Goal: Feedback & Contribution: Contribute content

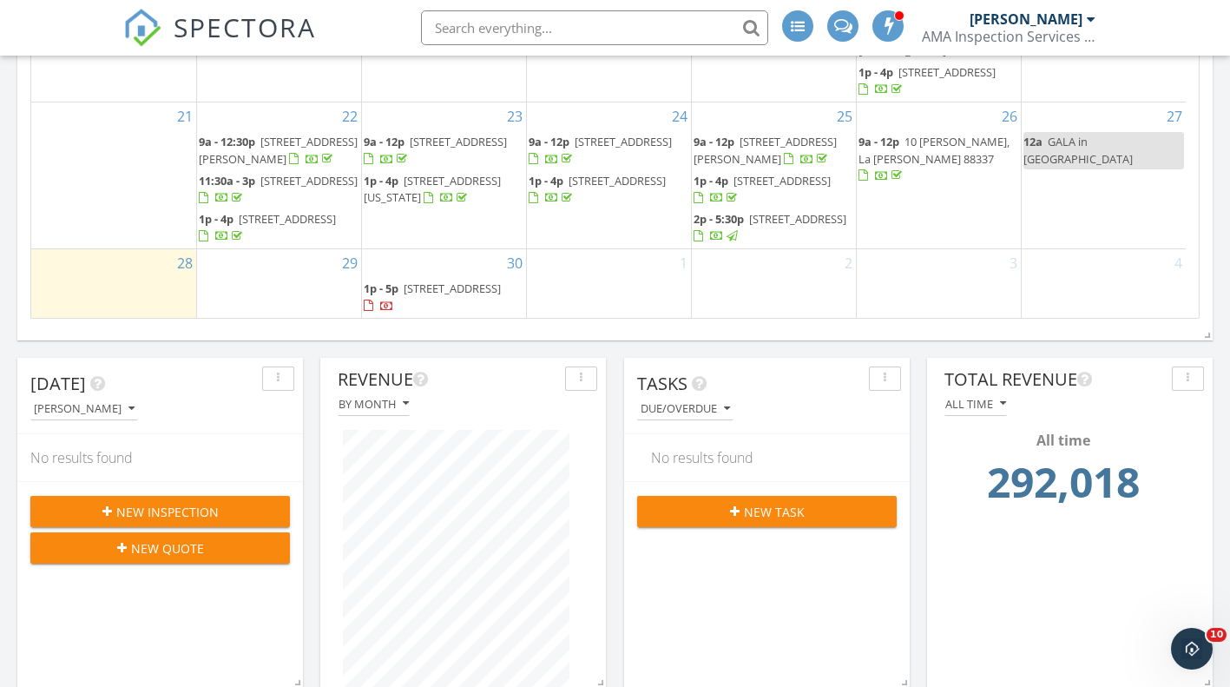
scroll to position [330, 0]
click at [813, 568] on div "Tasks Due/Overdue No results found New Task" at bounding box center [767, 523] width 286 height 330
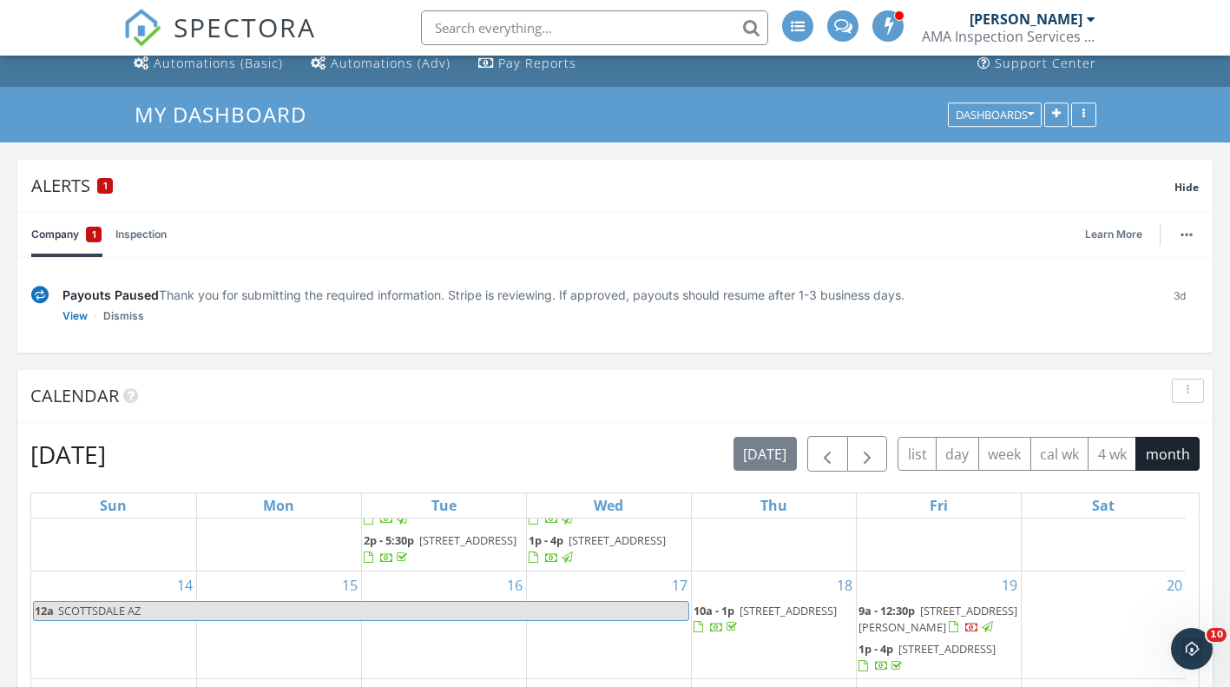
scroll to position [89, 0]
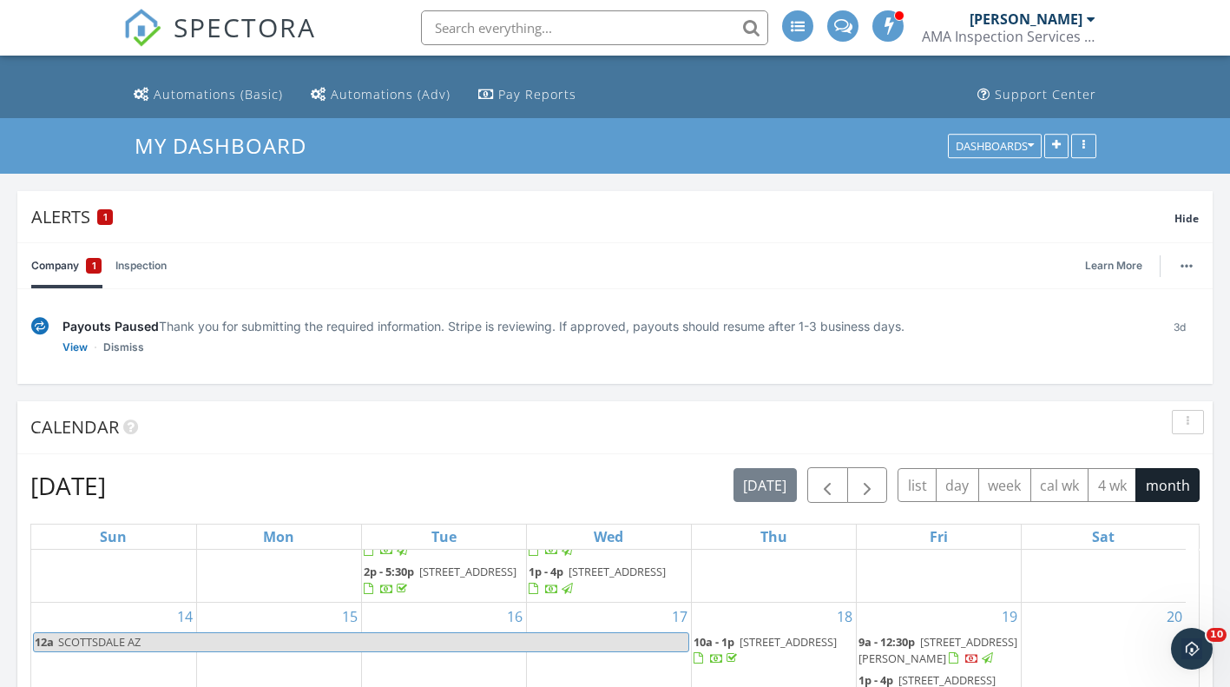
click at [129, 349] on link "Dismiss" at bounding box center [123, 347] width 41 height 17
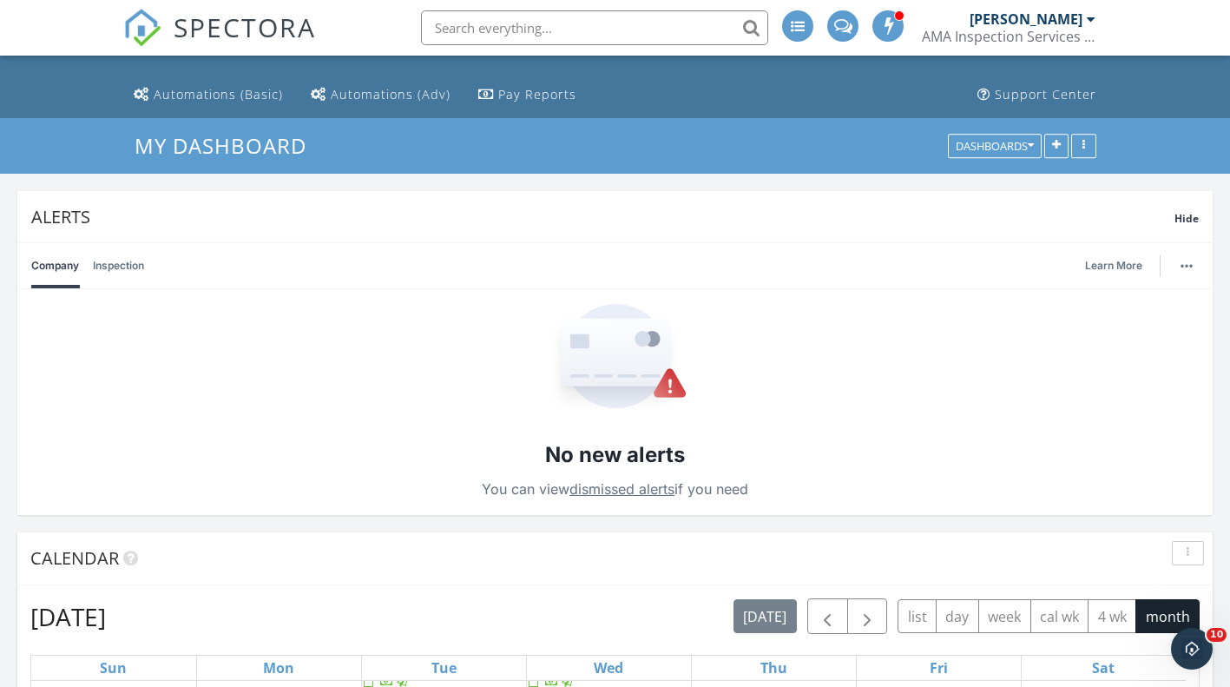
click at [1181, 219] on span "Hide" at bounding box center [1187, 218] width 24 height 15
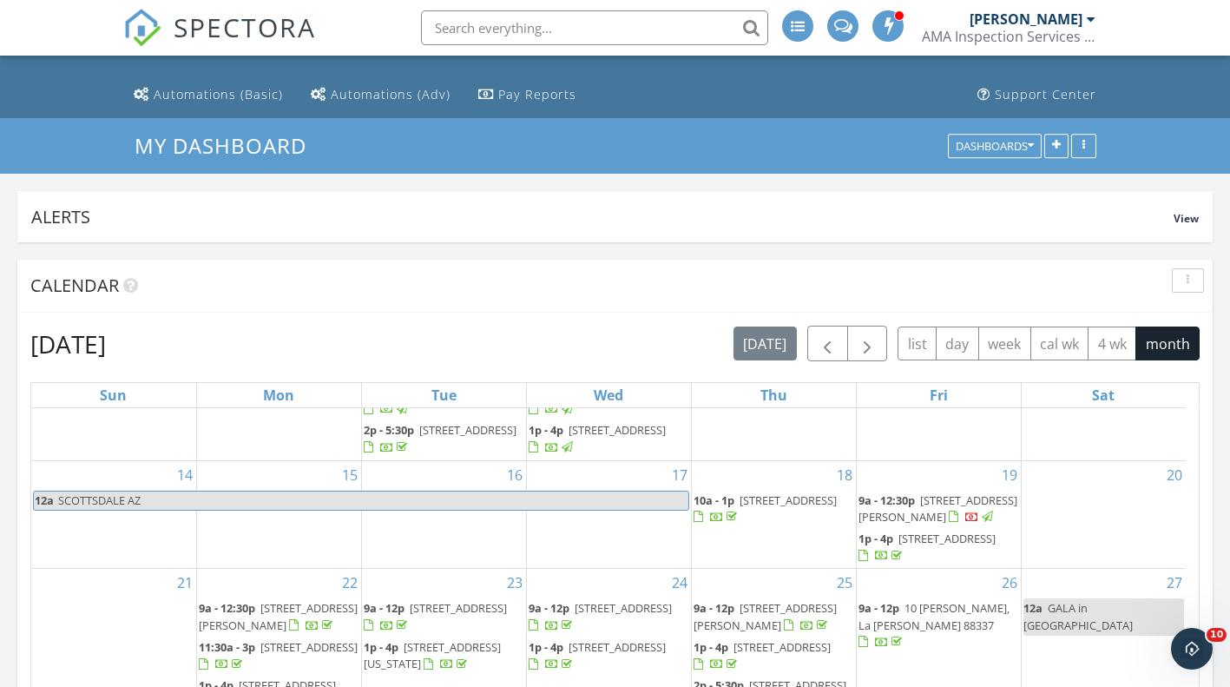
scroll to position [0, 0]
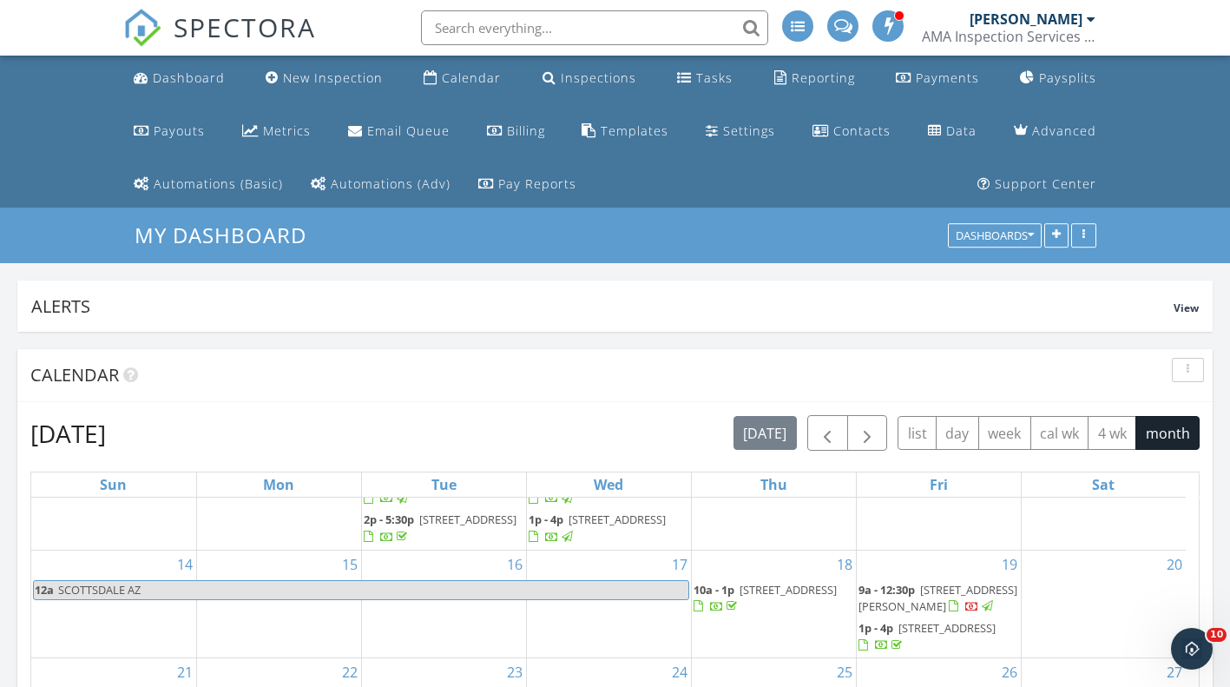
click at [880, 27] on span at bounding box center [888, 25] width 17 height 16
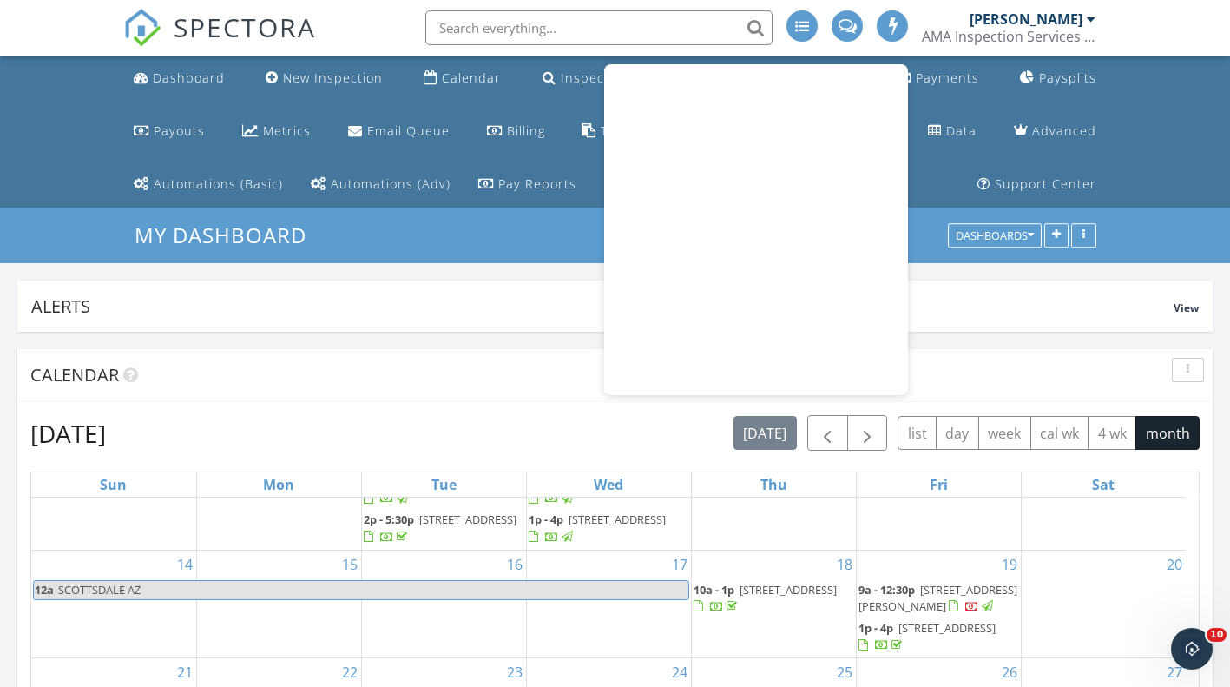
click at [886, 27] on span at bounding box center [893, 25] width 17 height 16
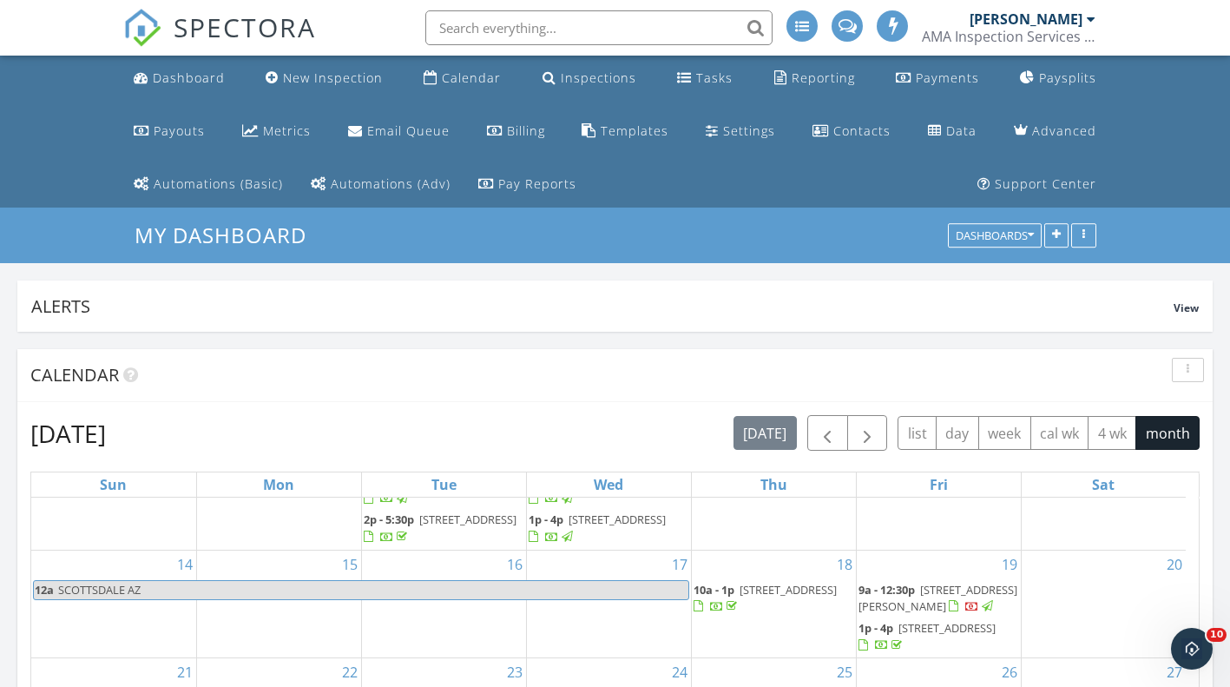
click at [889, 27] on span at bounding box center [893, 25] width 17 height 16
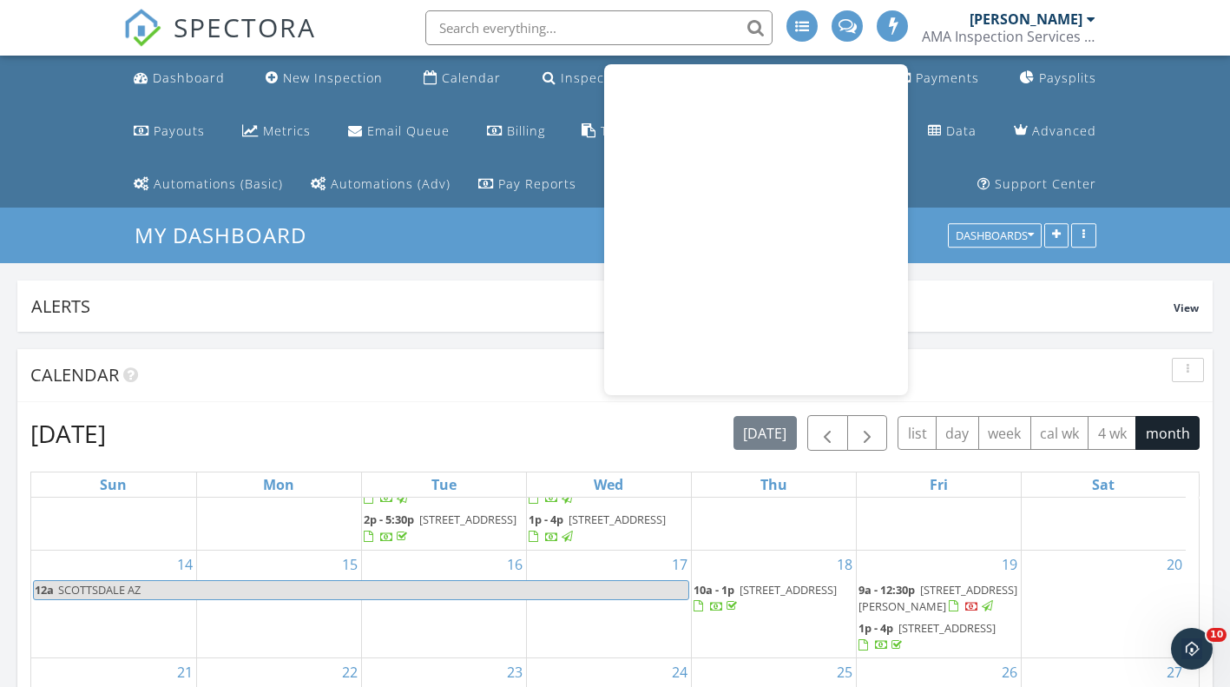
click at [890, 27] on span at bounding box center [893, 25] width 17 height 16
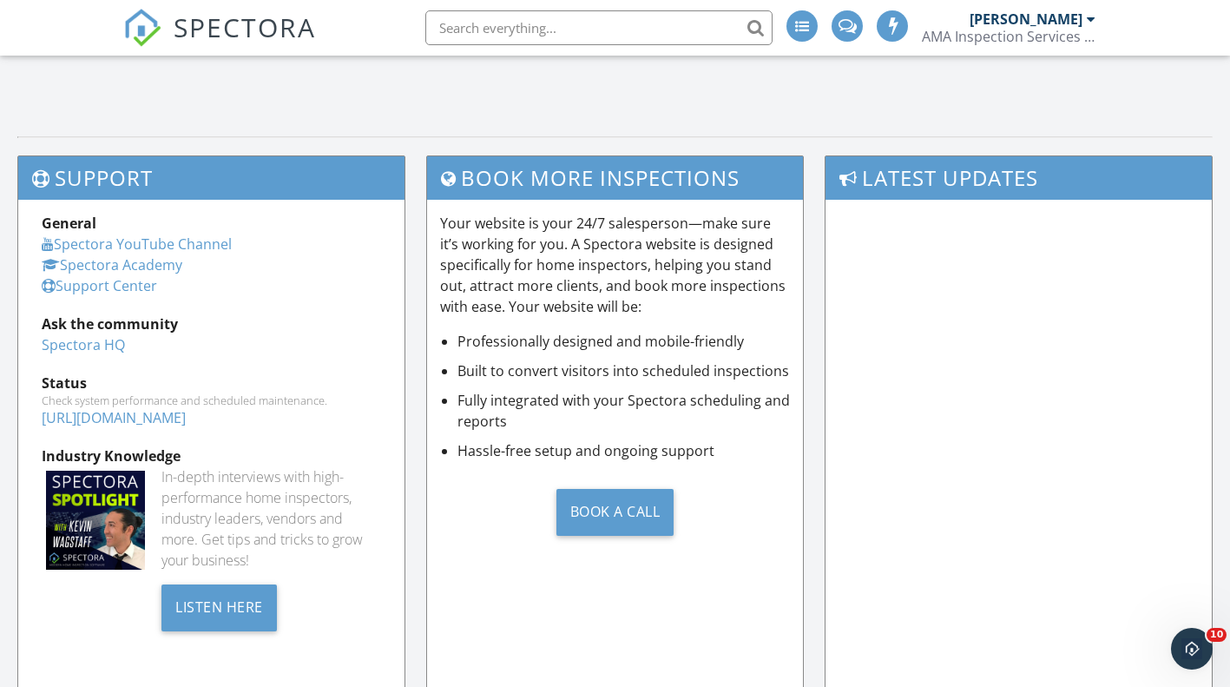
scroll to position [3338, 0]
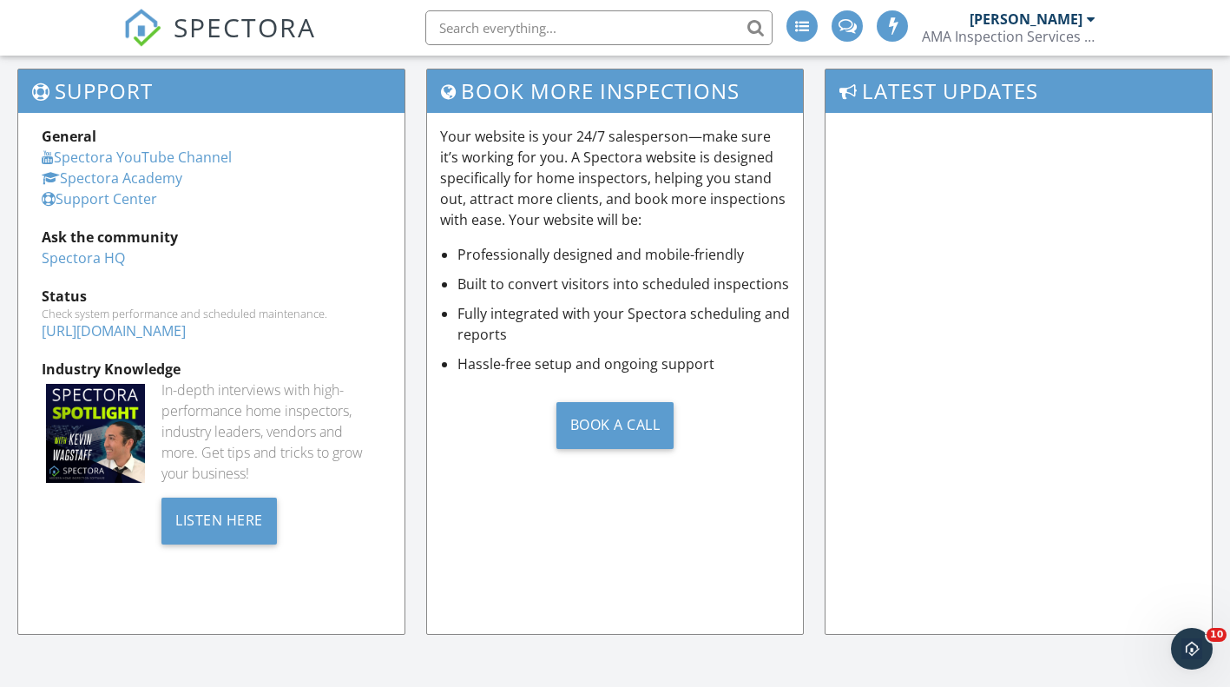
click at [155, 180] on link "Spectora Academy" at bounding box center [112, 177] width 141 height 19
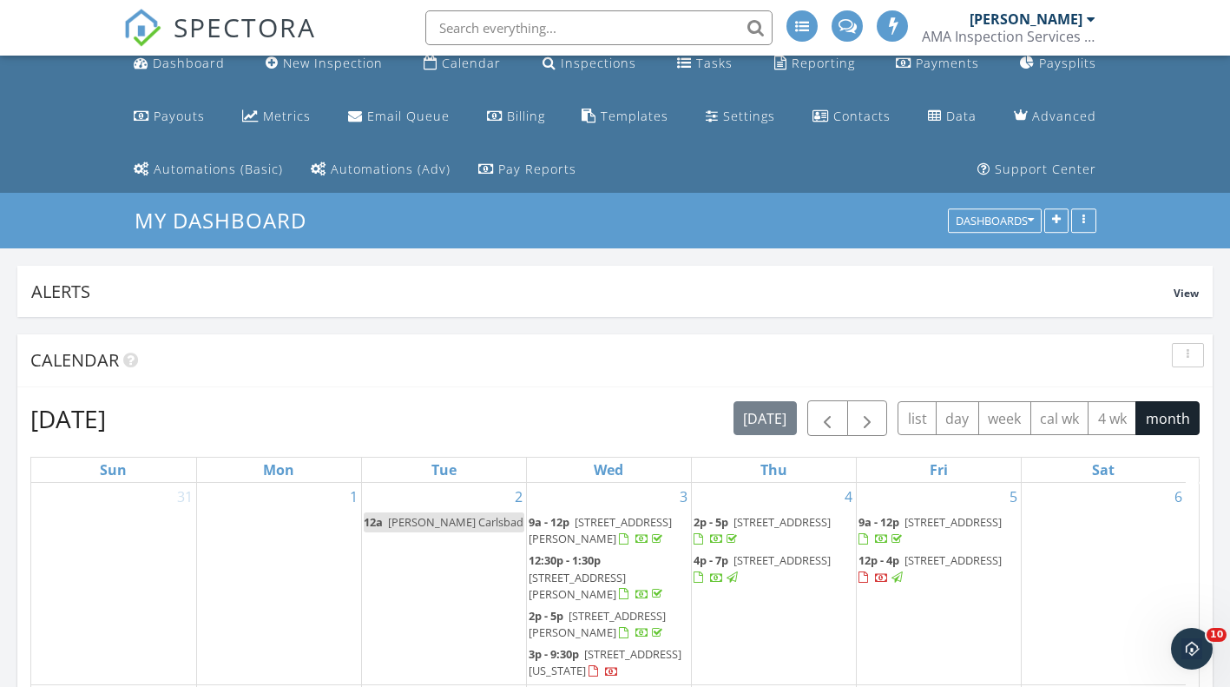
scroll to position [0, 0]
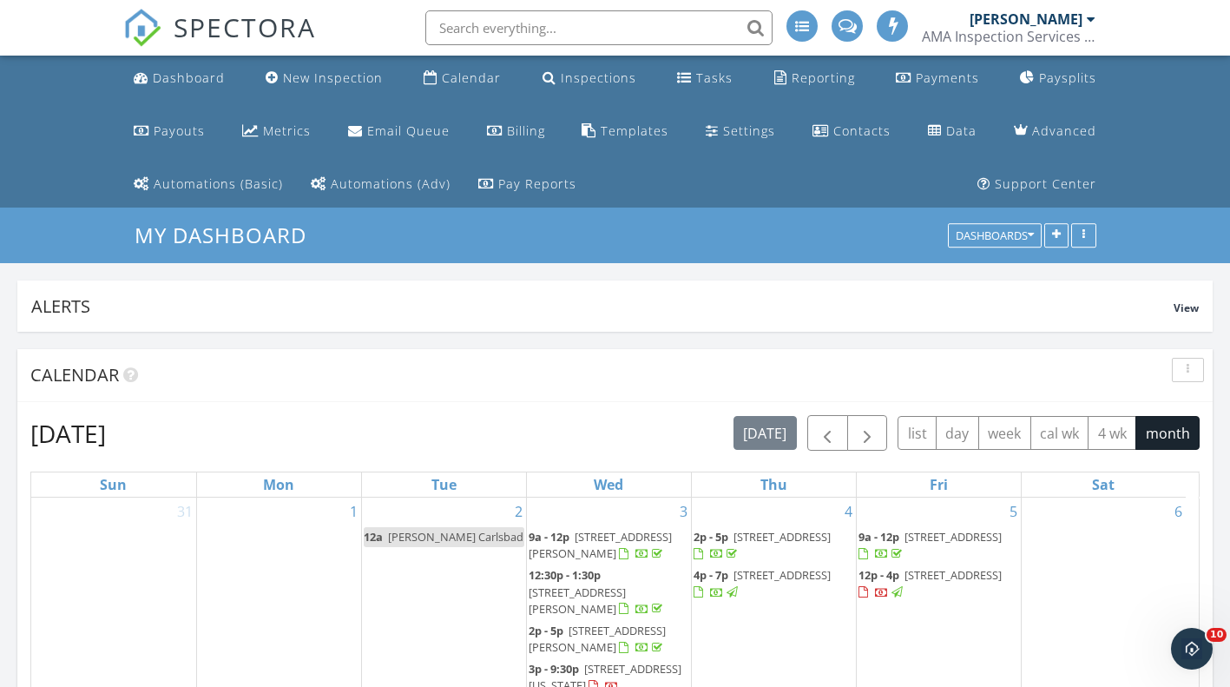
click at [161, 76] on div "Dashboard" at bounding box center [189, 77] width 72 height 16
click at [575, 137] on link "Templates" at bounding box center [625, 131] width 101 height 32
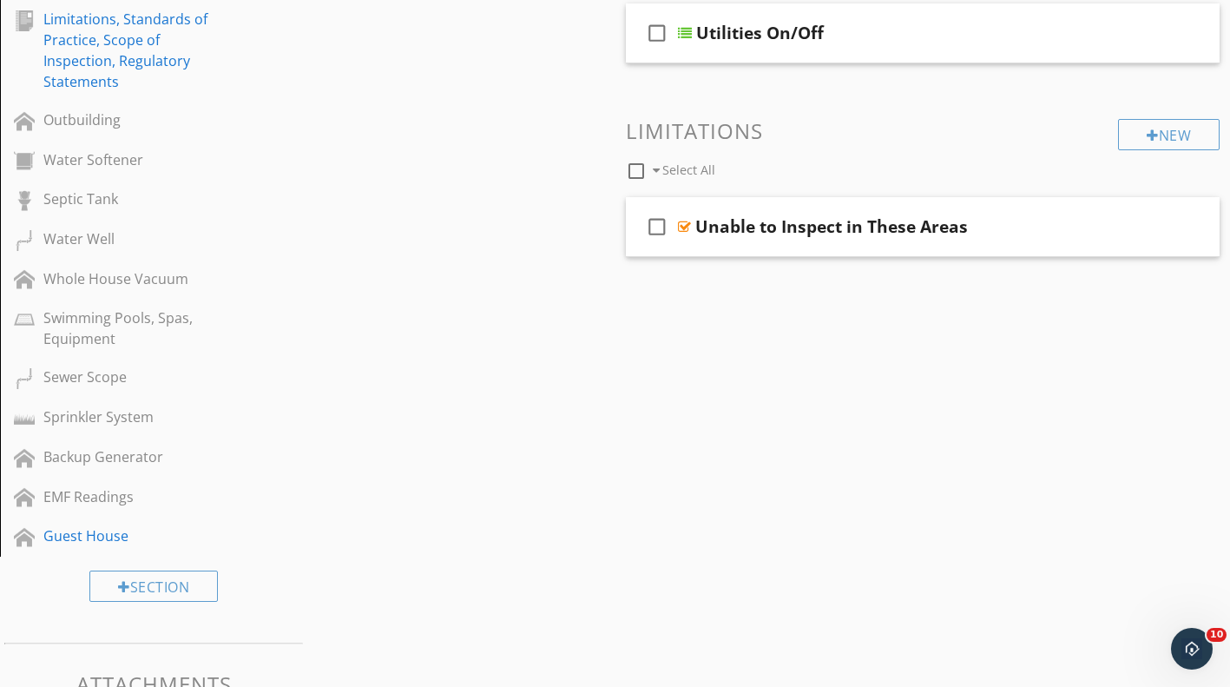
scroll to position [790, 0]
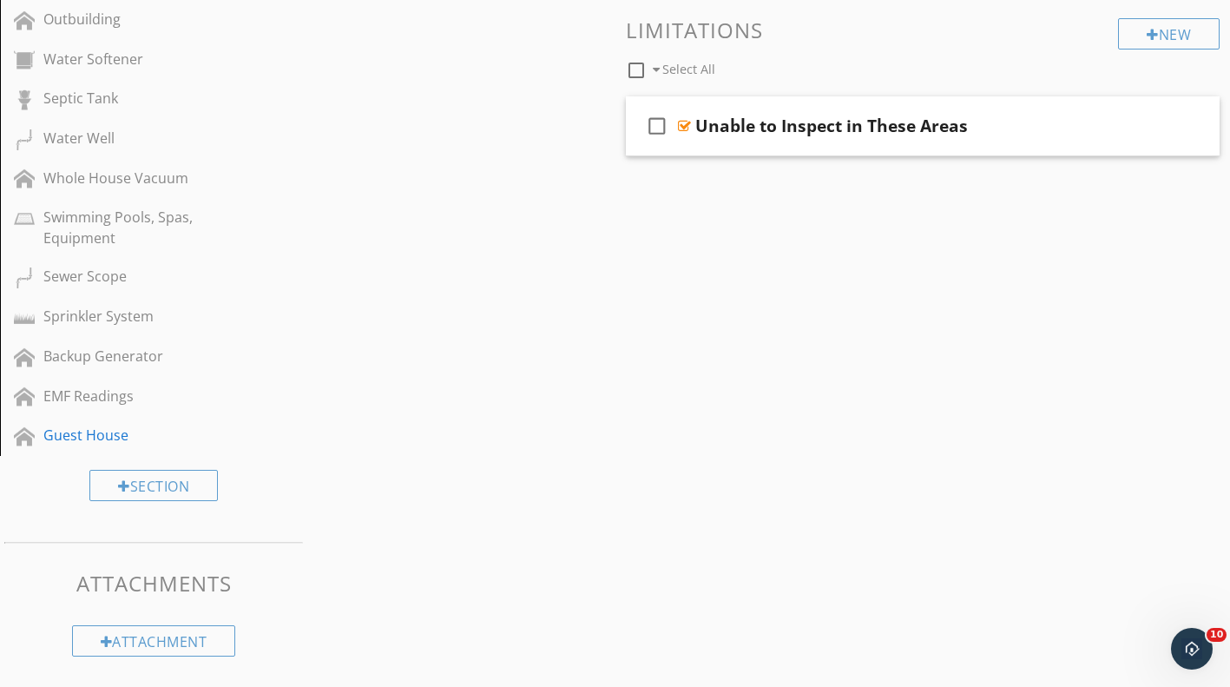
click at [158, 434] on div "Guest House" at bounding box center [133, 435] width 181 height 21
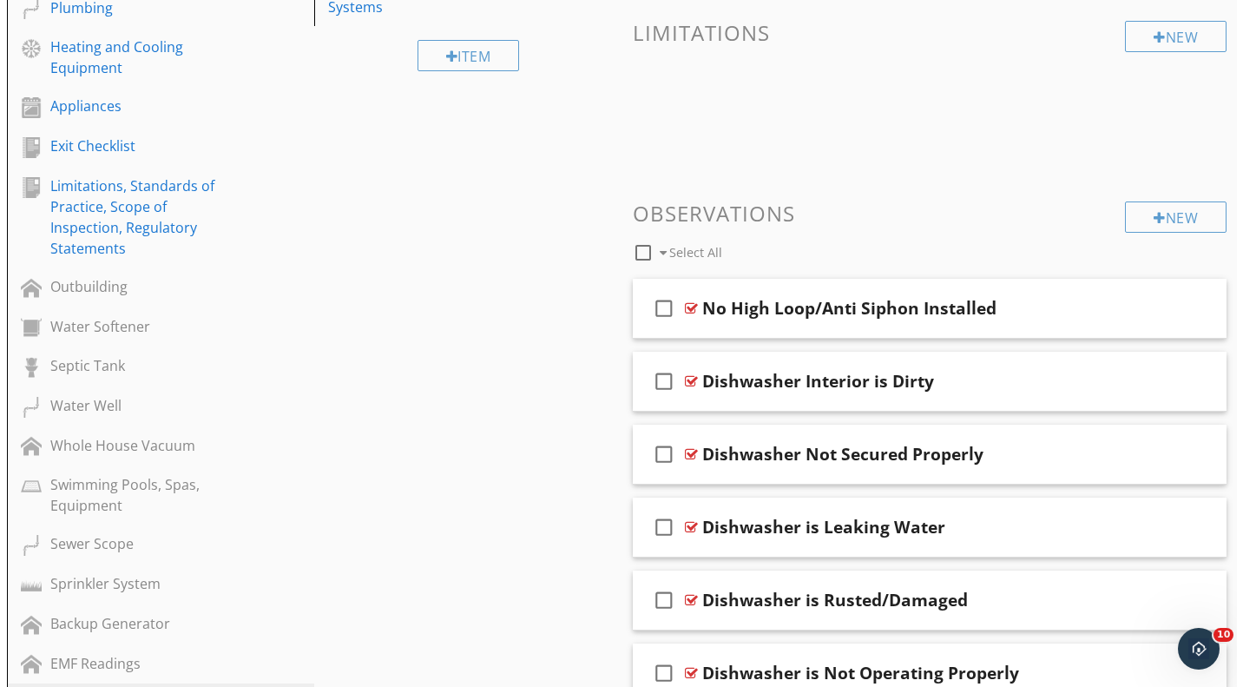
scroll to position [616, 0]
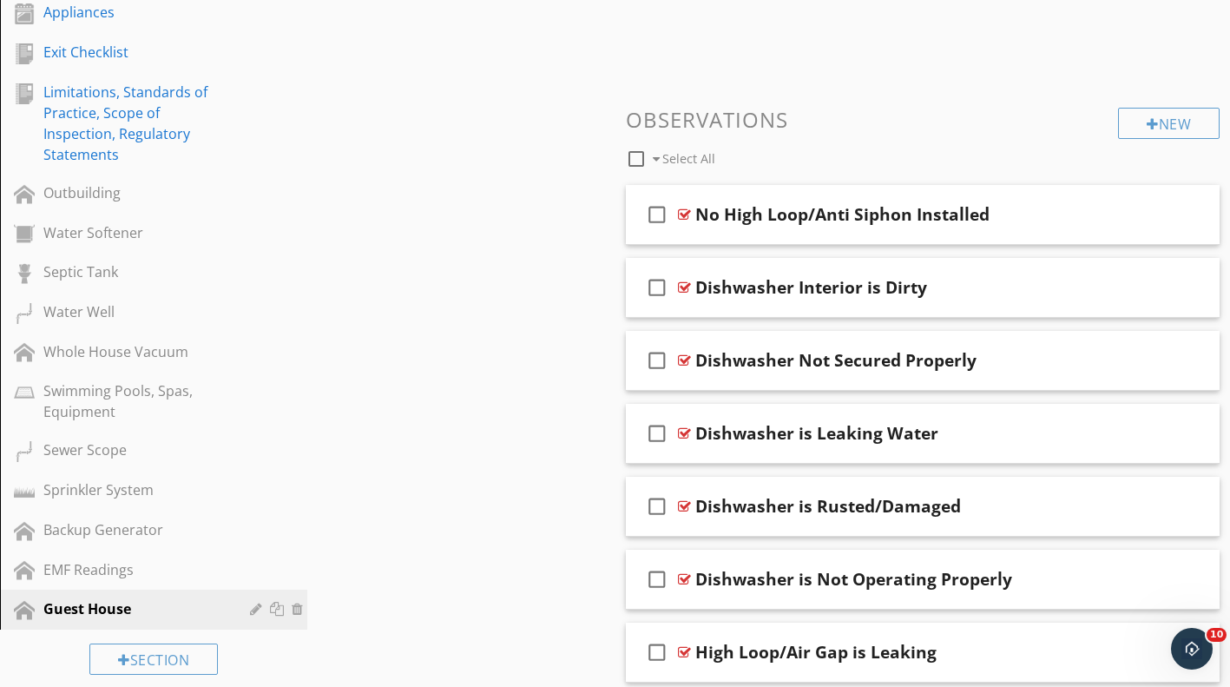
click at [254, 608] on div at bounding box center [258, 609] width 16 height 14
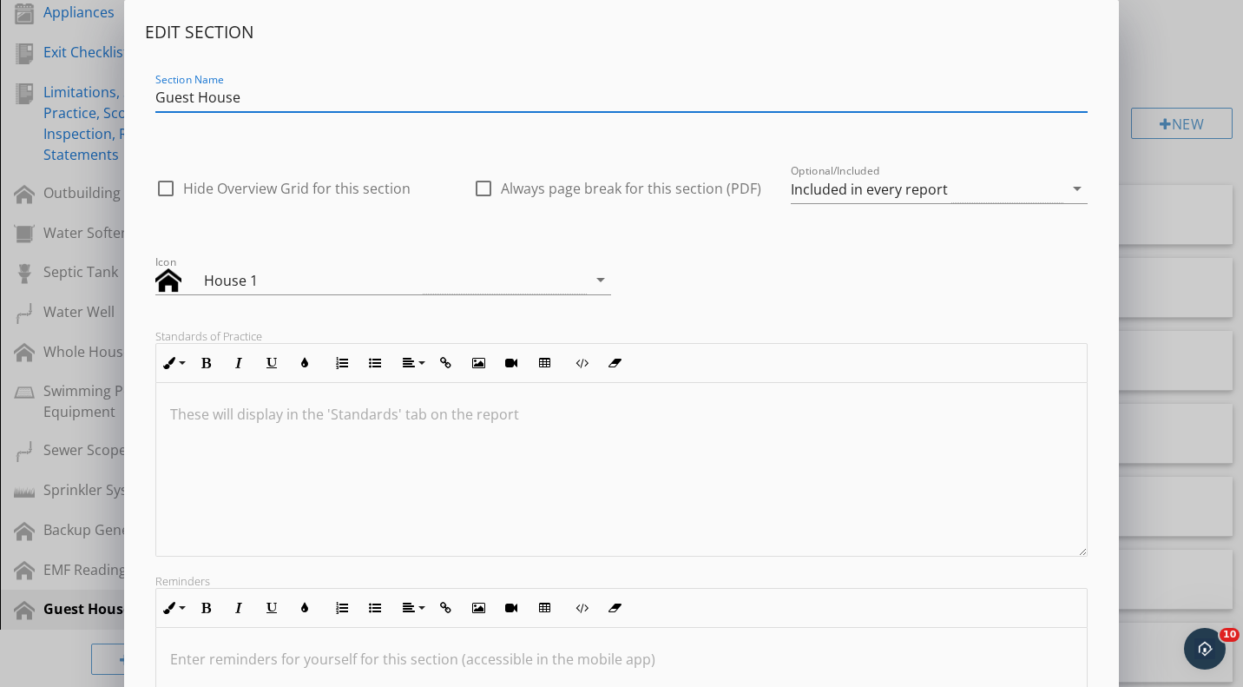
click at [840, 184] on div "Included in every report" at bounding box center [869, 189] width 157 height 16
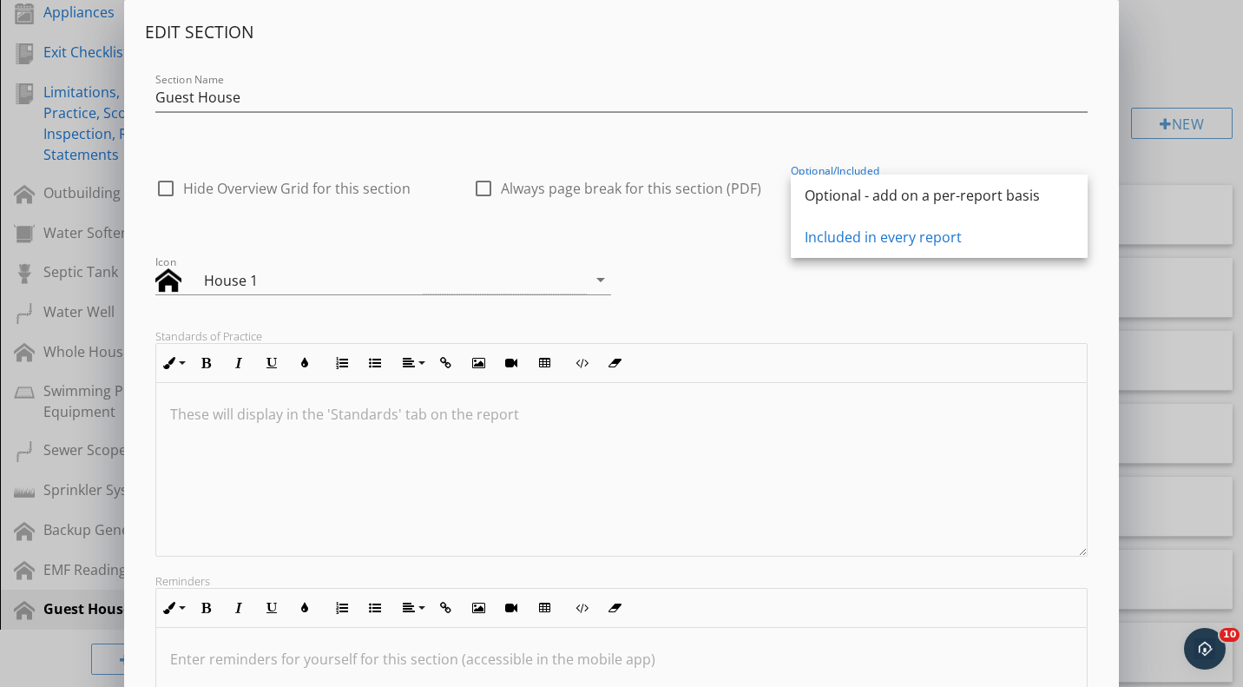
click at [886, 201] on div "Optional - add on a per-report basis" at bounding box center [939, 195] width 269 height 21
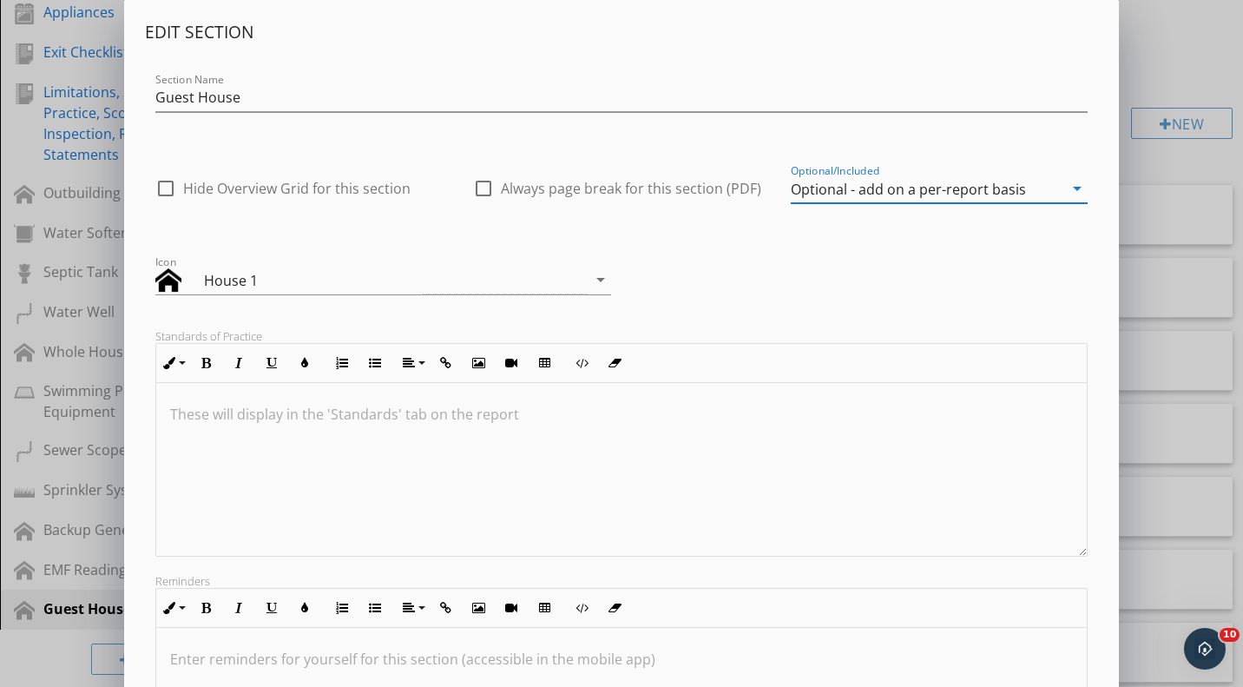
click at [822, 293] on div "Icon House 1 arrow_drop_down" at bounding box center [621, 275] width 953 height 74
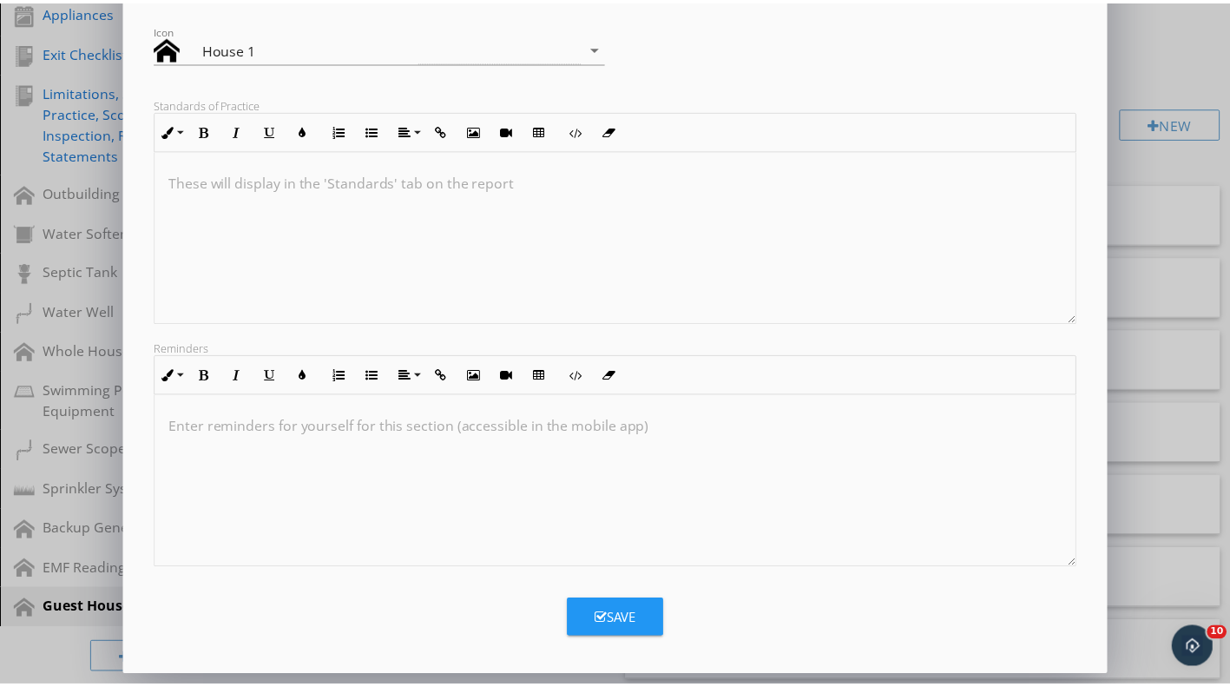
scroll to position [1, 0]
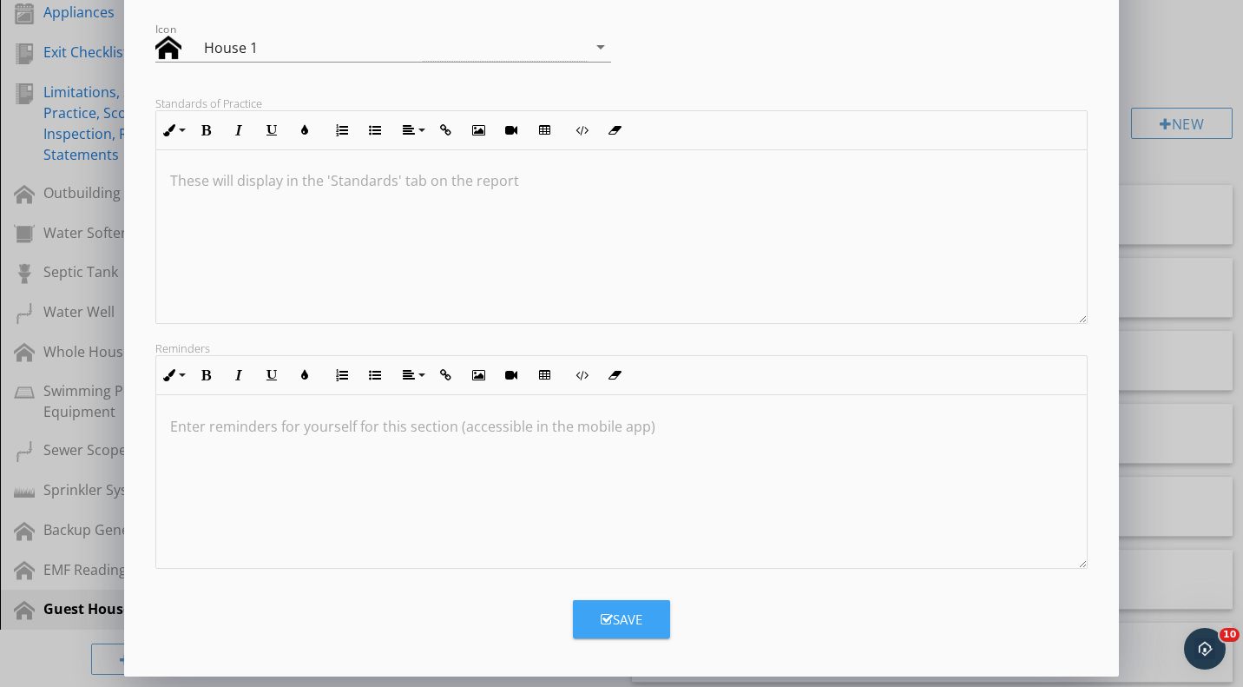
click at [629, 630] on button "Save" at bounding box center [621, 619] width 97 height 38
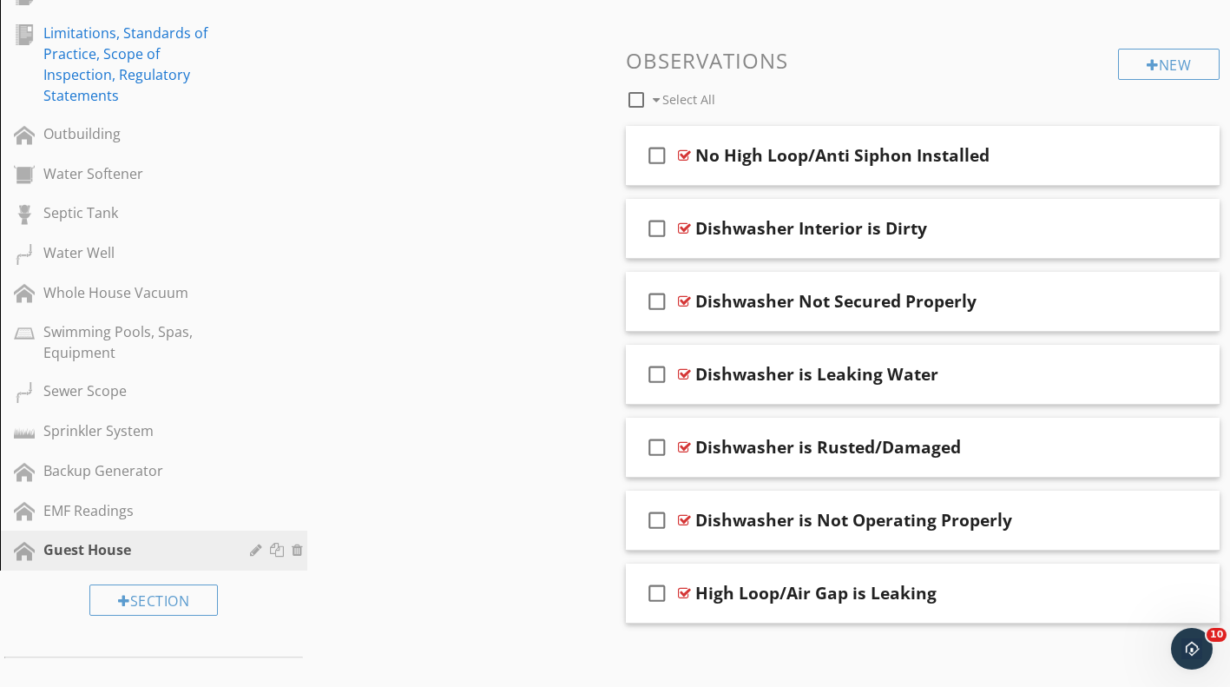
scroll to position [790, 0]
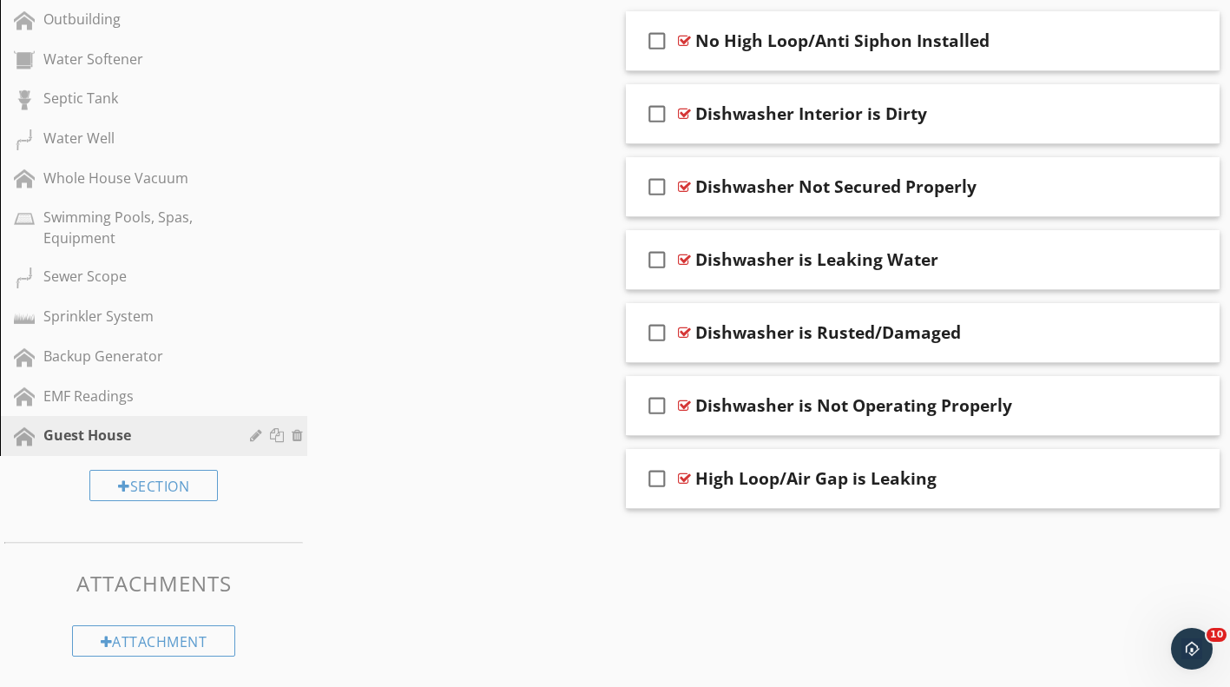
click at [531, 550] on div "Sections Inspection Details Property Condition at Time of Inspection Structure …" at bounding box center [615, 79] width 1230 height 1179
click at [115, 293] on link "Sewer Scope" at bounding box center [156, 277] width 302 height 40
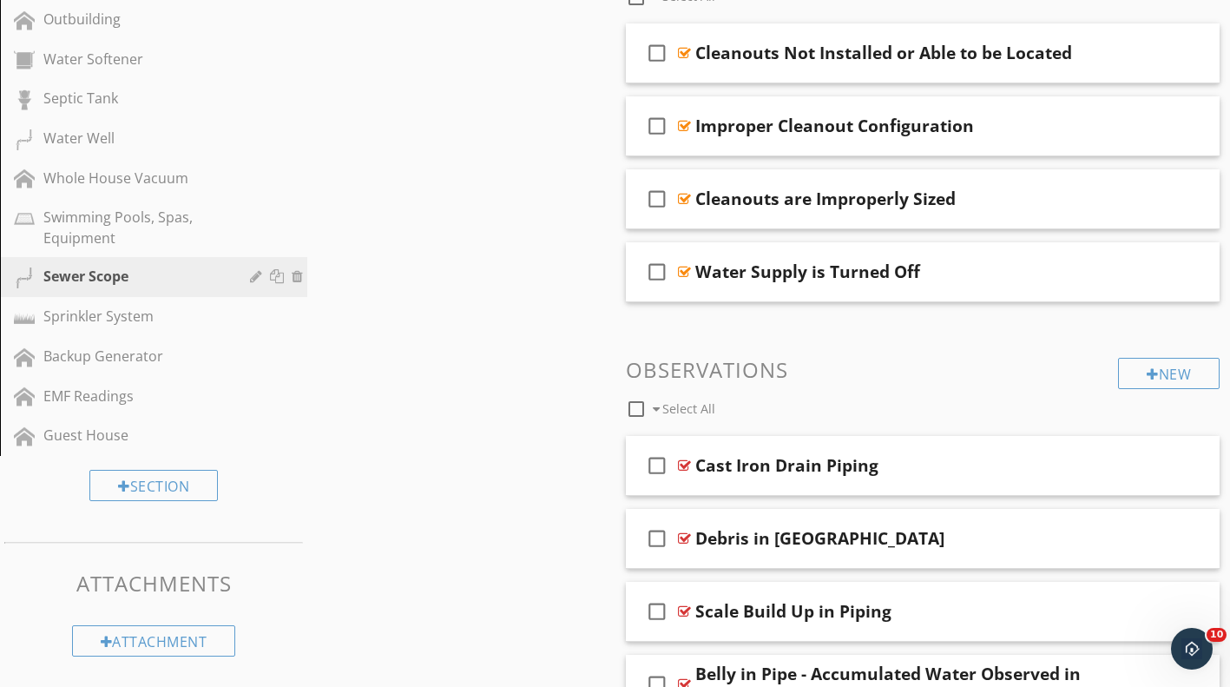
click at [133, 439] on div "Guest House" at bounding box center [133, 435] width 181 height 21
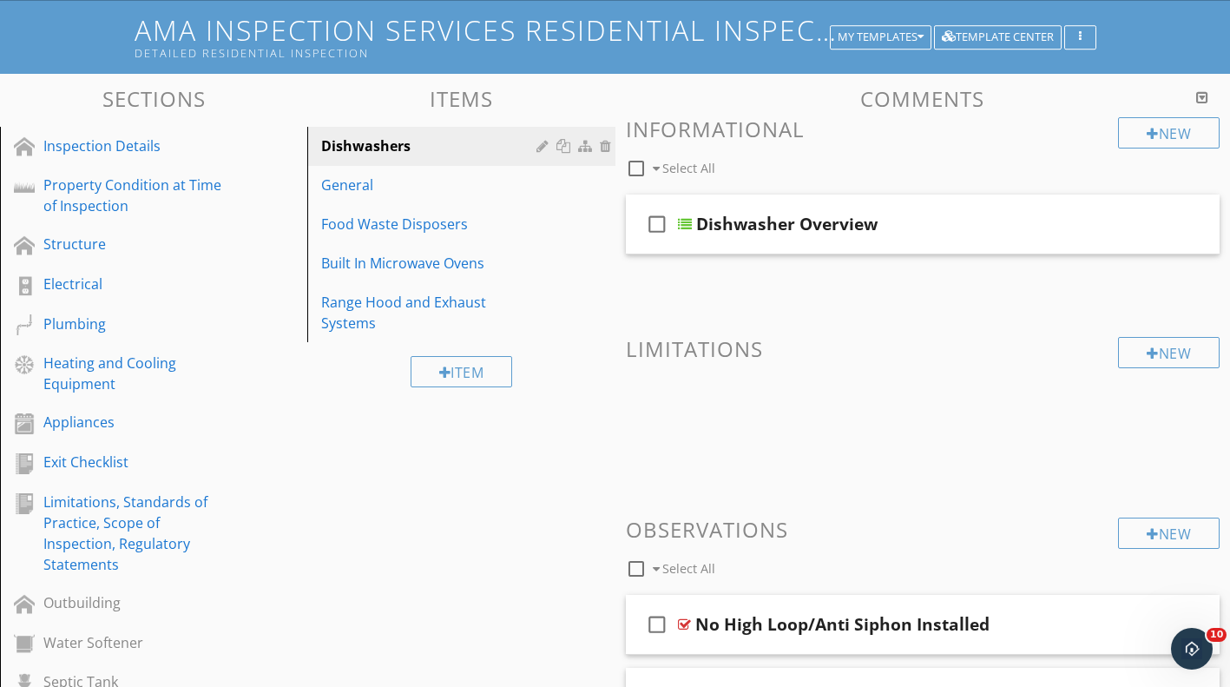
scroll to position [269, 0]
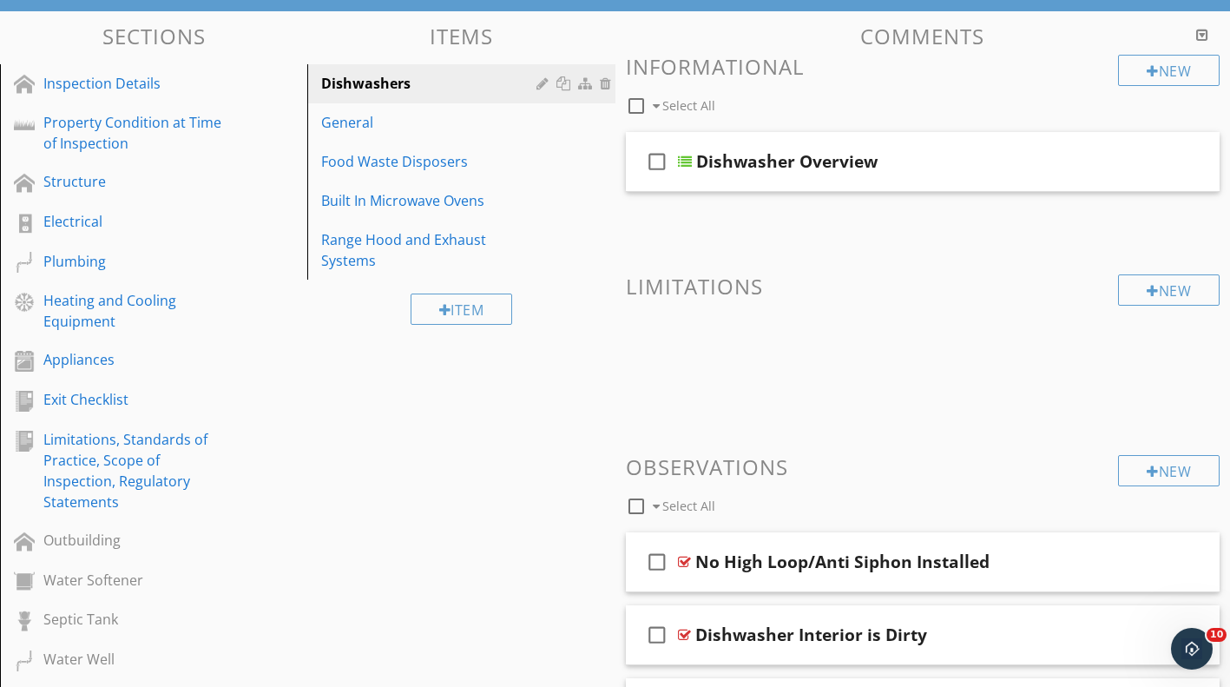
click at [177, 371] on div "Appliances" at bounding box center [166, 360] width 247 height 23
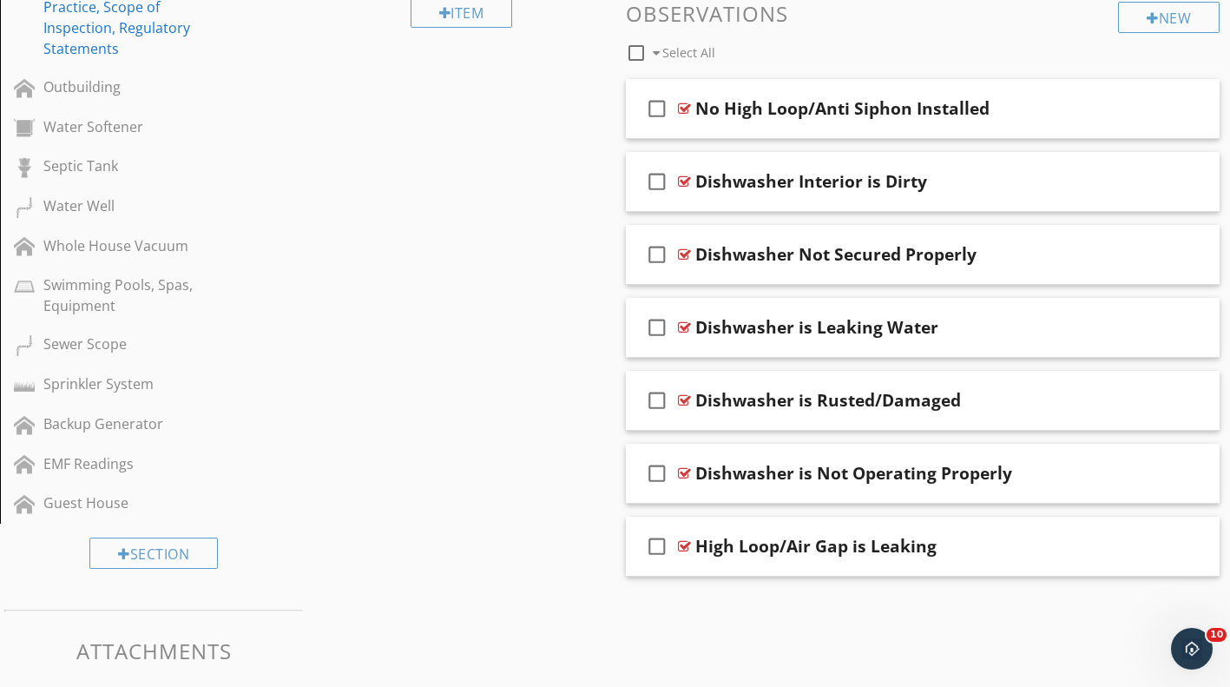
scroll to position [790, 0]
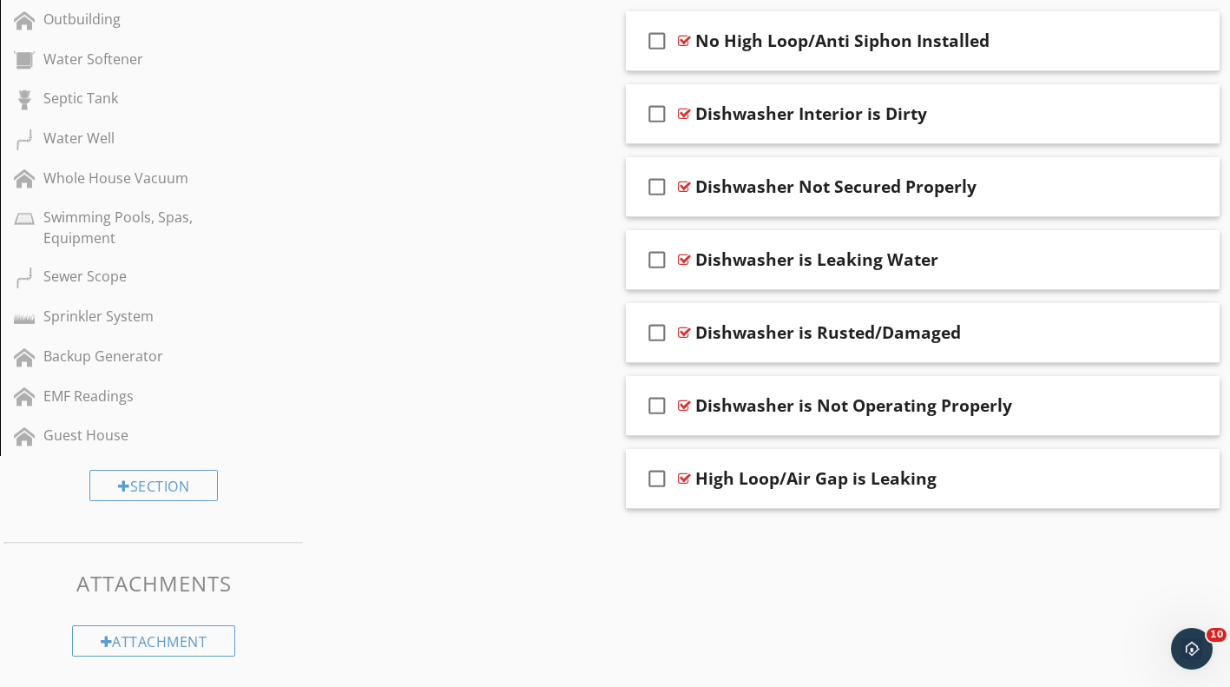
click at [128, 445] on div "Guest House" at bounding box center [133, 435] width 181 height 21
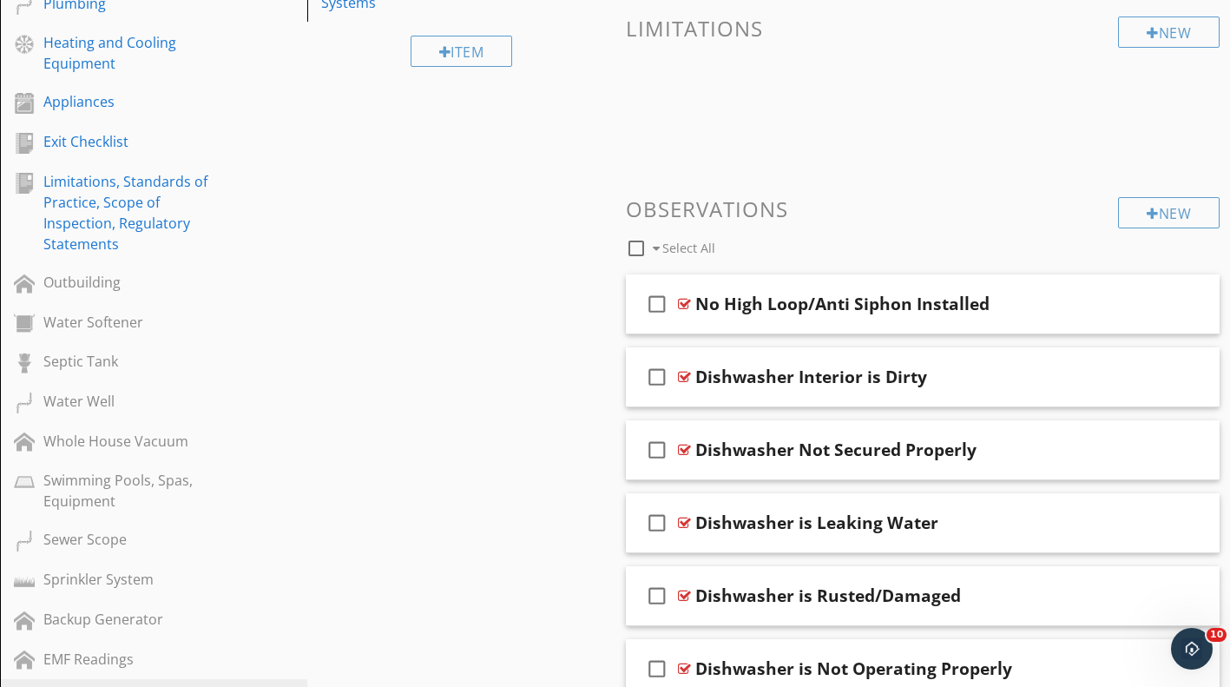
scroll to position [443, 0]
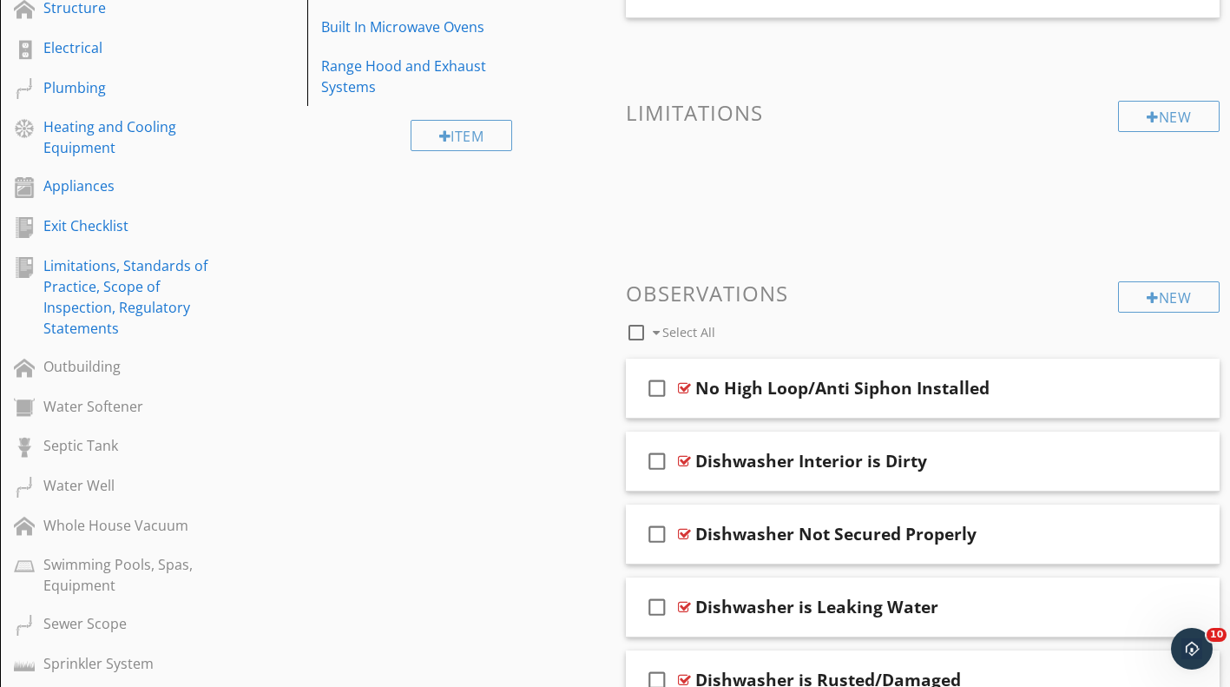
click at [128, 173] on link "Appliances" at bounding box center [156, 187] width 302 height 40
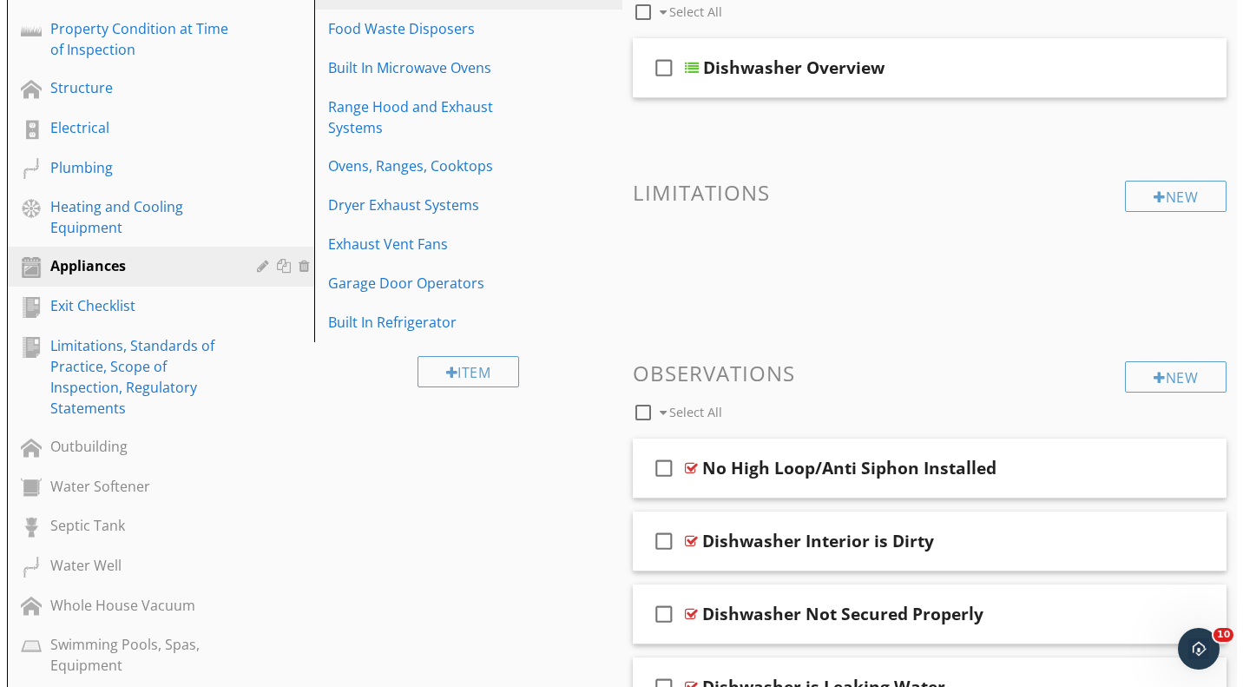
scroll to position [269, 0]
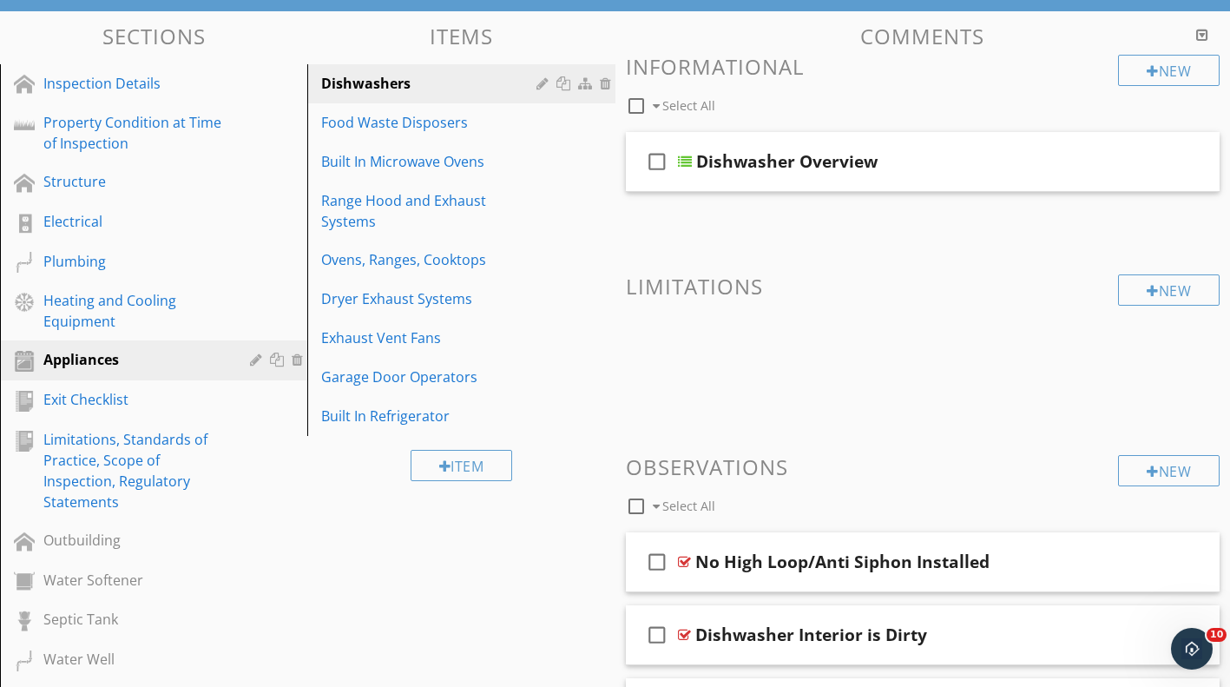
click at [0, 0] on div at bounding box center [0, 0] width 0 height 0
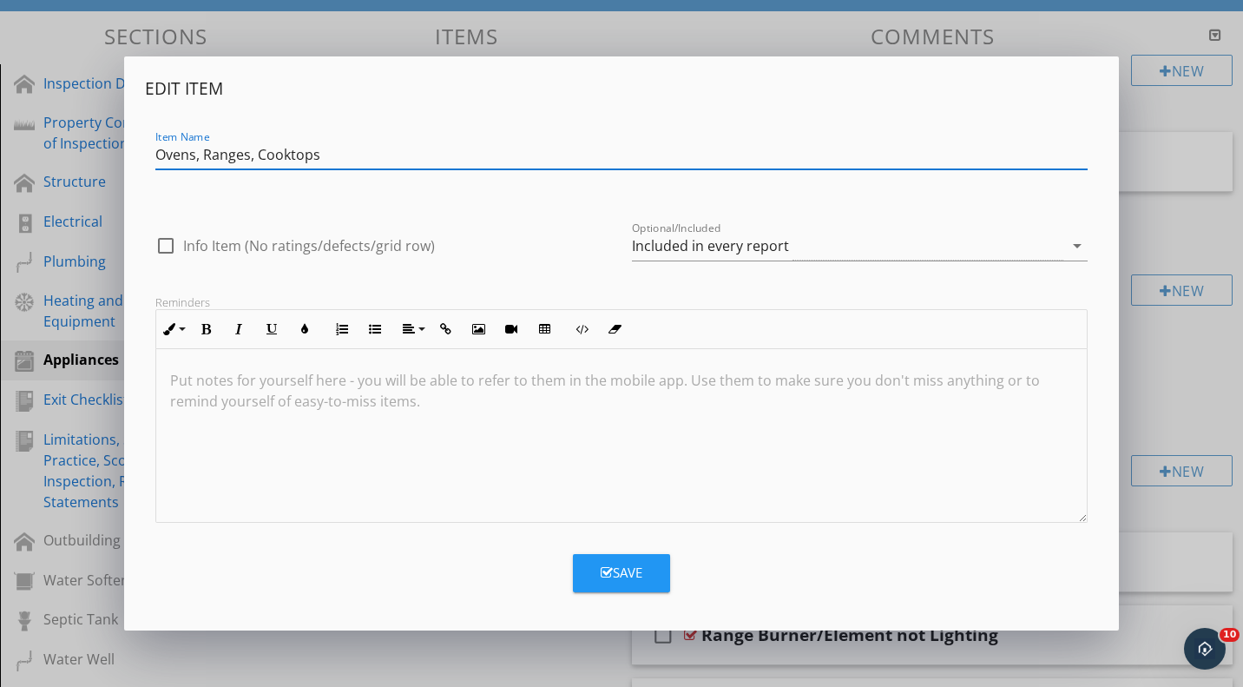
click at [401, 645] on div "Edit Item Item Name Ovens, Ranges, Cooktops check_box_outline_blank Info Item (…" at bounding box center [621, 343] width 1243 height 687
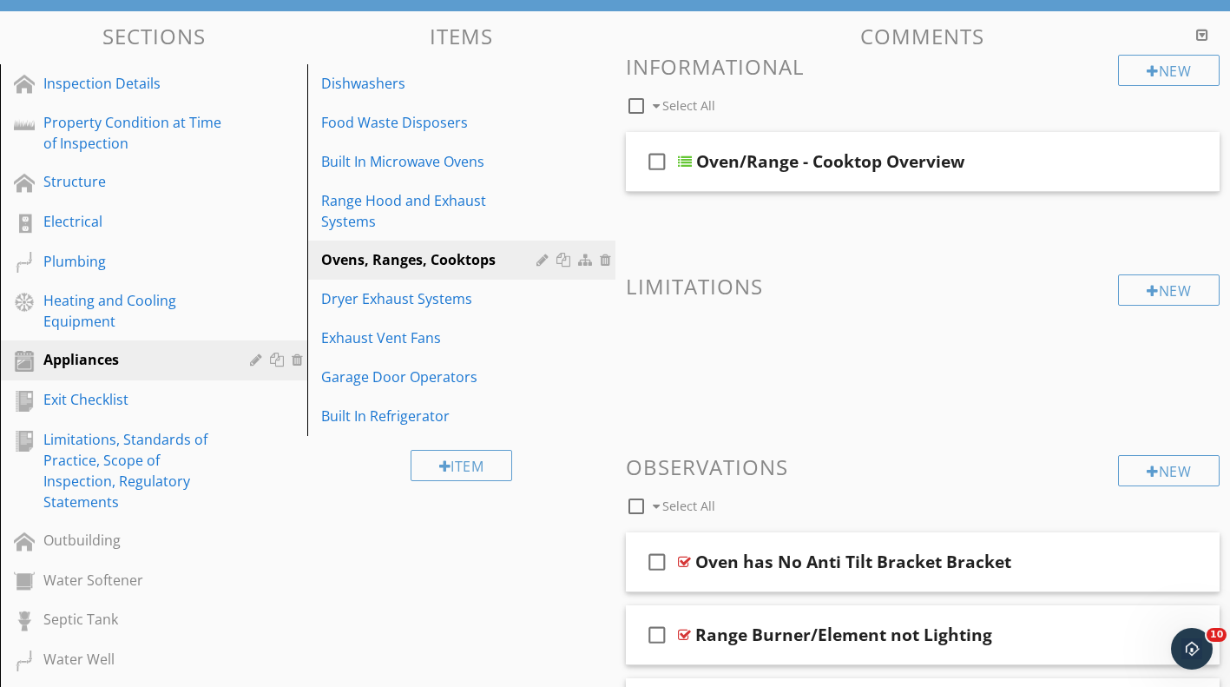
click at [588, 253] on div at bounding box center [587, 260] width 18 height 14
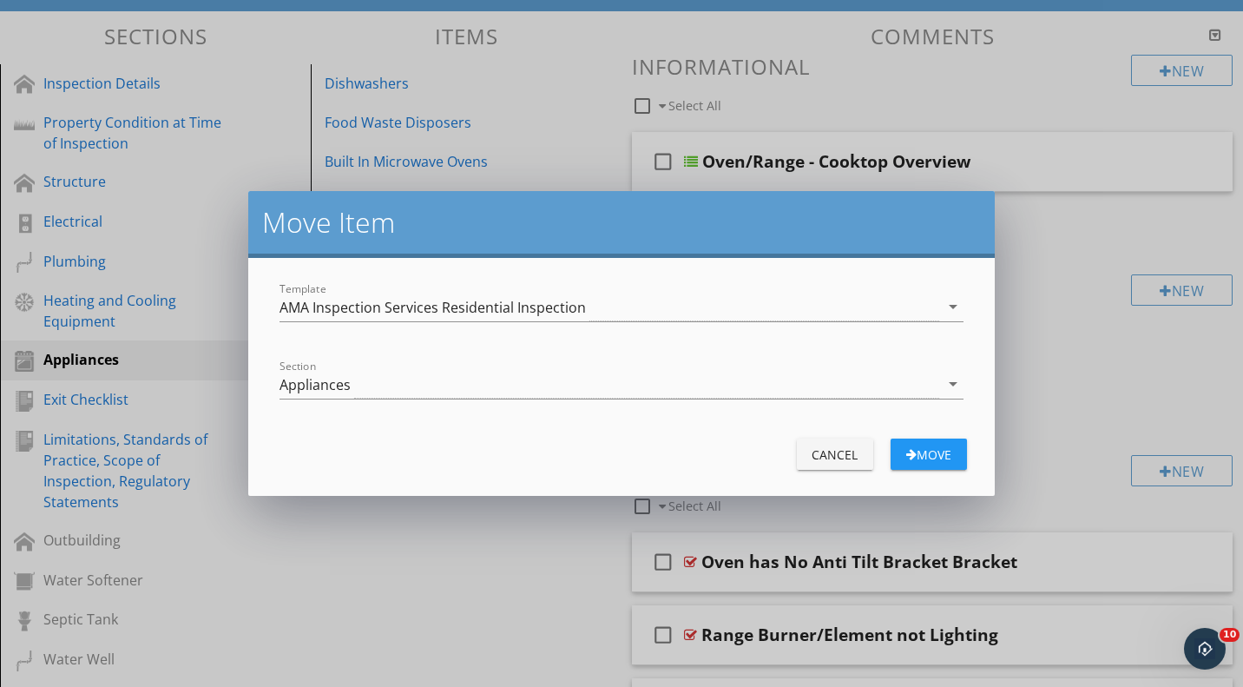
click at [550, 392] on div "Appliances" at bounding box center [609, 384] width 659 height 29
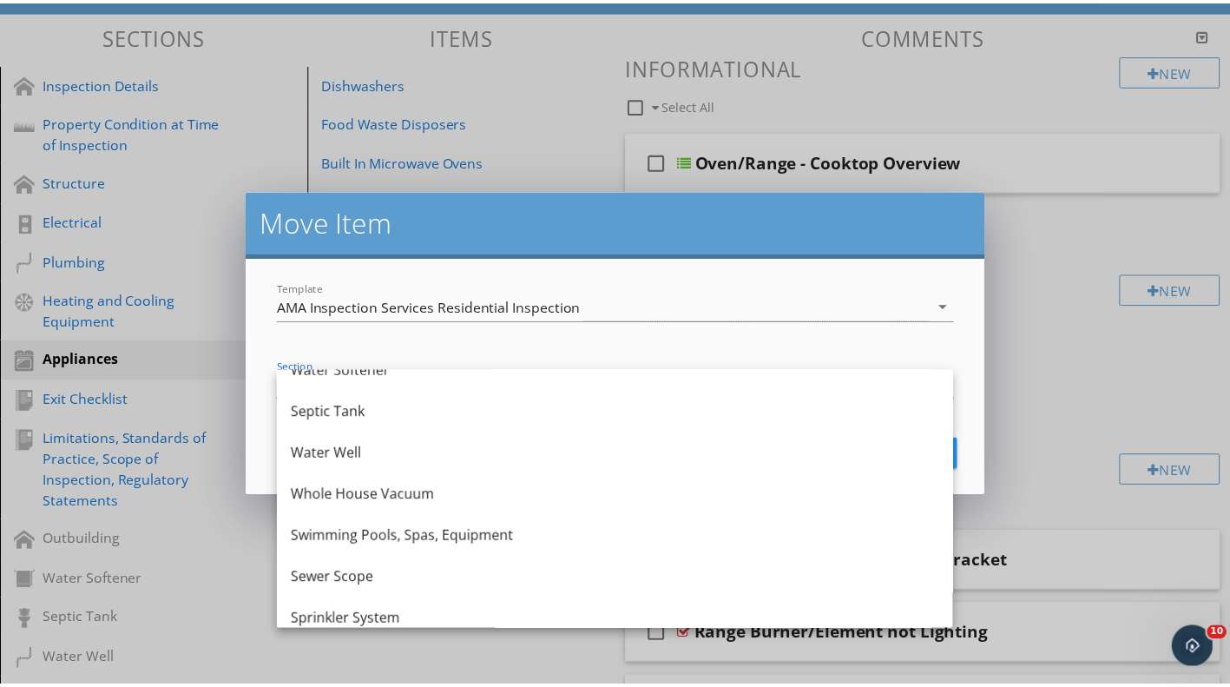
scroll to position [573, 0]
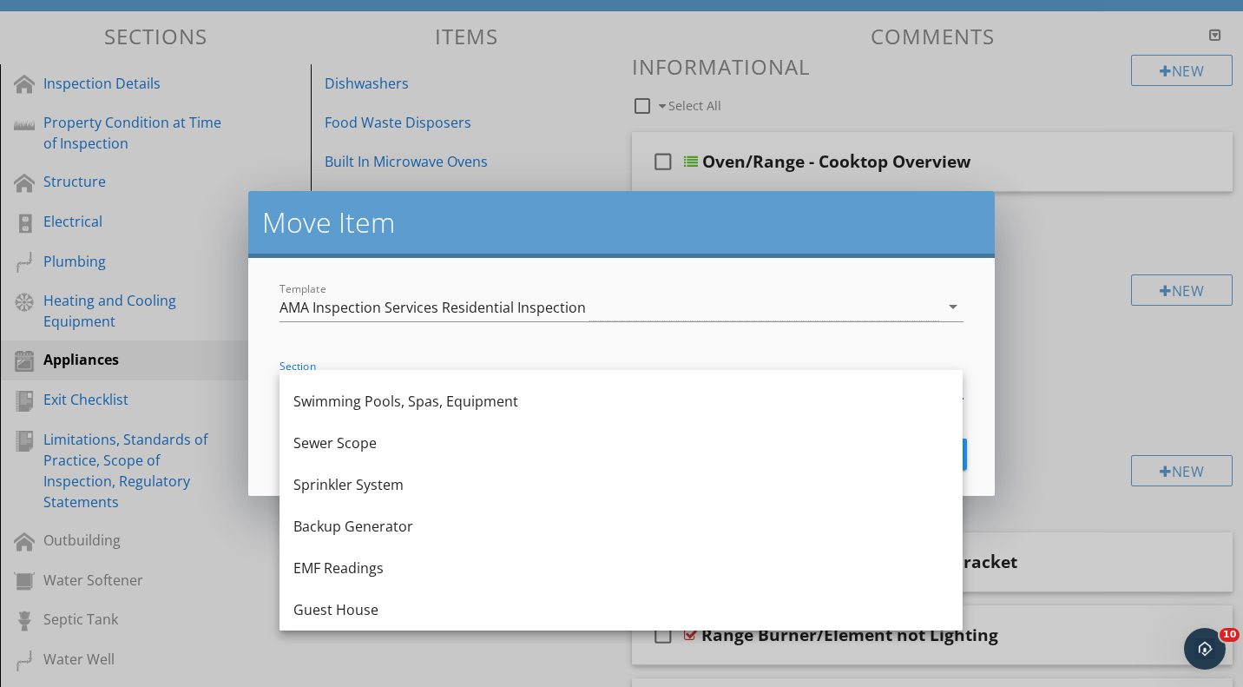
click at [455, 599] on div "Guest House" at bounding box center [620, 609] width 655 height 21
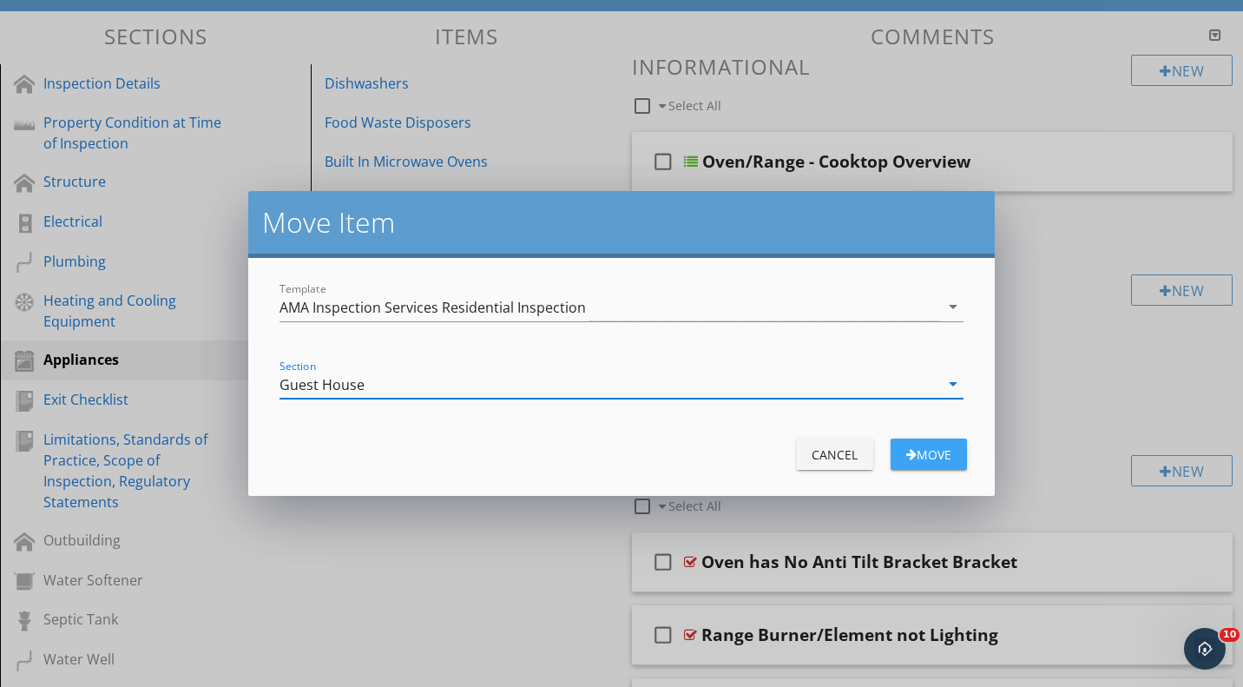
click at [907, 452] on div "button" at bounding box center [911, 454] width 10 height 12
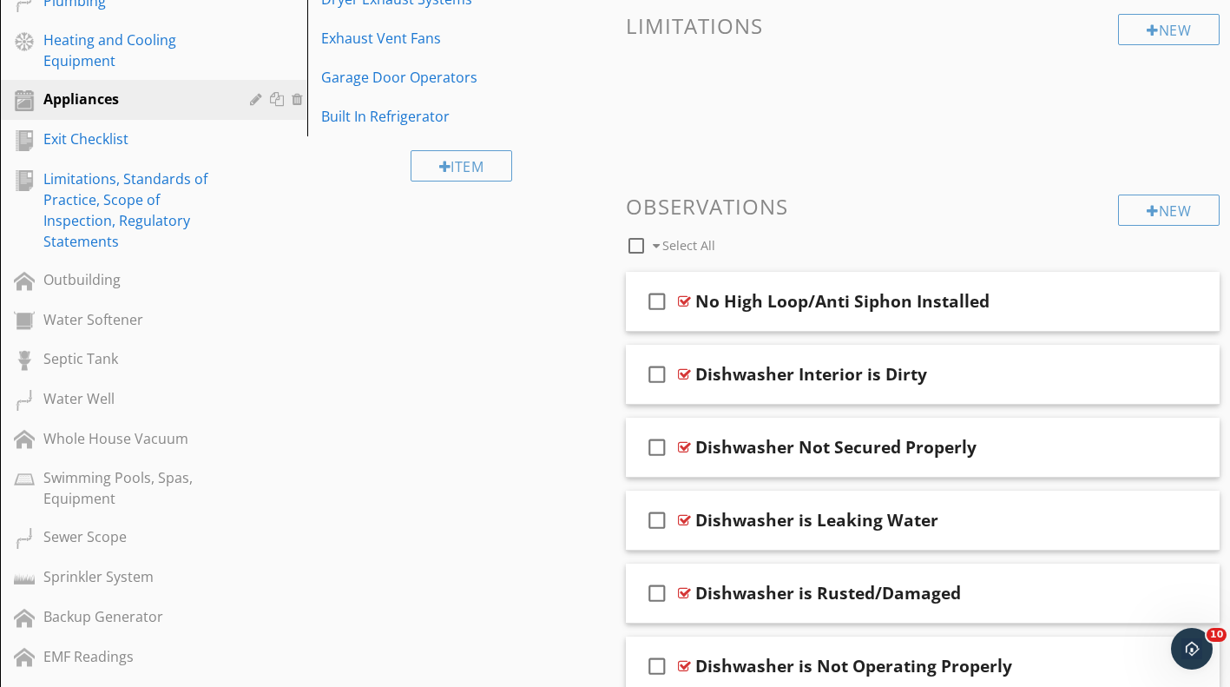
scroll to position [790, 0]
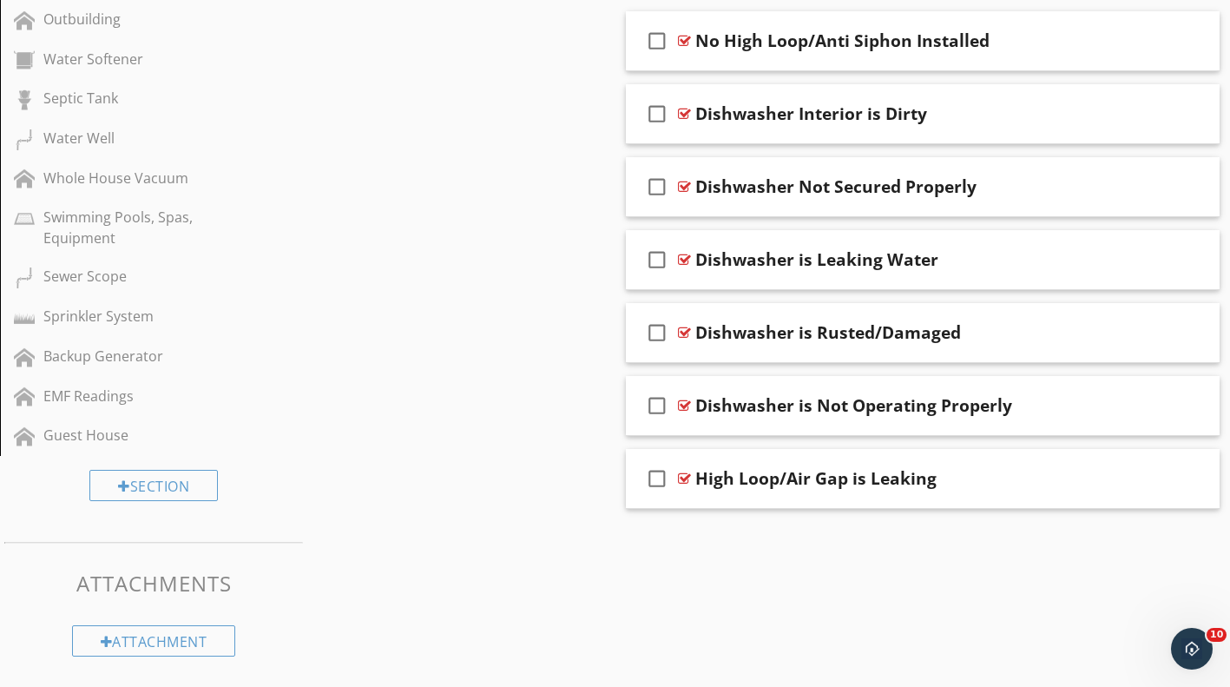
click at [116, 440] on div "Guest House" at bounding box center [133, 435] width 181 height 21
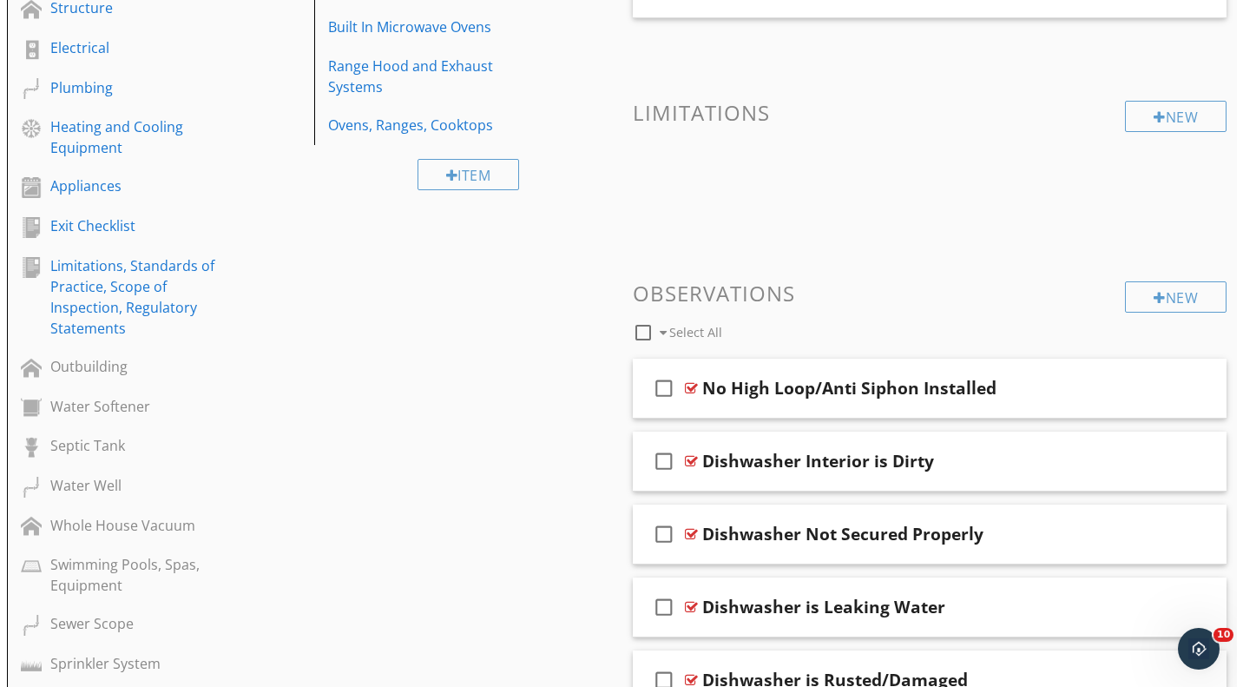
scroll to position [96, 0]
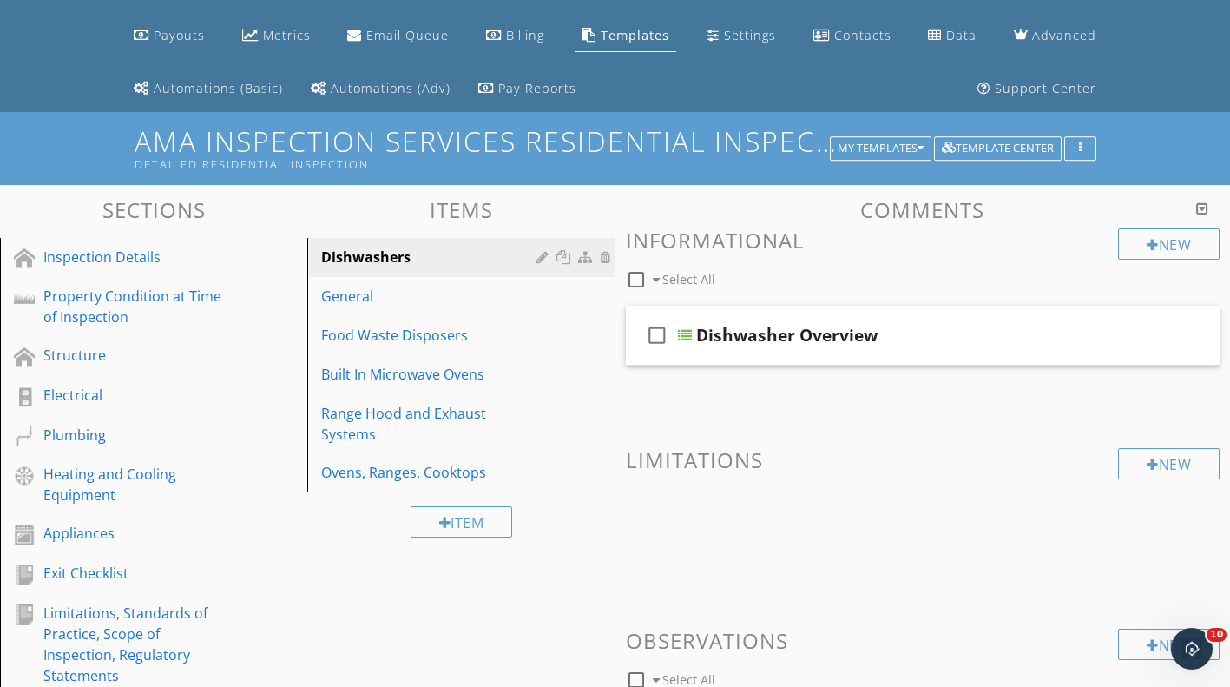
click at [0, 0] on div at bounding box center [0, 0] width 0 height 0
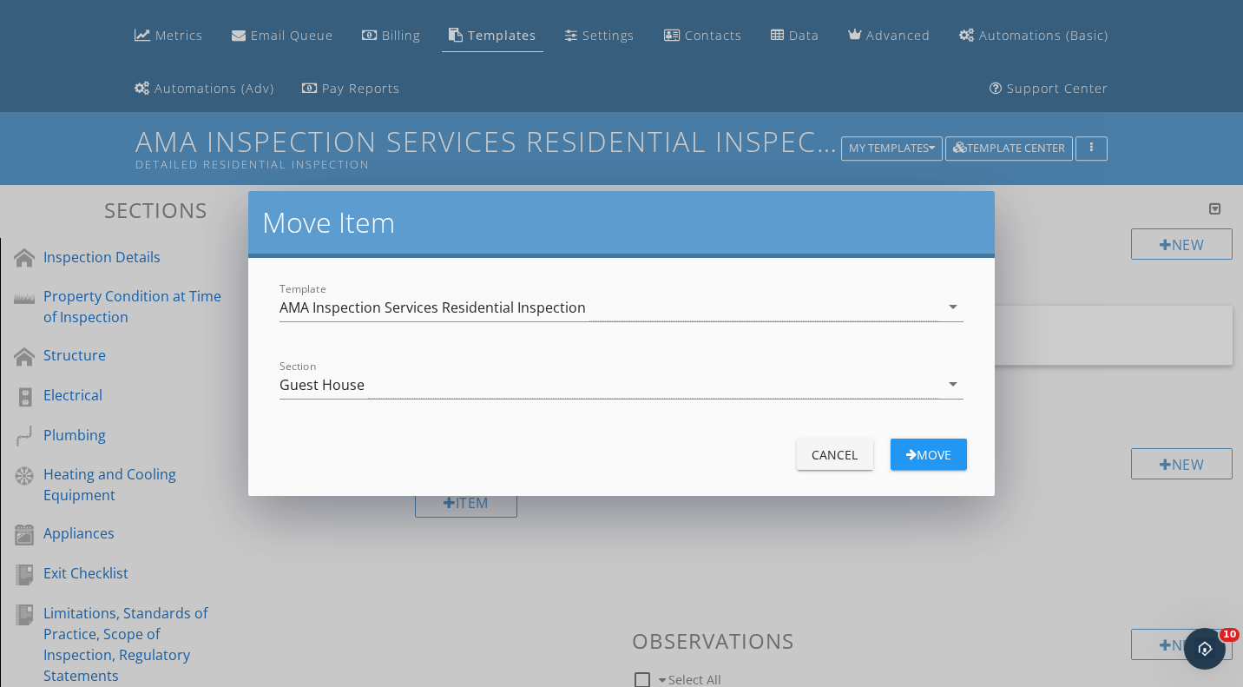
click at [551, 383] on div "Guest House" at bounding box center [609, 384] width 659 height 29
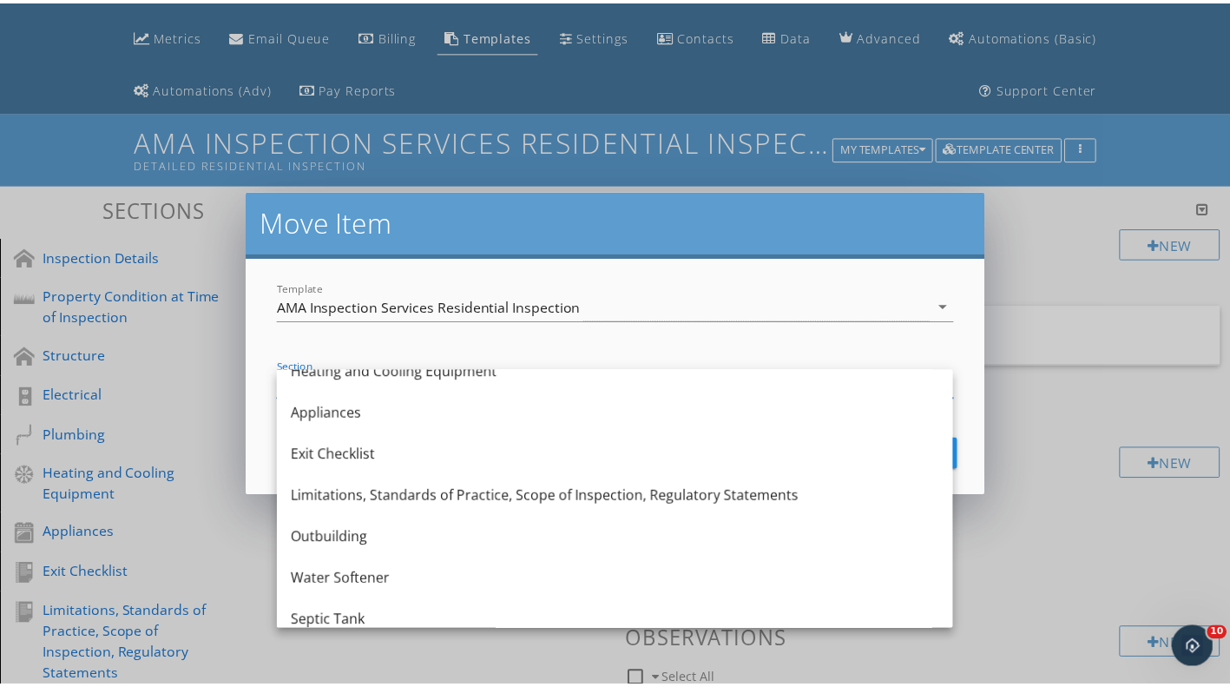
scroll to position [226, 0]
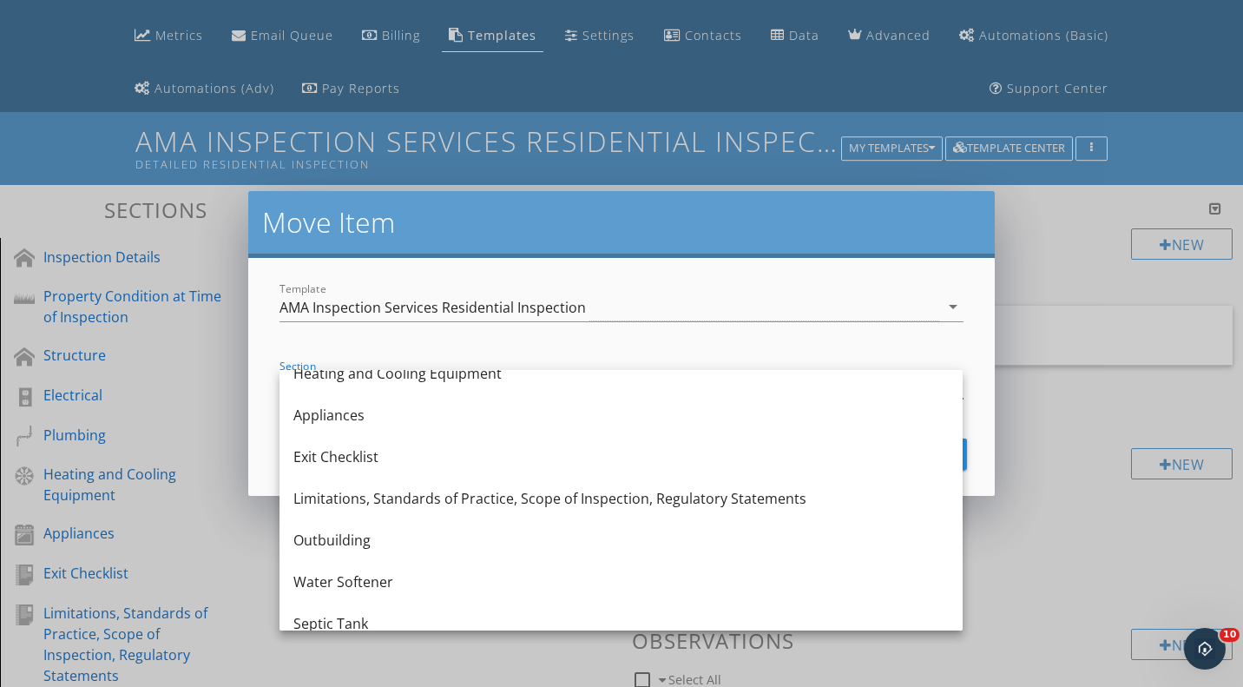
click at [495, 429] on div "Appliances" at bounding box center [620, 415] width 655 height 42
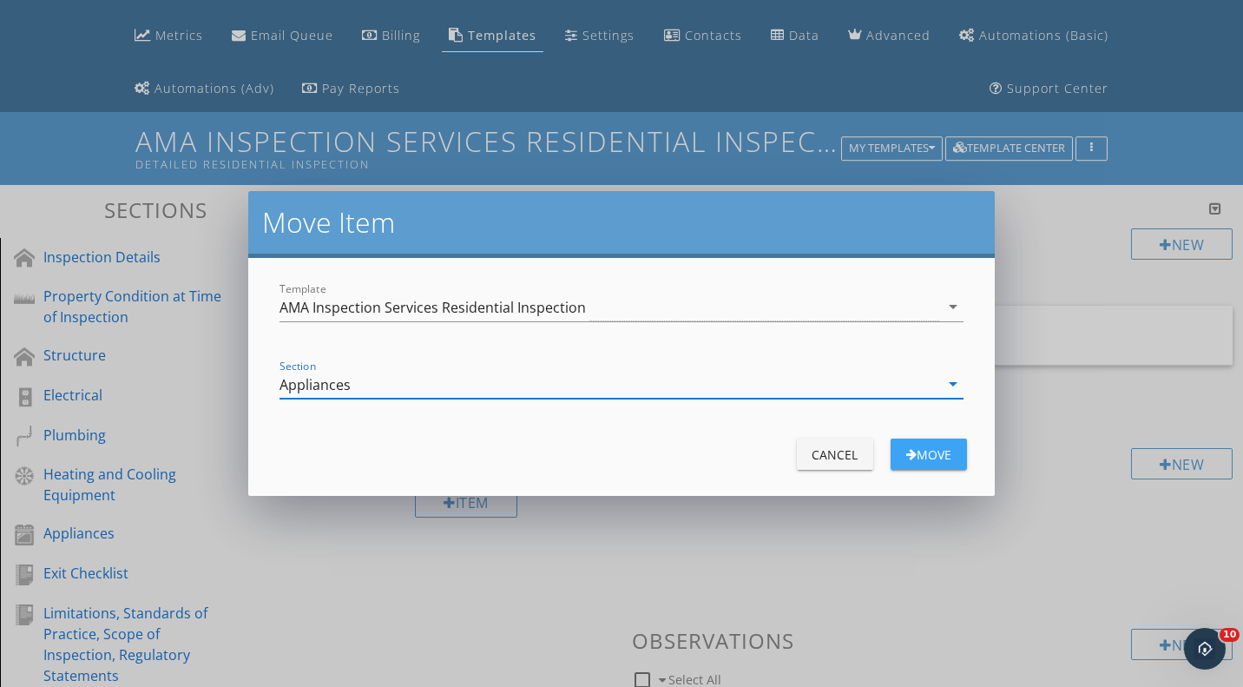
click at [906, 451] on div "button" at bounding box center [911, 454] width 10 height 12
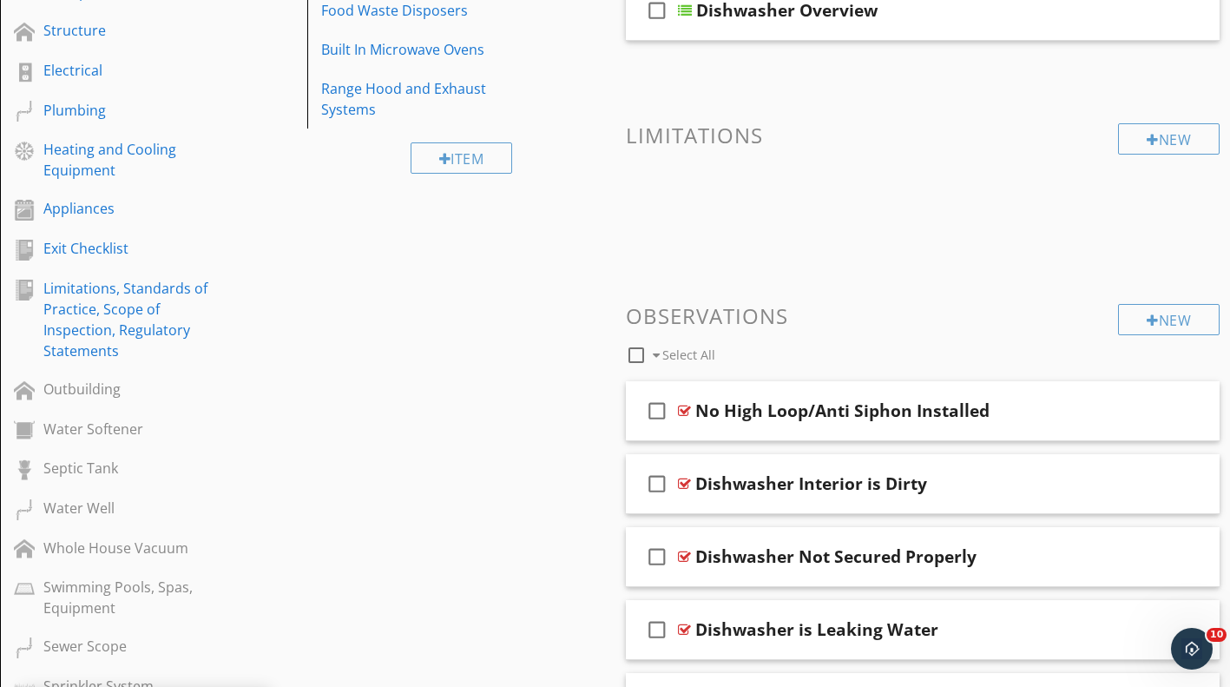
scroll to position [356, 0]
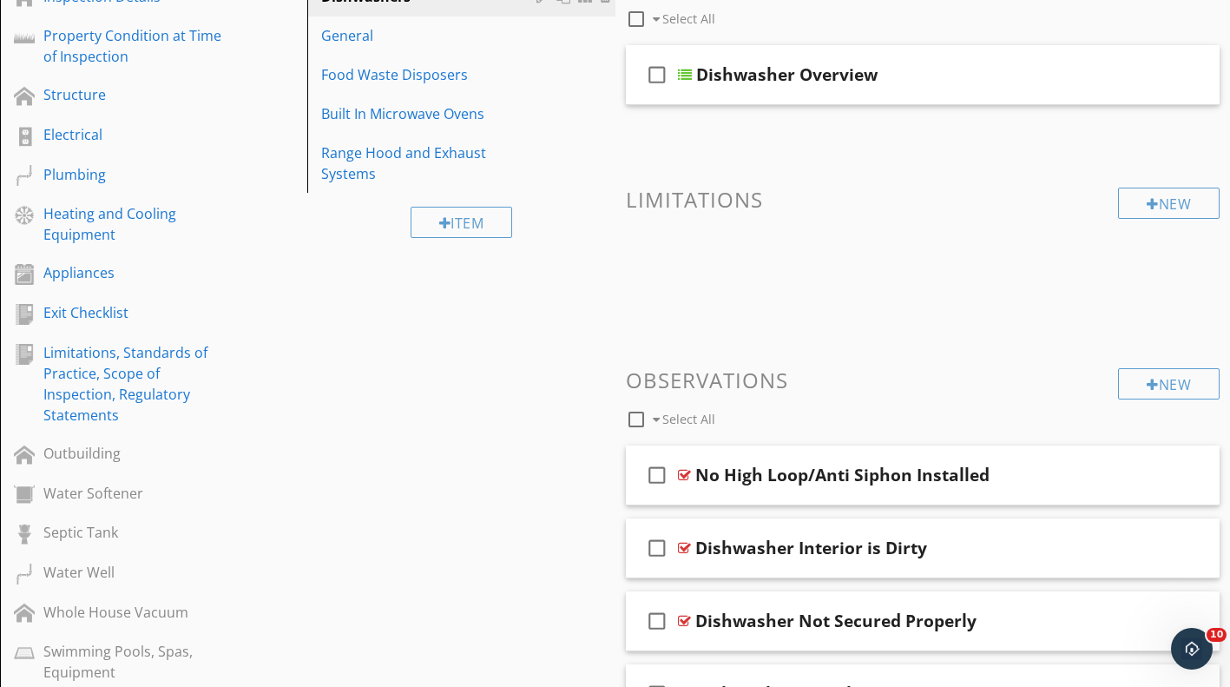
click at [167, 264] on div "Appliances" at bounding box center [133, 272] width 181 height 21
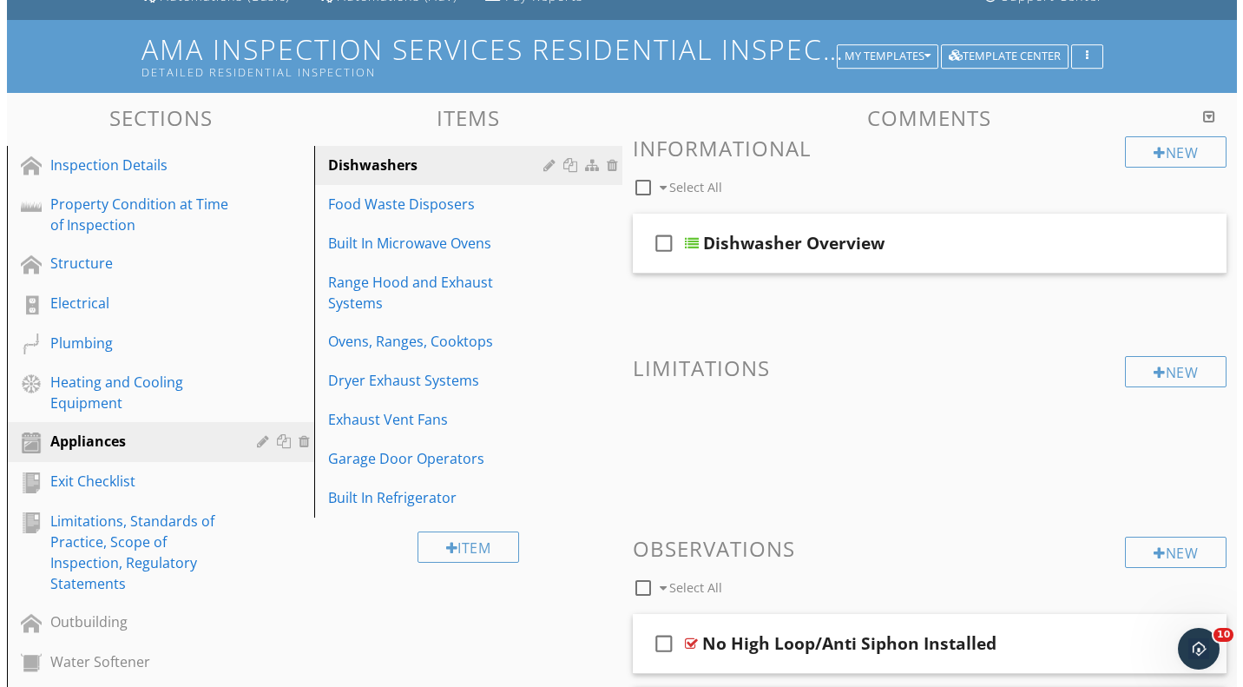
scroll to position [182, 0]
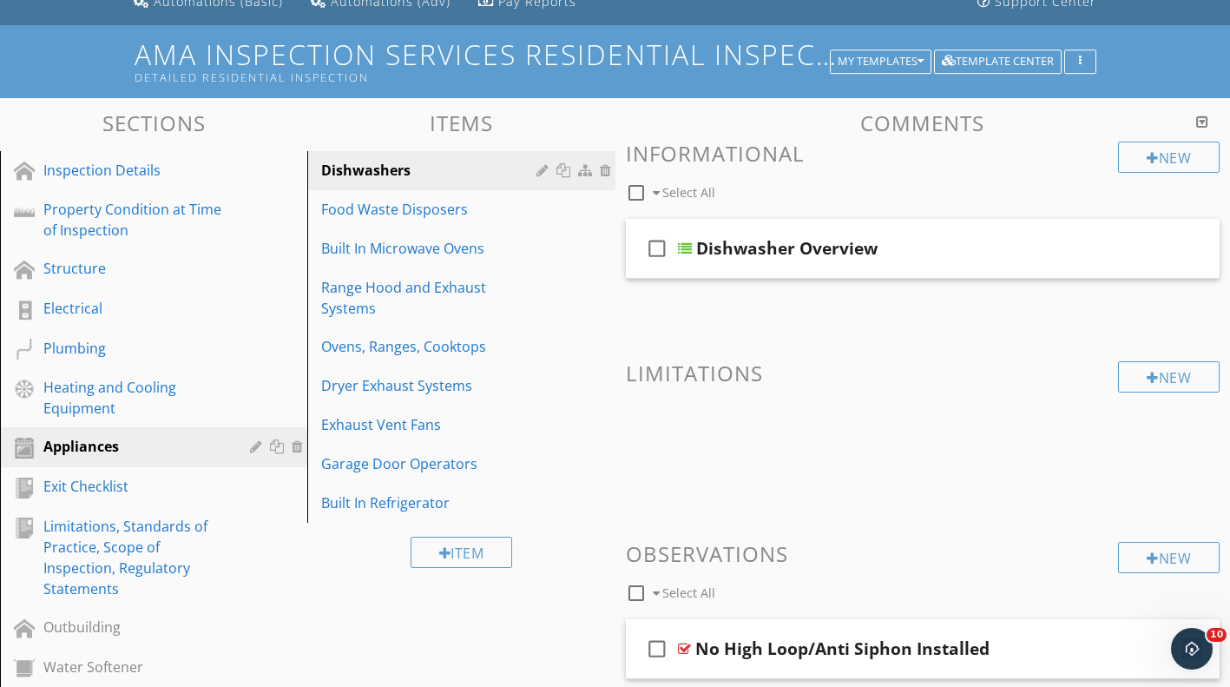
click at [0, 0] on div at bounding box center [0, 0] width 0 height 0
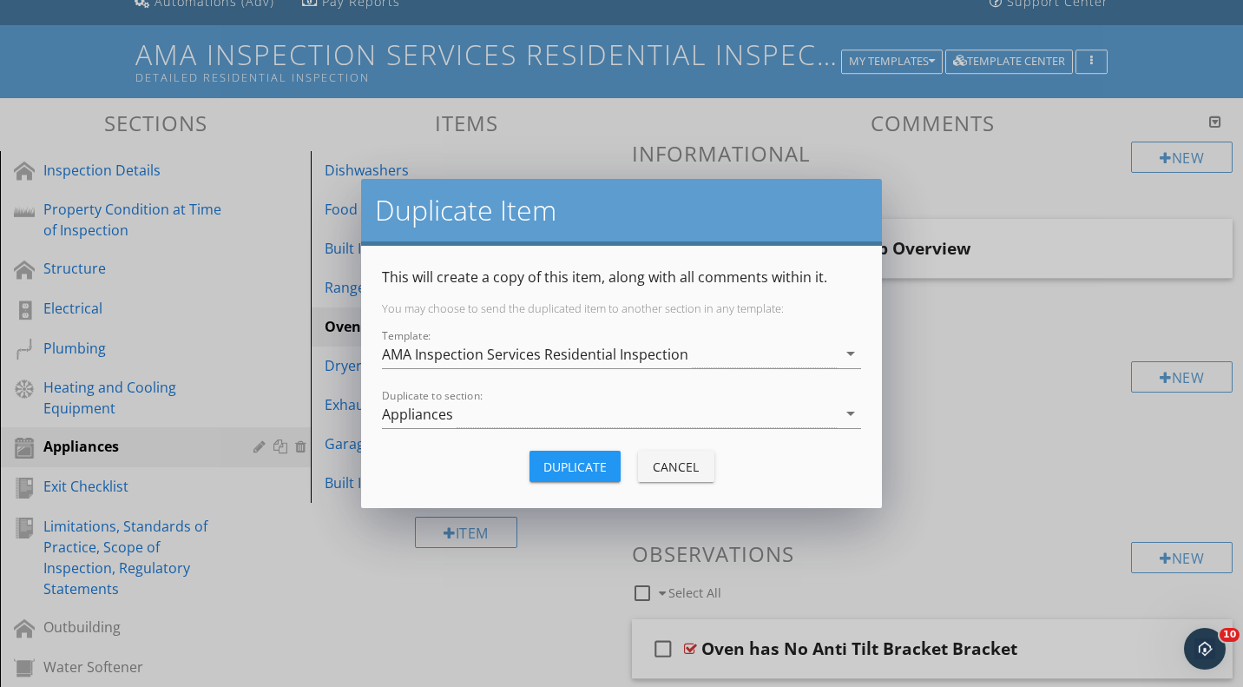
click at [500, 415] on div "Appliances" at bounding box center [609, 413] width 455 height 29
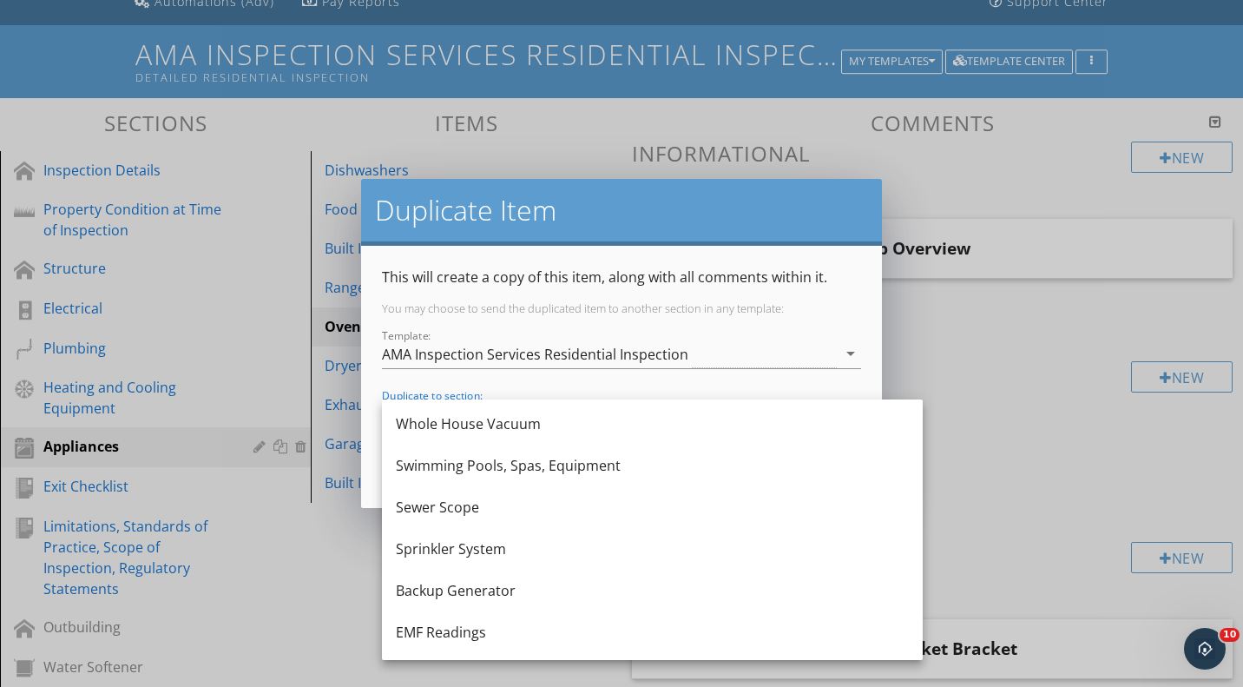
scroll to position [573, 0]
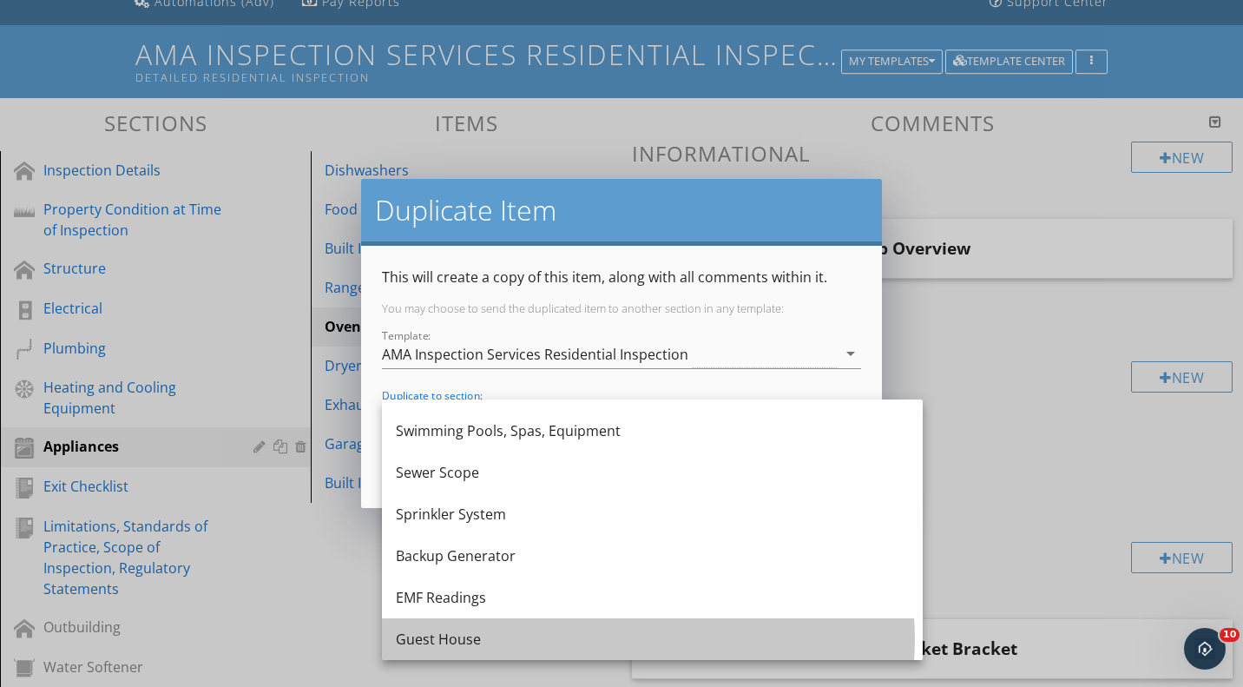
click at [533, 628] on div "Guest House" at bounding box center [652, 639] width 513 height 42
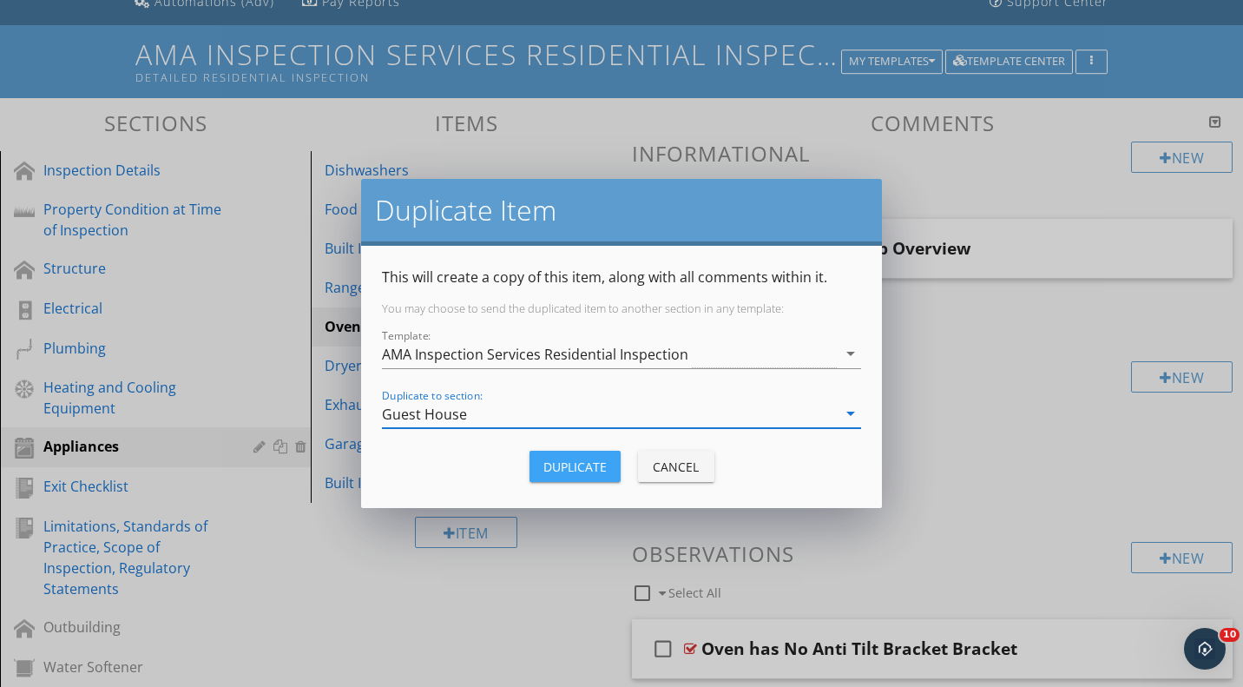
click at [589, 455] on button "Duplicate" at bounding box center [575, 466] width 91 height 31
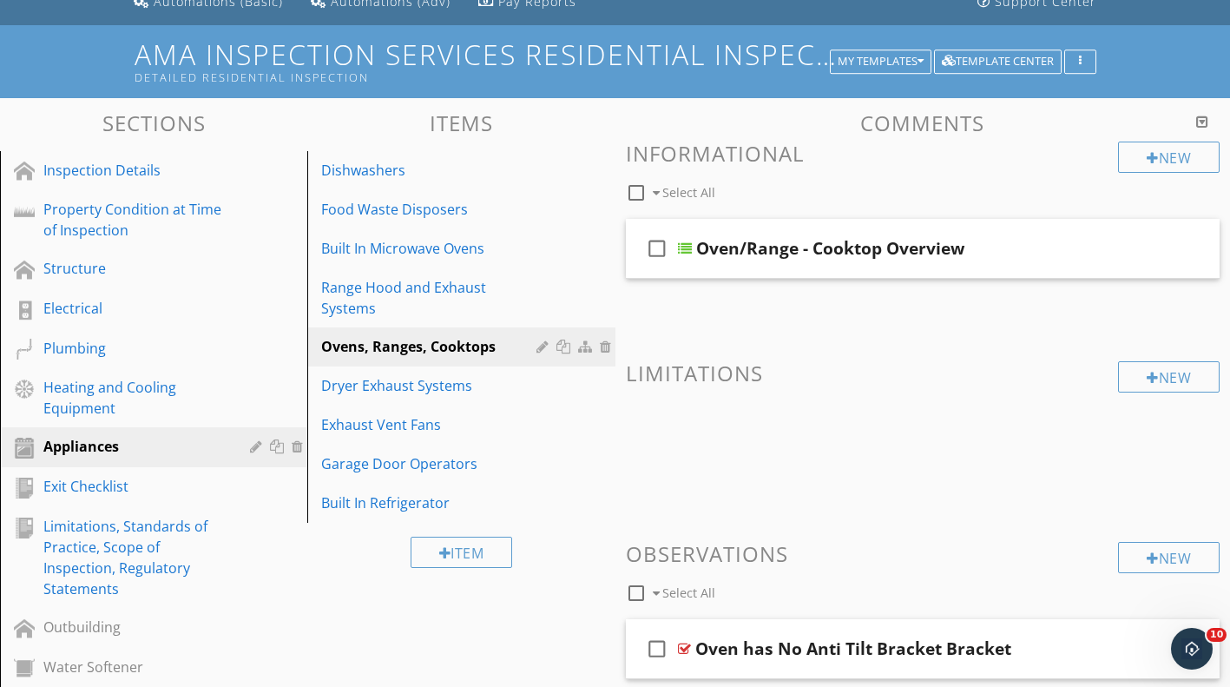
click at [436, 375] on div "Dryer Exhaust Systems" at bounding box center [431, 385] width 220 height 21
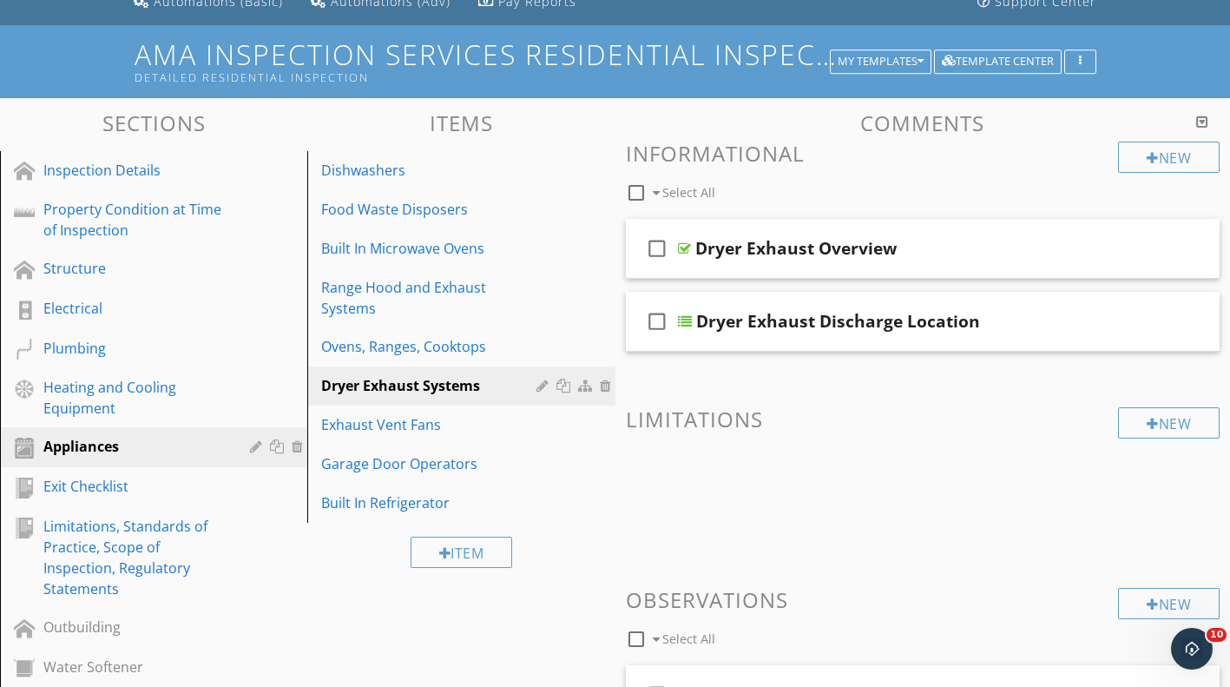
click at [568, 379] on div at bounding box center [566, 386] width 18 height 14
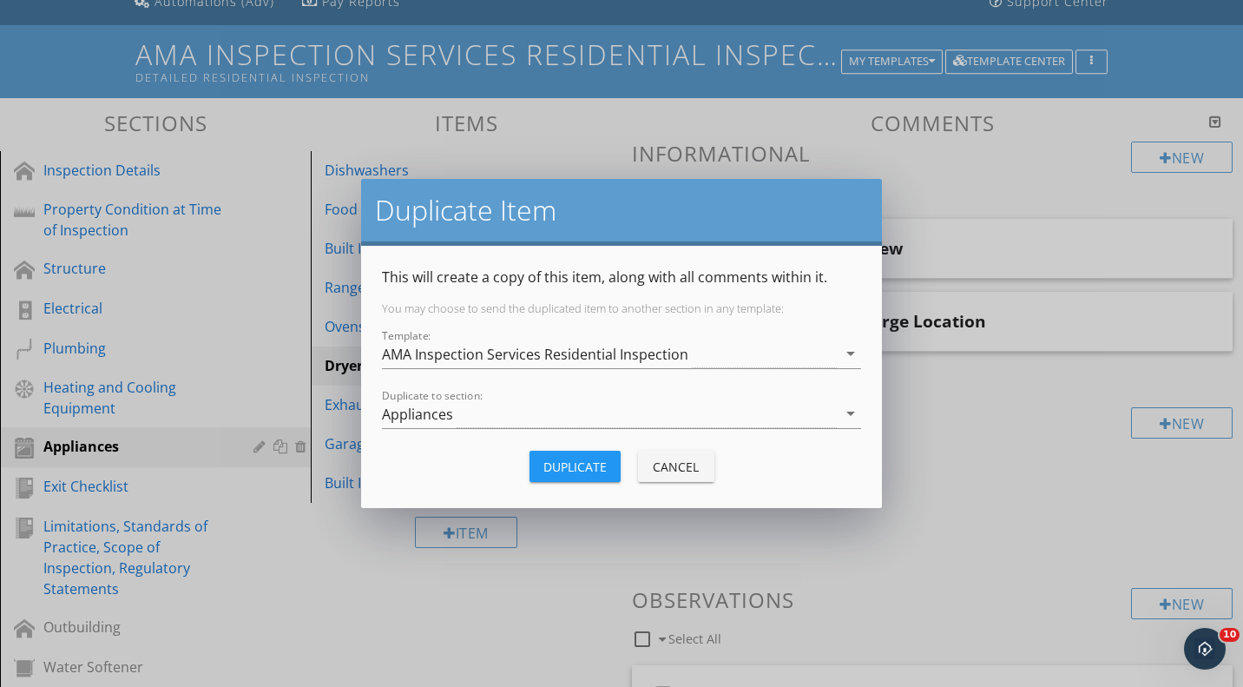
click at [566, 409] on div "Appliances" at bounding box center [609, 413] width 455 height 29
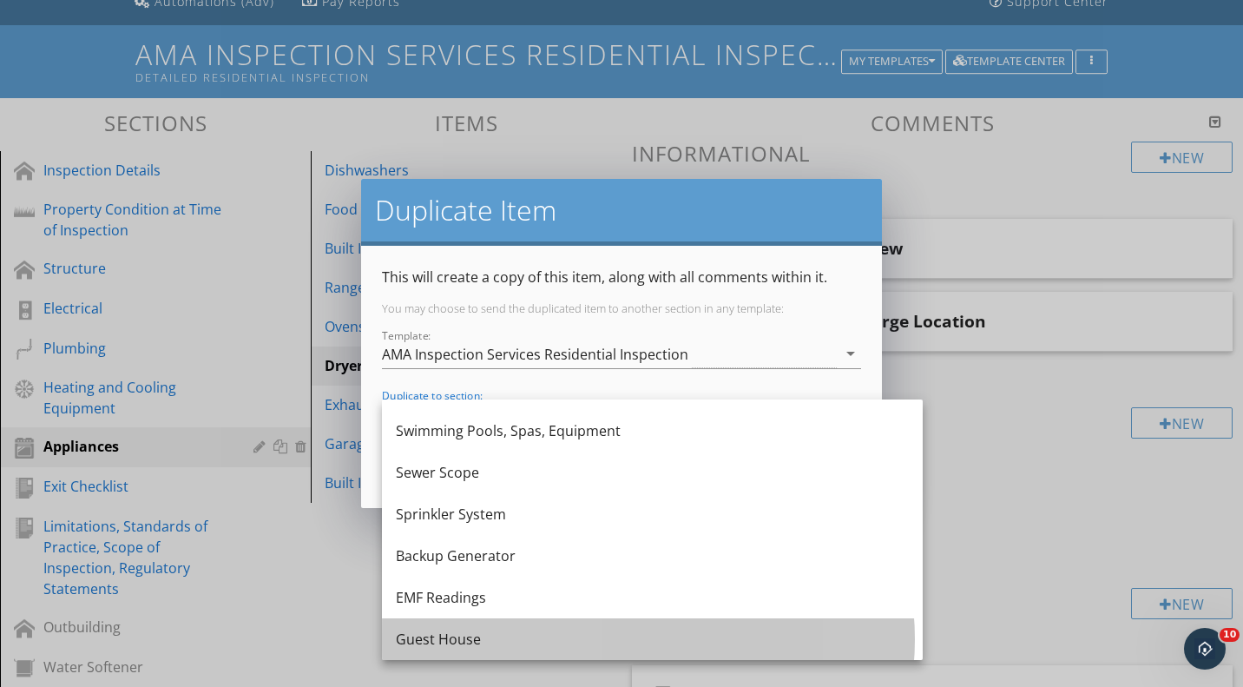
click at [497, 622] on div "Guest House" at bounding box center [652, 639] width 513 height 42
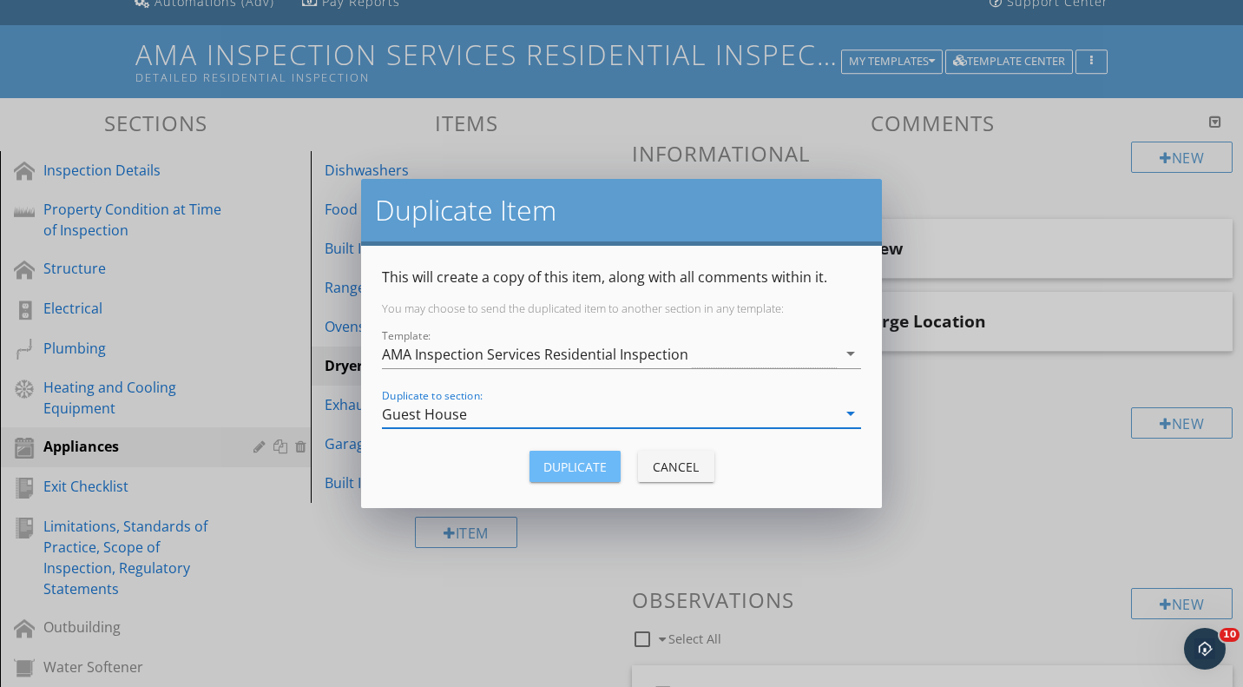
click at [600, 472] on div "Duplicate" at bounding box center [574, 467] width 63 height 18
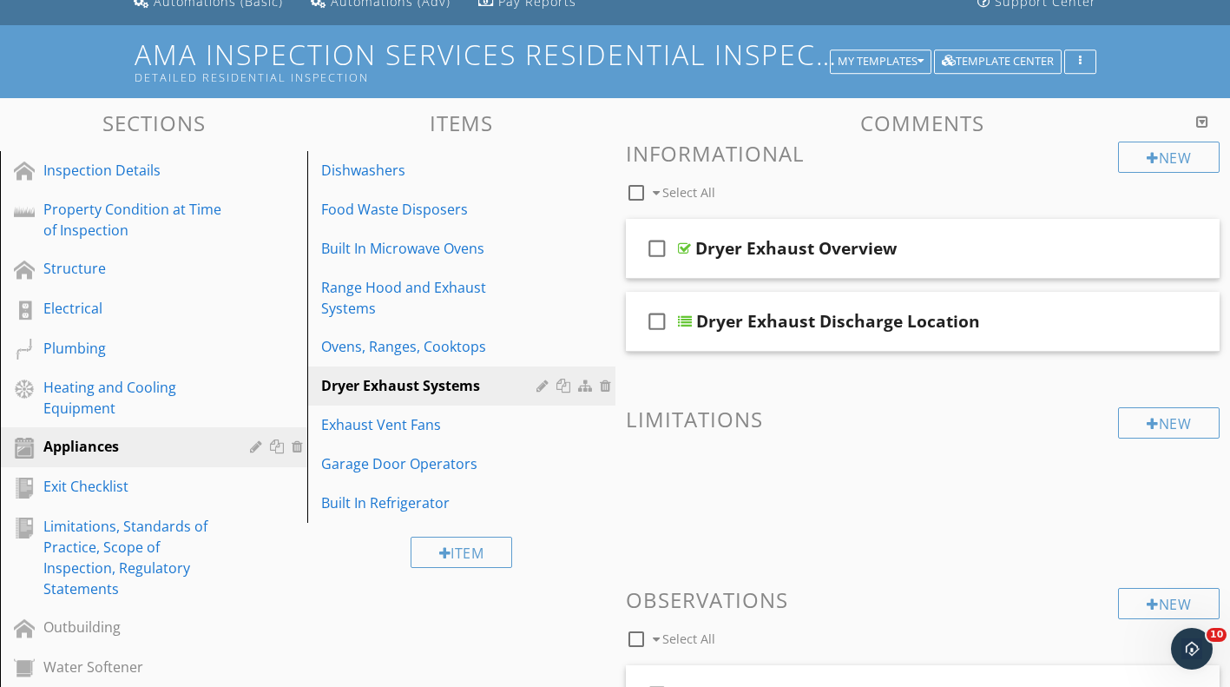
click at [382, 417] on link "Exhaust Vent Fans" at bounding box center [464, 424] width 302 height 38
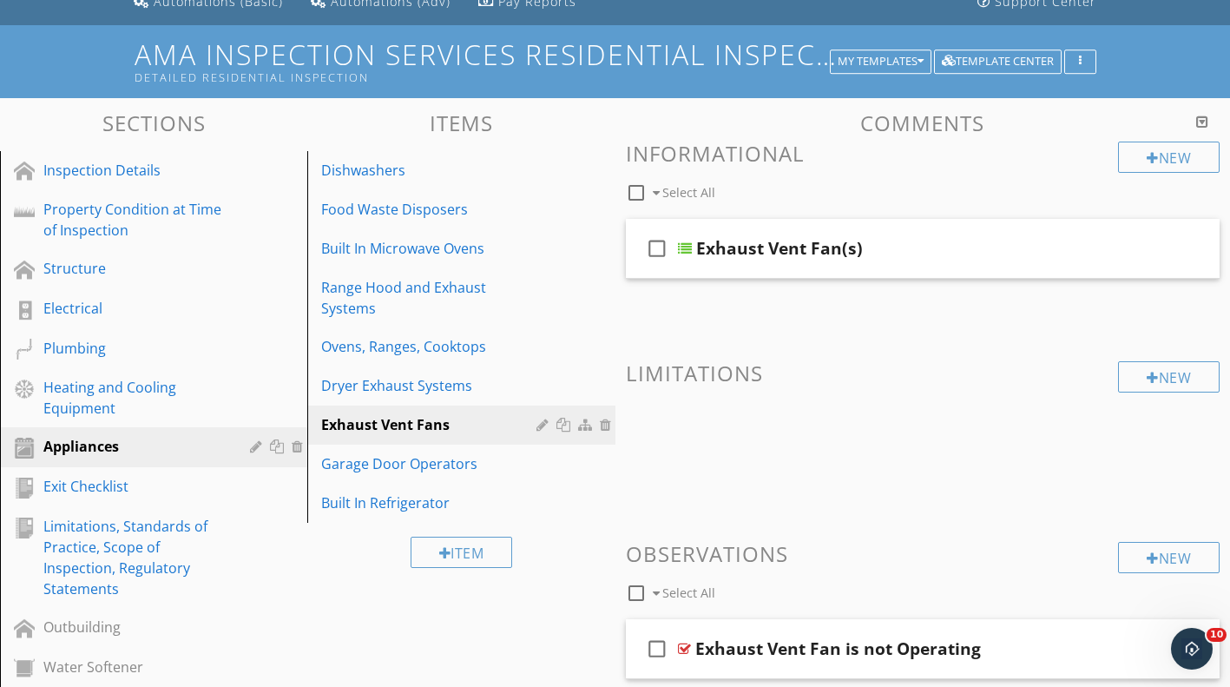
click at [563, 418] on div at bounding box center [566, 425] width 18 height 14
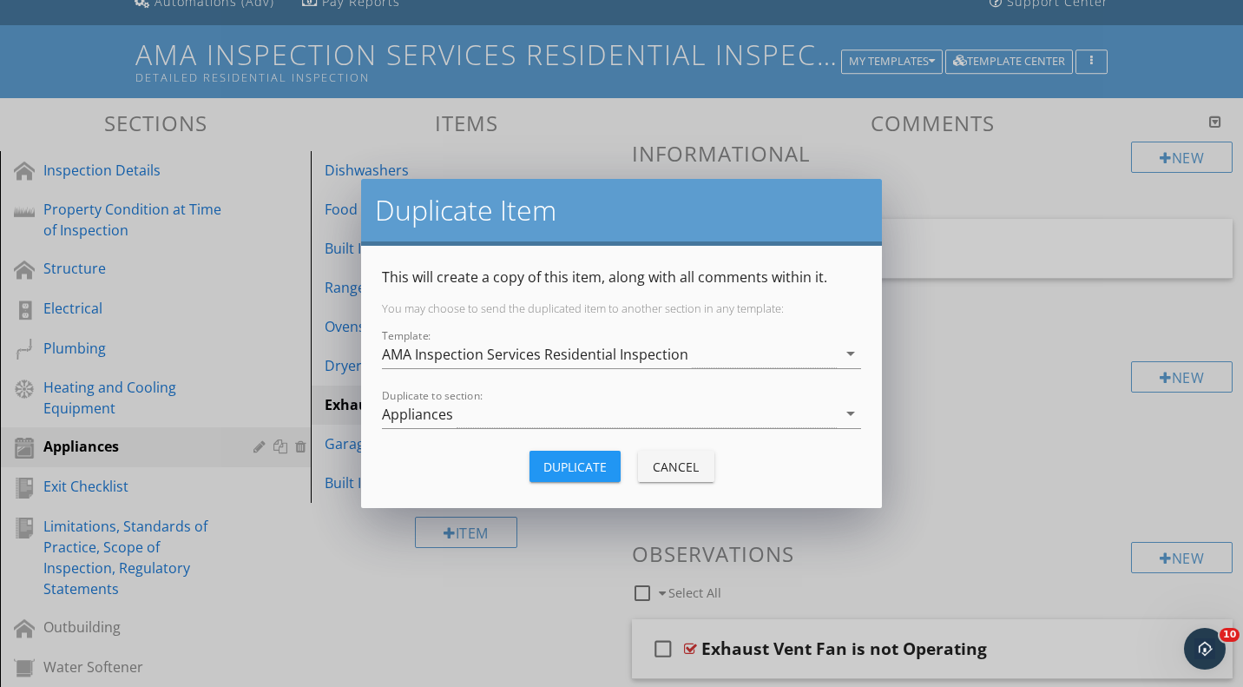
click at [538, 410] on div "Appliances" at bounding box center [609, 413] width 455 height 29
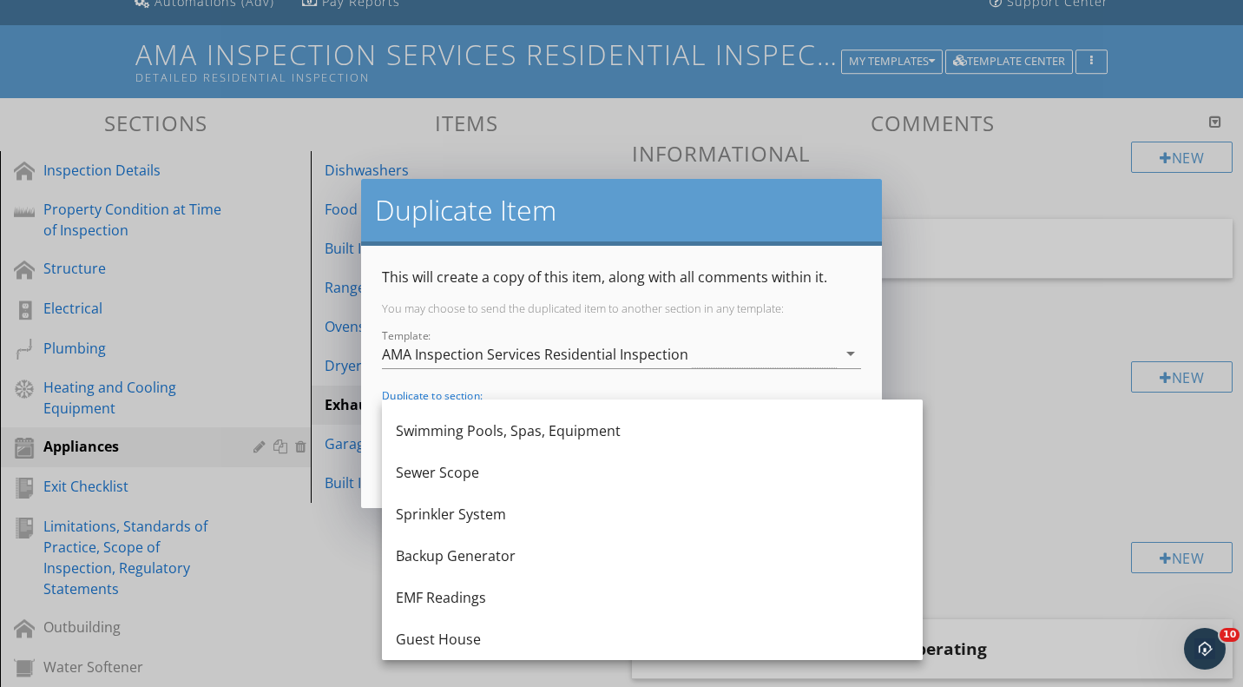
click at [499, 636] on div "Guest House" at bounding box center [652, 639] width 513 height 21
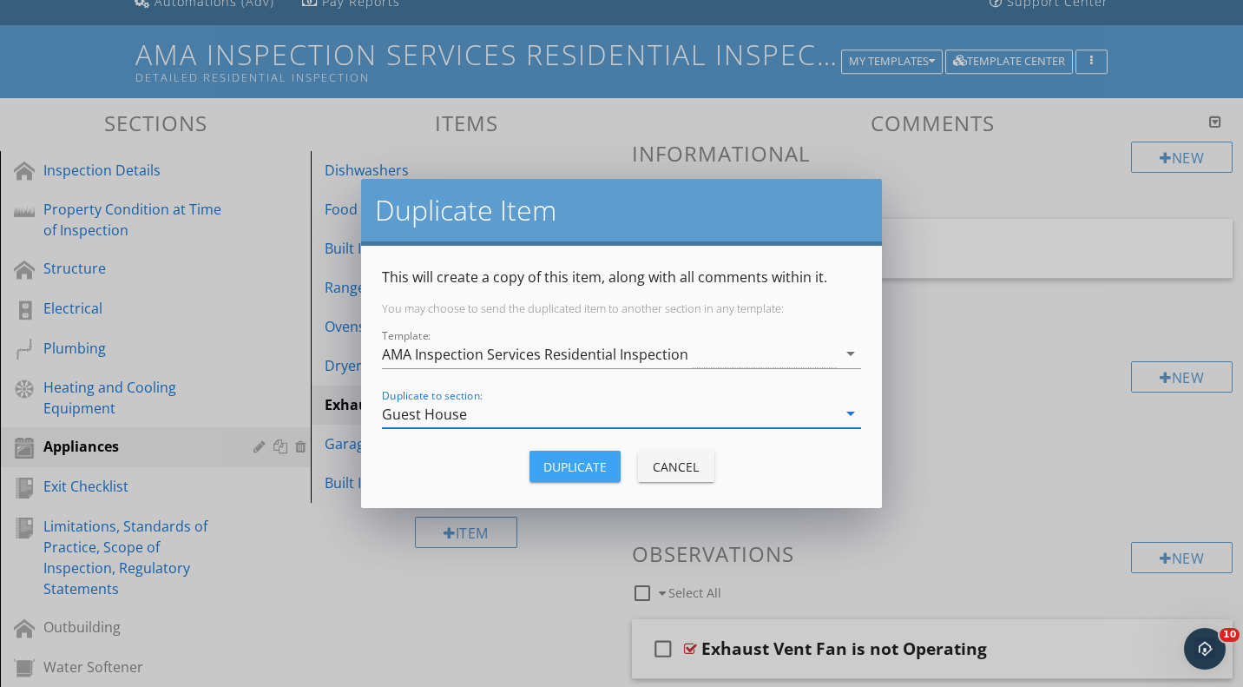
click at [609, 471] on button "Duplicate" at bounding box center [575, 466] width 91 height 31
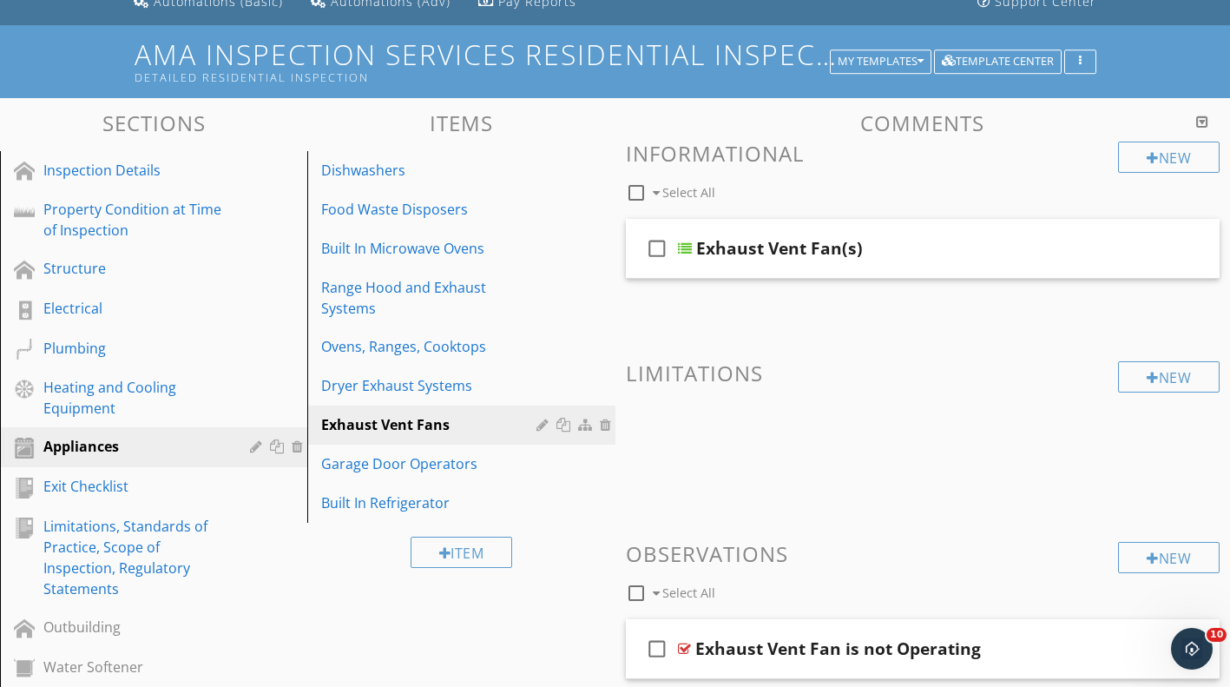
click at [0, 0] on div at bounding box center [0, 0] width 0 height 0
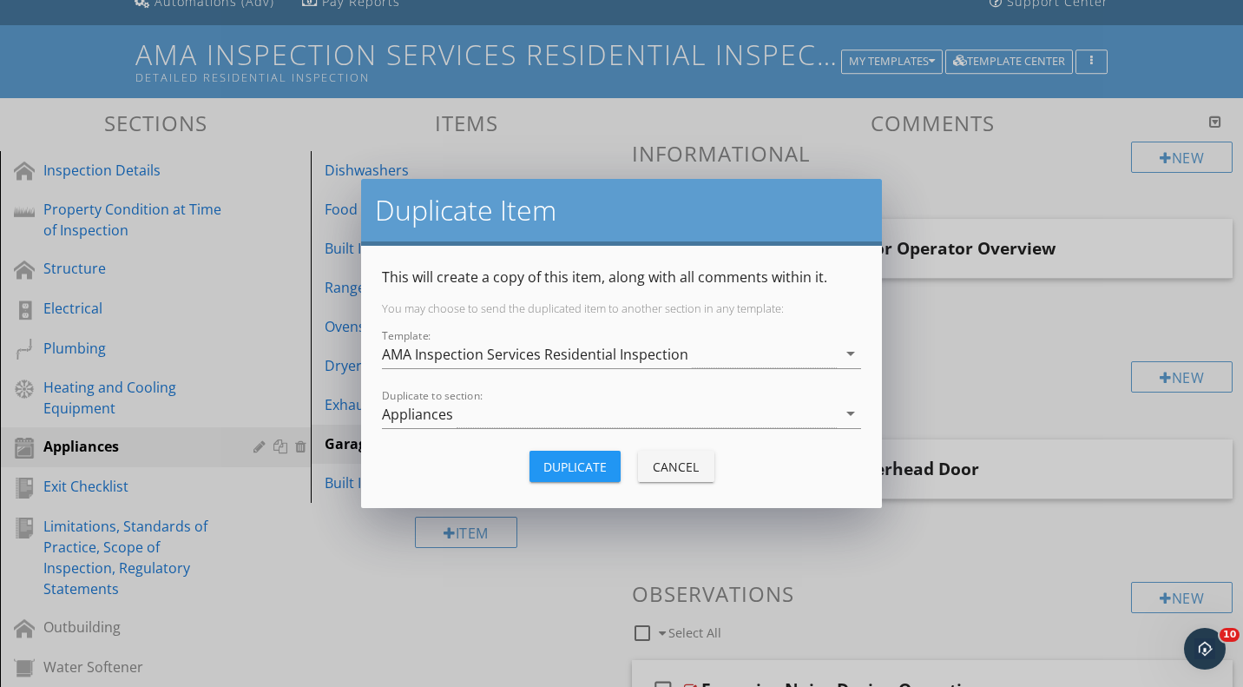
click at [573, 429] on div "Duplicate to section: Appliances arrow_drop_down" at bounding box center [621, 422] width 479 height 46
click at [573, 420] on div "Appliances" at bounding box center [609, 413] width 455 height 29
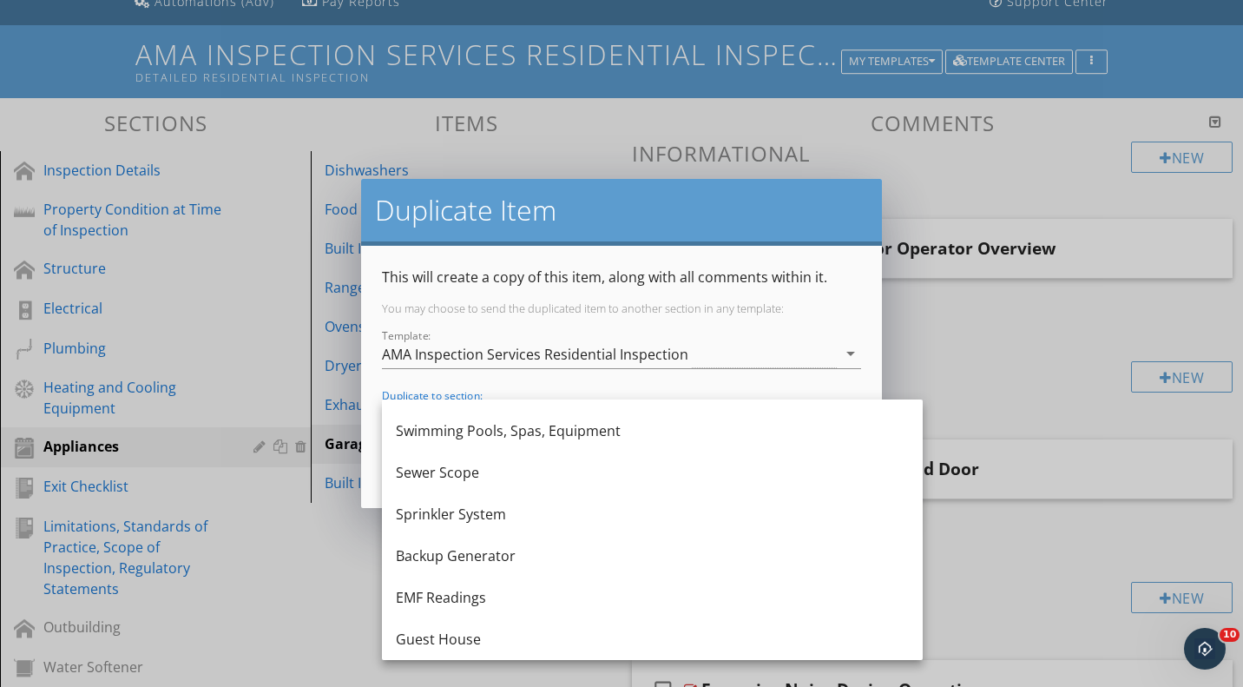
click at [515, 631] on div "Guest House" at bounding box center [652, 639] width 513 height 21
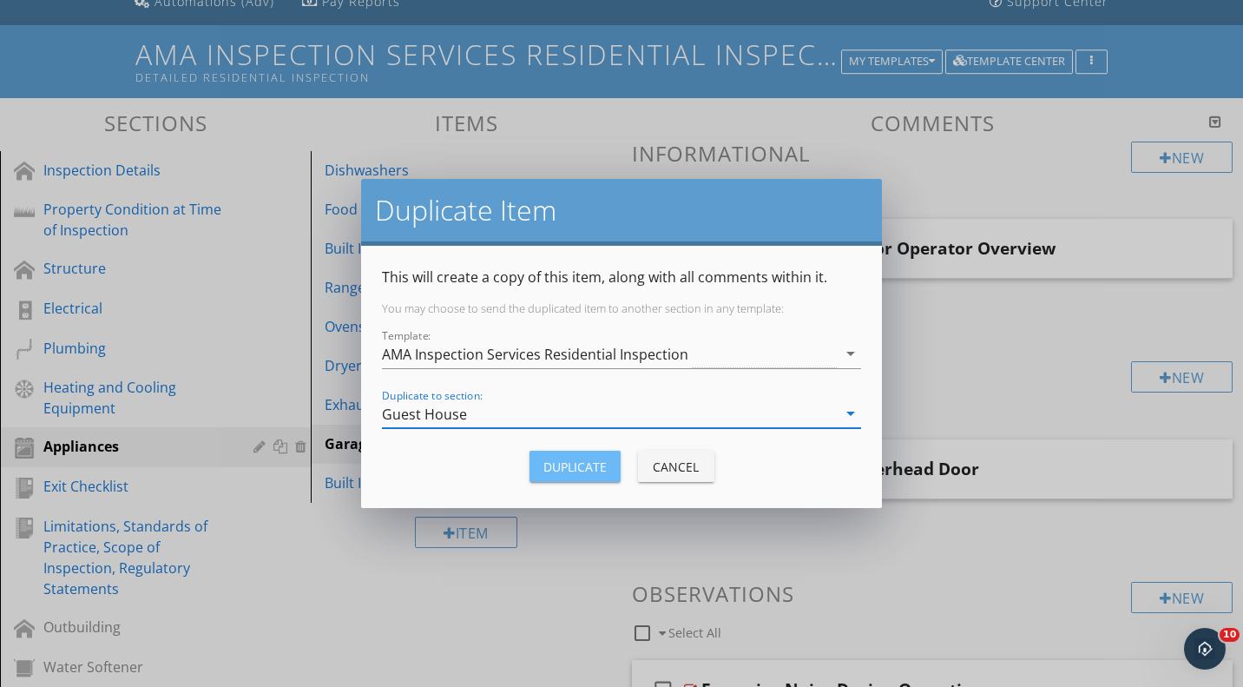
click at [590, 467] on div "Duplicate" at bounding box center [574, 467] width 63 height 18
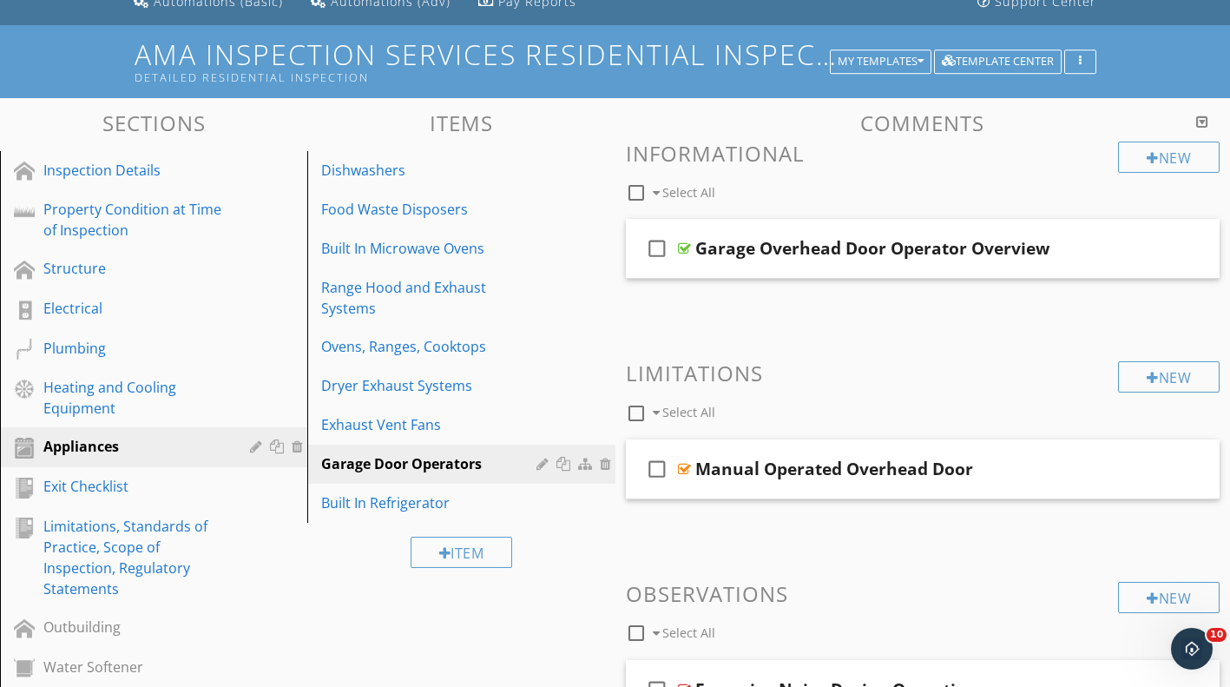
click at [507, 492] on div "Built In Refrigerator" at bounding box center [431, 502] width 220 height 21
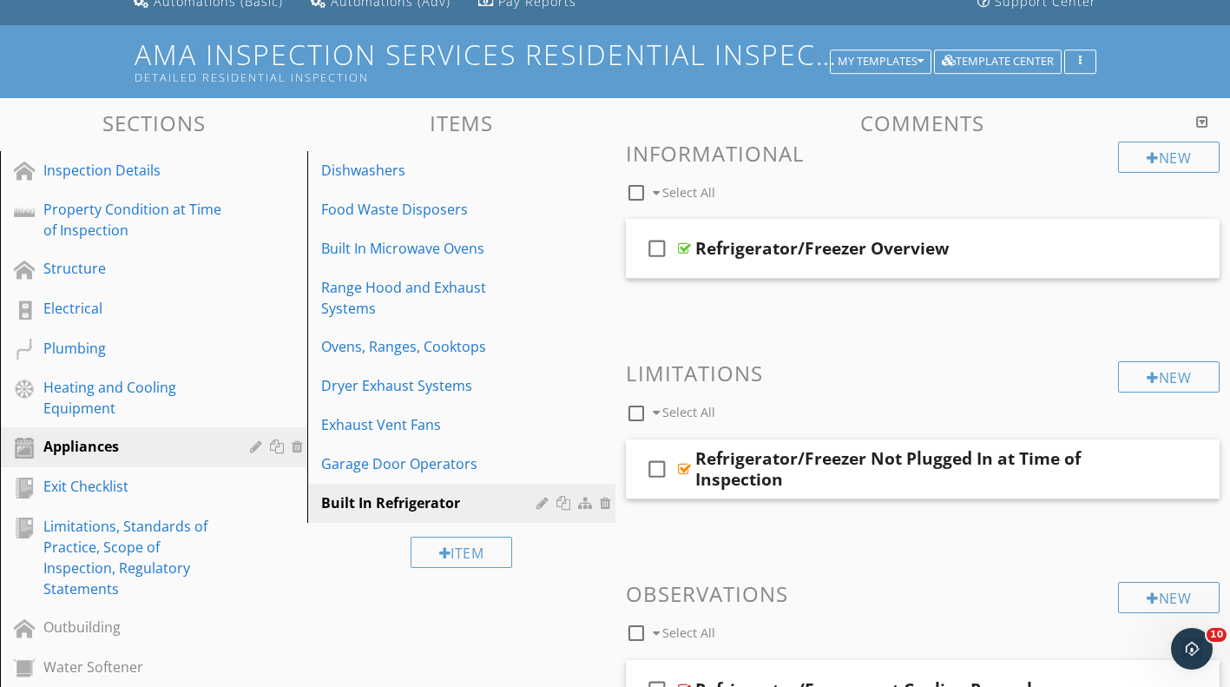
click at [562, 496] on div at bounding box center [566, 503] width 18 height 14
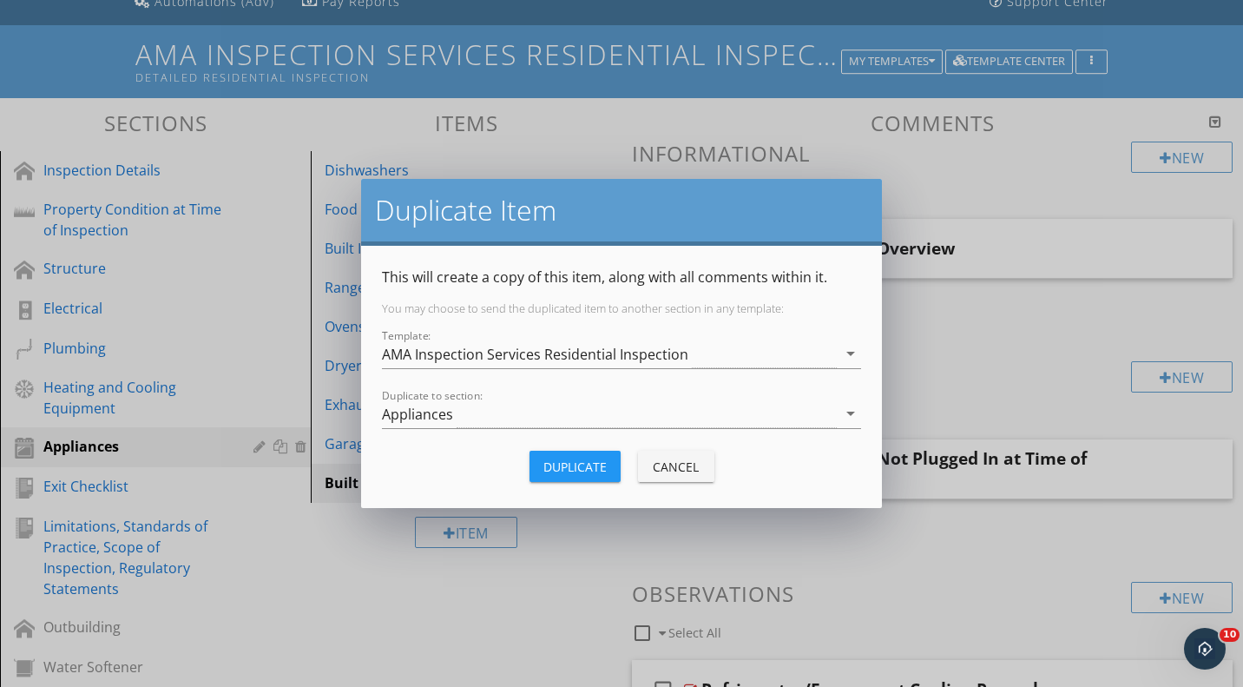
click at [547, 406] on div "Appliances" at bounding box center [609, 413] width 455 height 29
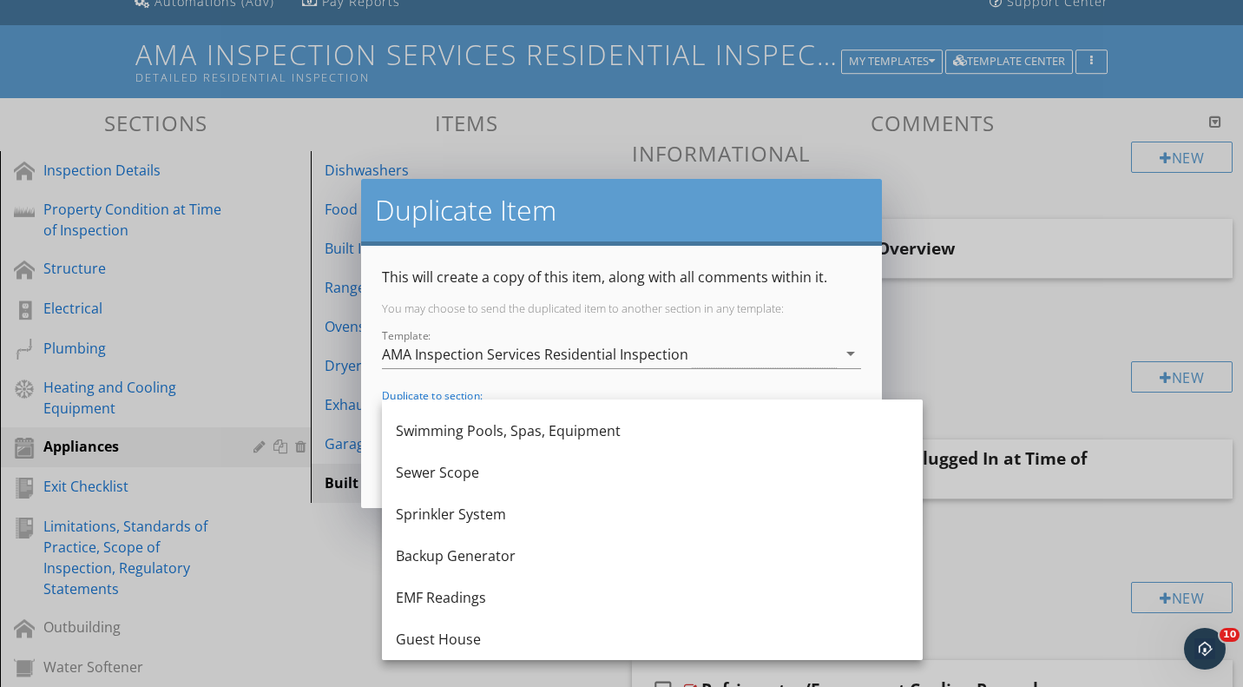
click at [557, 633] on div "Guest House" at bounding box center [652, 639] width 513 height 21
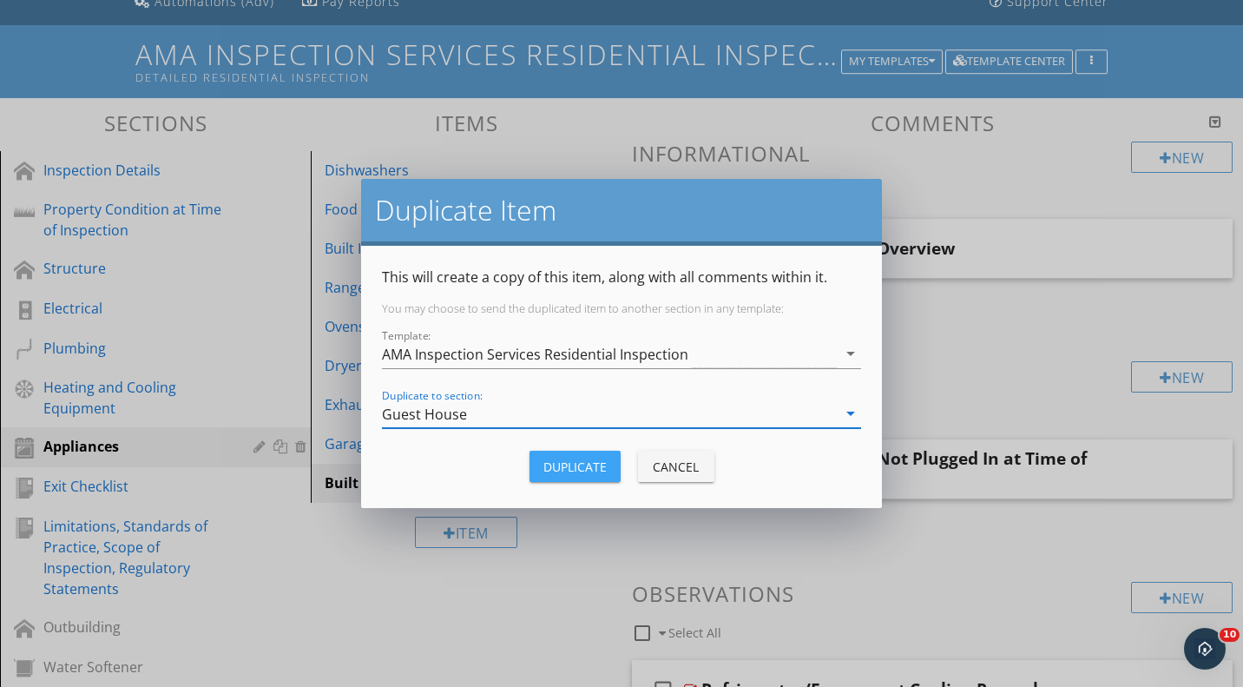
click at [610, 459] on button "Duplicate" at bounding box center [575, 466] width 91 height 31
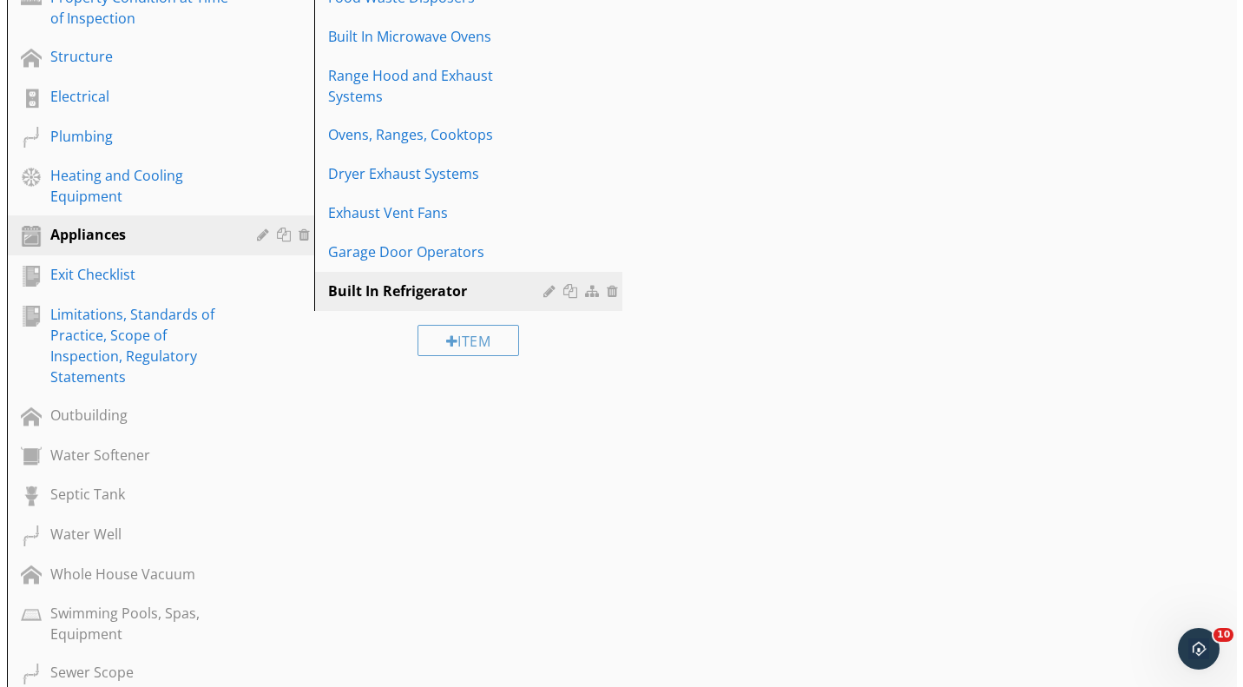
scroll to position [443, 0]
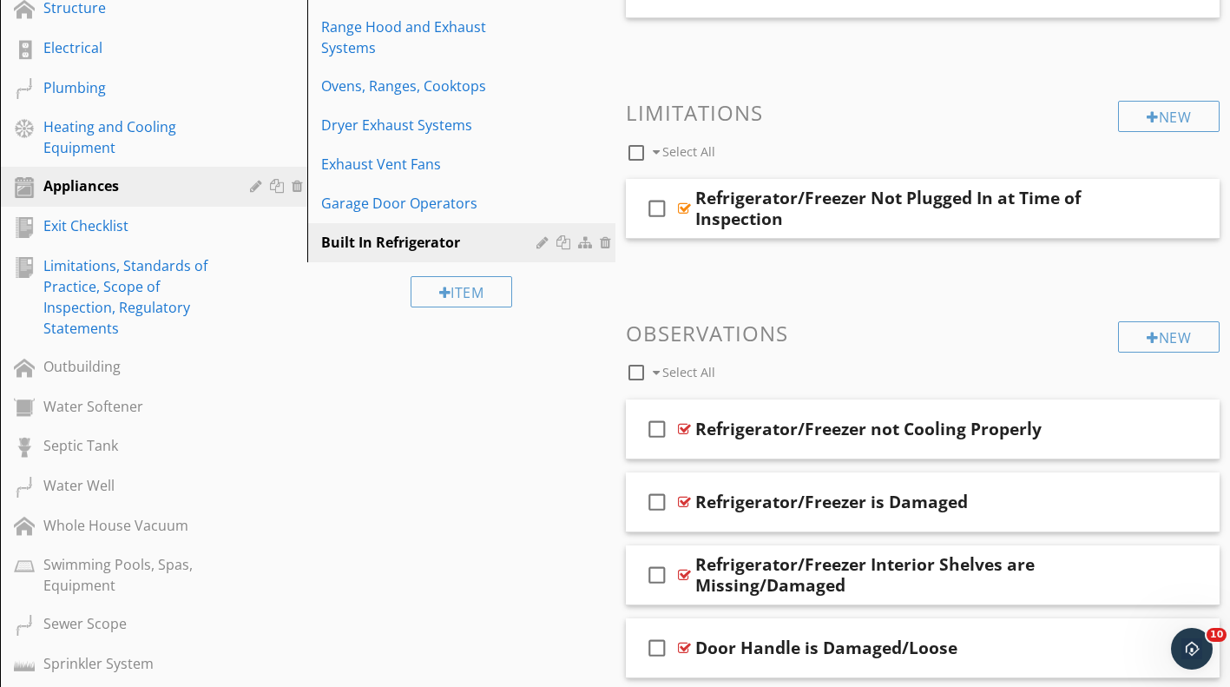
click at [178, 223] on div "Exit Checklist" at bounding box center [133, 225] width 181 height 21
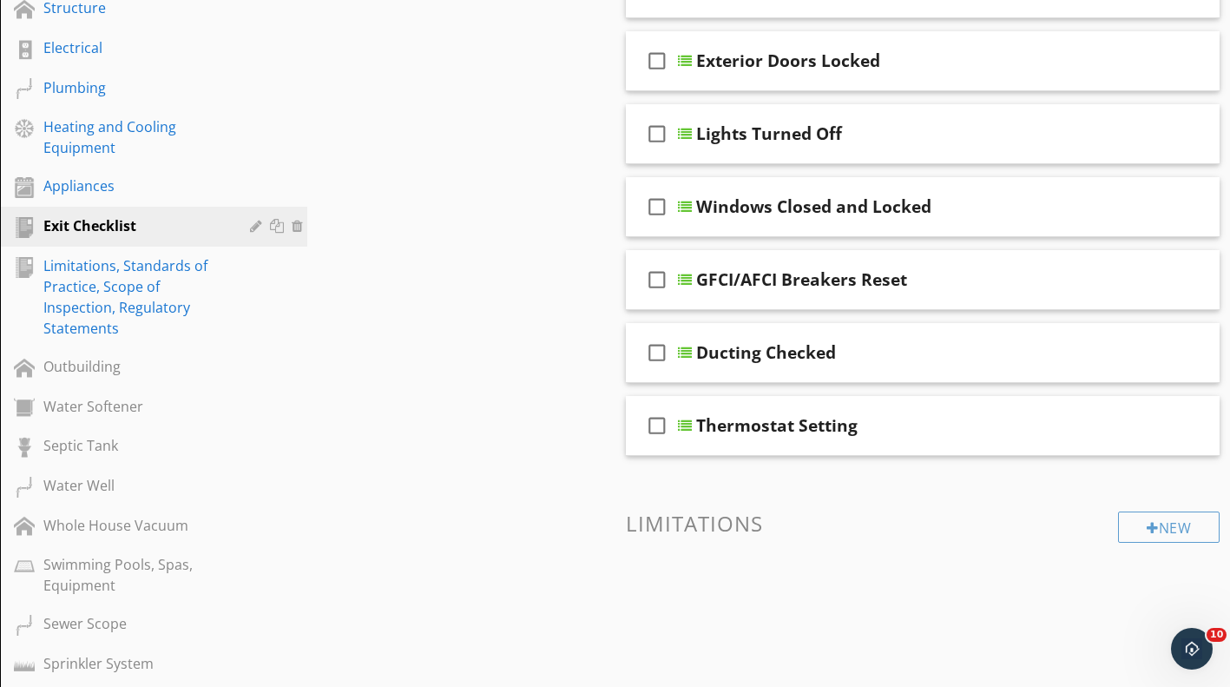
click at [280, 229] on div at bounding box center [279, 226] width 18 height 14
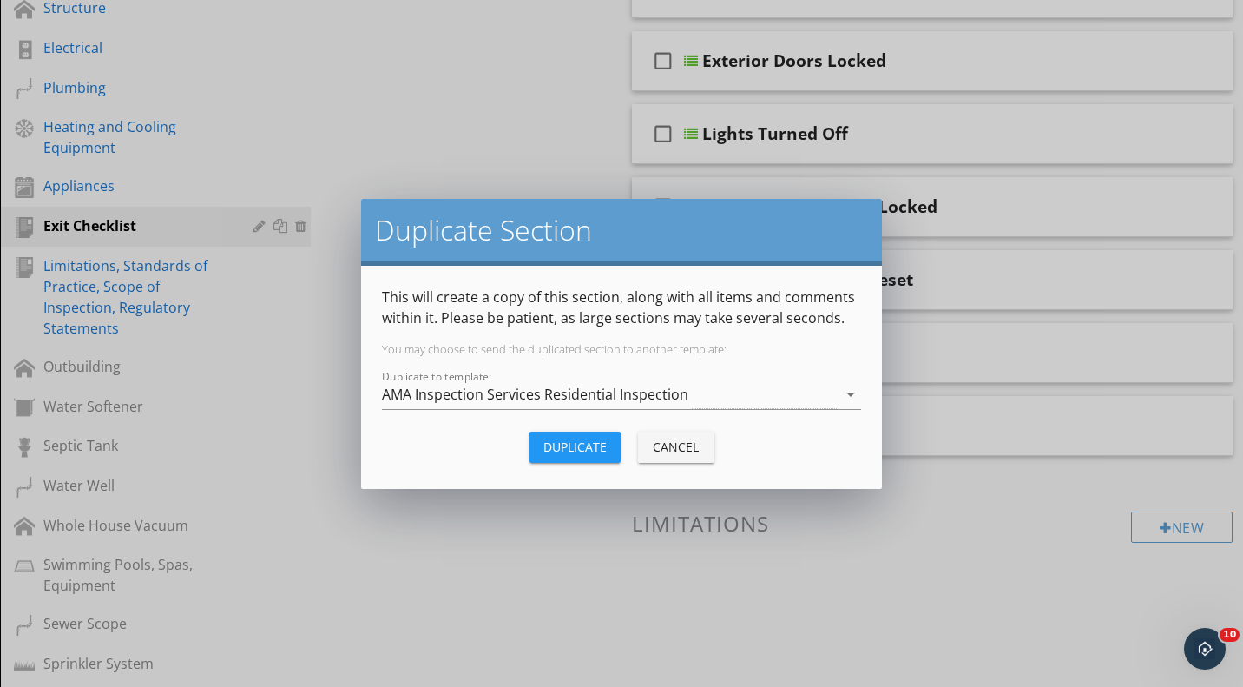
click at [457, 394] on div "AMA Inspection Services Residential Inspection" at bounding box center [535, 394] width 306 height 16
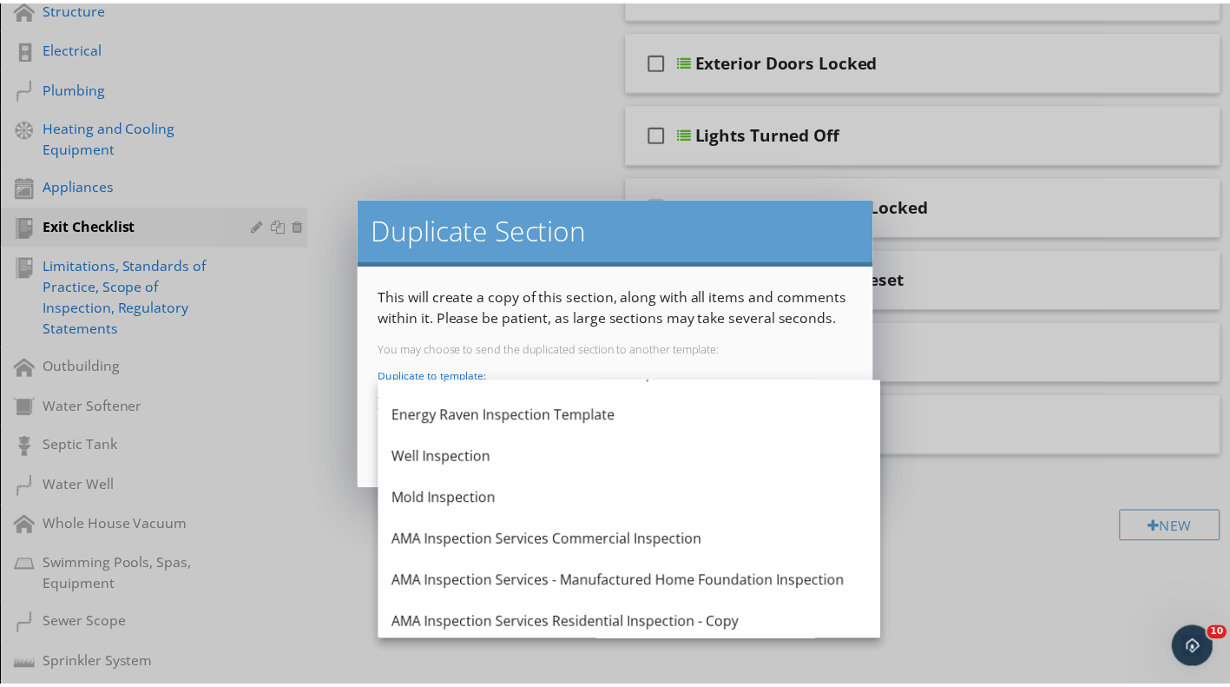
scroll to position [0, 0]
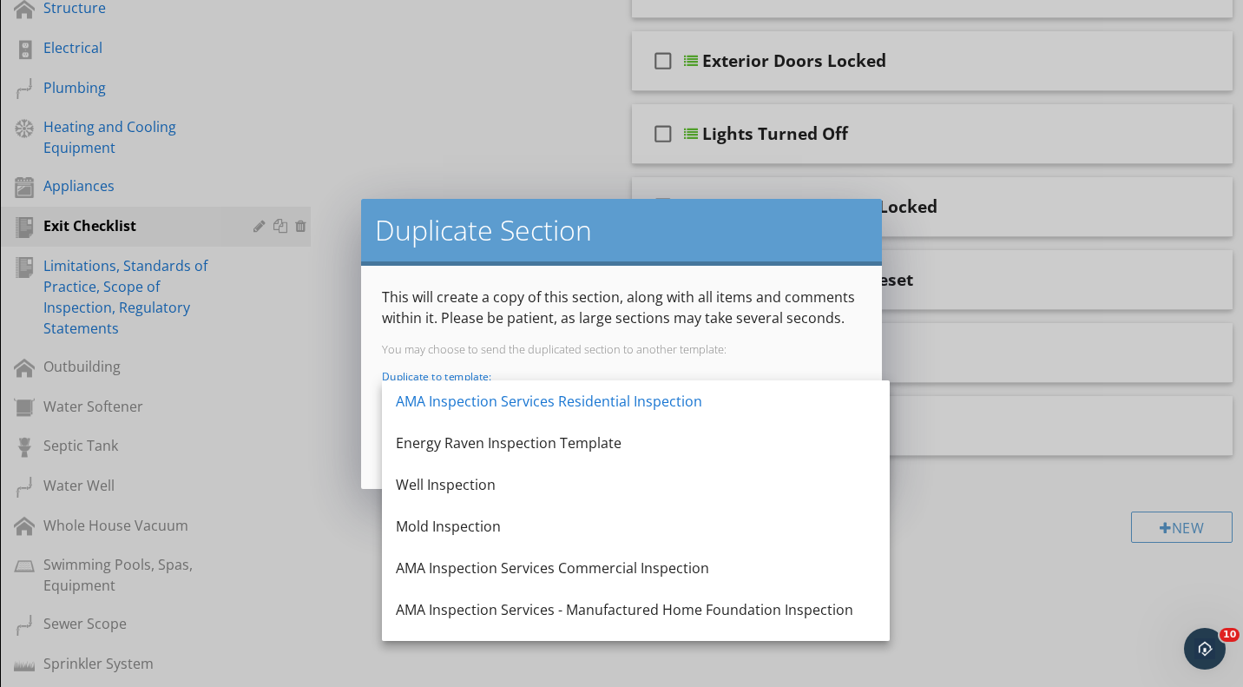
click at [568, 324] on p "This will create a copy of this section, along with all items and comments with…" at bounding box center [621, 308] width 479 height 42
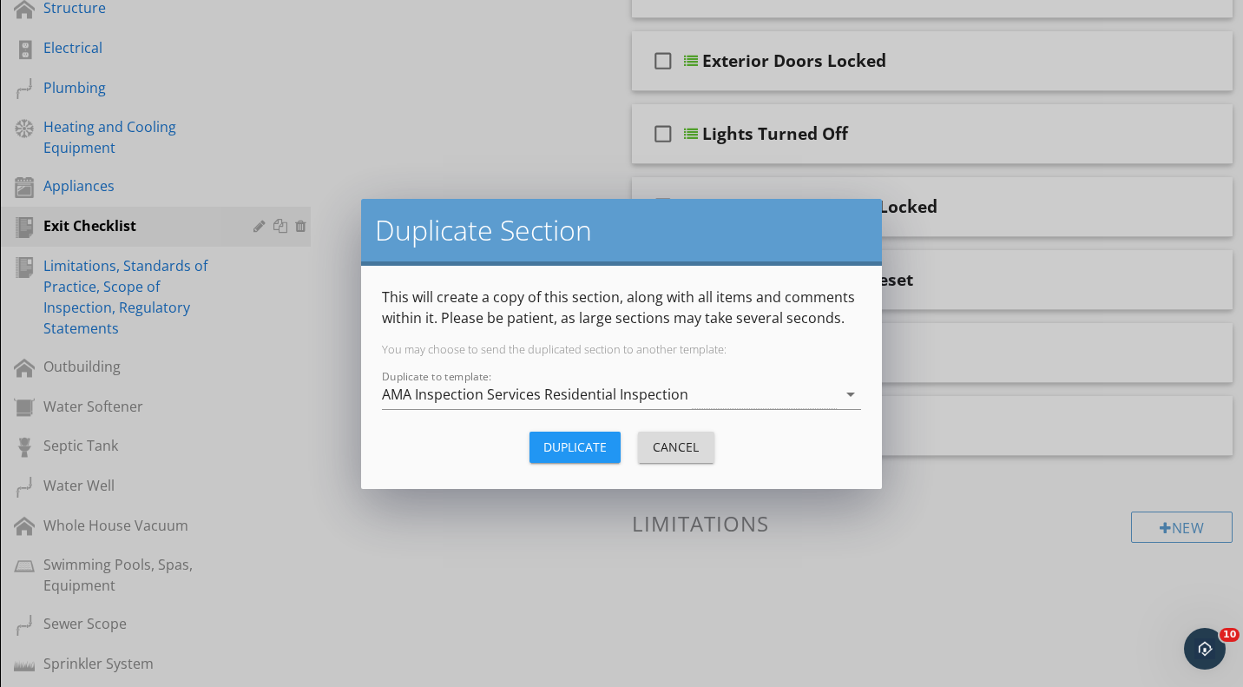
click at [674, 451] on div "Cancel" at bounding box center [676, 447] width 49 height 18
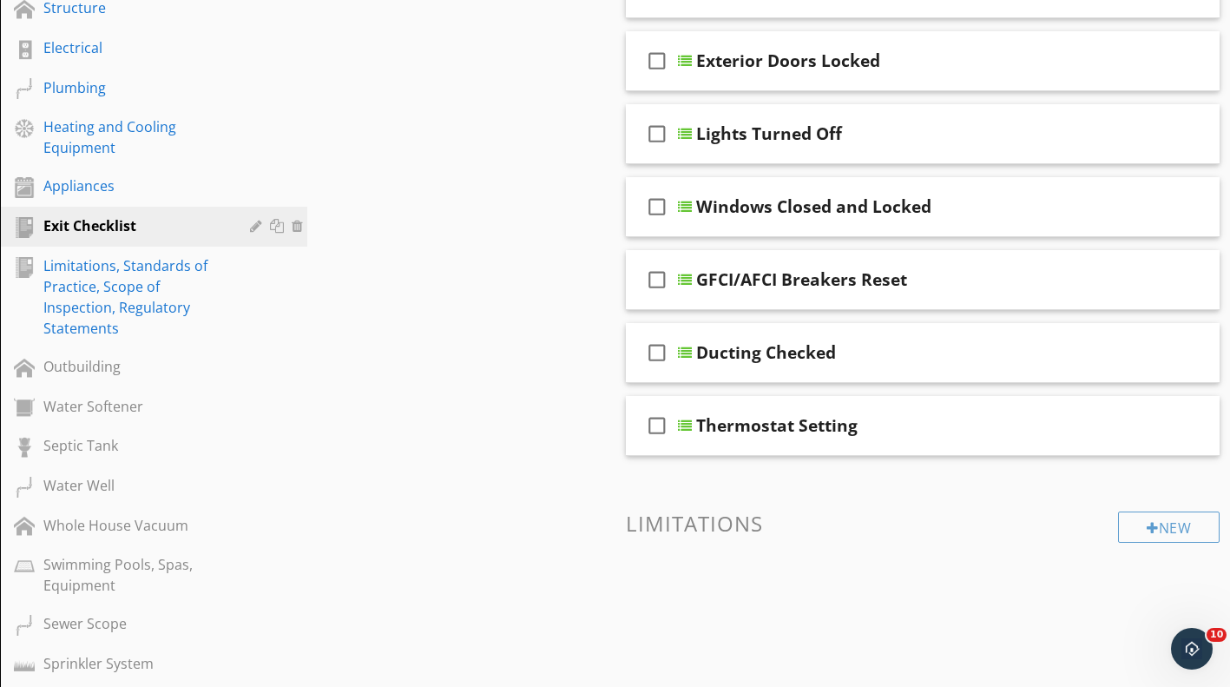
click at [107, 217] on div "Exit Checklist" at bounding box center [133, 225] width 181 height 21
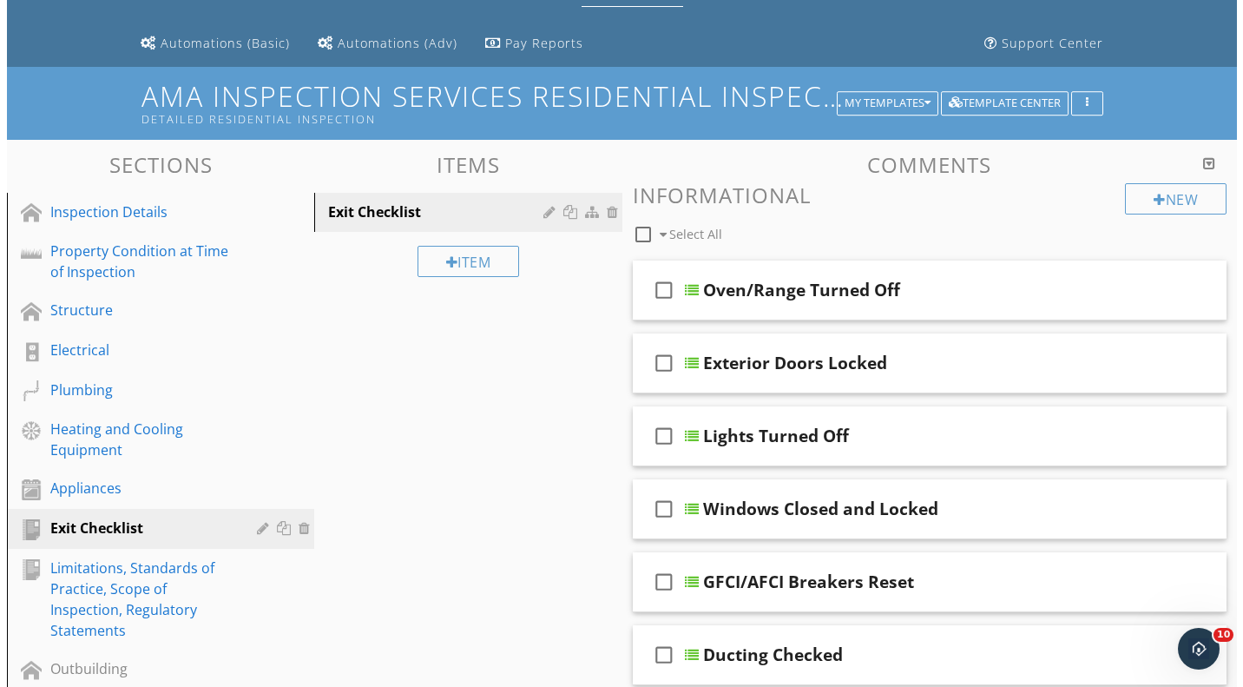
scroll to position [96, 0]
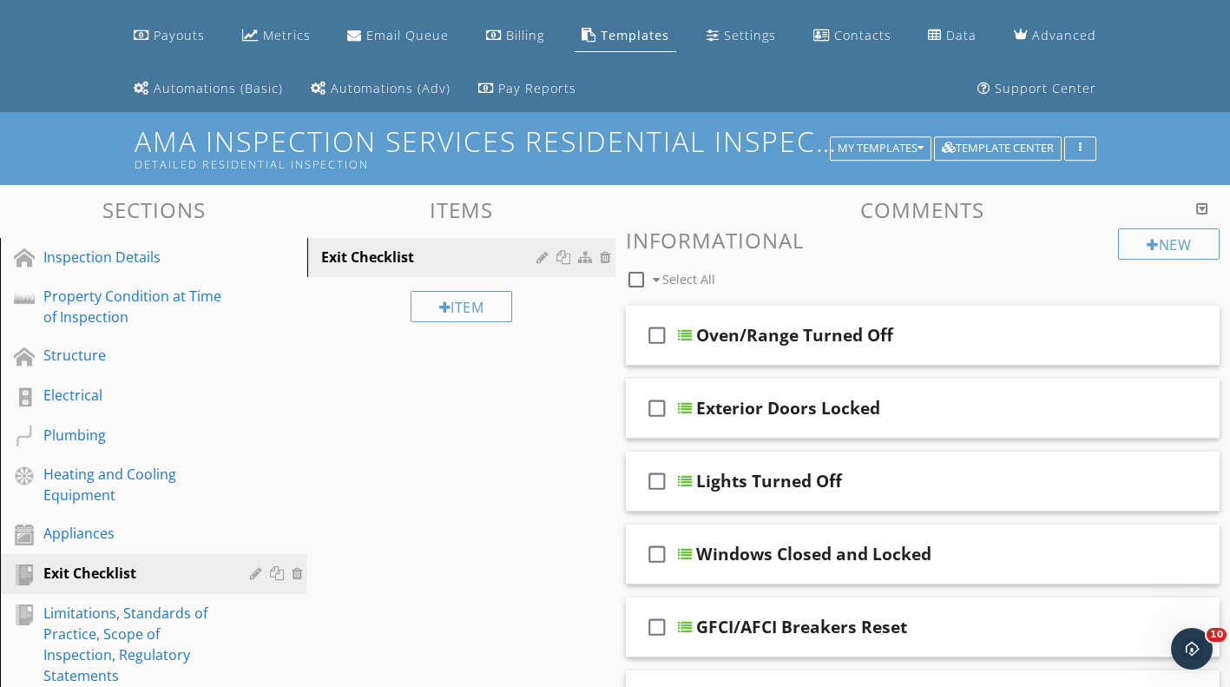
click at [566, 262] on div at bounding box center [566, 257] width 18 height 14
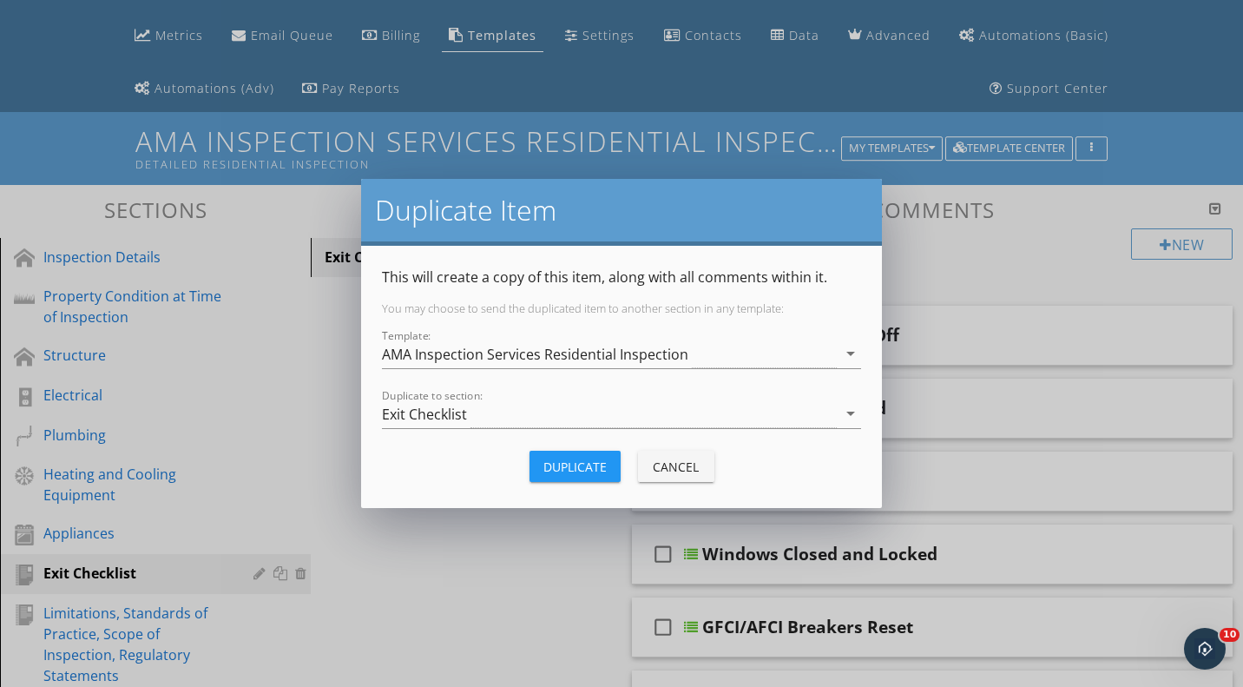
click at [540, 412] on div "Exit Checklist" at bounding box center [609, 413] width 455 height 29
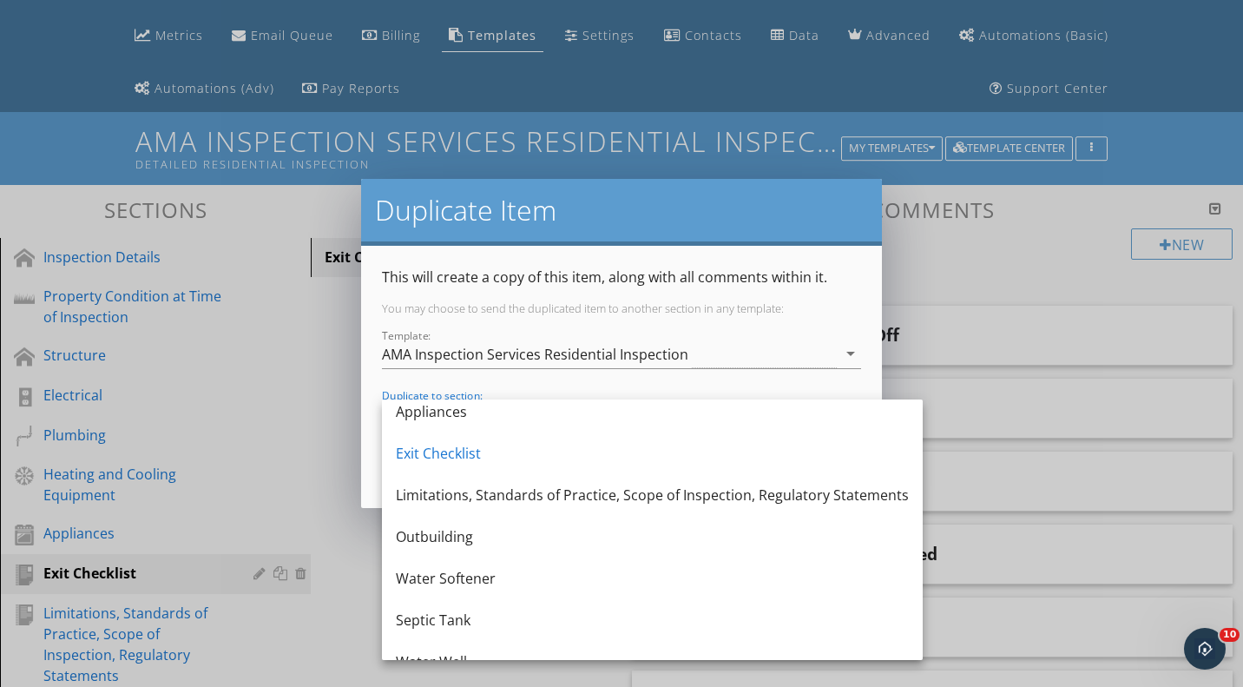
scroll to position [87, 0]
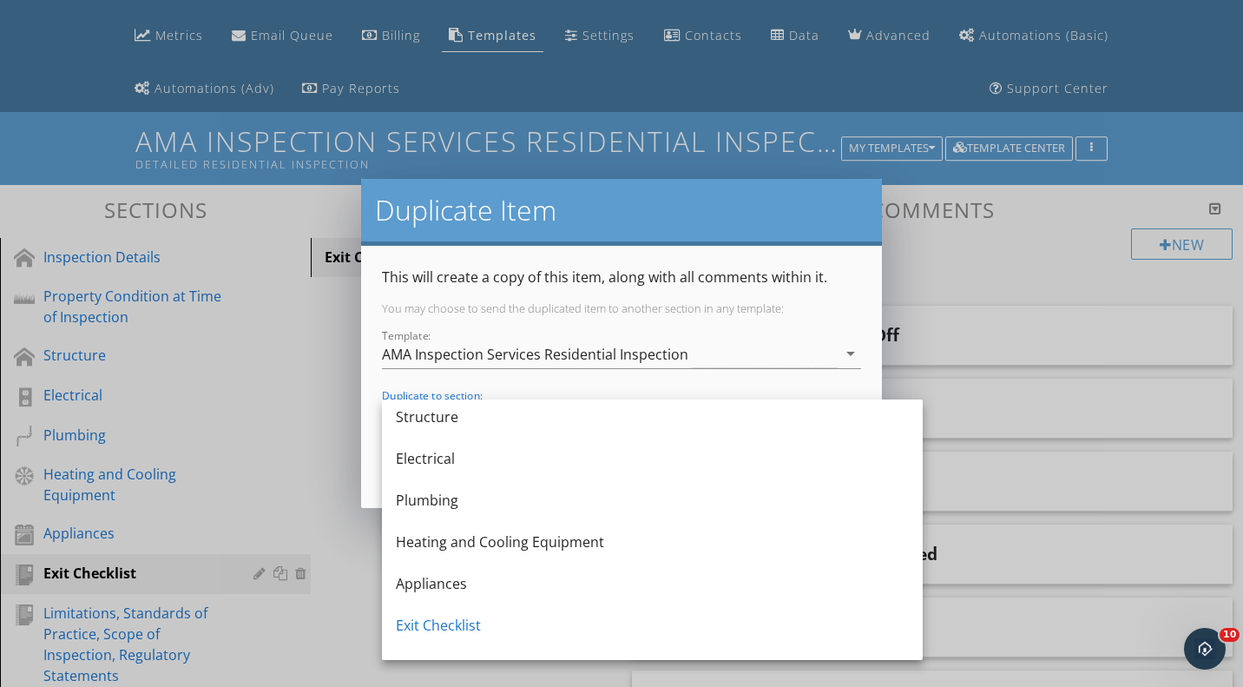
click at [330, 441] on div "Duplicate Item This will create a copy of this item, along with all comments wi…" at bounding box center [621, 343] width 1243 height 687
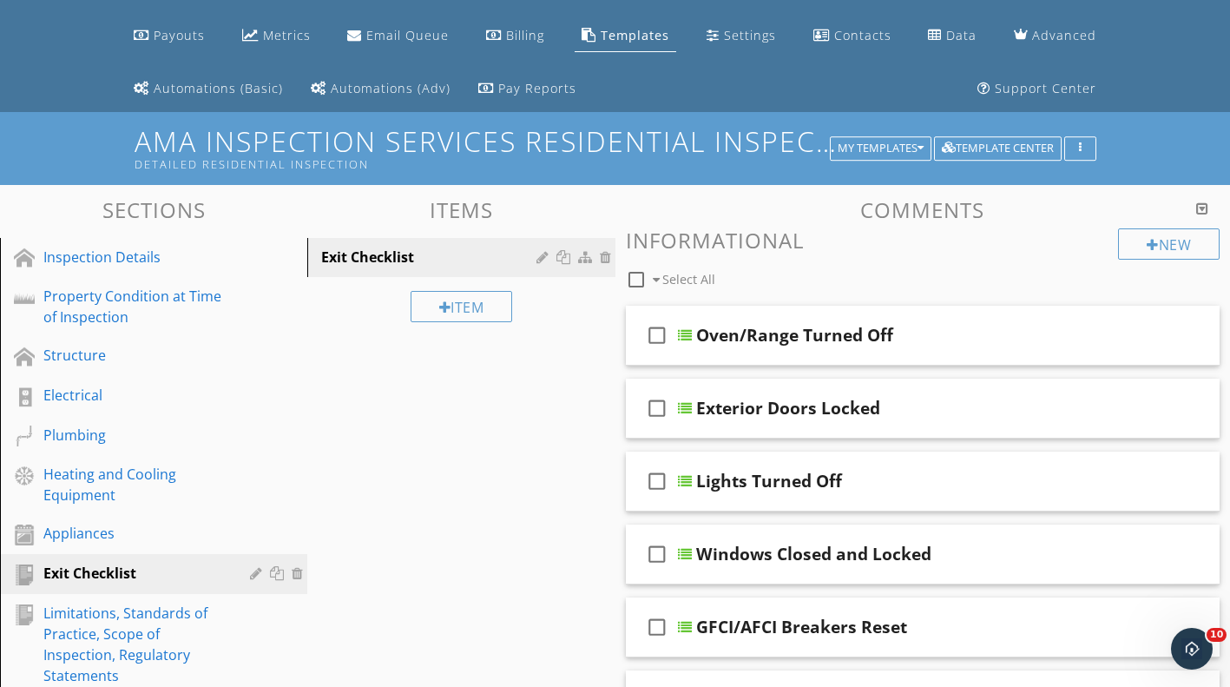
click at [153, 472] on div "Heating and Cooling Equipment" at bounding box center [133, 485] width 181 height 42
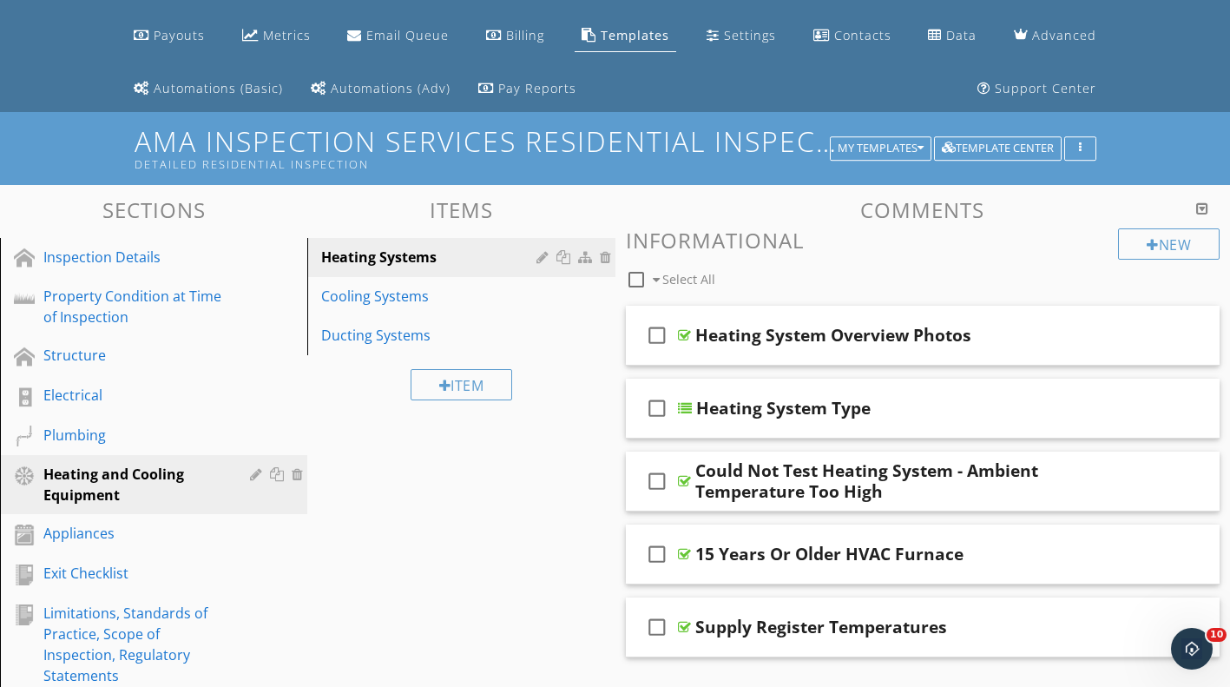
click at [563, 252] on div at bounding box center [566, 257] width 18 height 14
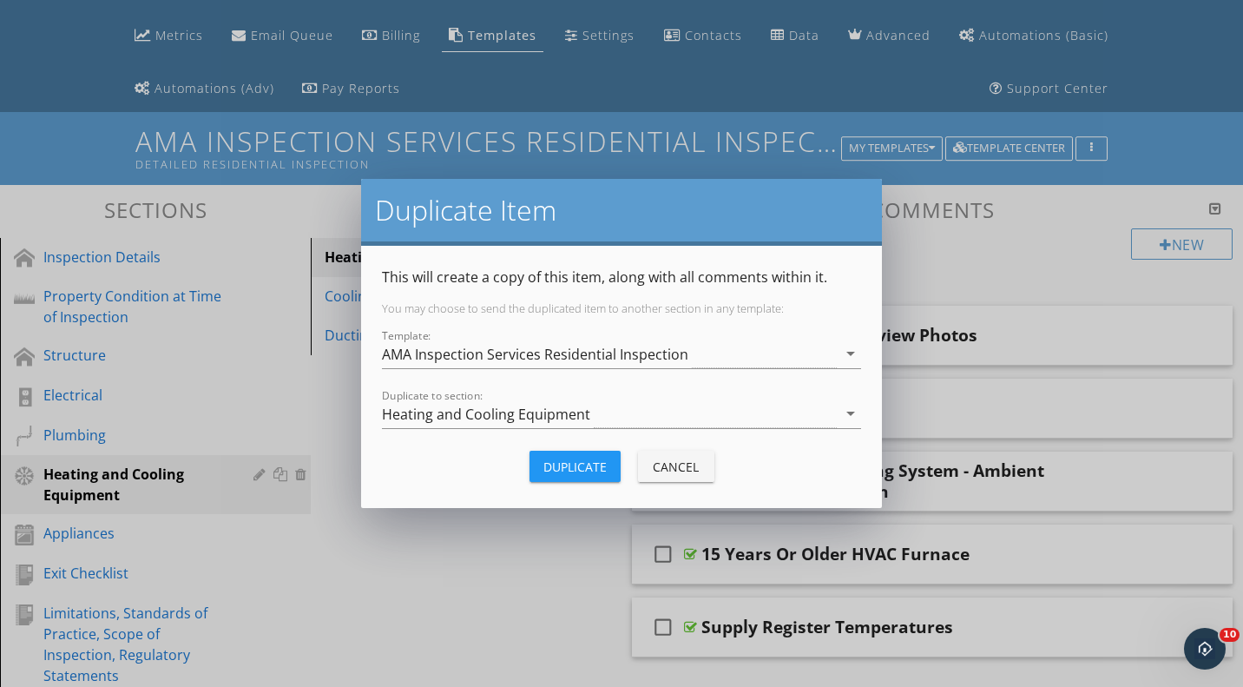
click at [537, 414] on div "Heating and Cooling Equipment" at bounding box center [486, 414] width 208 height 16
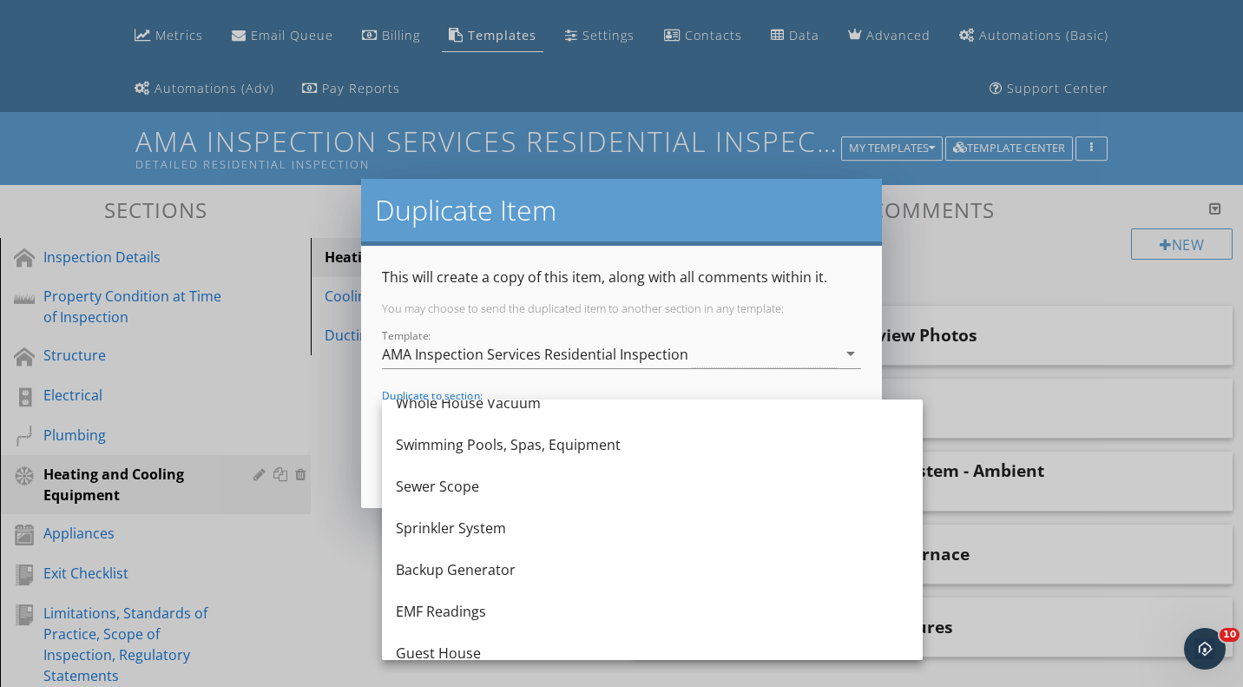
scroll to position [573, 0]
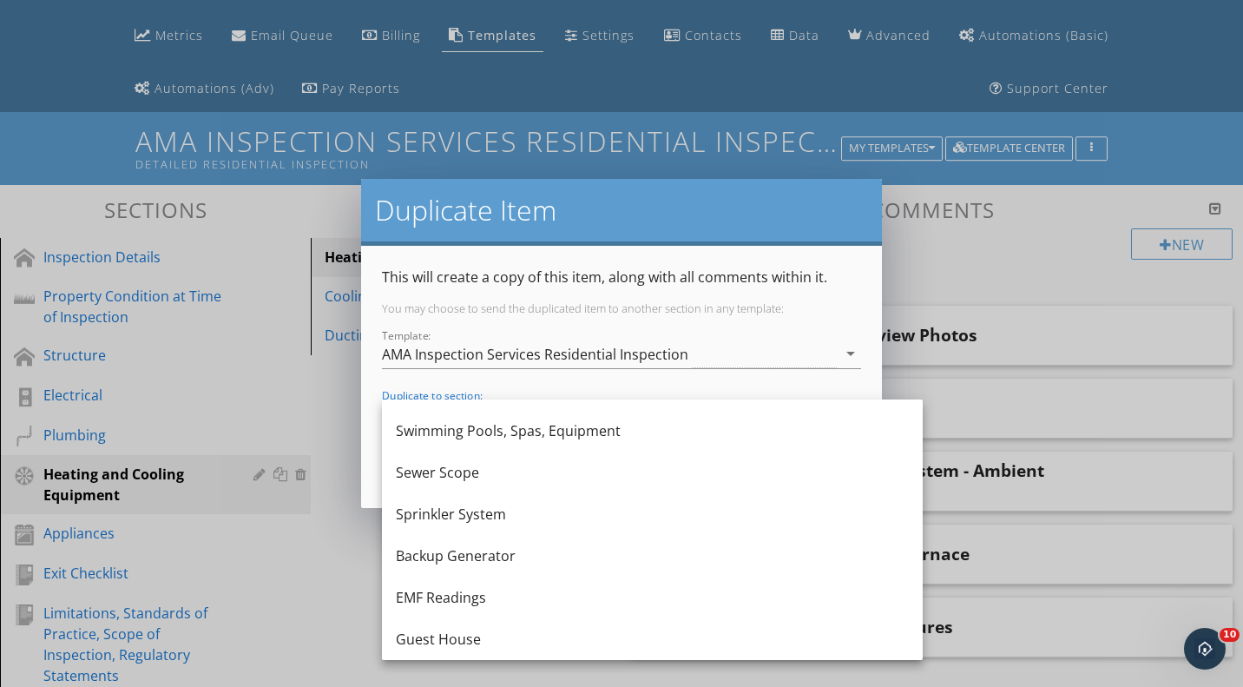
click at [502, 639] on div "Guest House" at bounding box center [652, 639] width 513 height 21
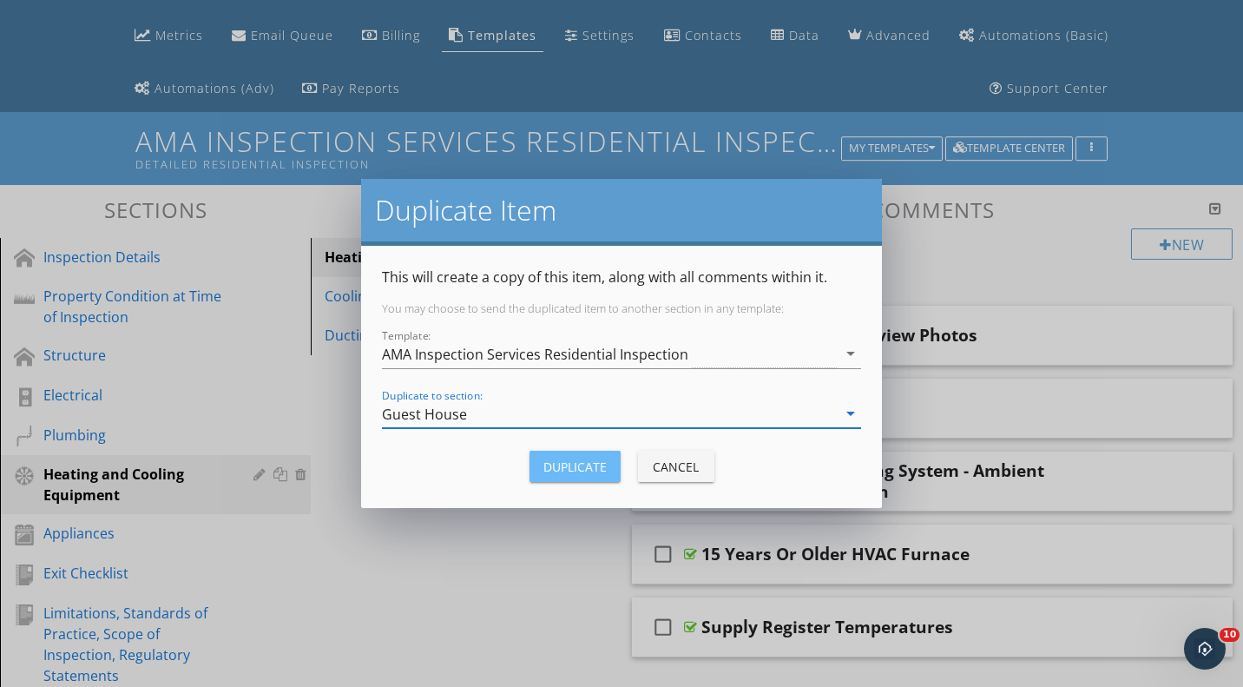
click at [598, 470] on div "Duplicate" at bounding box center [574, 467] width 63 height 18
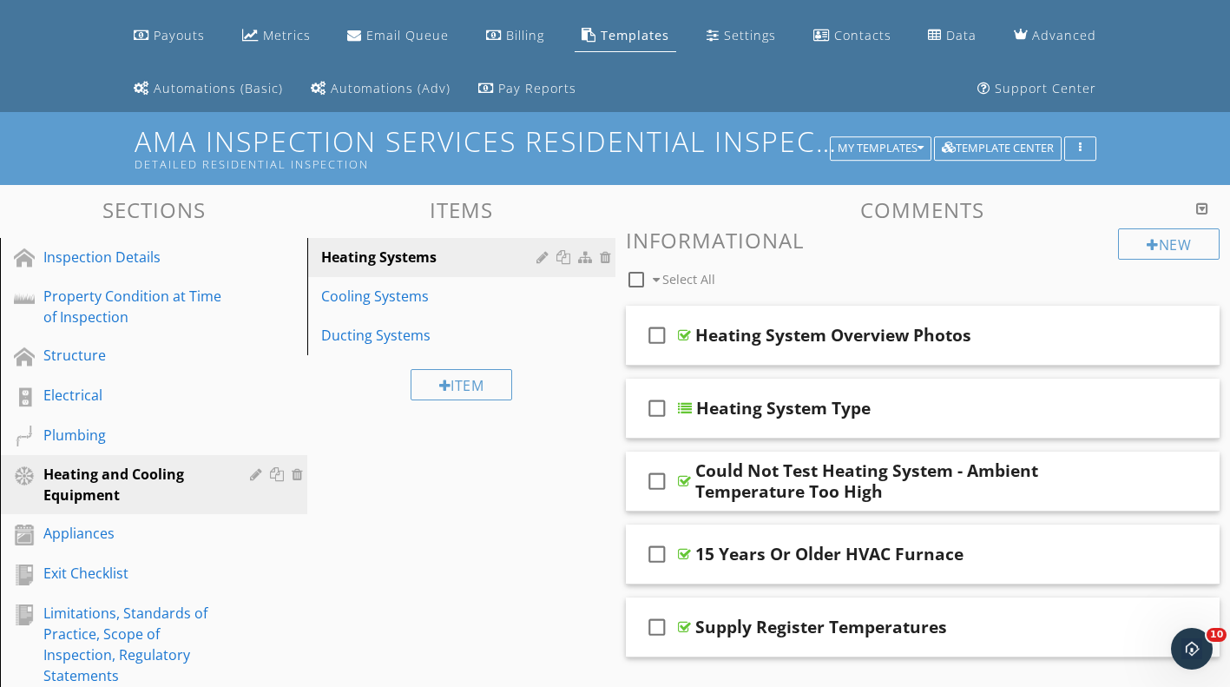
click at [0, 0] on div at bounding box center [0, 0] width 0 height 0
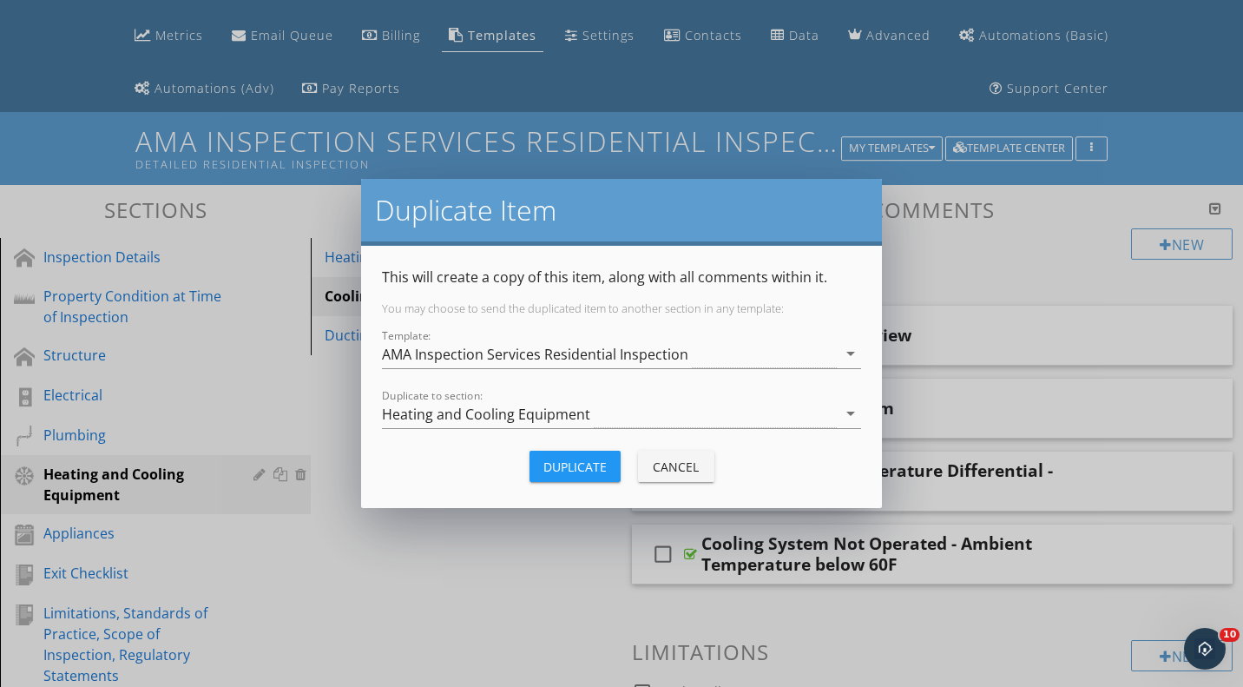
click at [576, 408] on div "Heating and Cooling Equipment" at bounding box center [486, 414] width 208 height 16
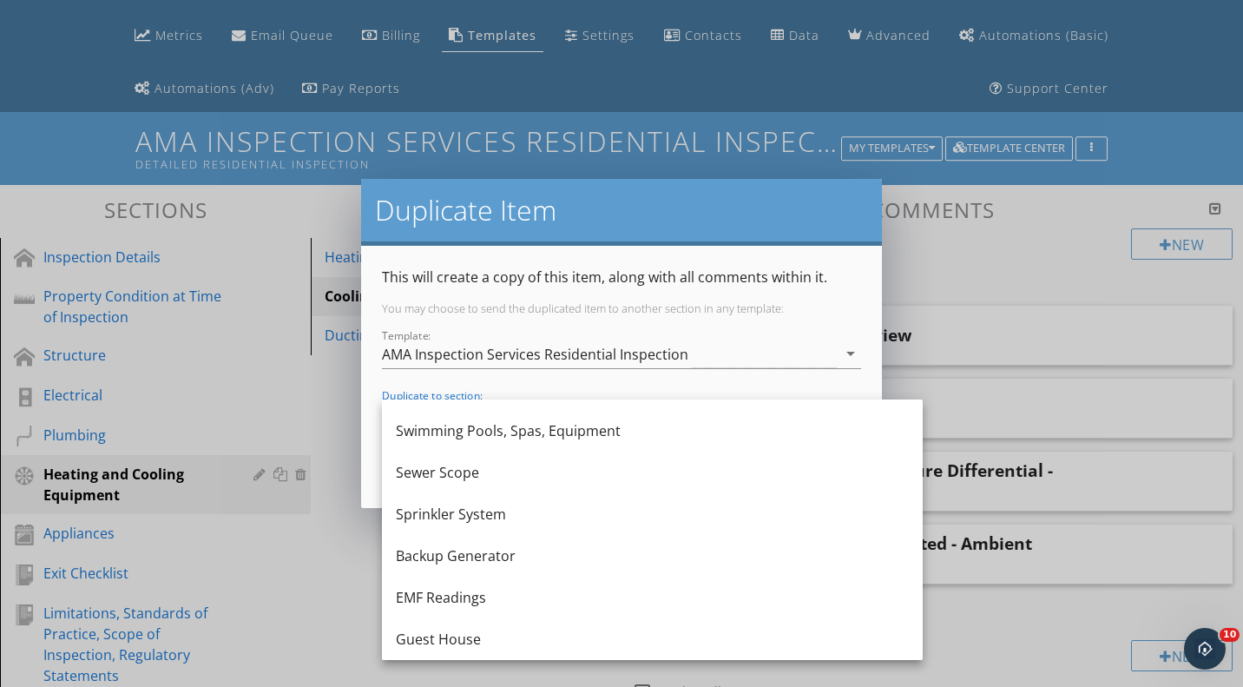
click at [525, 636] on div "Guest House" at bounding box center [652, 639] width 513 height 21
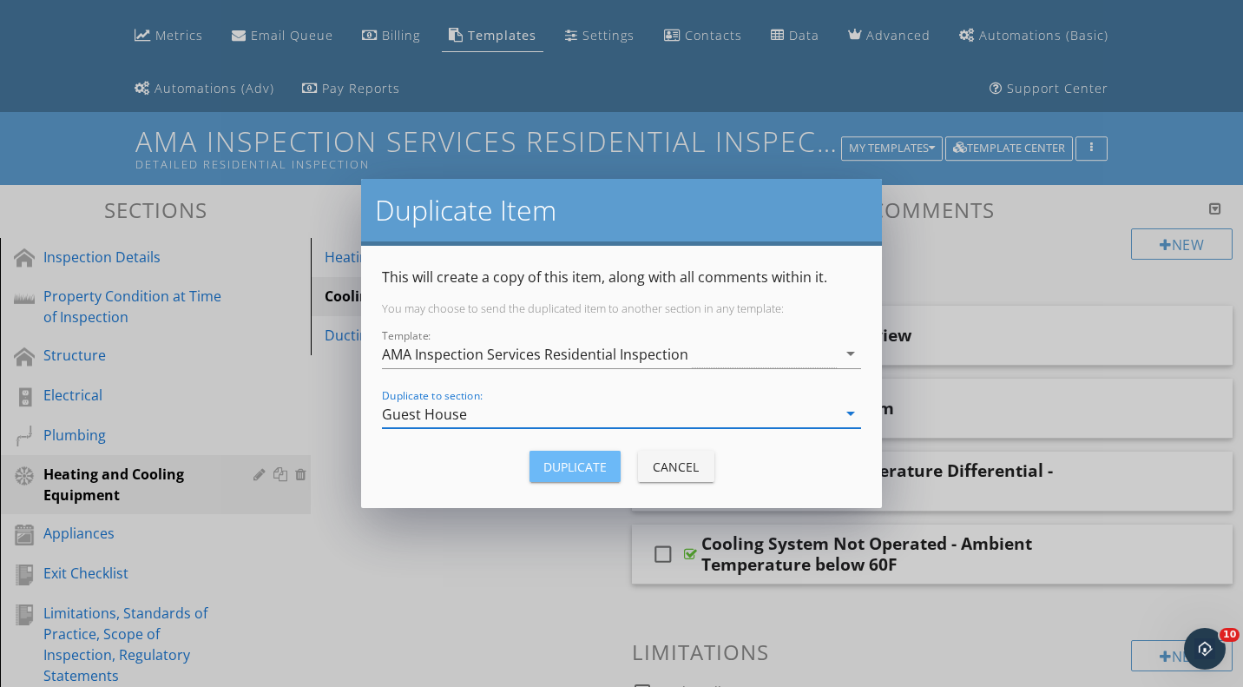
click at [550, 460] on div "Duplicate" at bounding box center [574, 467] width 63 height 18
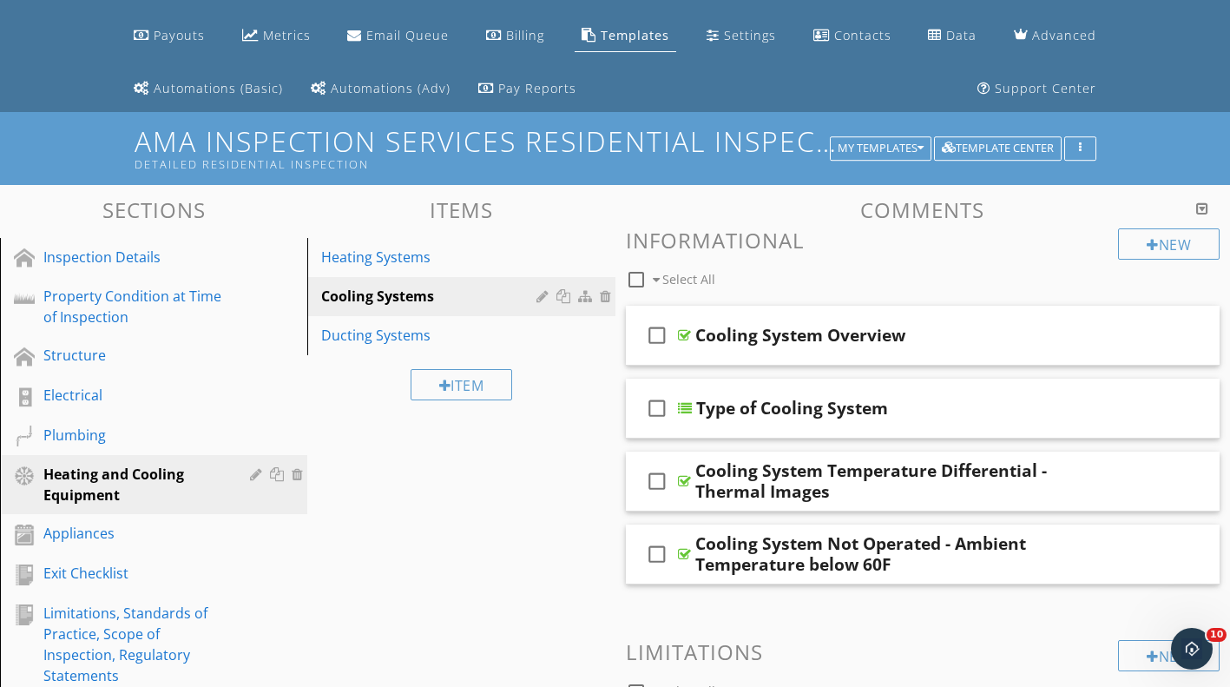
click at [0, 0] on div at bounding box center [0, 0] width 0 height 0
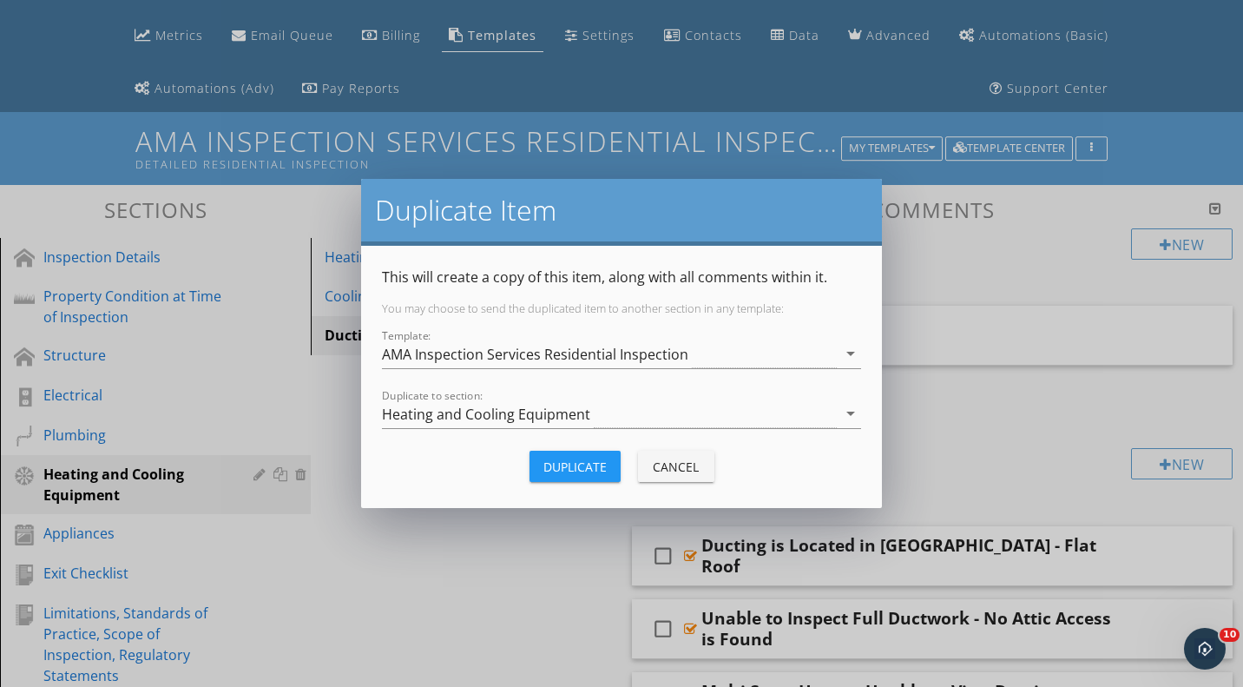
click at [558, 419] on div "Heating and Cooling Equipment" at bounding box center [486, 414] width 208 height 16
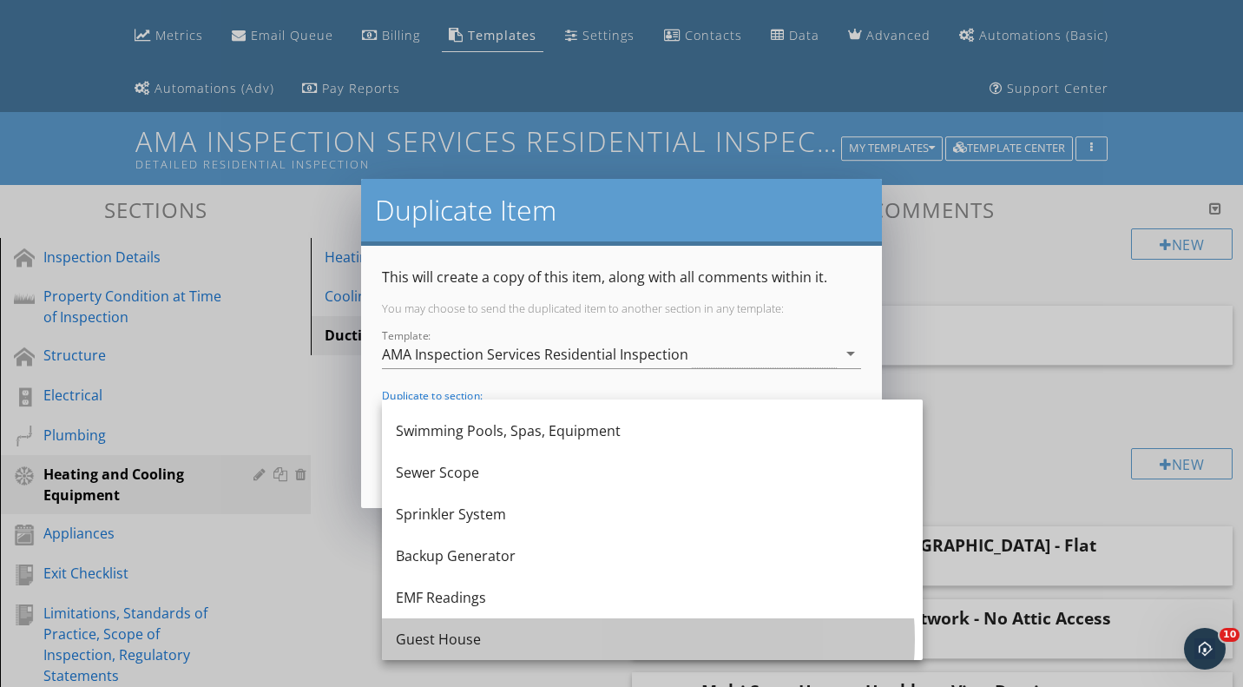
click at [552, 627] on div "Guest House" at bounding box center [652, 639] width 513 height 42
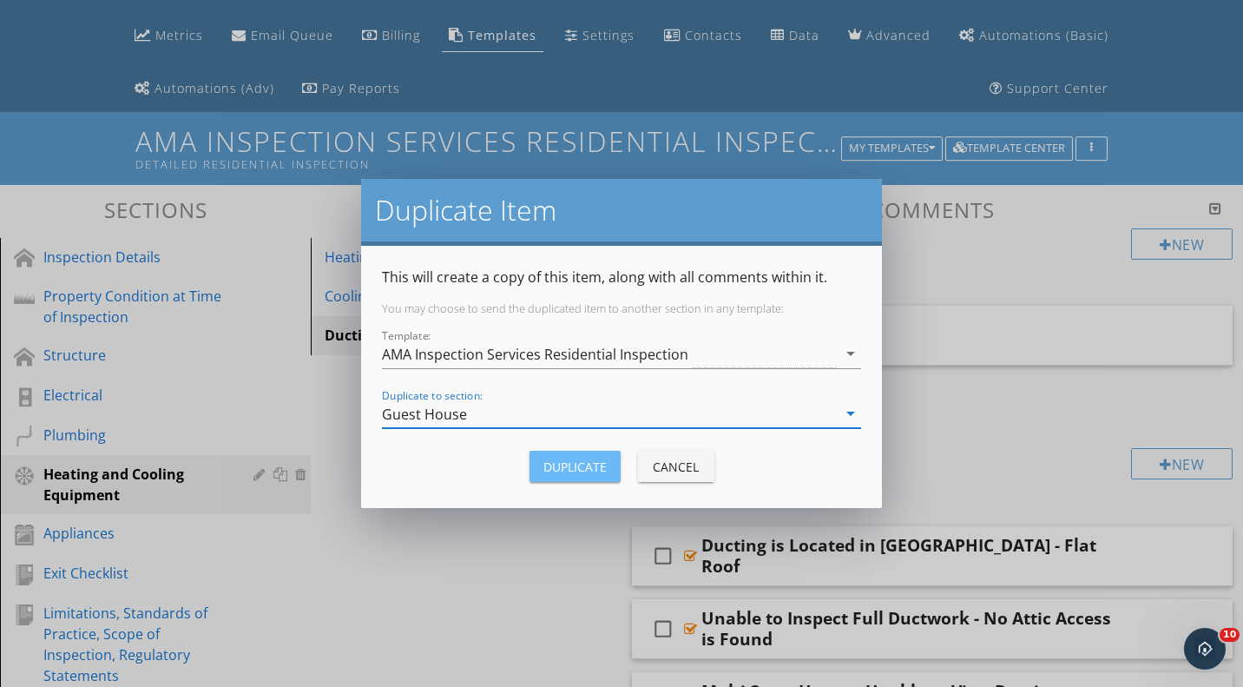
click at [613, 468] on button "Duplicate" at bounding box center [575, 466] width 91 height 31
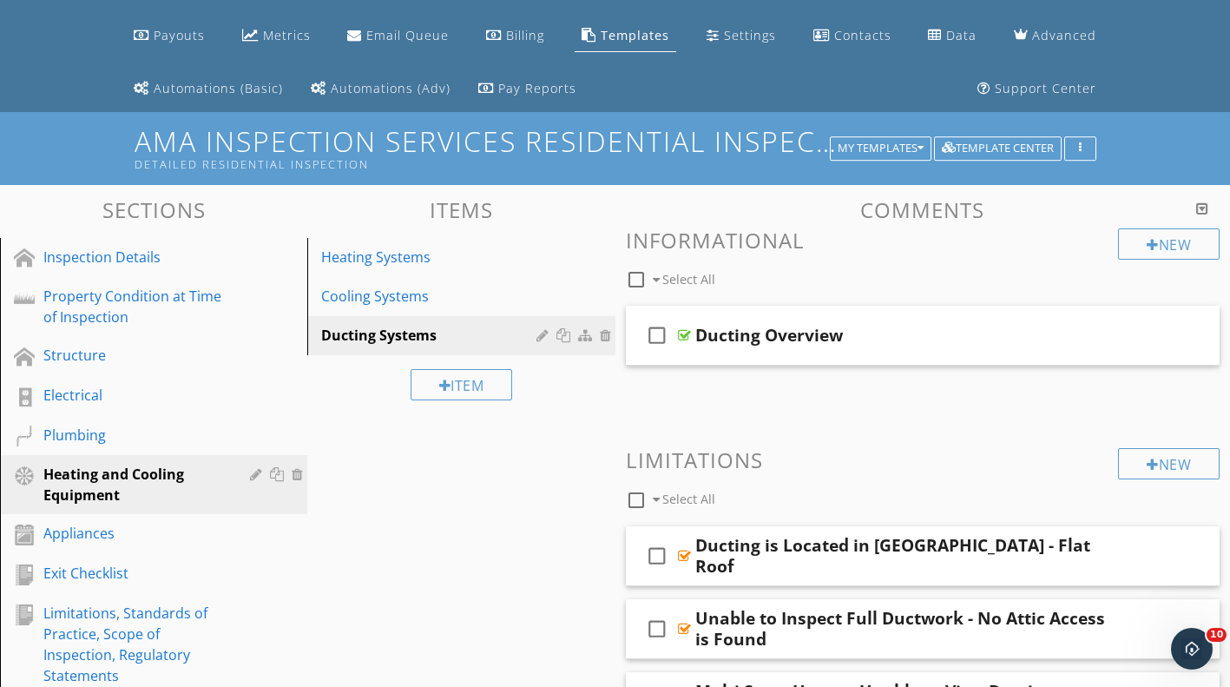
click at [184, 423] on link "Plumbing" at bounding box center [156, 436] width 302 height 40
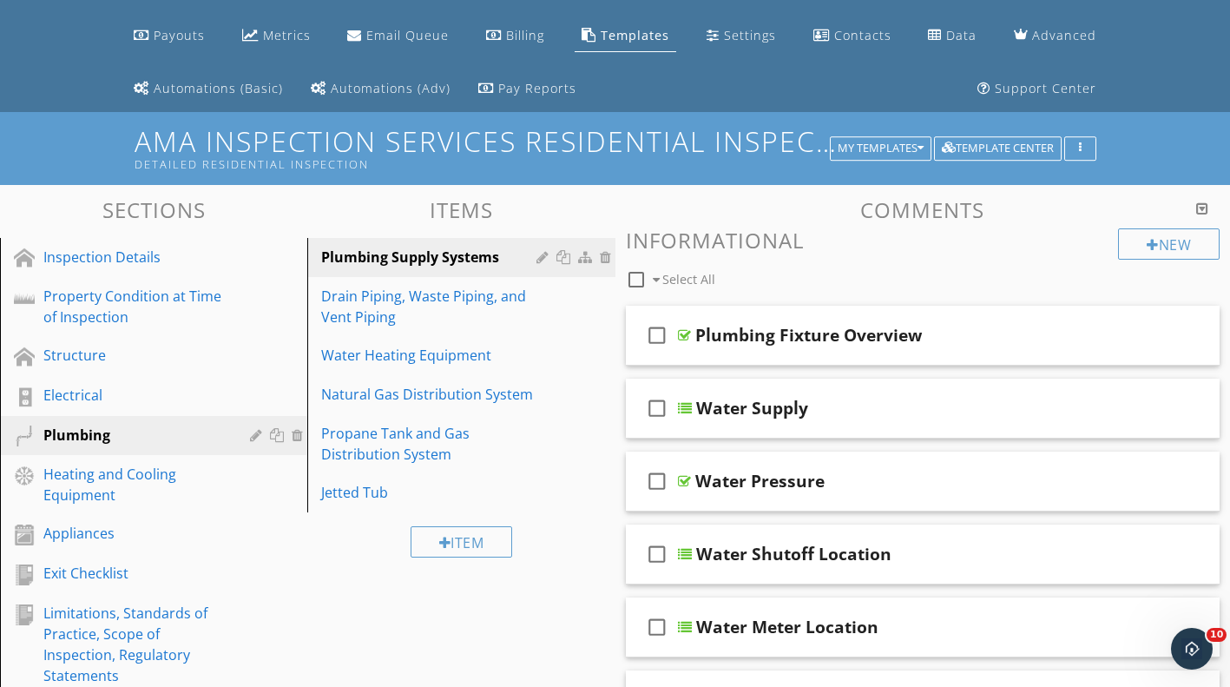
click at [567, 260] on div at bounding box center [566, 257] width 18 height 14
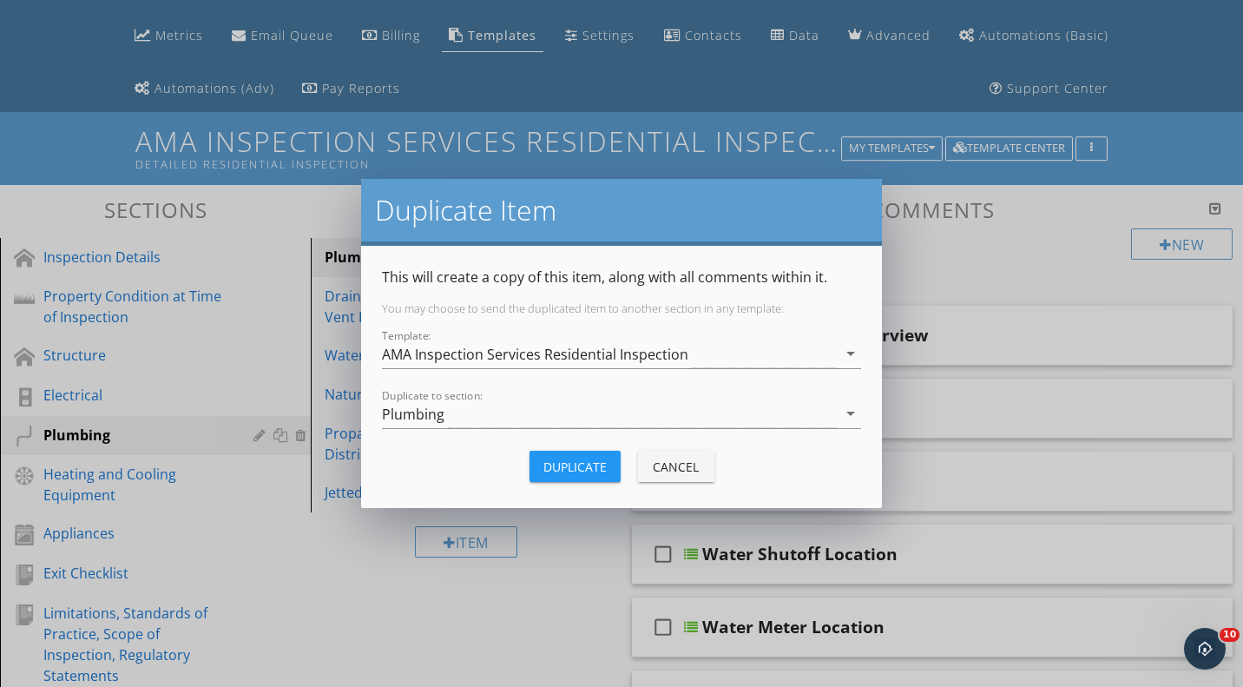
click at [572, 412] on div "Plumbing" at bounding box center [609, 413] width 455 height 29
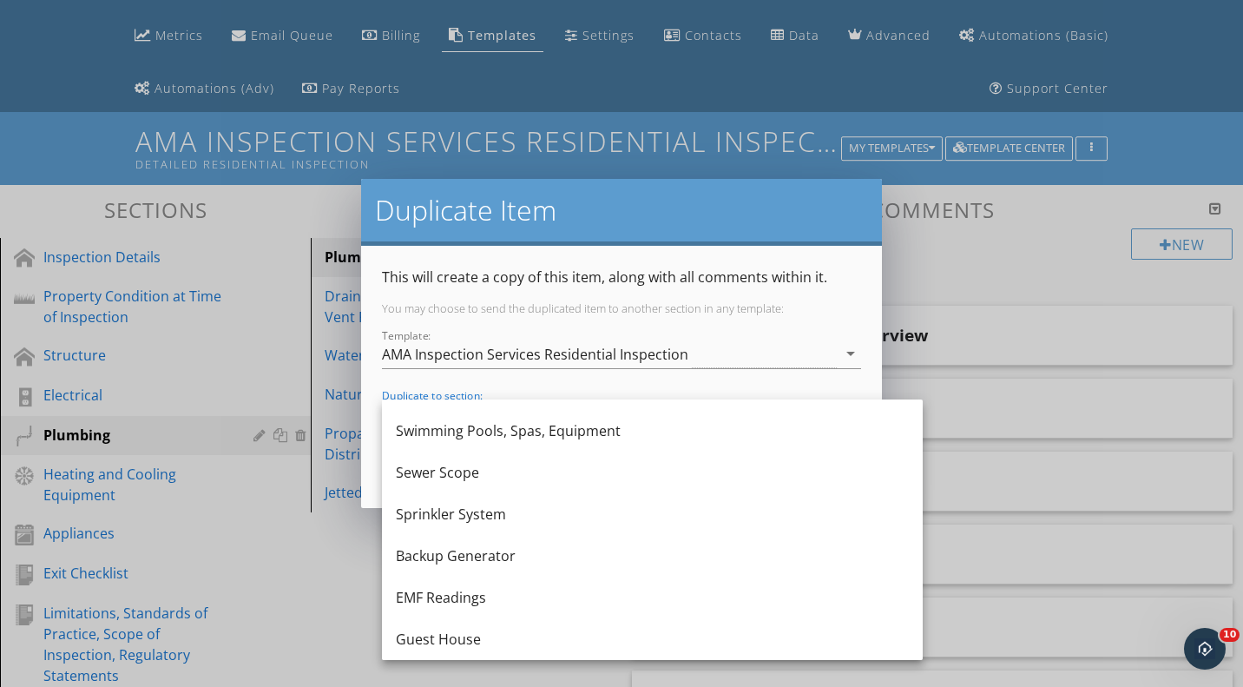
click at [555, 636] on div "Guest House" at bounding box center [652, 639] width 513 height 21
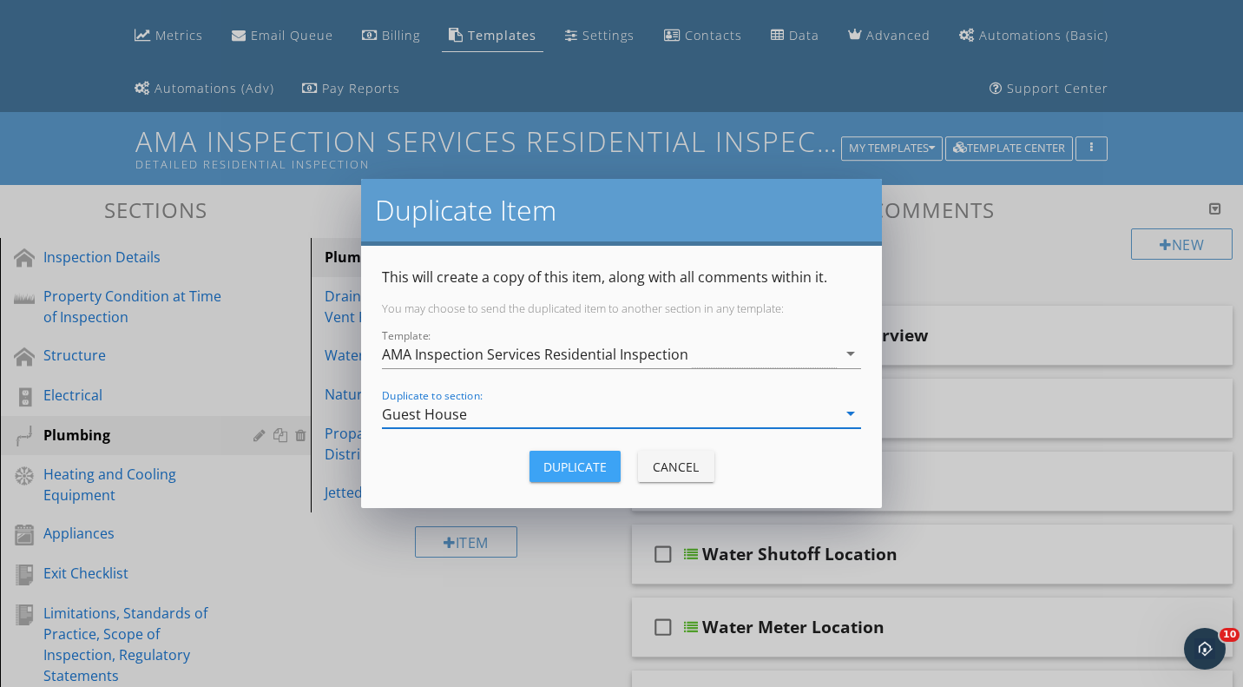
click at [596, 465] on div "Duplicate" at bounding box center [574, 467] width 63 height 18
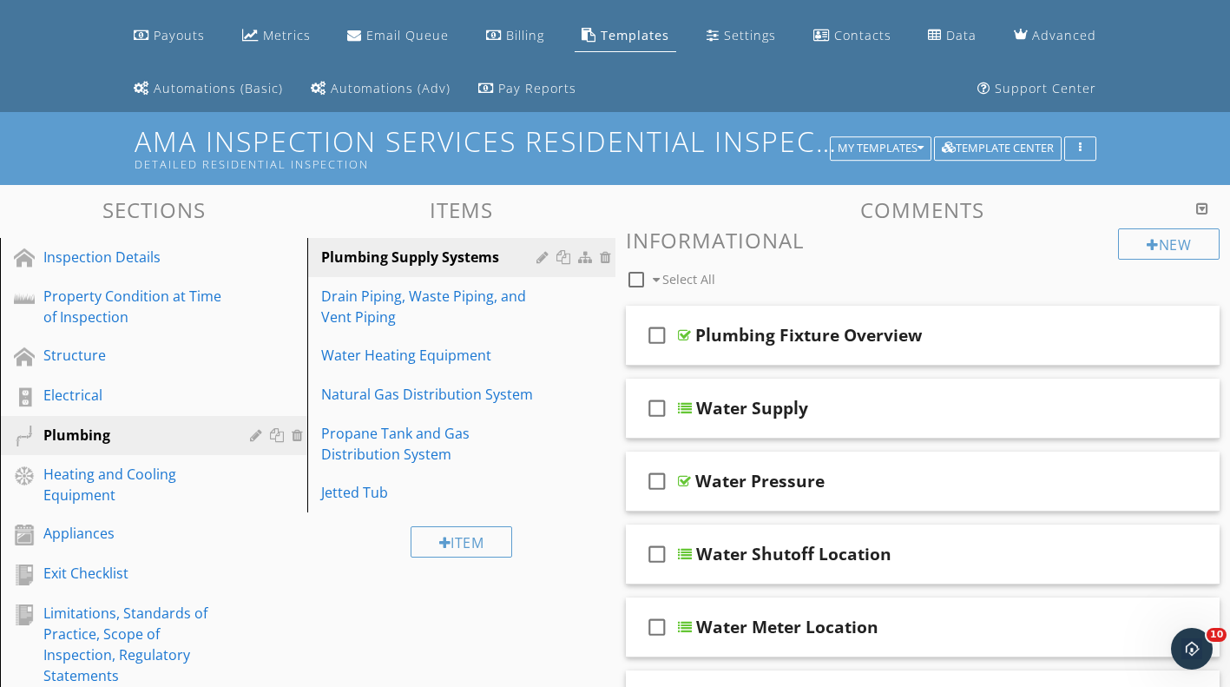
click at [523, 313] on div "Drain Piping, Waste Piping, and Vent Piping" at bounding box center [431, 307] width 220 height 42
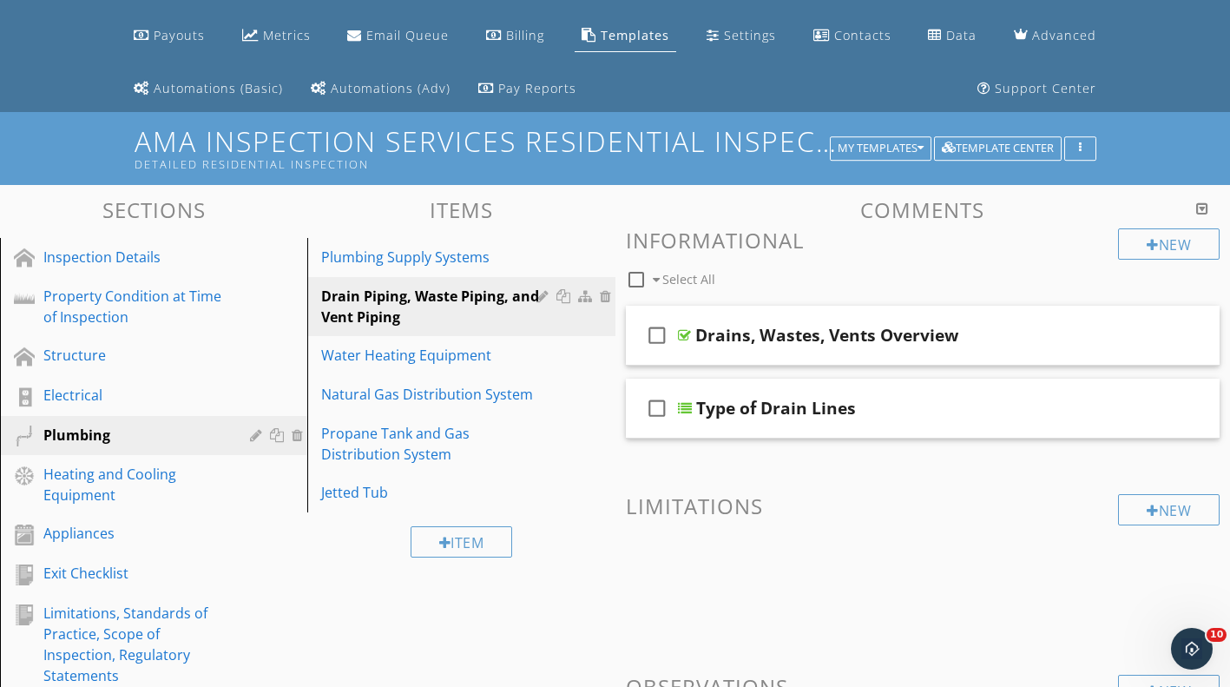
click at [561, 291] on div at bounding box center [566, 296] width 18 height 14
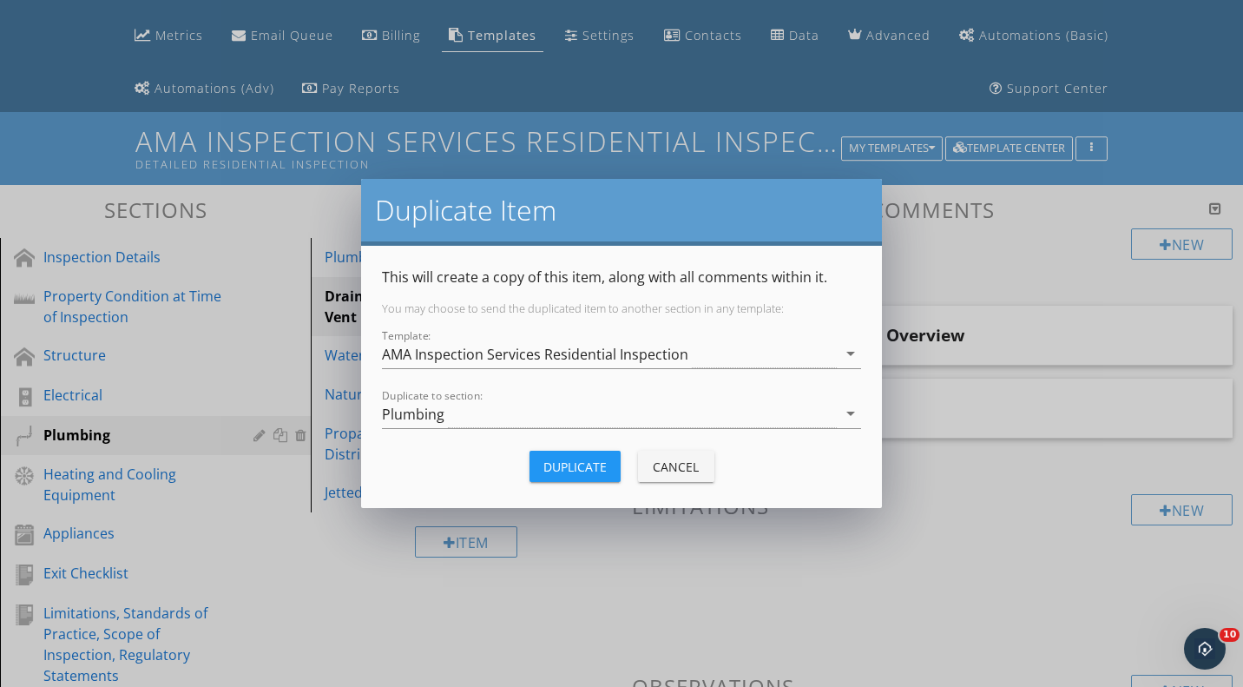
click at [558, 412] on div "Plumbing" at bounding box center [609, 413] width 455 height 29
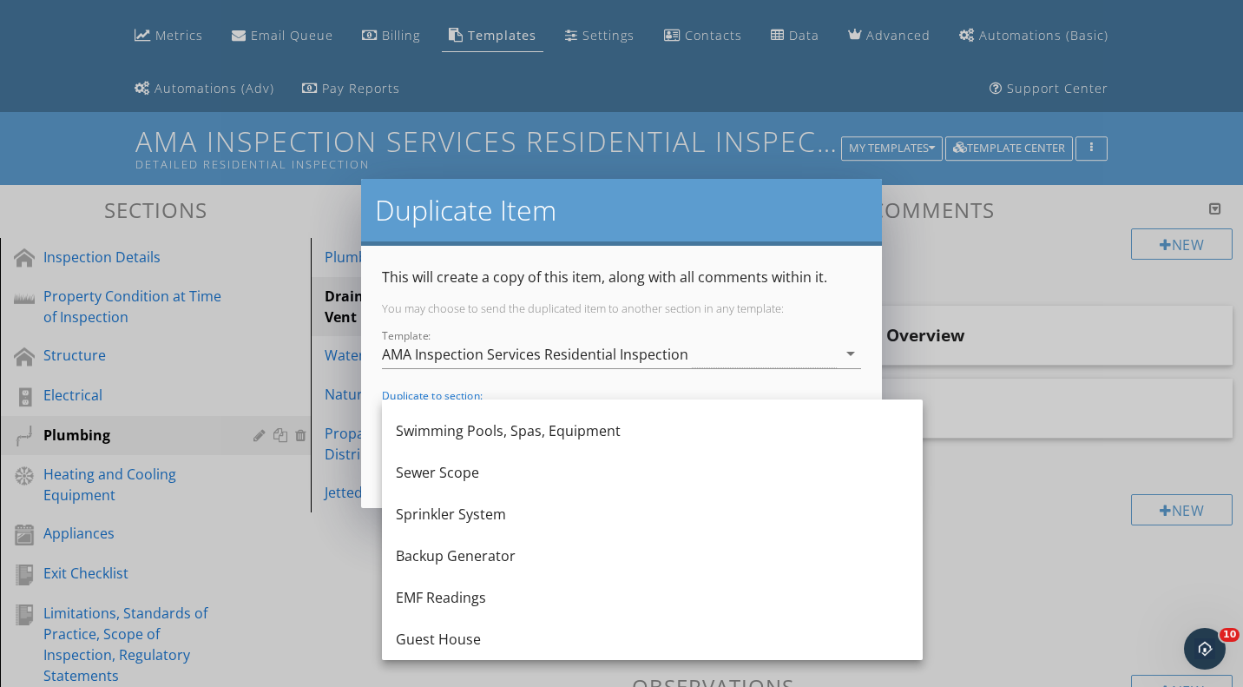
click at [525, 633] on div "Guest House" at bounding box center [652, 639] width 513 height 21
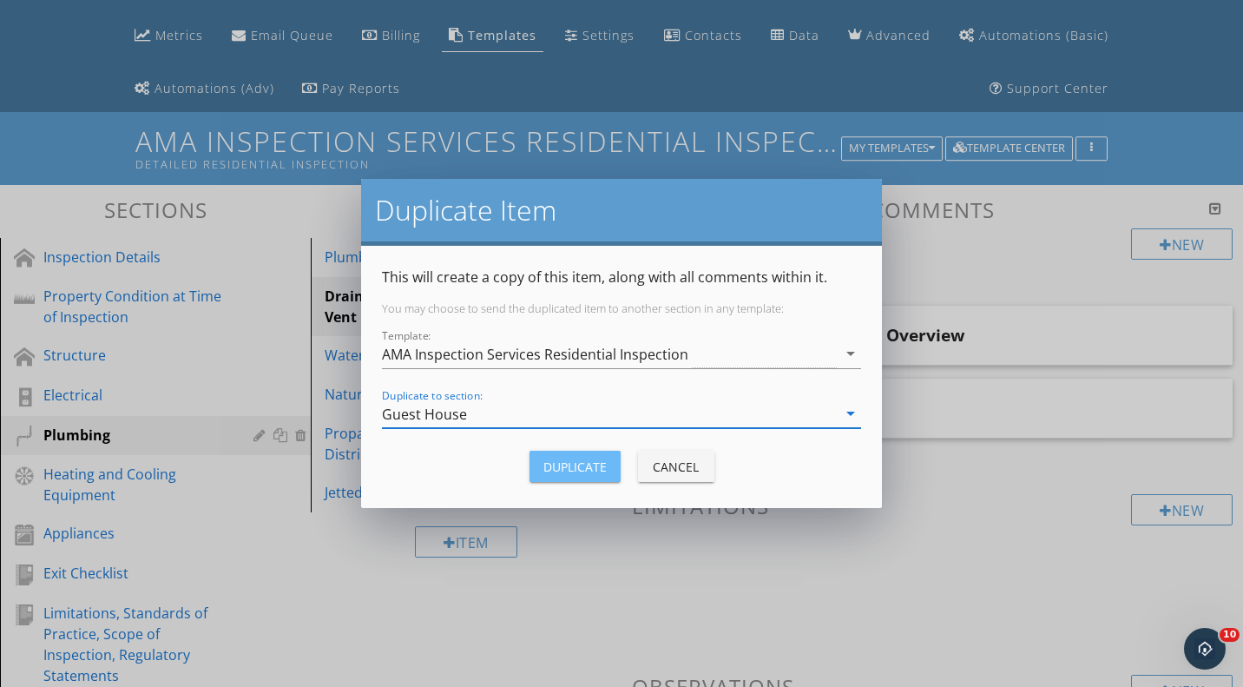
click at [592, 464] on div "Duplicate" at bounding box center [574, 467] width 63 height 18
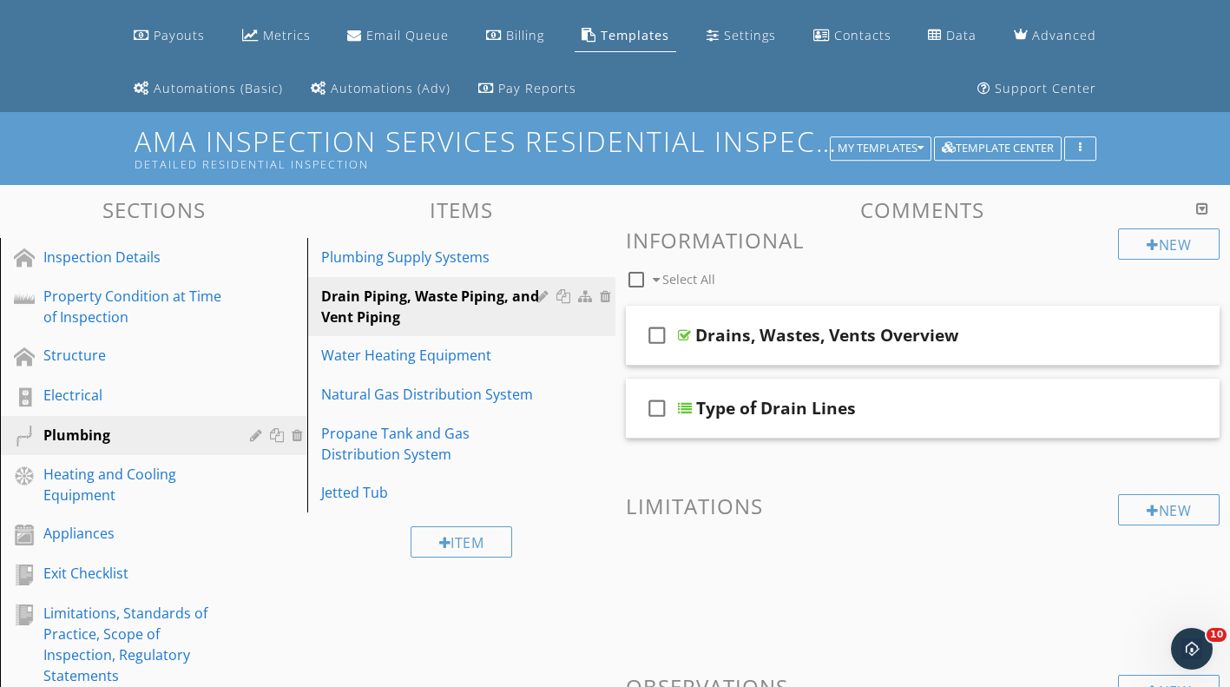
click at [487, 357] on div "Water Heating Equipment" at bounding box center [431, 355] width 220 height 21
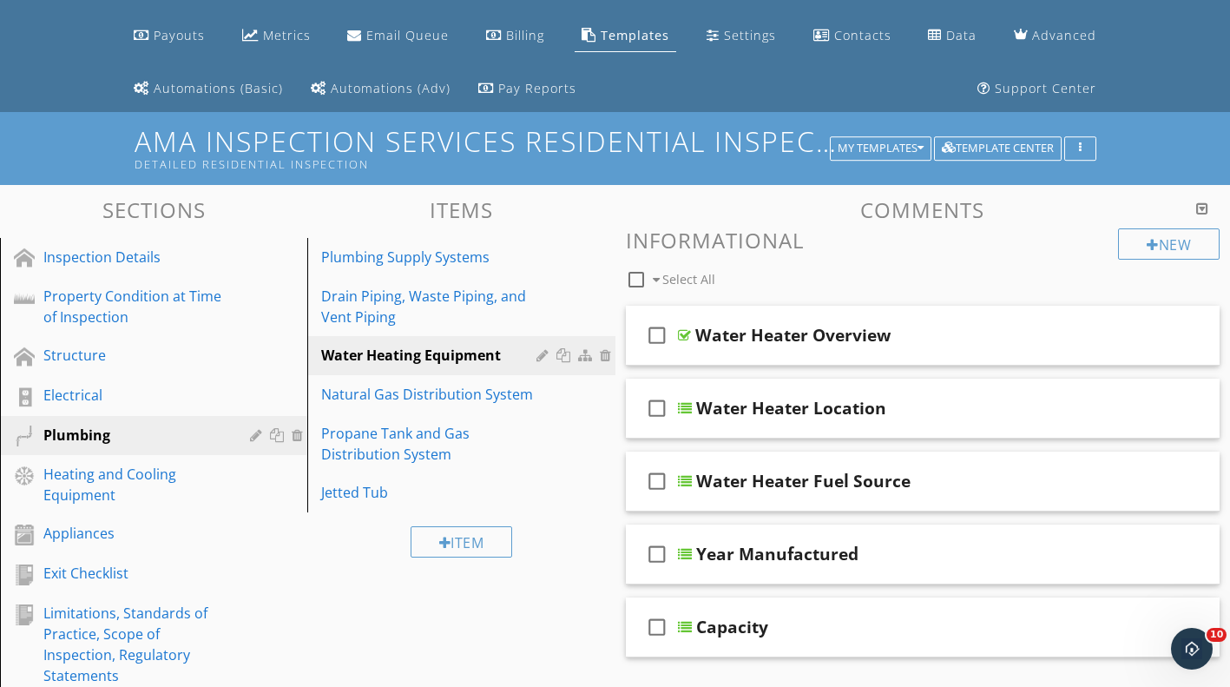
click at [566, 356] on div at bounding box center [566, 355] width 18 height 14
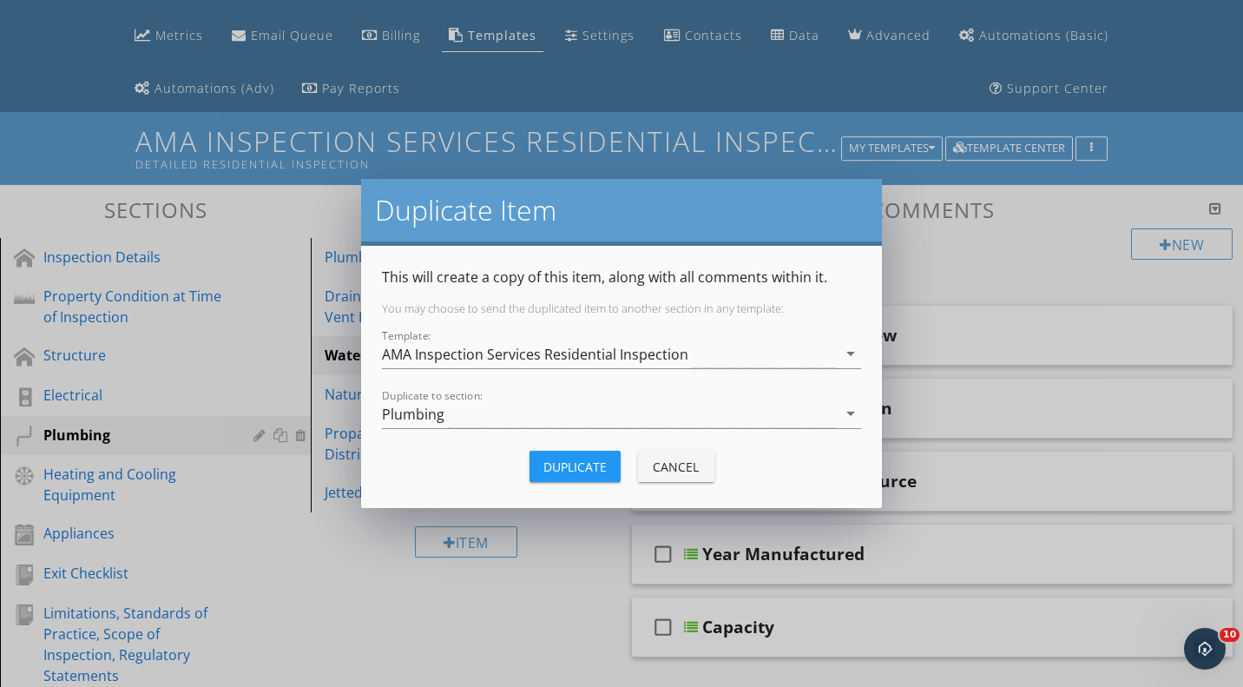
click at [562, 413] on div "Plumbing" at bounding box center [609, 413] width 455 height 29
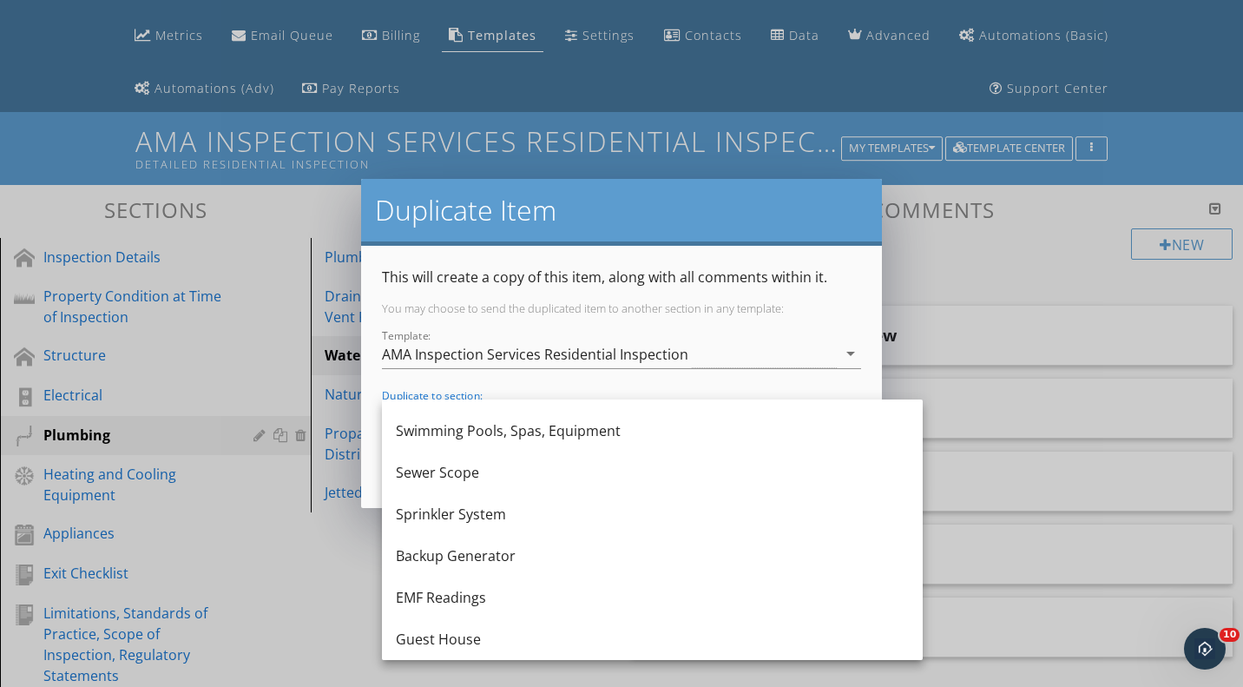
click at [526, 631] on div "Guest House" at bounding box center [652, 639] width 513 height 21
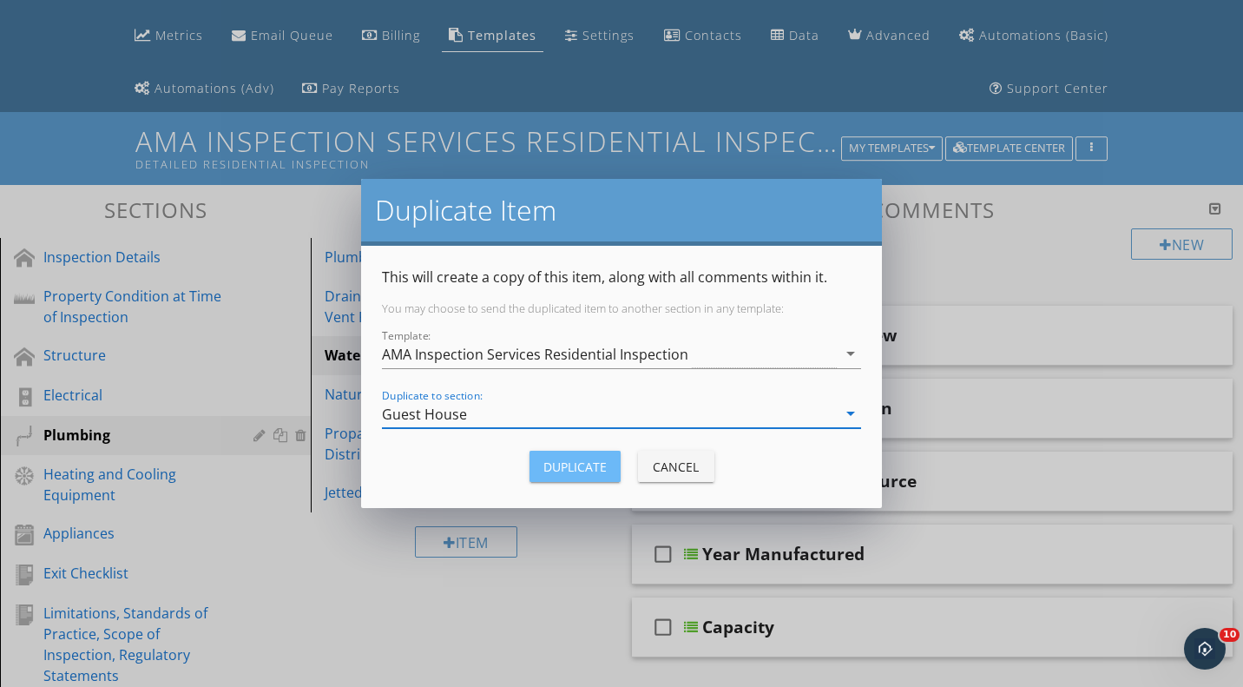
click at [596, 466] on div "Duplicate" at bounding box center [574, 467] width 63 height 18
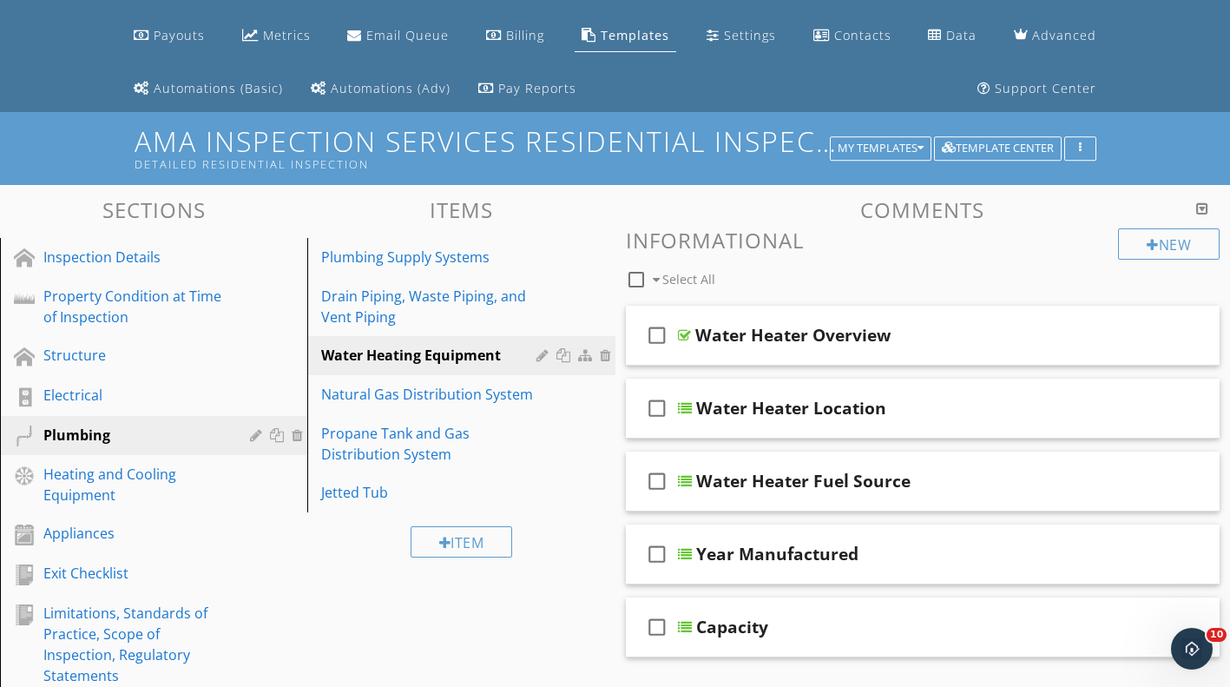
click at [514, 397] on div "Natural Gas Distribution System" at bounding box center [431, 394] width 220 height 21
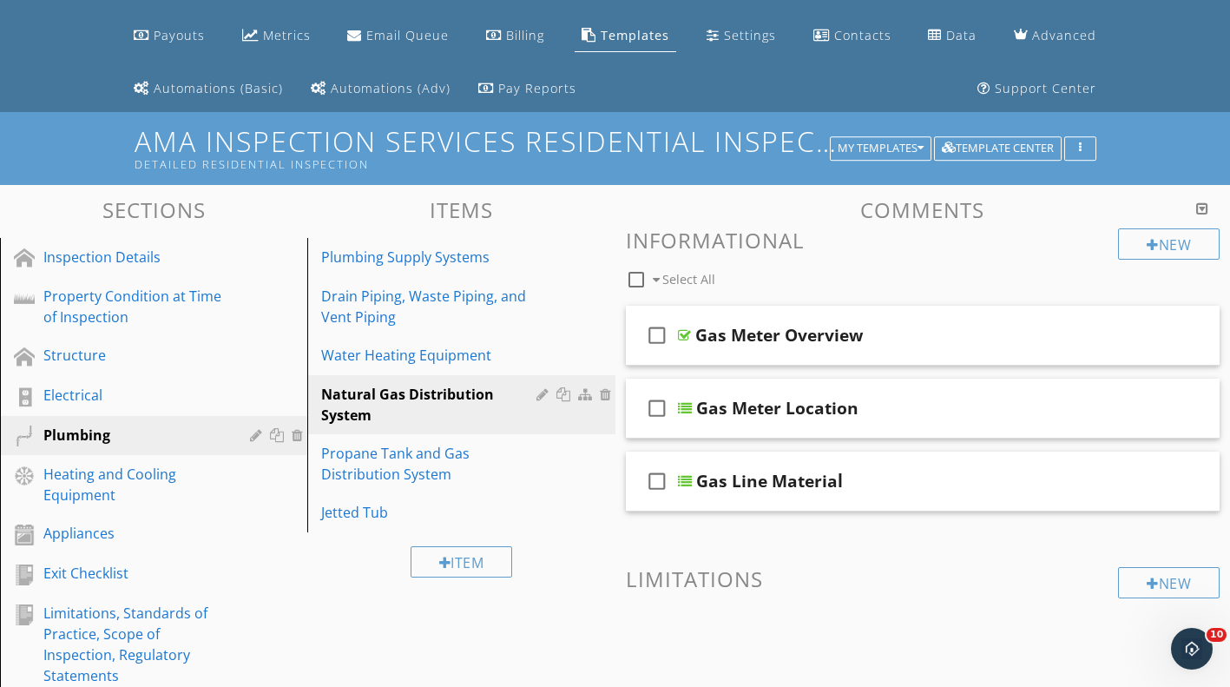
click at [564, 394] on div at bounding box center [566, 394] width 18 height 14
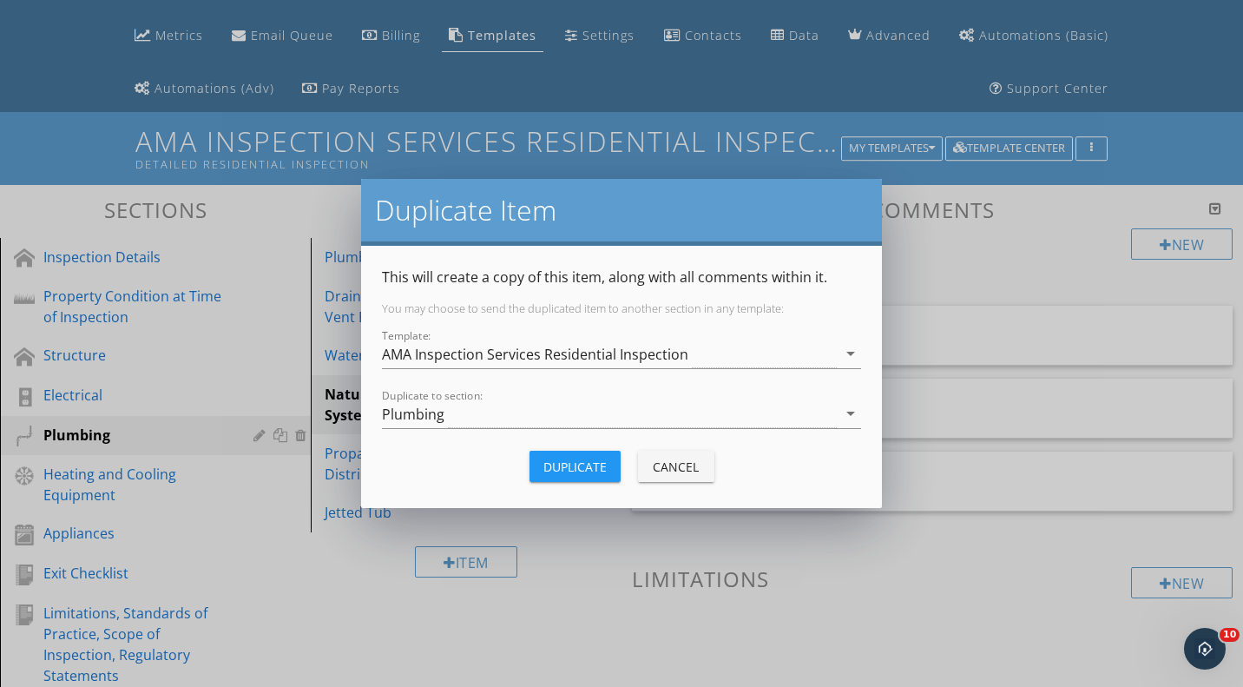
click at [563, 409] on div "Plumbing" at bounding box center [609, 413] width 455 height 29
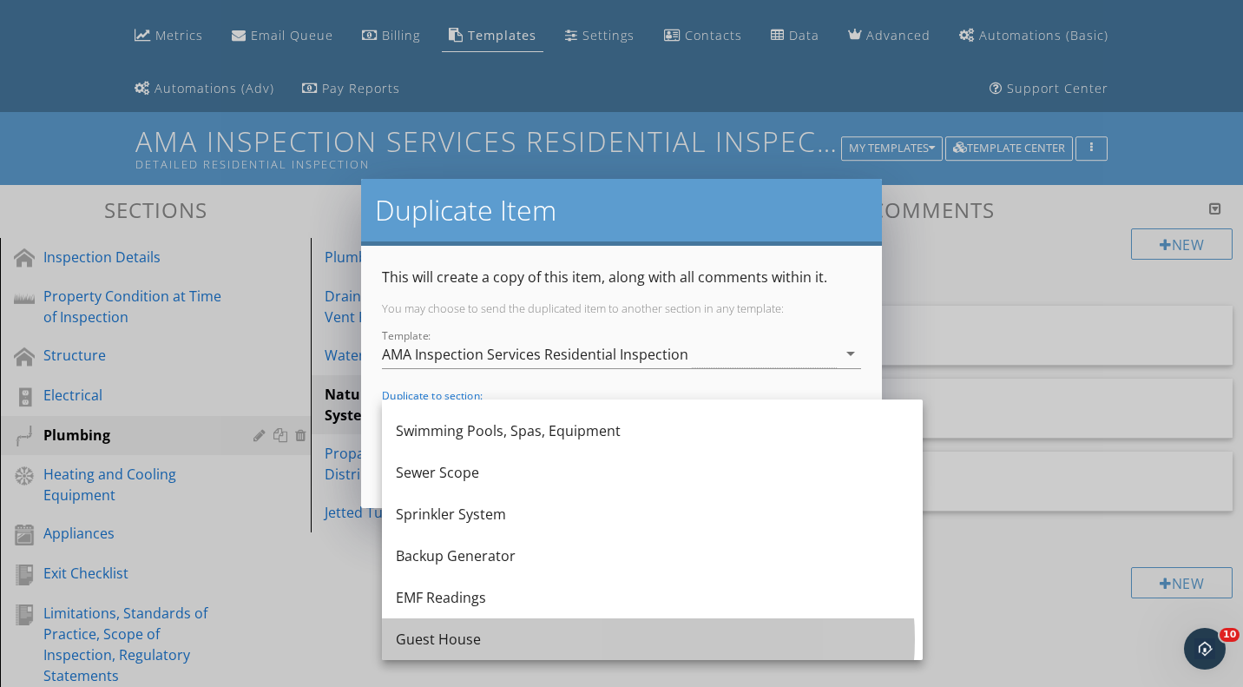
click at [524, 622] on div "Guest House" at bounding box center [652, 639] width 513 height 42
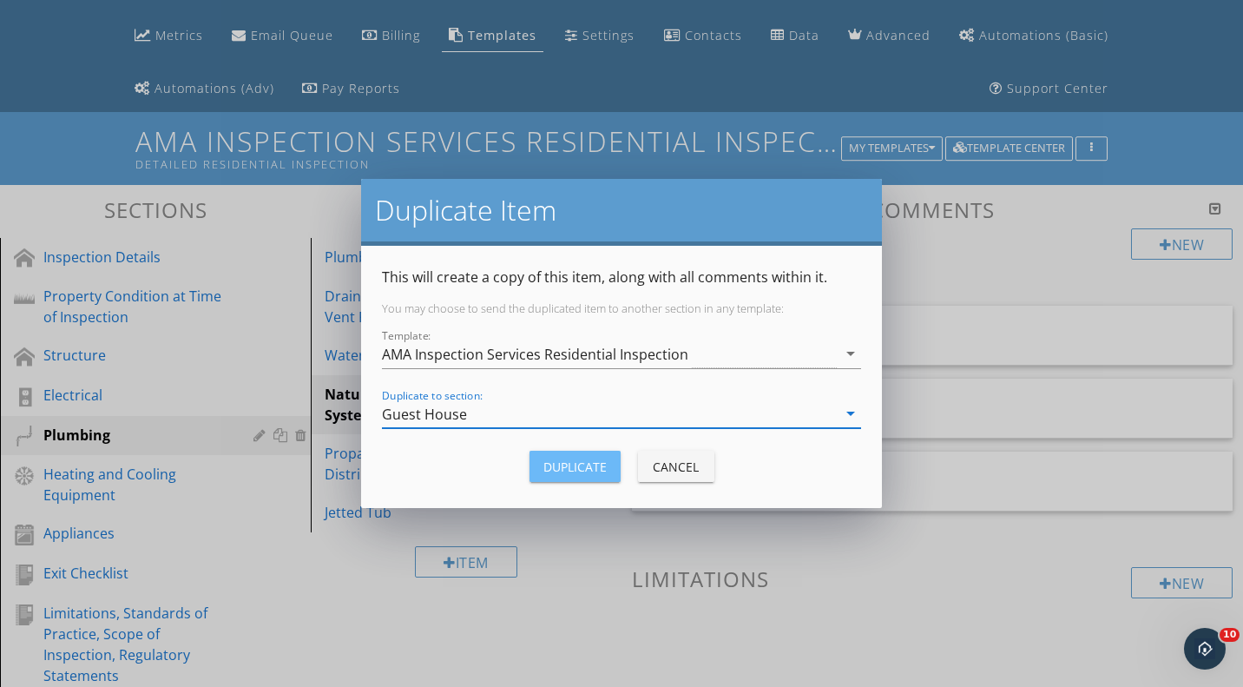
click at [583, 460] on div "Duplicate" at bounding box center [574, 467] width 63 height 18
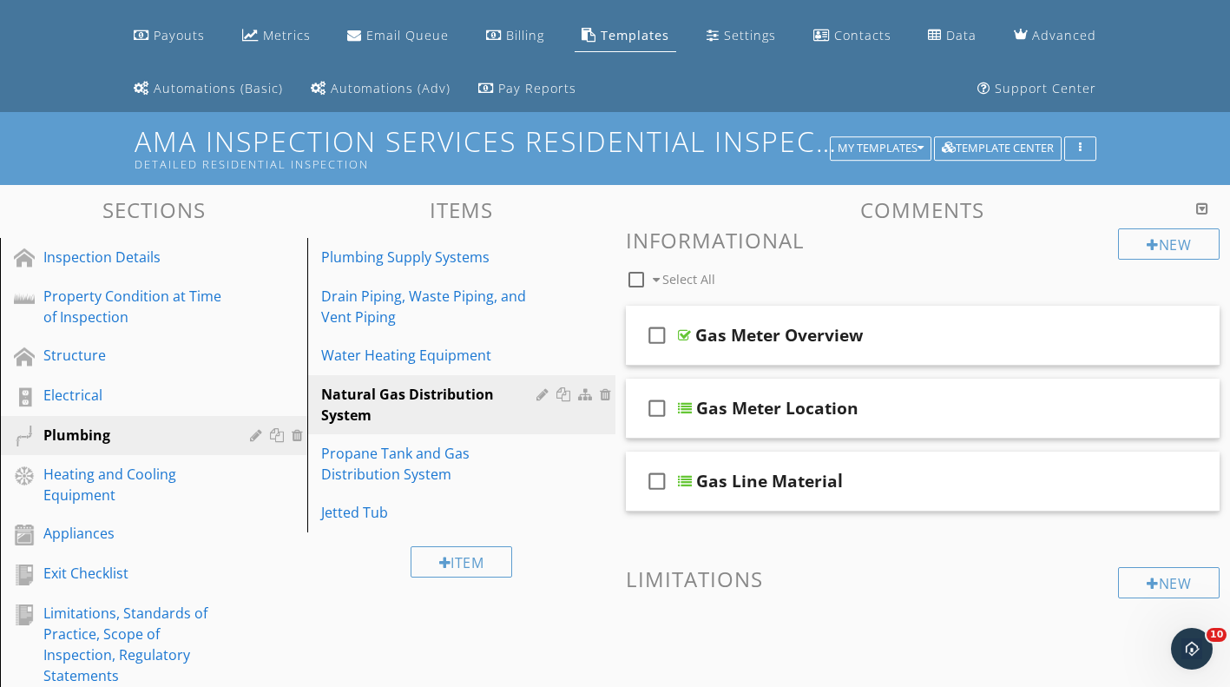
click at [429, 453] on div "Propane Tank and Gas Distribution System" at bounding box center [431, 464] width 220 height 42
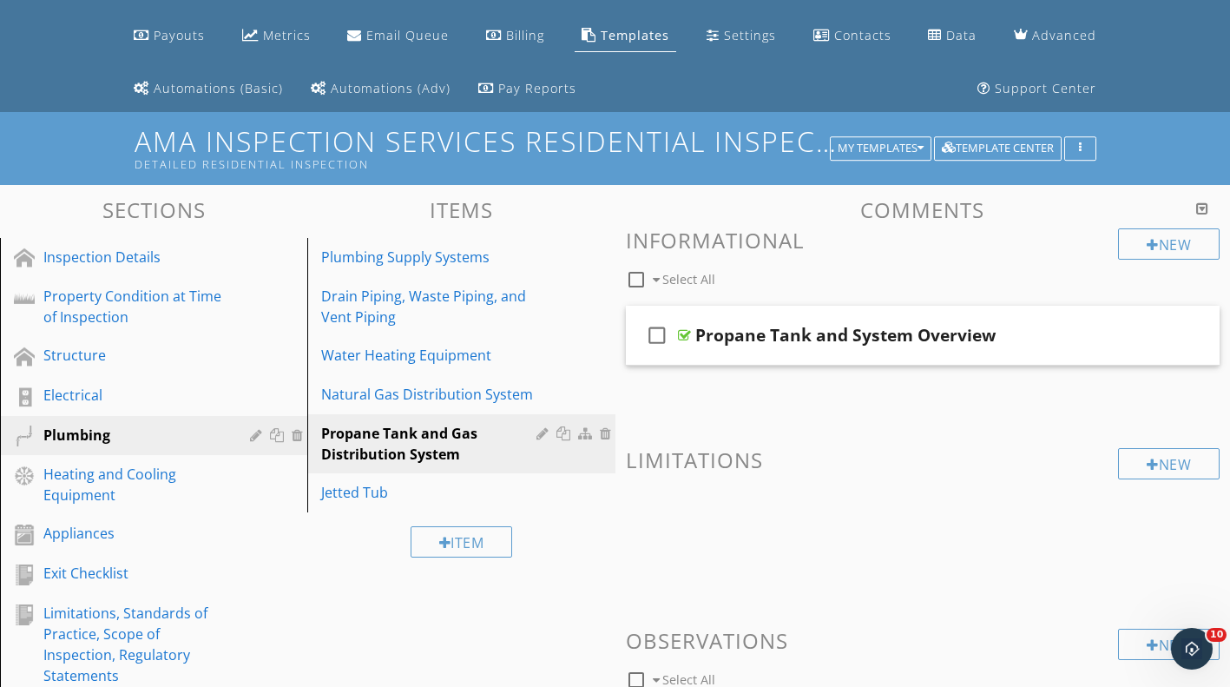
click at [562, 434] on div at bounding box center [566, 433] width 18 height 14
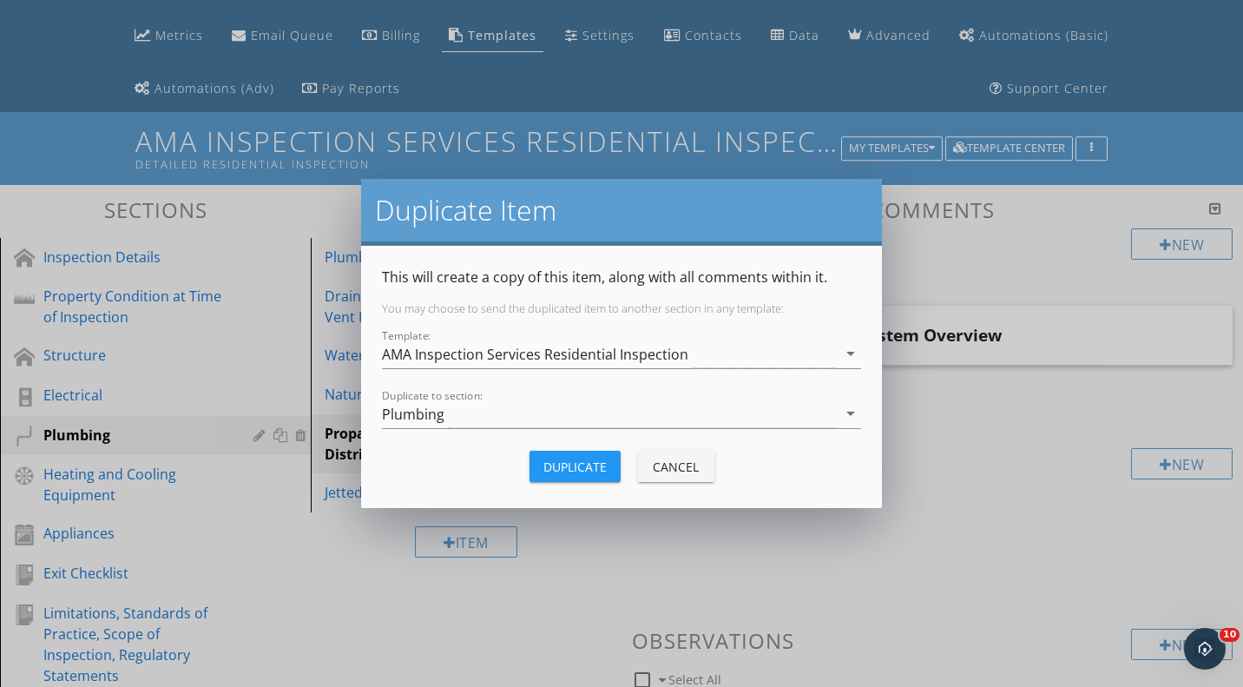
click at [543, 405] on div "Plumbing" at bounding box center [609, 413] width 455 height 29
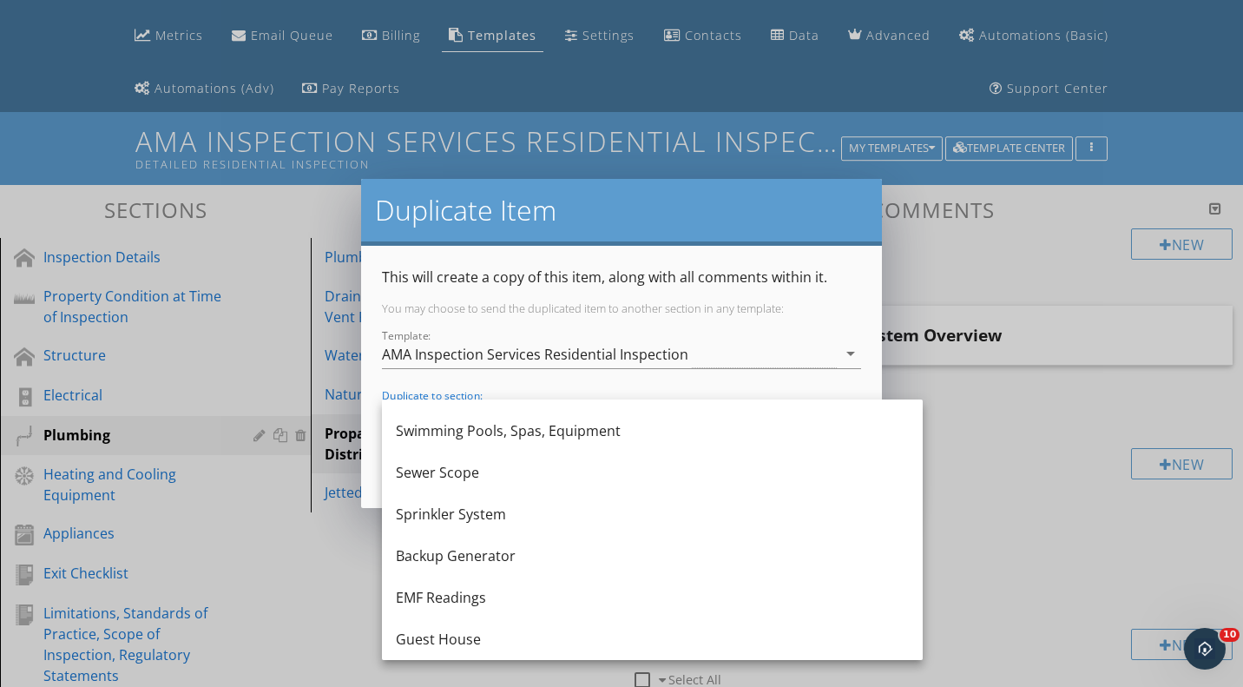
click at [470, 632] on div "Guest House" at bounding box center [652, 639] width 513 height 21
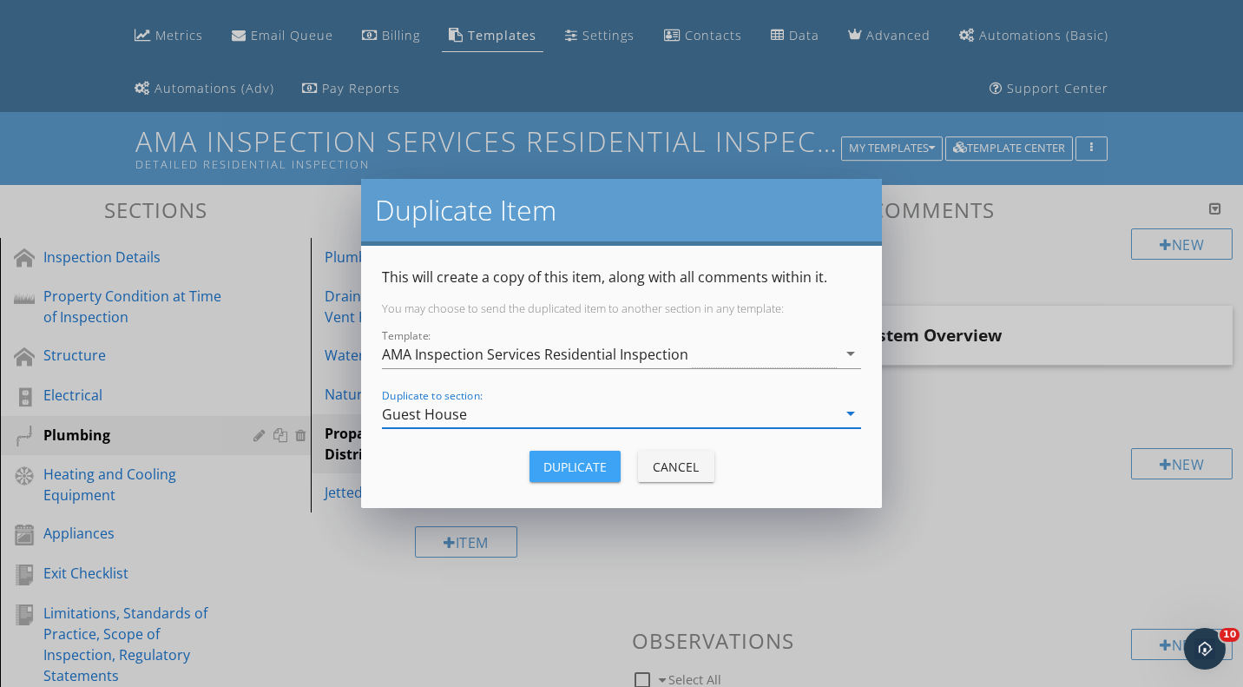
click at [555, 465] on div "Duplicate" at bounding box center [574, 467] width 63 height 18
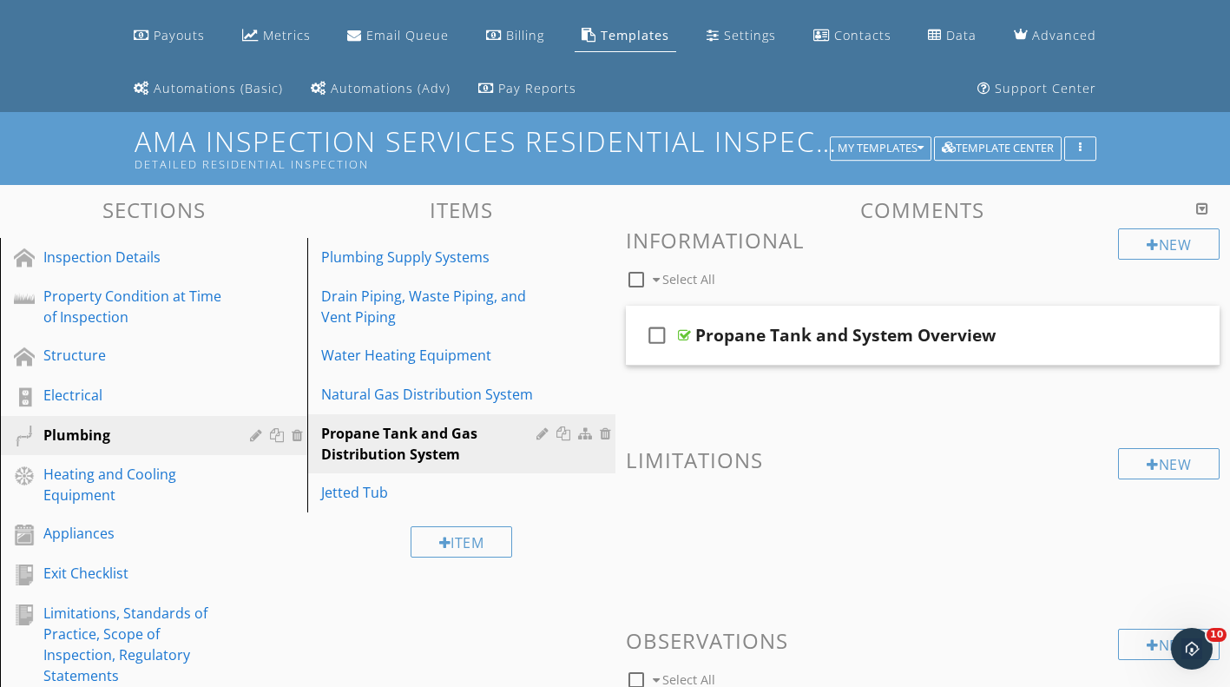
click at [513, 489] on div "Jetted Tub" at bounding box center [431, 492] width 220 height 21
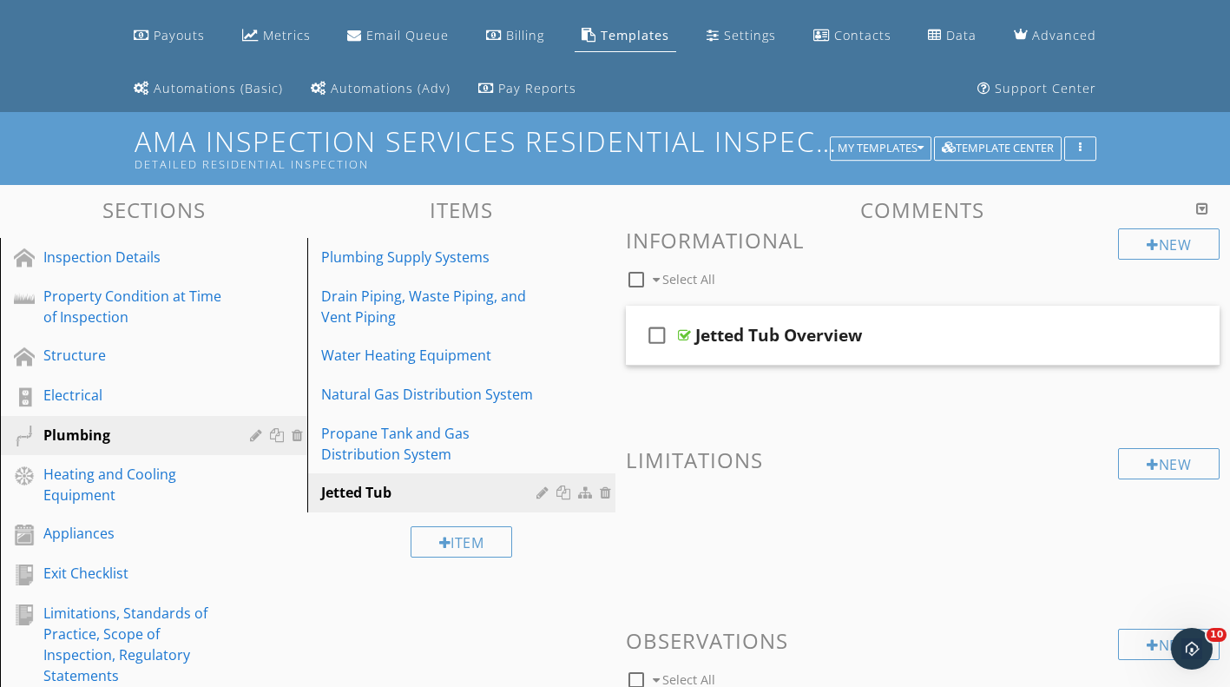
click at [562, 491] on div at bounding box center [566, 492] width 18 height 14
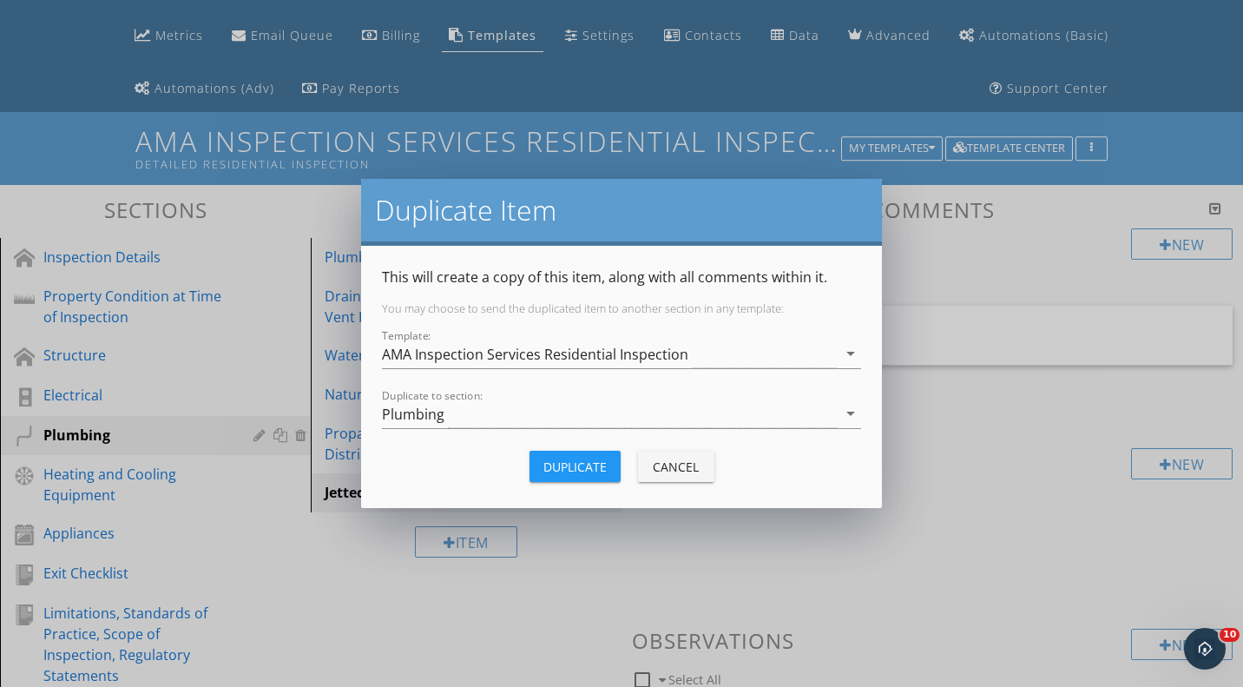
click at [539, 410] on div "Plumbing" at bounding box center [609, 413] width 455 height 29
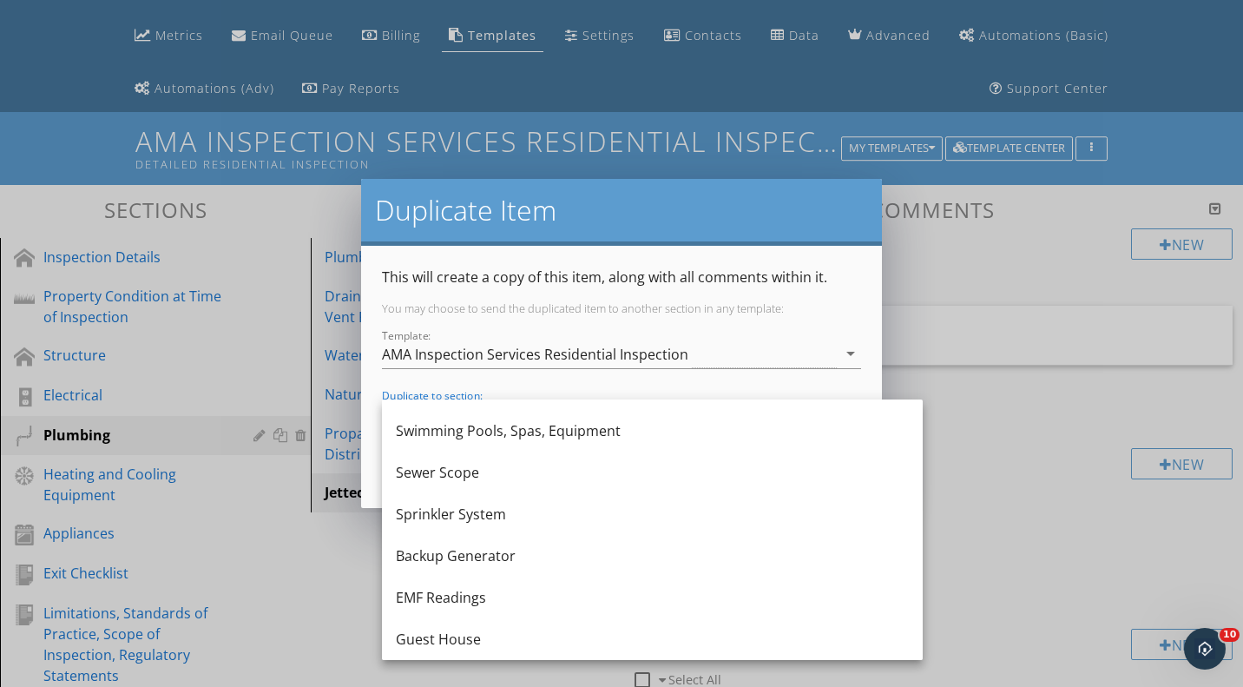
click at [492, 629] on div "Guest House" at bounding box center [652, 639] width 513 height 21
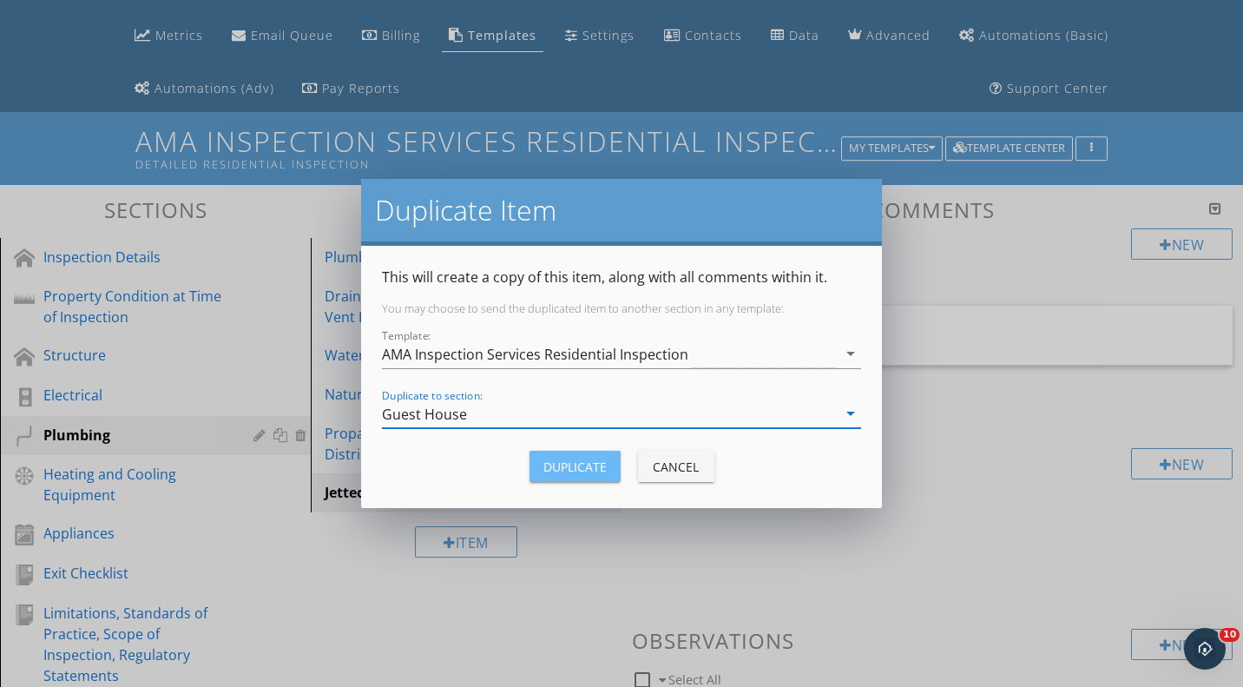
click at [576, 471] on div "Duplicate" at bounding box center [574, 467] width 63 height 18
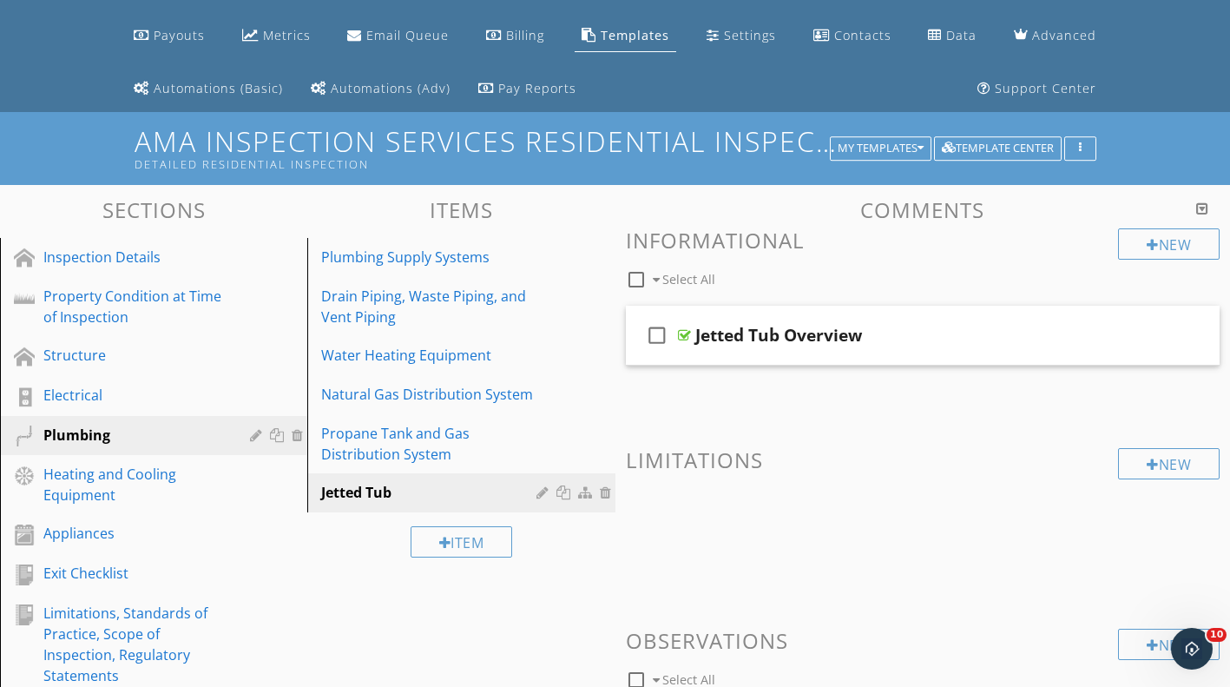
click at [183, 401] on div "Electrical" at bounding box center [133, 395] width 181 height 21
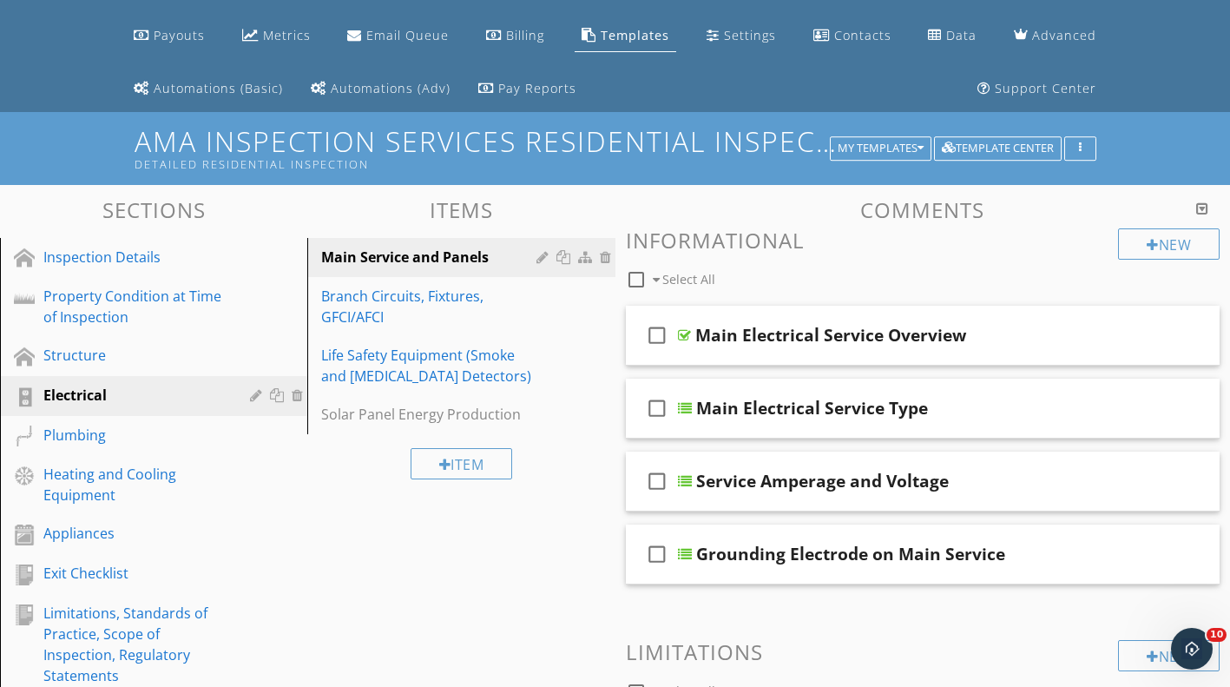
click at [563, 251] on div at bounding box center [566, 257] width 18 height 14
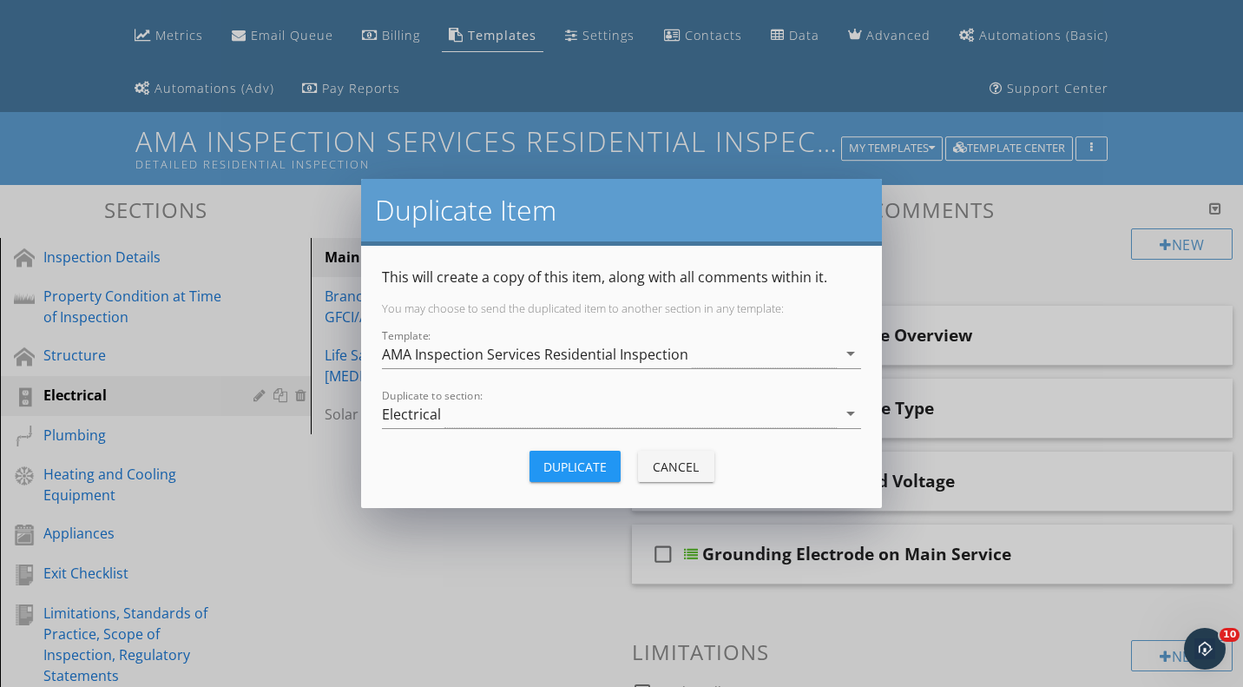
click at [573, 419] on div "Electrical" at bounding box center [609, 413] width 455 height 29
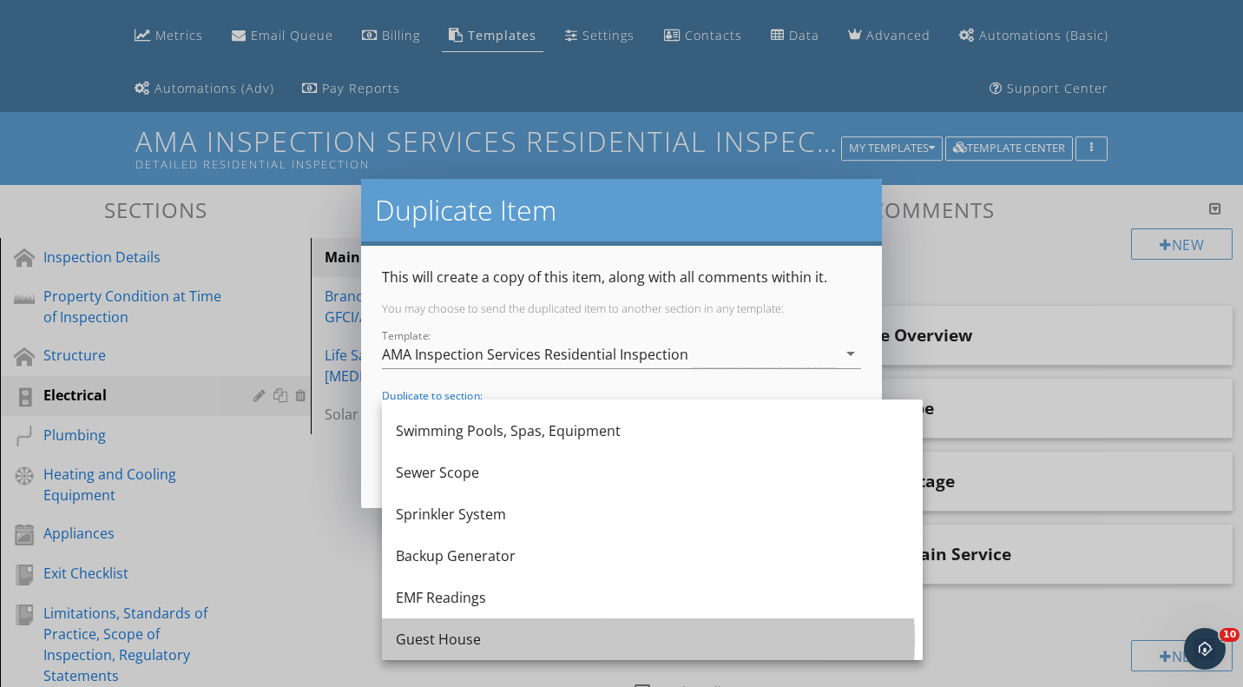
click at [506, 637] on div "Guest House" at bounding box center [652, 639] width 513 height 21
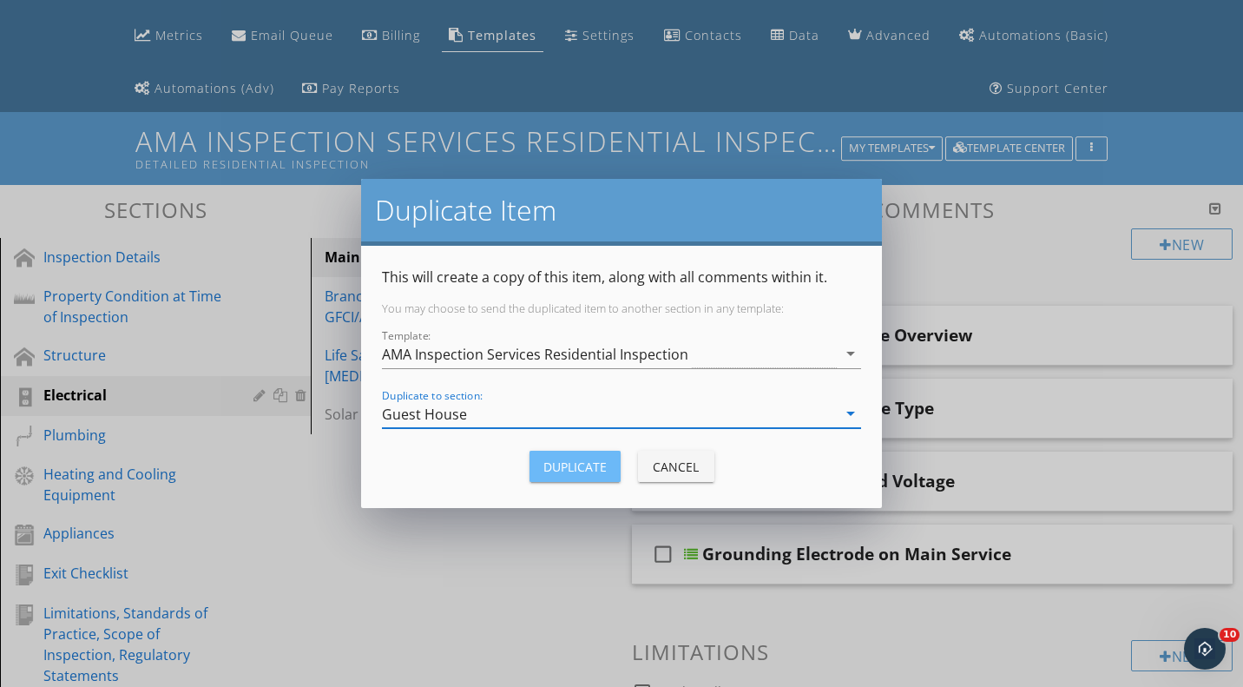
click at [596, 465] on div "Duplicate" at bounding box center [574, 467] width 63 height 18
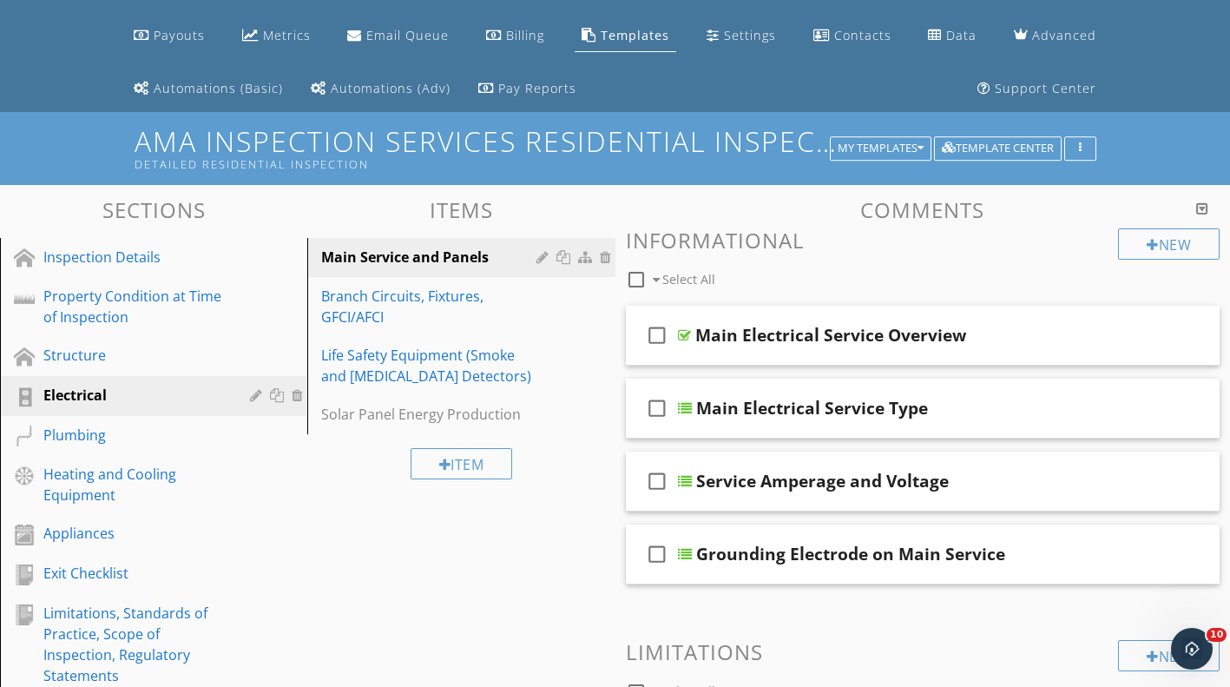
click at [489, 293] on div "Branch Circuits, Fixtures, GFCI/AFCI" at bounding box center [431, 307] width 220 height 42
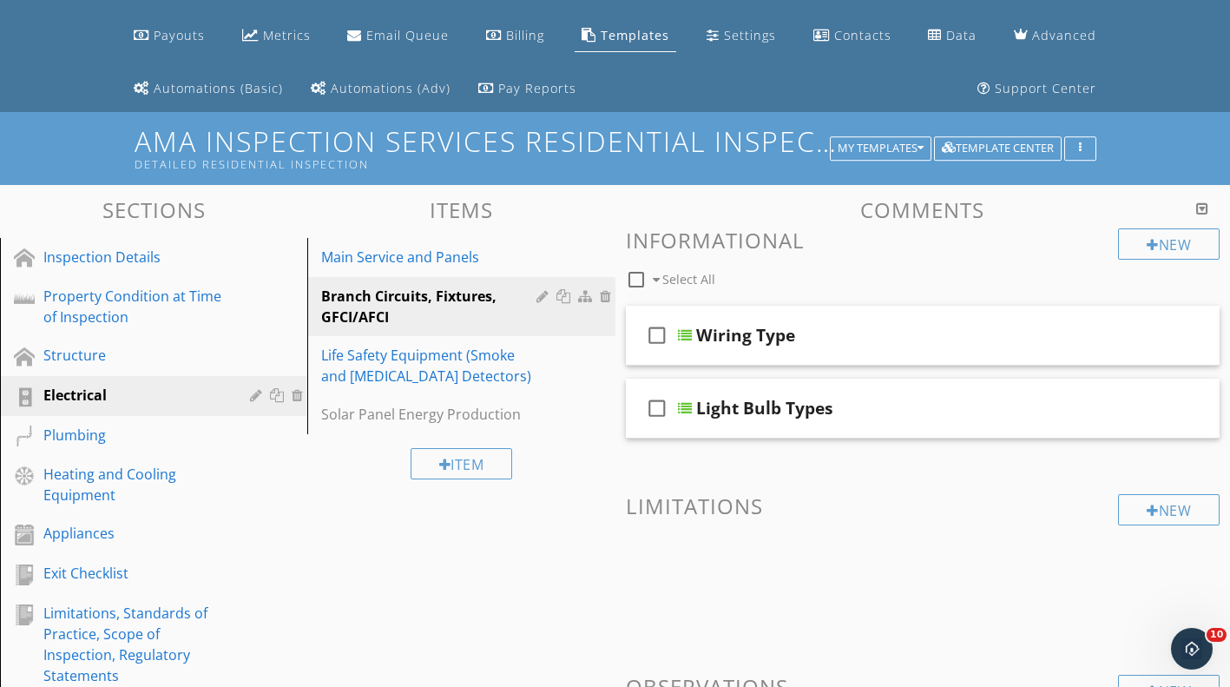
click at [564, 296] on div at bounding box center [566, 296] width 18 height 14
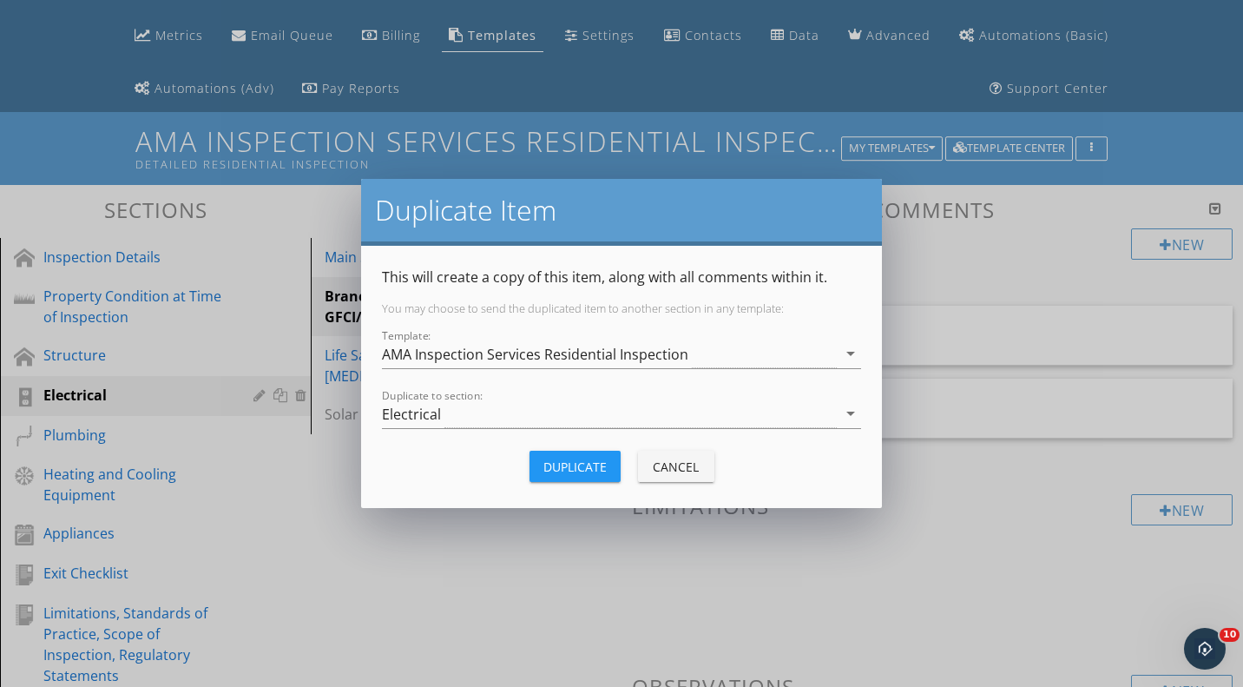
click at [560, 418] on div "Electrical" at bounding box center [609, 413] width 455 height 29
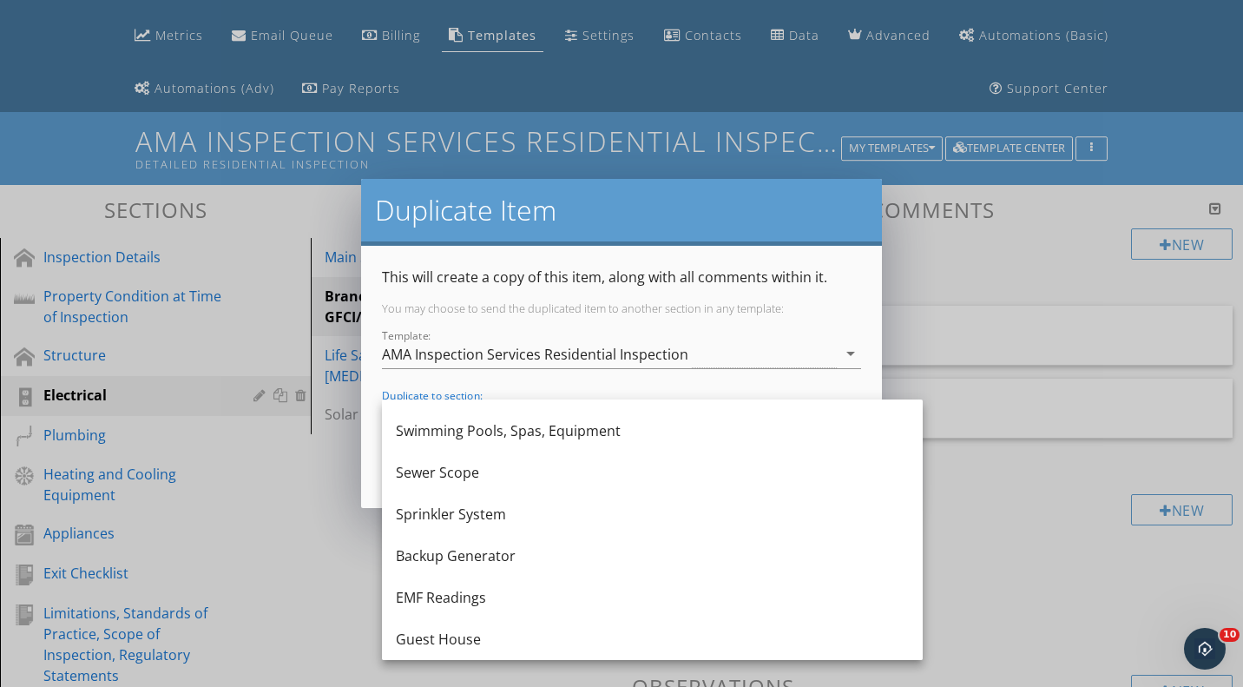
click at [480, 650] on div "Guest House" at bounding box center [652, 639] width 513 height 42
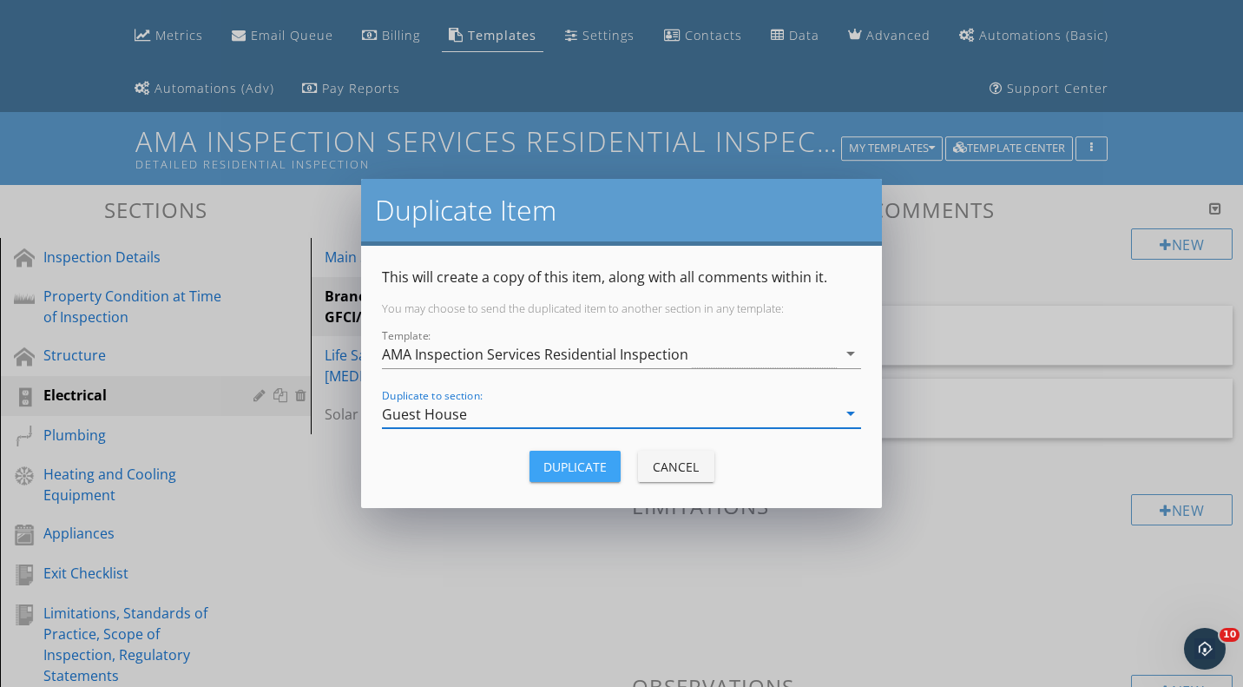
click at [579, 458] on div "Duplicate" at bounding box center [574, 467] width 63 height 18
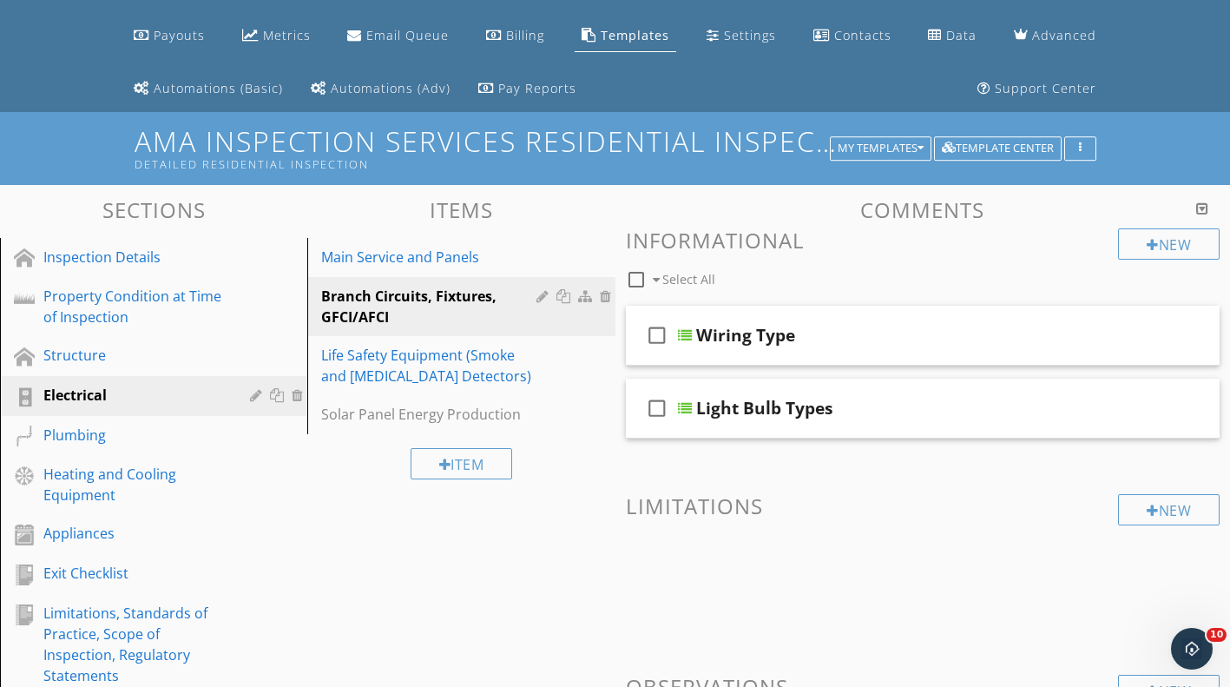
click at [484, 360] on div "Life Safety Equipment (Smoke and Carbon Monoxide Detectors)" at bounding box center [431, 366] width 220 height 42
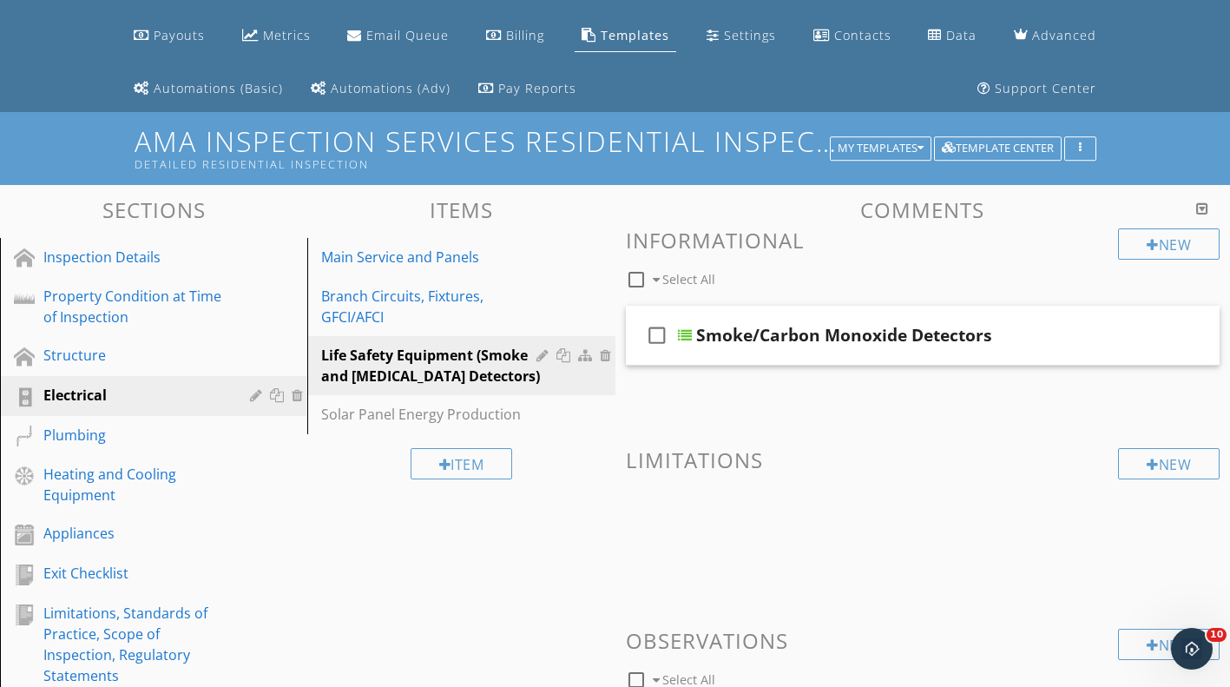
click at [566, 357] on div at bounding box center [566, 355] width 18 height 14
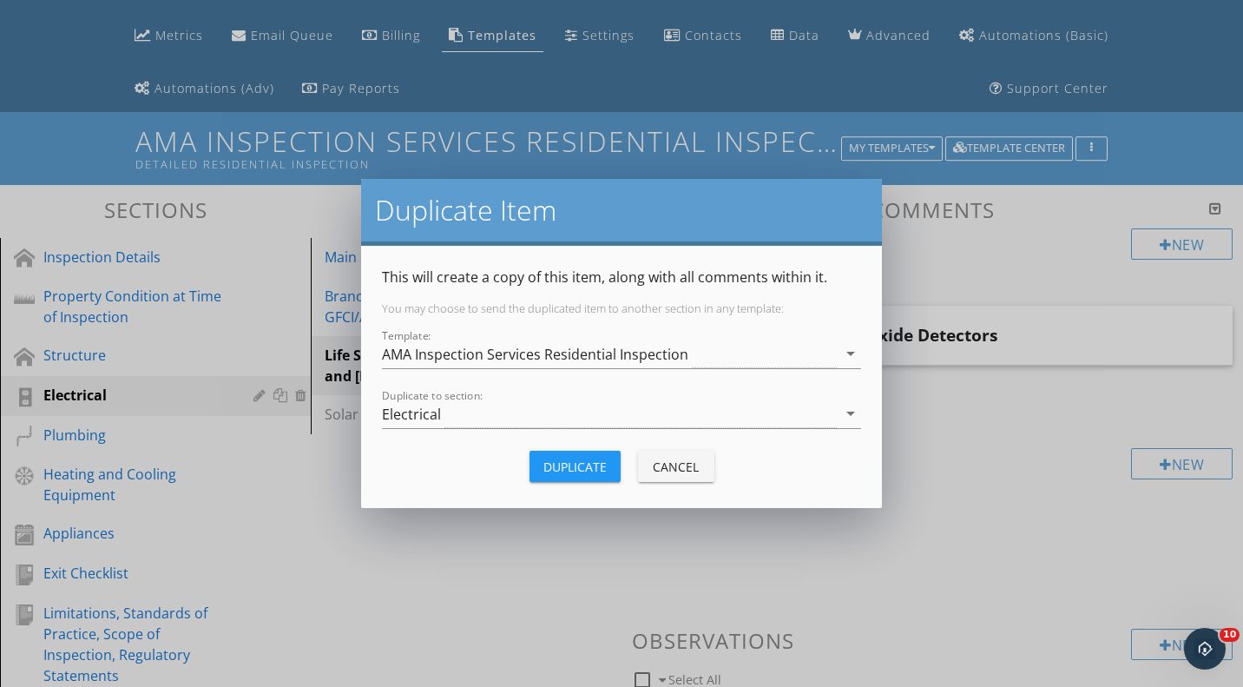
click at [524, 413] on div "Electrical" at bounding box center [609, 413] width 455 height 29
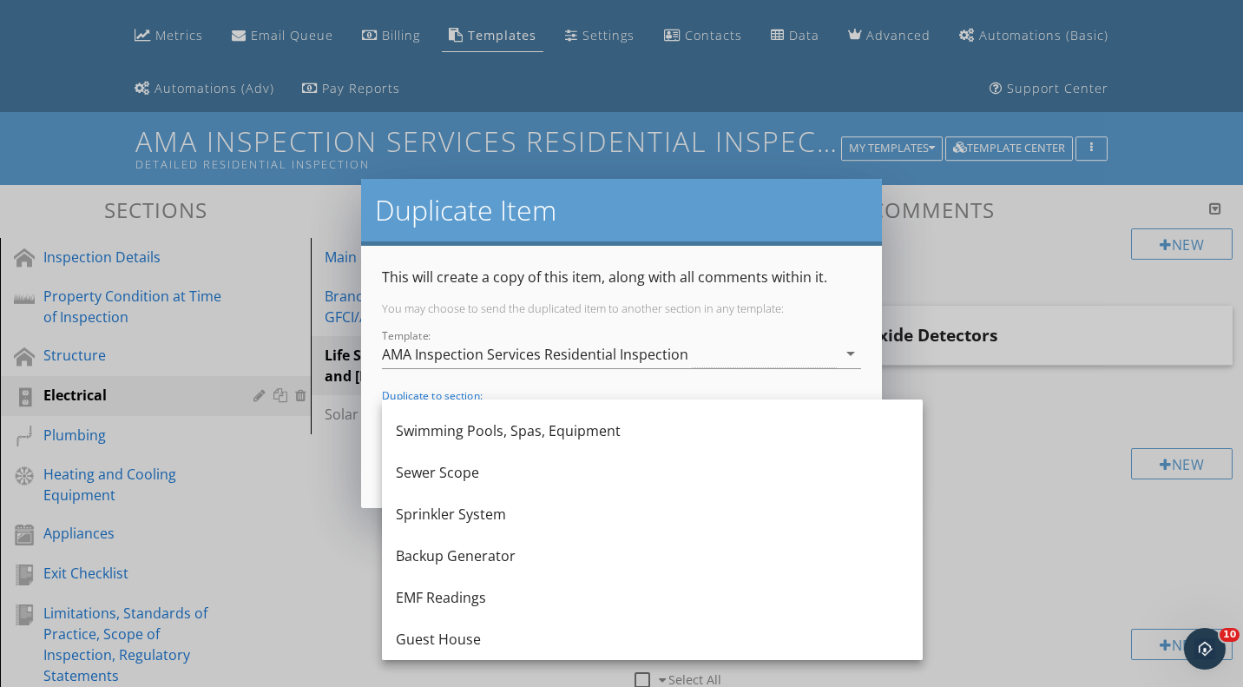
click at [497, 630] on div "Guest House" at bounding box center [652, 639] width 513 height 21
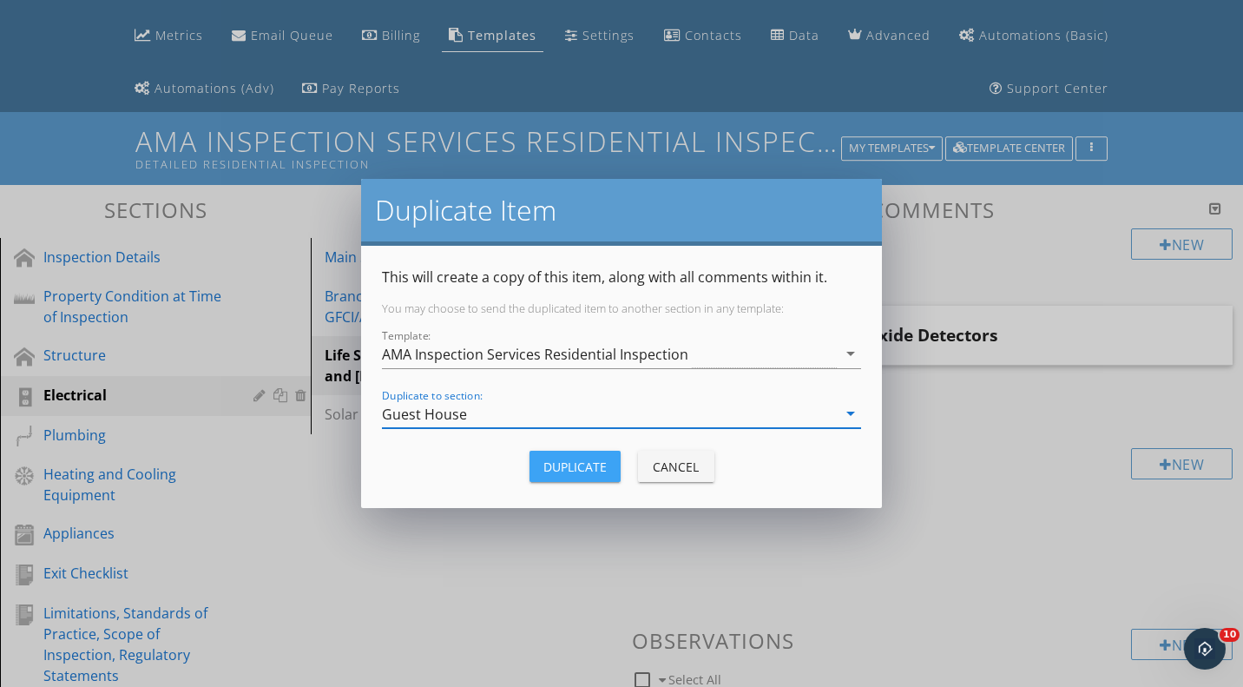
click at [595, 457] on button "Duplicate" at bounding box center [575, 466] width 91 height 31
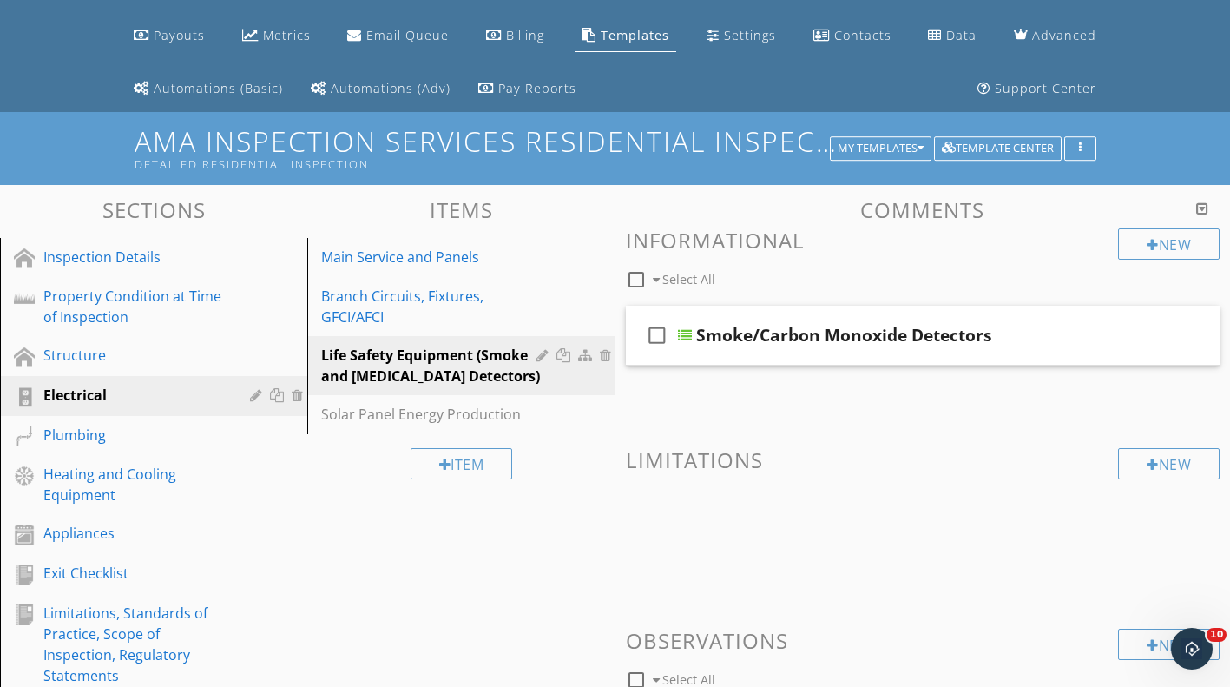
click at [175, 346] on div "Structure" at bounding box center [133, 355] width 181 height 21
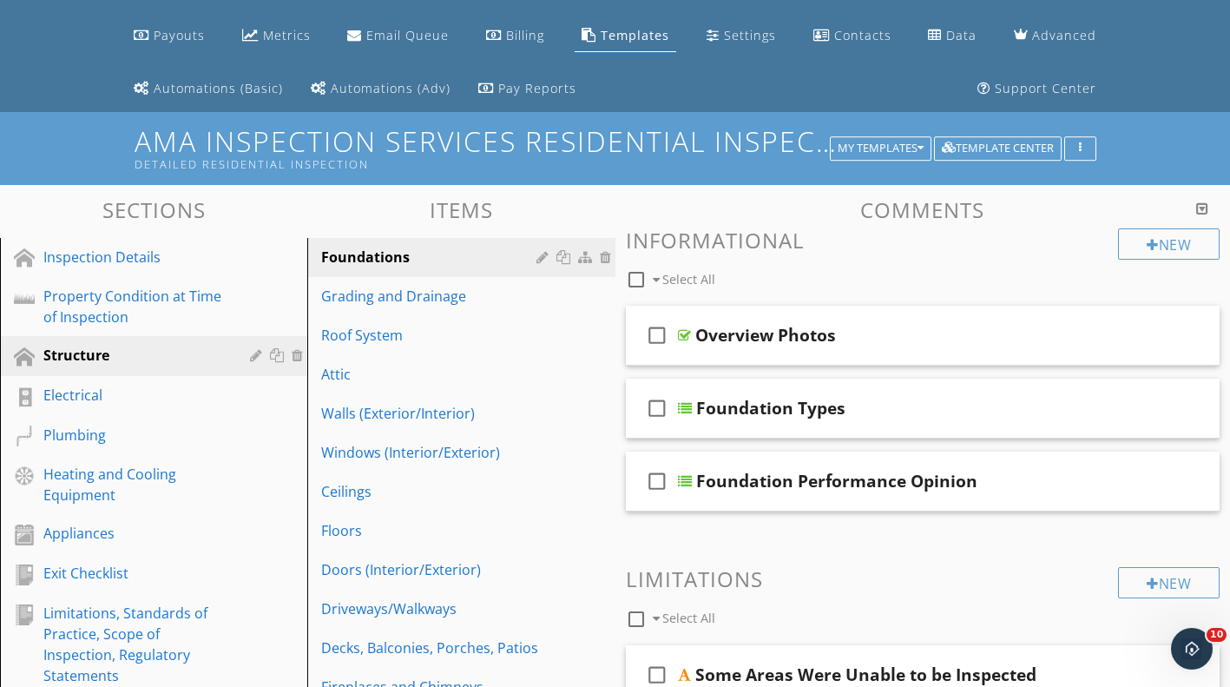
click at [562, 260] on div at bounding box center [566, 257] width 18 height 14
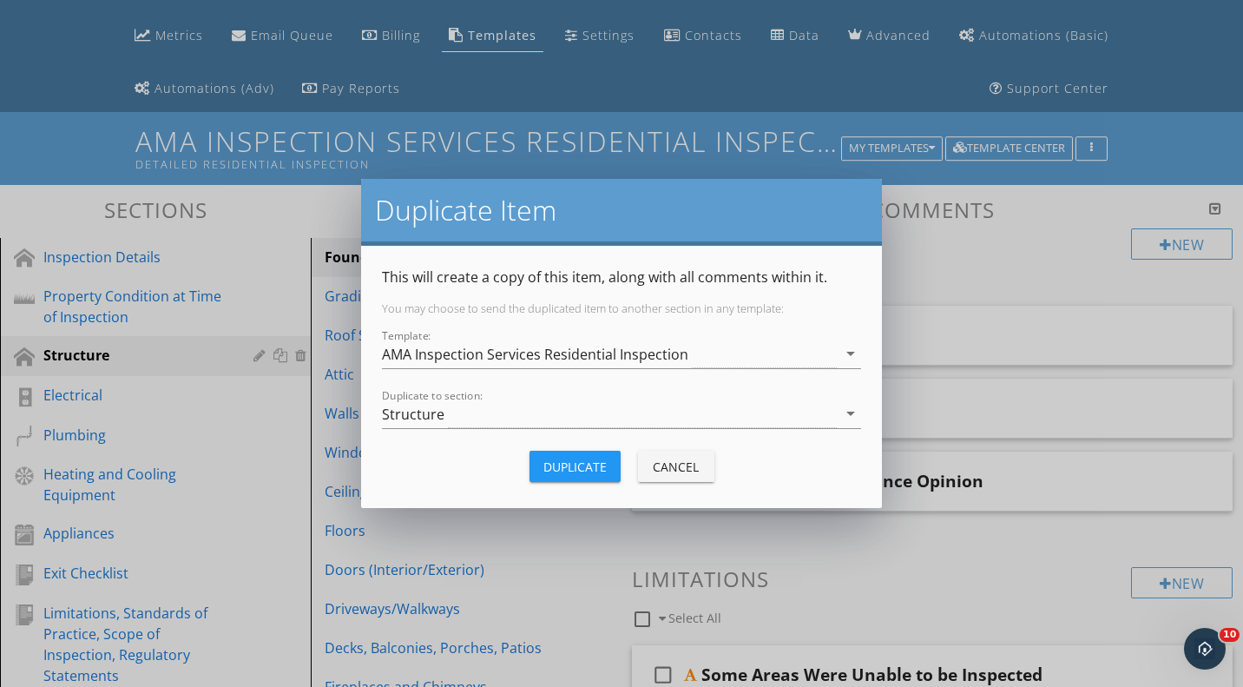
click at [514, 407] on div "Structure" at bounding box center [609, 413] width 455 height 29
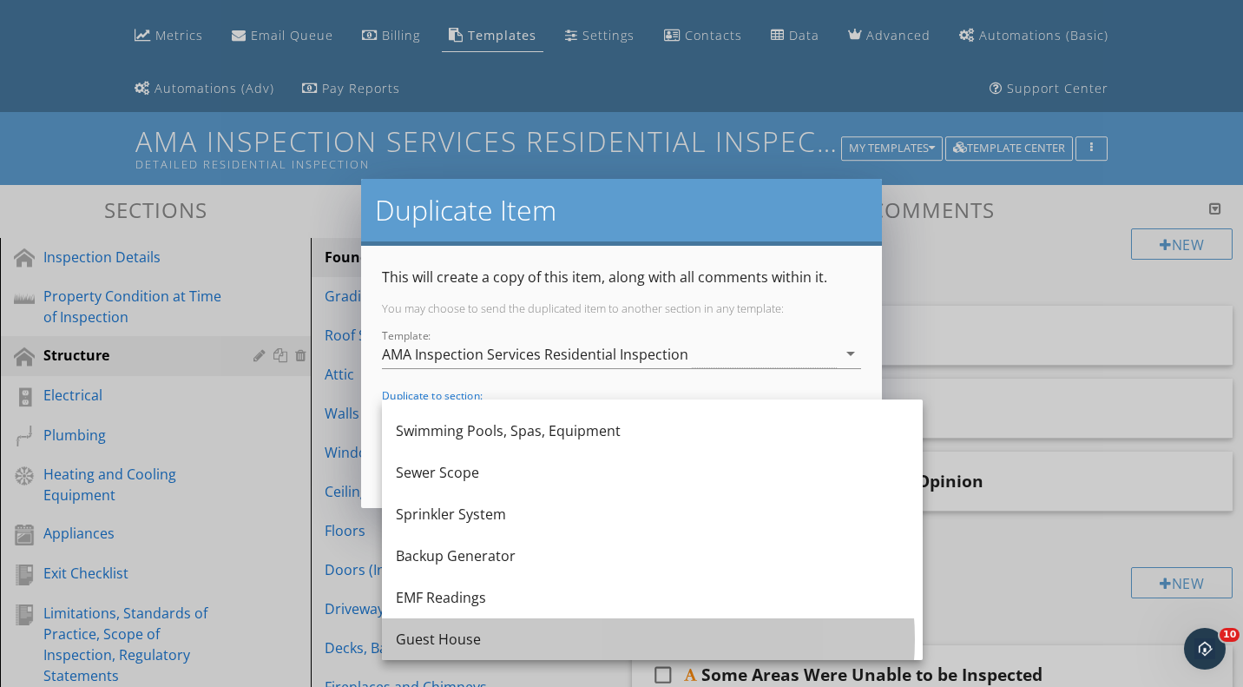
click at [463, 634] on div "Guest House" at bounding box center [652, 639] width 513 height 21
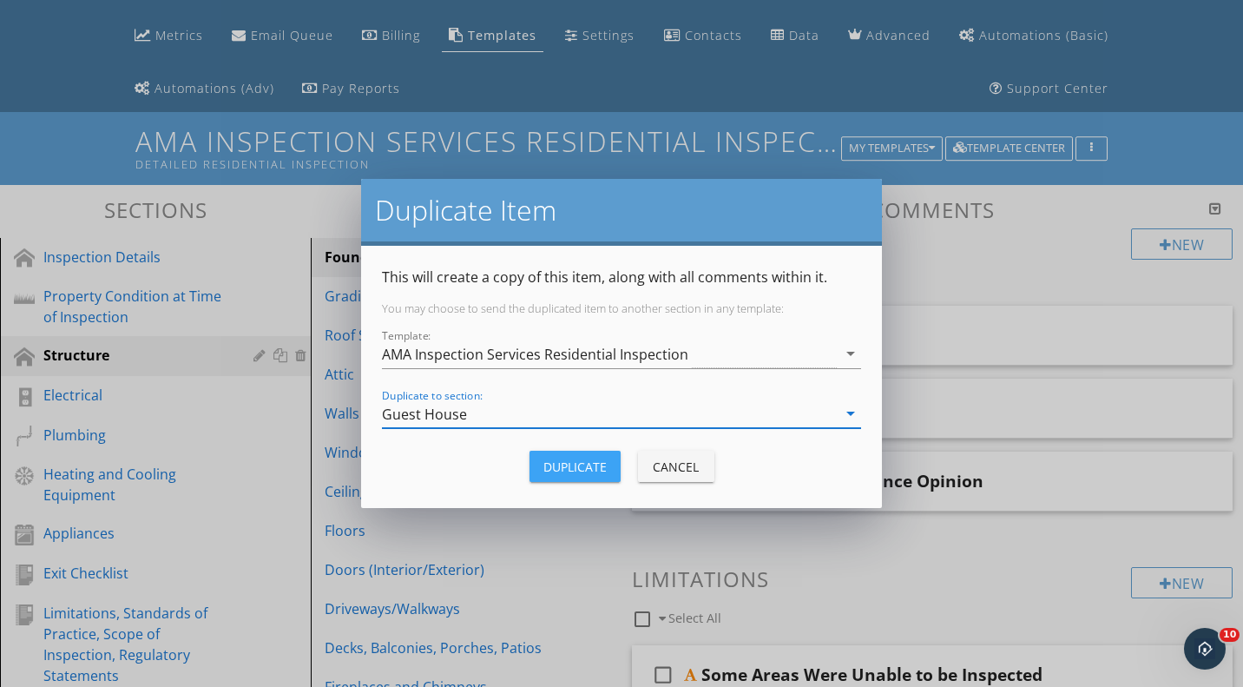
click at [566, 464] on div "Duplicate" at bounding box center [574, 467] width 63 height 18
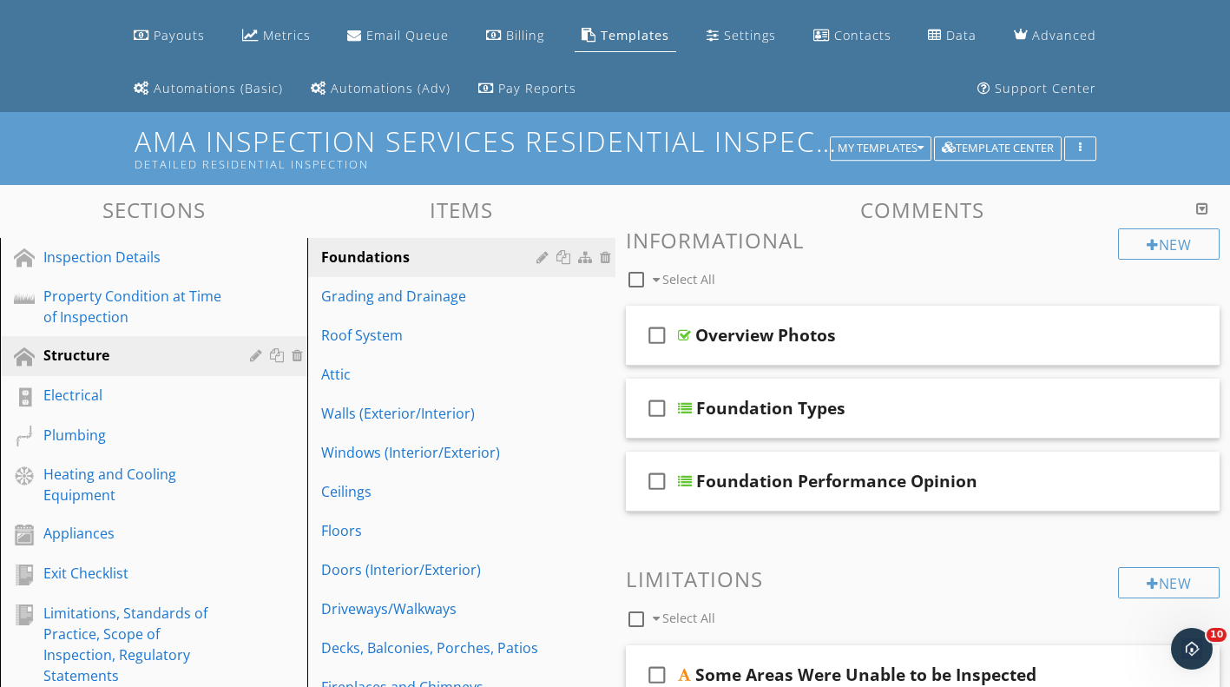
click at [514, 303] on div "Grading and Drainage" at bounding box center [431, 296] width 220 height 21
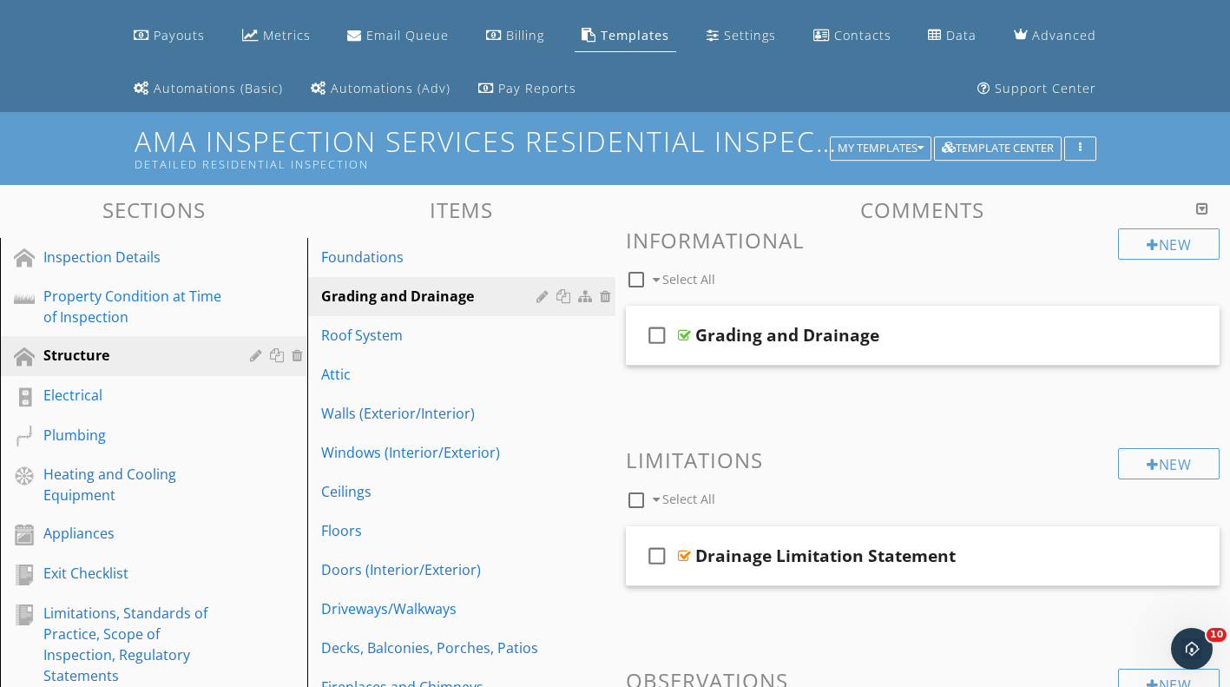
click at [562, 293] on div at bounding box center [566, 296] width 18 height 14
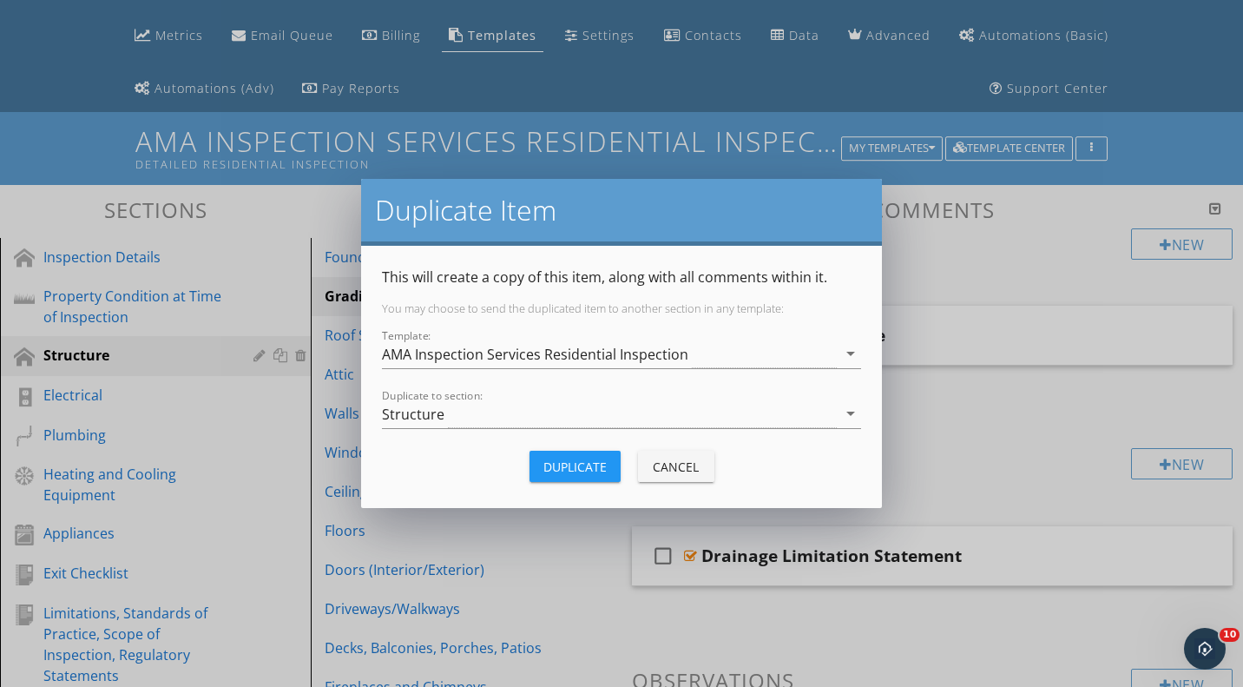
click at [530, 409] on div "Structure" at bounding box center [609, 413] width 455 height 29
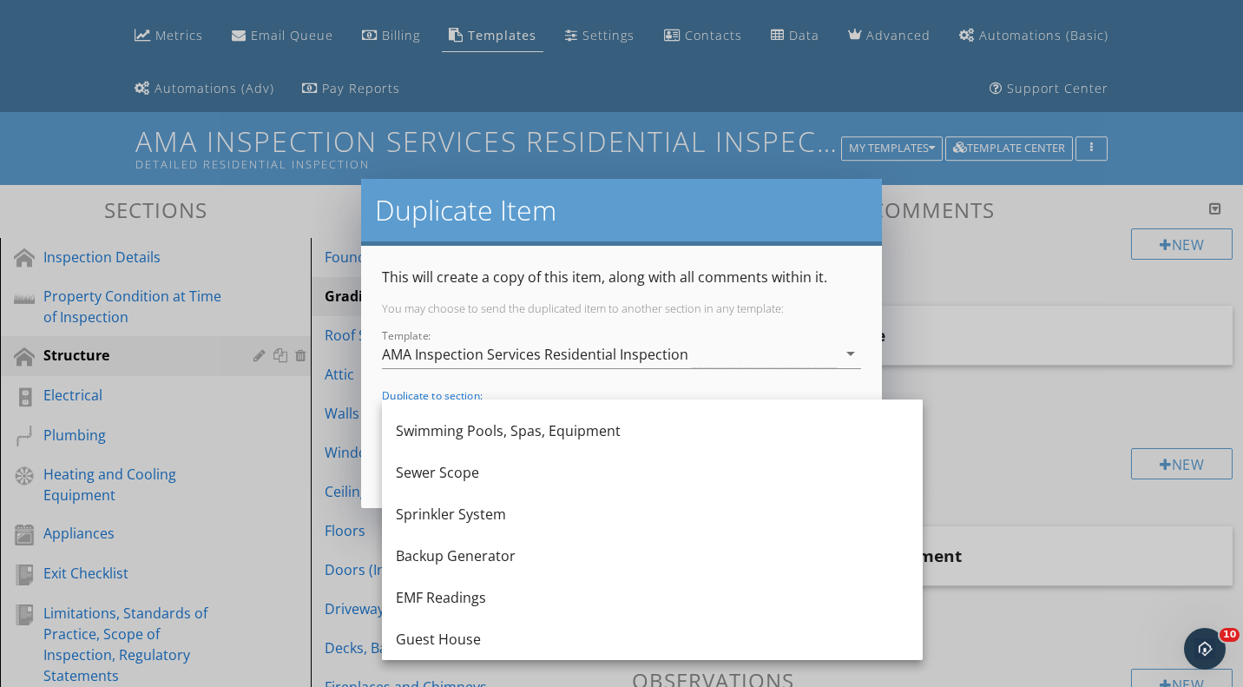
click at [497, 620] on div "Guest House" at bounding box center [652, 639] width 513 height 42
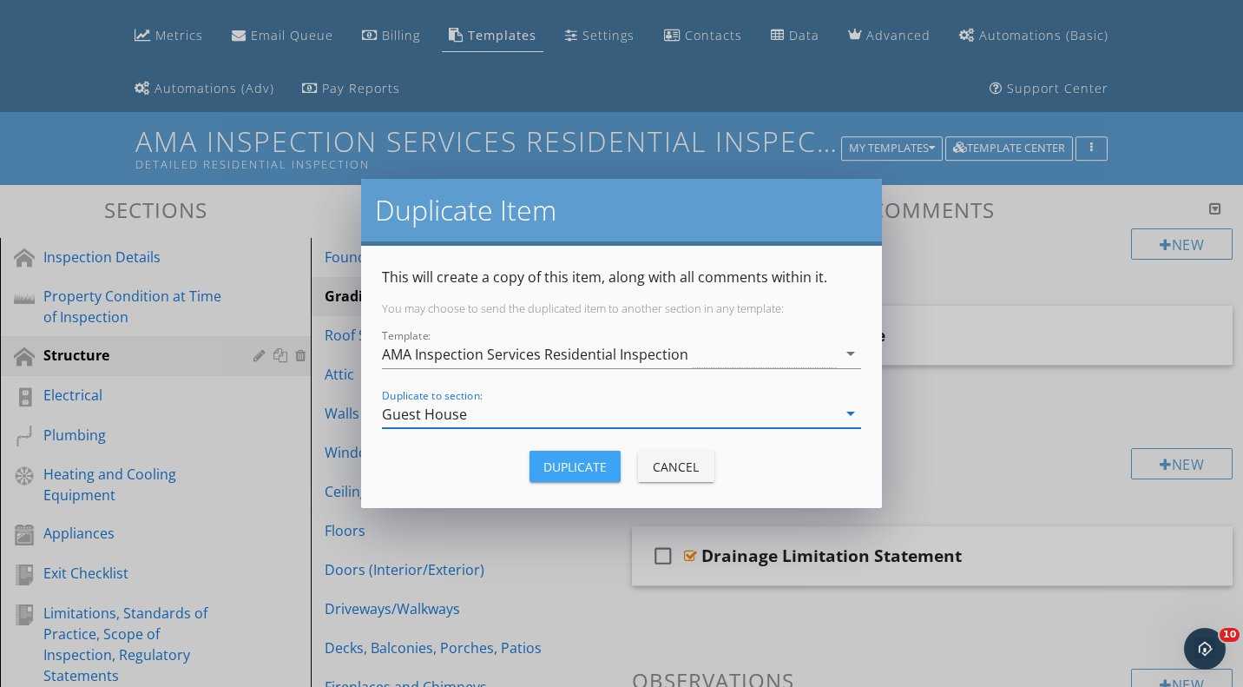
click at [564, 472] on div "Duplicate" at bounding box center [574, 467] width 63 height 18
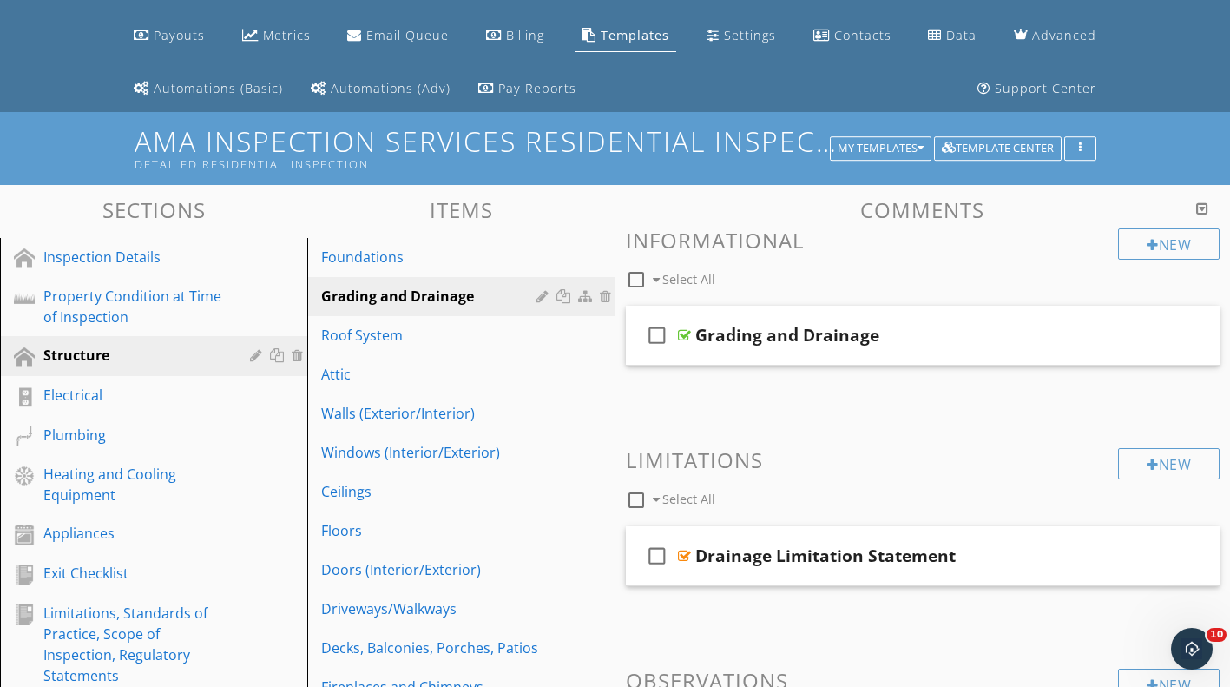
click at [0, 0] on div at bounding box center [0, 0] width 0 height 0
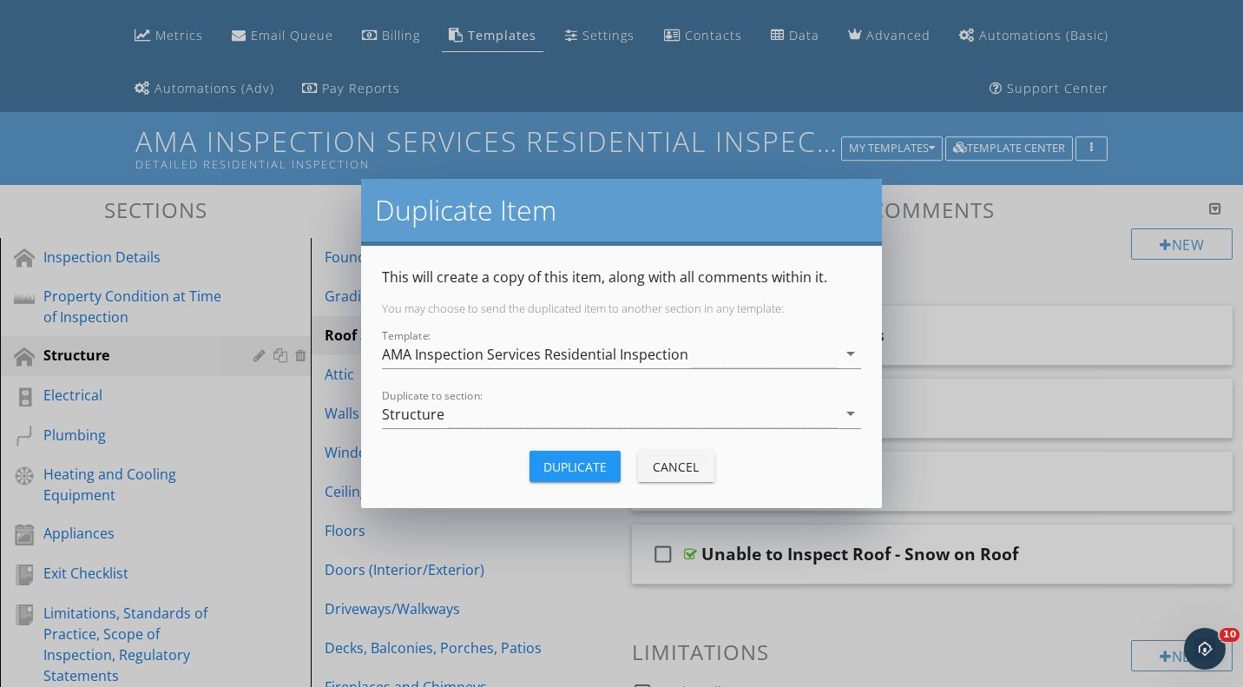
click at [541, 413] on div "Structure" at bounding box center [609, 413] width 455 height 29
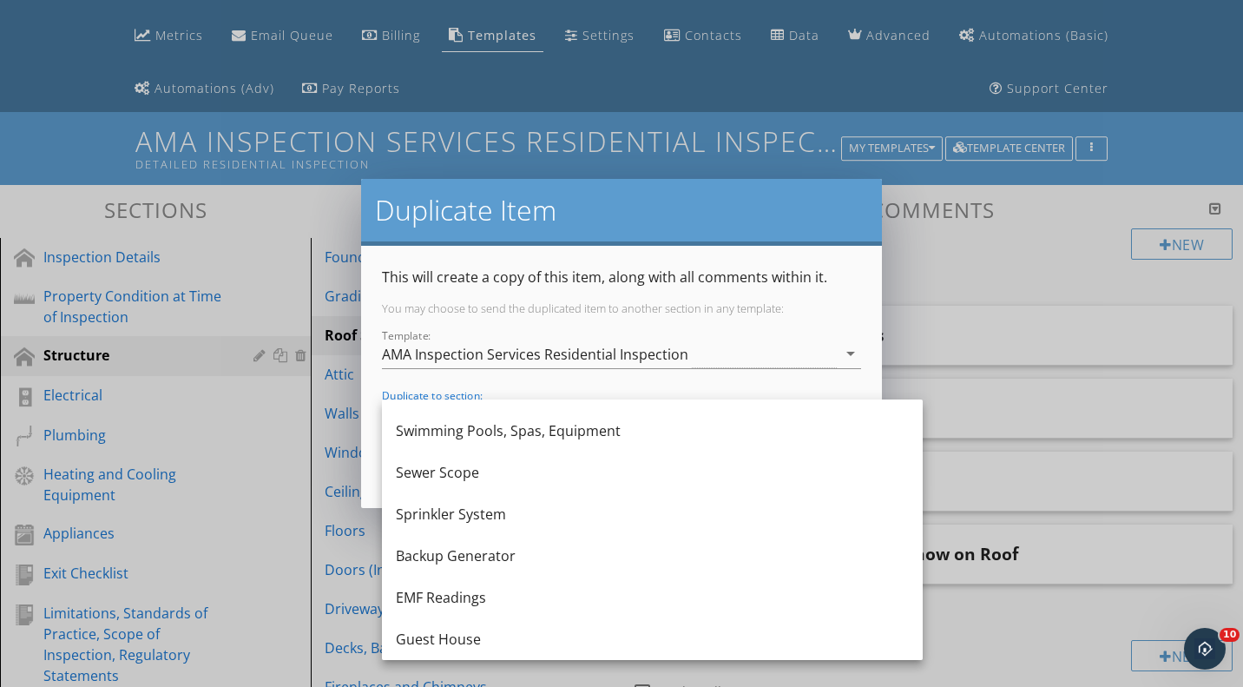
click at [521, 625] on div "Guest House" at bounding box center [652, 639] width 513 height 42
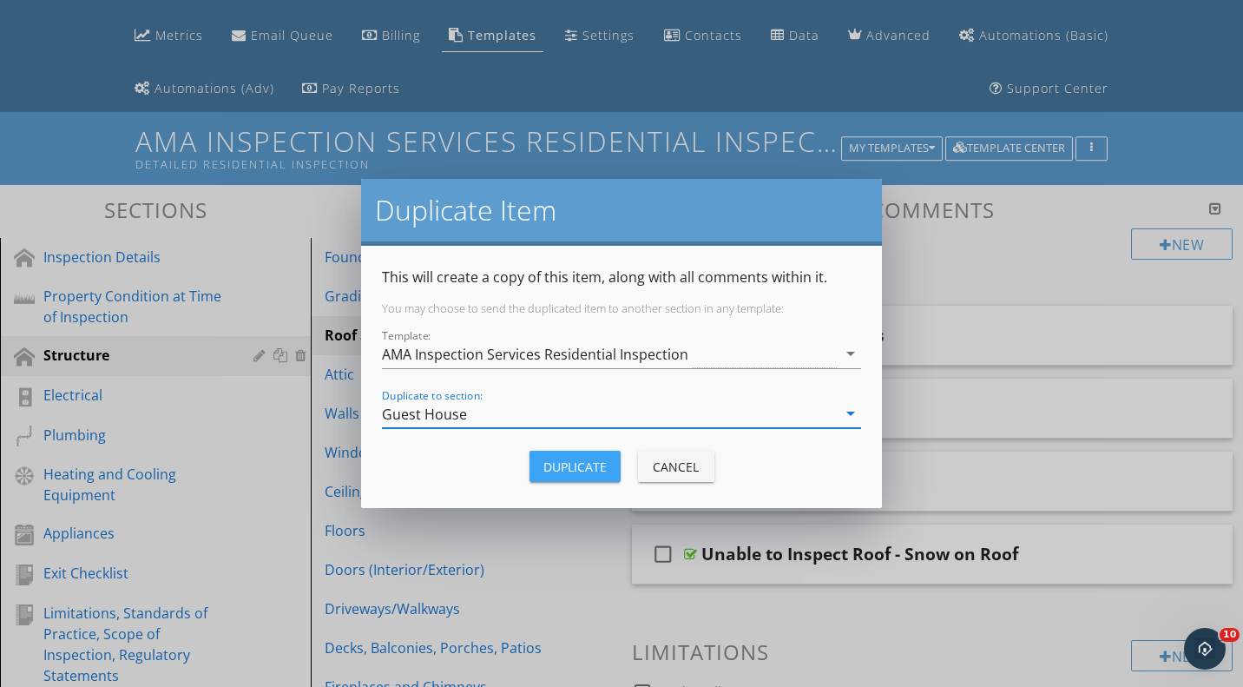
click at [571, 471] on div "Duplicate" at bounding box center [574, 467] width 63 height 18
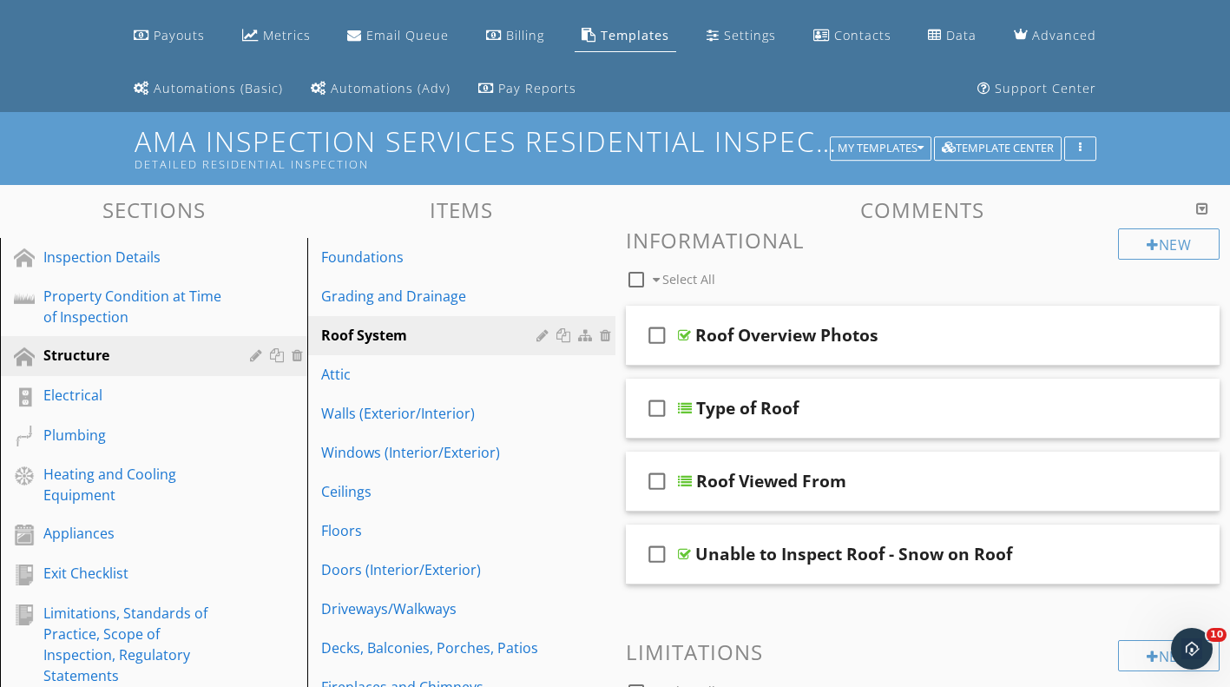
click at [491, 370] on div "Attic" at bounding box center [431, 374] width 220 height 21
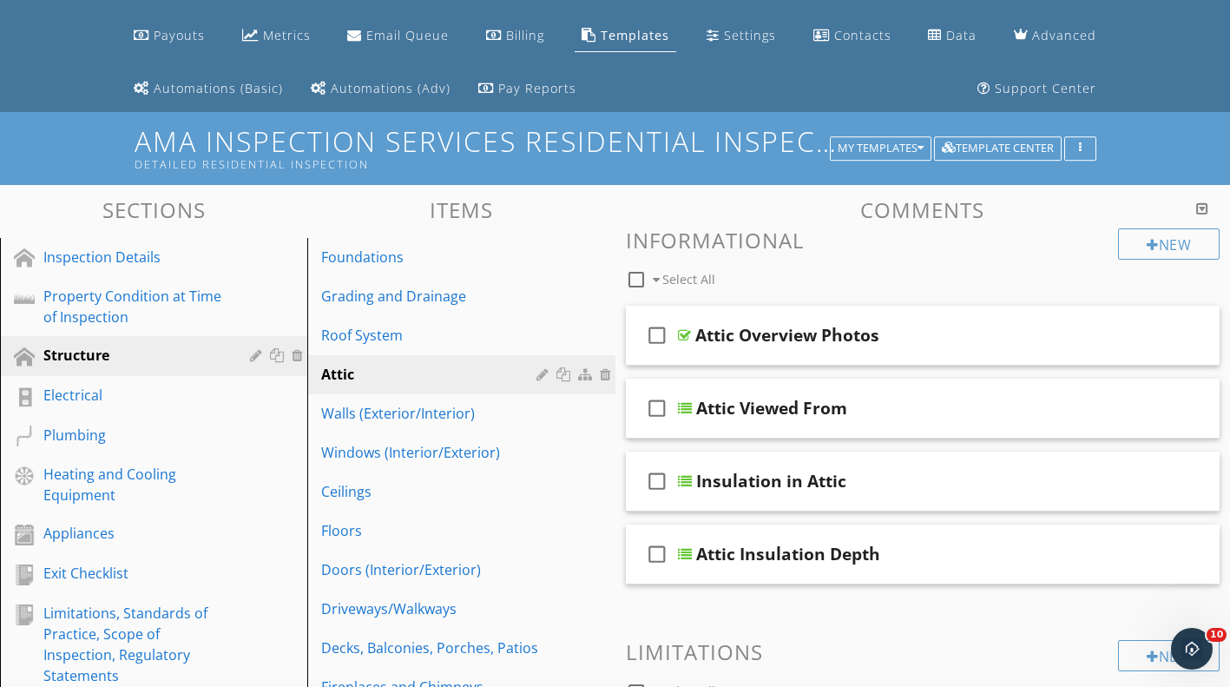
click at [565, 376] on div at bounding box center [566, 374] width 18 height 14
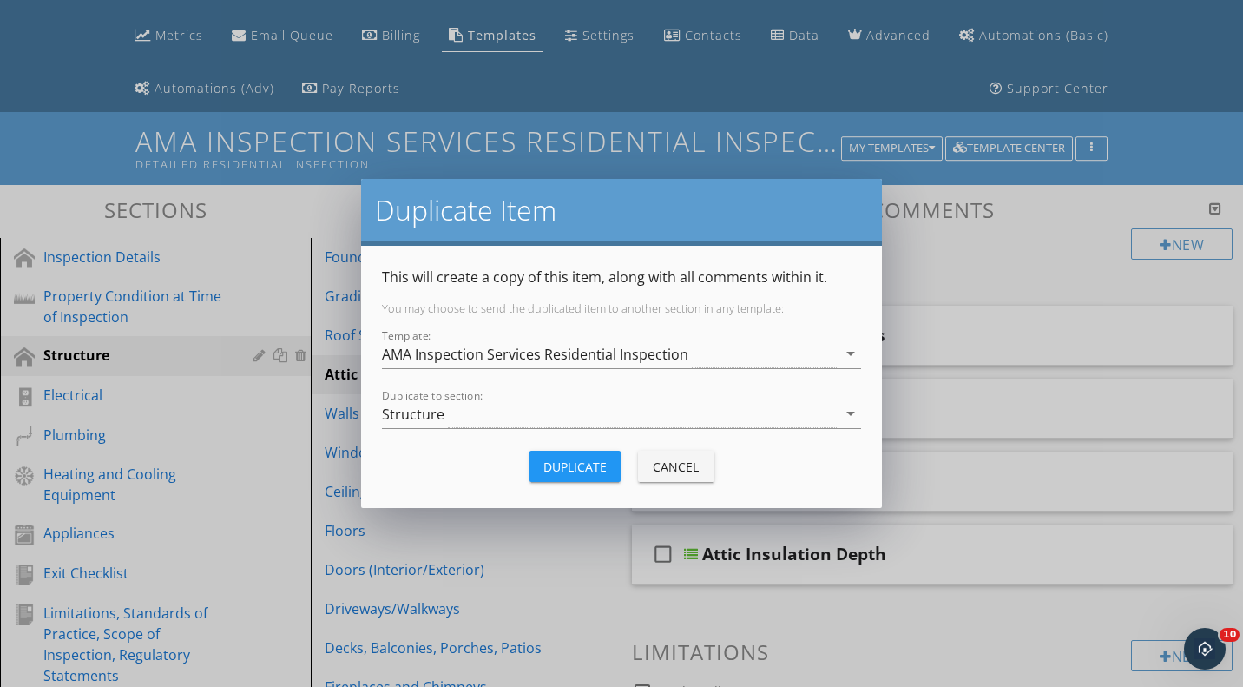
click at [484, 414] on div "Structure" at bounding box center [609, 413] width 455 height 29
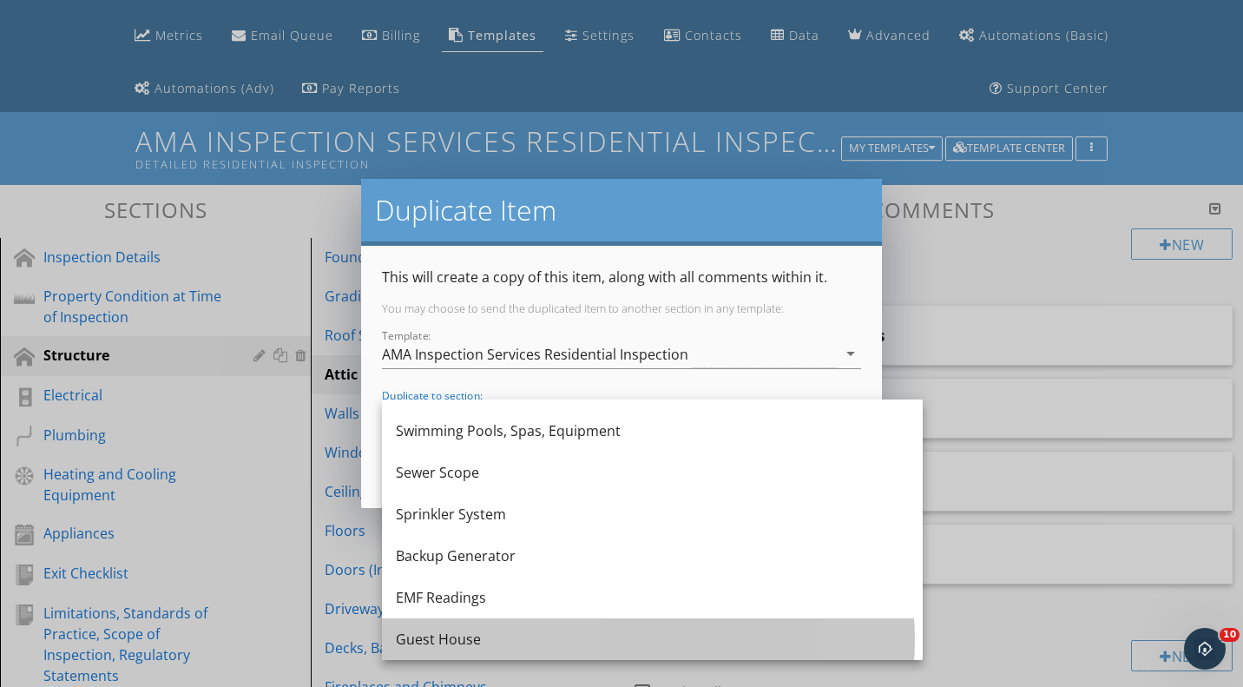
click at [517, 630] on div "Guest House" at bounding box center [652, 639] width 513 height 21
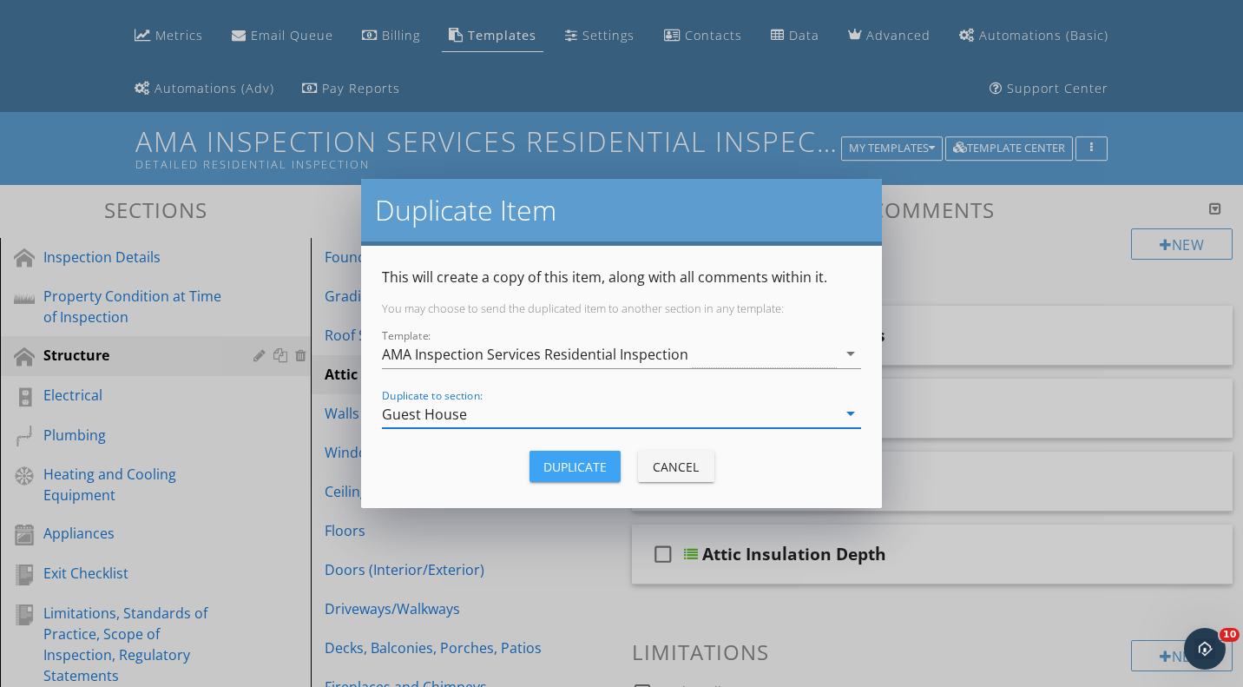
click at [576, 477] on button "Duplicate" at bounding box center [575, 466] width 91 height 31
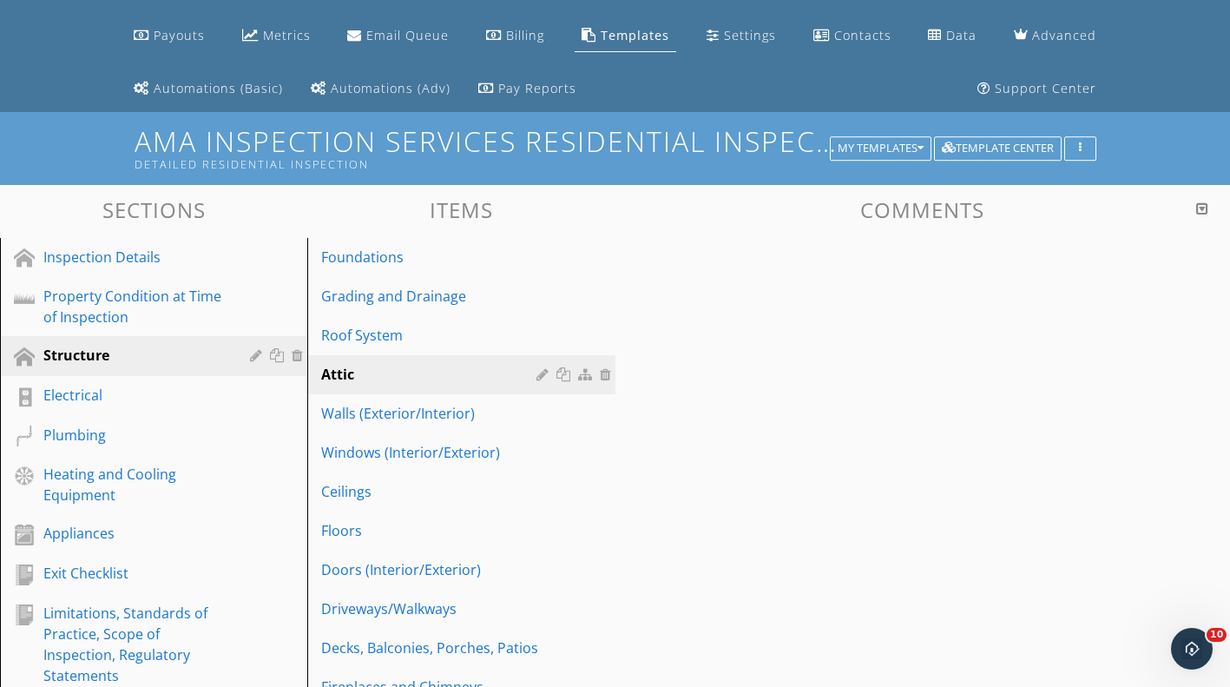
click at [0, 0] on div at bounding box center [0, 0] width 0 height 0
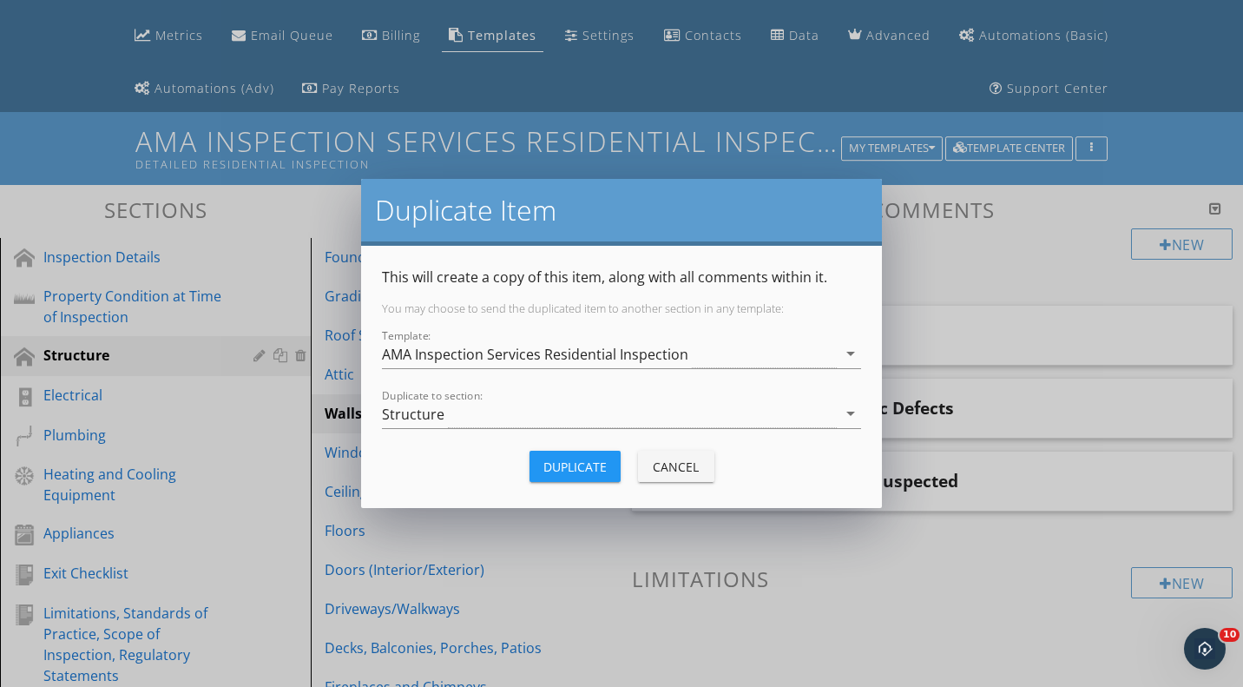
click at [564, 412] on div "Structure" at bounding box center [609, 413] width 455 height 29
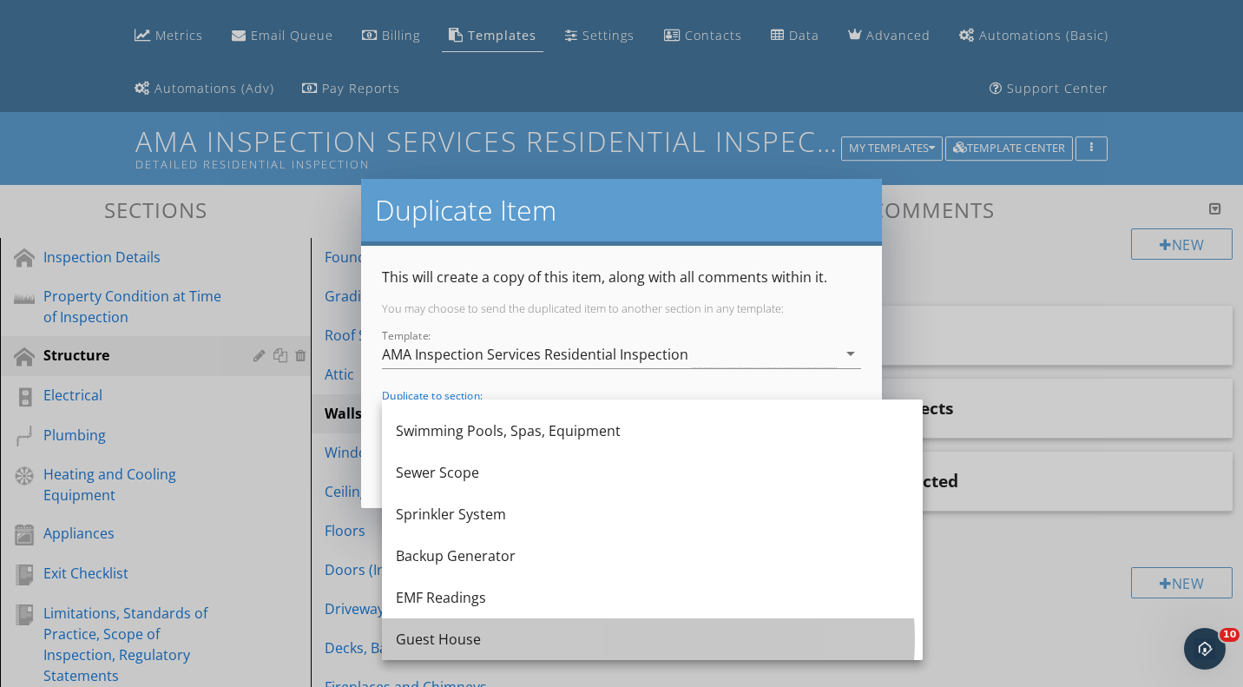
drag, startPoint x: 510, startPoint y: 630, endPoint x: 522, endPoint y: 617, distance: 17.2
click at [510, 631] on div "Guest House" at bounding box center [652, 639] width 513 height 21
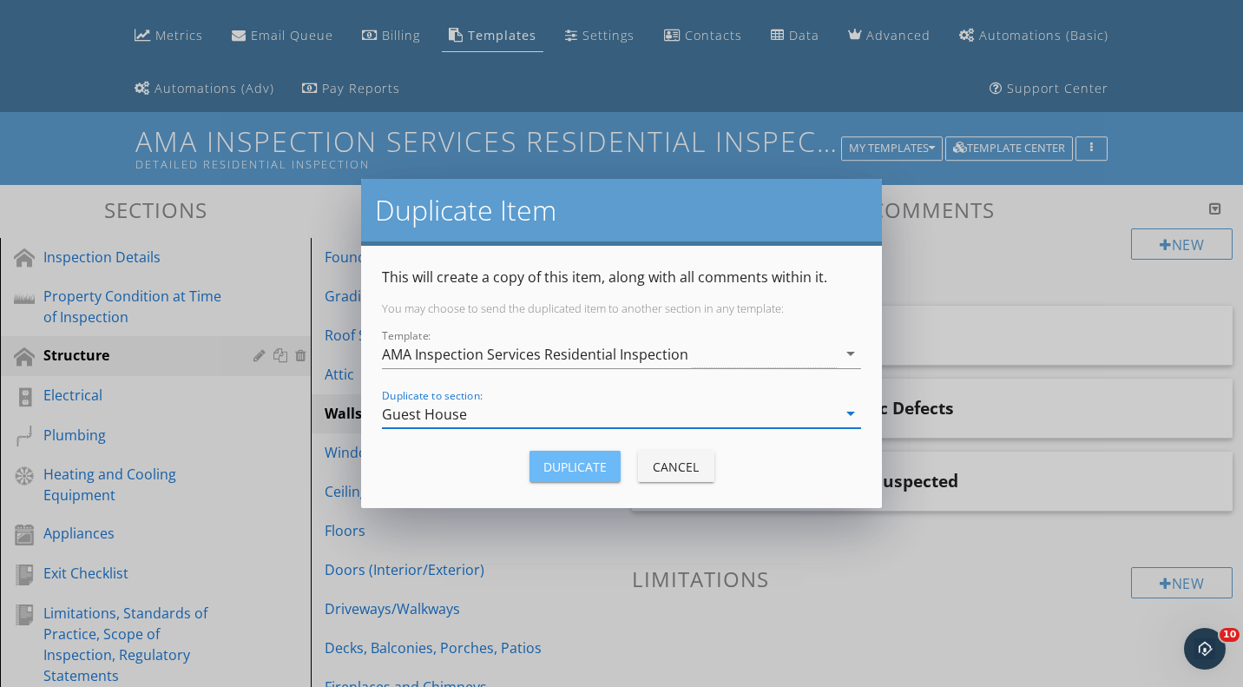
click at [593, 468] on div "Duplicate" at bounding box center [574, 467] width 63 height 18
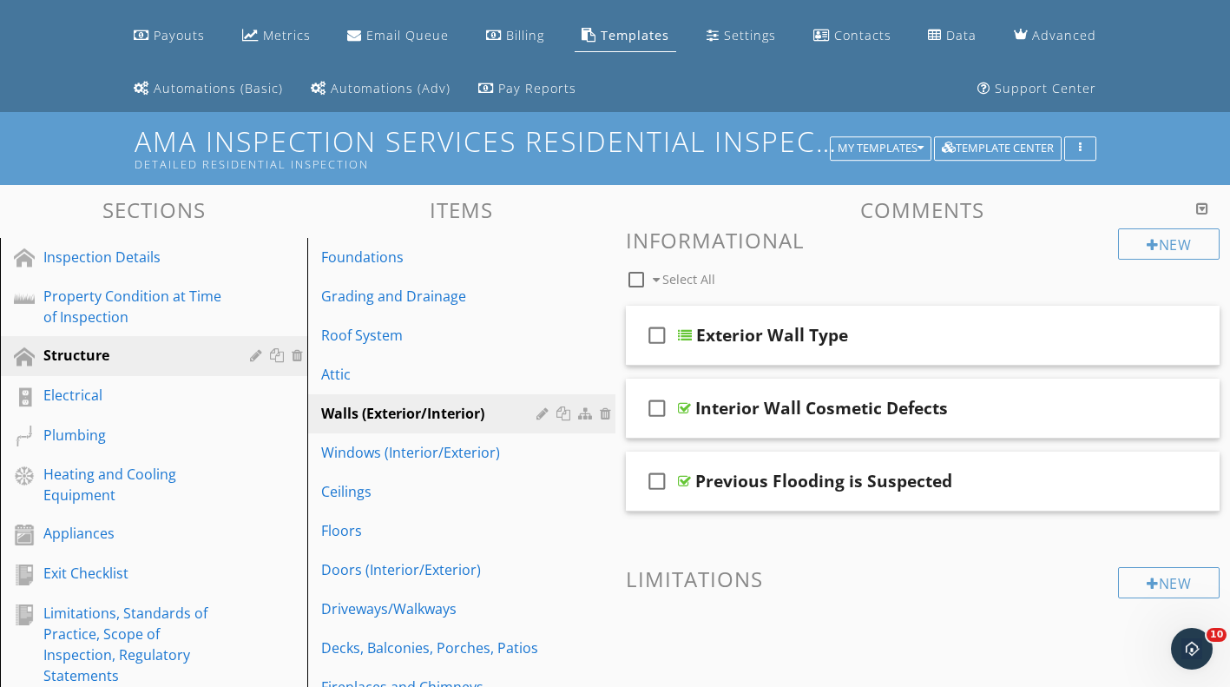
click at [489, 458] on div "Windows (Interior/Exterior)" at bounding box center [431, 452] width 220 height 21
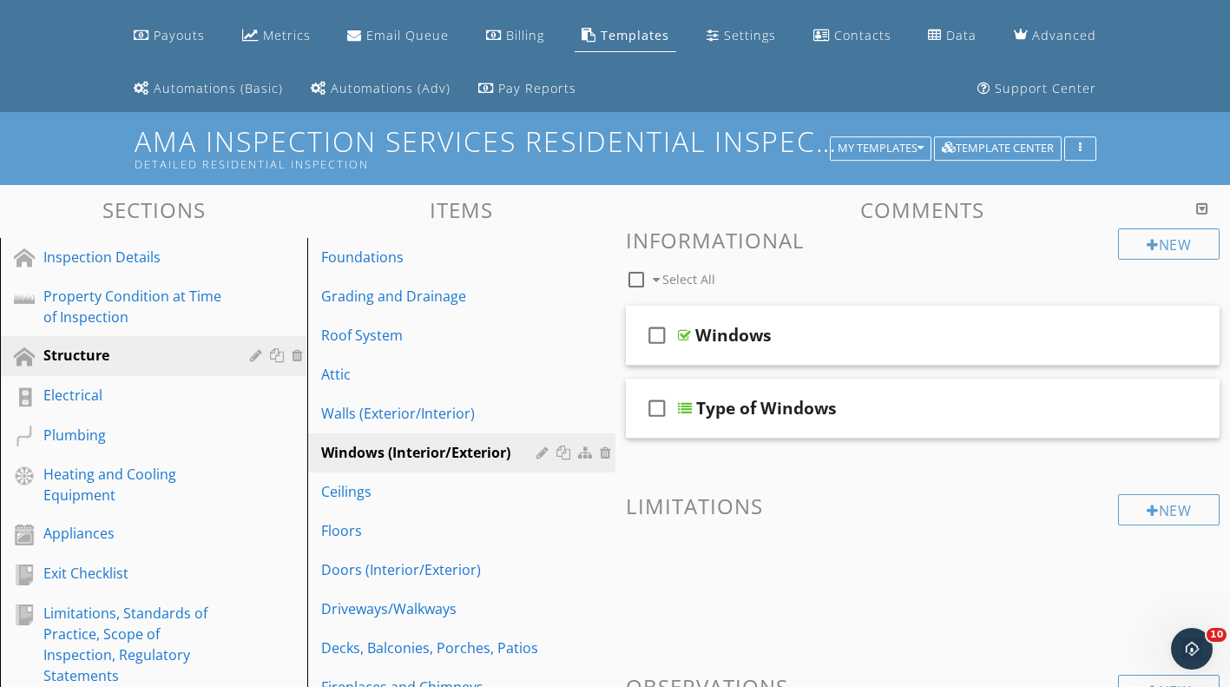
click at [565, 453] on div at bounding box center [566, 452] width 18 height 14
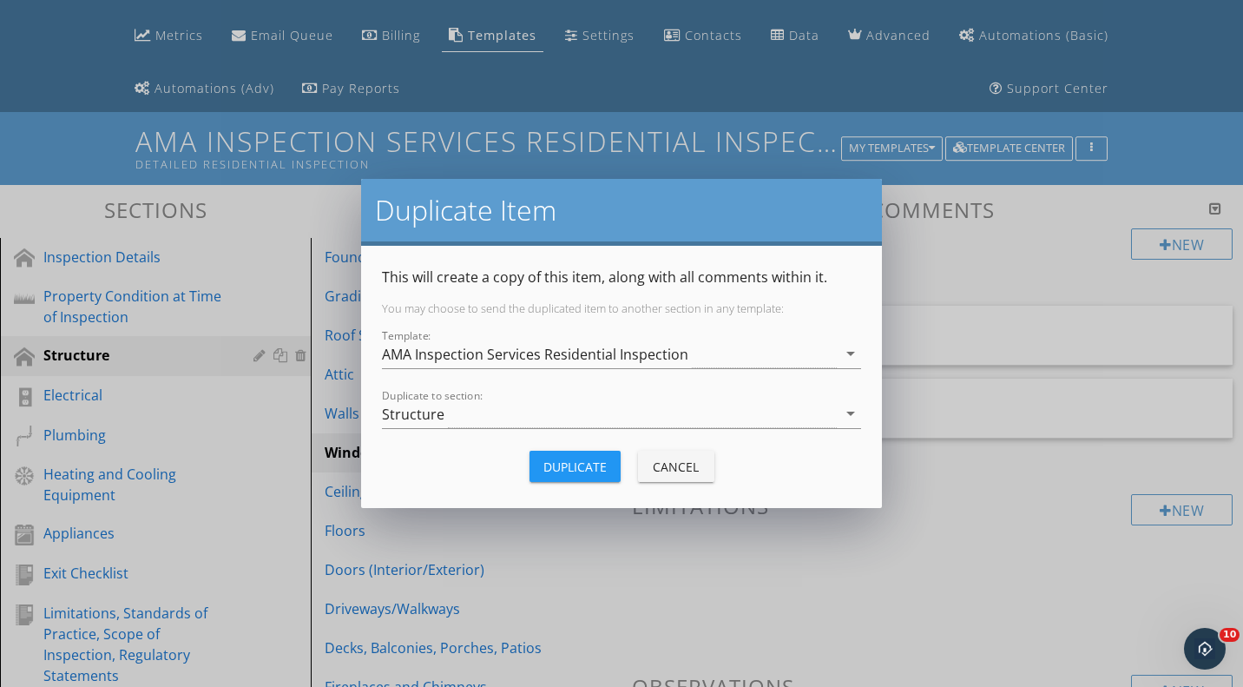
click at [557, 425] on div "Structure" at bounding box center [609, 413] width 455 height 29
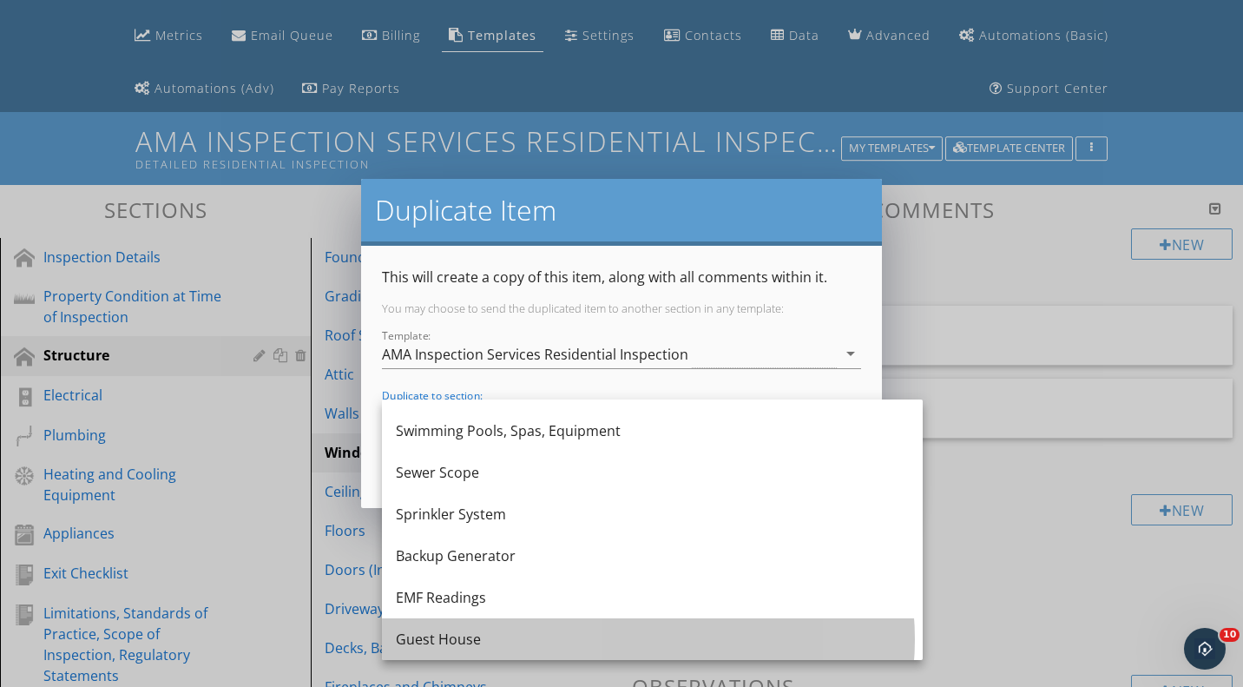
click at [543, 626] on div "Guest House" at bounding box center [652, 639] width 513 height 42
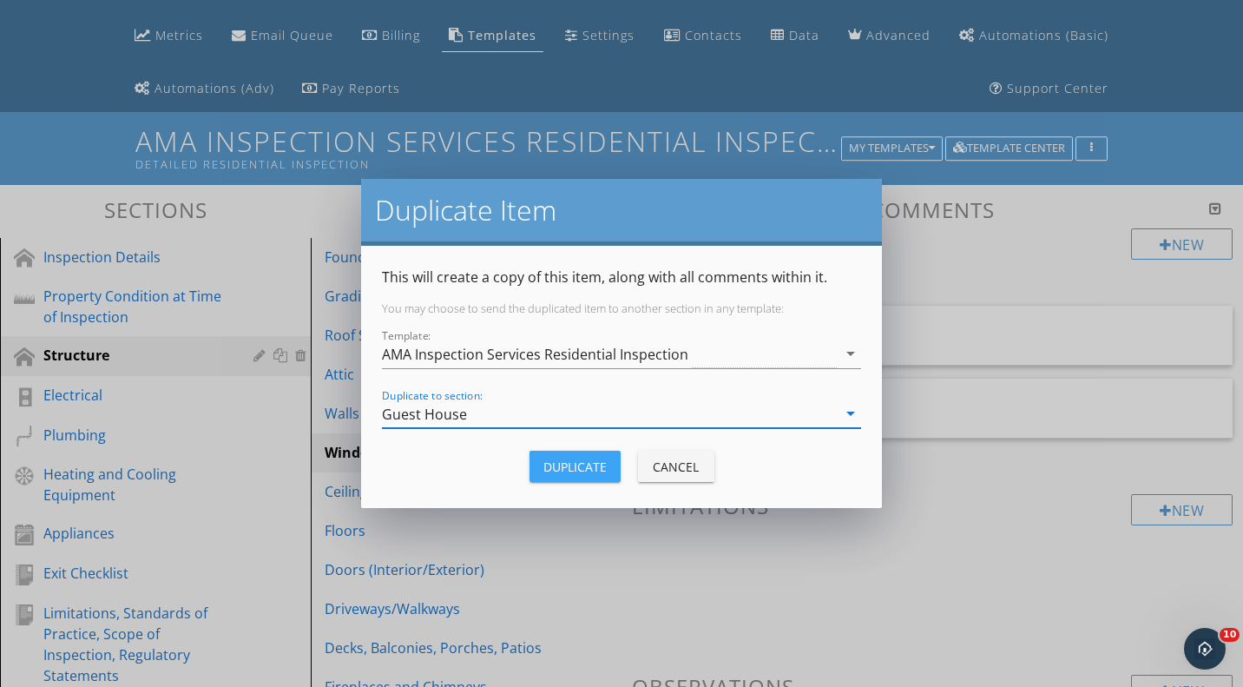
click at [600, 478] on button "Duplicate" at bounding box center [575, 466] width 91 height 31
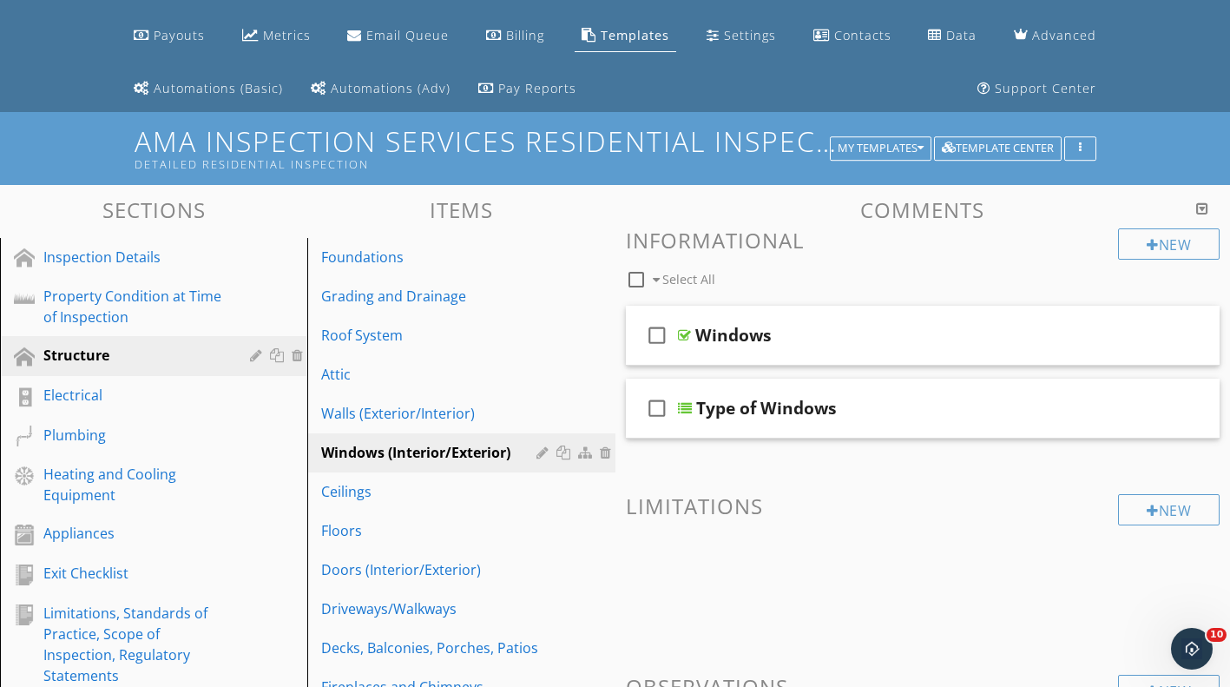
click at [504, 491] on div "Ceilings" at bounding box center [431, 491] width 220 height 21
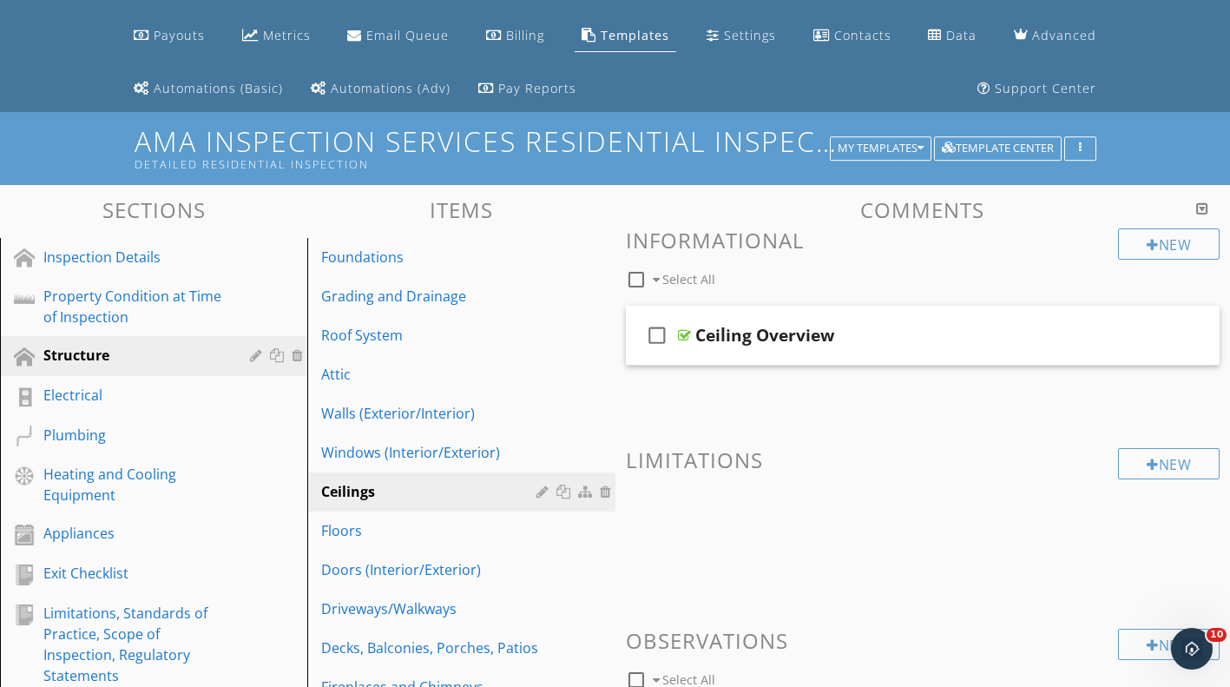
click at [565, 489] on div at bounding box center [566, 491] width 18 height 14
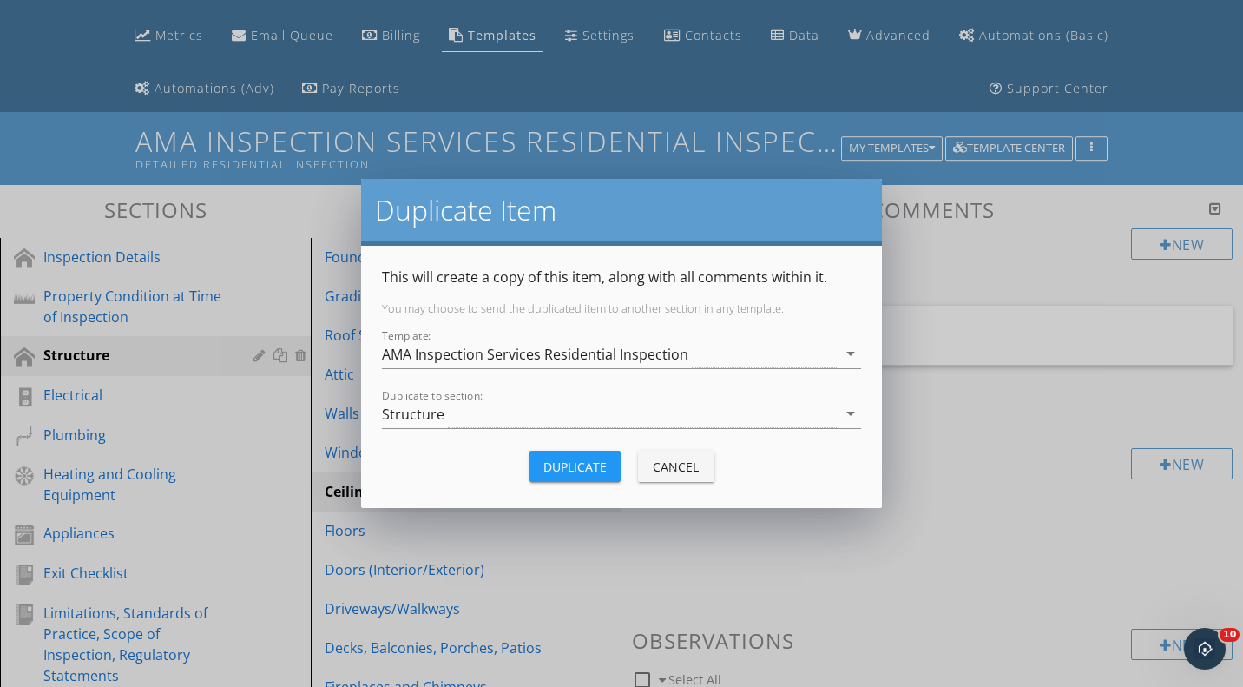
click at [580, 423] on div "Structure" at bounding box center [609, 413] width 455 height 29
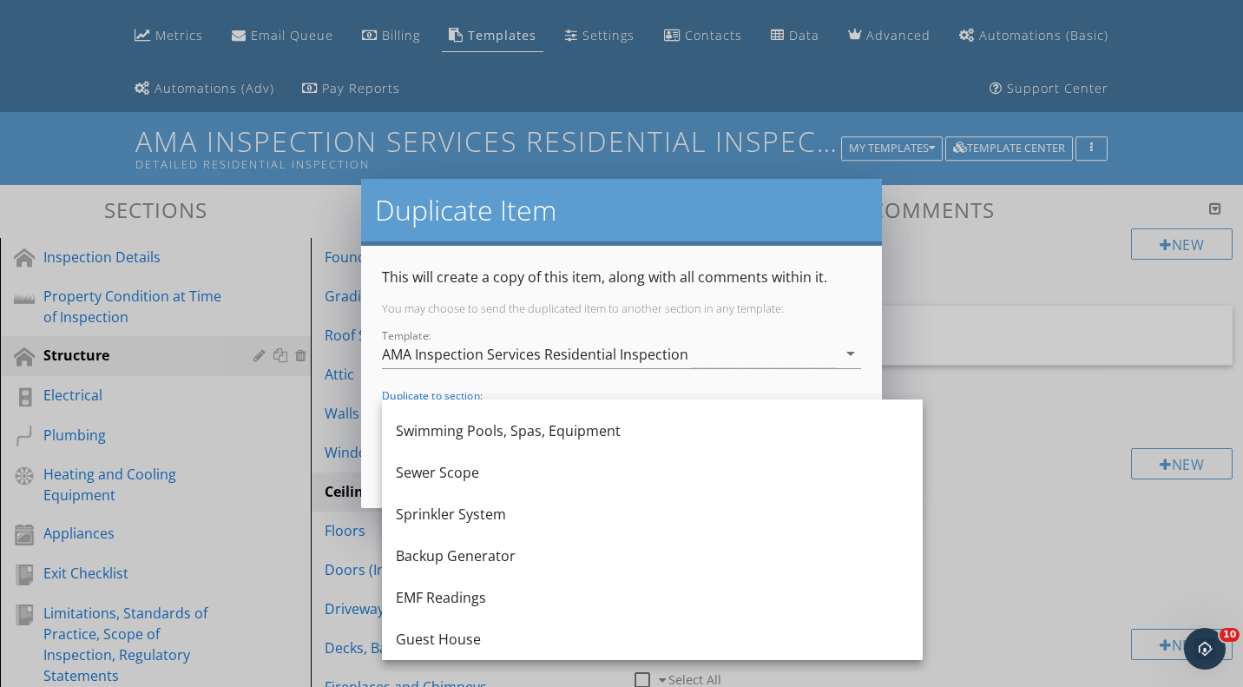
click at [525, 637] on div "Guest House" at bounding box center [652, 639] width 513 height 21
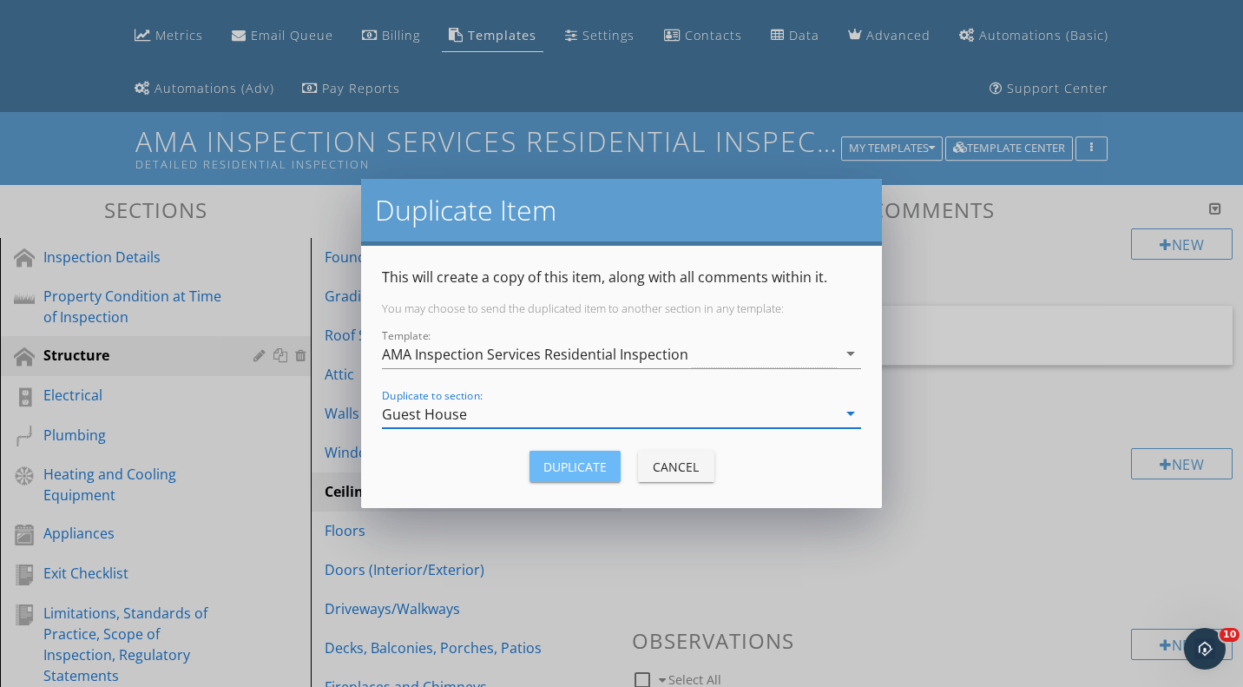
click at [570, 474] on div "Duplicate" at bounding box center [574, 467] width 63 height 18
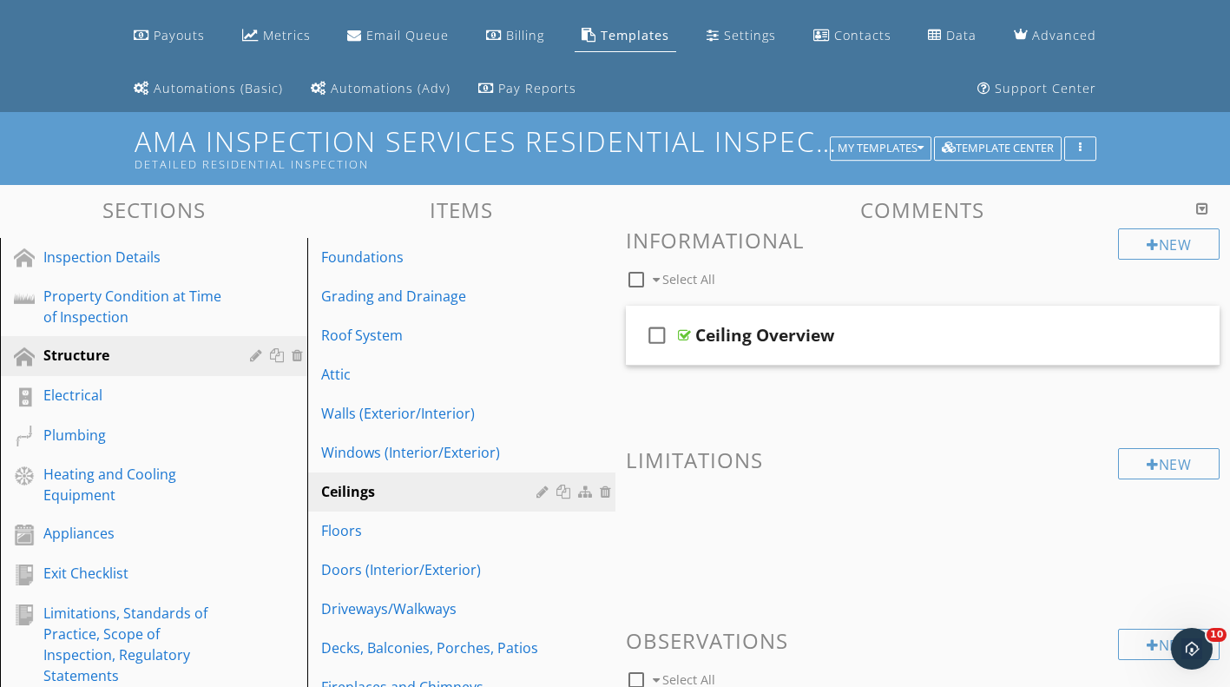
click at [483, 532] on div "Floors" at bounding box center [431, 530] width 220 height 21
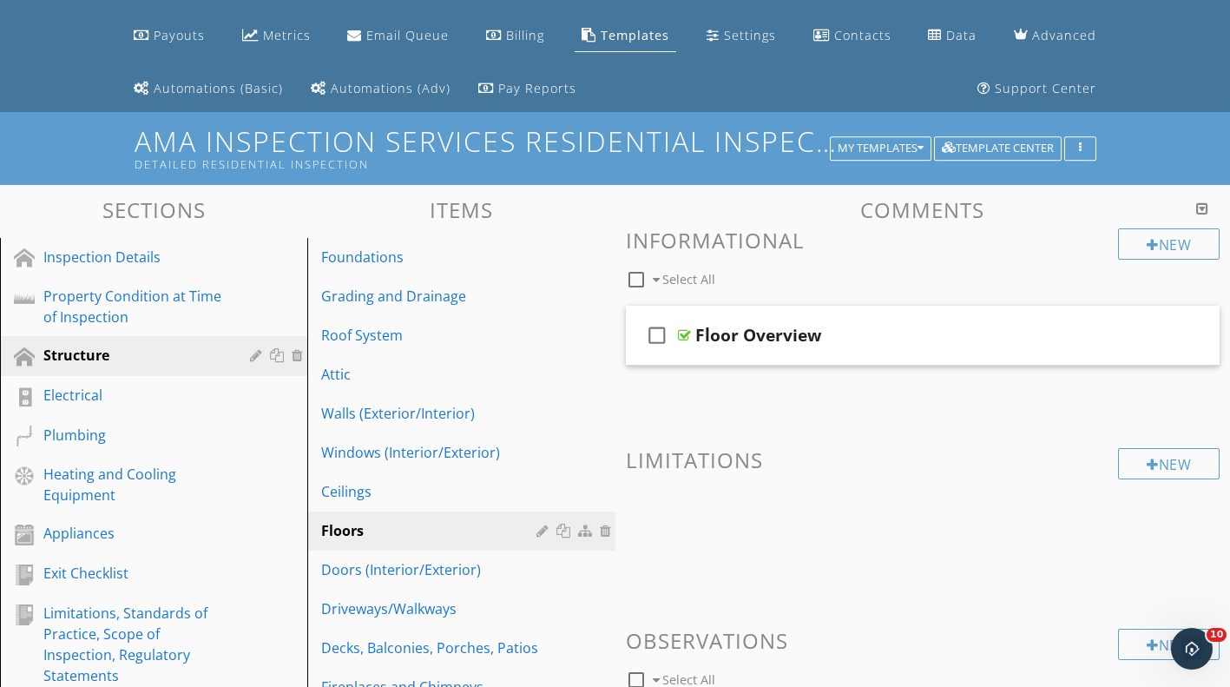
click at [558, 530] on div at bounding box center [566, 531] width 18 height 14
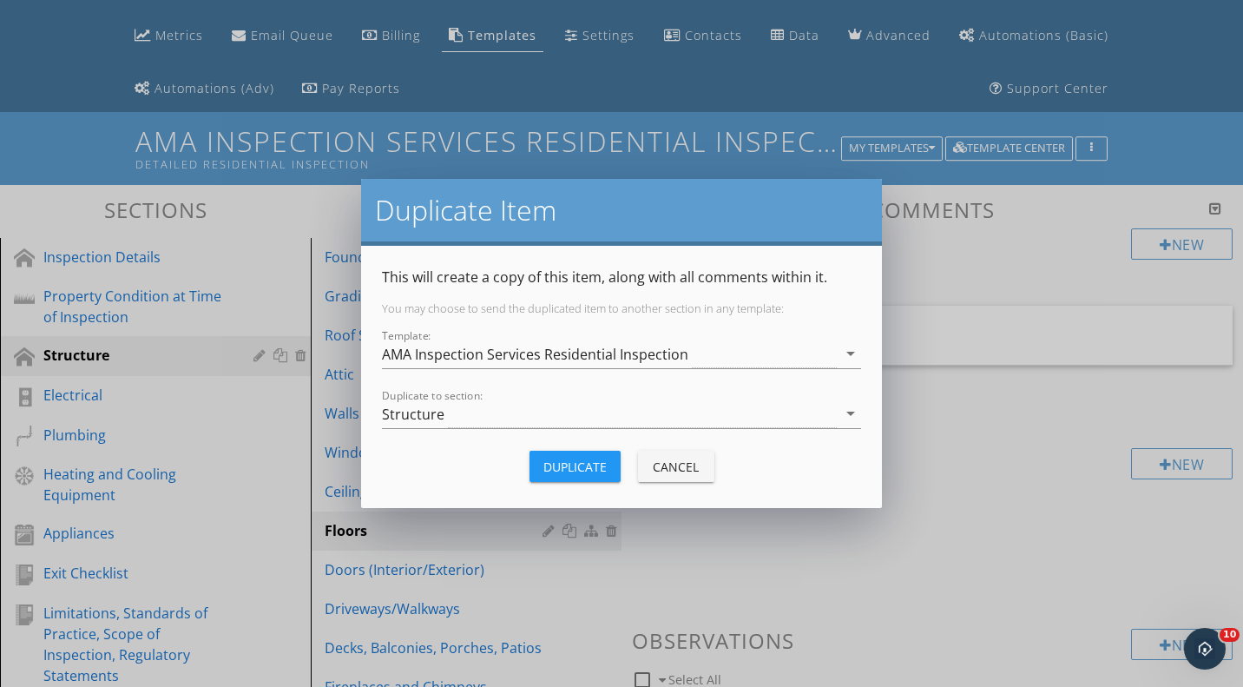
click at [504, 421] on div "Structure" at bounding box center [609, 413] width 455 height 29
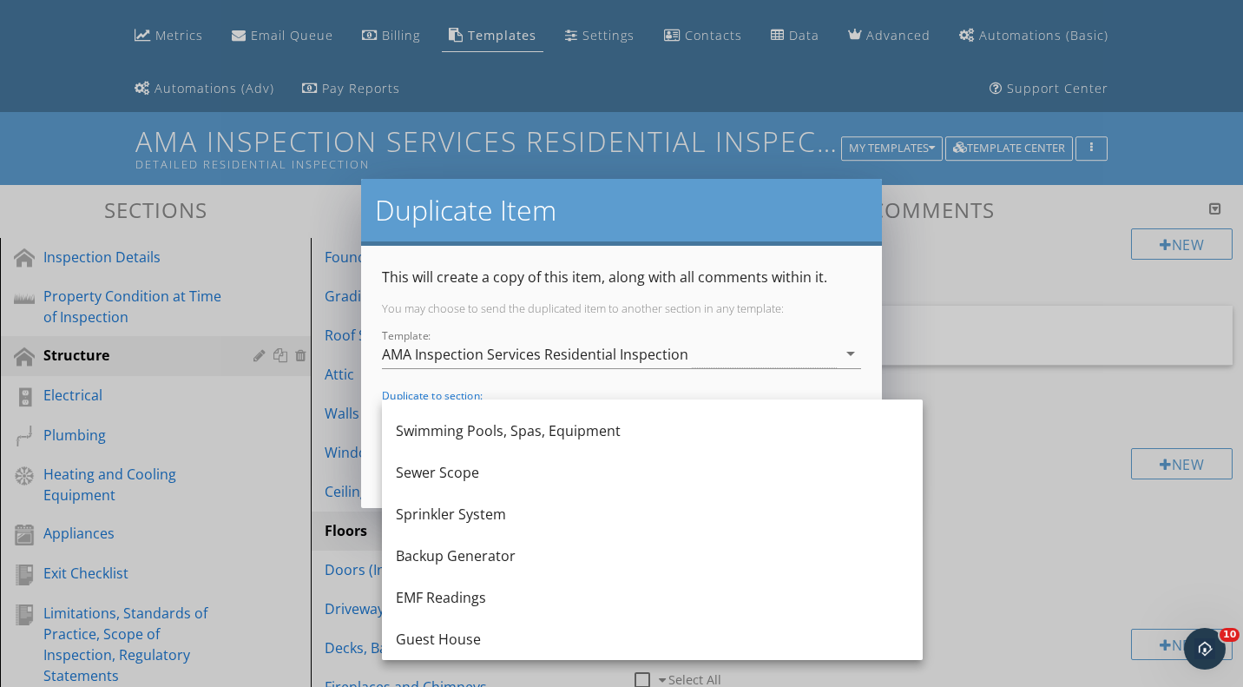
click at [533, 635] on div "Guest House" at bounding box center [652, 639] width 513 height 21
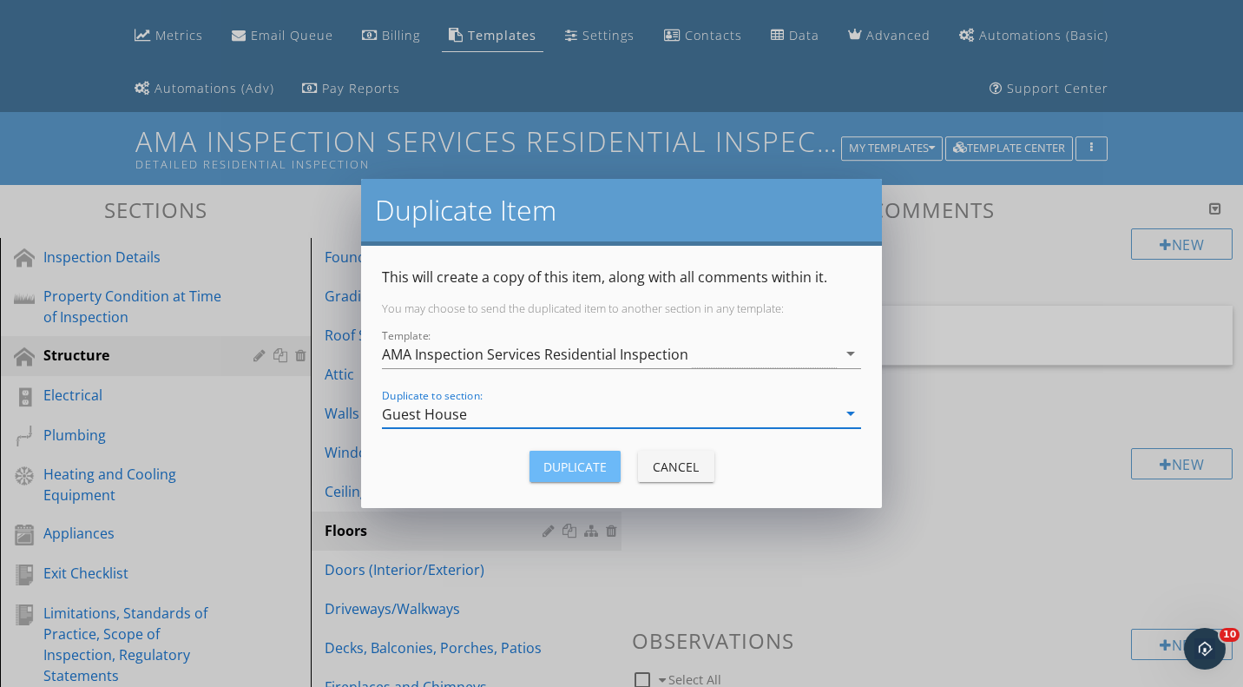
click at [571, 467] on div "Duplicate" at bounding box center [574, 467] width 63 height 18
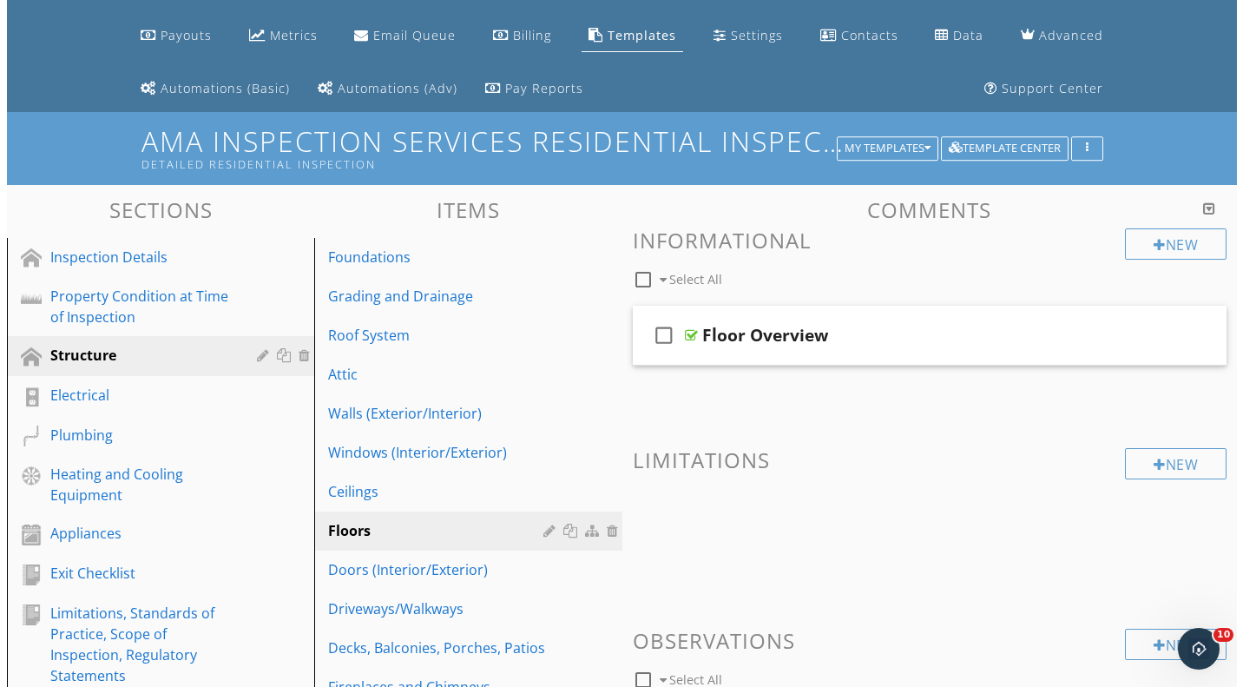
scroll to position [356, 0]
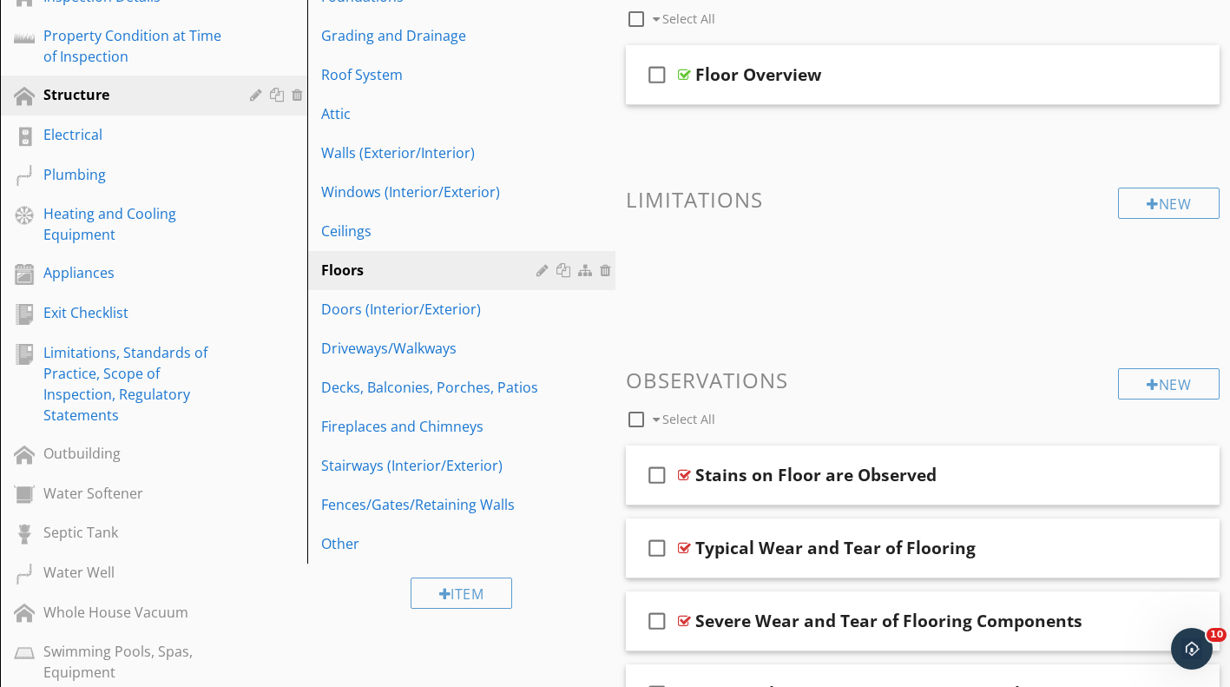
click at [510, 319] on link "Doors (Interior/Exterior)" at bounding box center [464, 309] width 302 height 38
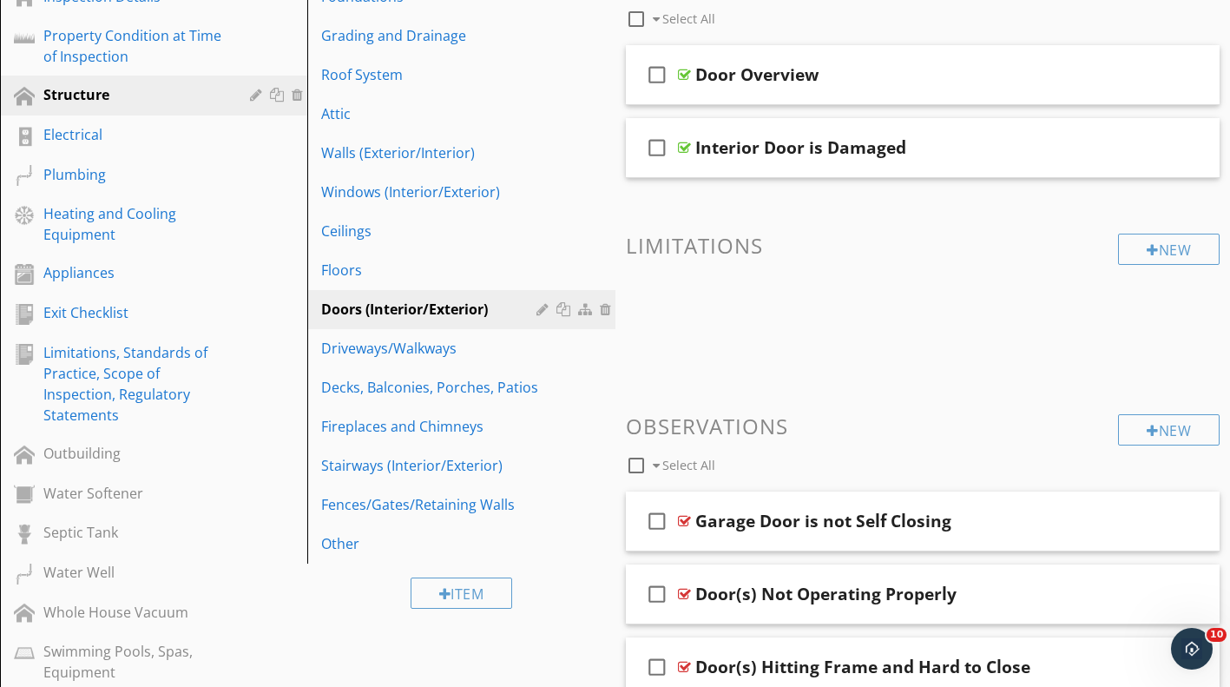
click at [558, 313] on div at bounding box center [566, 309] width 18 height 14
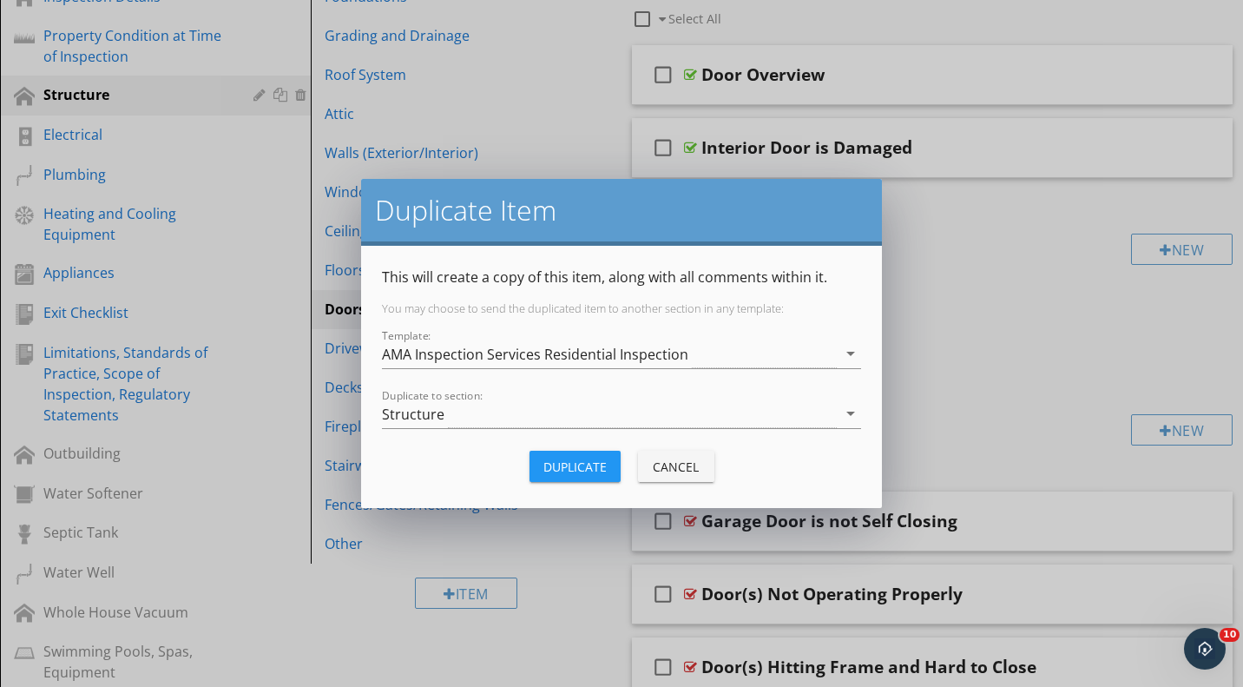
click at [519, 420] on div "Structure" at bounding box center [609, 413] width 455 height 29
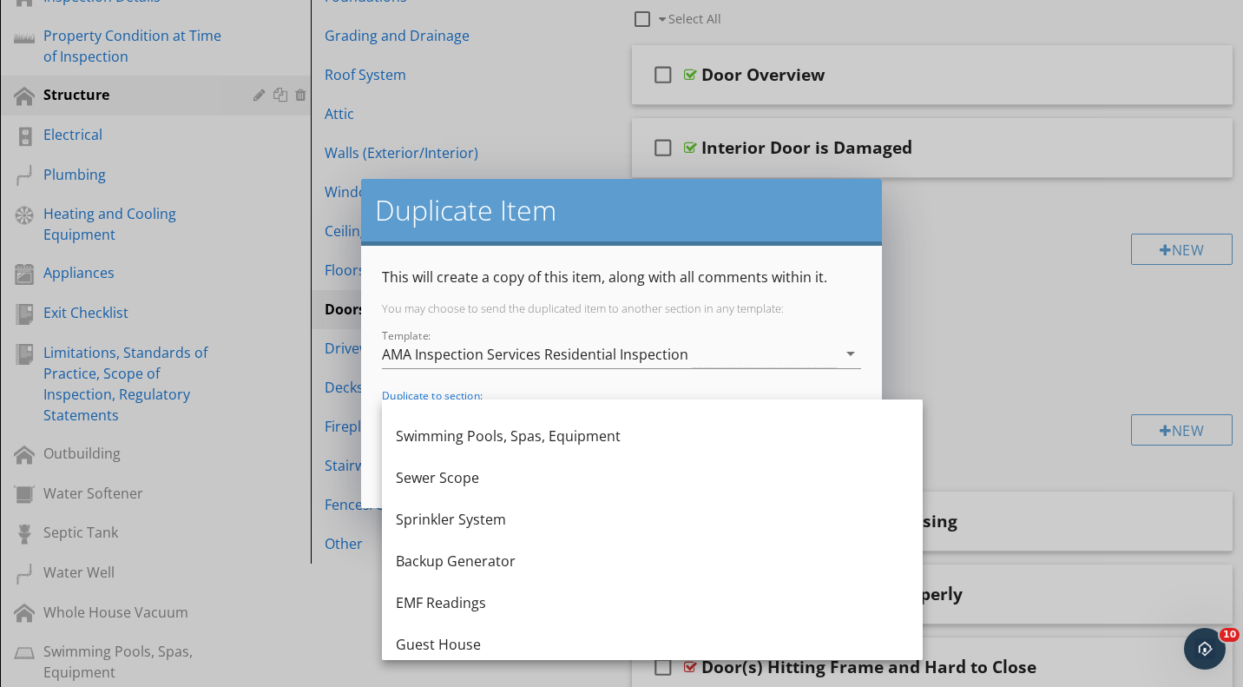
scroll to position [573, 0]
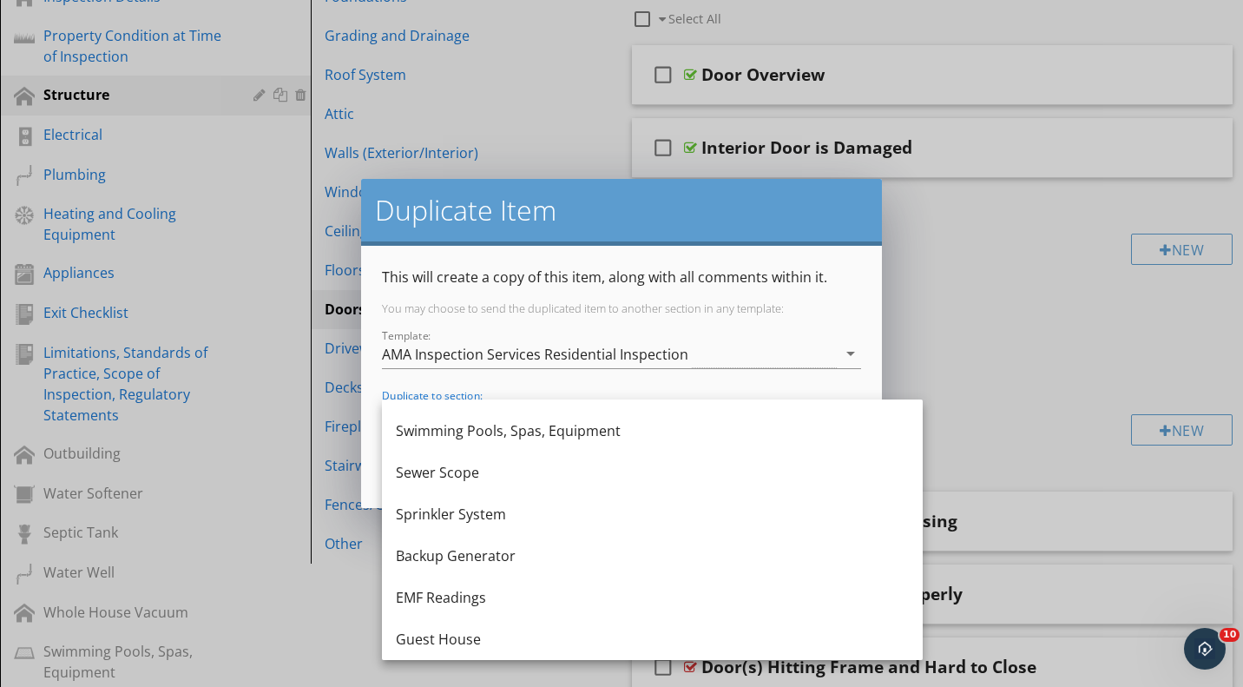
click at [493, 632] on div "Guest House" at bounding box center [652, 639] width 513 height 21
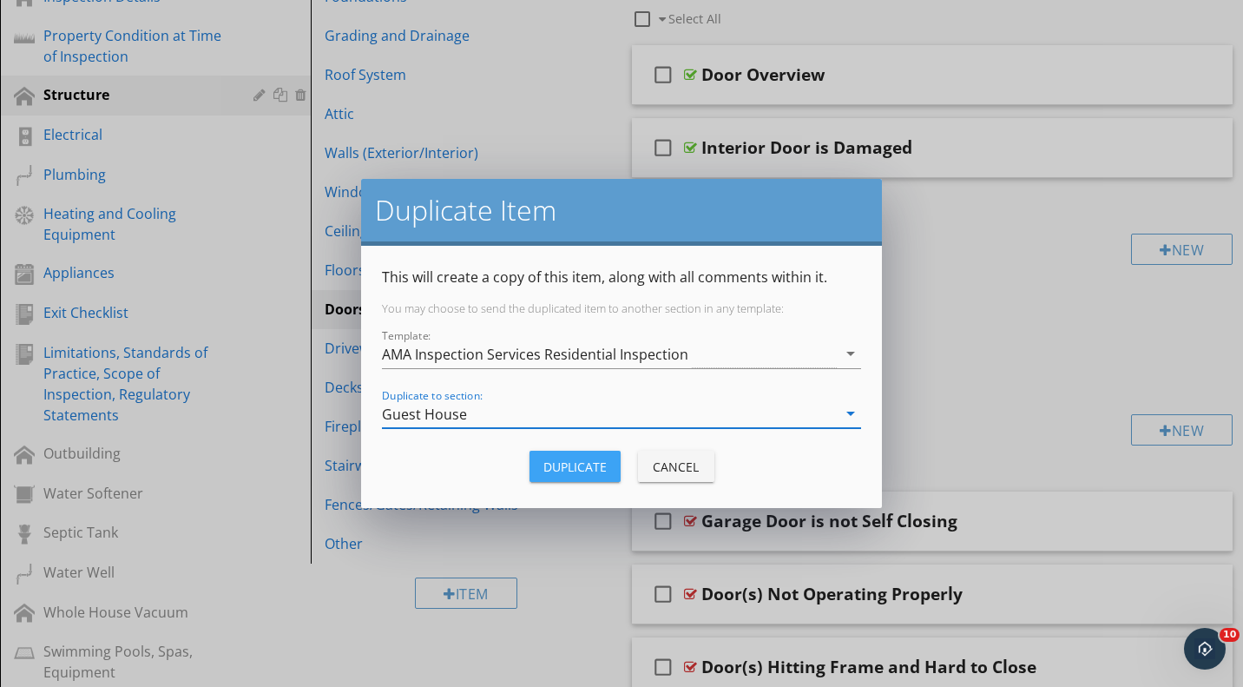
click at [577, 470] on div "Duplicate" at bounding box center [574, 467] width 63 height 18
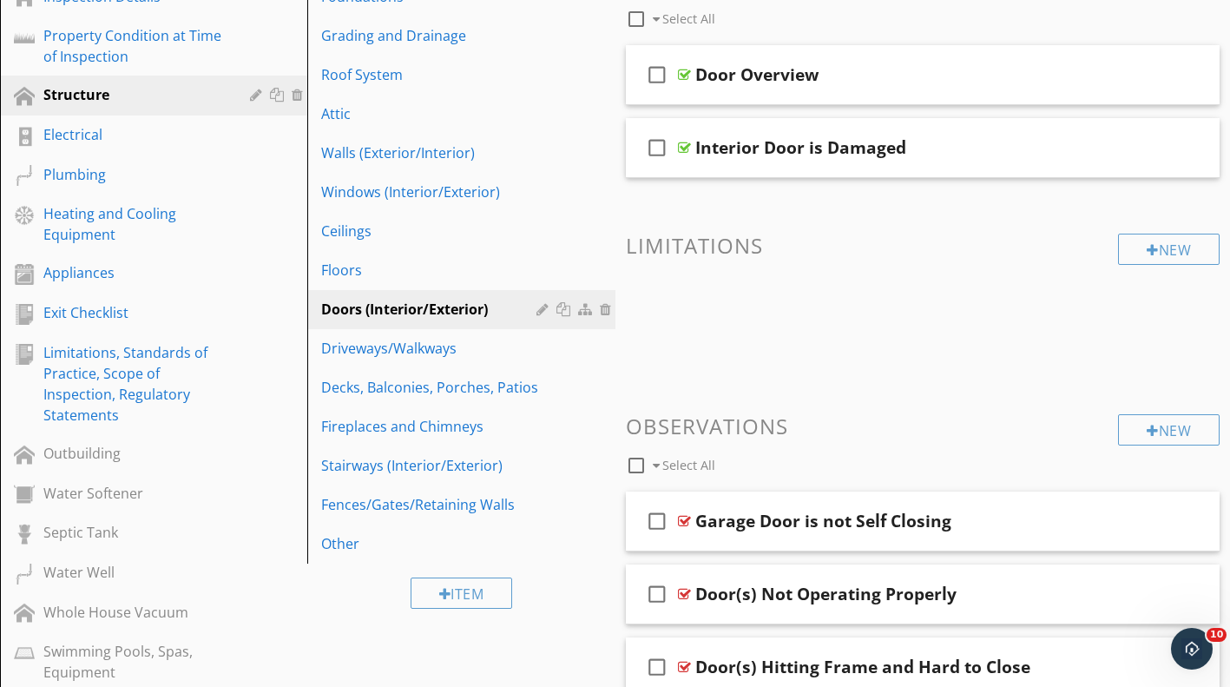
click at [0, 0] on div at bounding box center [0, 0] width 0 height 0
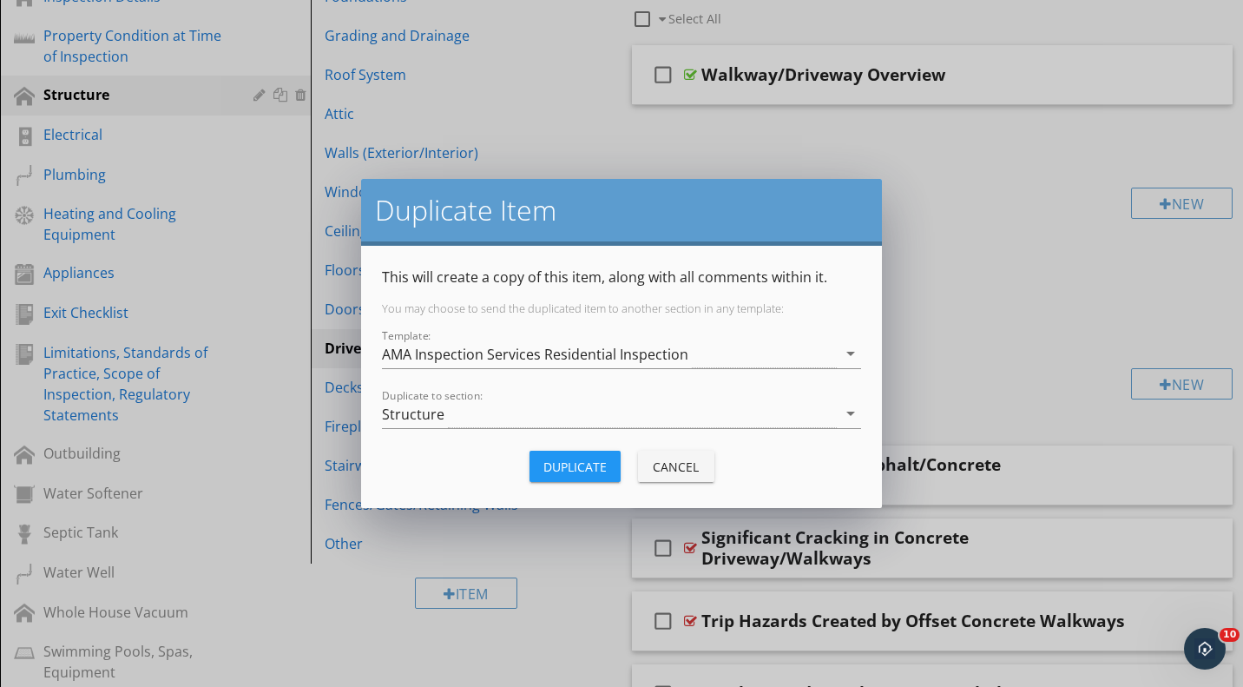
click at [553, 404] on div "Structure" at bounding box center [609, 413] width 455 height 29
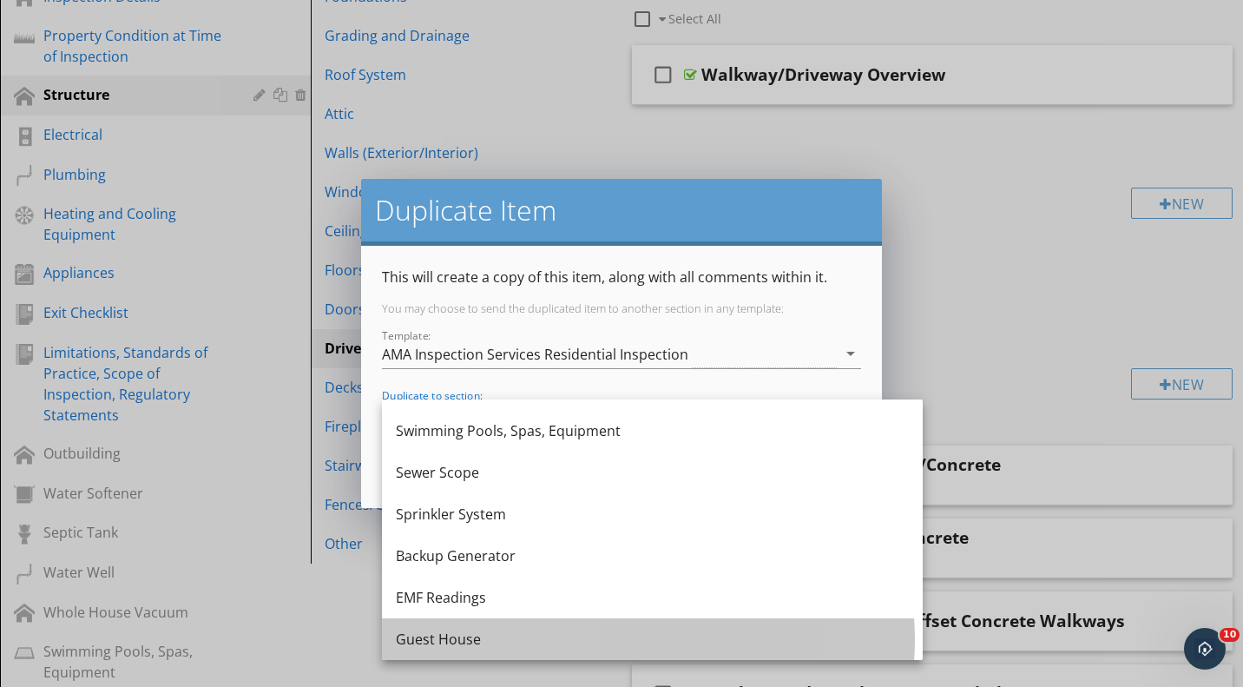
click at [483, 633] on div "Guest House" at bounding box center [652, 639] width 513 height 21
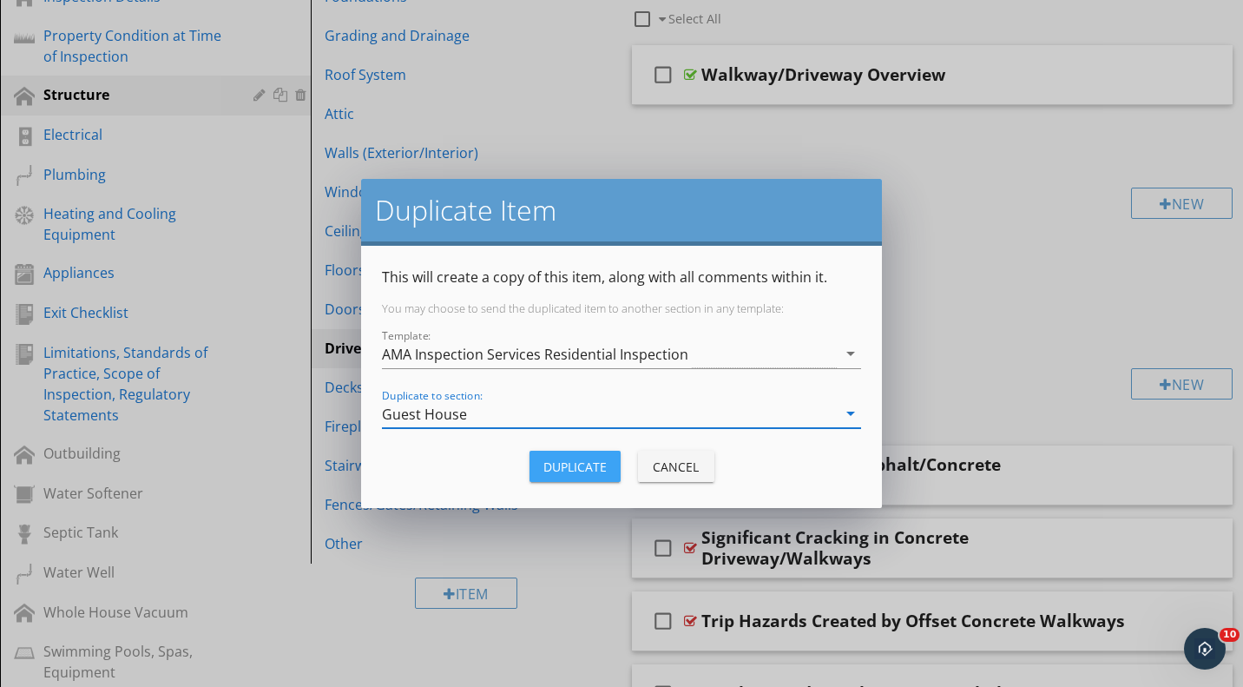
click at [577, 454] on button "Duplicate" at bounding box center [575, 466] width 91 height 31
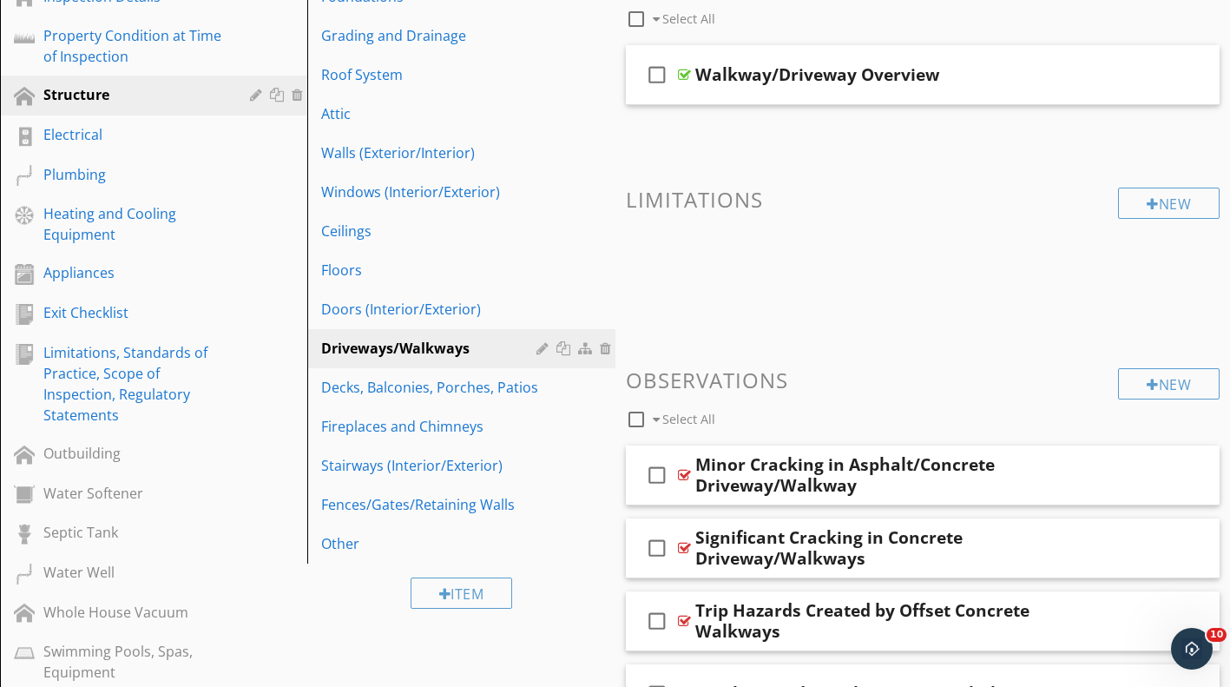
click at [519, 383] on div "Decks, Balconies, Porches, Patios" at bounding box center [431, 387] width 220 height 21
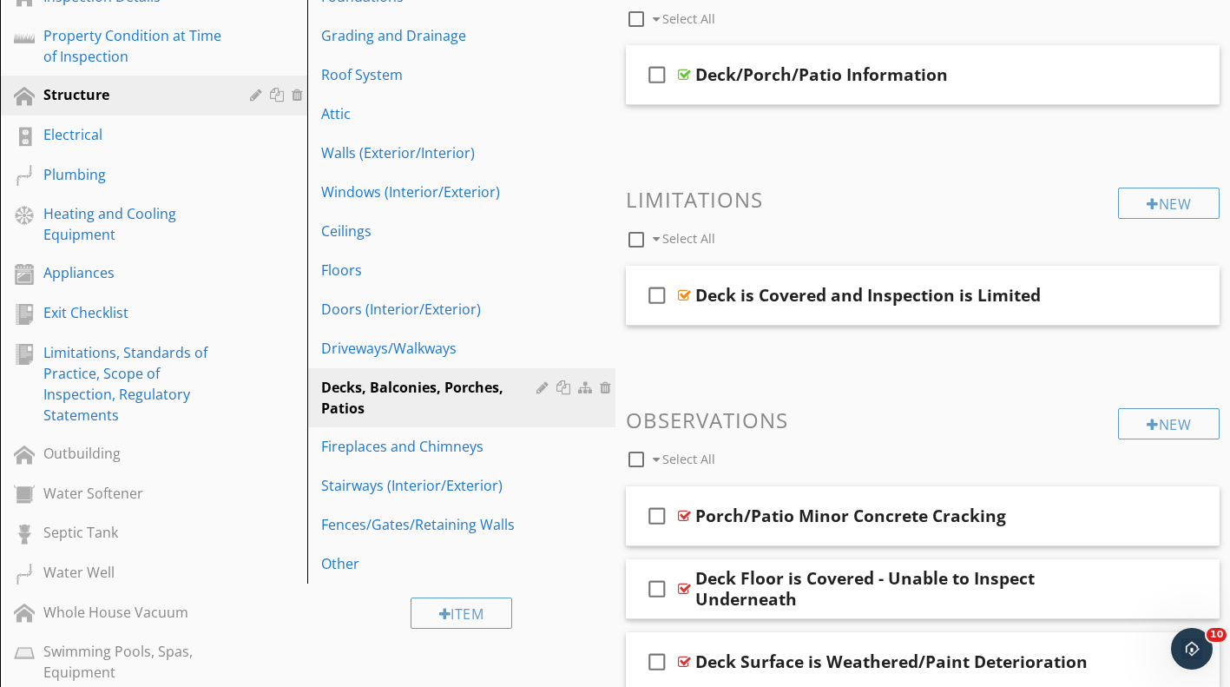
click at [566, 389] on div at bounding box center [566, 387] width 18 height 14
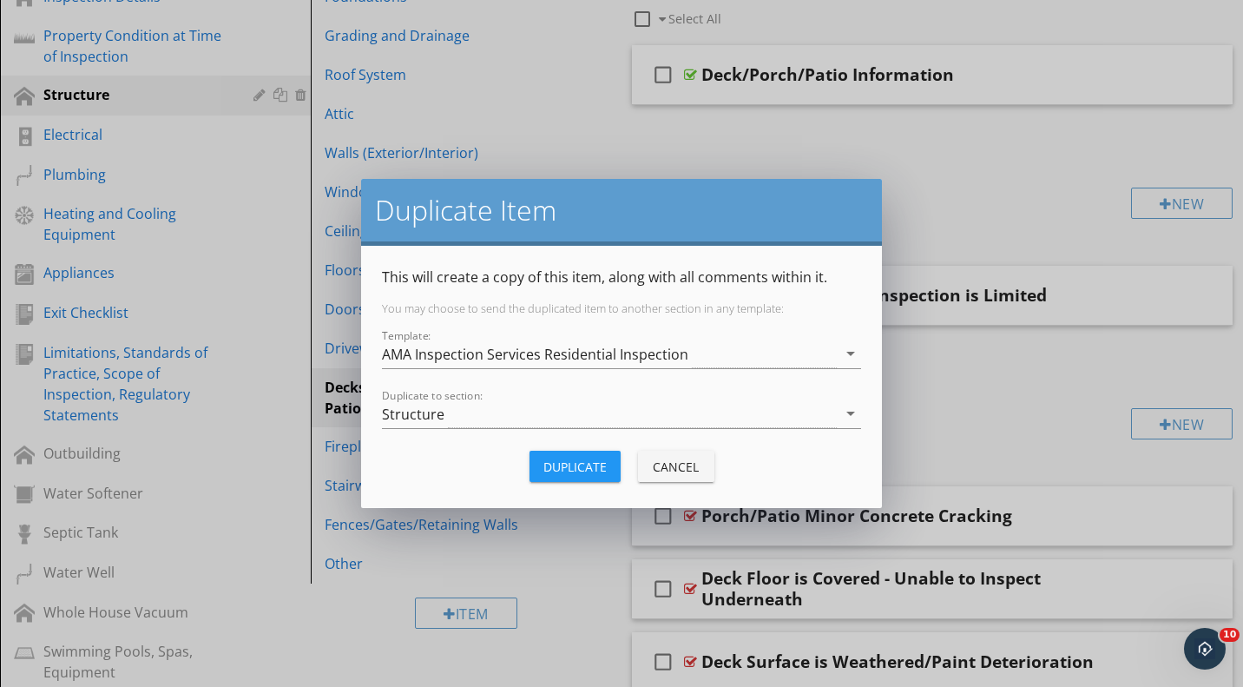
click at [550, 419] on div "Structure" at bounding box center [609, 413] width 455 height 29
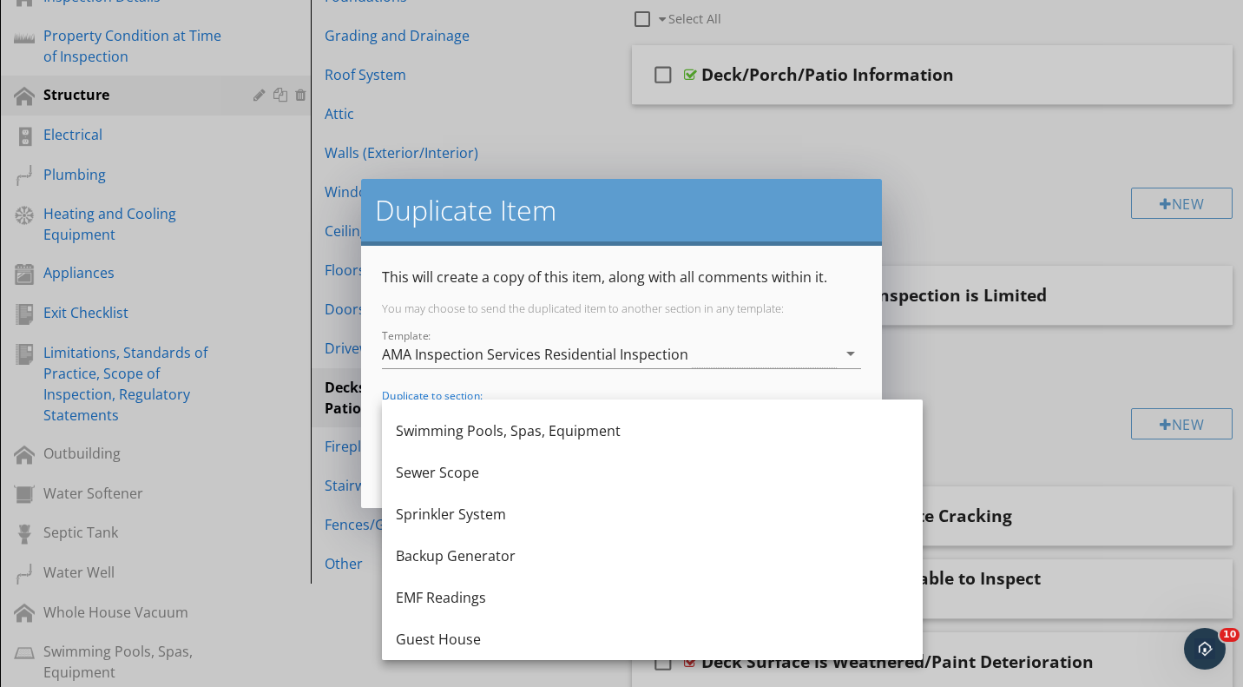
click at [473, 636] on div "Guest House" at bounding box center [652, 639] width 513 height 21
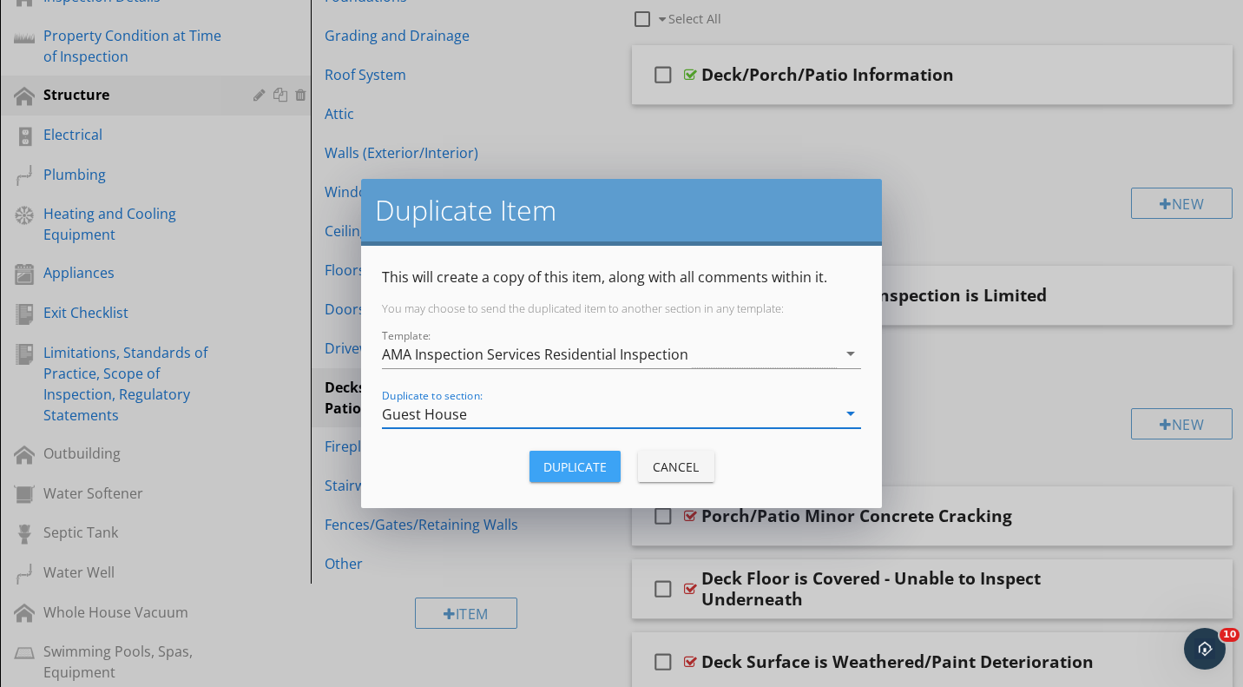
click at [571, 462] on div "Duplicate" at bounding box center [574, 467] width 63 height 18
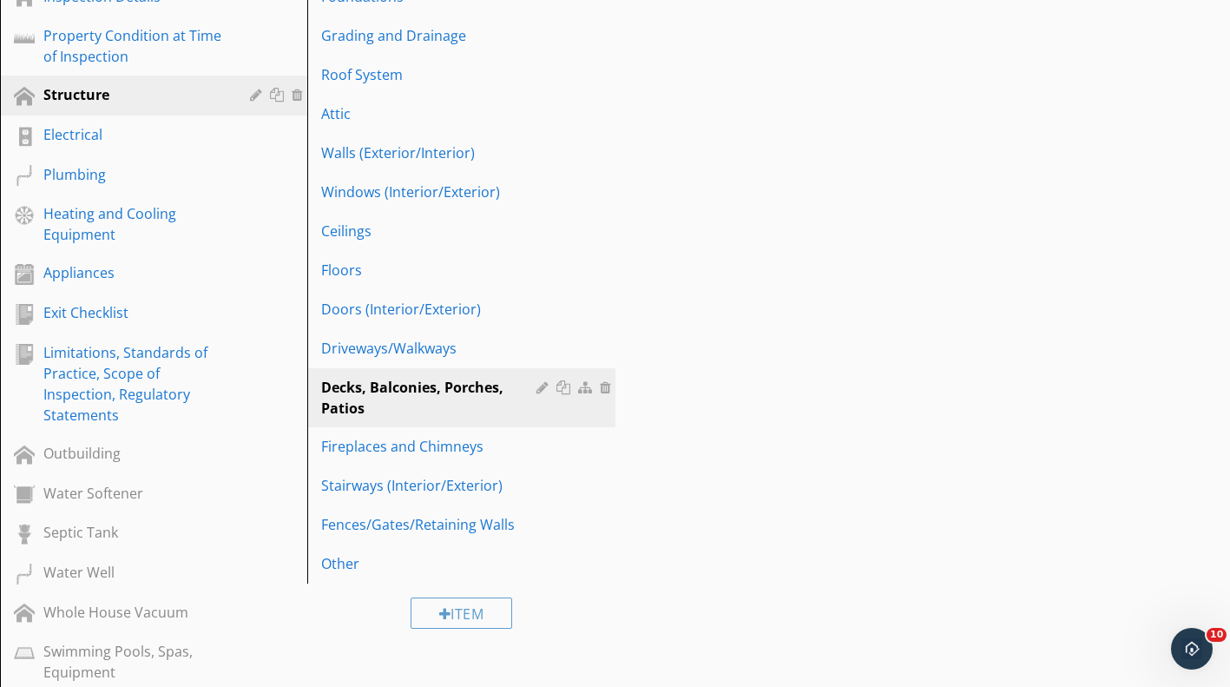
click at [454, 442] on div "Fireplaces and Chimneys" at bounding box center [431, 446] width 220 height 21
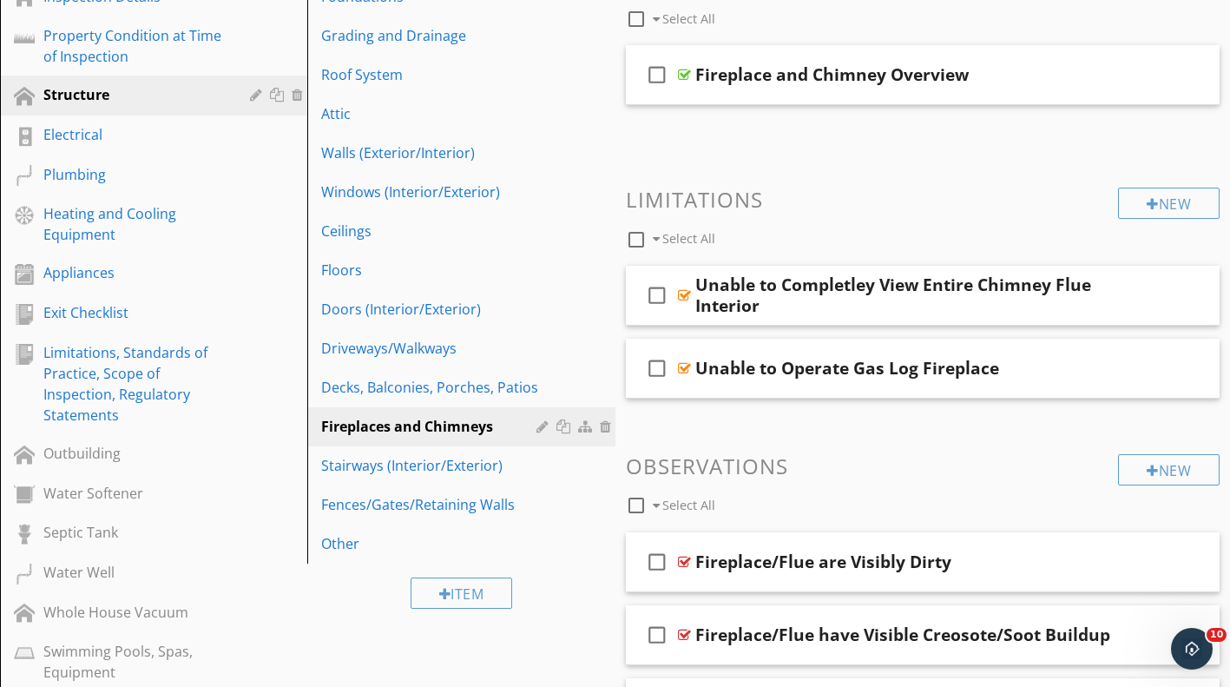
click at [564, 426] on div at bounding box center [566, 426] width 18 height 14
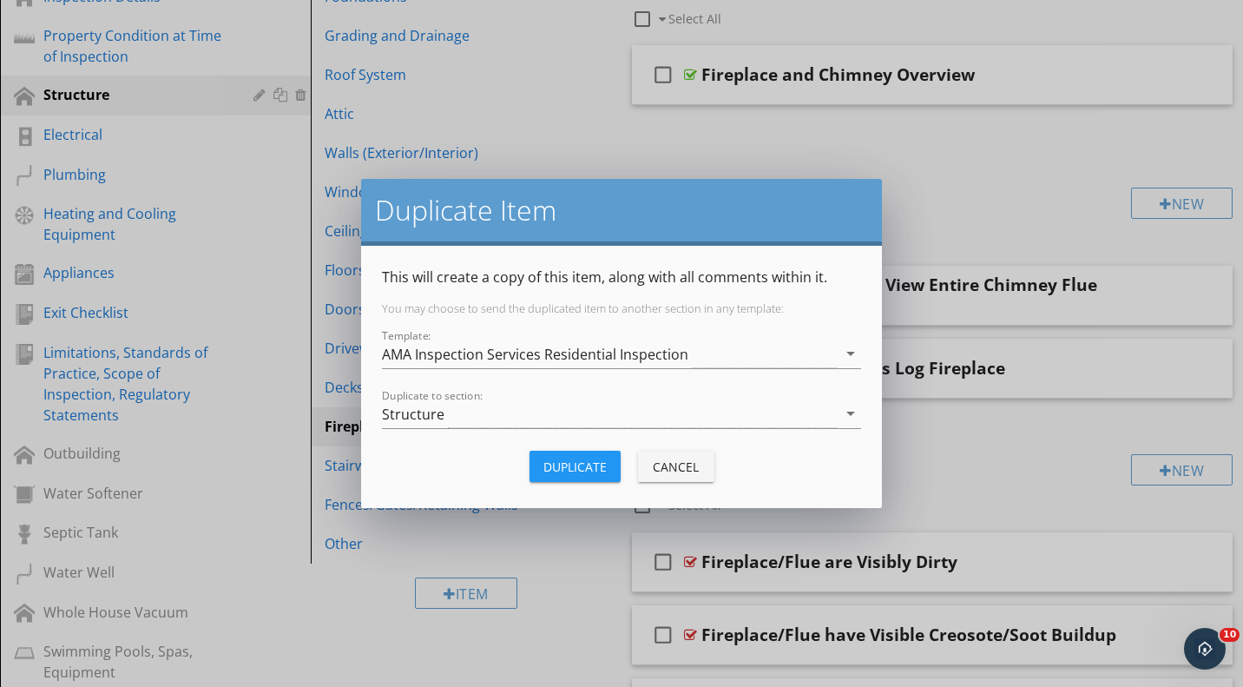
click at [530, 422] on div "Structure" at bounding box center [609, 413] width 455 height 29
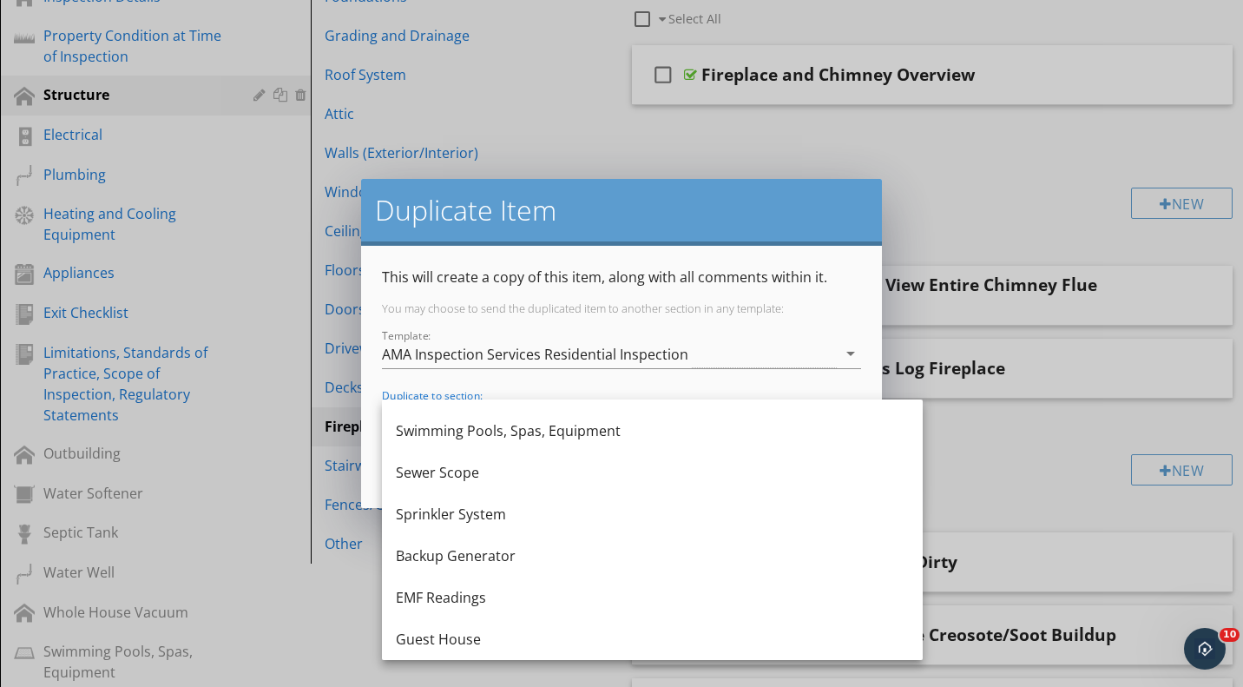
drag, startPoint x: 515, startPoint y: 629, endPoint x: 524, endPoint y: 605, distance: 25.3
click at [515, 629] on div "Guest House" at bounding box center [652, 639] width 513 height 21
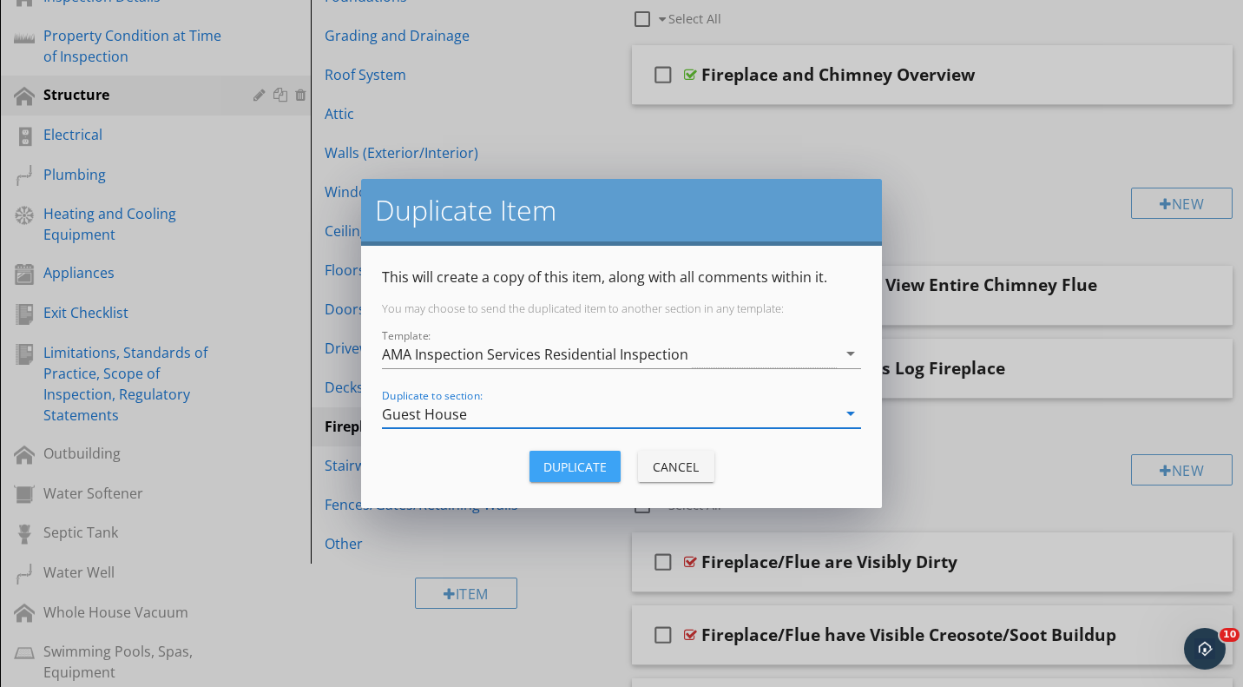
click at [564, 464] on div "Duplicate" at bounding box center [574, 467] width 63 height 18
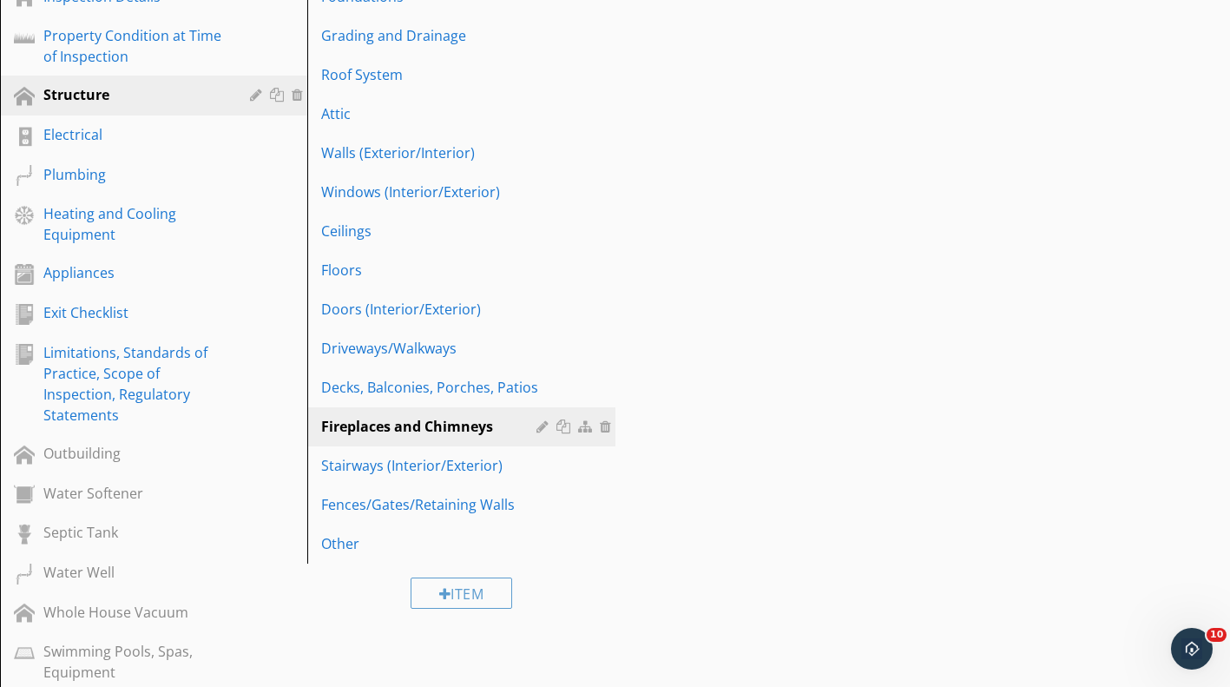
click at [483, 464] on div "Stairways (Interior/Exterior)" at bounding box center [431, 465] width 220 height 21
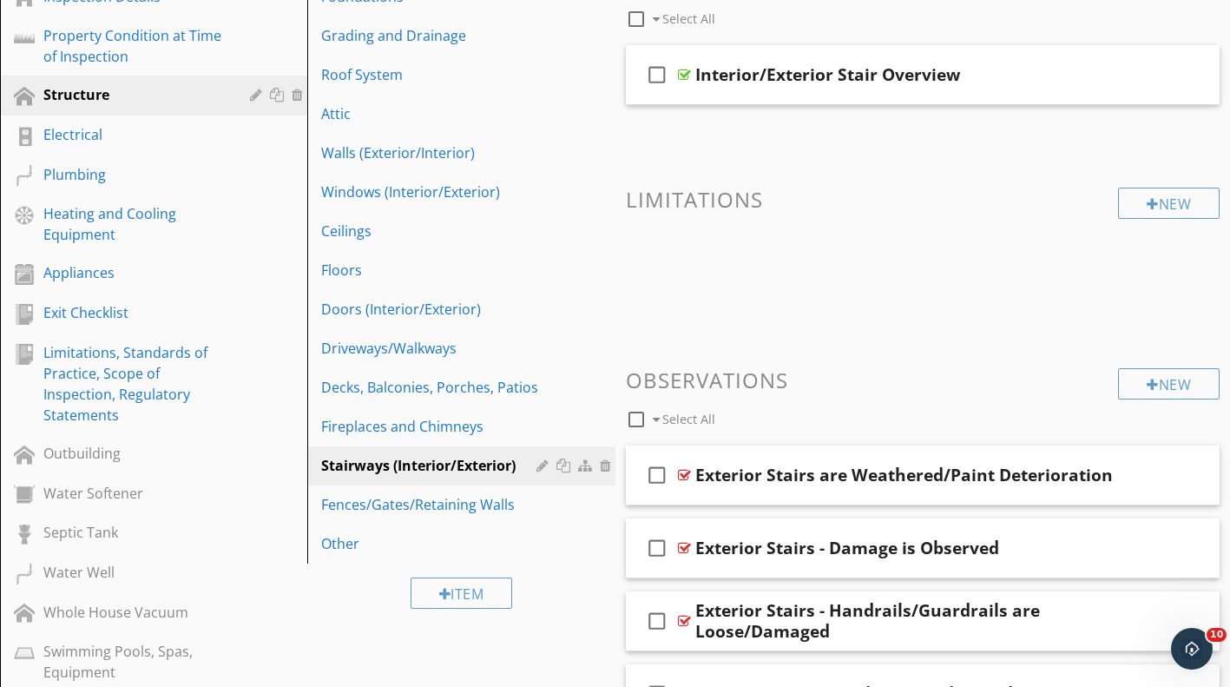
click at [564, 459] on div at bounding box center [566, 465] width 18 height 14
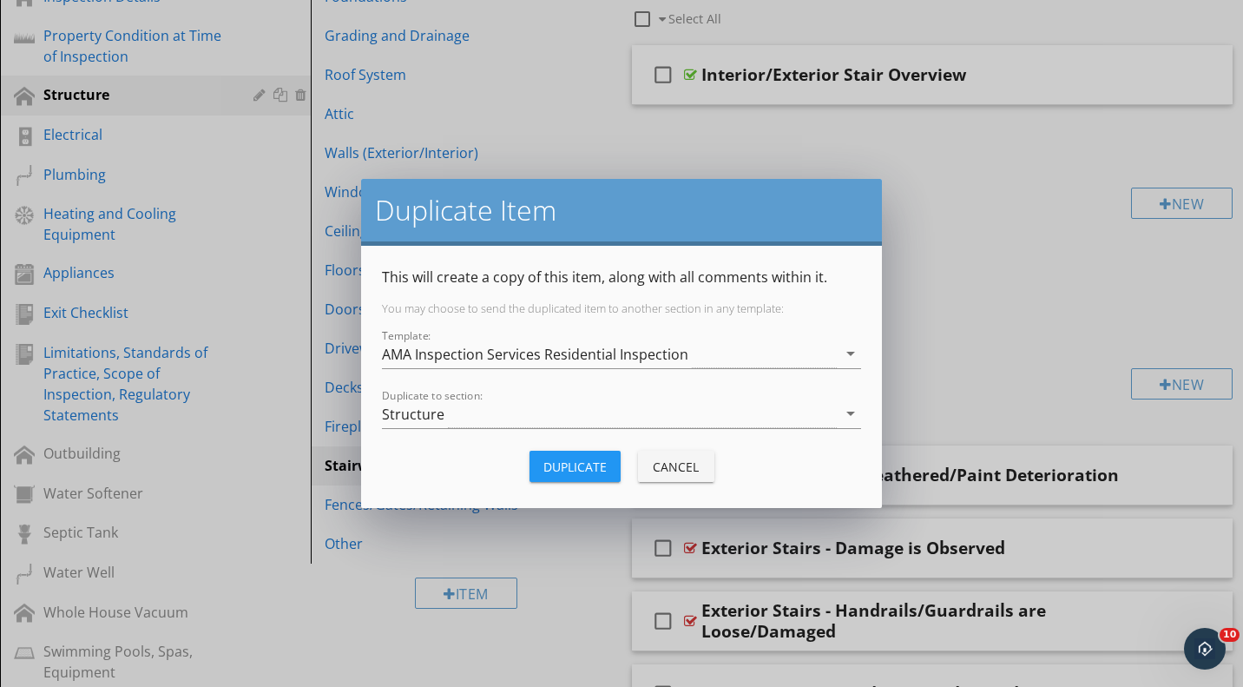
click at [573, 418] on div "Structure" at bounding box center [609, 413] width 455 height 29
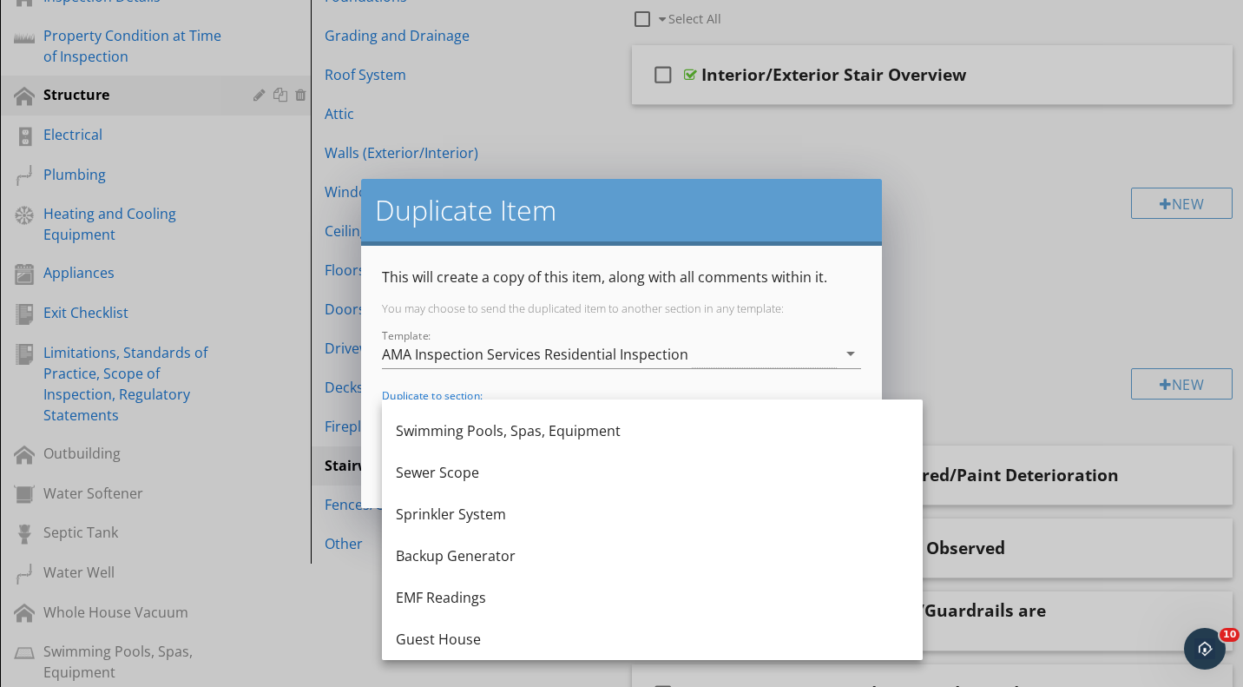
click at [570, 630] on div "Guest House" at bounding box center [652, 639] width 513 height 21
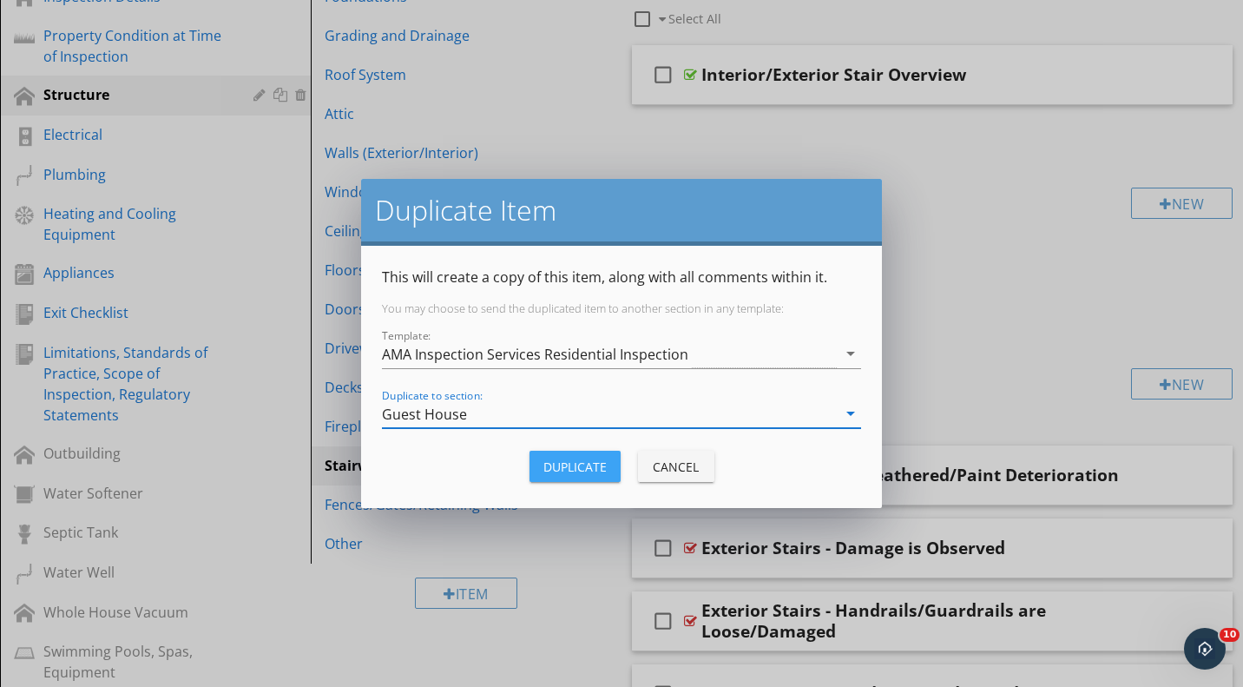
click at [603, 471] on div "Duplicate" at bounding box center [574, 467] width 63 height 18
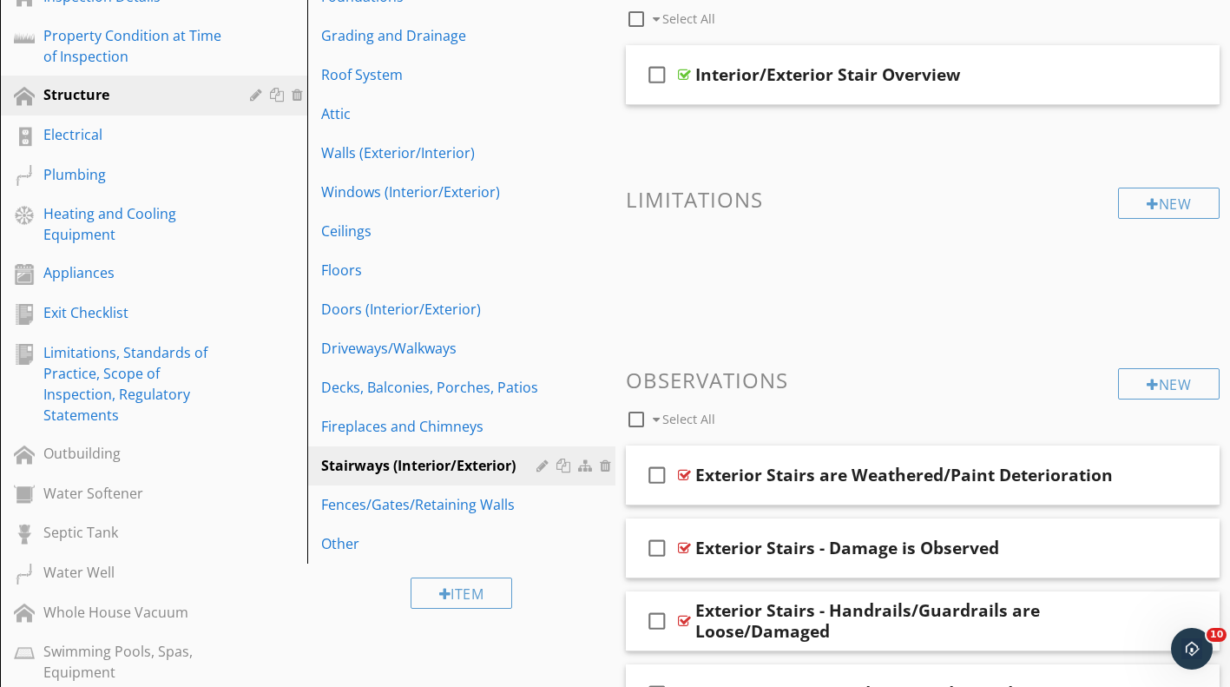
click at [494, 496] on div "Fences/Gates/Retaining Walls" at bounding box center [431, 504] width 220 height 21
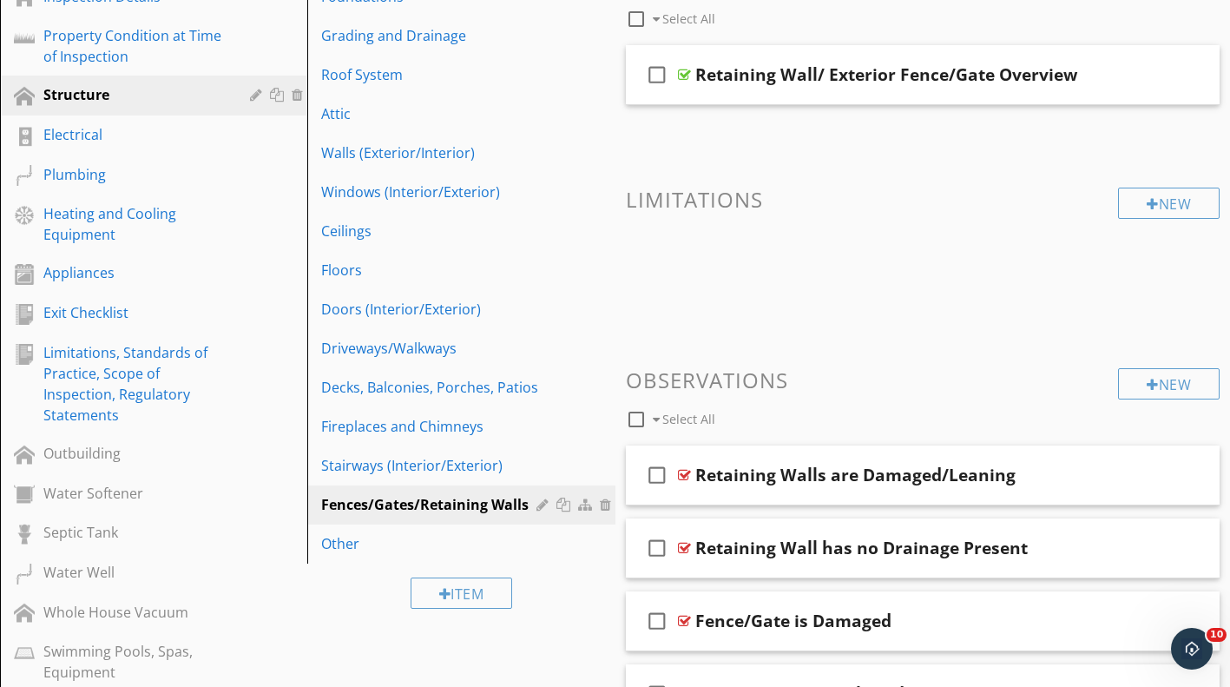
click at [562, 507] on div at bounding box center [566, 504] width 18 height 14
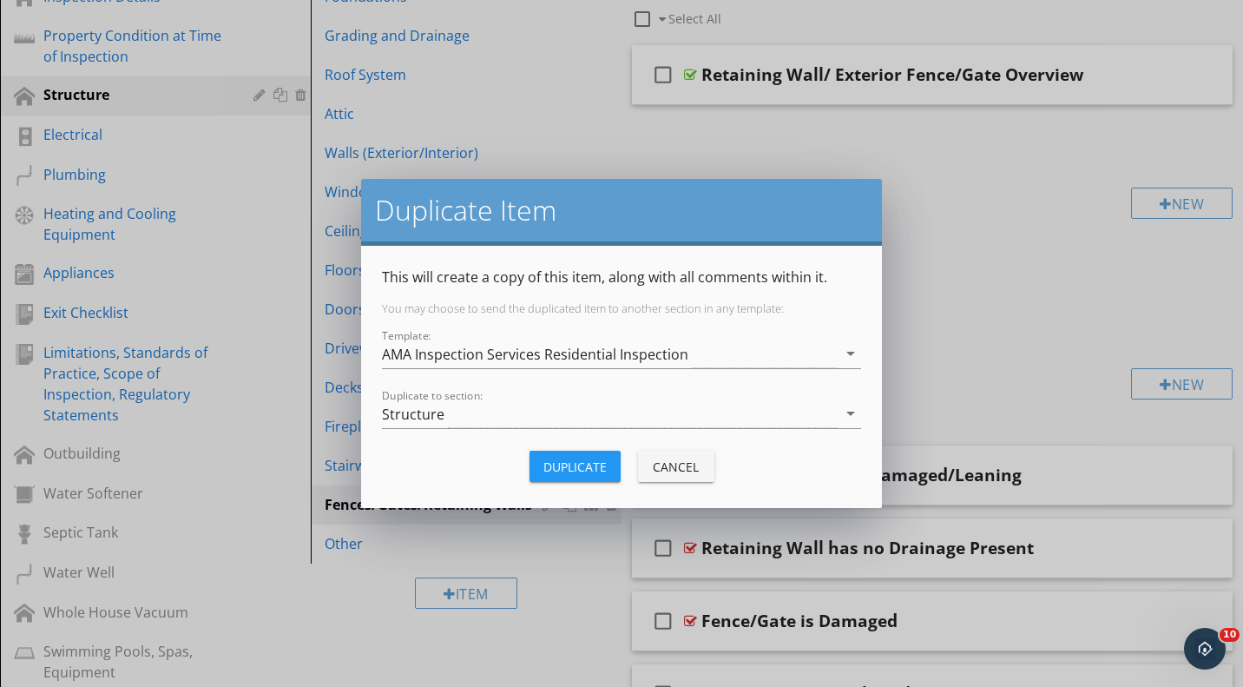
click at [546, 418] on div "Structure" at bounding box center [609, 413] width 455 height 29
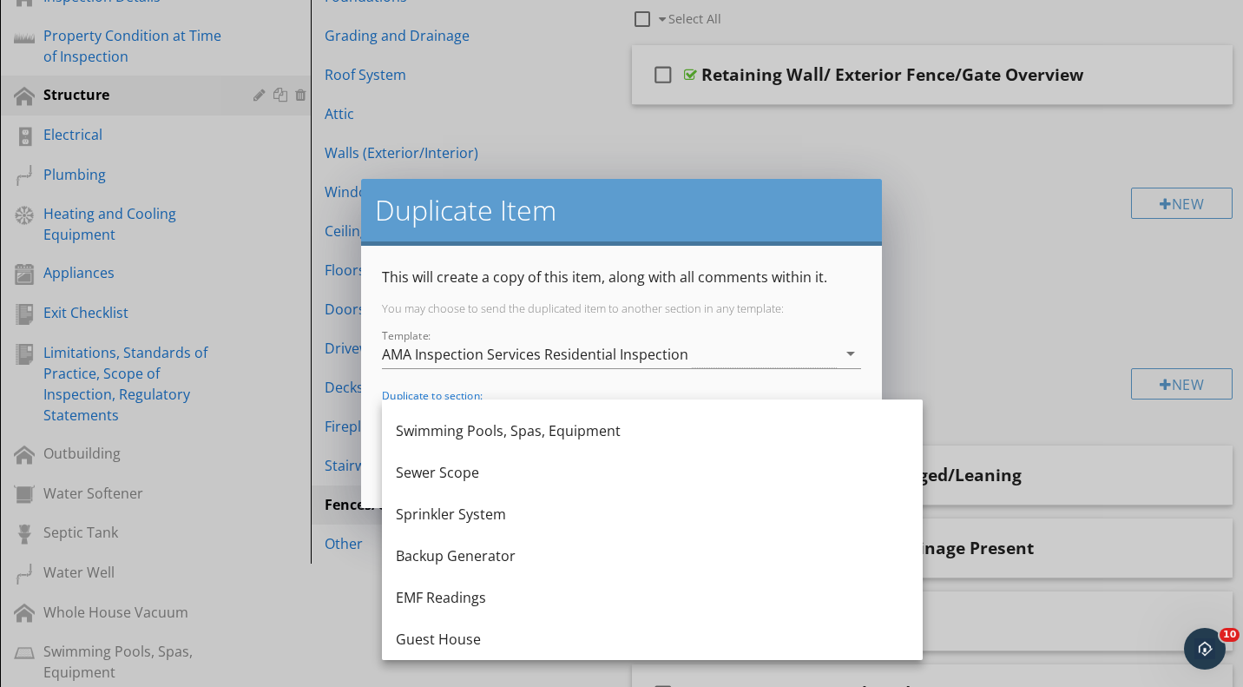
click at [557, 629] on div "Guest House" at bounding box center [652, 639] width 513 height 21
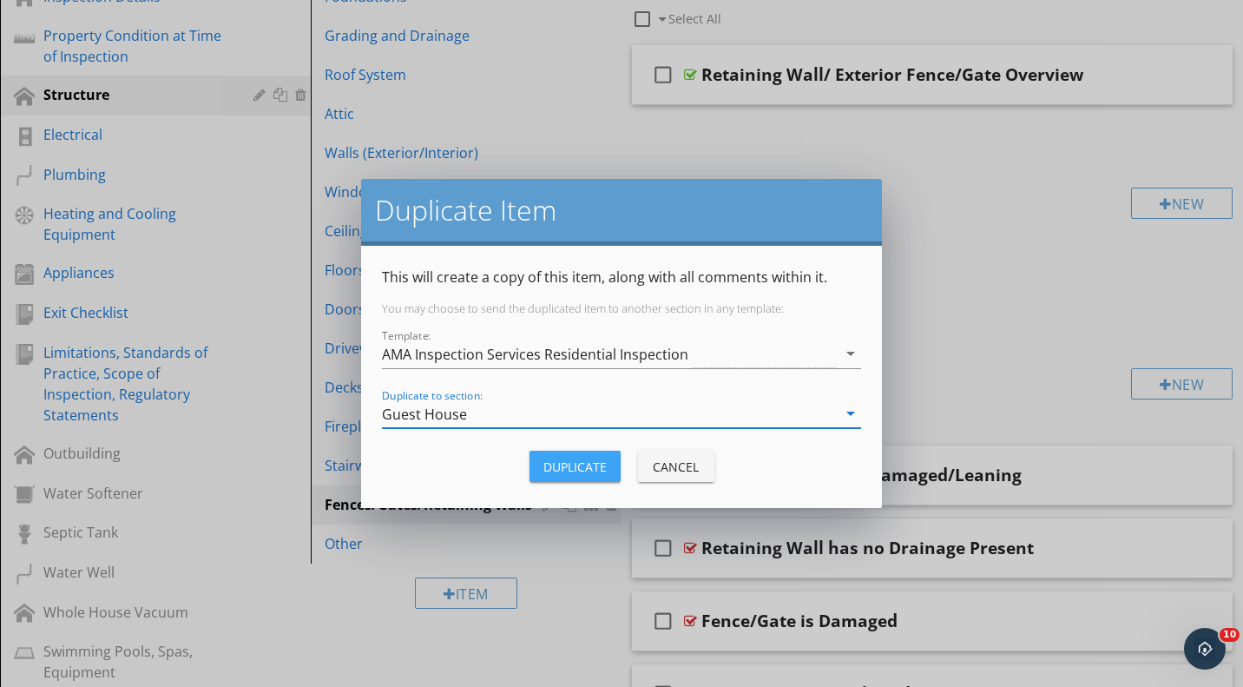
click at [603, 467] on div "Duplicate" at bounding box center [574, 467] width 63 height 18
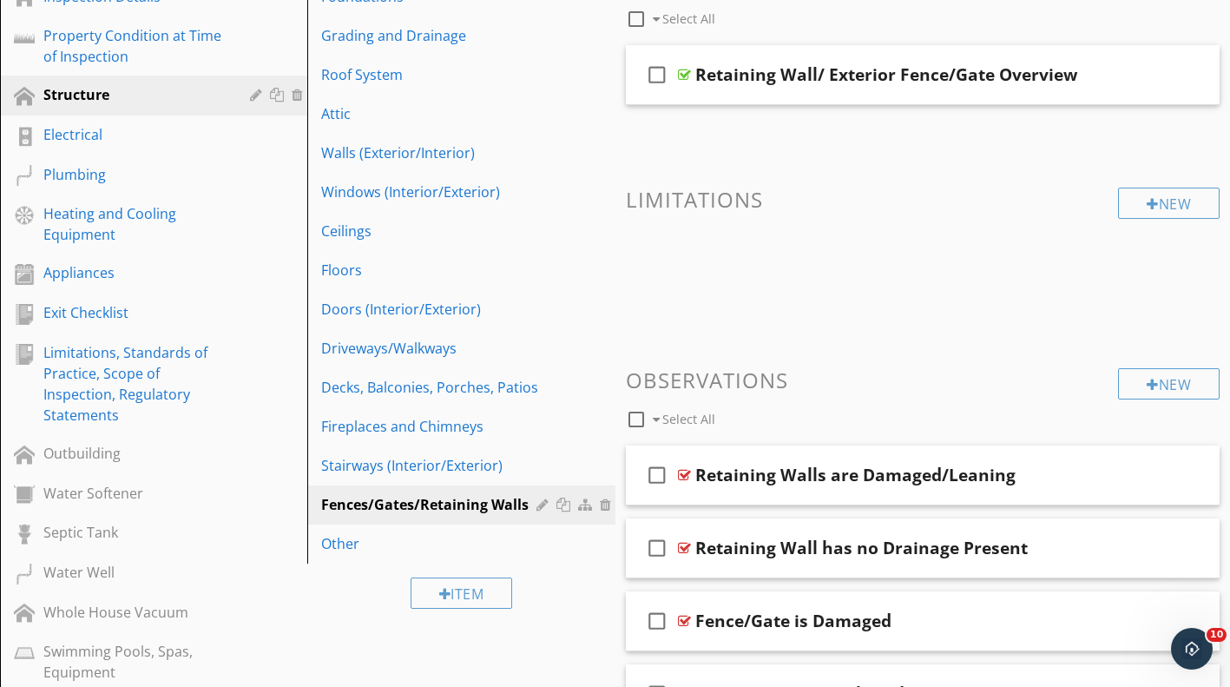
click at [435, 538] on div "Other" at bounding box center [431, 543] width 220 height 21
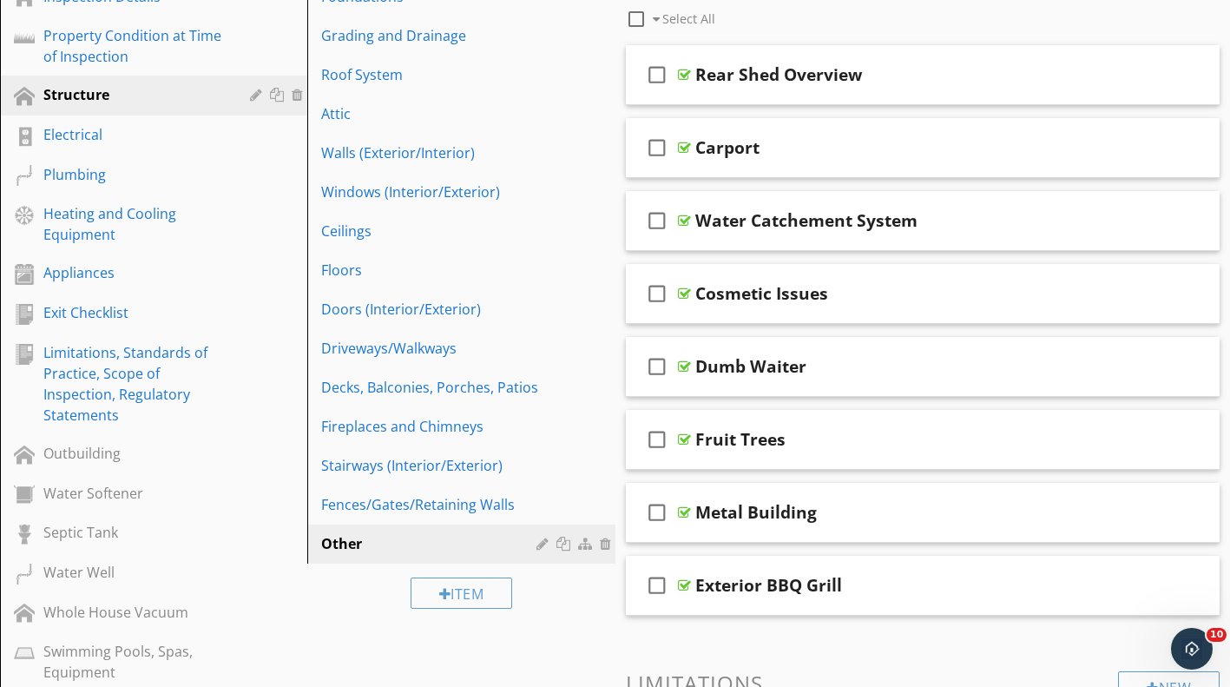
click at [561, 544] on div at bounding box center [566, 544] width 18 height 14
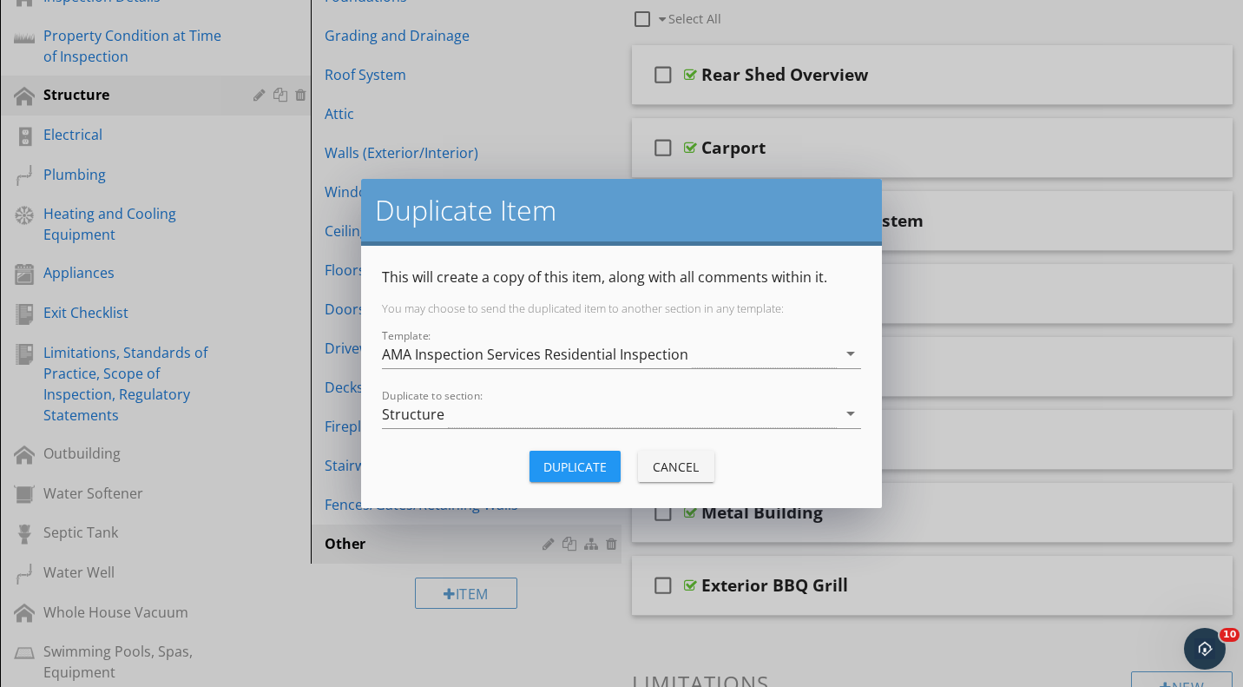
click at [502, 412] on div "Structure" at bounding box center [609, 413] width 455 height 29
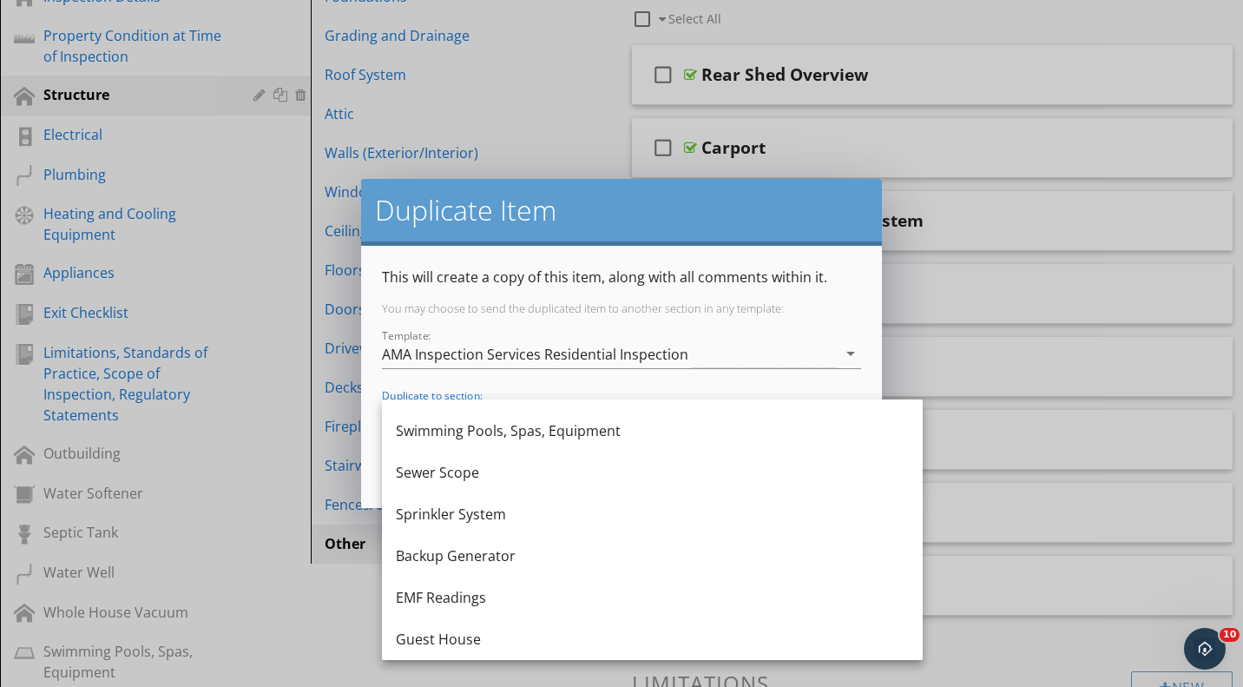
click at [505, 634] on div "Guest House" at bounding box center [652, 639] width 513 height 21
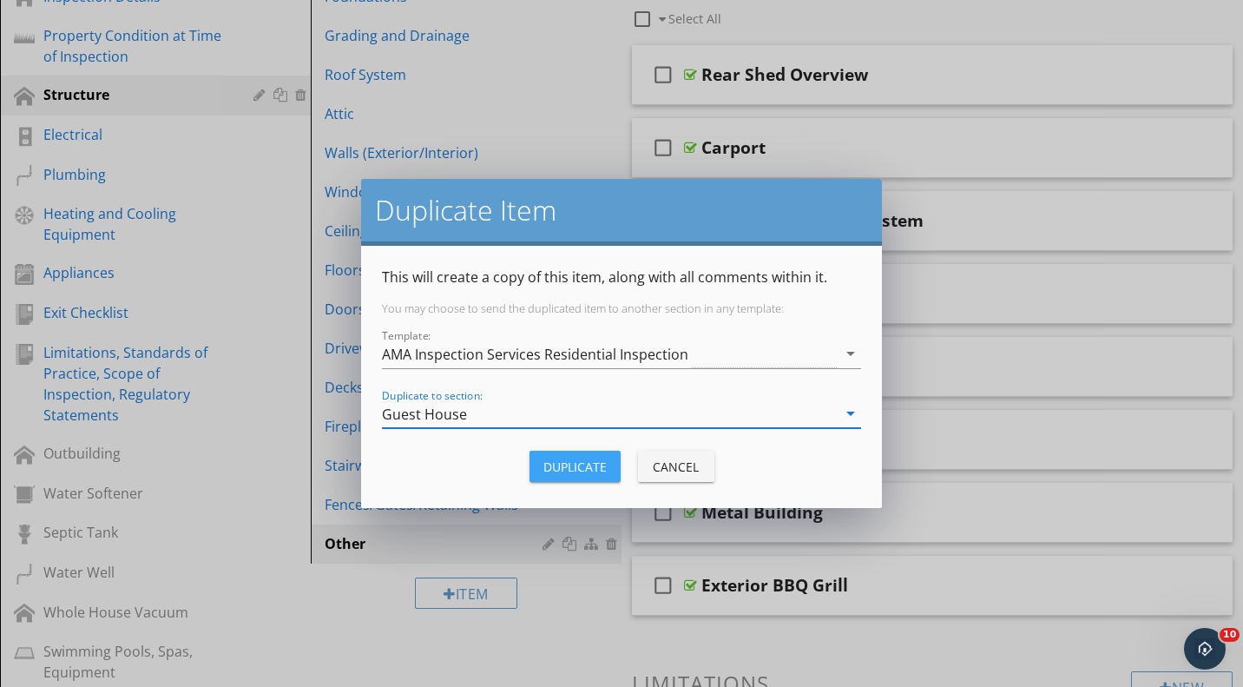
click at [571, 468] on div "Duplicate" at bounding box center [574, 467] width 63 height 18
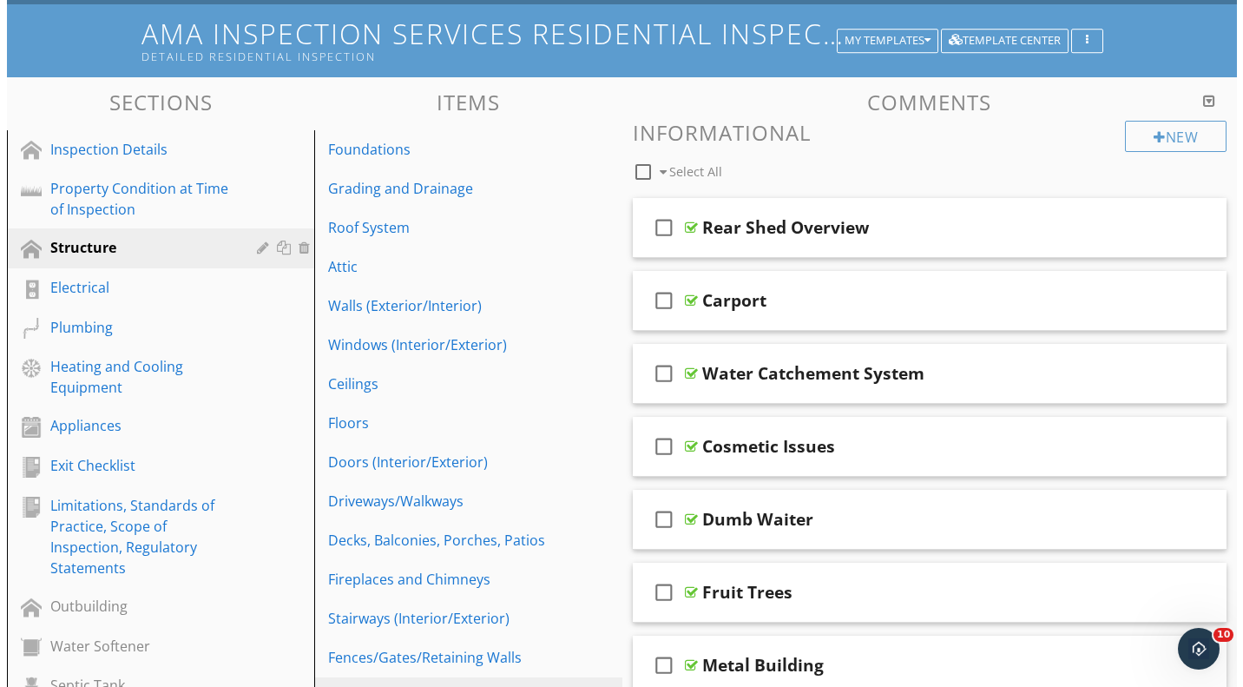
scroll to position [182, 0]
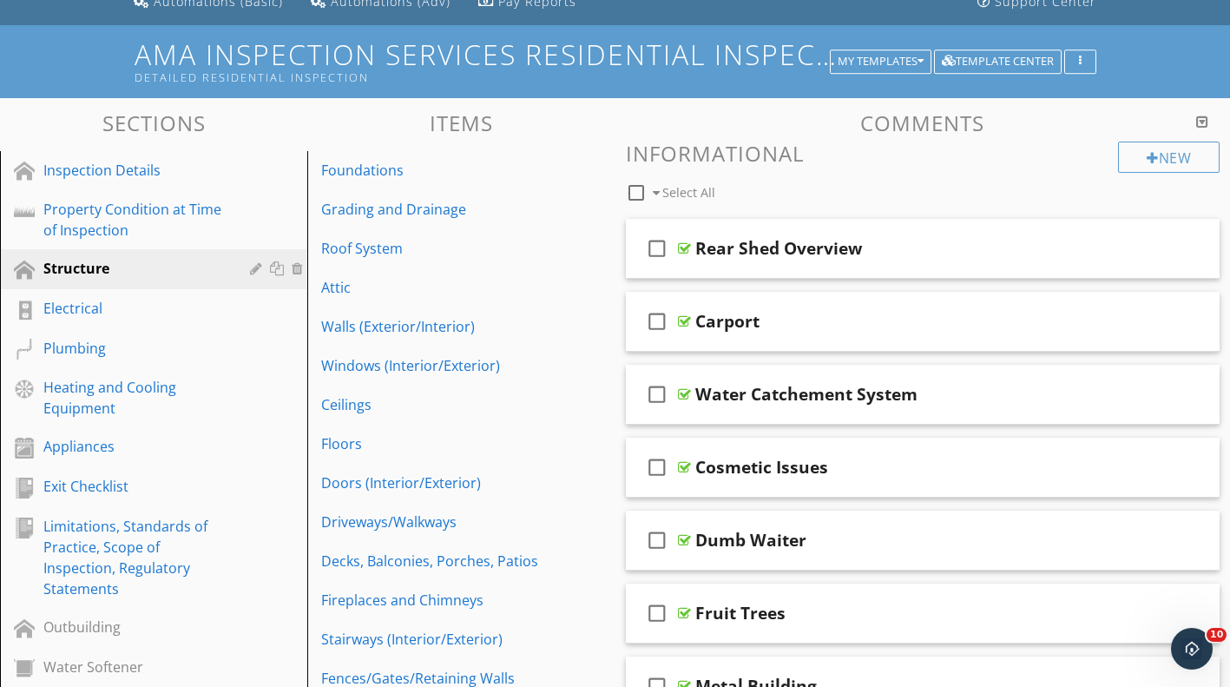
click at [116, 226] on div "Property Condition at Time of Inspection" at bounding box center [133, 220] width 181 height 42
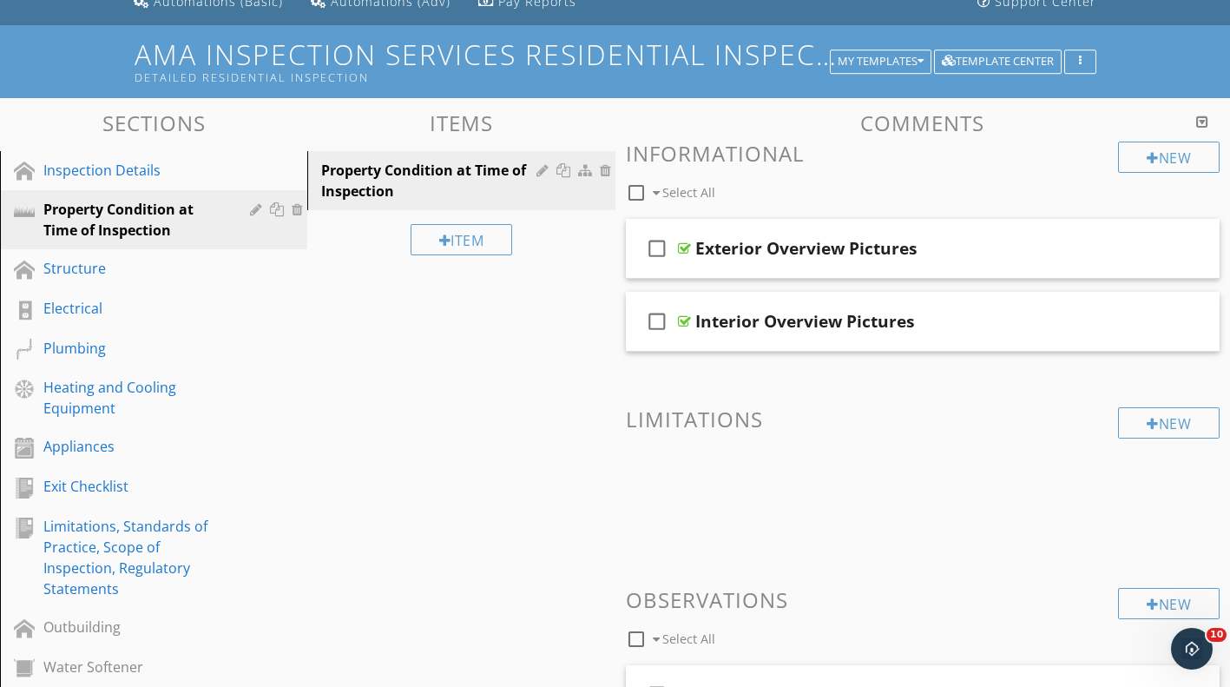
click at [557, 168] on div at bounding box center [566, 170] width 18 height 14
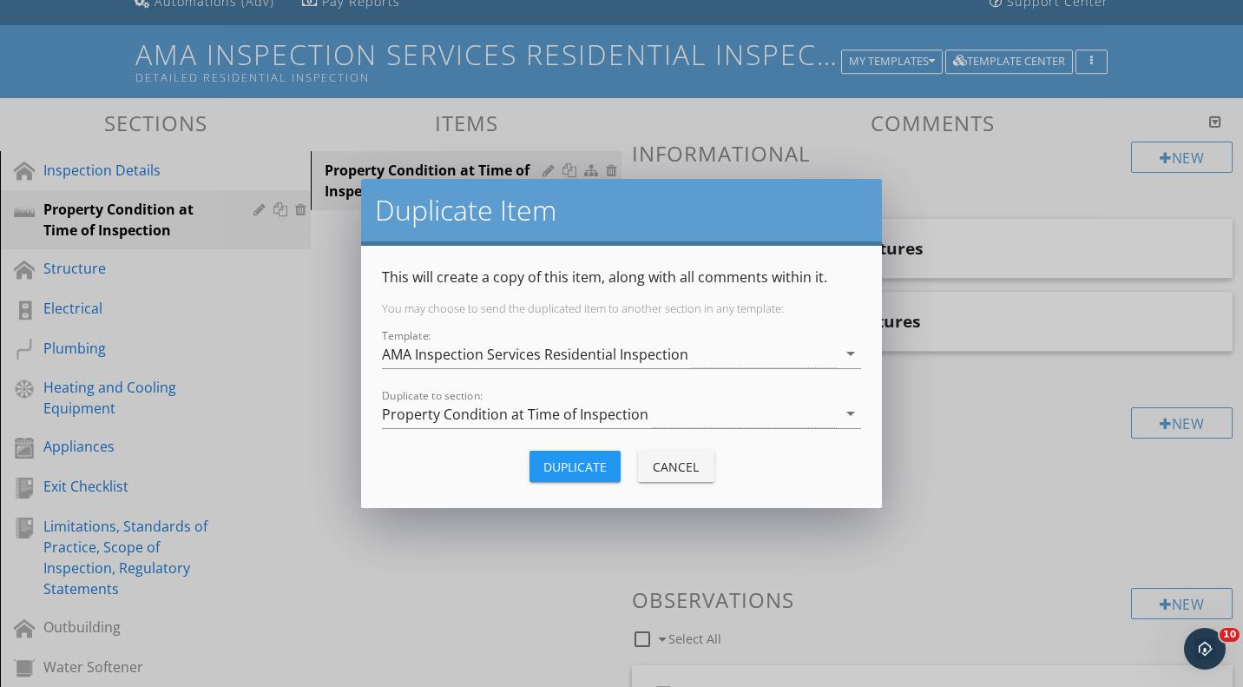
click at [485, 417] on div "Property Condition at Time of Inspection" at bounding box center [515, 414] width 267 height 16
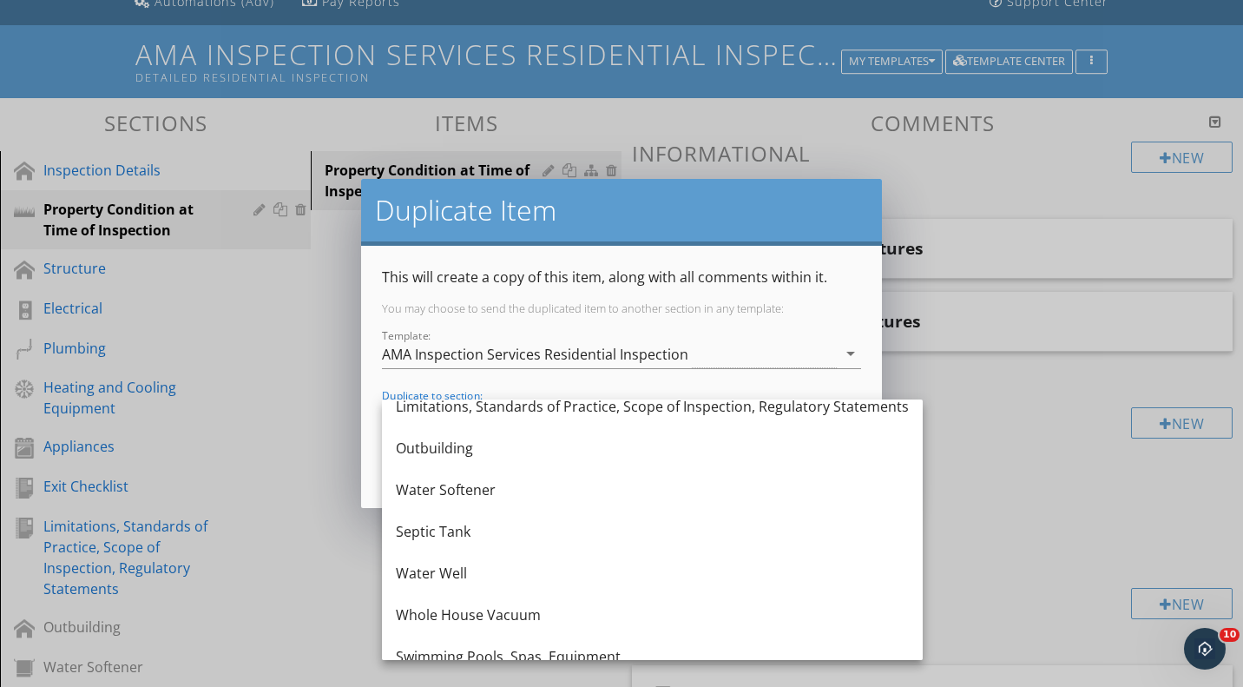
scroll to position [573, 0]
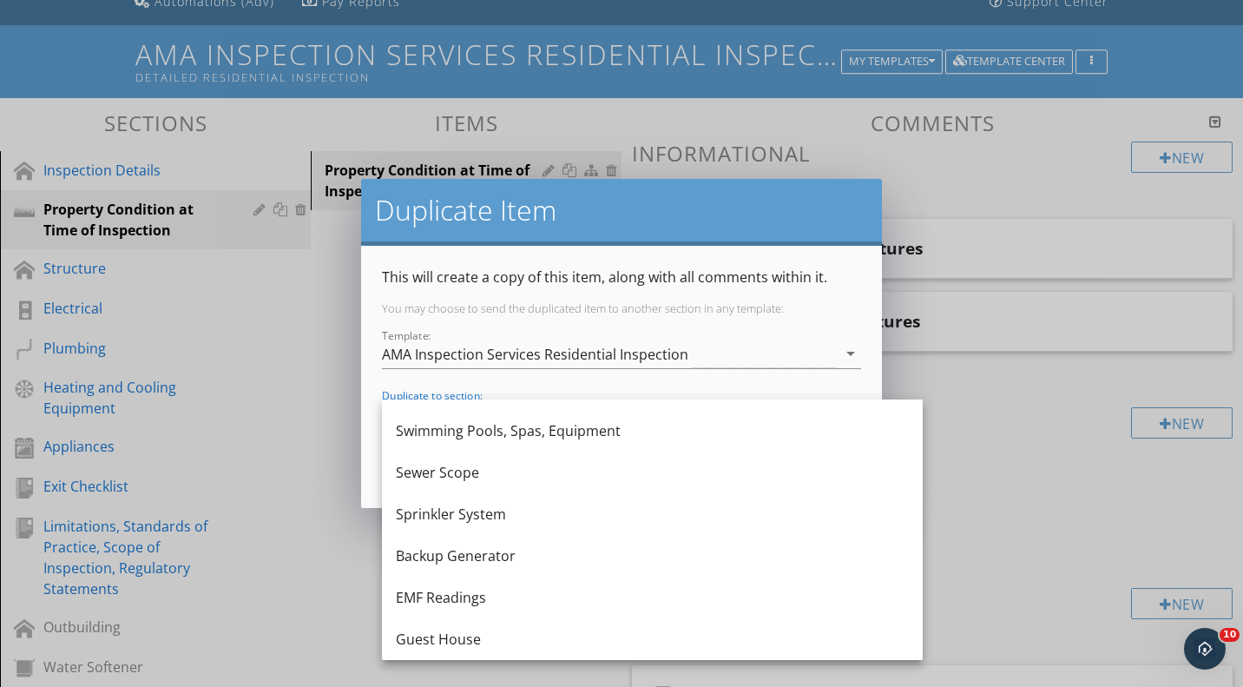
click at [577, 628] on div "Guest House" at bounding box center [652, 639] width 513 height 42
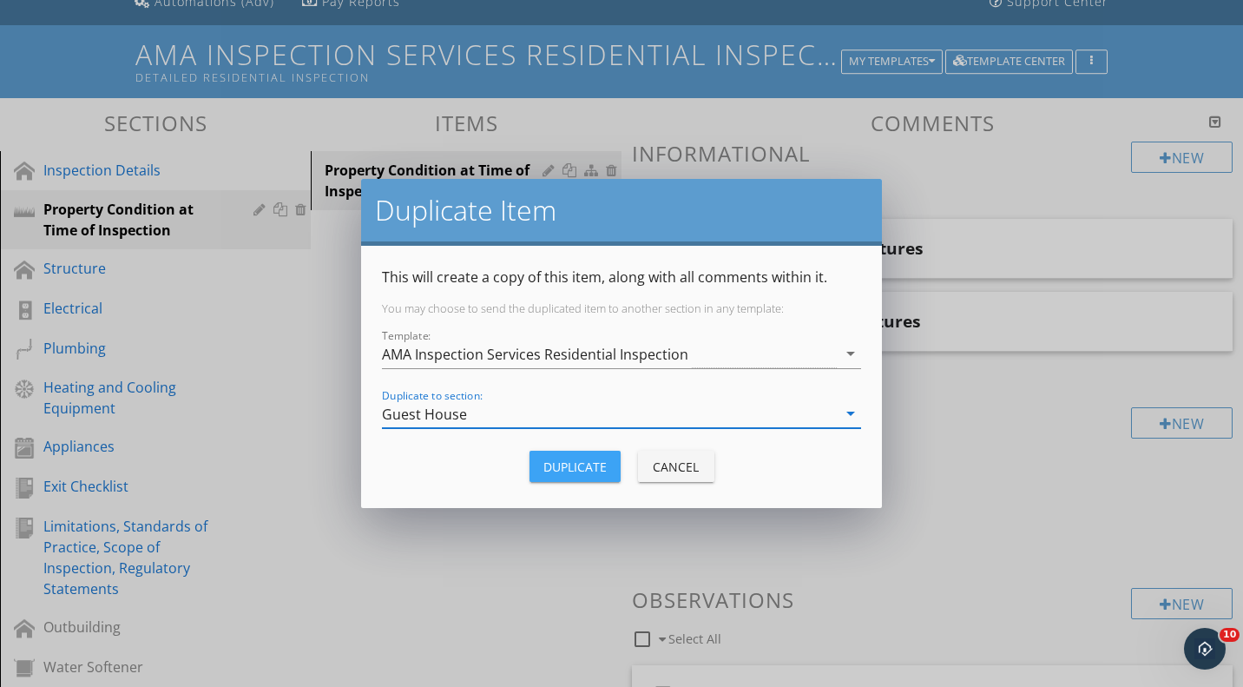
click at [603, 470] on div "Duplicate" at bounding box center [574, 467] width 63 height 18
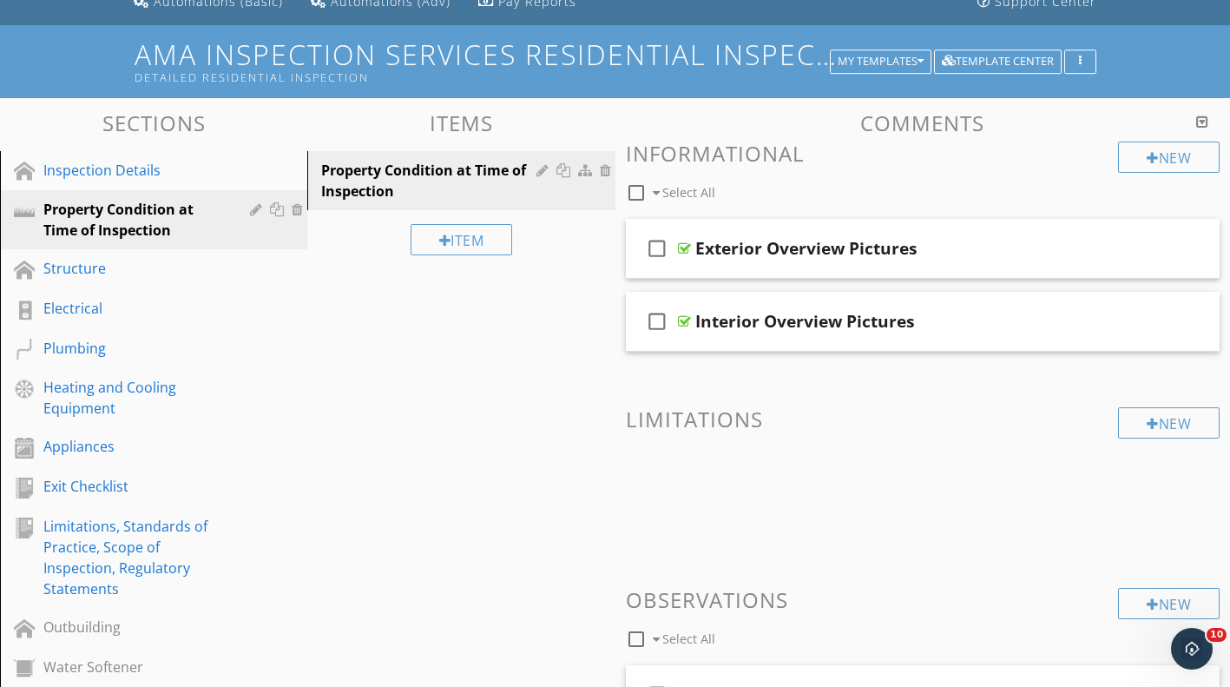
click at [210, 170] on div "Inspection Details" at bounding box center [133, 170] width 181 height 21
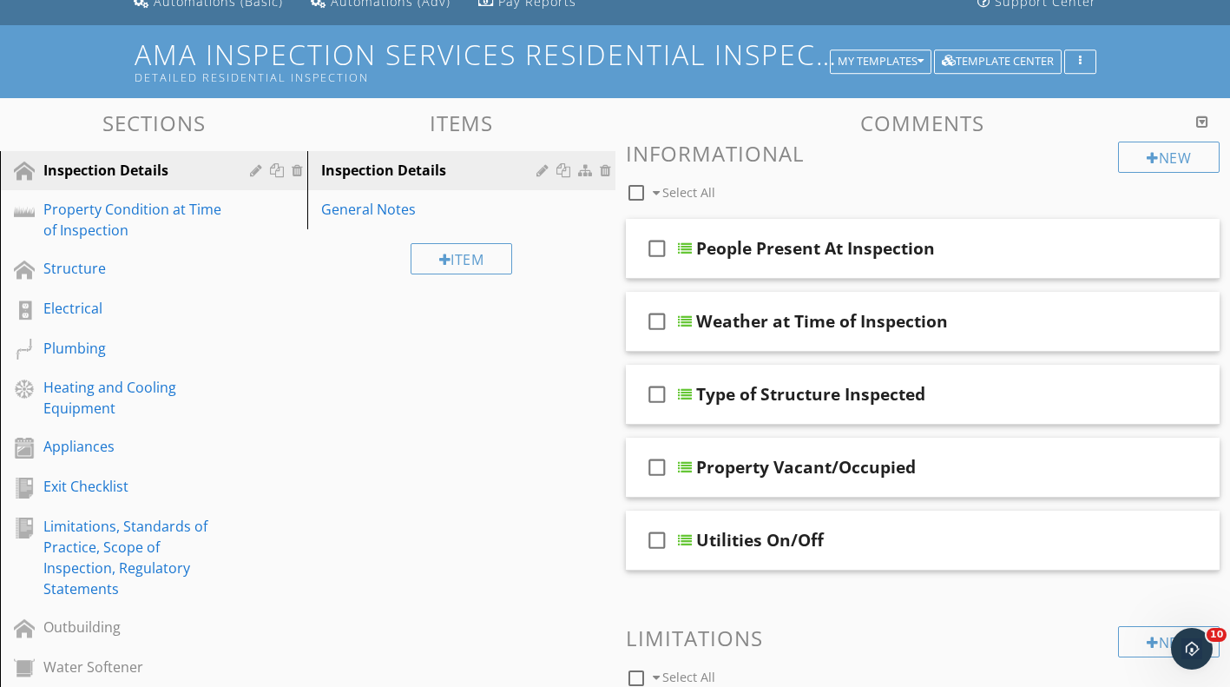
click at [567, 174] on div at bounding box center [566, 170] width 18 height 14
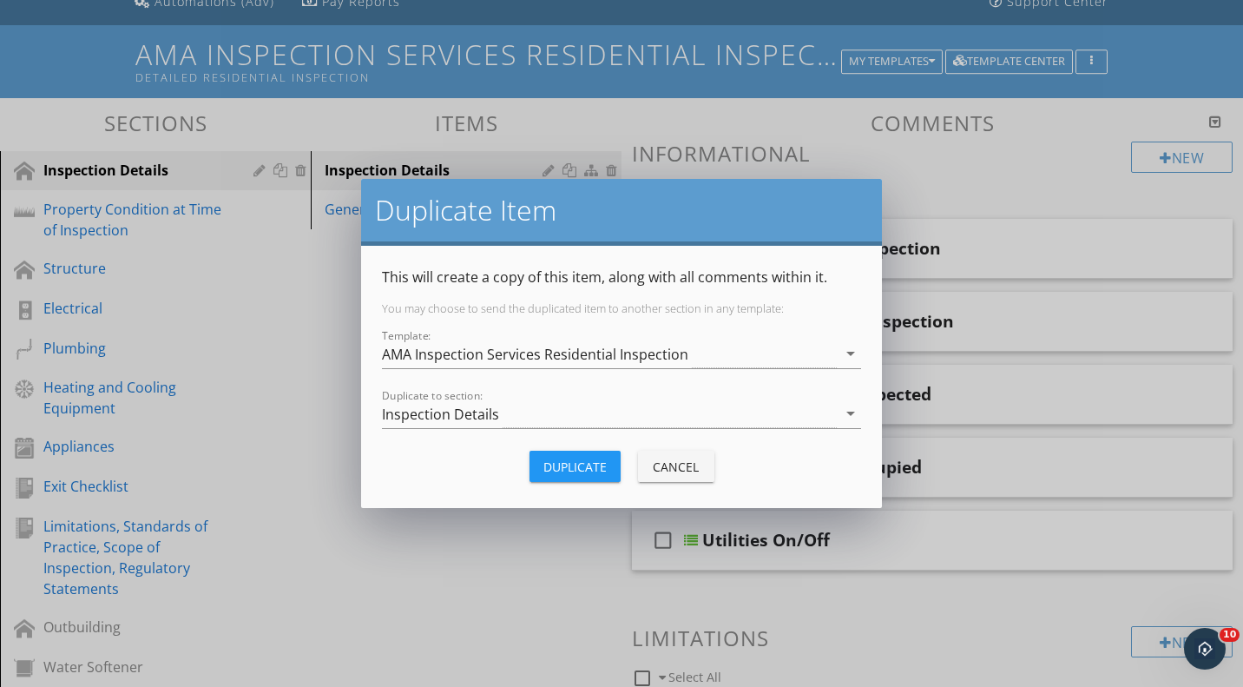
click at [526, 415] on div "Inspection Details" at bounding box center [609, 413] width 455 height 29
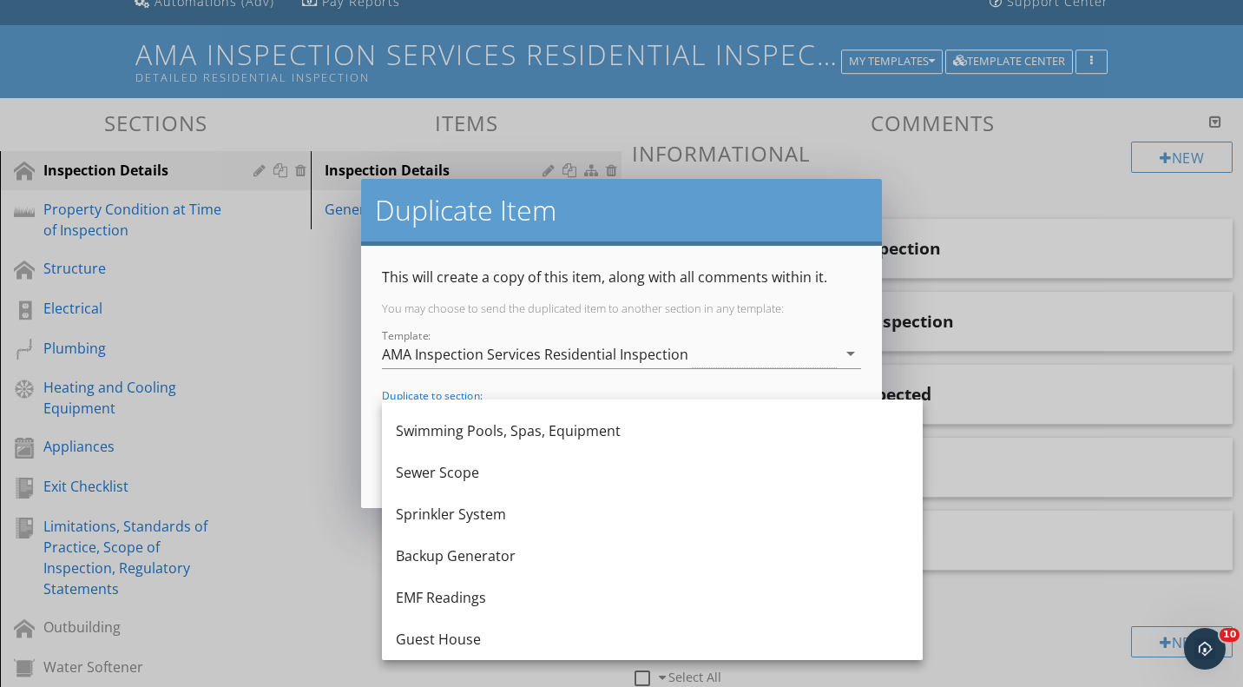
click at [503, 644] on div "Guest House" at bounding box center [652, 639] width 513 height 21
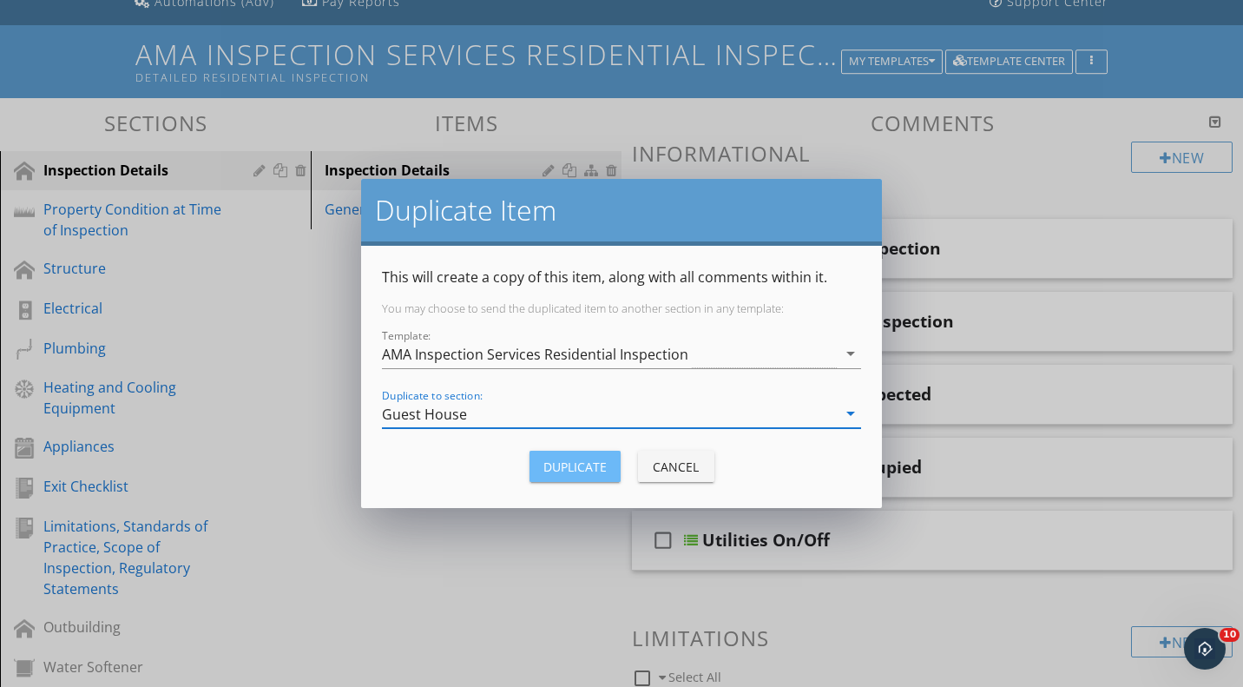
click at [558, 460] on div "Duplicate" at bounding box center [574, 467] width 63 height 18
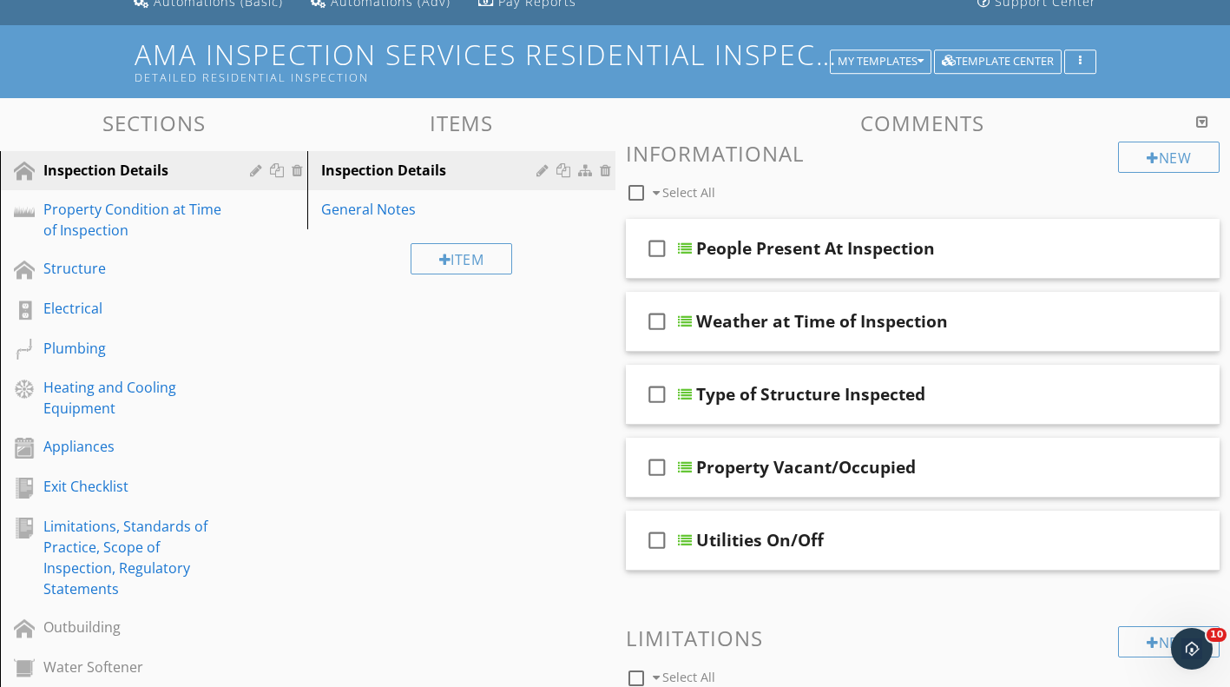
click at [464, 203] on div "General Notes" at bounding box center [431, 209] width 220 height 21
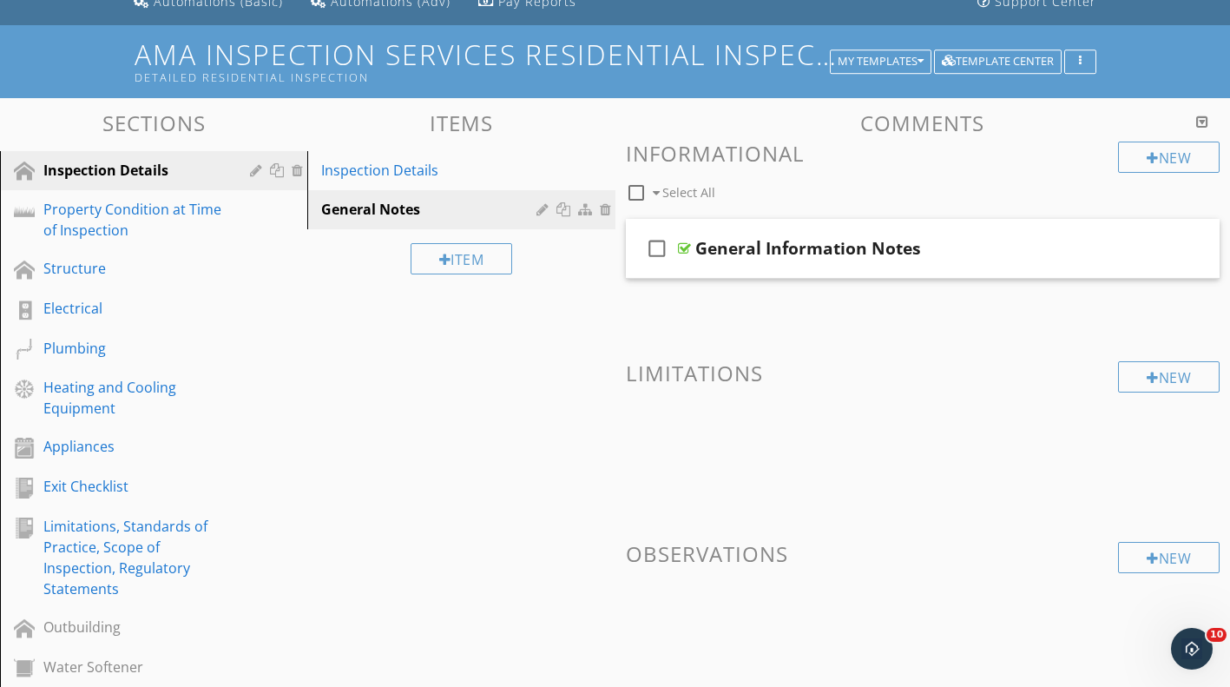
click at [563, 209] on div at bounding box center [566, 209] width 18 height 14
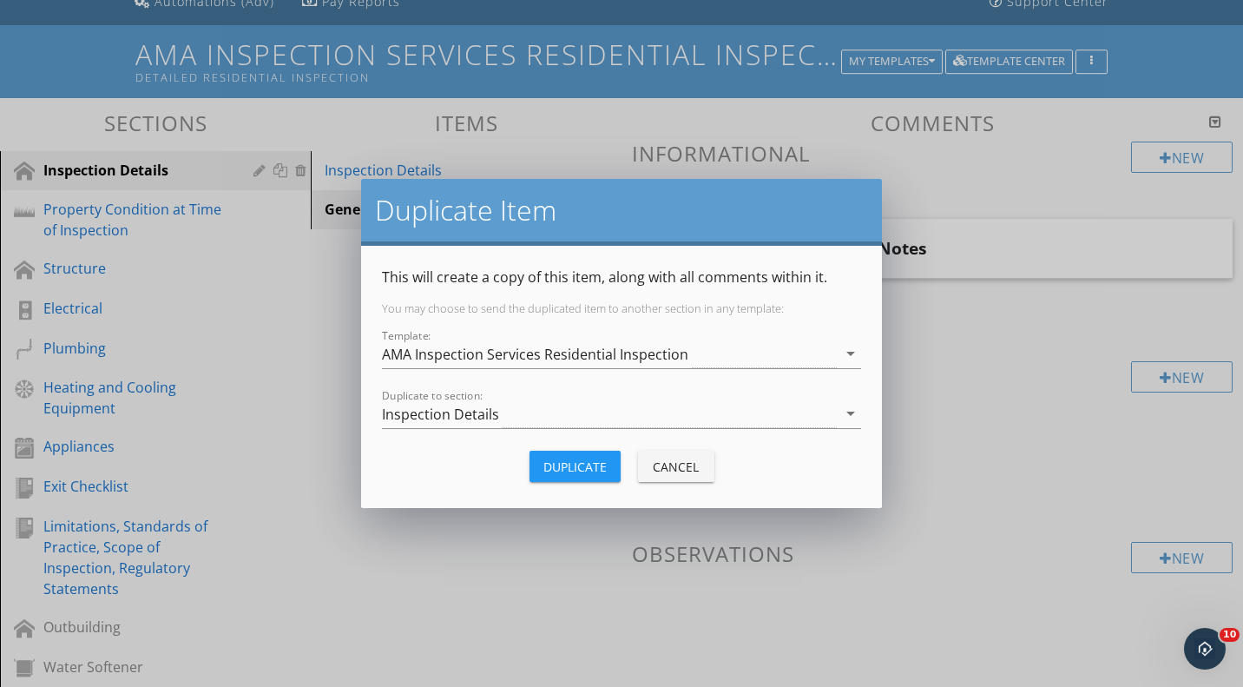
click at [563, 418] on div "Inspection Details" at bounding box center [609, 413] width 455 height 29
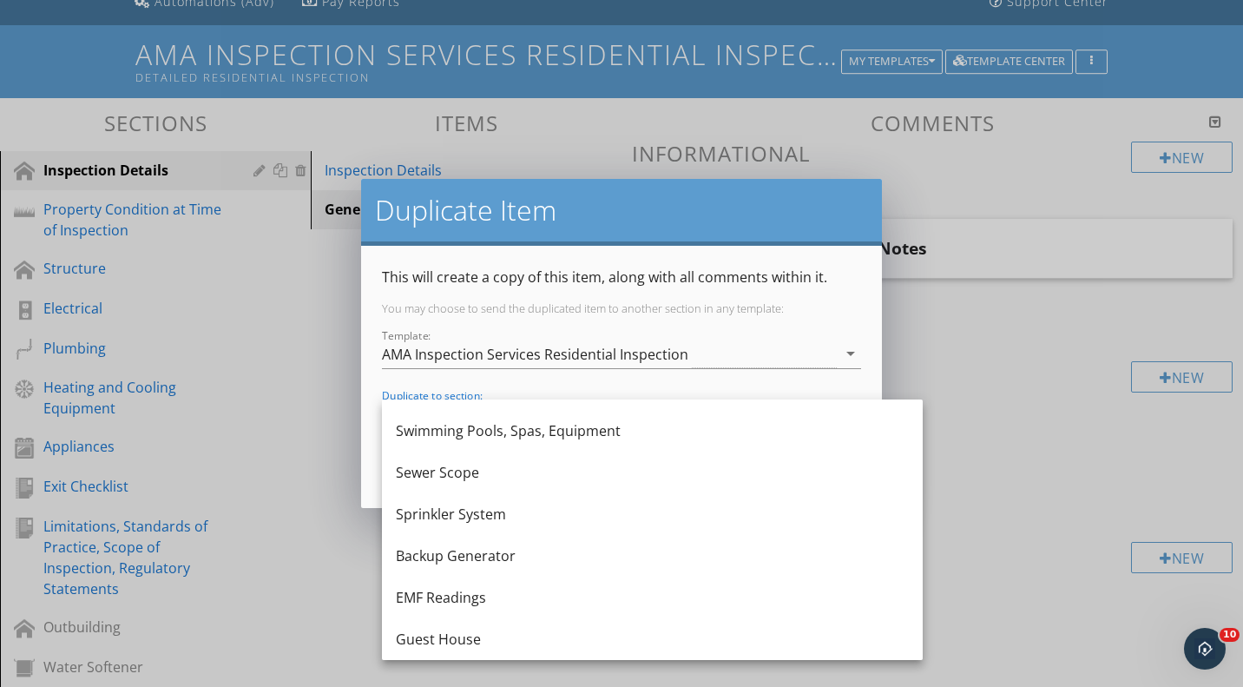
click at [540, 635] on div "Guest House" at bounding box center [652, 639] width 513 height 21
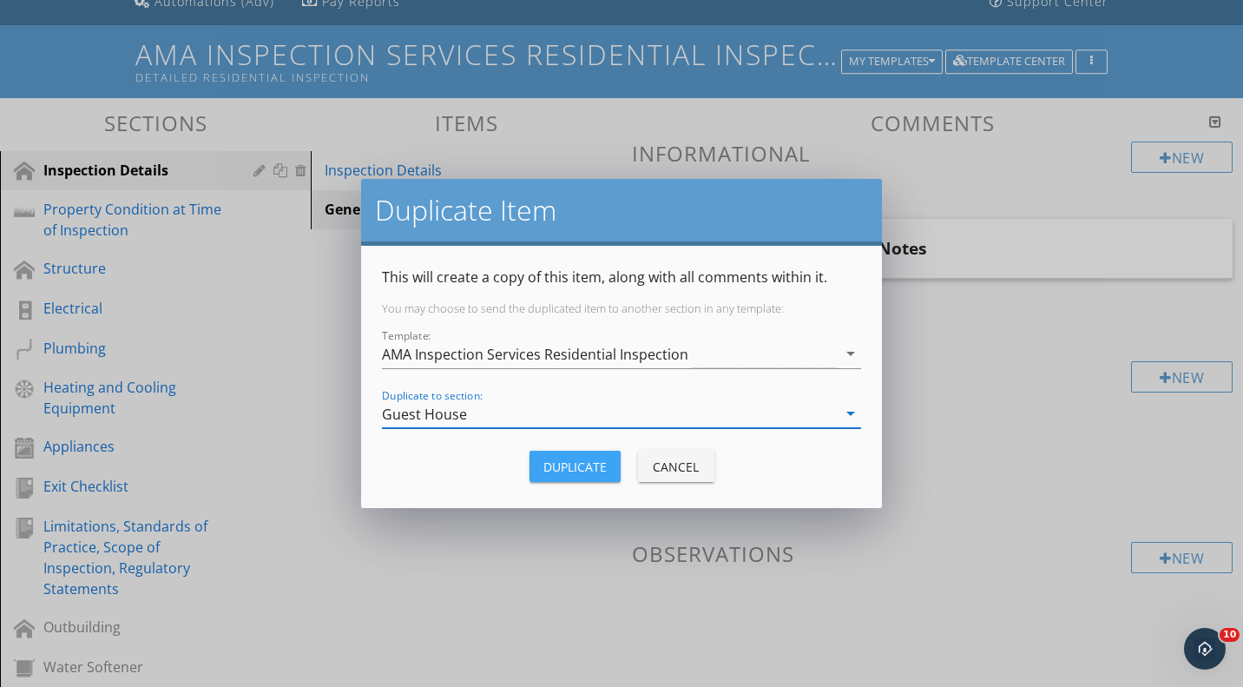
click at [559, 467] on div "Duplicate" at bounding box center [574, 467] width 63 height 18
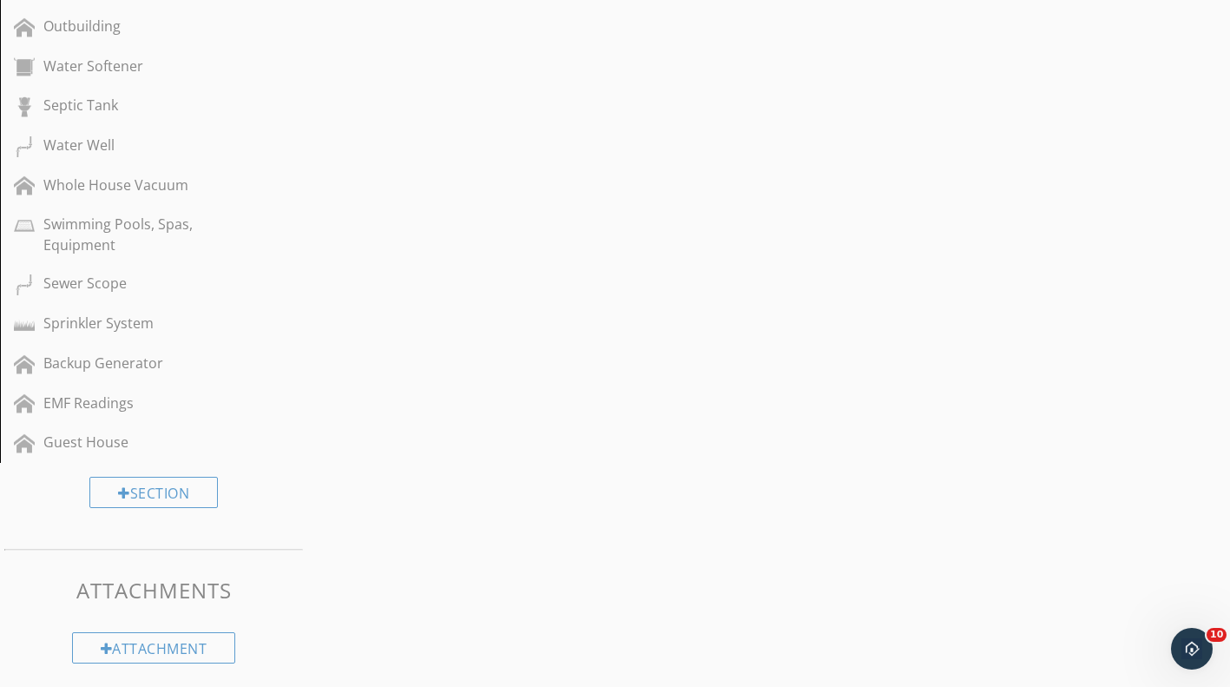
scroll to position [790, 0]
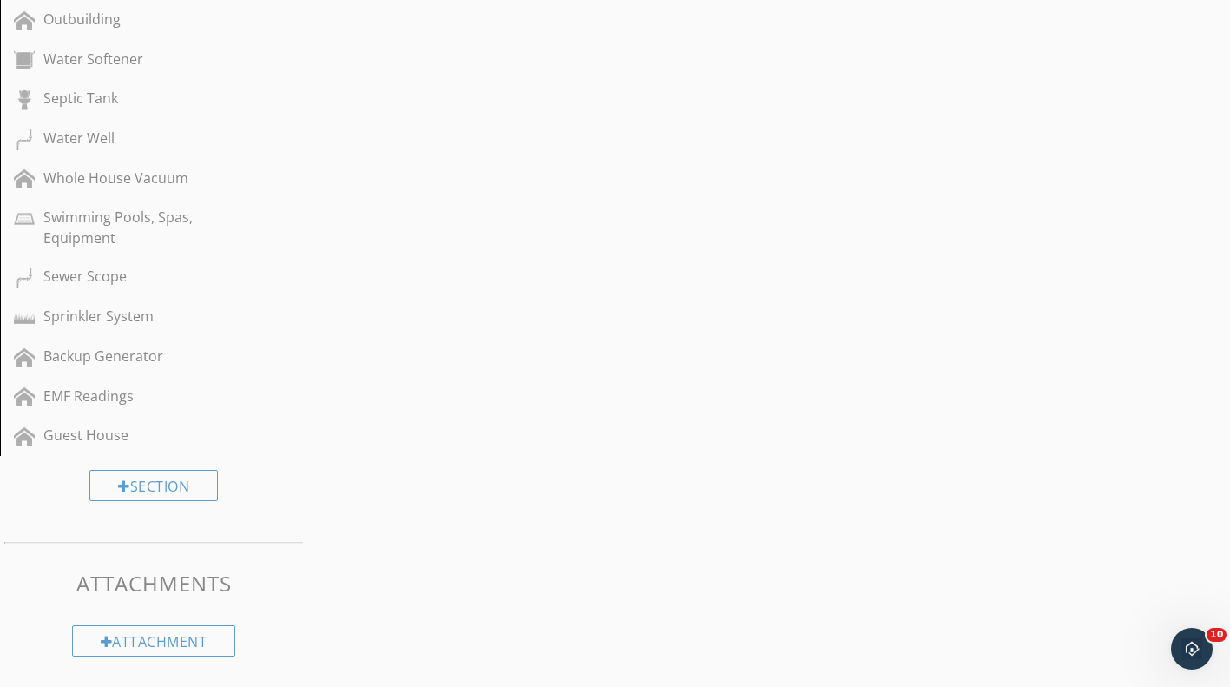
click at [93, 436] on div "Guest House" at bounding box center [133, 435] width 181 height 21
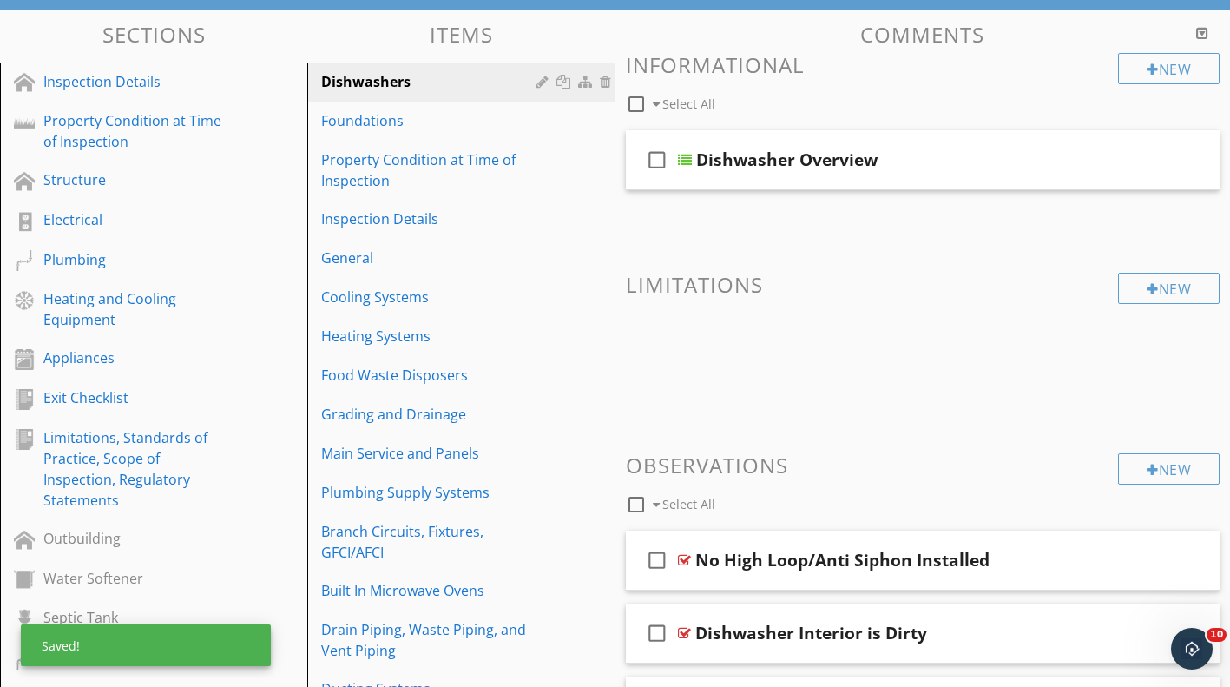
scroll to position [356, 0]
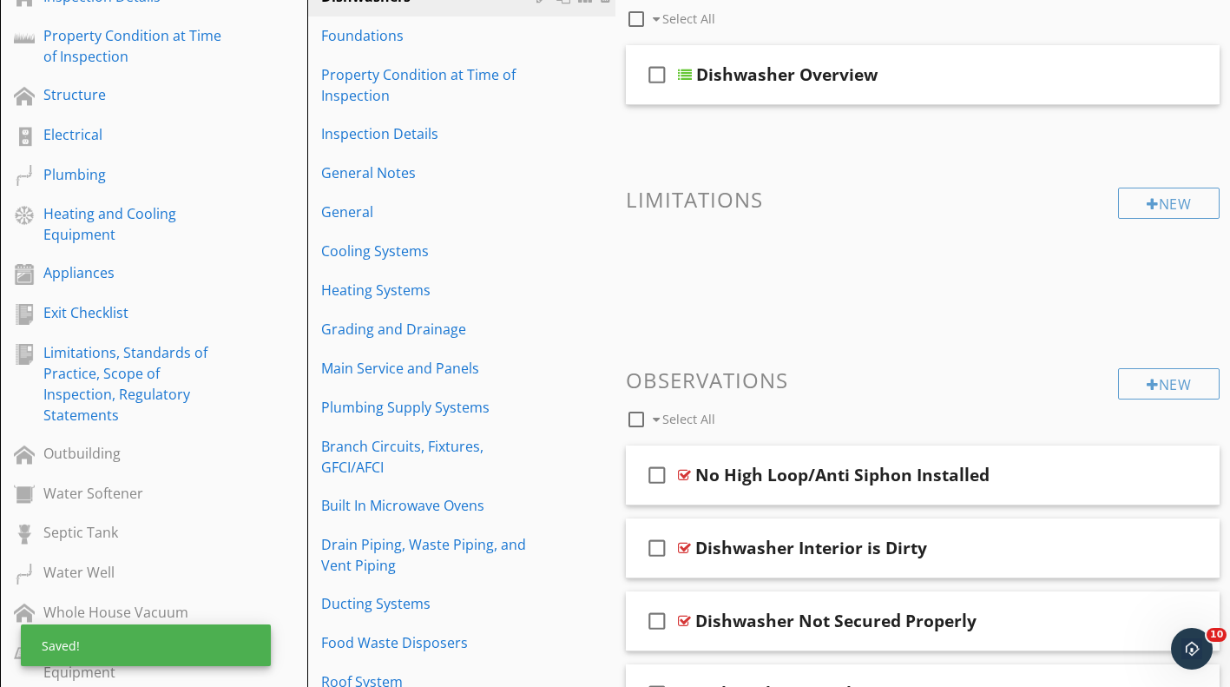
click at [385, 205] on div "General" at bounding box center [431, 211] width 220 height 21
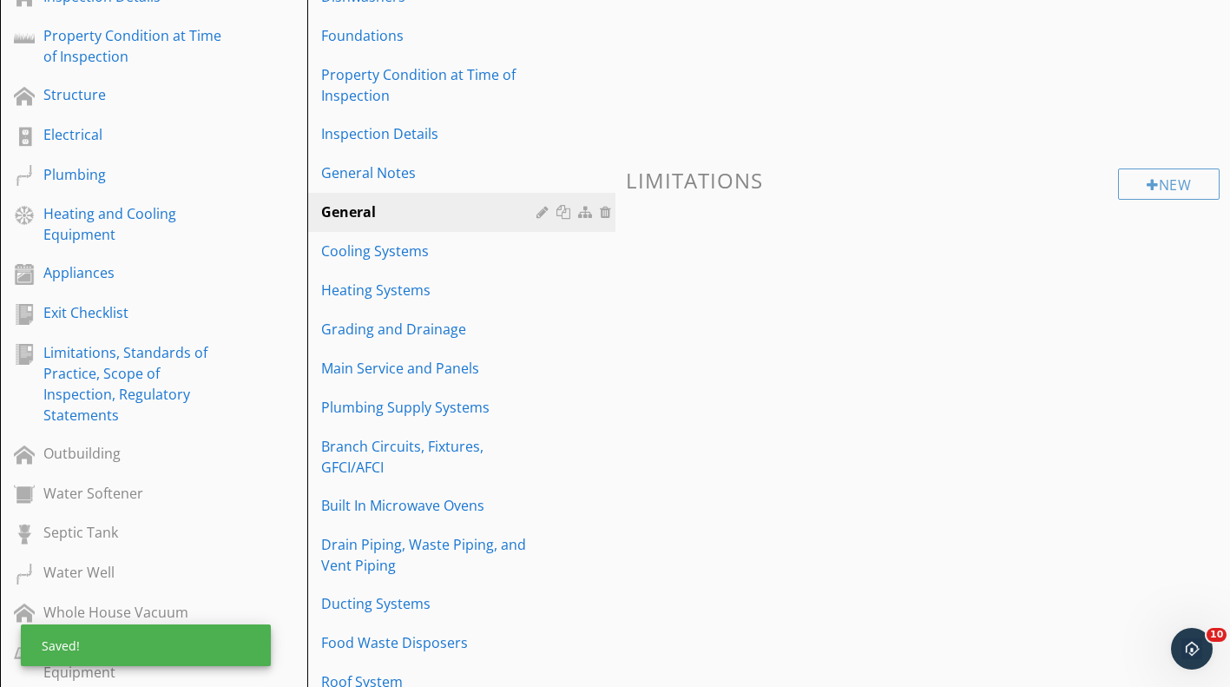
scroll to position [182, 0]
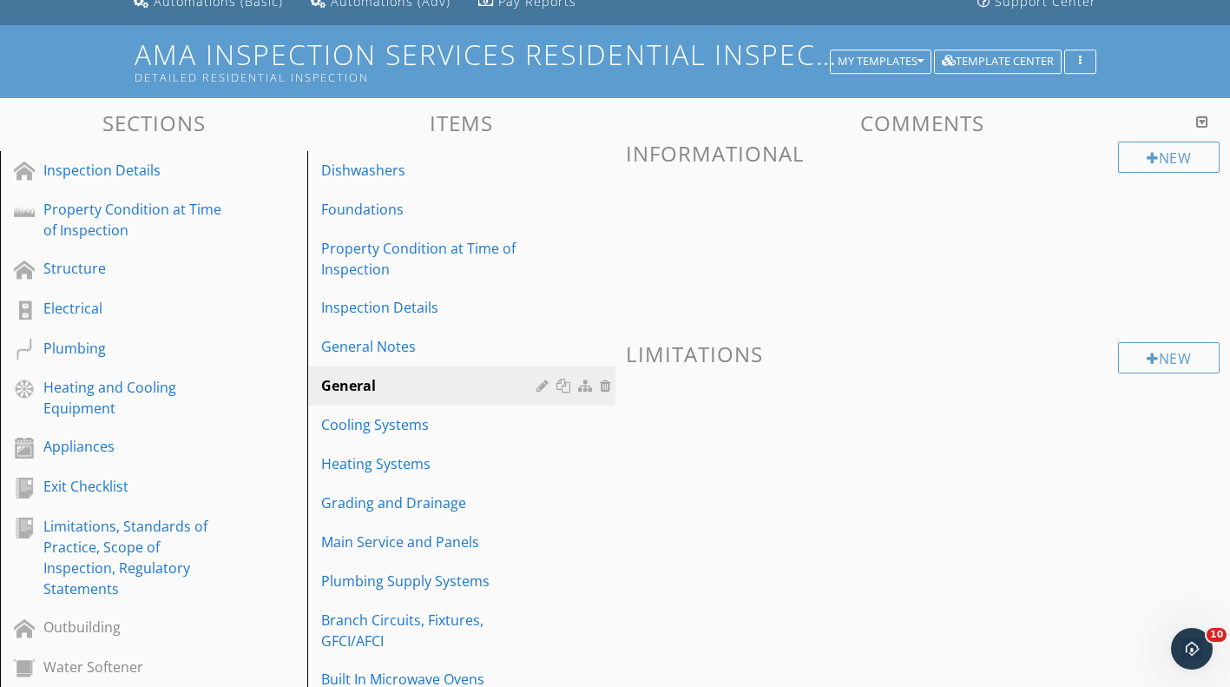
click at [609, 390] on div at bounding box center [608, 386] width 16 height 14
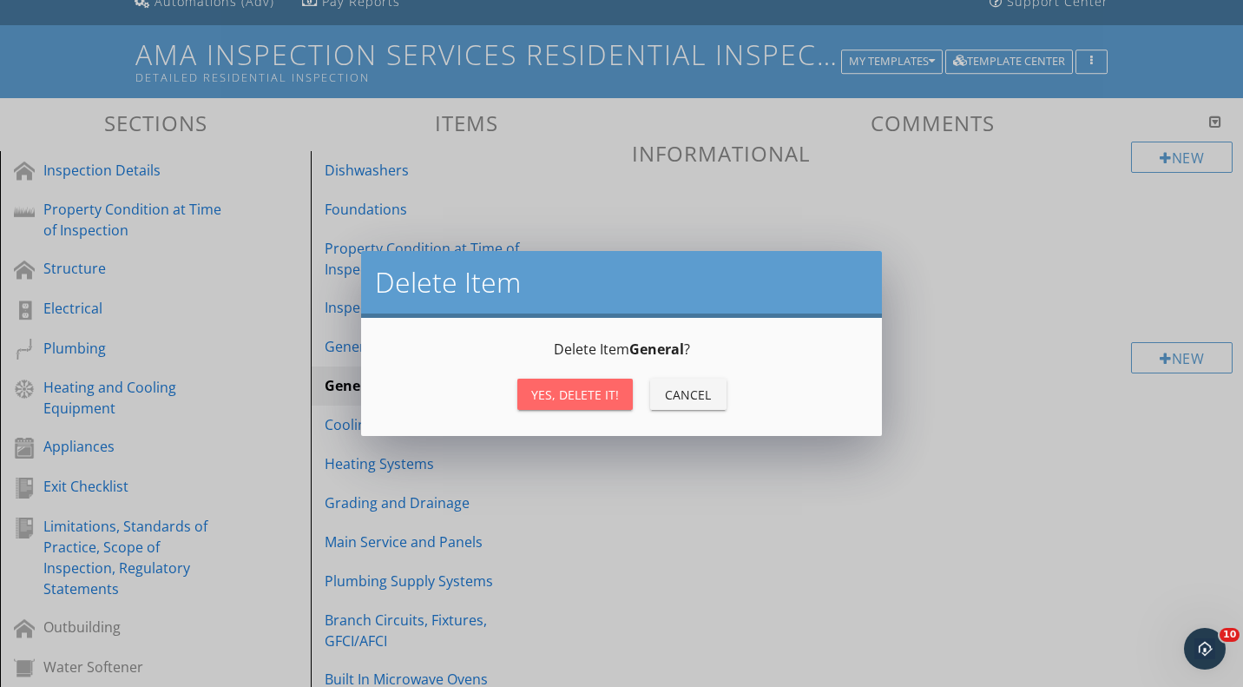
click at [571, 401] on div "Yes, Delete it!" at bounding box center [575, 394] width 88 height 18
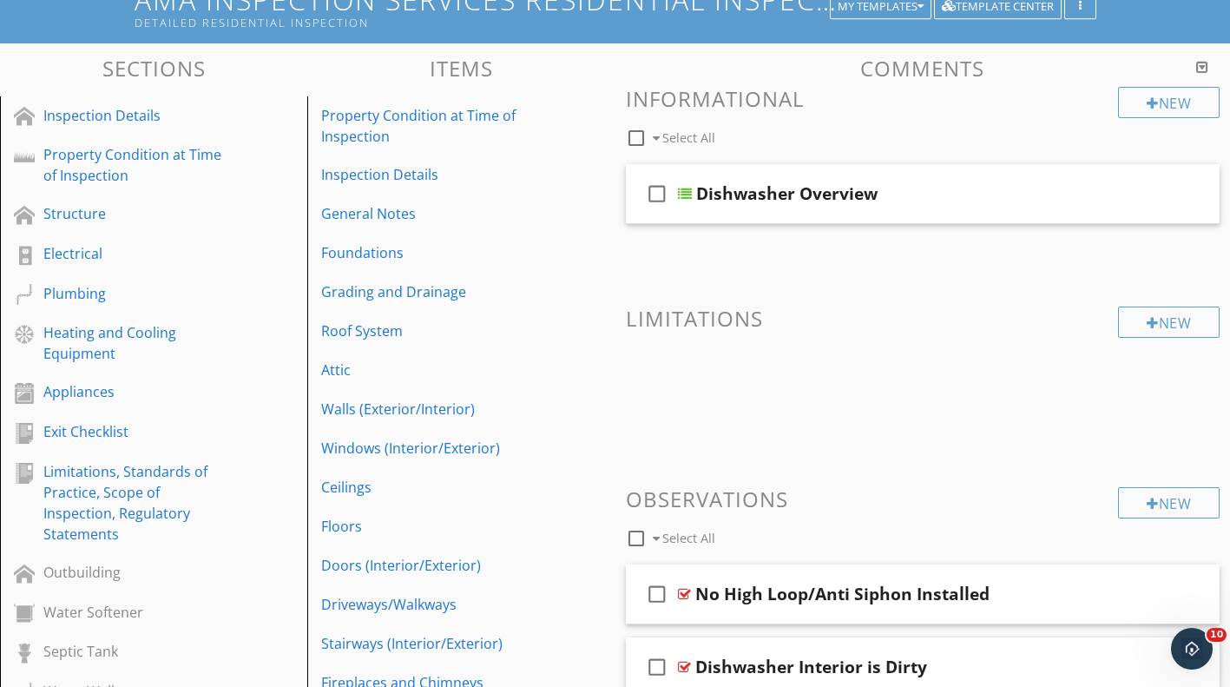
scroll to position [216, 0]
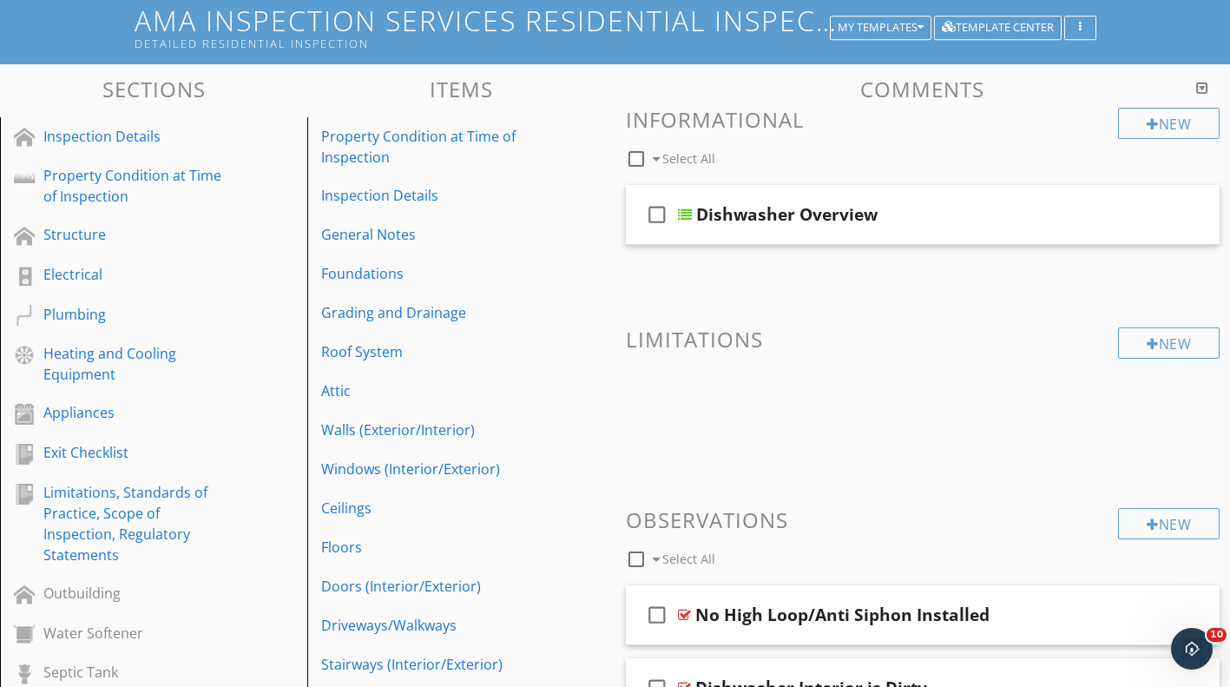
click at [427, 155] on div "Property Condition at Time of Inspection" at bounding box center [431, 147] width 220 height 42
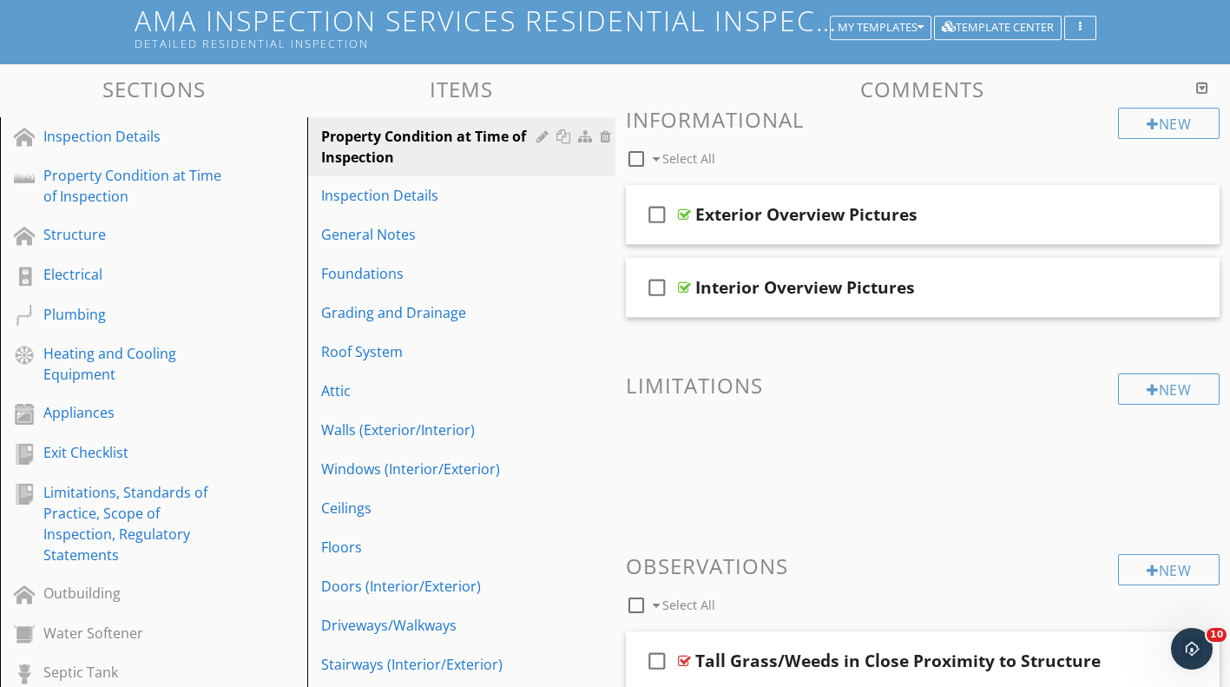
click at [427, 201] on div "Inspection Details" at bounding box center [431, 195] width 220 height 21
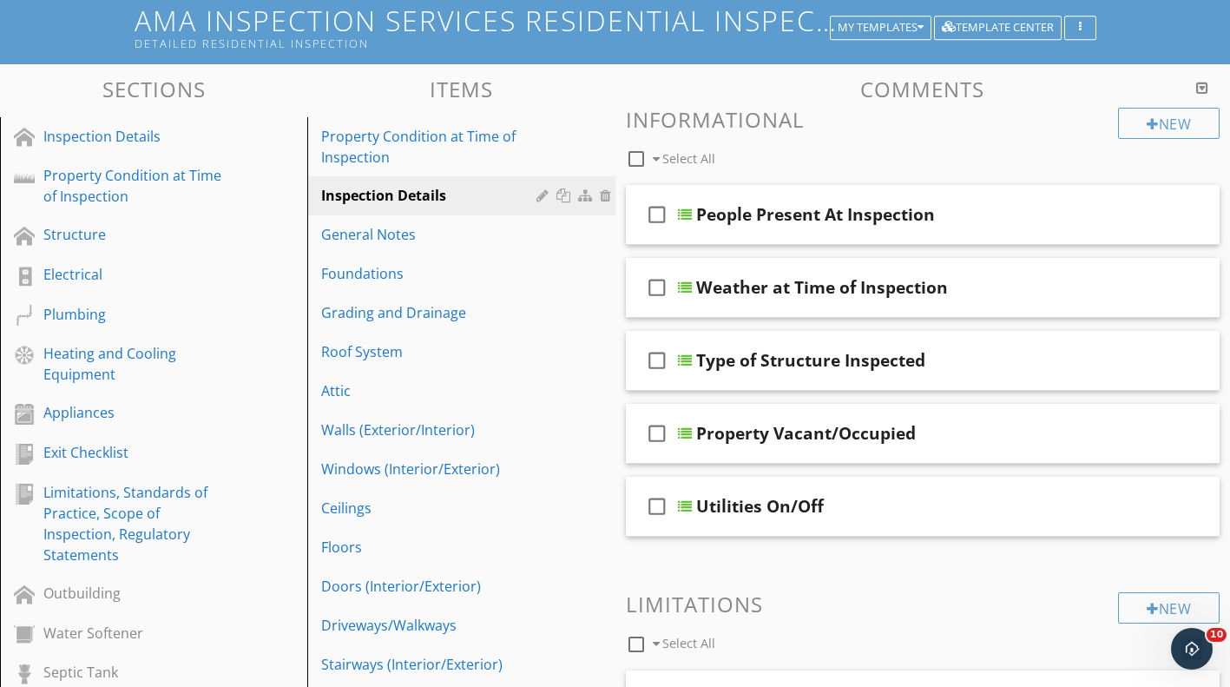
click at [406, 238] on div "General Notes" at bounding box center [431, 234] width 220 height 21
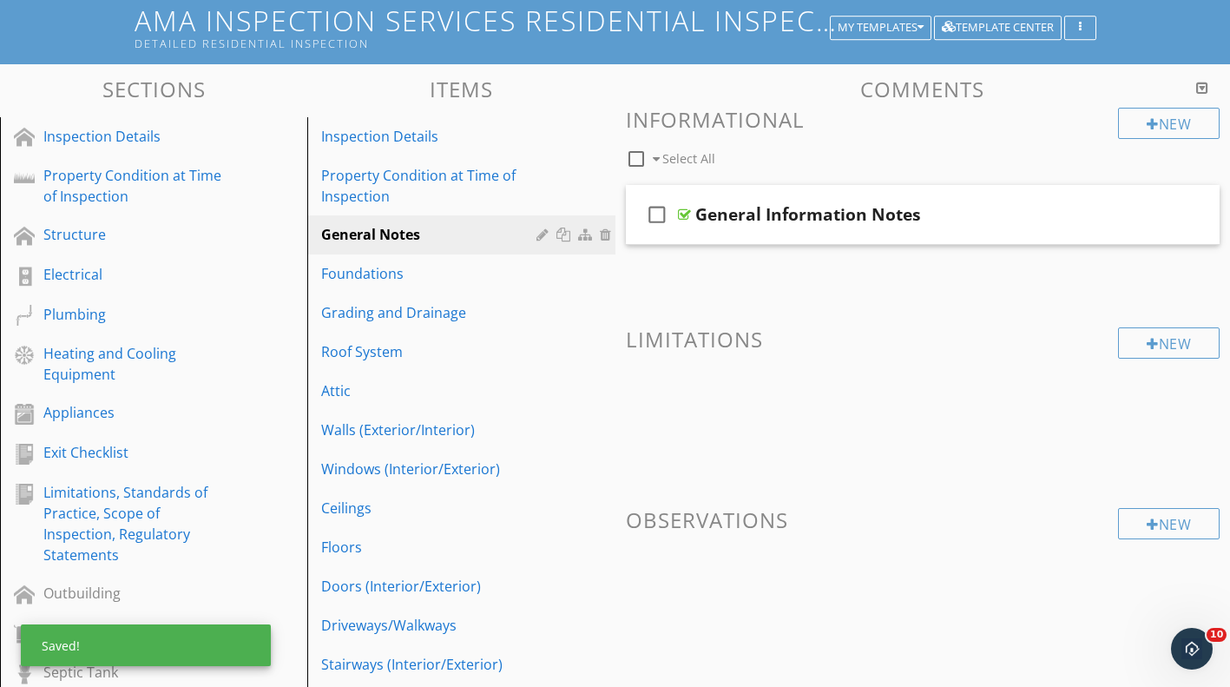
click at [405, 287] on link "Foundations" at bounding box center [464, 273] width 302 height 38
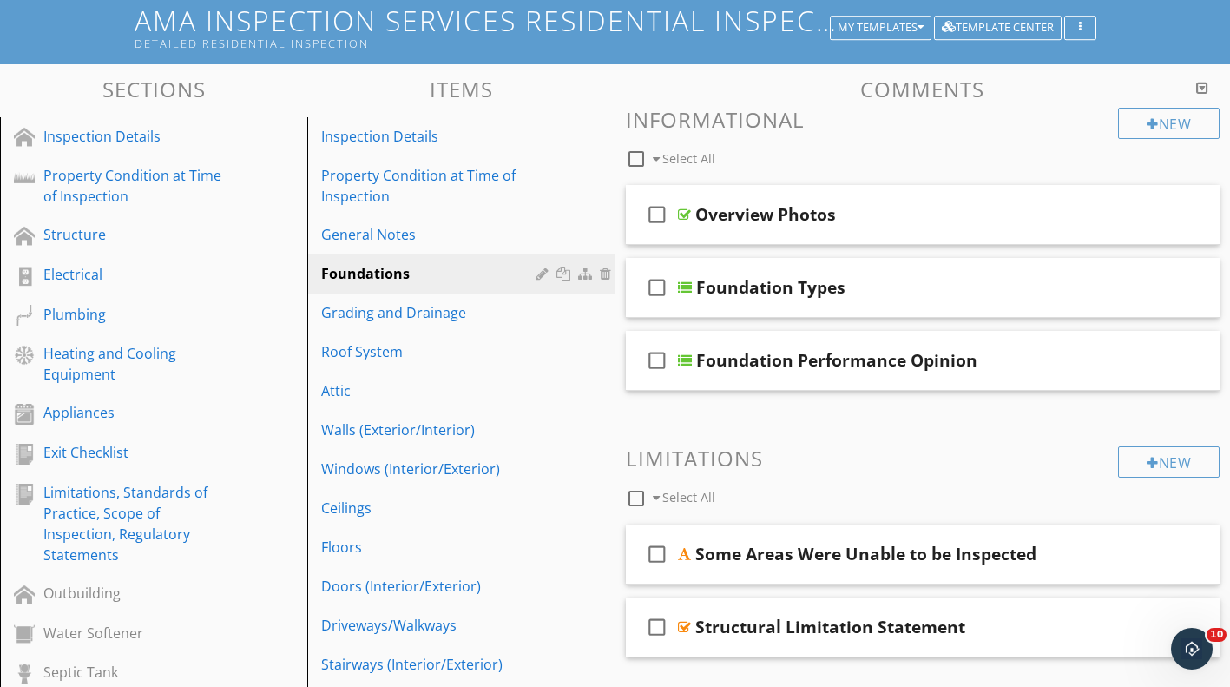
click at [385, 322] on link "Grading and Drainage" at bounding box center [464, 312] width 302 height 38
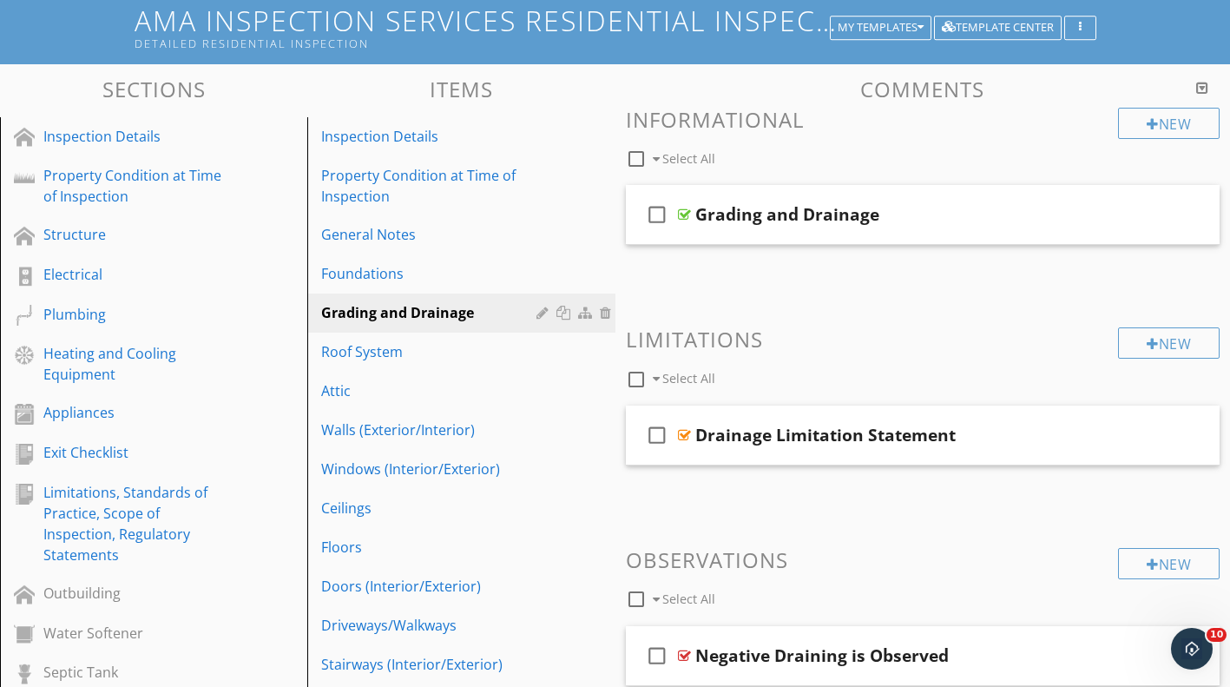
click at [375, 344] on div "Roof System" at bounding box center [431, 351] width 220 height 21
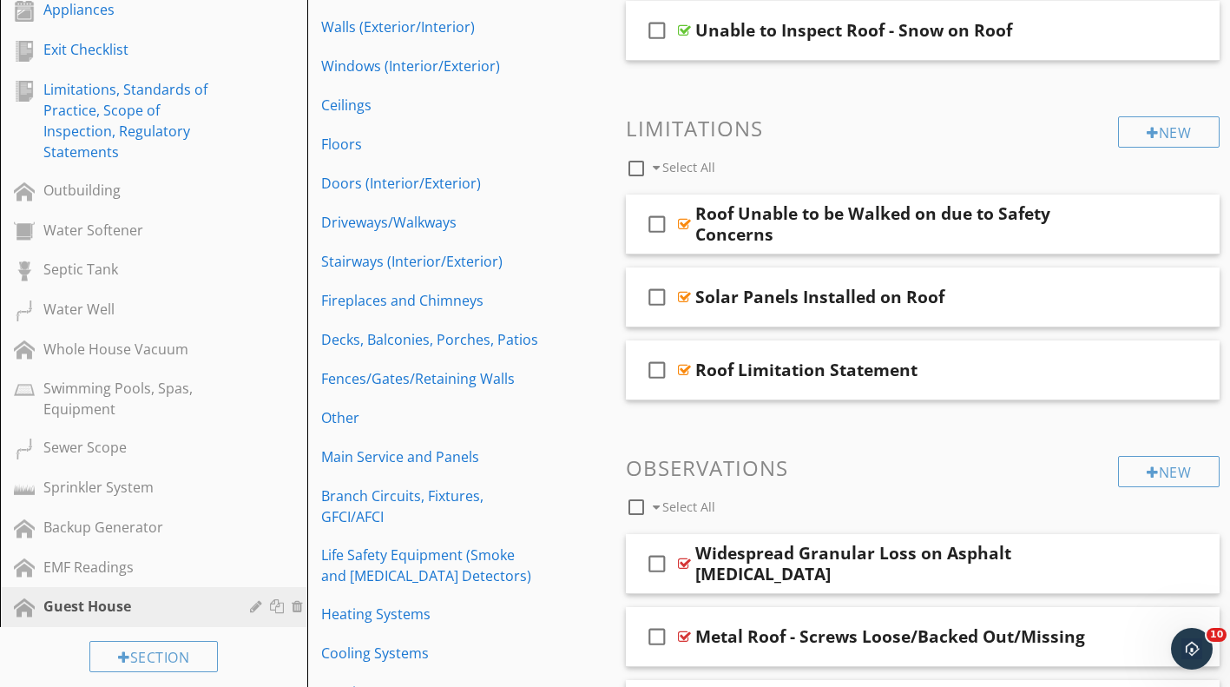
scroll to position [737, 0]
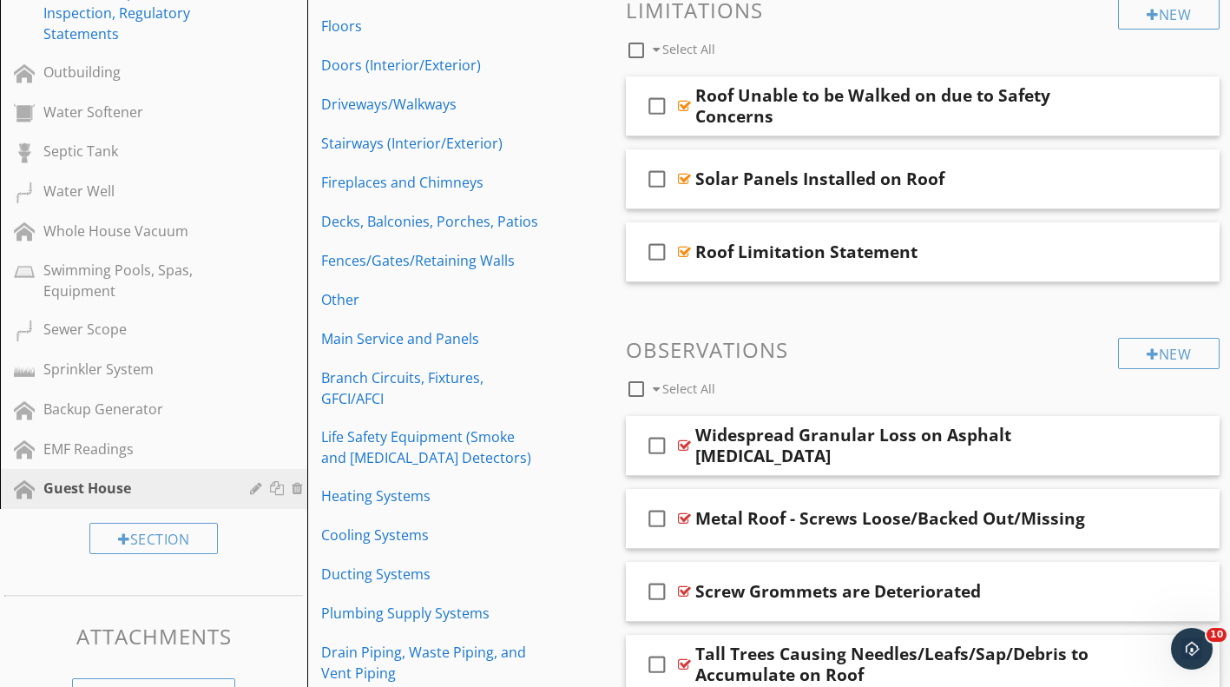
click at [278, 488] on div at bounding box center [279, 488] width 18 height 14
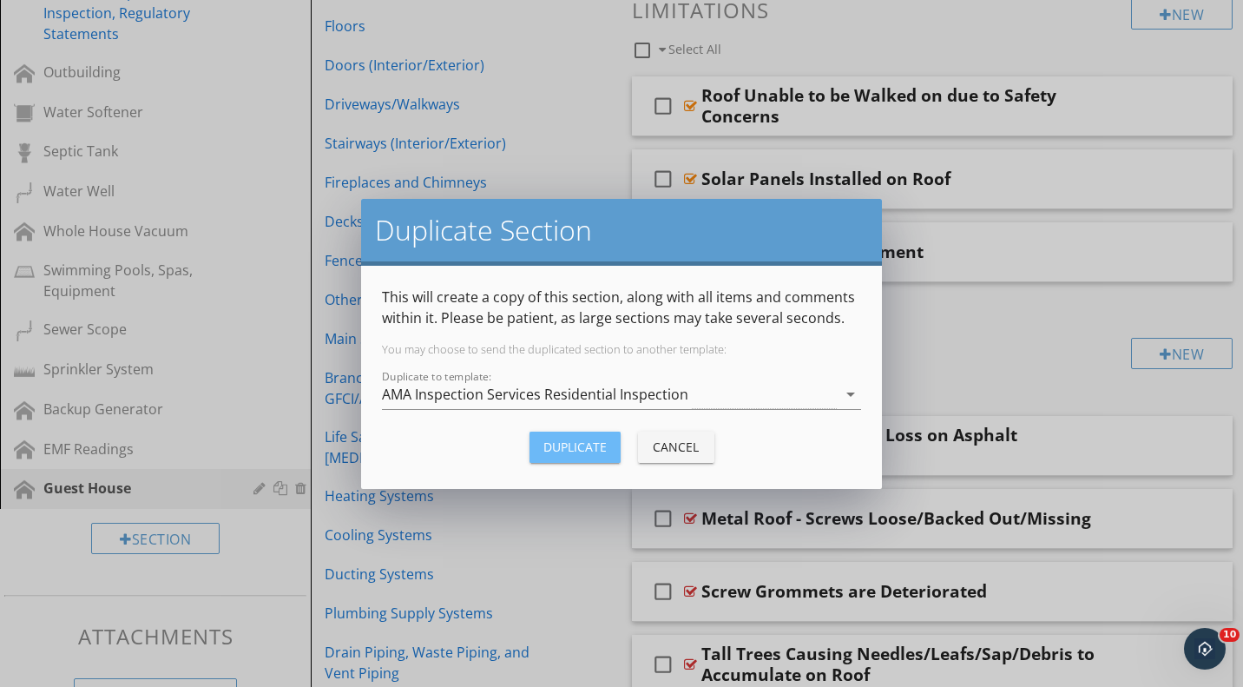
click at [550, 438] on div "Duplicate" at bounding box center [574, 447] width 63 height 18
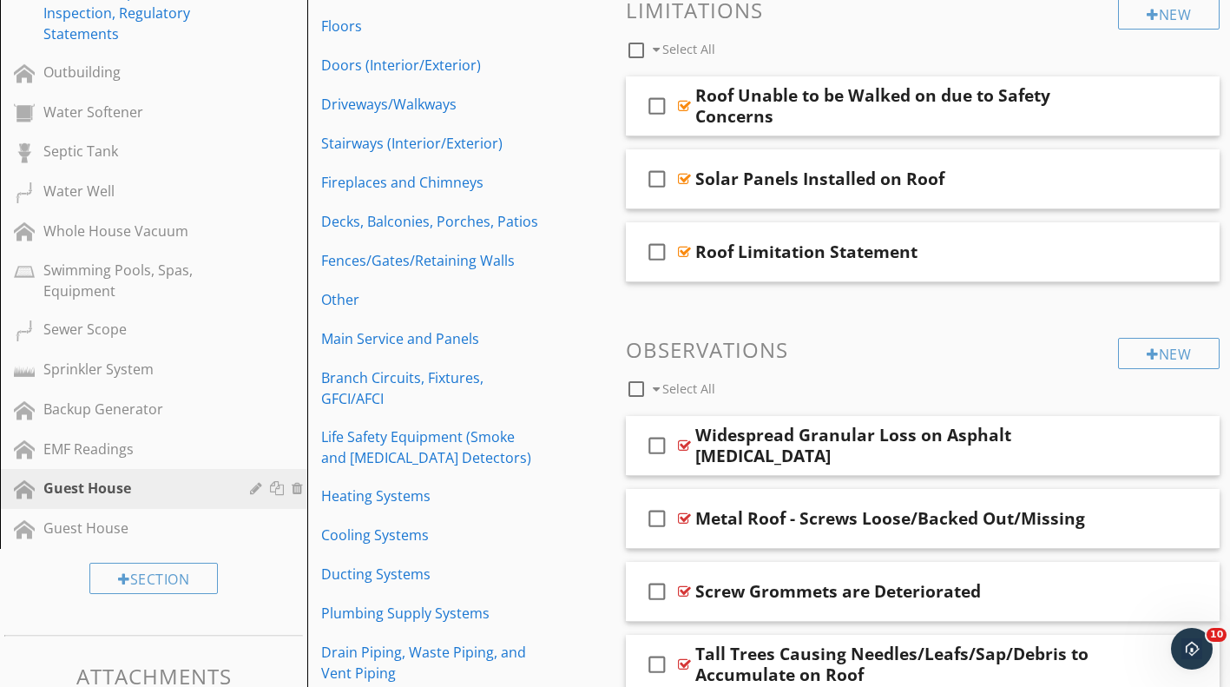
click at [194, 527] on div "Guest House" at bounding box center [133, 527] width 181 height 21
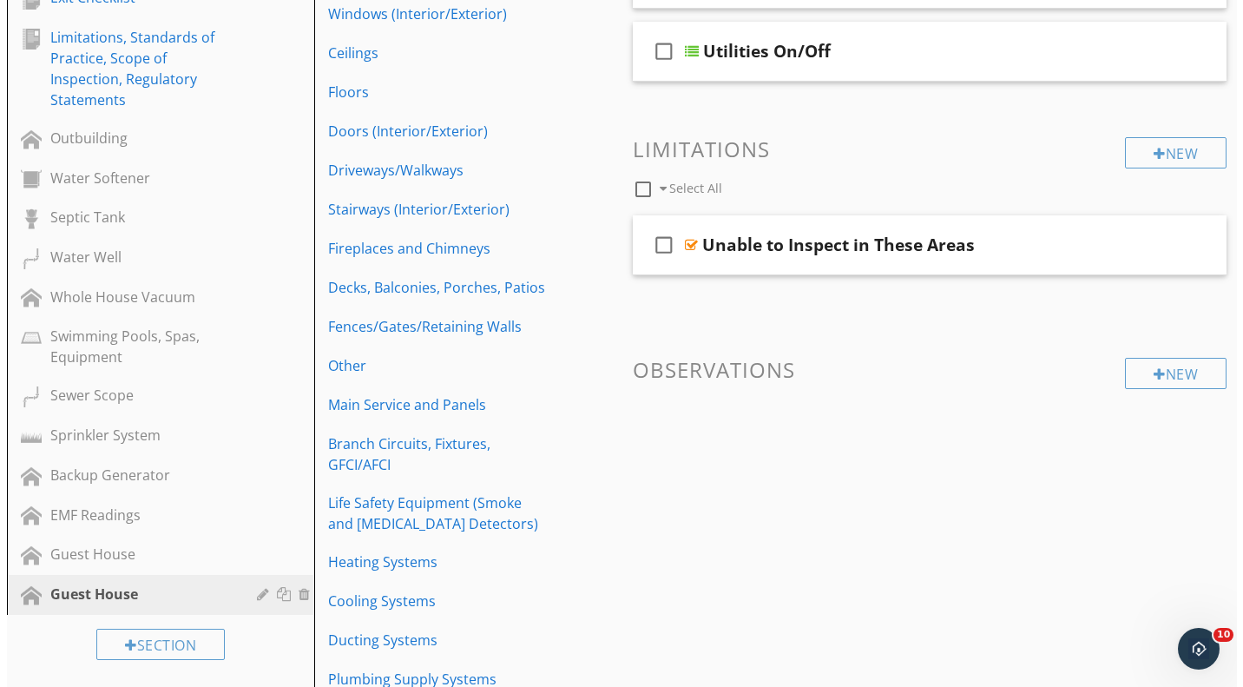
scroll to position [695, 0]
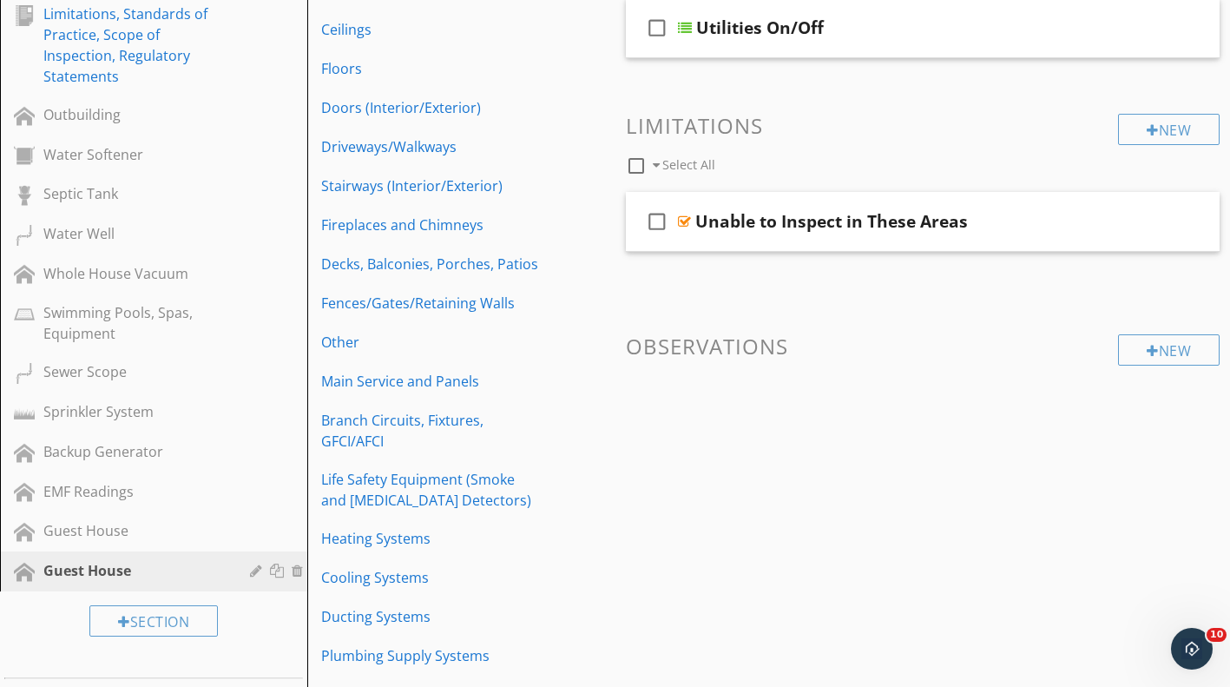
click at [257, 570] on div at bounding box center [258, 570] width 16 height 14
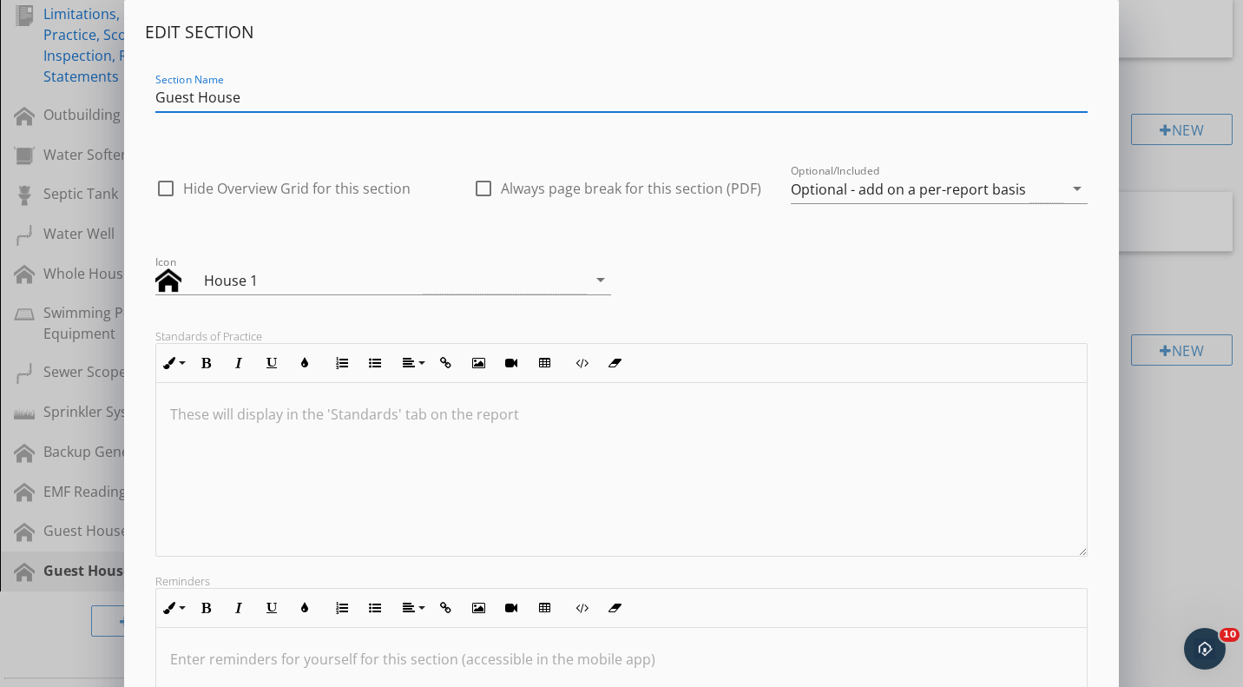
drag, startPoint x: 237, startPoint y: 100, endPoint x: 154, endPoint y: 110, distance: 84.0
click at [154, 110] on div "Section Name Guest House" at bounding box center [621, 99] width 953 height 60
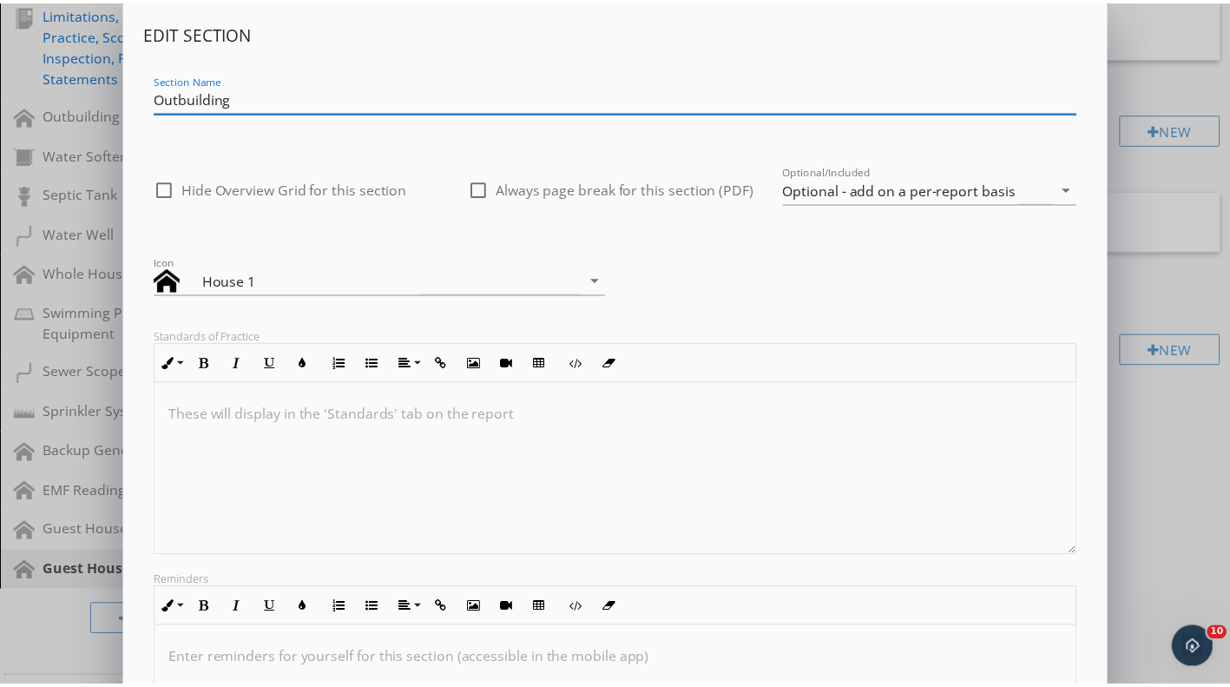
scroll to position [233, 0]
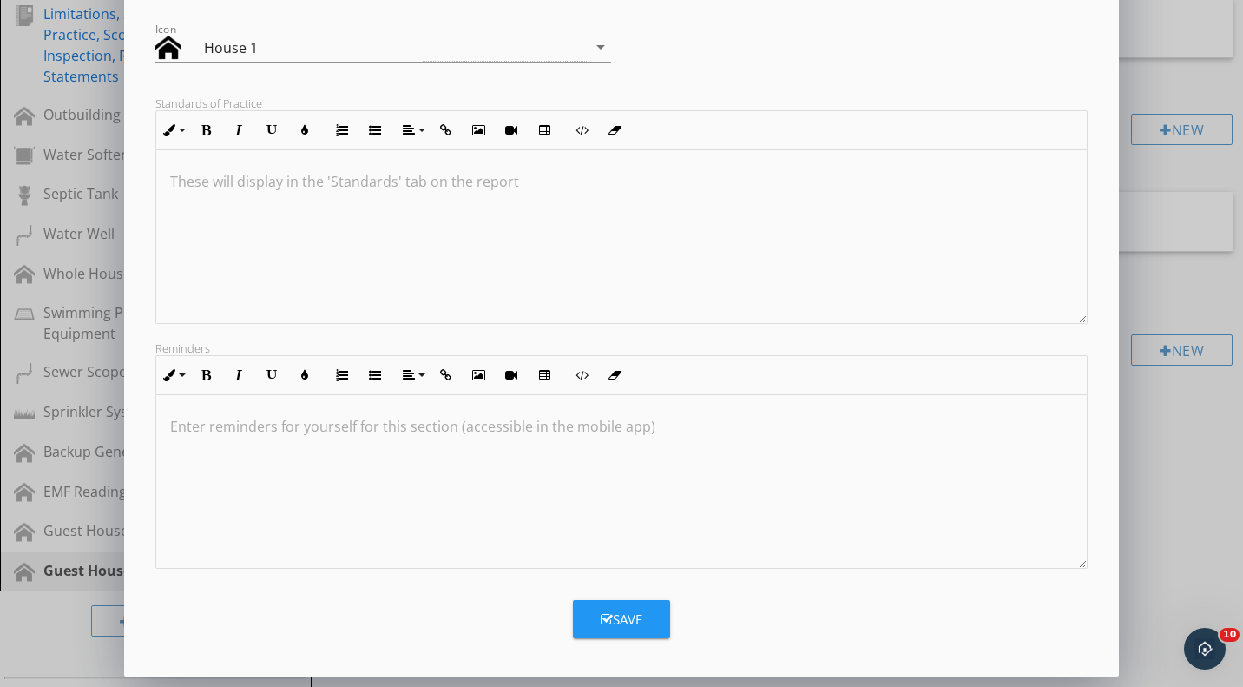
type input "Outbuilding"
click at [643, 621] on button "Save" at bounding box center [621, 619] width 97 height 38
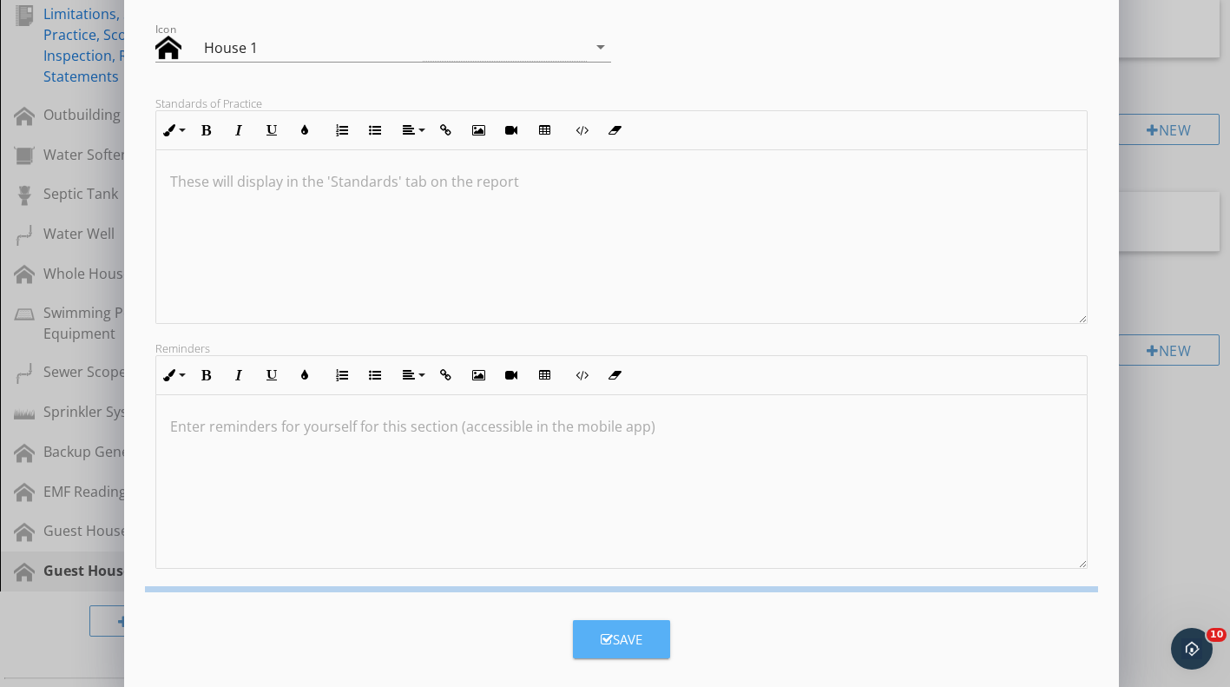
scroll to position [44, 0]
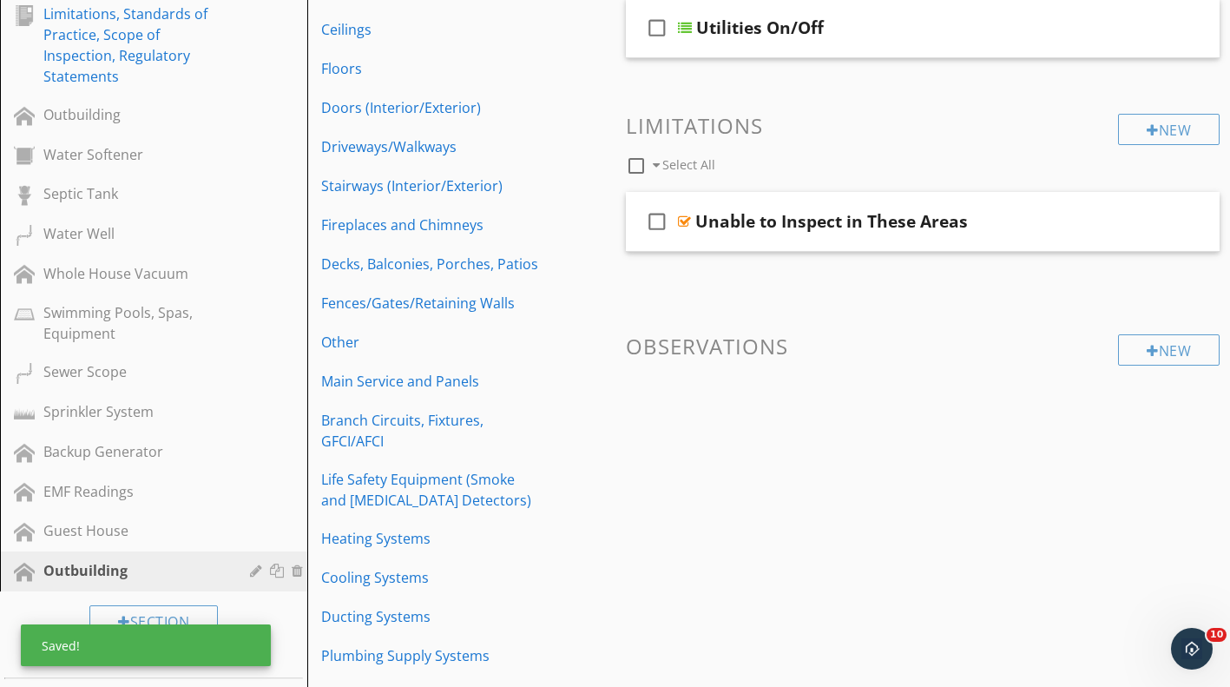
click at [116, 124] on div "Outbuilding" at bounding box center [133, 114] width 181 height 21
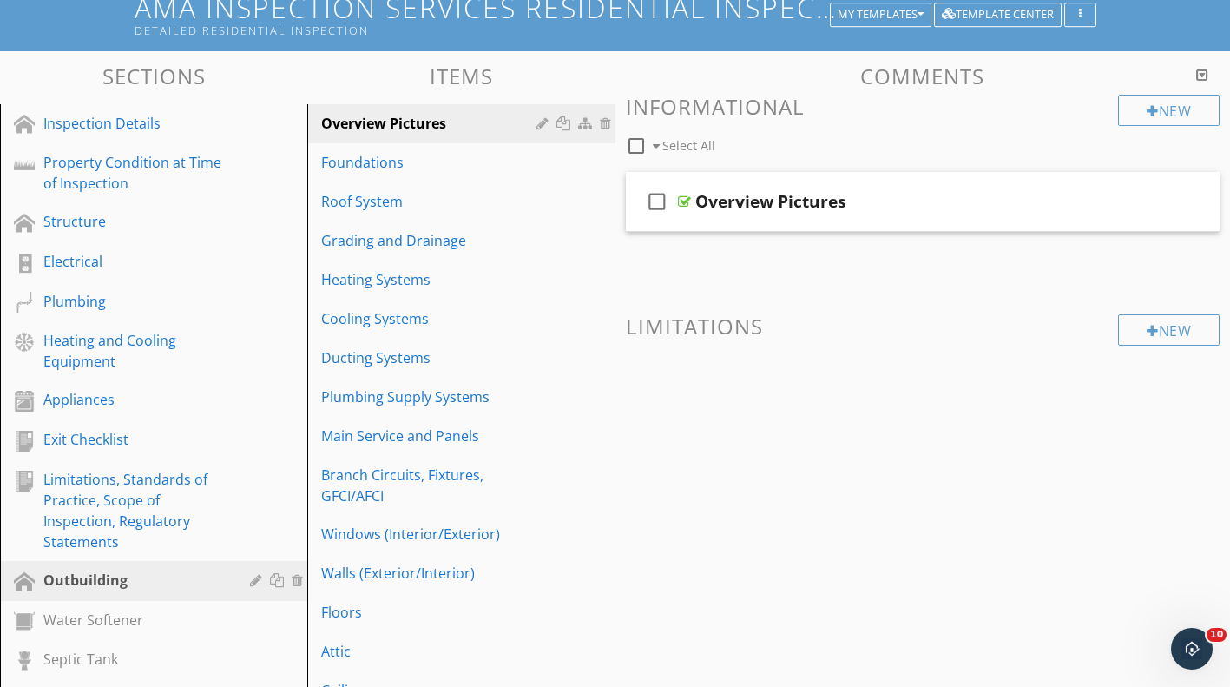
scroll to position [260, 0]
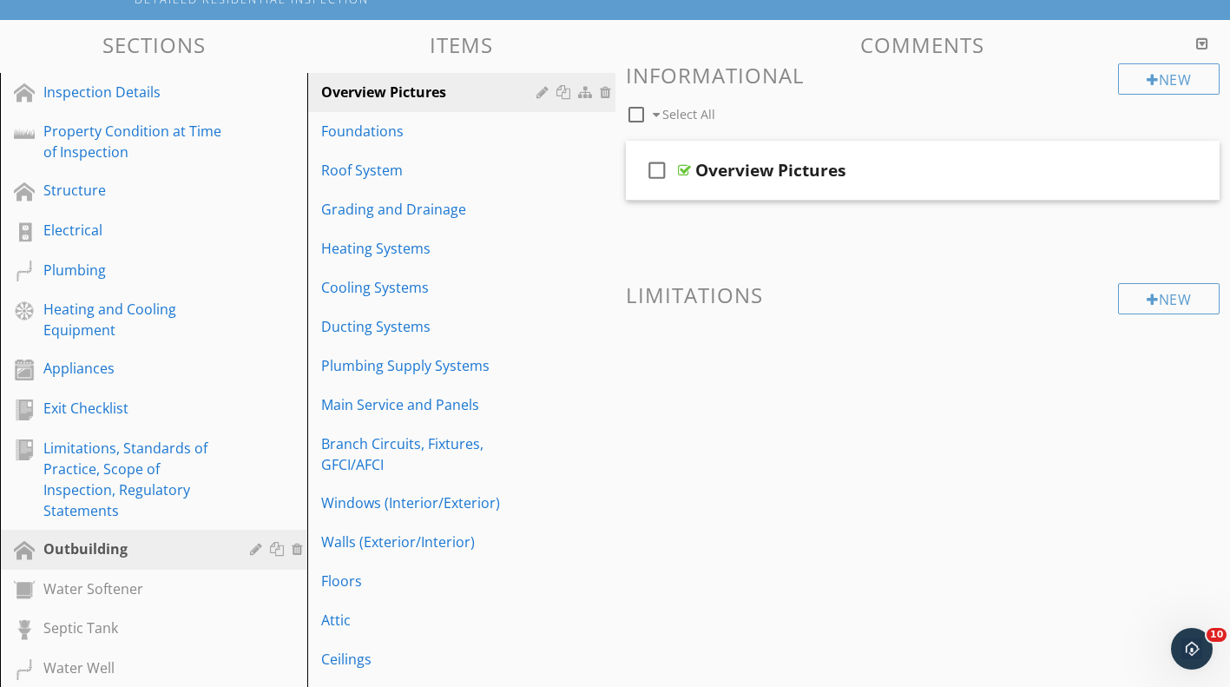
click at [302, 547] on div at bounding box center [300, 549] width 16 height 14
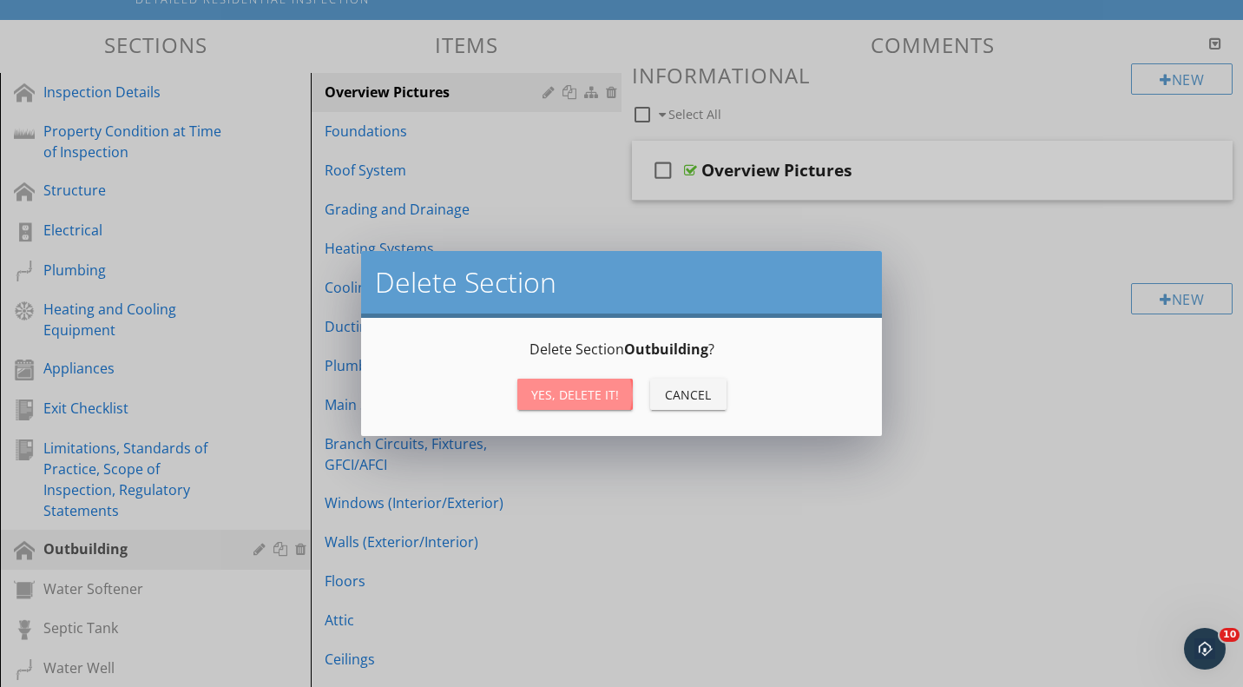
click at [569, 394] on div "Yes, Delete it!" at bounding box center [575, 394] width 88 height 18
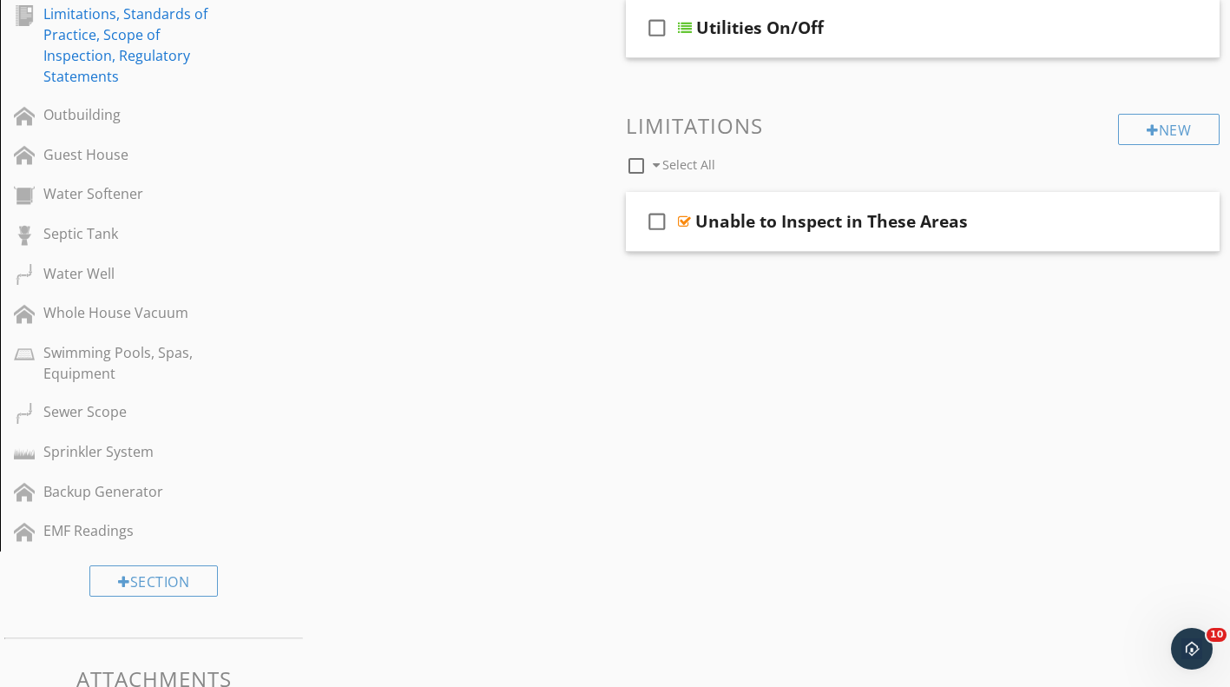
scroll to position [521, 0]
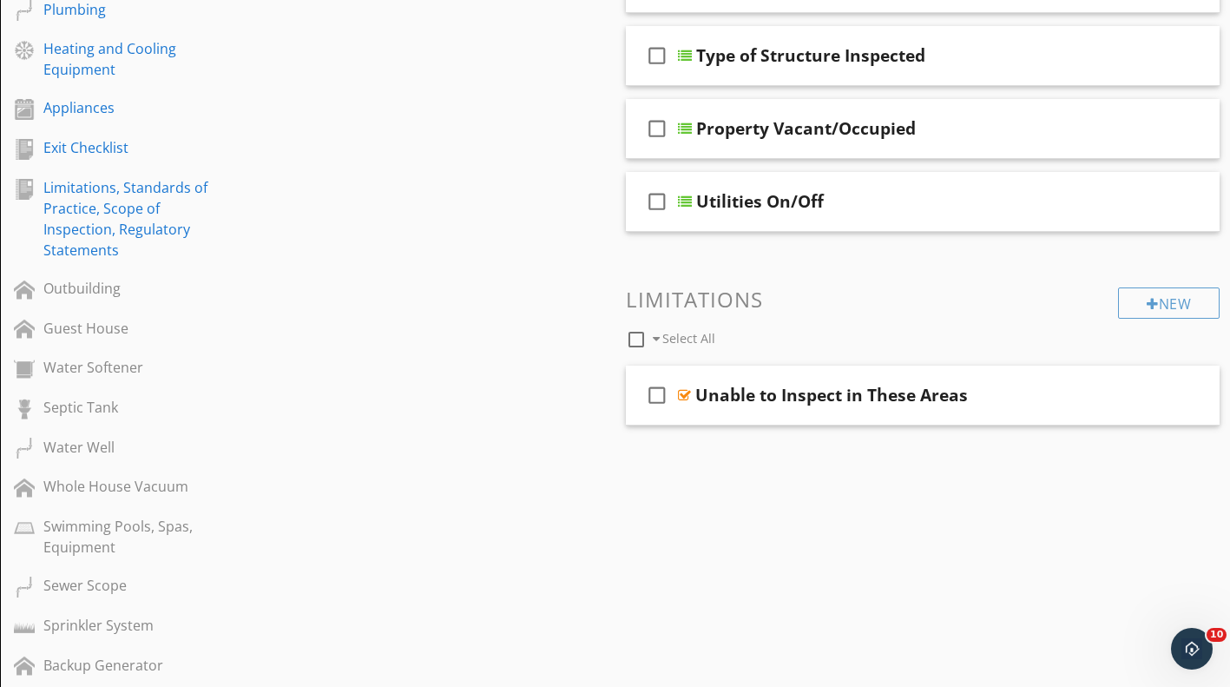
click at [118, 297] on div "Outbuilding" at bounding box center [133, 288] width 181 height 21
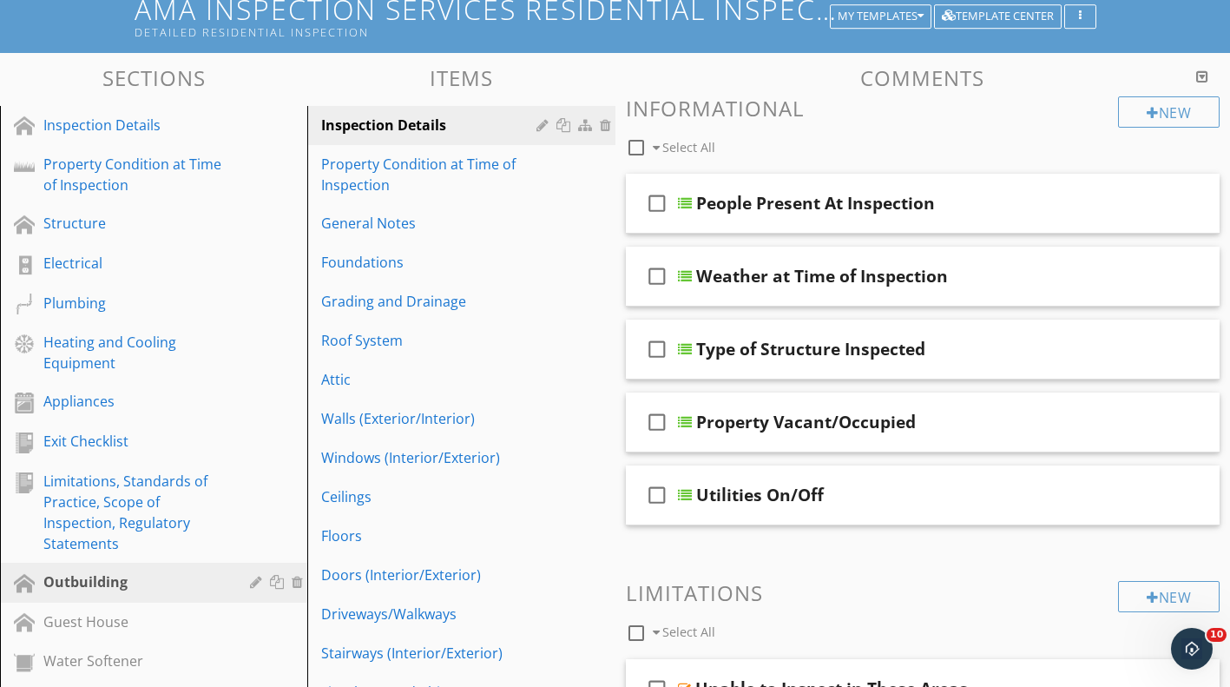
scroll to position [260, 0]
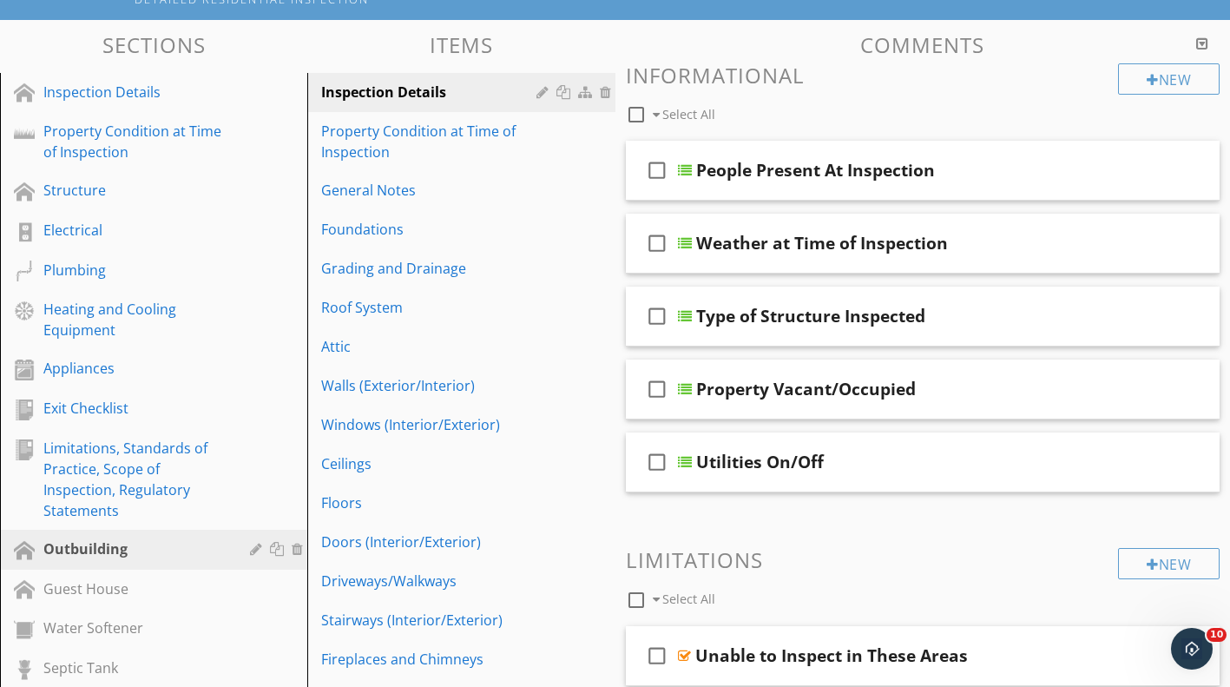
click at [127, 239] on div "Electrical" at bounding box center [133, 230] width 181 height 21
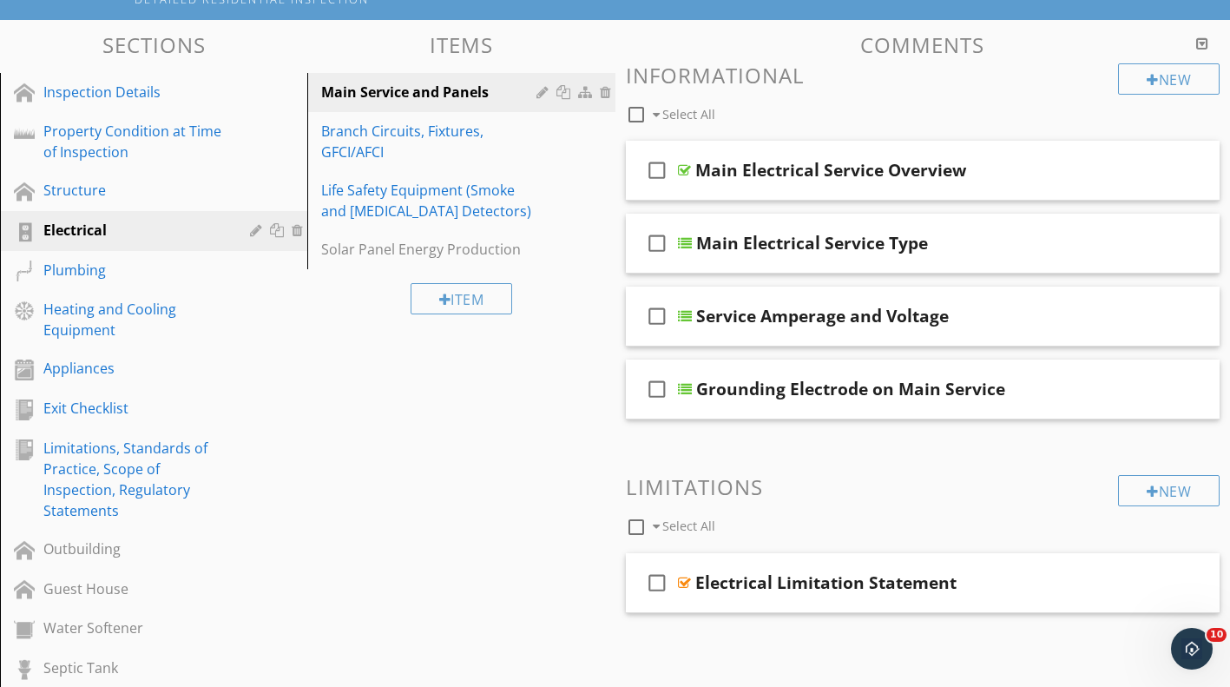
click at [412, 142] on div "Branch Circuits, Fixtures, GFCI/AFCI" at bounding box center [431, 142] width 220 height 42
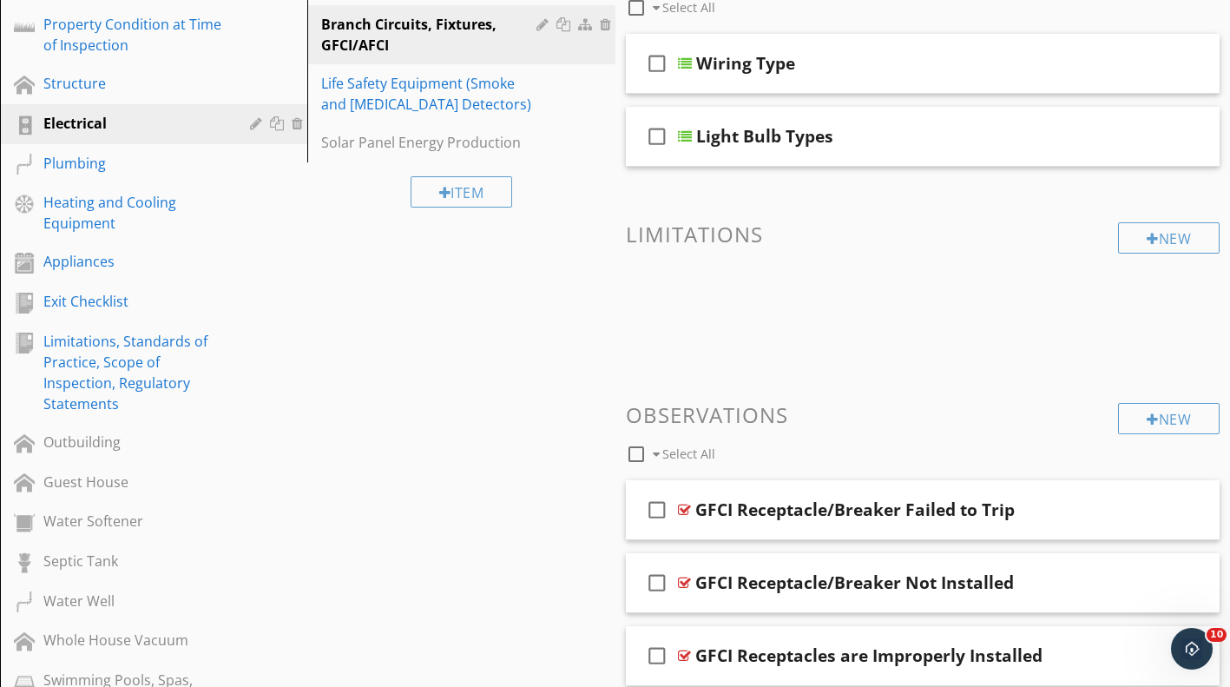
scroll to position [304, 0]
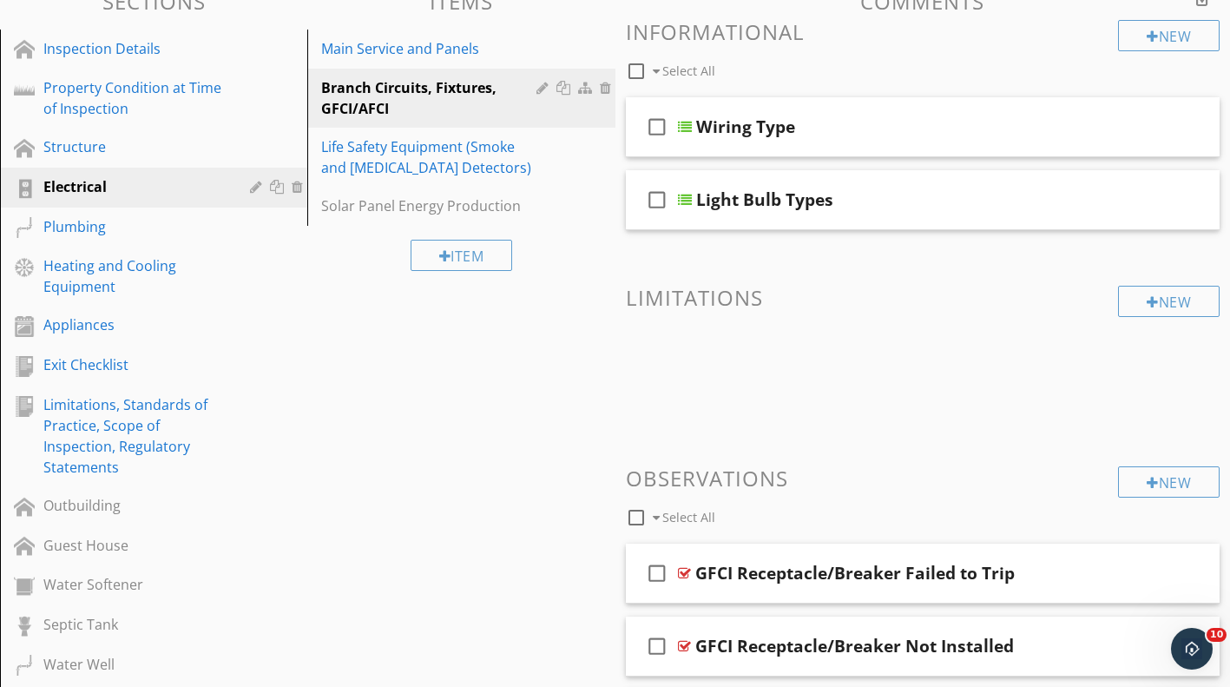
click at [464, 155] on div "Life Safety Equipment (Smoke and Carbon Monoxide Detectors)" at bounding box center [431, 157] width 220 height 42
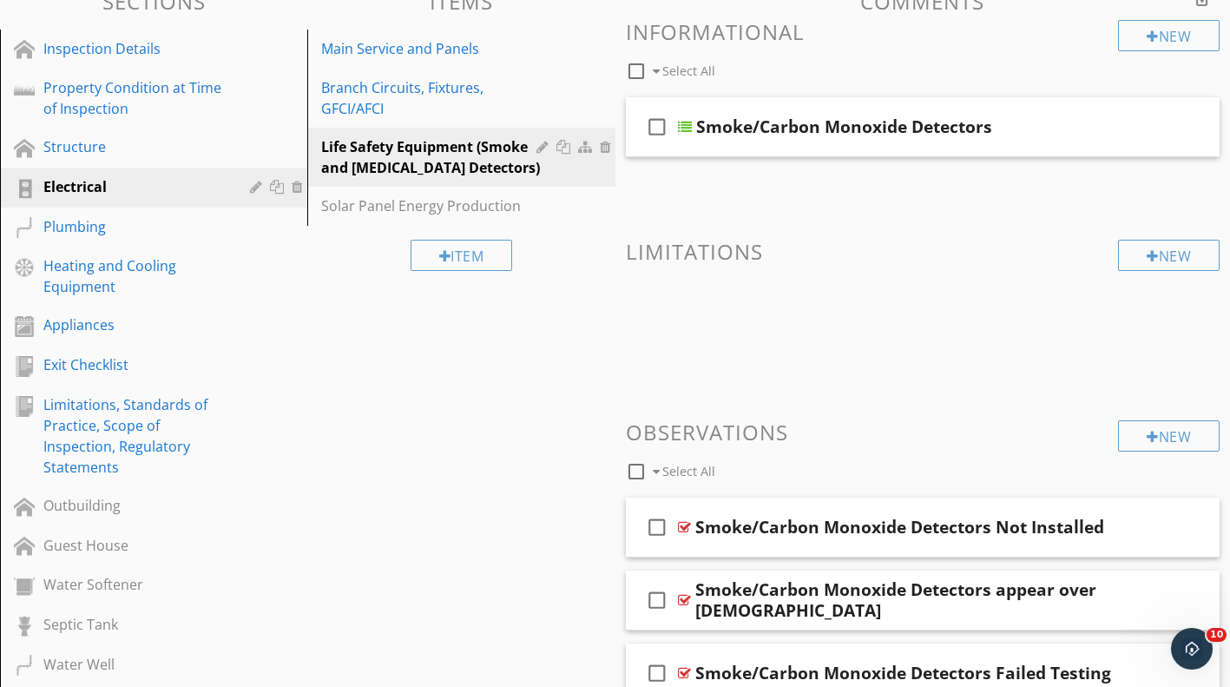
click at [465, 48] on div "Main Service and Panels" at bounding box center [431, 48] width 220 height 21
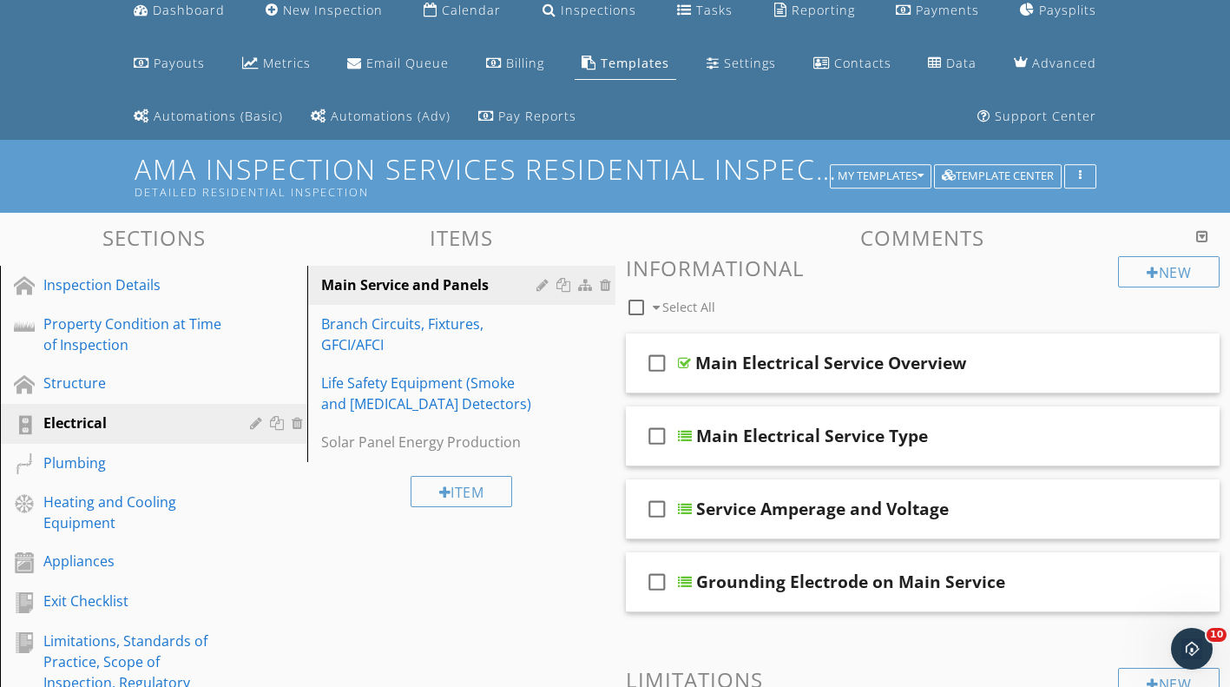
scroll to position [0, 0]
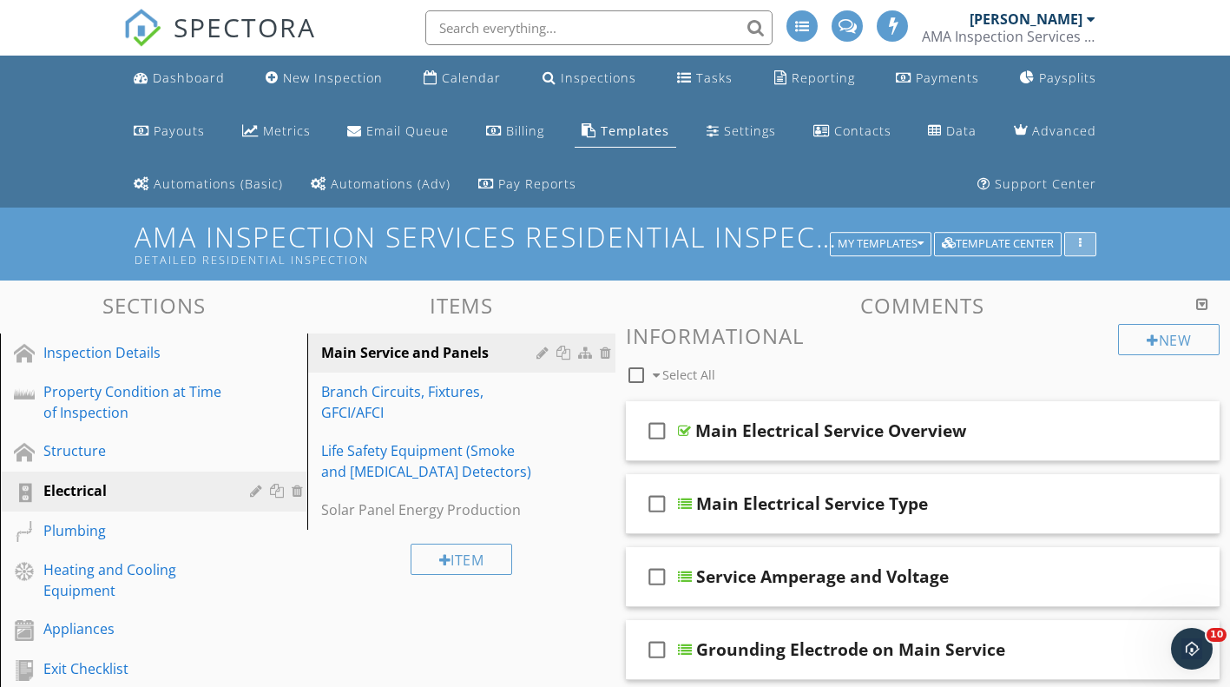
click at [1073, 242] on div "button" at bounding box center [1080, 244] width 16 height 12
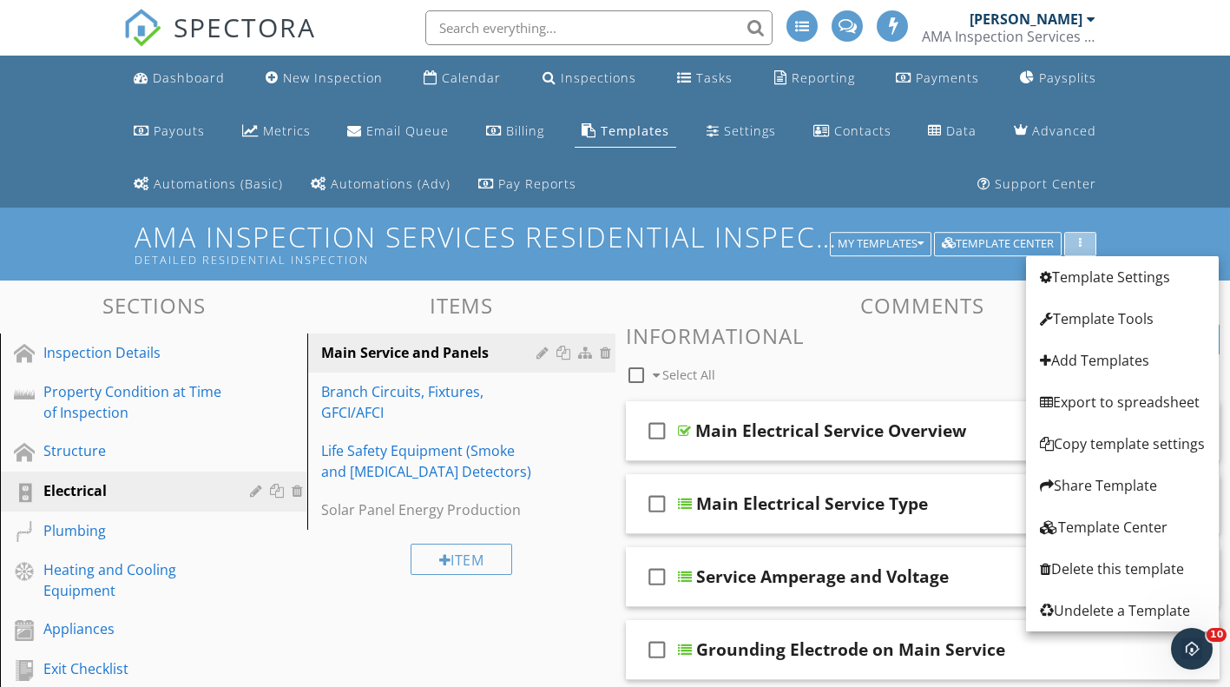
click at [1081, 246] on icon "button" at bounding box center [1080, 244] width 3 height 12
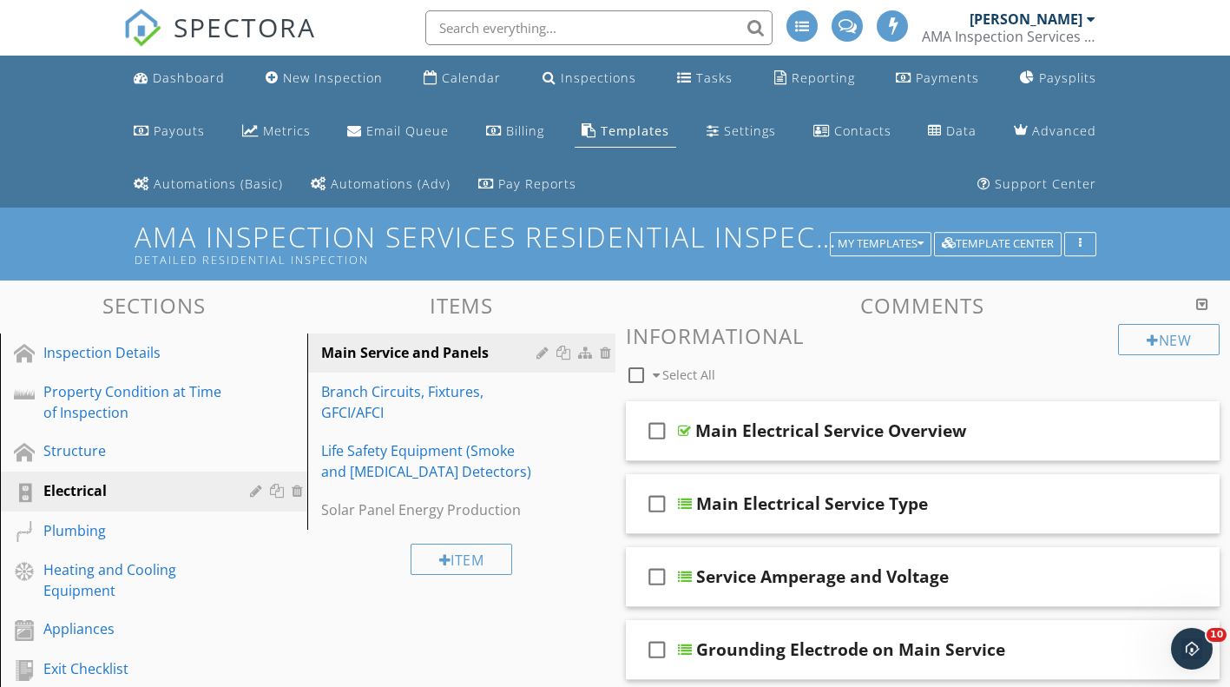
click at [97, 450] on div "Structure" at bounding box center [133, 450] width 181 height 21
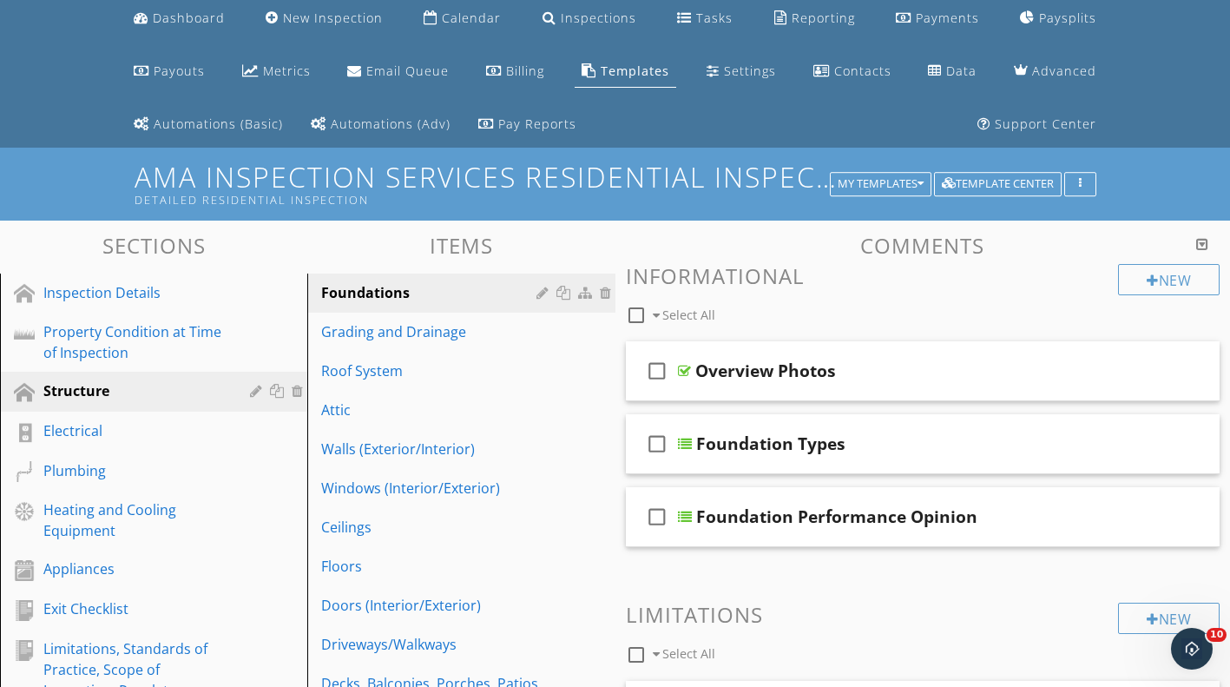
scroll to position [174, 0]
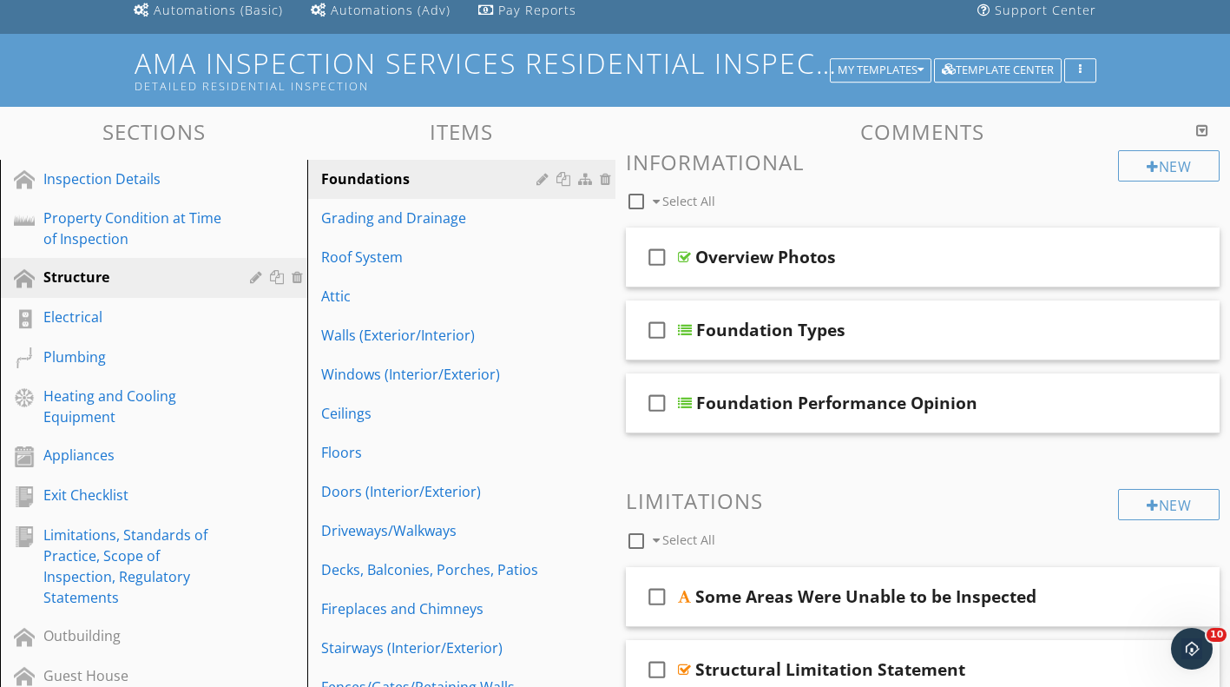
click at [468, 214] on div "Grading and Drainage" at bounding box center [431, 217] width 220 height 21
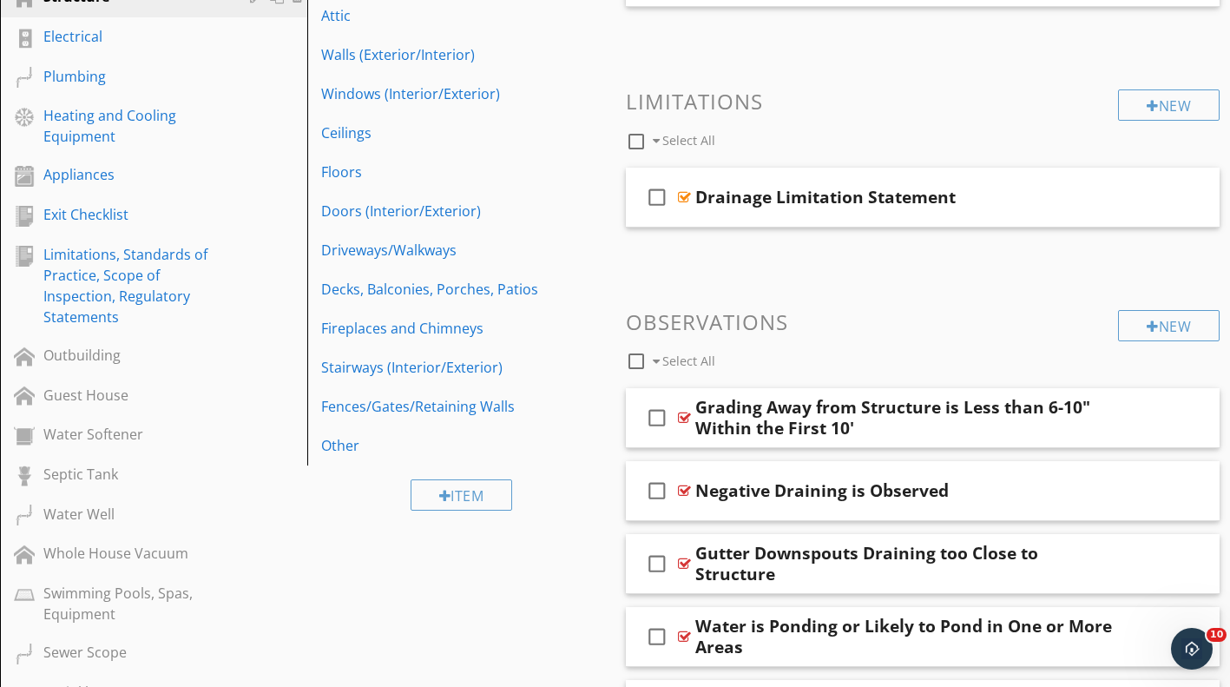
scroll to position [339, 0]
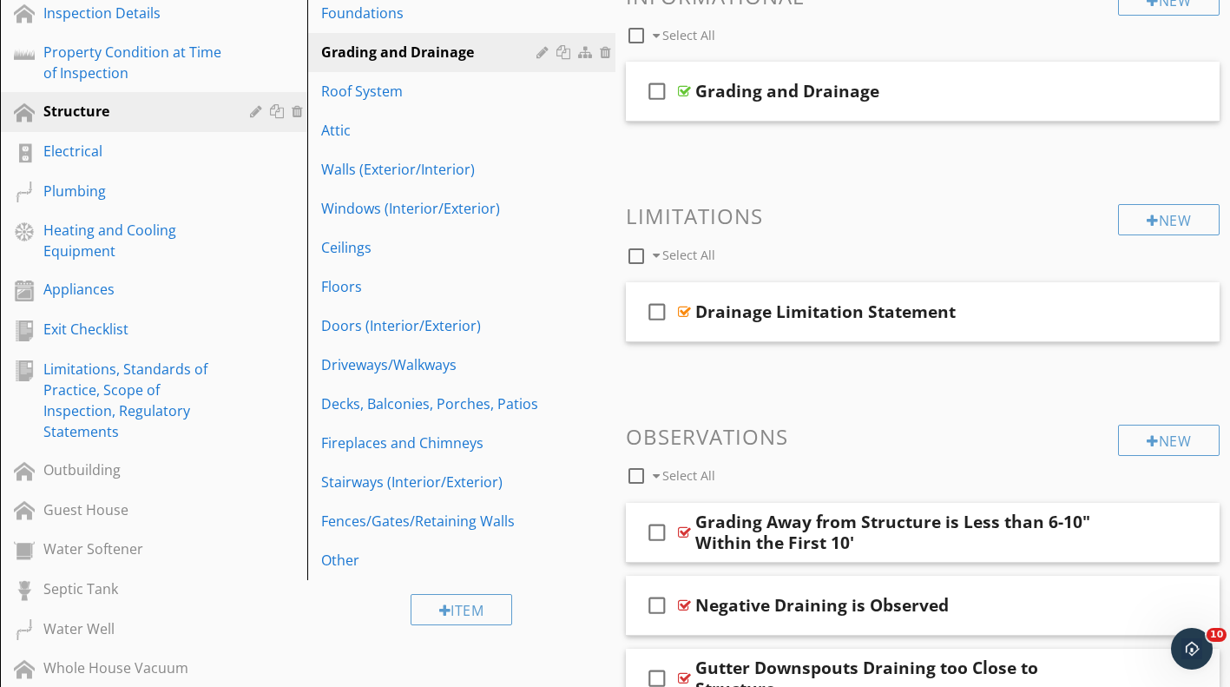
click at [467, 335] on link "Doors (Interior/Exterior)" at bounding box center [464, 325] width 302 height 38
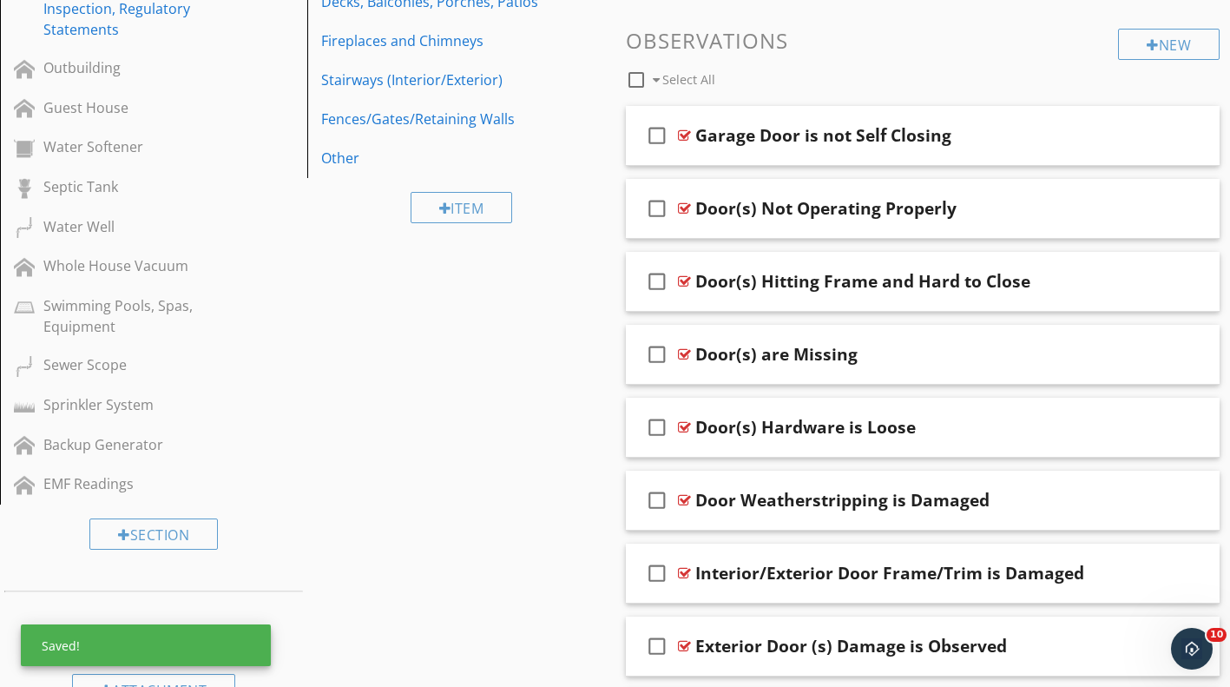
scroll to position [481, 0]
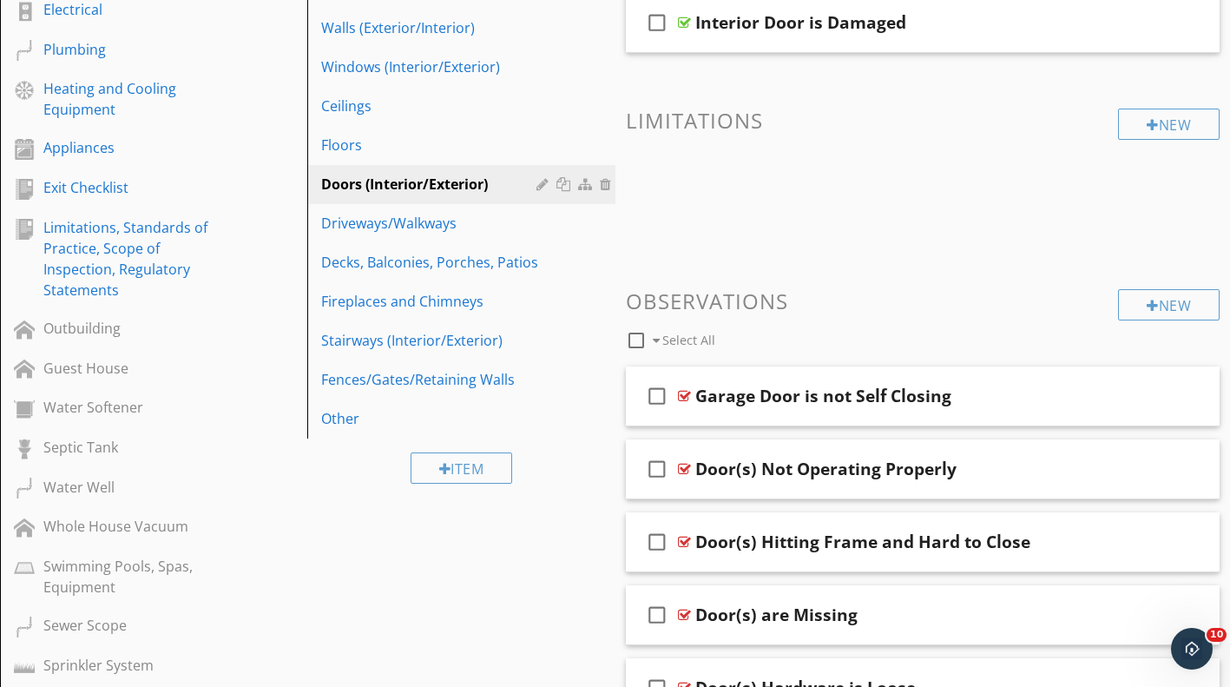
click at [392, 268] on div "Decks, Balconies, Porches, Patios" at bounding box center [431, 262] width 220 height 21
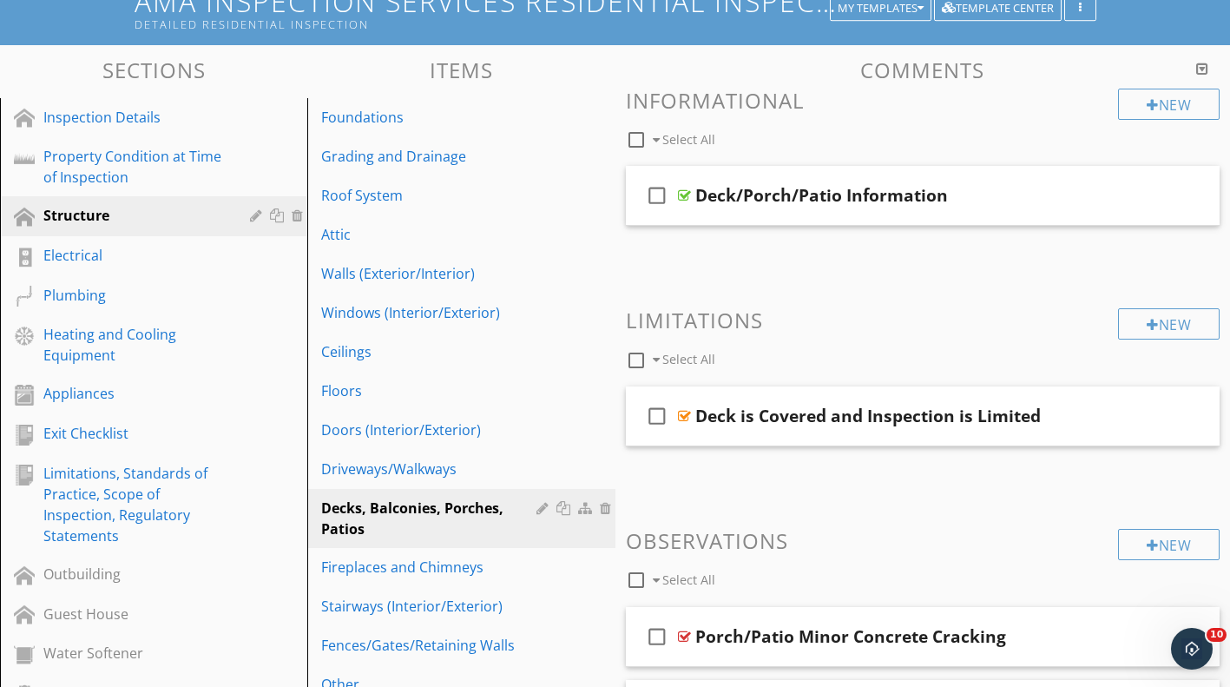
scroll to position [0, 0]
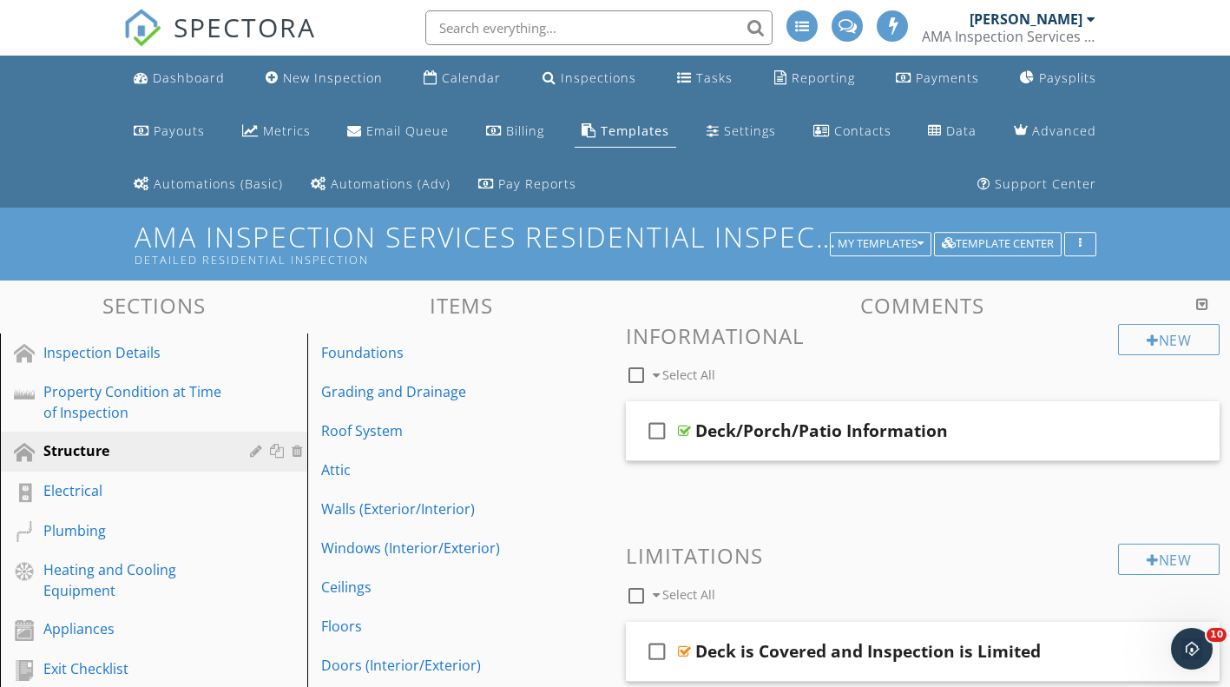
click at [724, 134] on div "Settings" at bounding box center [750, 130] width 52 height 16
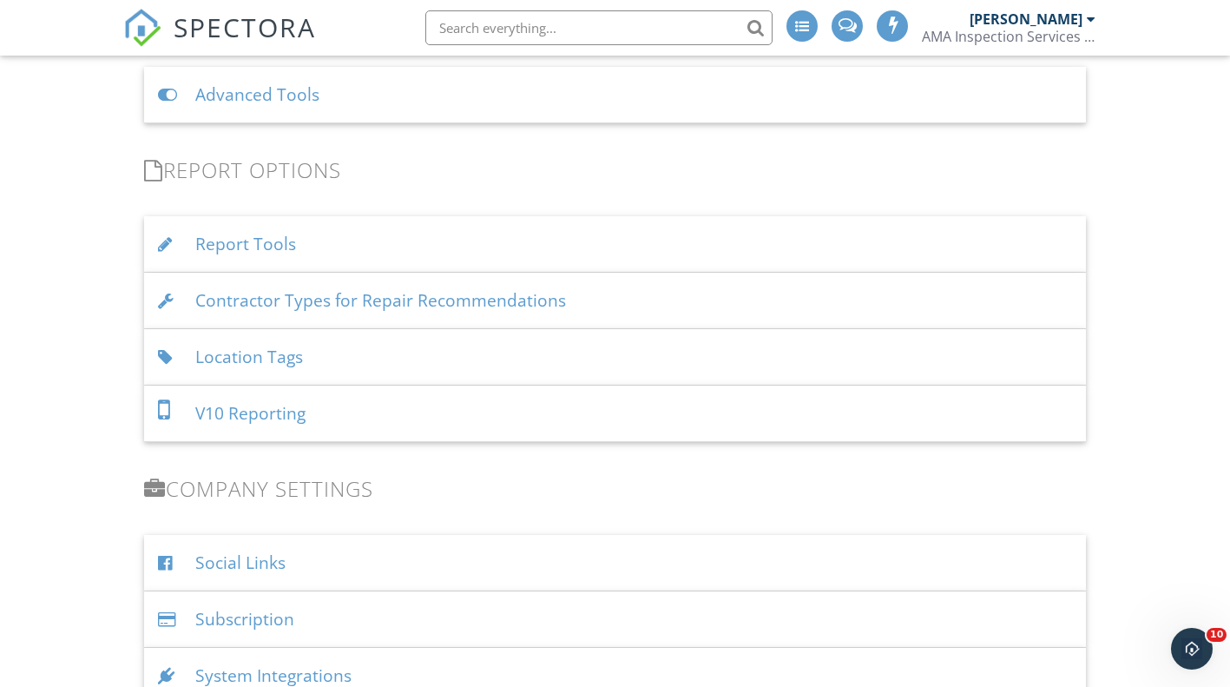
scroll to position [1736, 0]
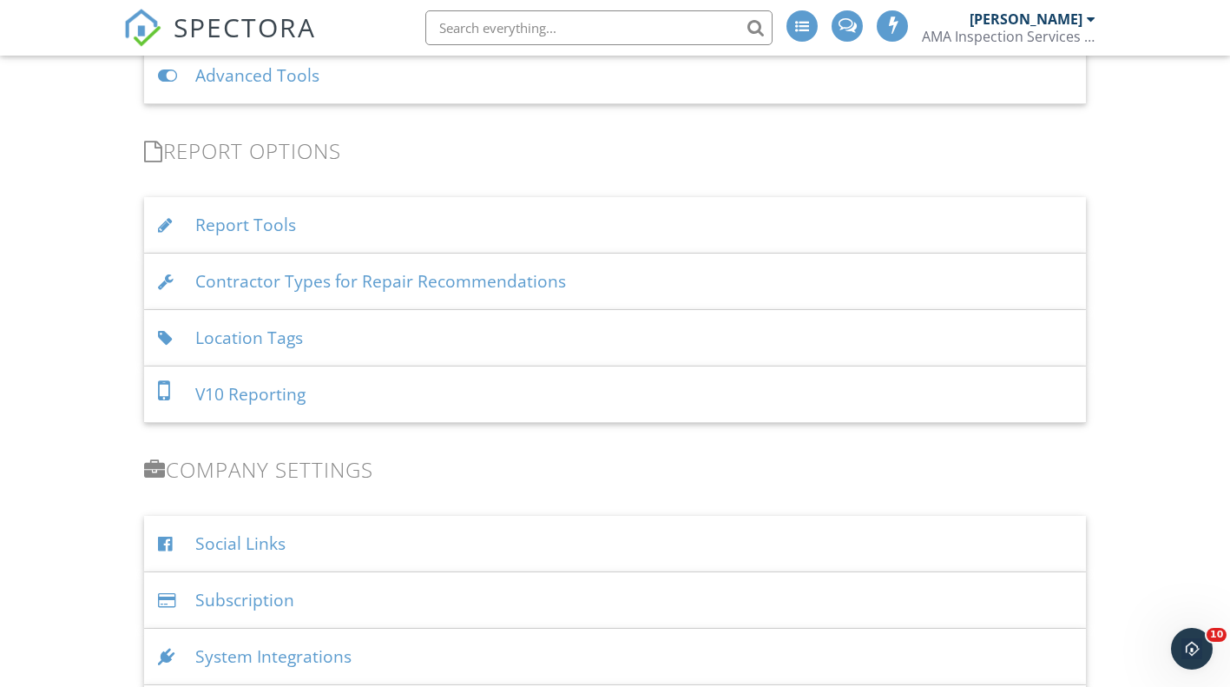
click at [266, 334] on div "Location Tags" at bounding box center [615, 338] width 943 height 56
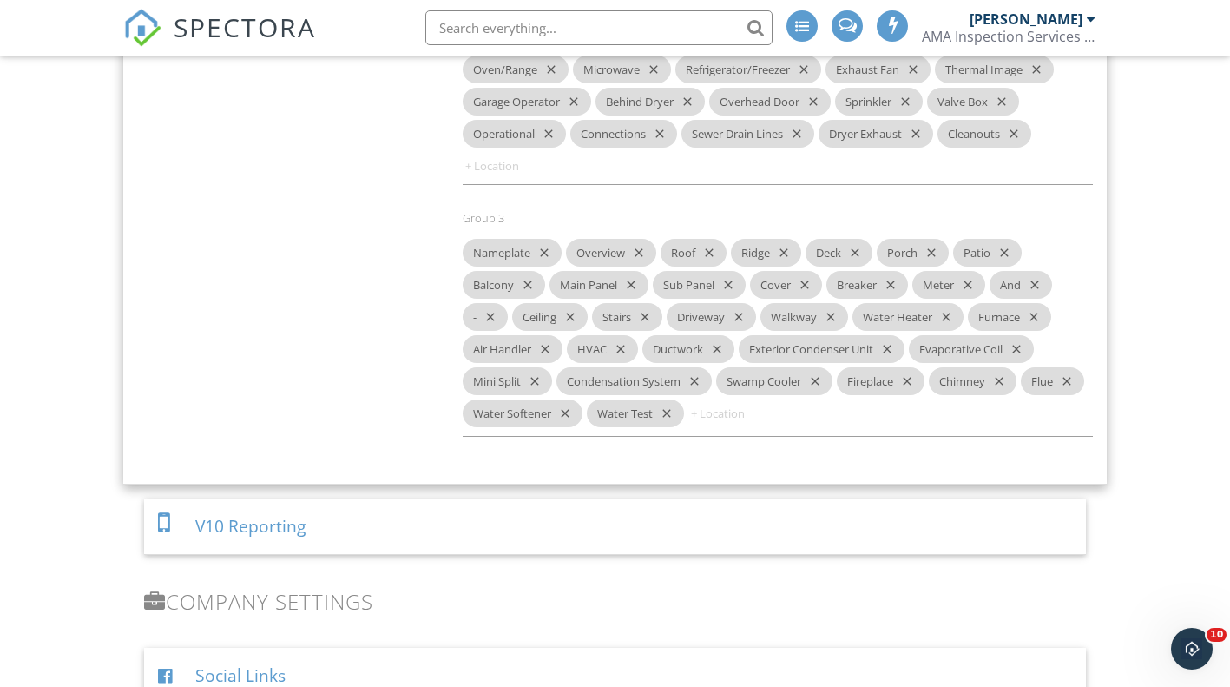
scroll to position [2257, 0]
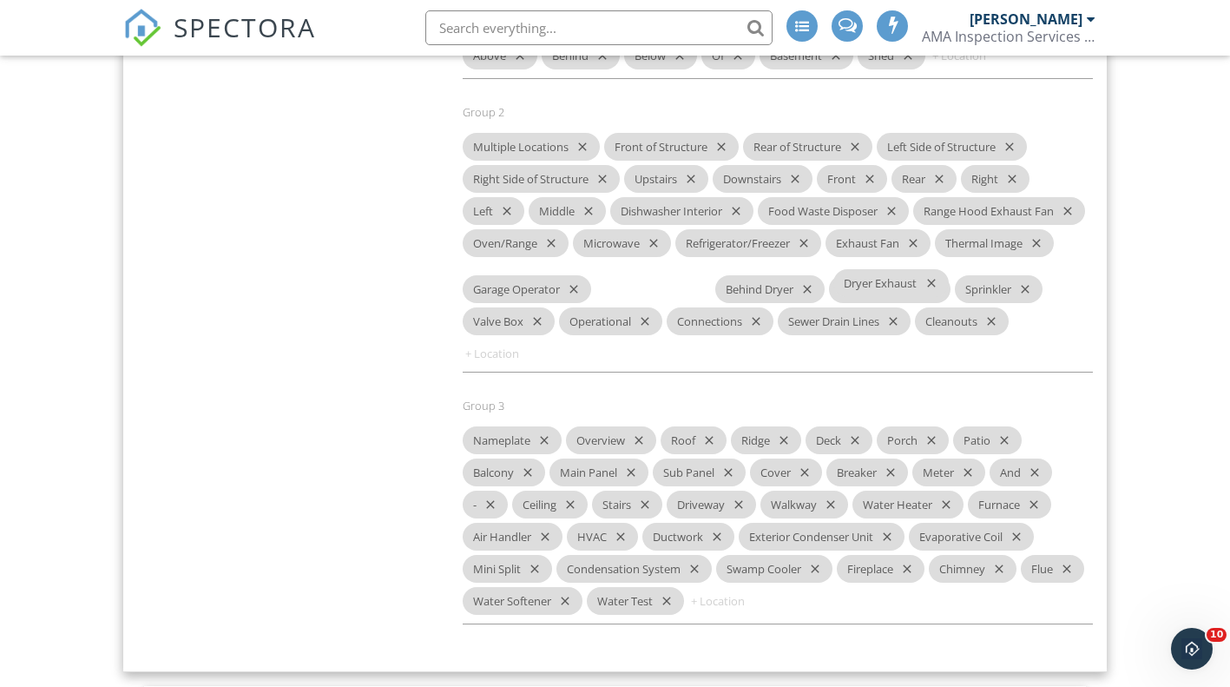
drag, startPoint x: 505, startPoint y: 345, endPoint x: 876, endPoint y: 288, distance: 375.0
drag, startPoint x: 547, startPoint y: 309, endPoint x: 892, endPoint y: 289, distance: 345.3
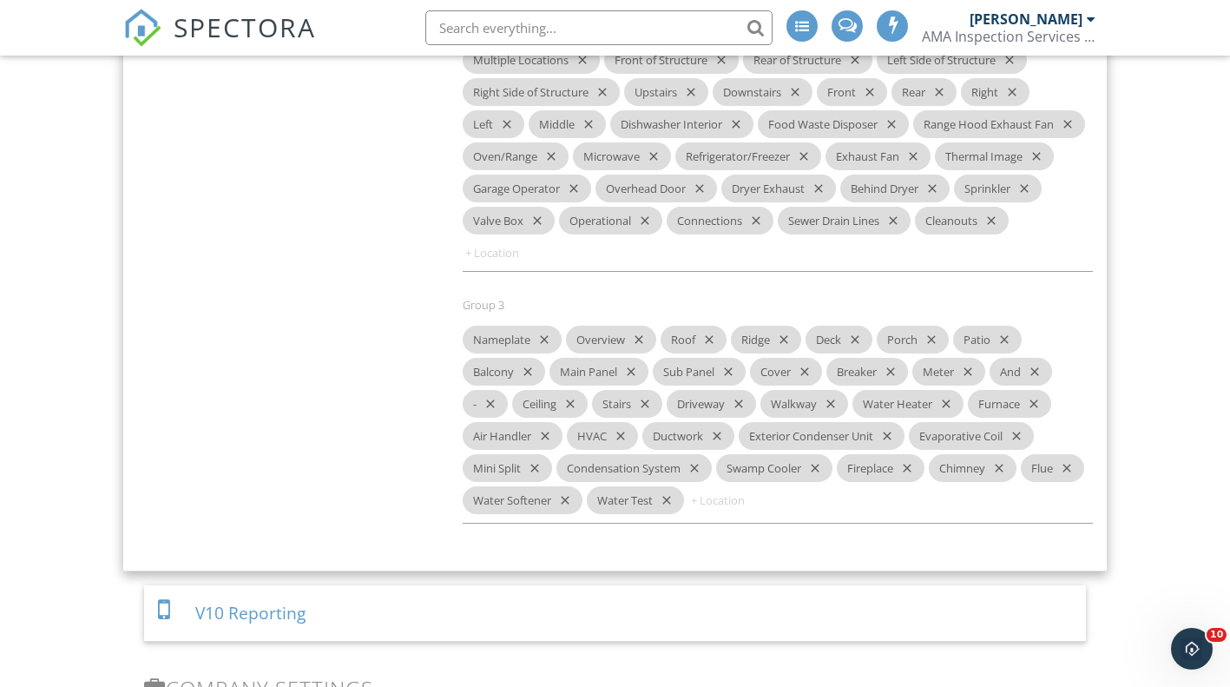
scroll to position [2431, 0]
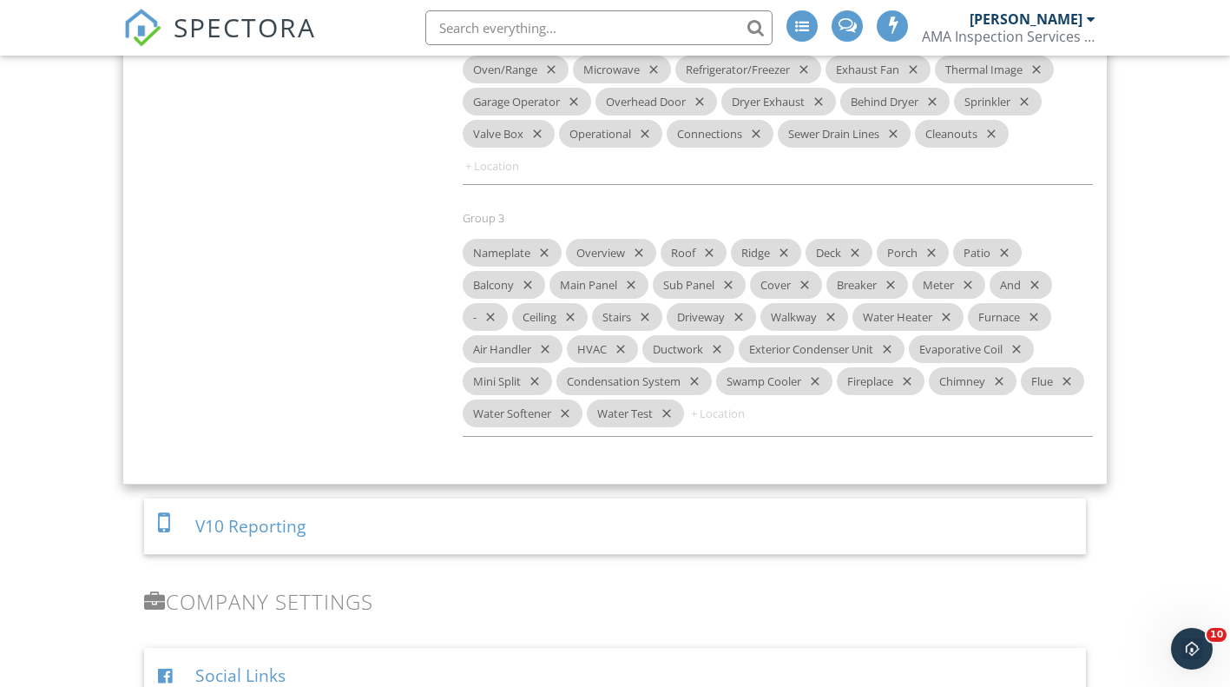
click at [492, 326] on icon "close" at bounding box center [487, 317] width 21 height 28
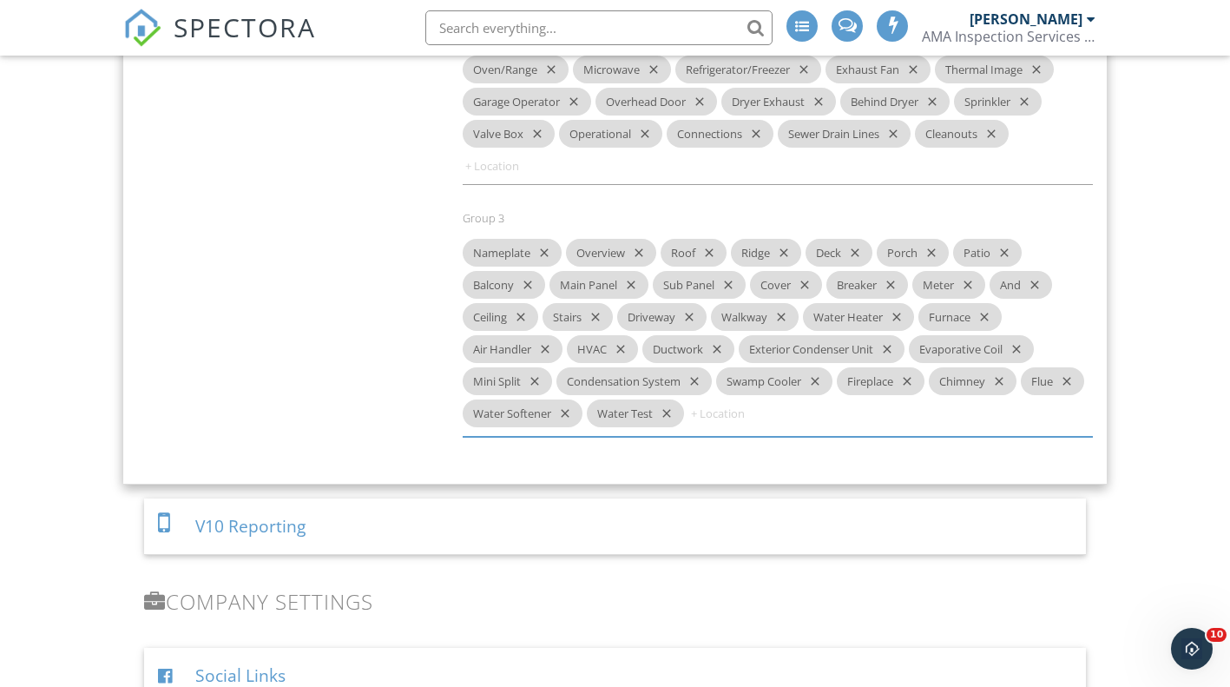
click at [530, 291] on icon "close" at bounding box center [524, 285] width 21 height 28
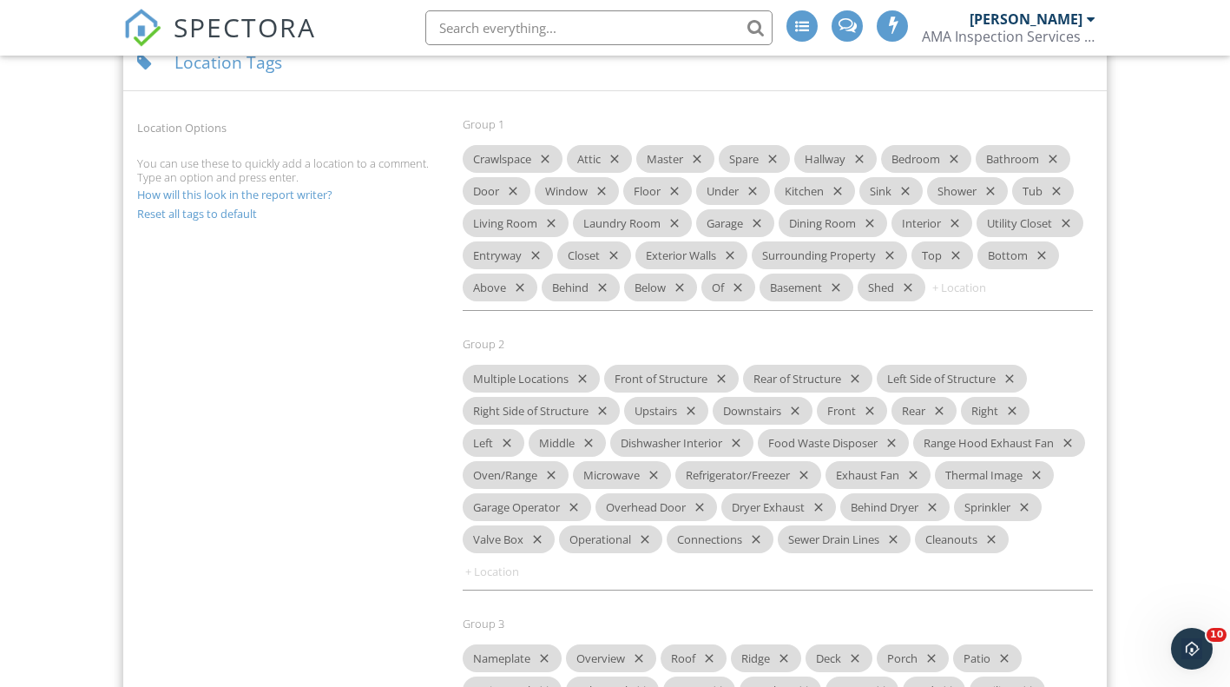
scroll to position [1997, 0]
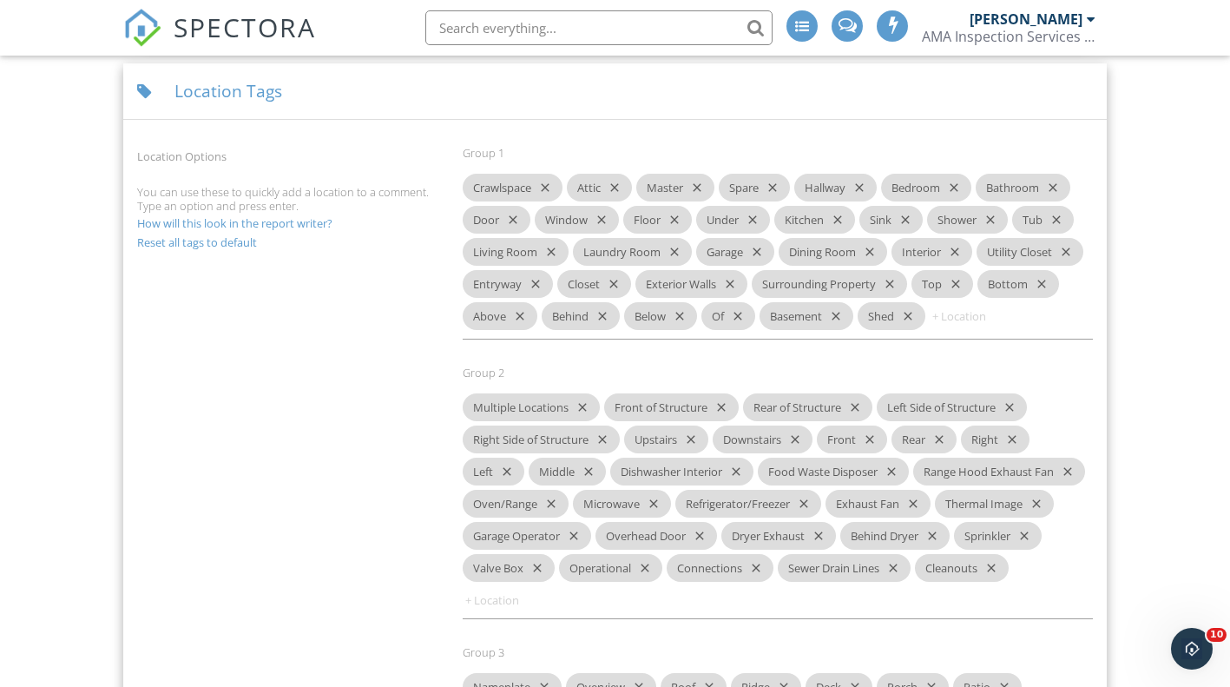
click at [972, 319] on input at bounding box center [982, 316] width 104 height 28
type input "Wall"
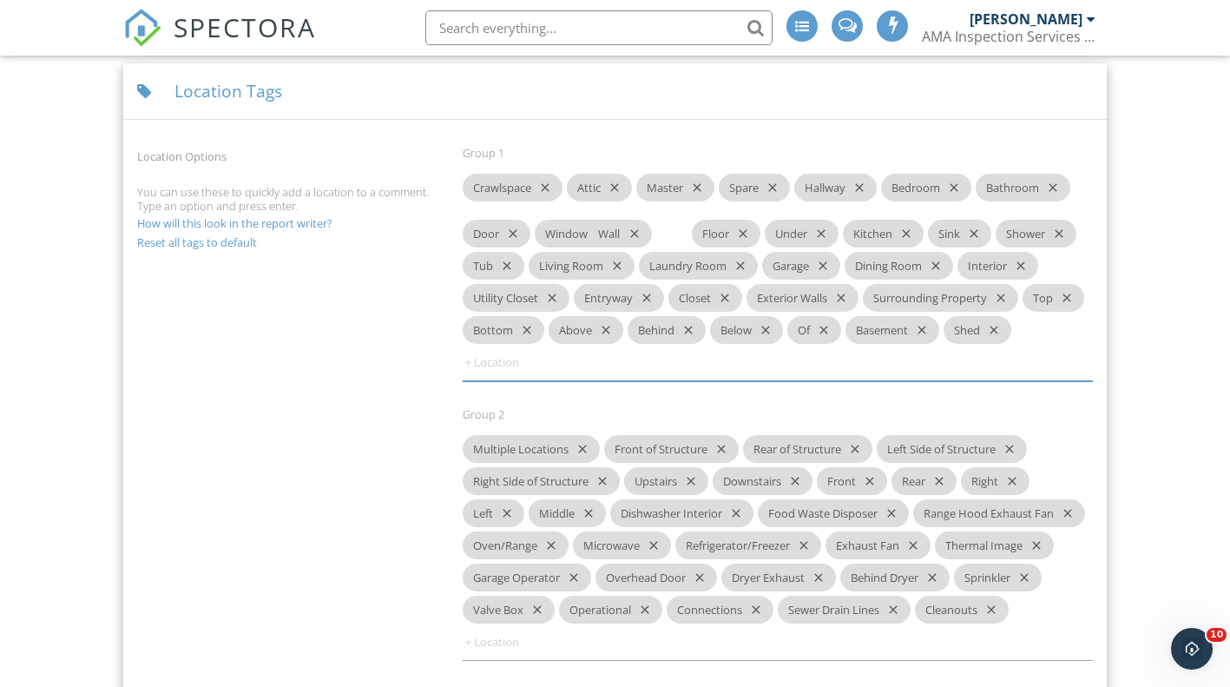
drag, startPoint x: 964, startPoint y: 314, endPoint x: 643, endPoint y: 224, distance: 332.8
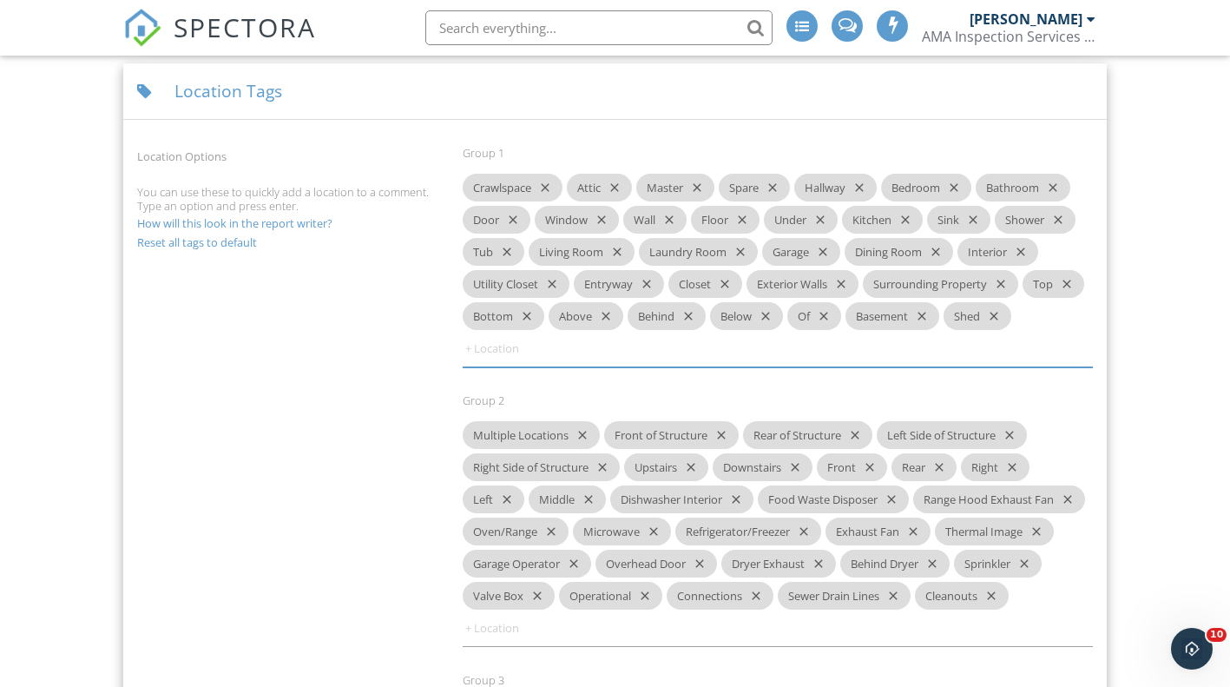
click at [774, 187] on icon "close" at bounding box center [769, 188] width 21 height 28
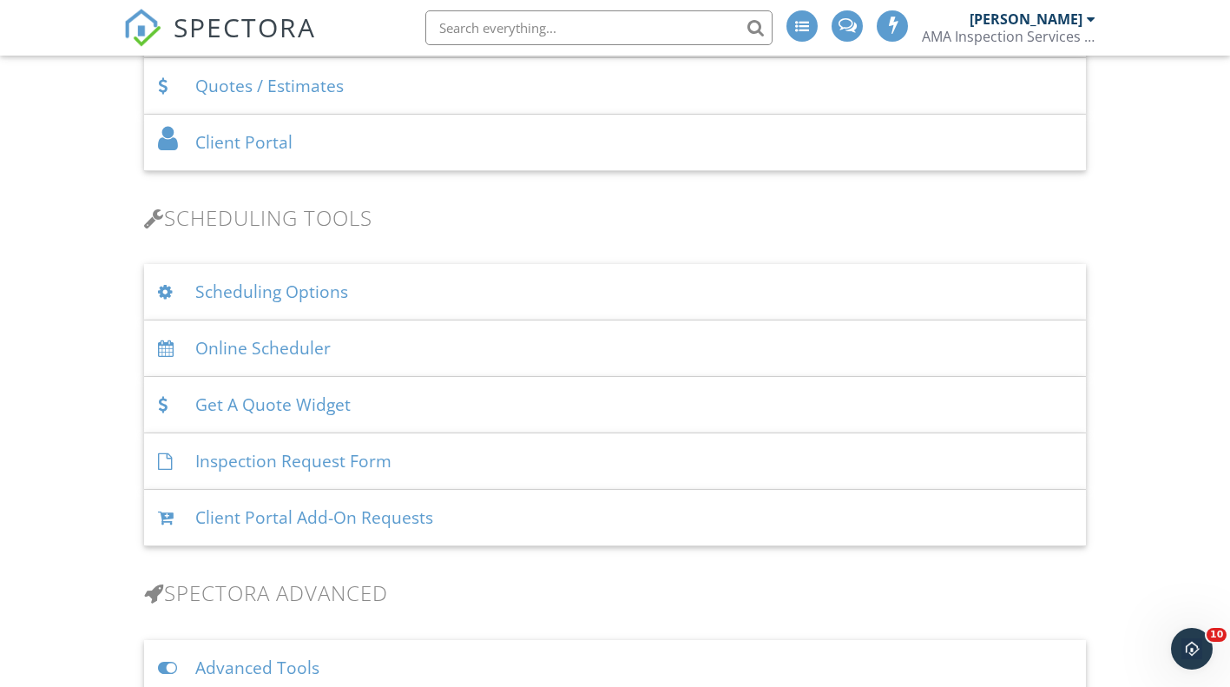
scroll to position [1129, 0]
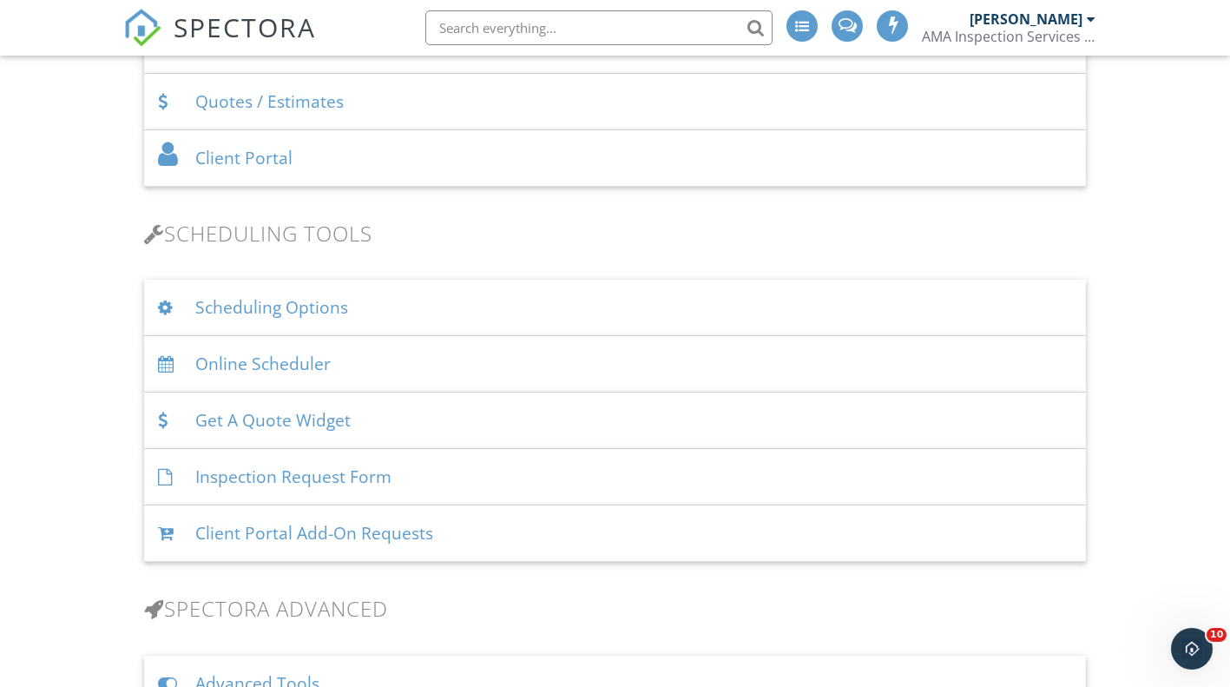
click at [412, 300] on div "Scheduling Options" at bounding box center [615, 308] width 943 height 56
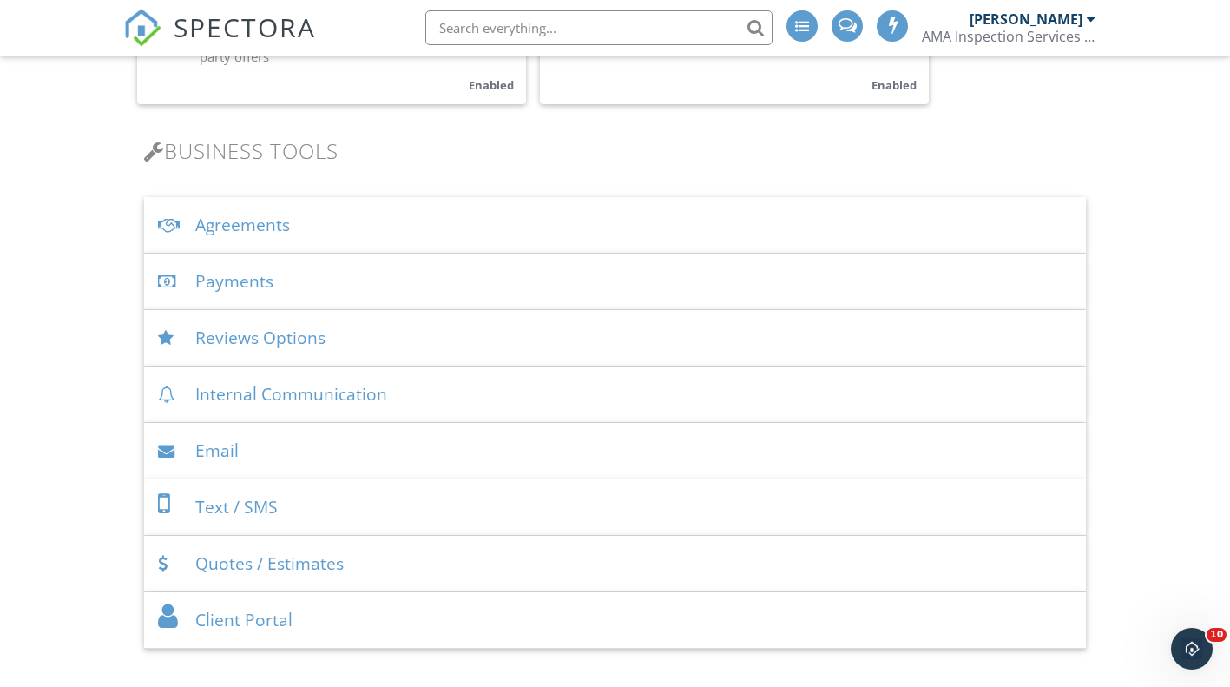
scroll to position [781, 0]
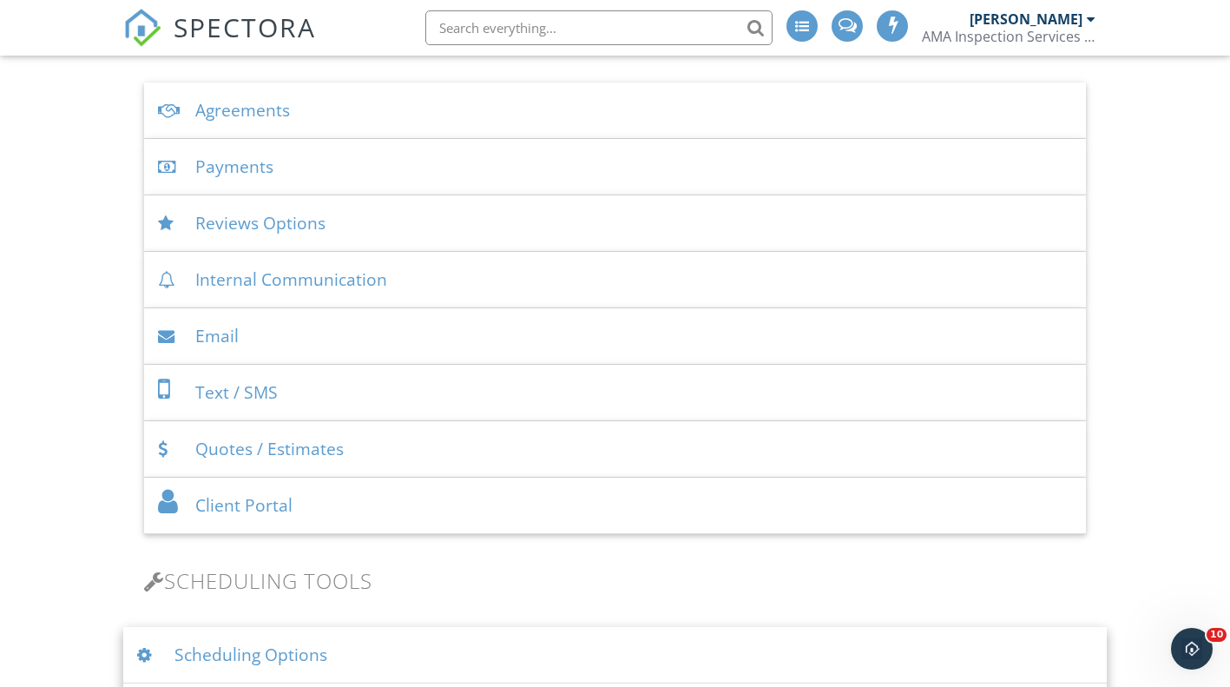
click at [316, 489] on div "Client Portal" at bounding box center [615, 506] width 943 height 56
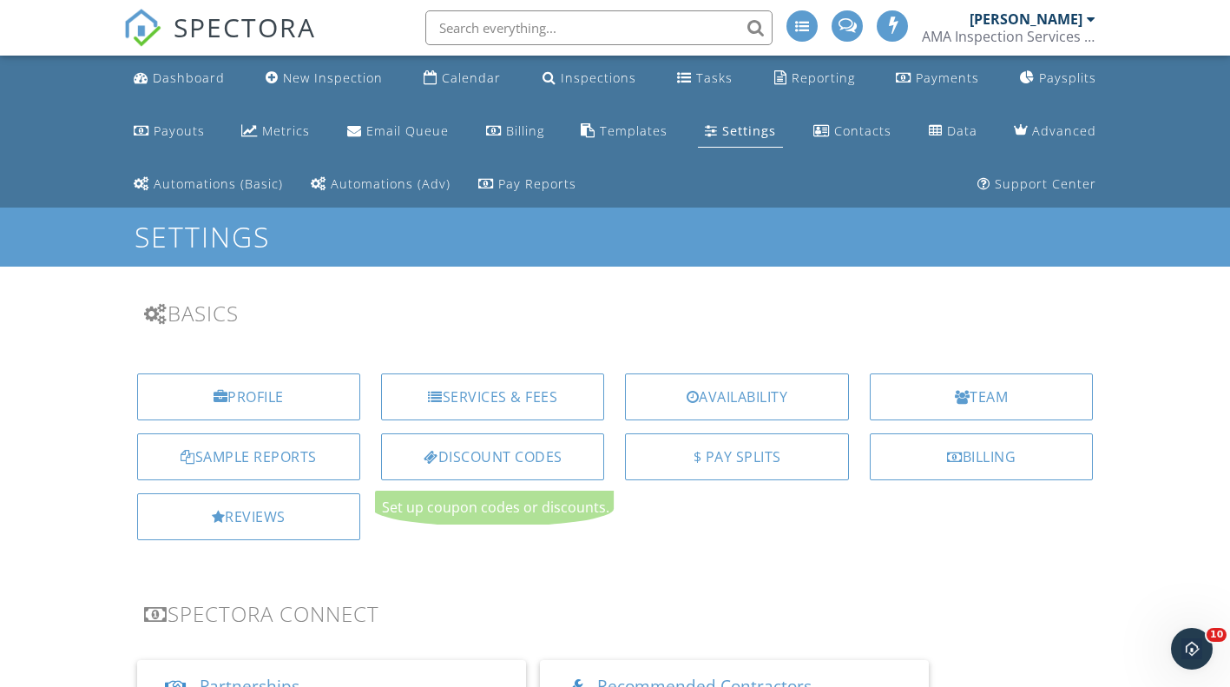
click at [202, 460] on div "Sample Reports" at bounding box center [248, 456] width 223 height 47
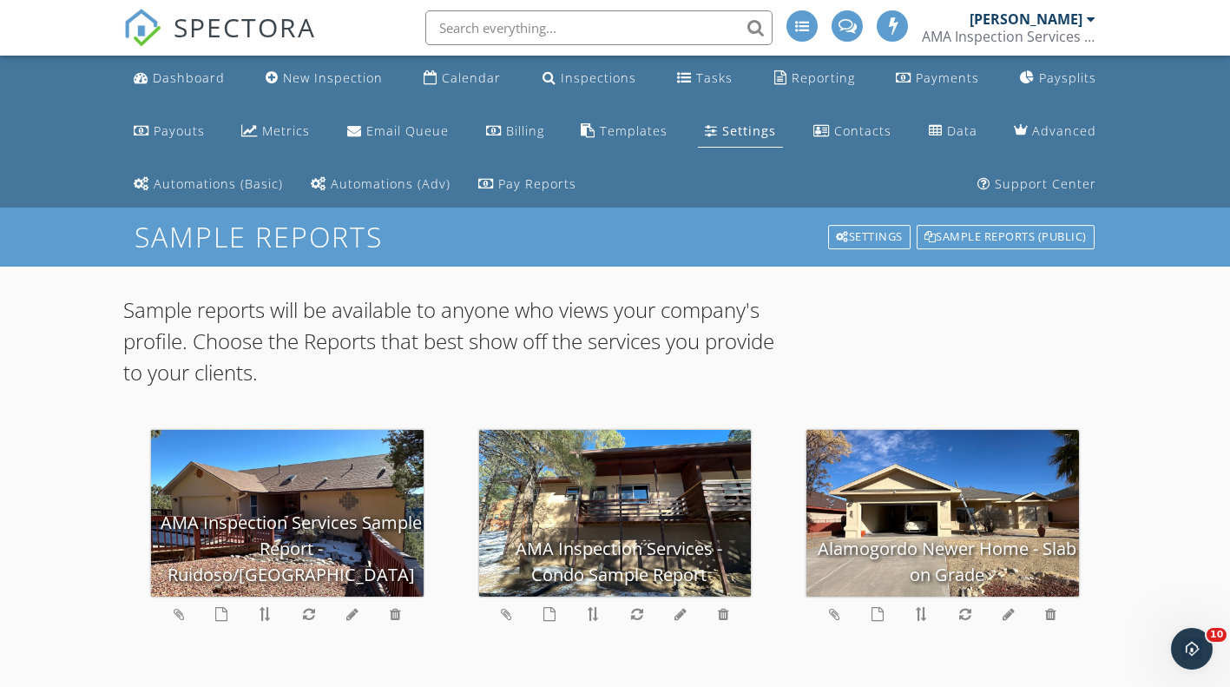
click at [570, 38] on input "text" at bounding box center [598, 27] width 347 height 35
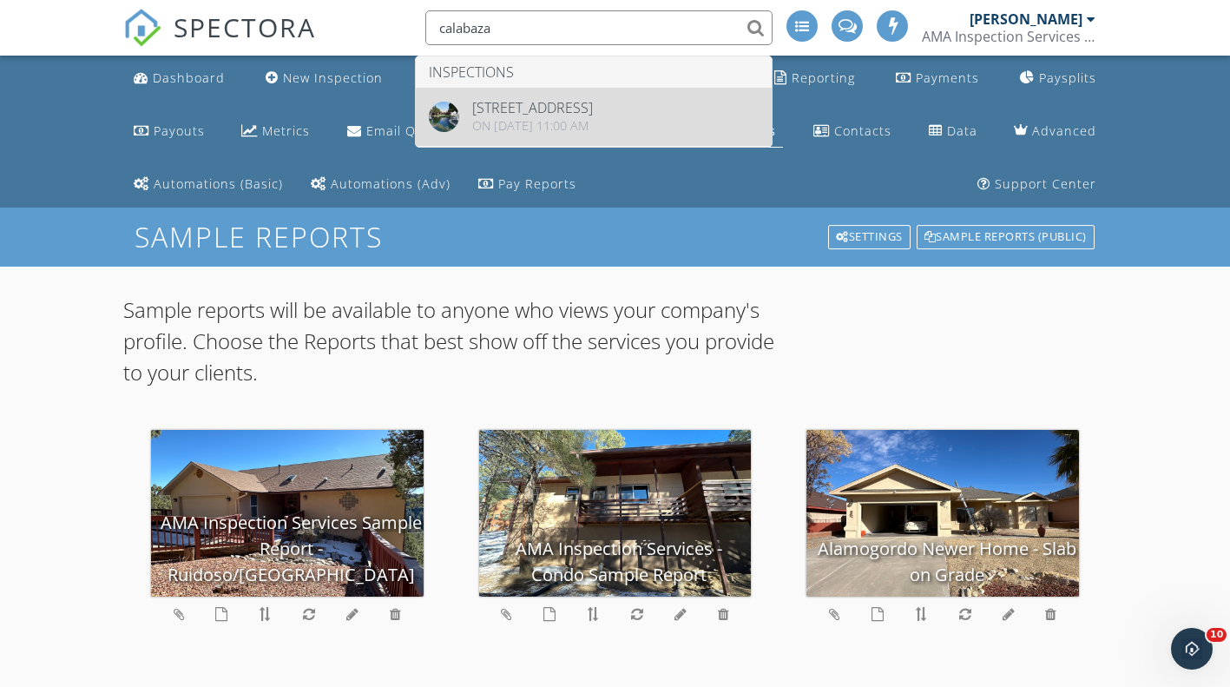
type input "calabaza"
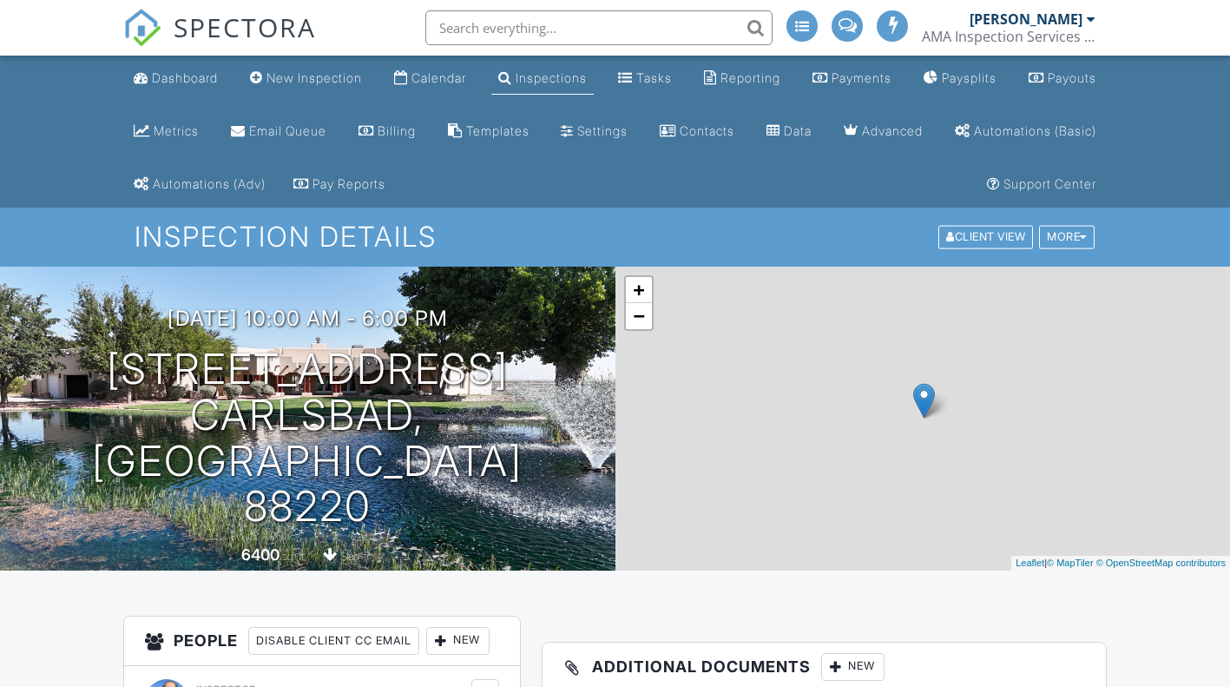
click at [1068, 244] on div "More" at bounding box center [1067, 237] width 56 height 23
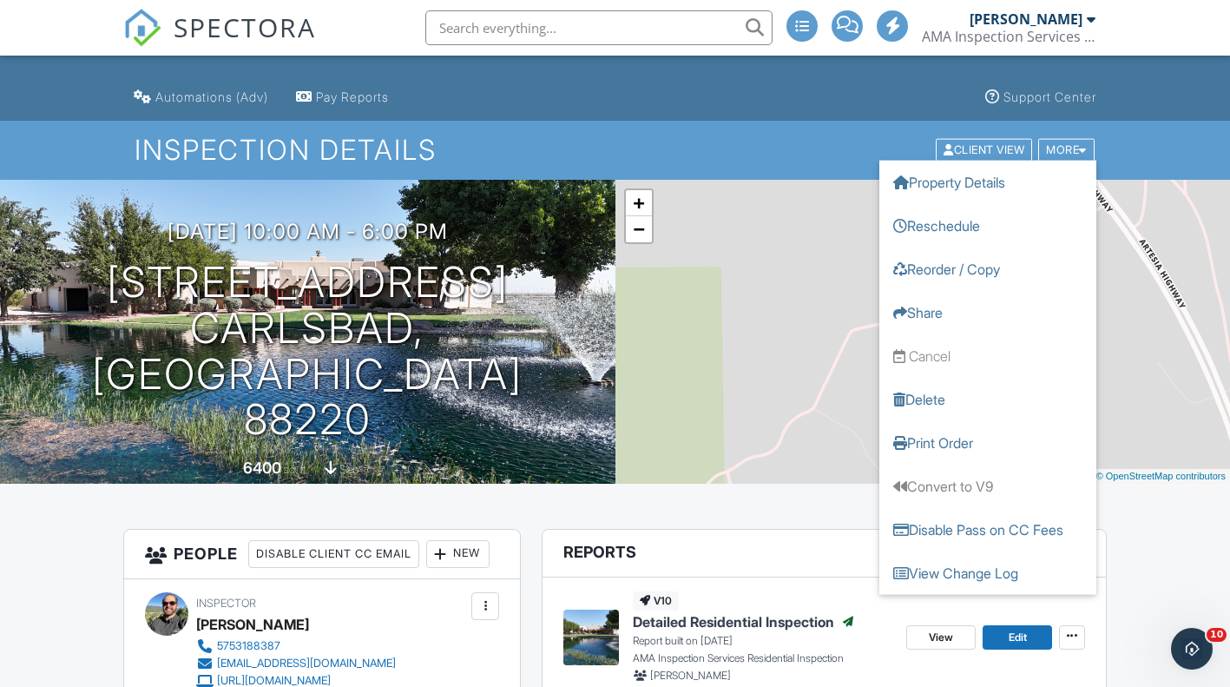
click at [1067, 148] on div "More" at bounding box center [1066, 150] width 56 height 23
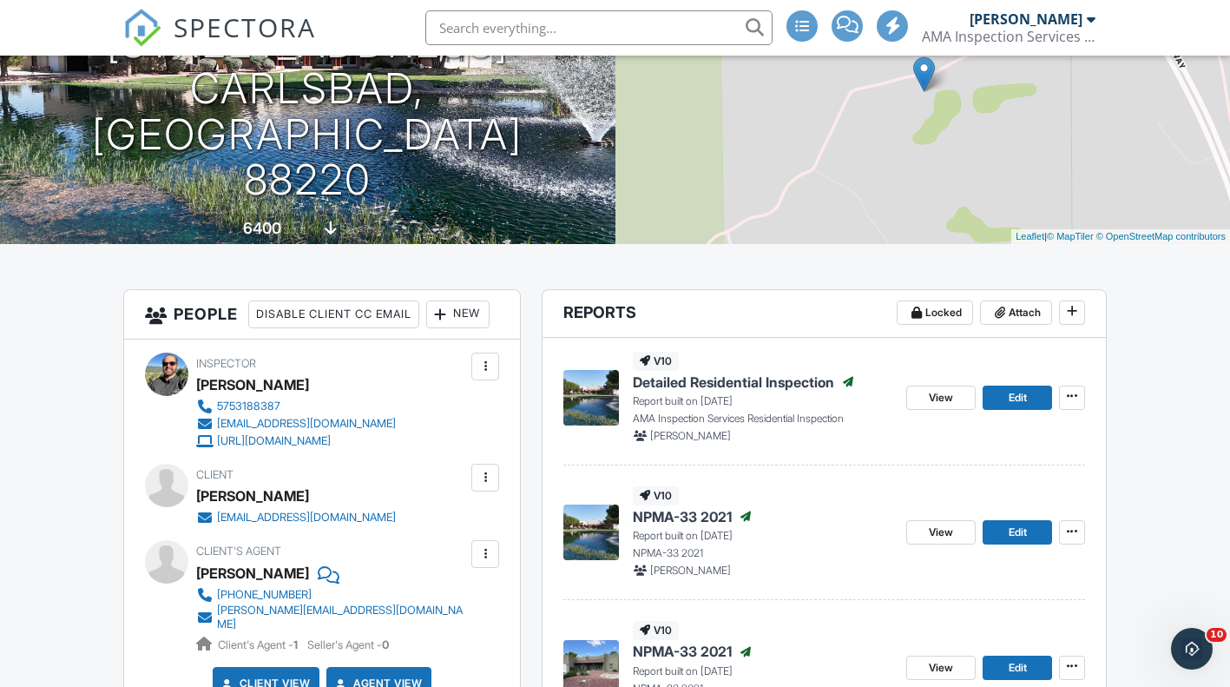
scroll to position [347, 0]
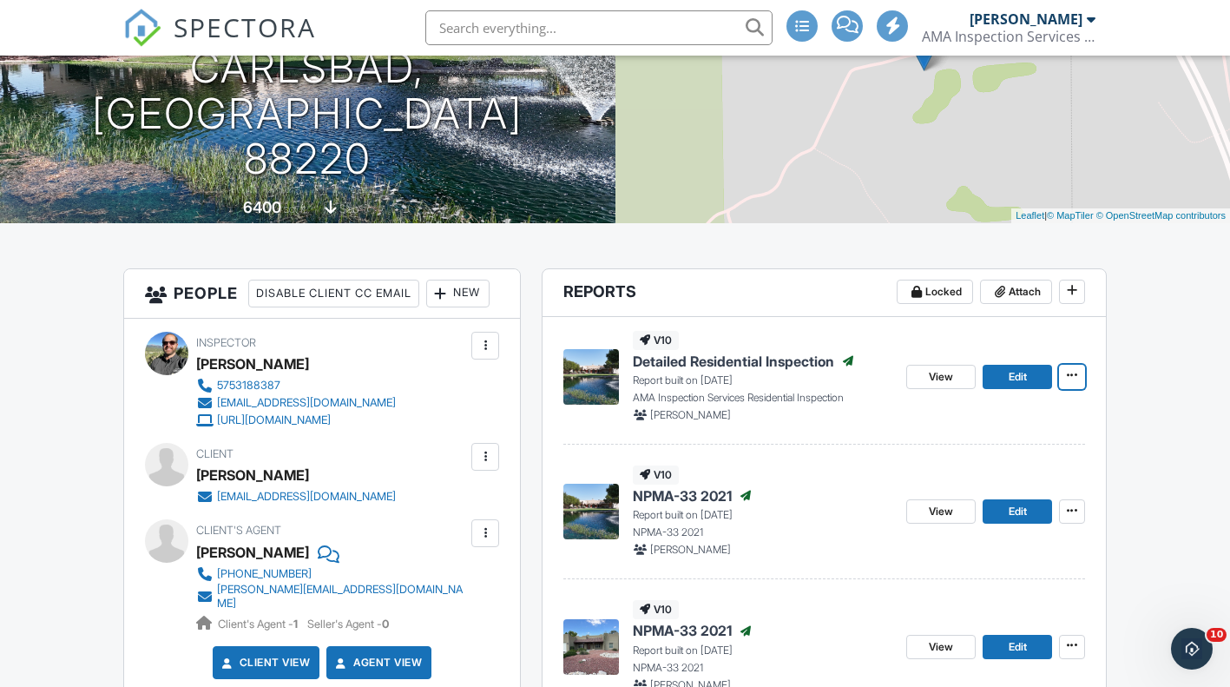
click at [1078, 381] on span at bounding box center [1072, 374] width 17 height 17
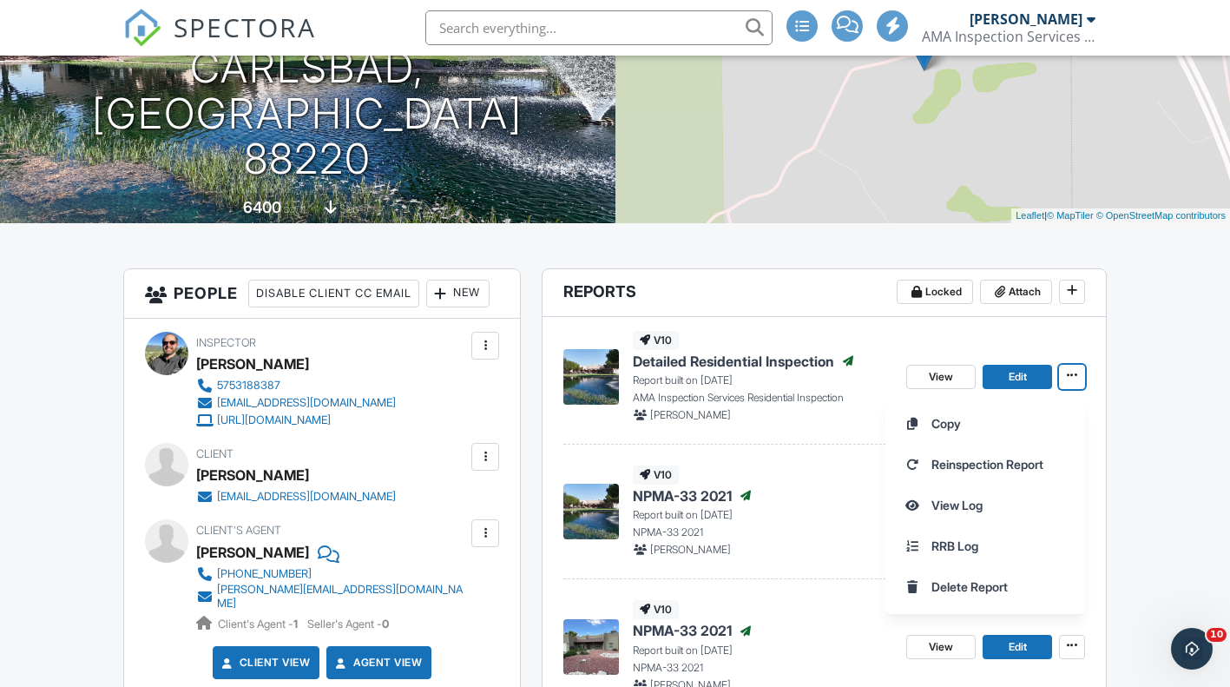
click at [1078, 381] on span at bounding box center [1072, 374] width 17 height 17
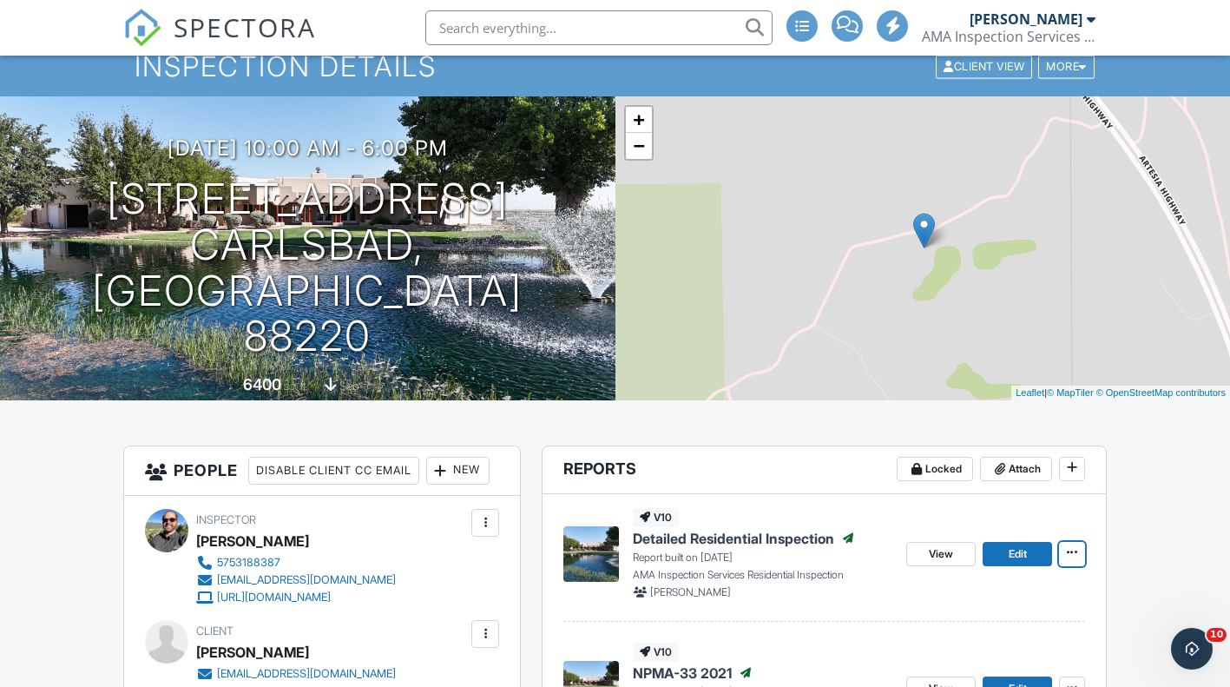
scroll to position [0, 0]
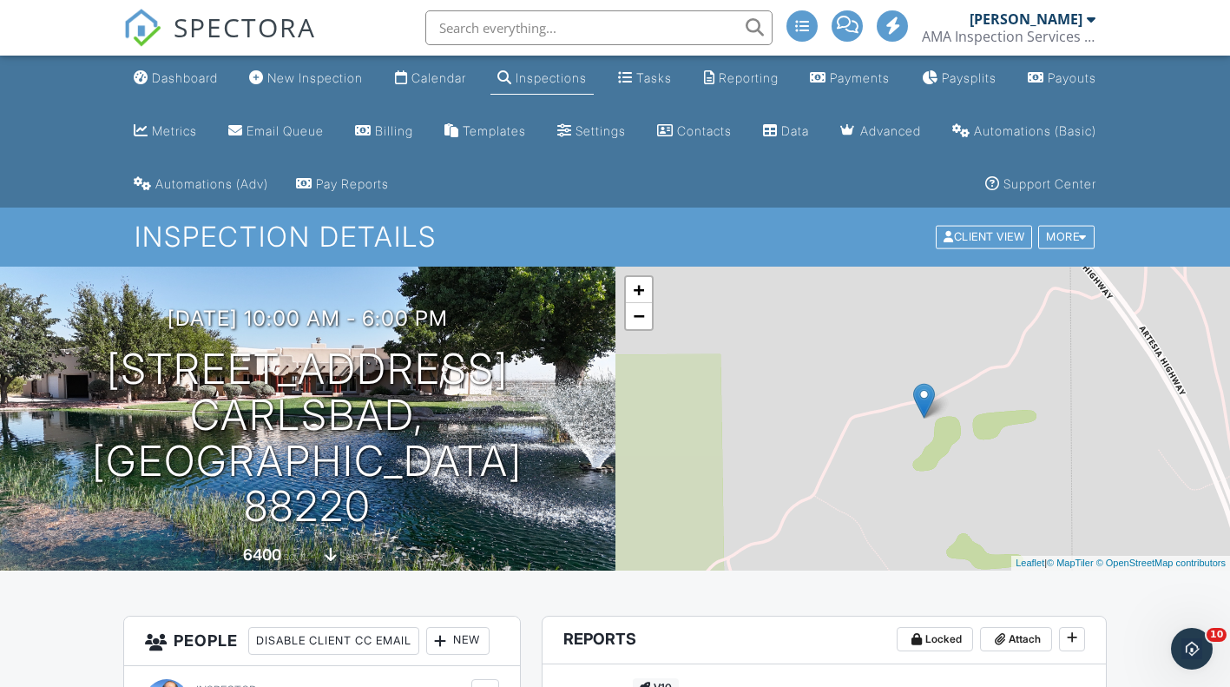
click at [1083, 232] on div at bounding box center [1083, 237] width 8 height 11
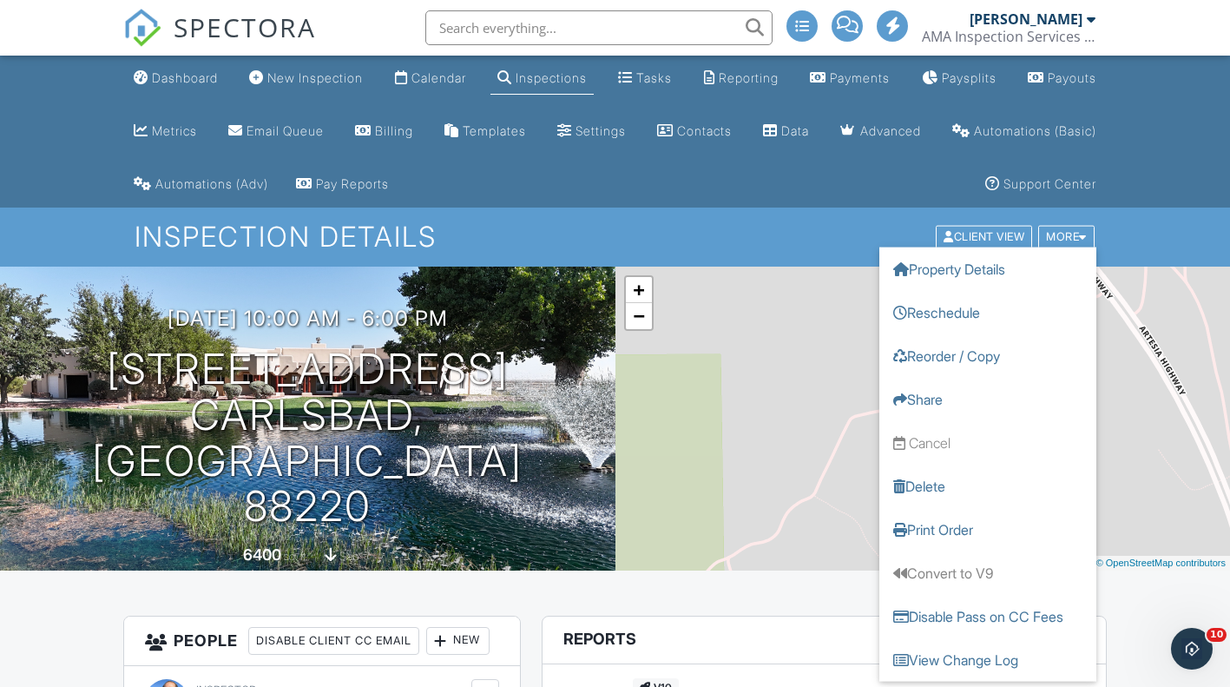
click at [1076, 235] on div "More" at bounding box center [1066, 237] width 56 height 23
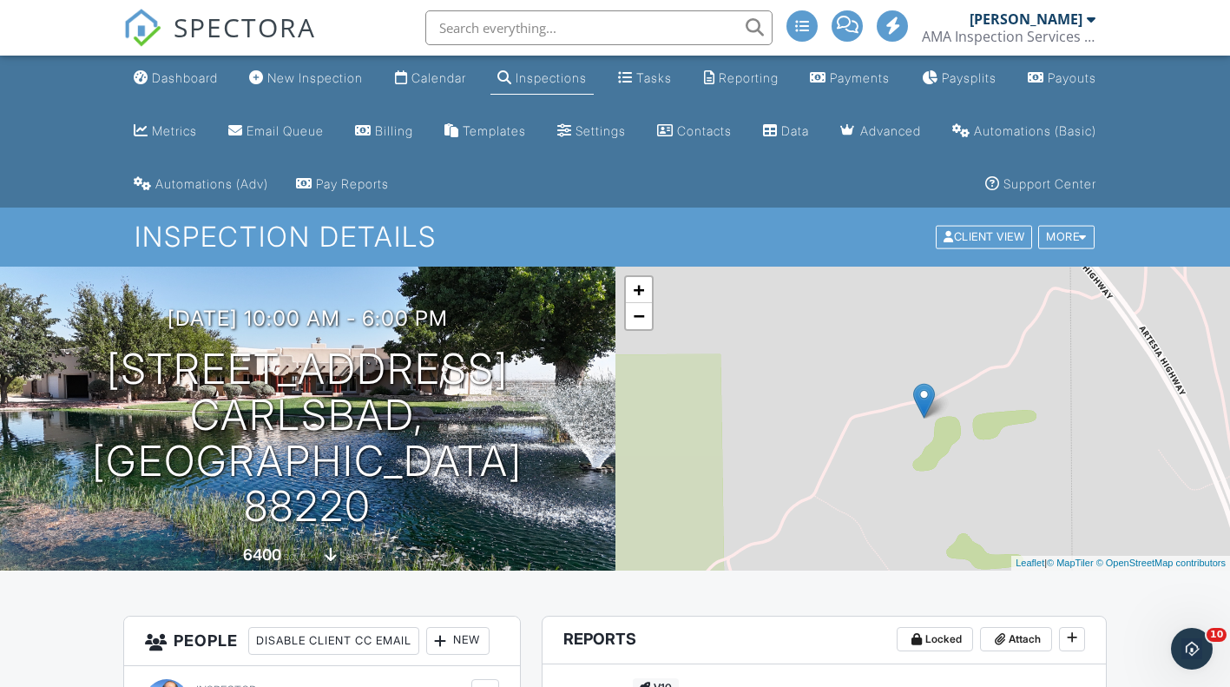
click at [626, 137] on div "Settings" at bounding box center [601, 130] width 50 height 15
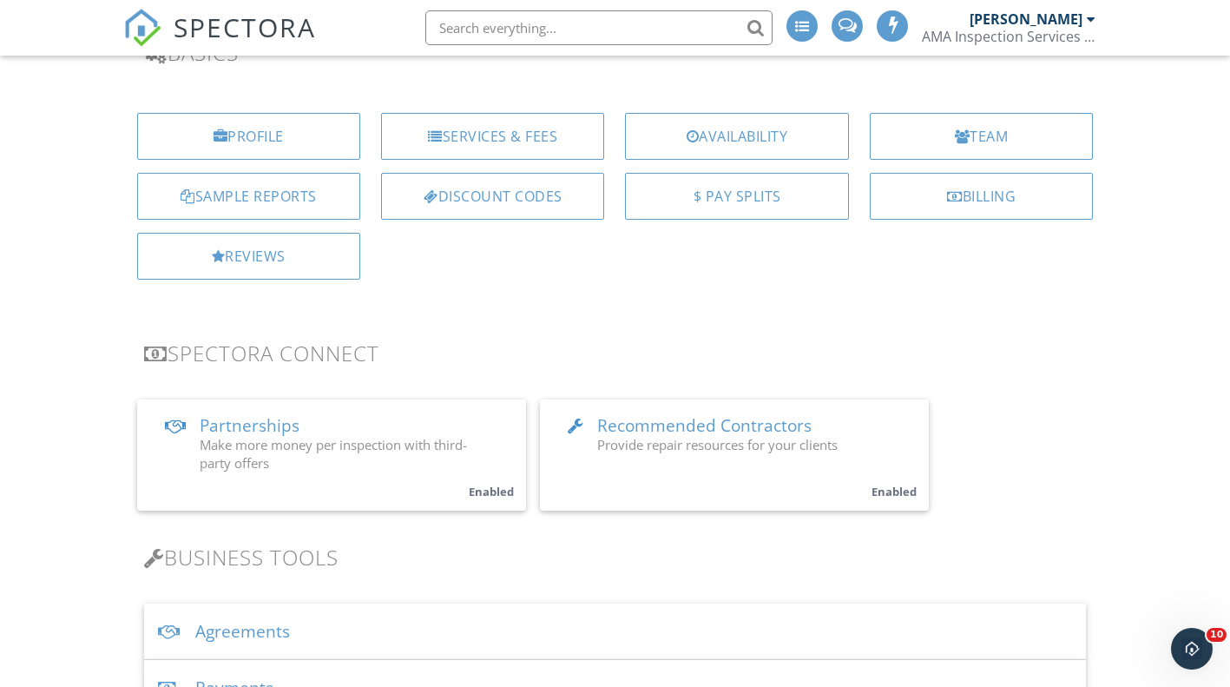
click at [312, 226] on div "Sample Reports" at bounding box center [249, 203] width 244 height 60
click at [309, 216] on div "Sample Reports" at bounding box center [248, 196] width 223 height 47
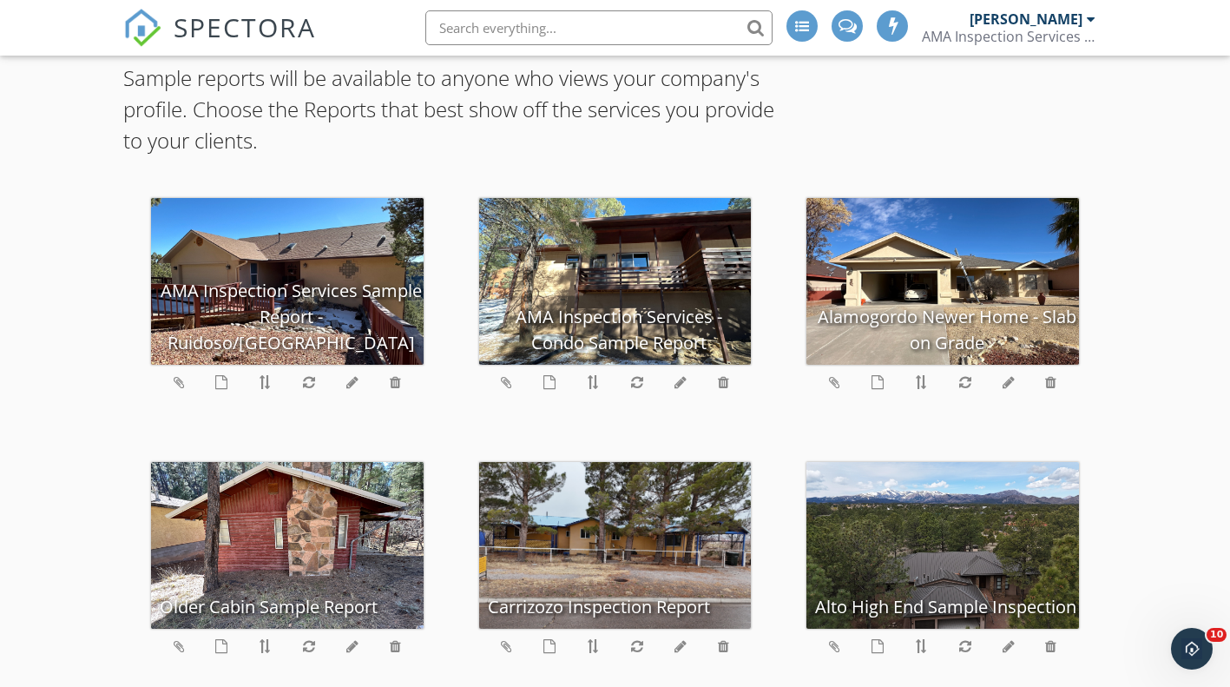
scroll to position [20, 0]
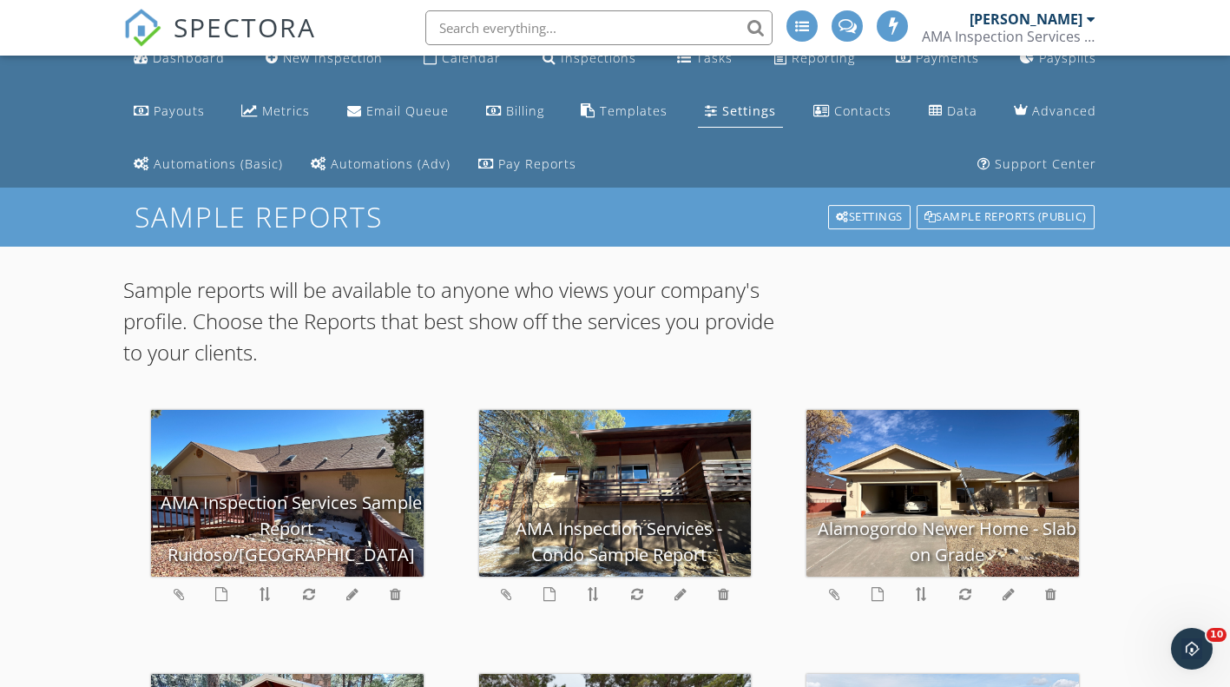
click at [885, 218] on div "Settings" at bounding box center [869, 217] width 82 height 24
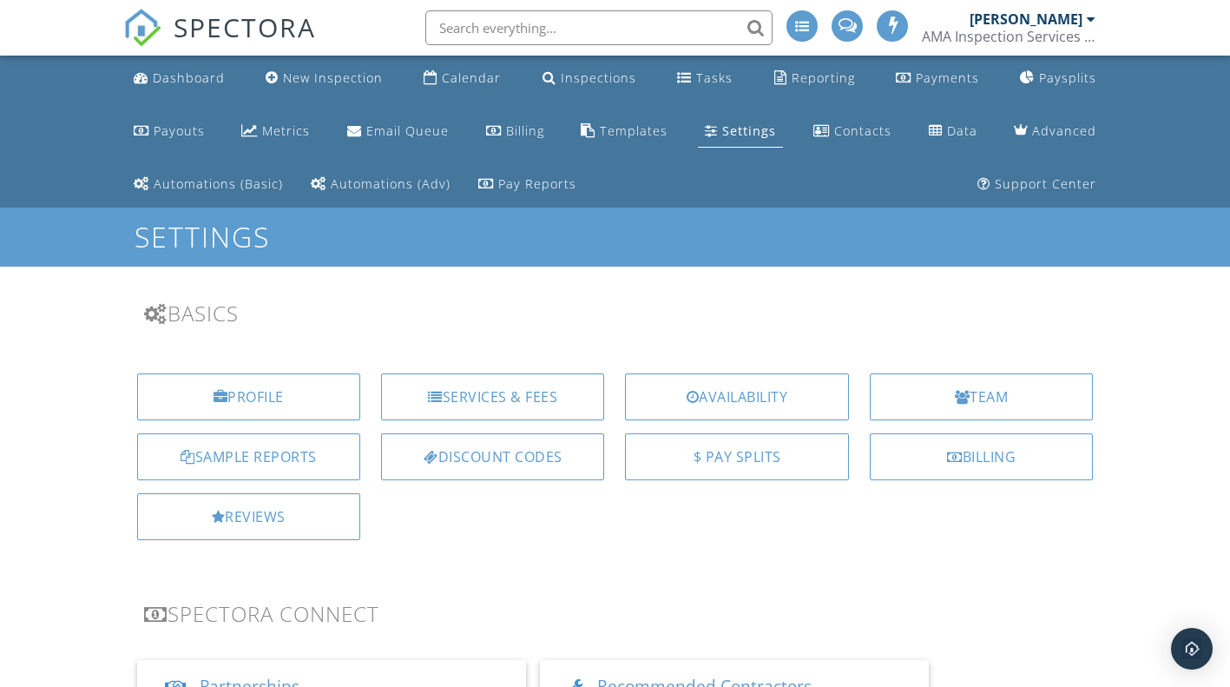
click at [254, 464] on div "Sample Reports" at bounding box center [248, 456] width 223 height 47
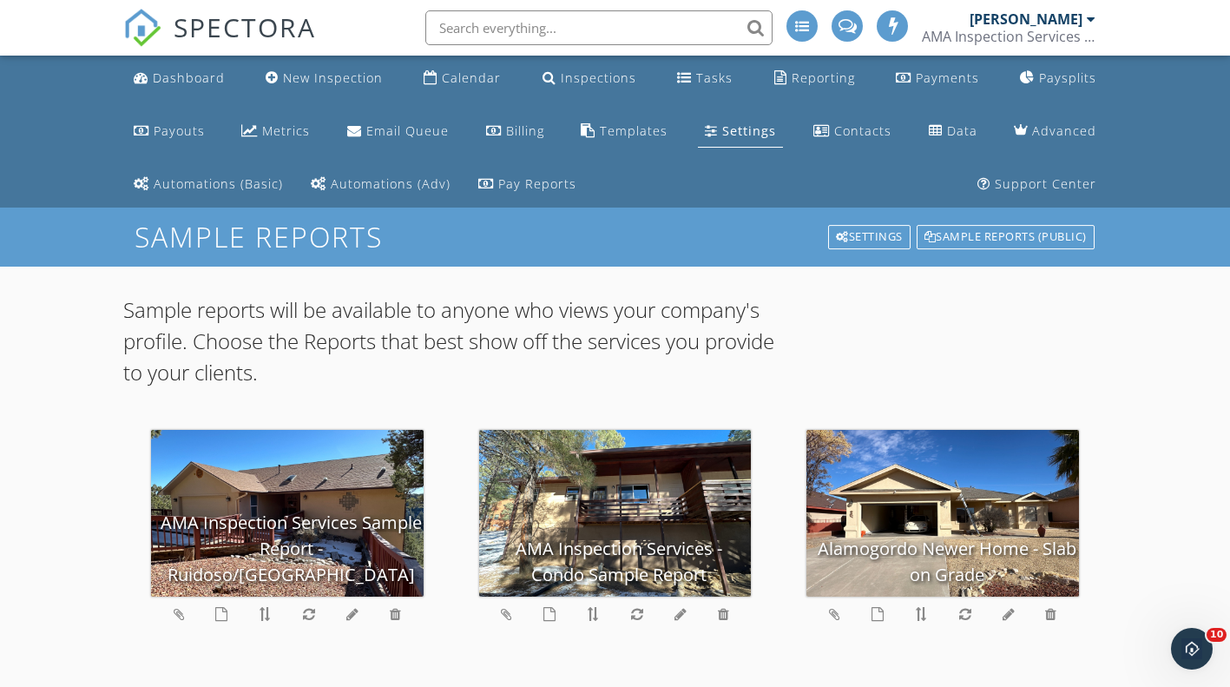
click at [609, 23] on input "text" at bounding box center [598, 27] width 347 height 35
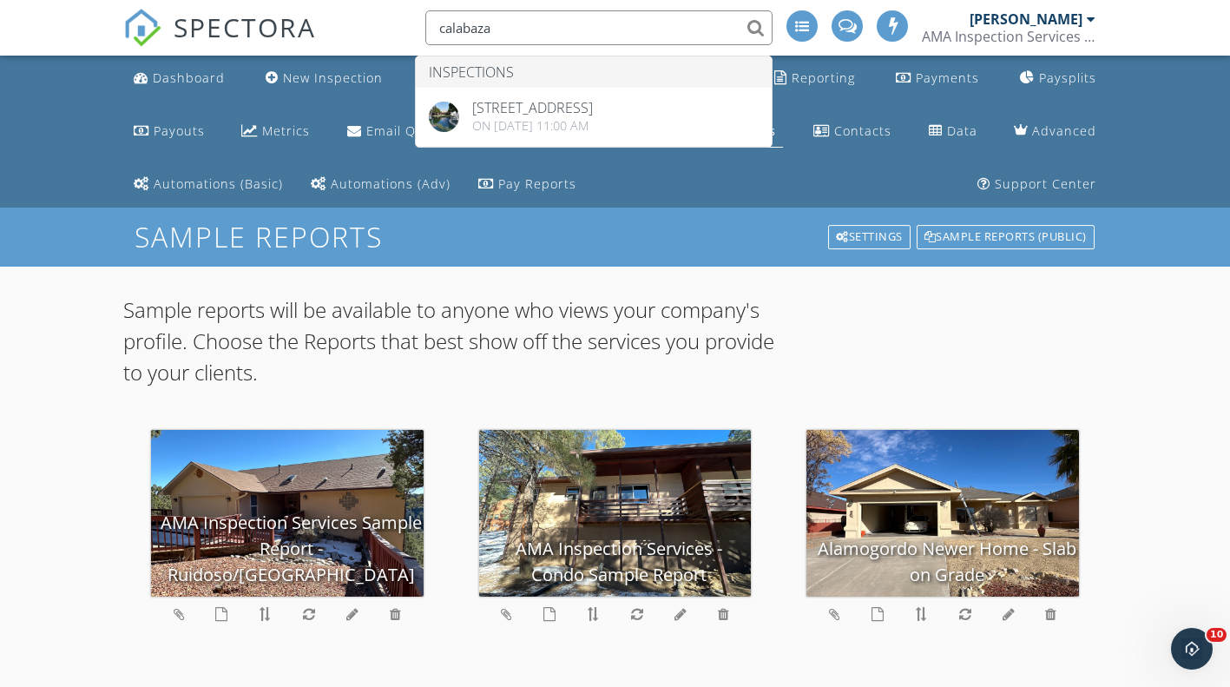
type input "calabaza"
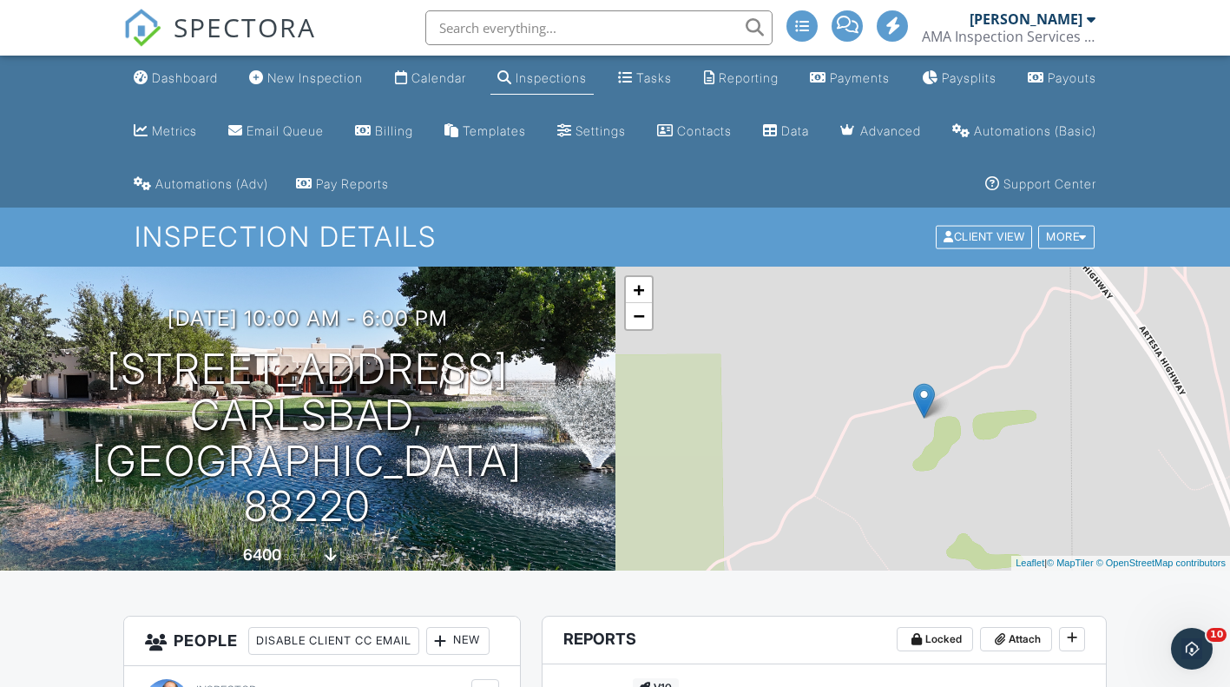
click at [515, 22] on input "text" at bounding box center [598, 27] width 347 height 35
type input "how to make sample inspection"
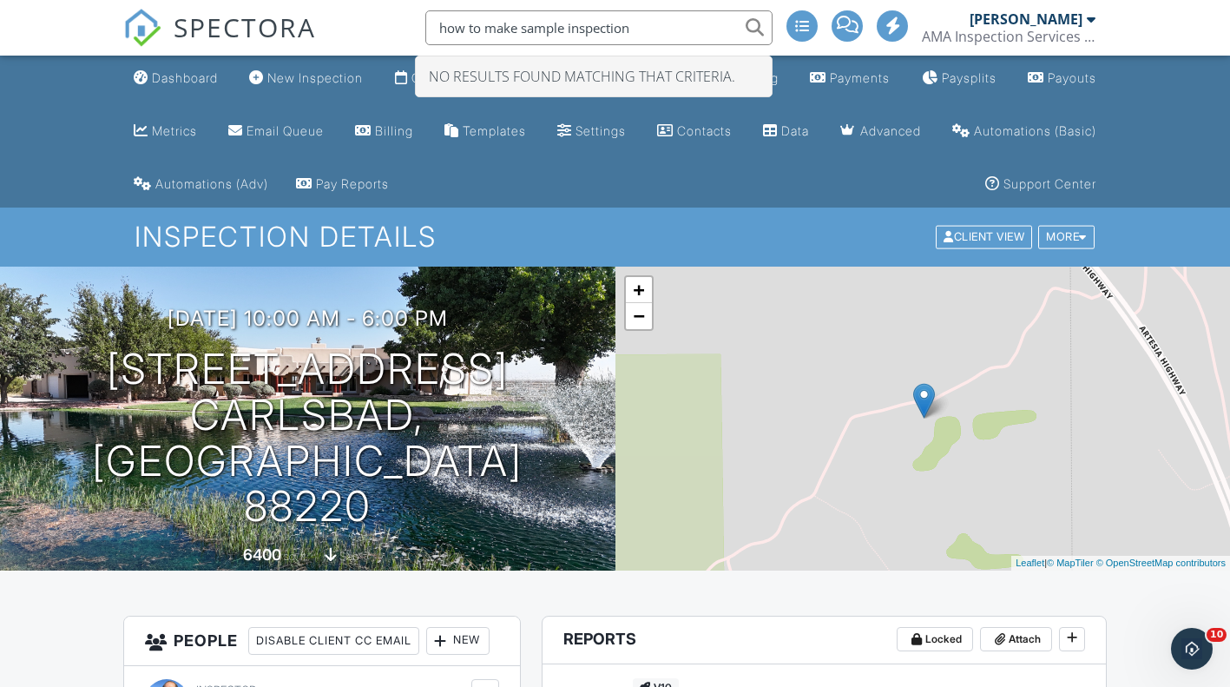
click at [1037, 27] on div "[PERSON_NAME]" at bounding box center [1026, 18] width 113 height 17
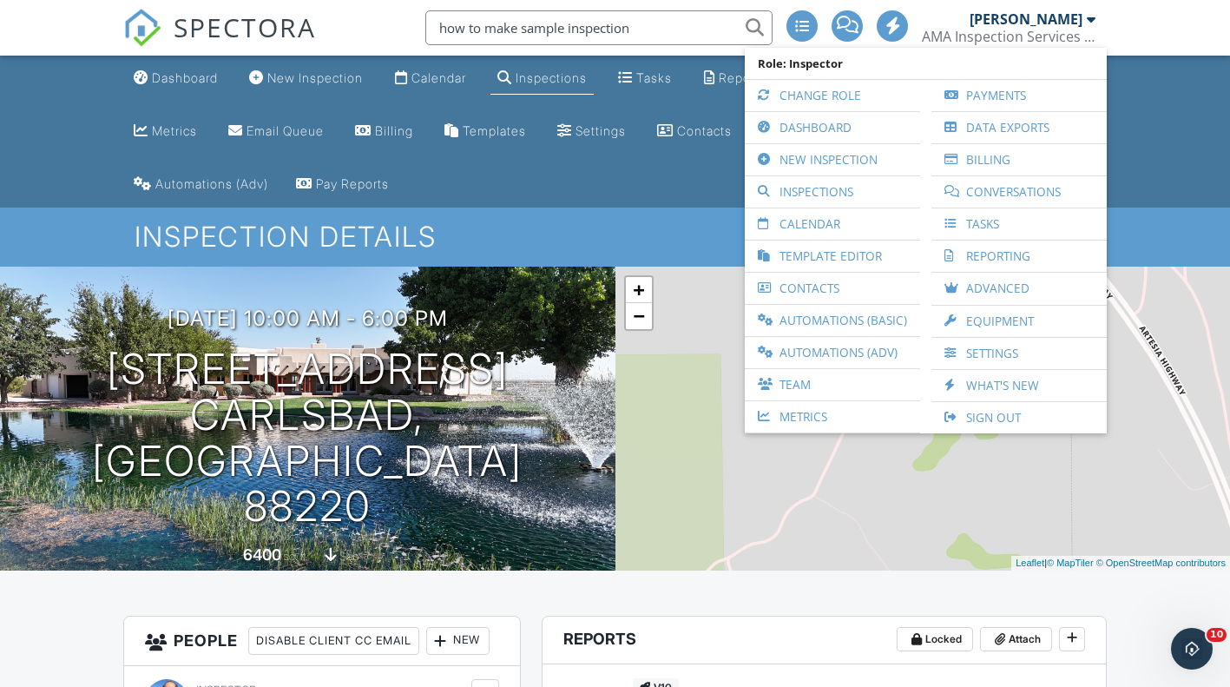
click at [1185, 142] on ul "Dashboard New Inspection Calendar Inspections Tasks Reporting Payments Paysplit…" at bounding box center [615, 132] width 1230 height 152
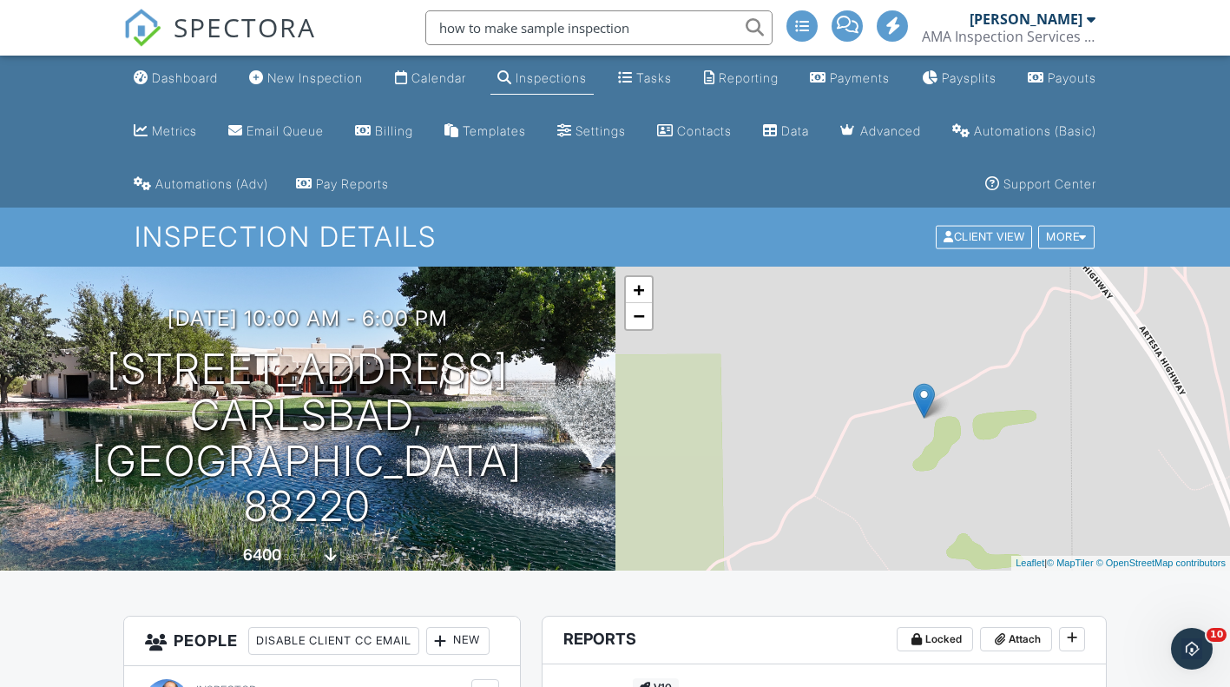
click at [1096, 180] on div "Support Center" at bounding box center [1050, 183] width 93 height 15
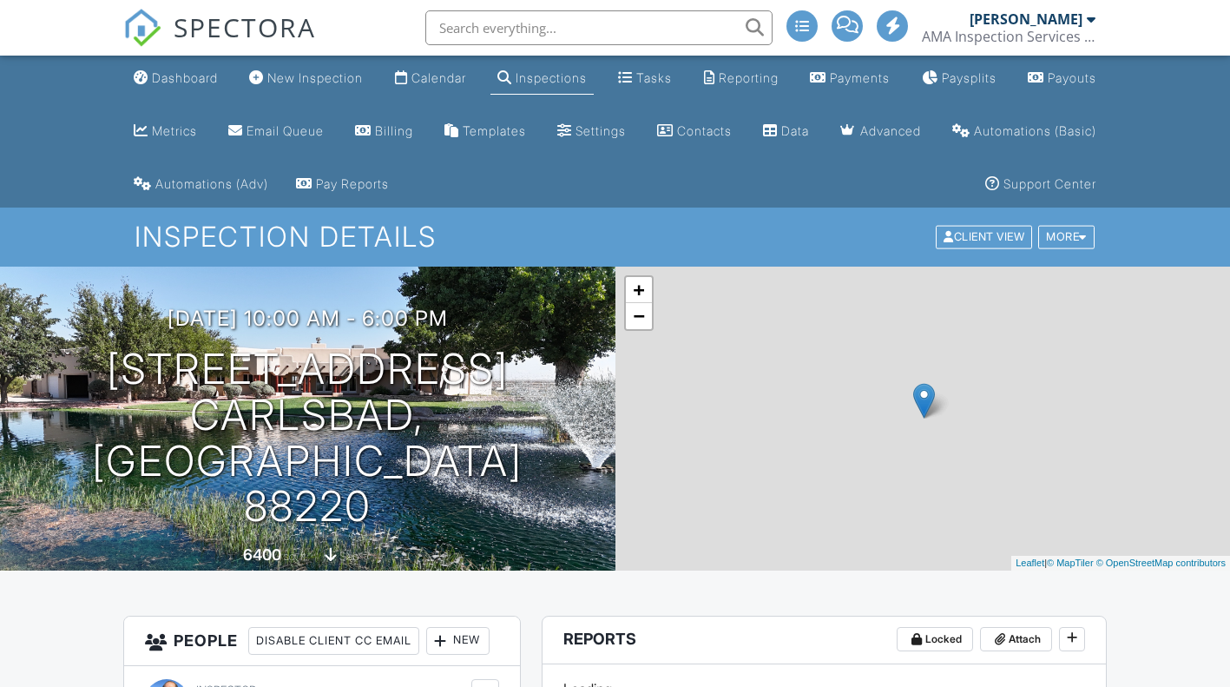
click at [1072, 237] on div "More" at bounding box center [1066, 237] width 56 height 23
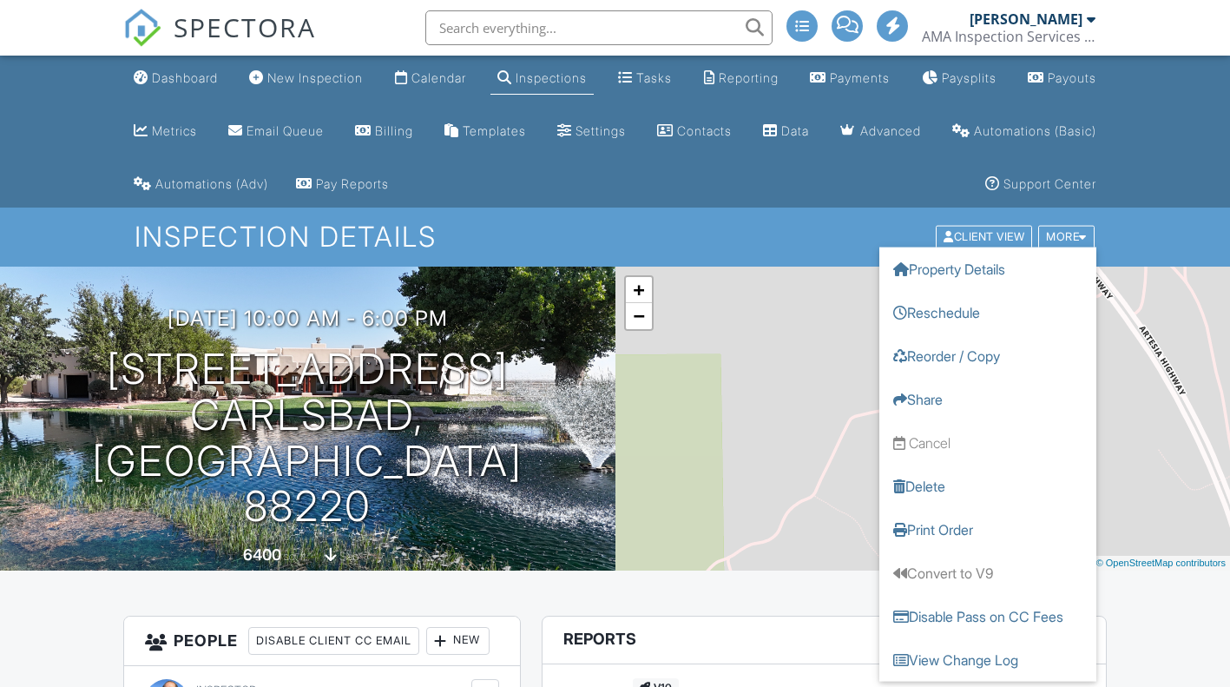
click at [1064, 236] on div "More" at bounding box center [1066, 237] width 56 height 23
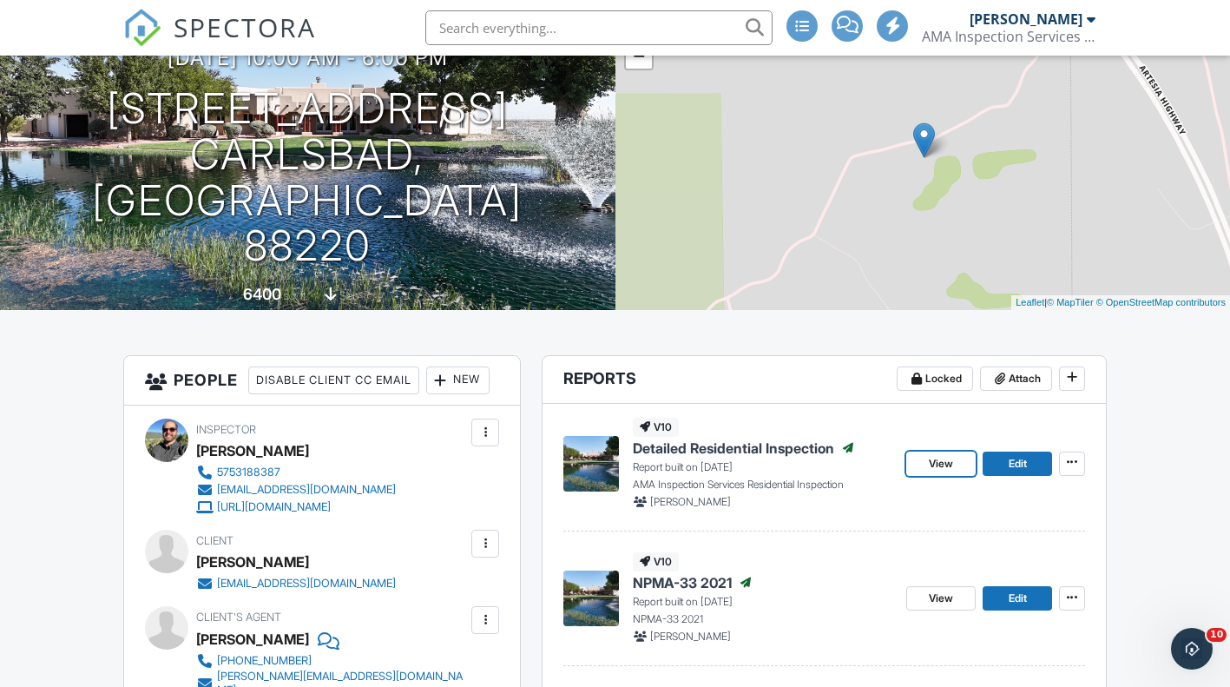
click at [945, 464] on span "View" at bounding box center [941, 463] width 24 height 17
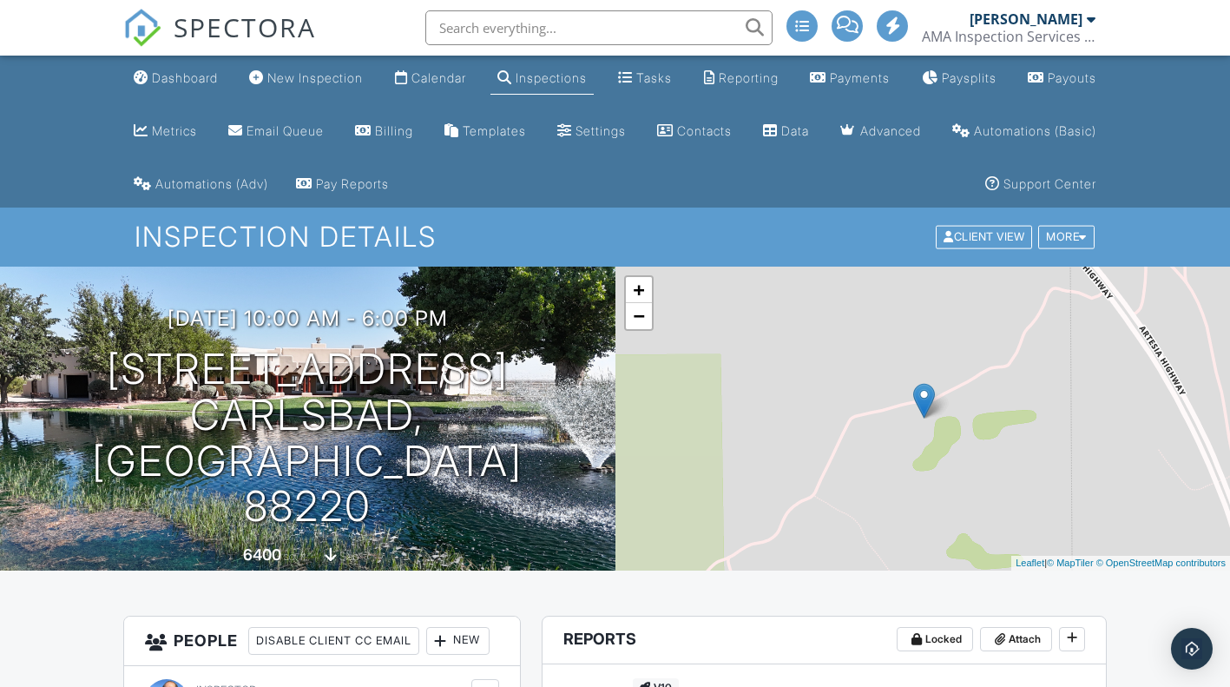
click at [626, 135] on div "Settings" at bounding box center [601, 130] width 50 height 15
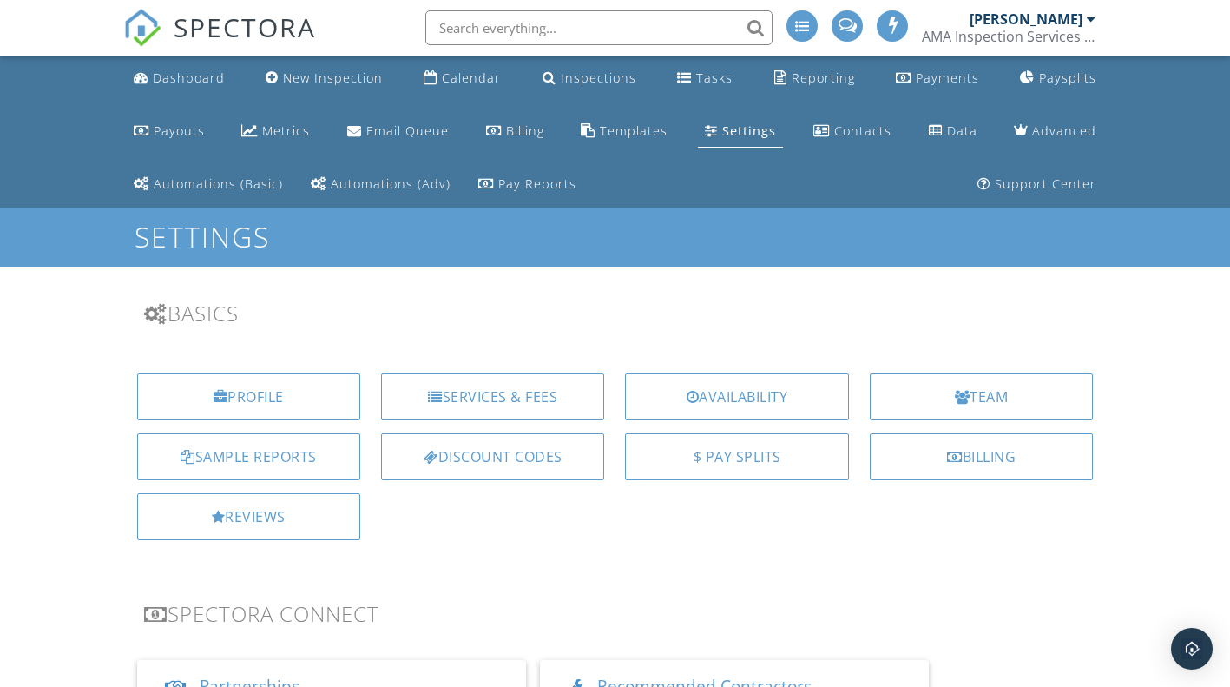
click at [278, 452] on div "Sample Reports" at bounding box center [248, 456] width 223 height 47
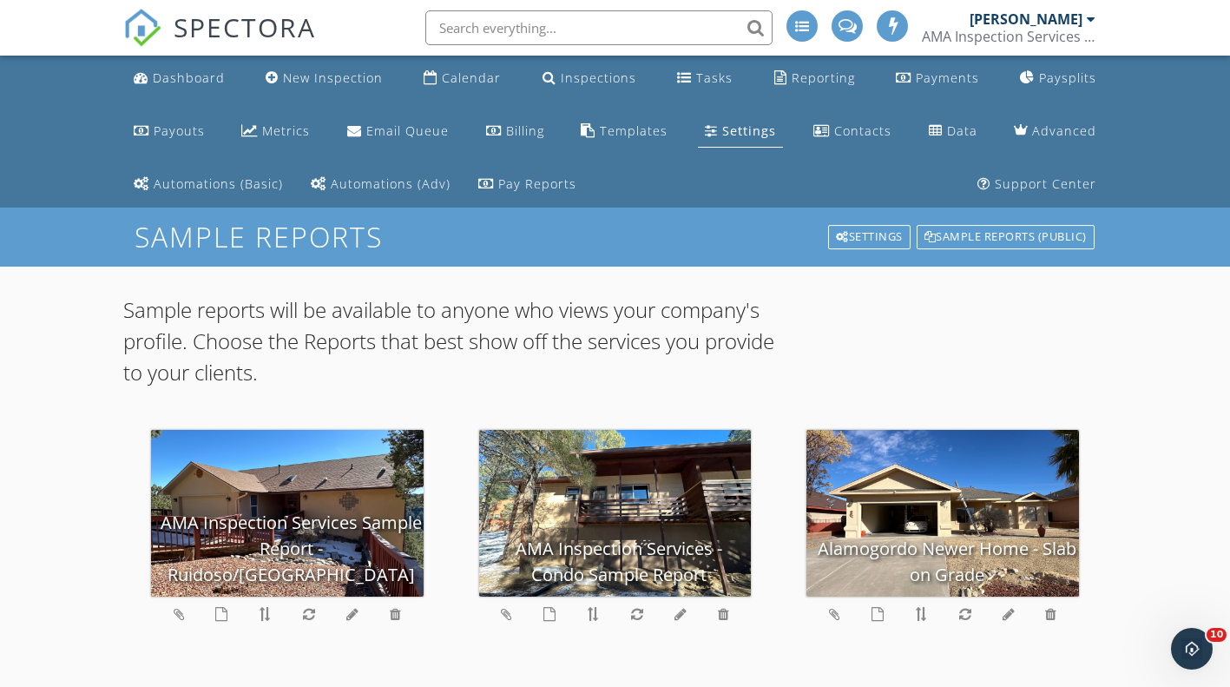
click at [533, 28] on input "text" at bounding box center [598, 27] width 347 height 35
type input "commercial"
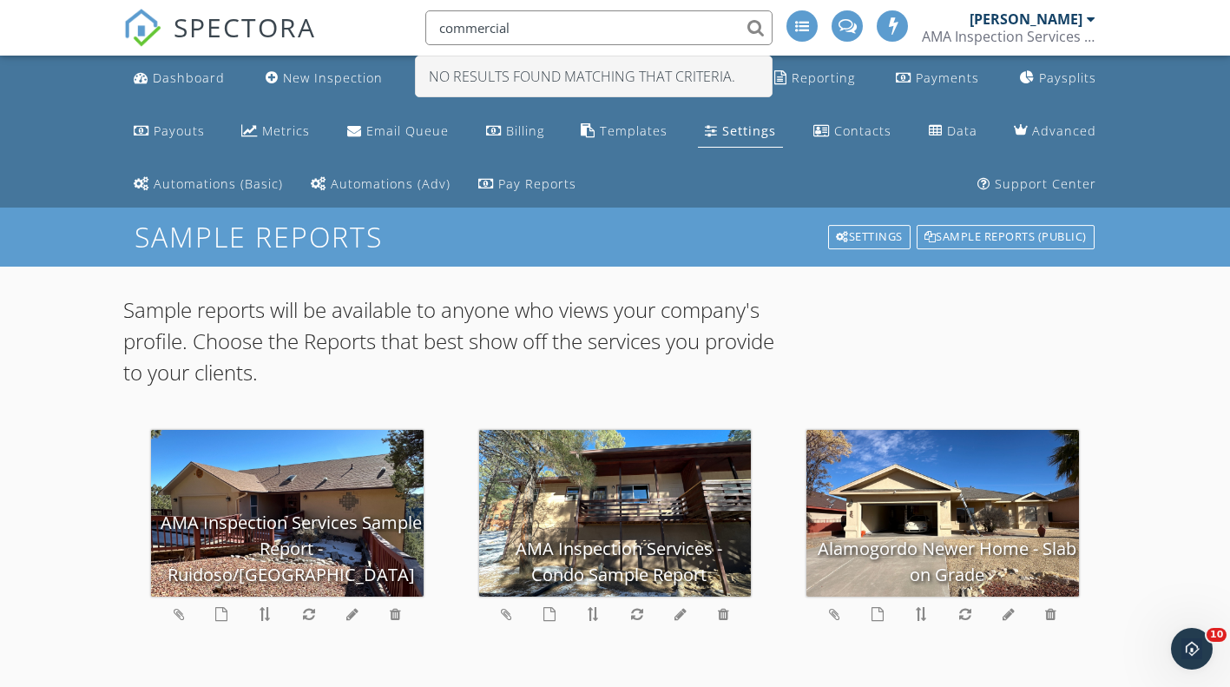
drag, startPoint x: 558, startPoint y: 16, endPoint x: 385, endPoint y: 29, distance: 174.1
click at [385, 29] on div "SPECTORA commercial No results found matching that criteria. [PERSON_NAME] AMA …" at bounding box center [615, 28] width 985 height 56
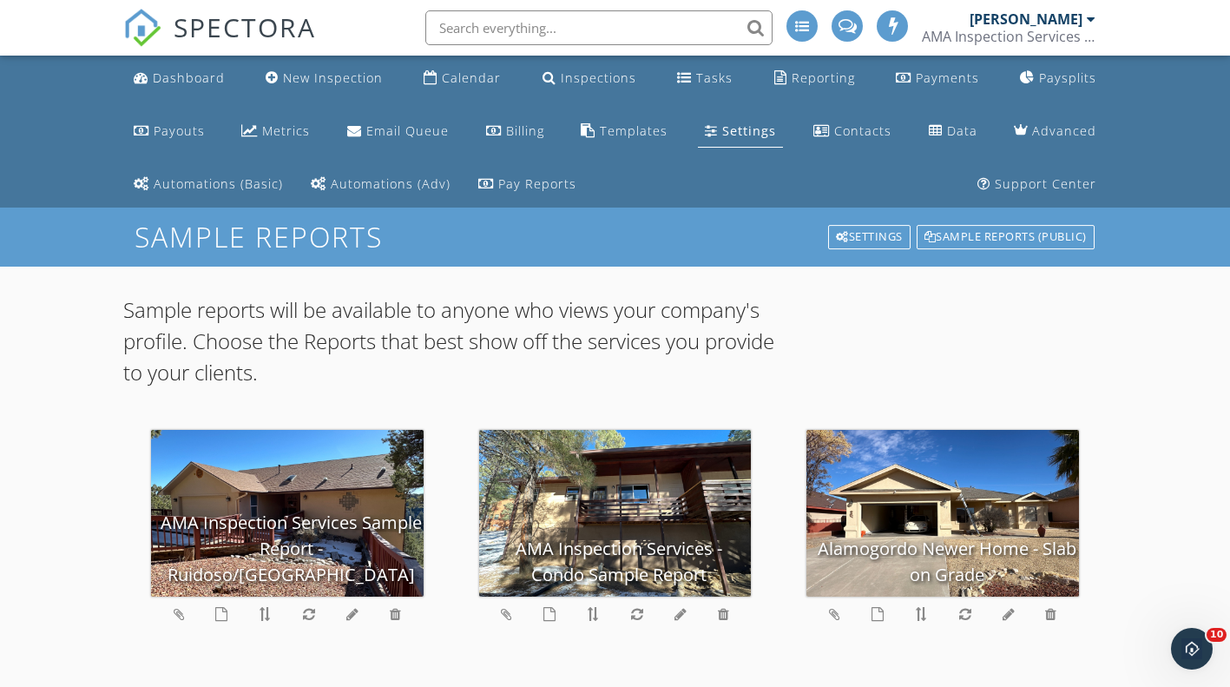
click at [561, 73] on div "Inspections" at bounding box center [599, 77] width 76 height 16
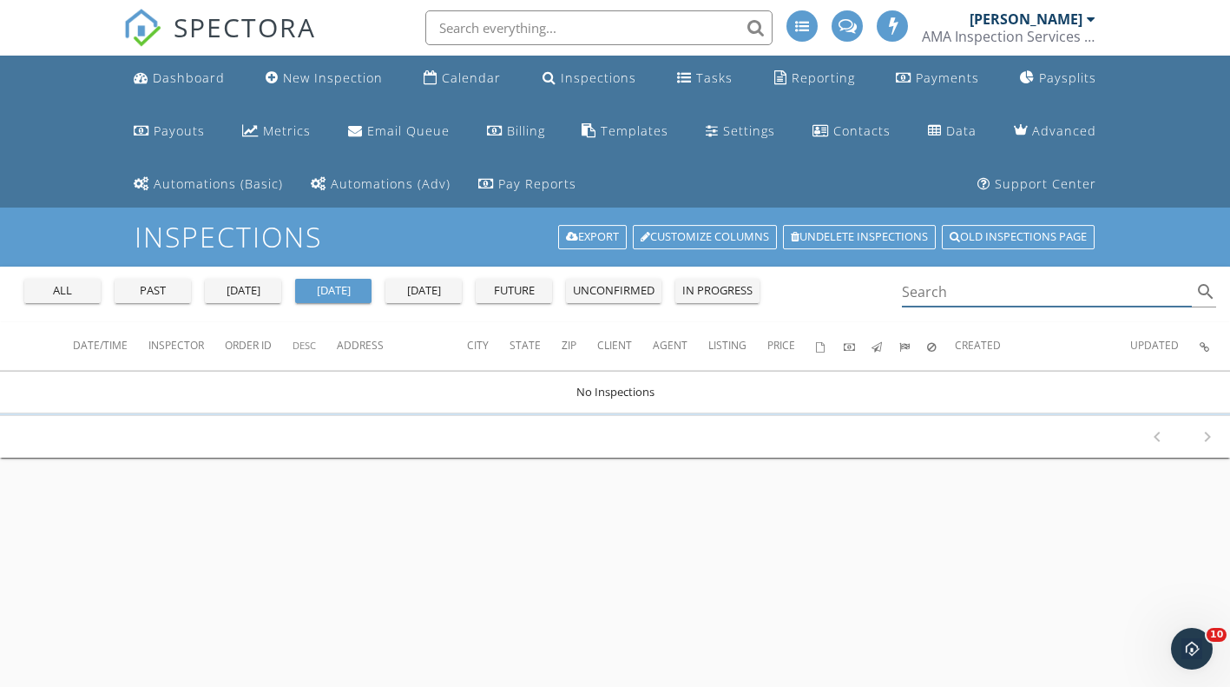
click at [937, 287] on input "Search" at bounding box center [1047, 292] width 291 height 29
click at [82, 279] on button "all" at bounding box center [62, 291] width 76 height 24
click at [85, 292] on div "all" at bounding box center [62, 290] width 63 height 17
drag, startPoint x: 965, startPoint y: 313, endPoint x: 925, endPoint y: 321, distance: 40.9
click at [925, 321] on div "all past [DATE] [DATE] [DATE] future unconfirmed in progress commercial search" at bounding box center [615, 295] width 1230 height 56
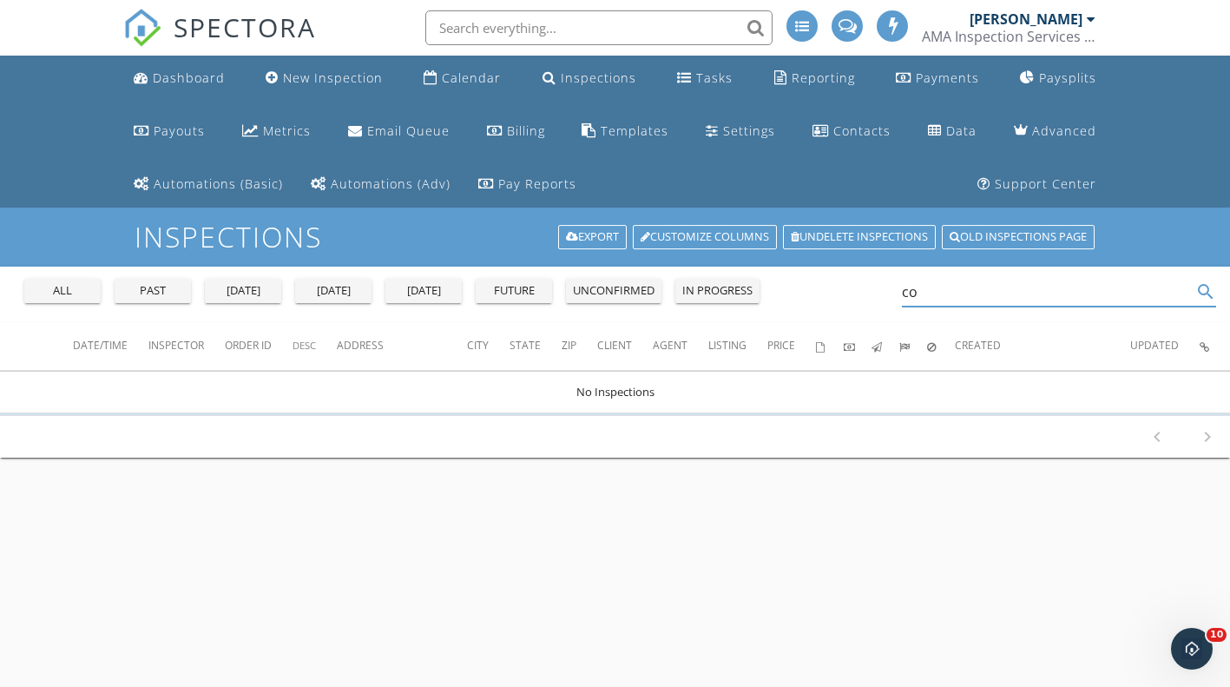
type input "c"
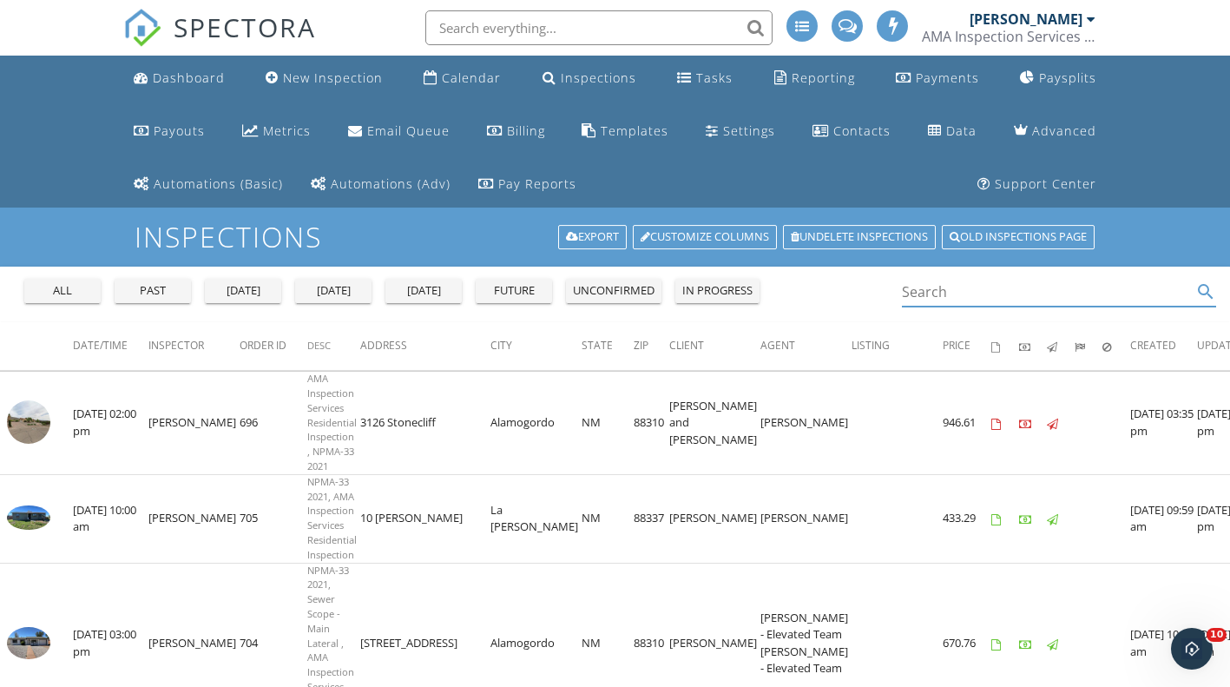
click at [499, 28] on input "text" at bounding box center [598, 27] width 347 height 35
click at [539, 27] on input "region" at bounding box center [598, 27] width 347 height 35
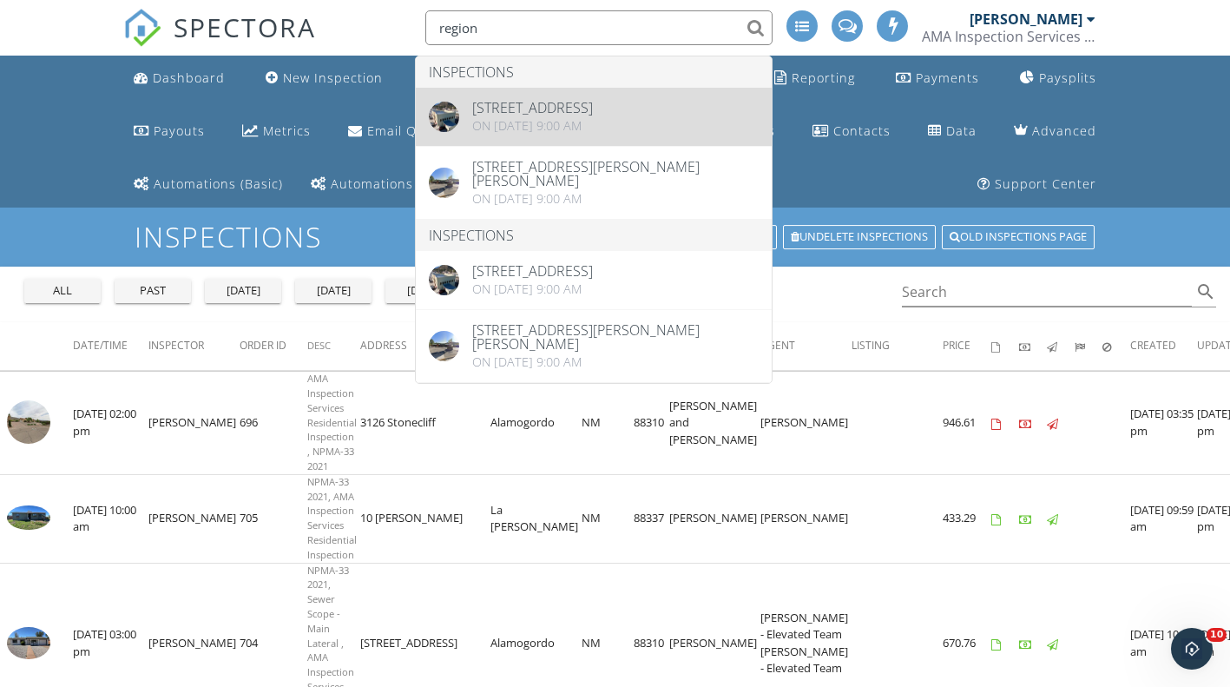
type input "region"
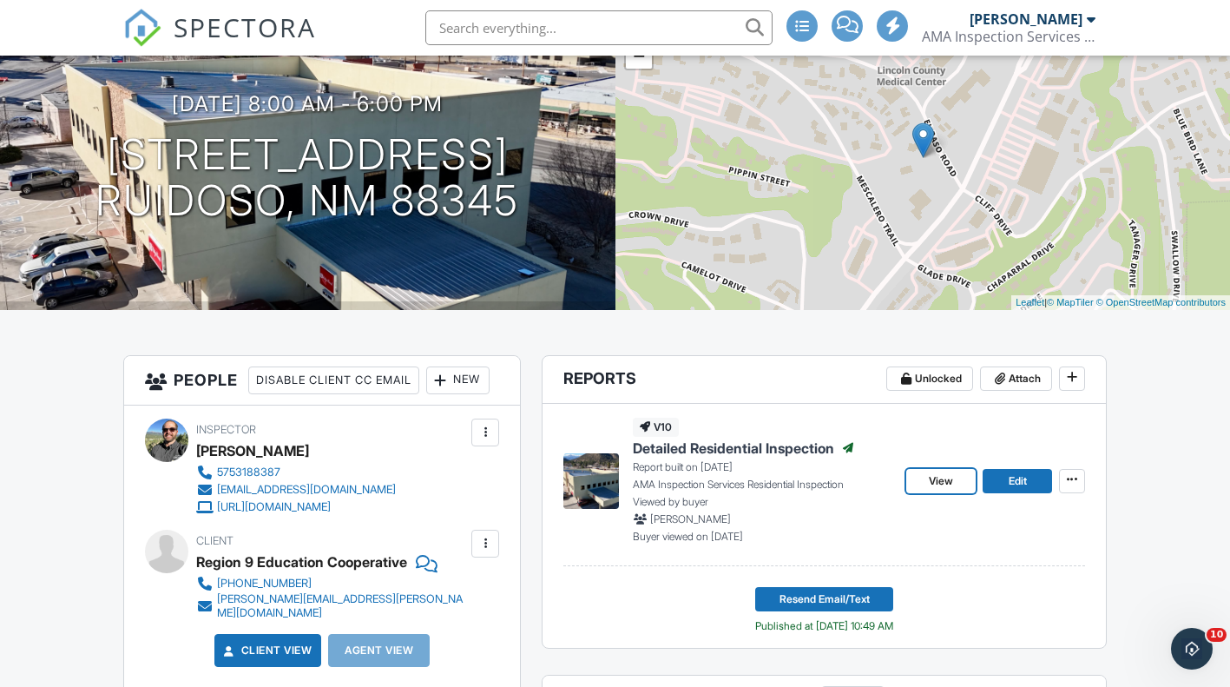
click at [948, 487] on span "View" at bounding box center [941, 480] width 24 height 17
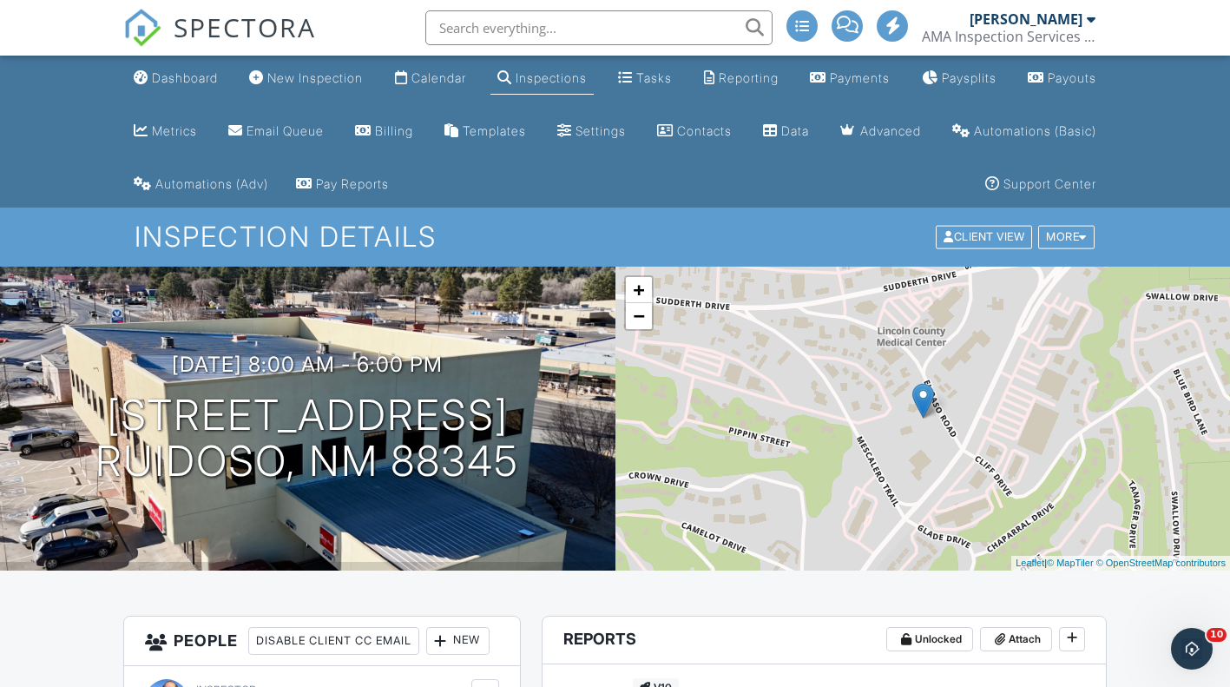
click at [626, 128] on div "Settings" at bounding box center [601, 130] width 50 height 15
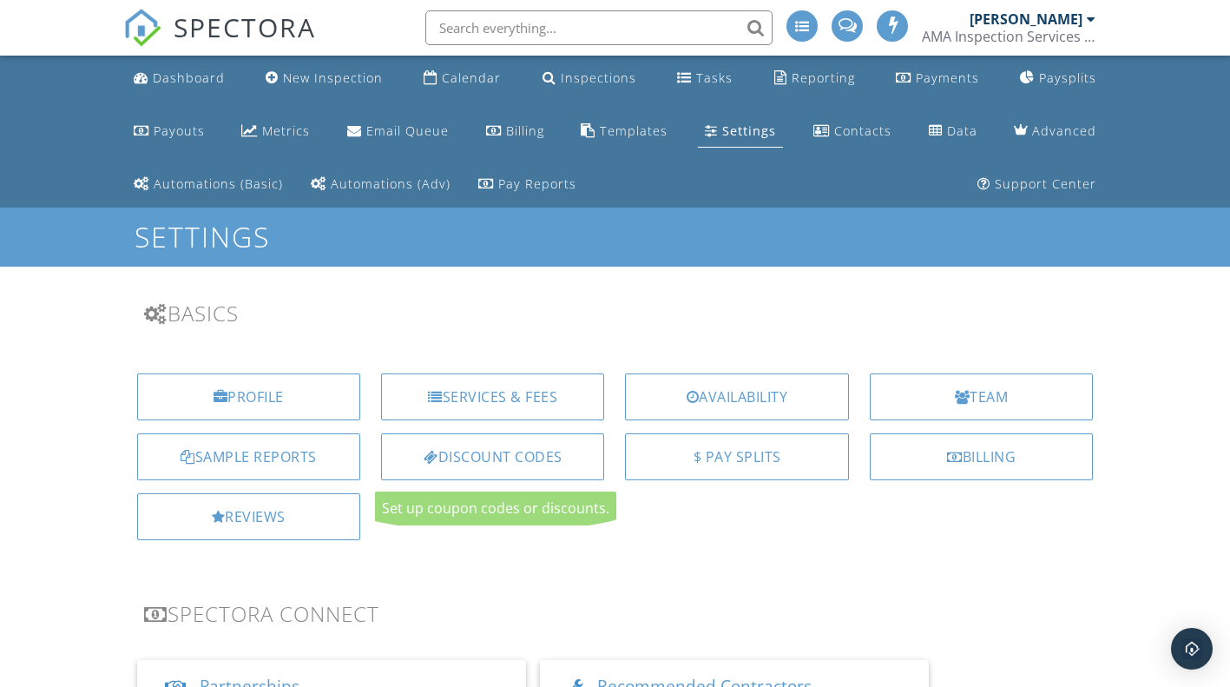
click at [295, 451] on div "Sample Reports" at bounding box center [248, 456] width 223 height 47
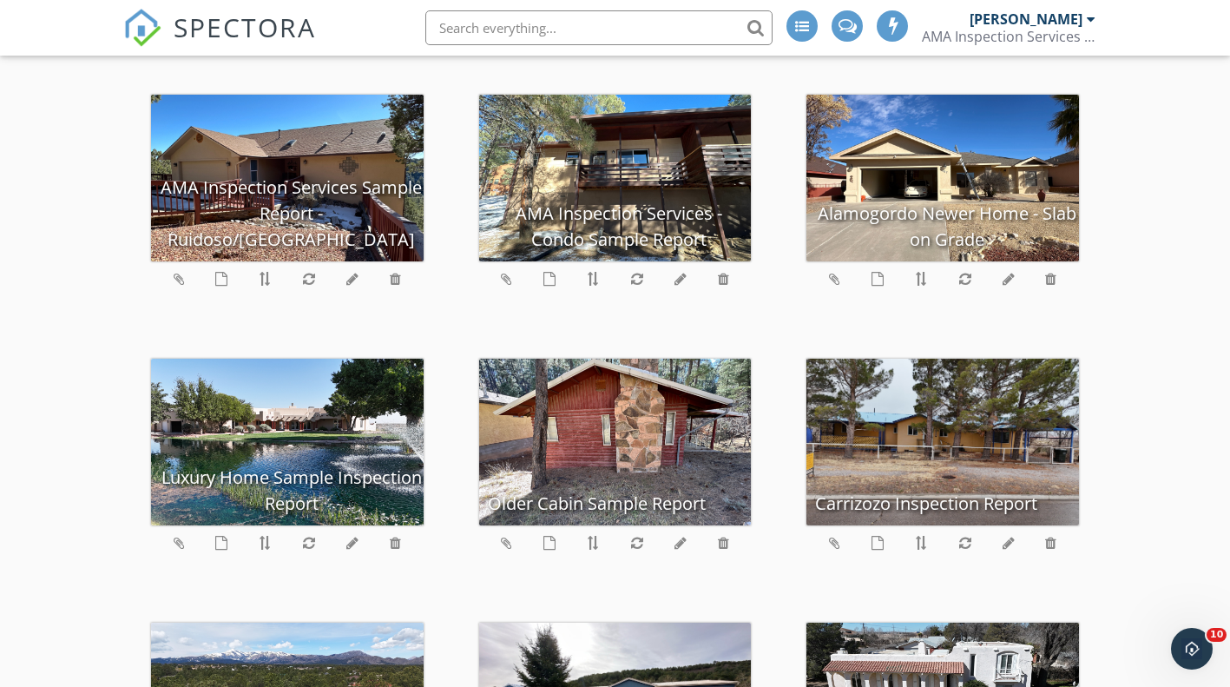
scroll to position [294, 0]
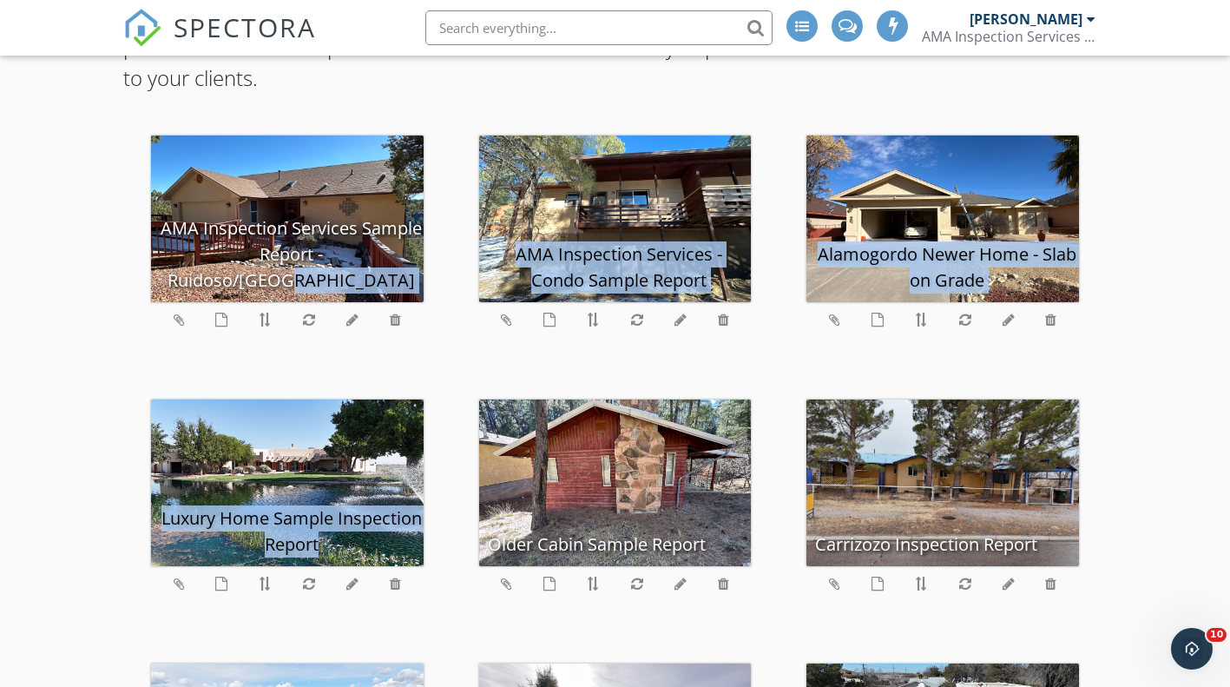
drag, startPoint x: 268, startPoint y: 592, endPoint x: 287, endPoint y: 237, distance: 355.6
click at [244, 618] on div "Luxury Home Sample Inspection Report" at bounding box center [287, 504] width 328 height 264
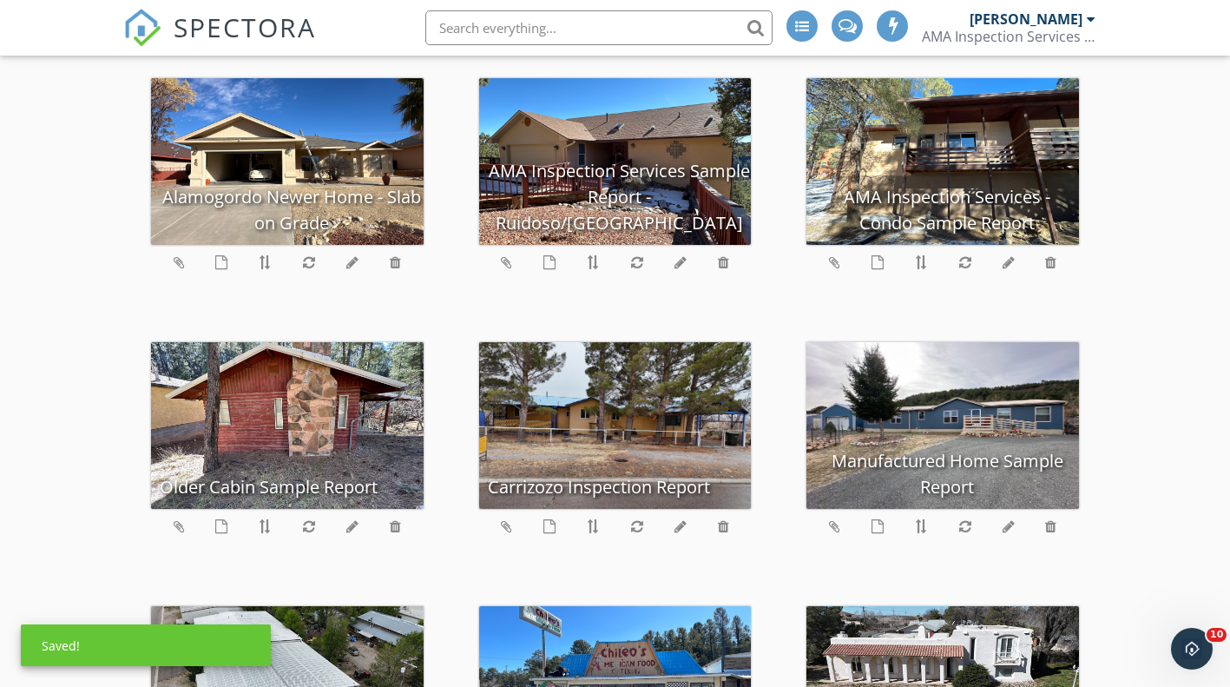
scroll to position [715, 0]
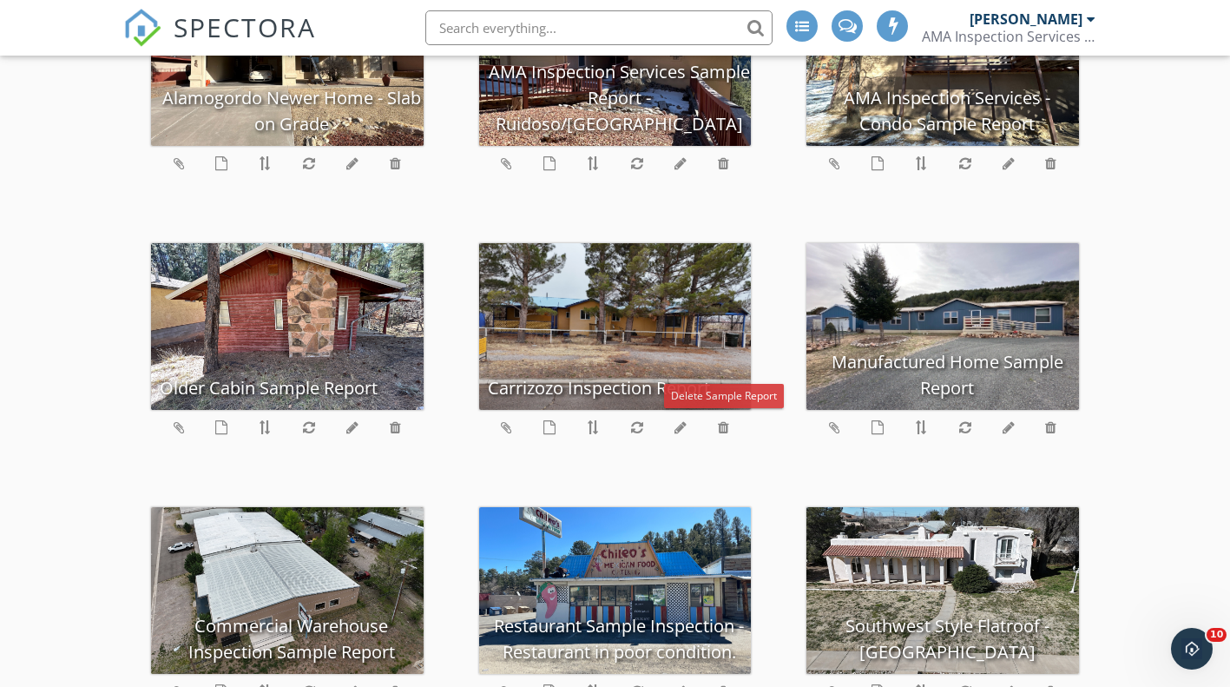
click at [724, 426] on icon at bounding box center [723, 427] width 11 height 14
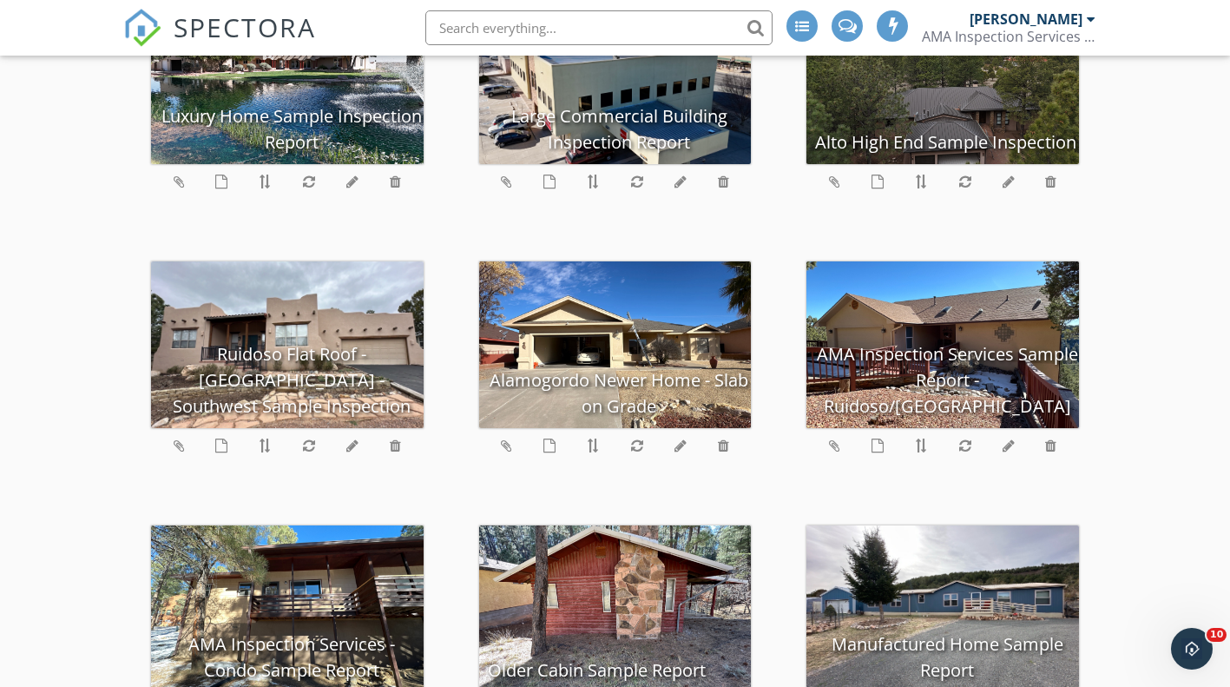
scroll to position [367, 0]
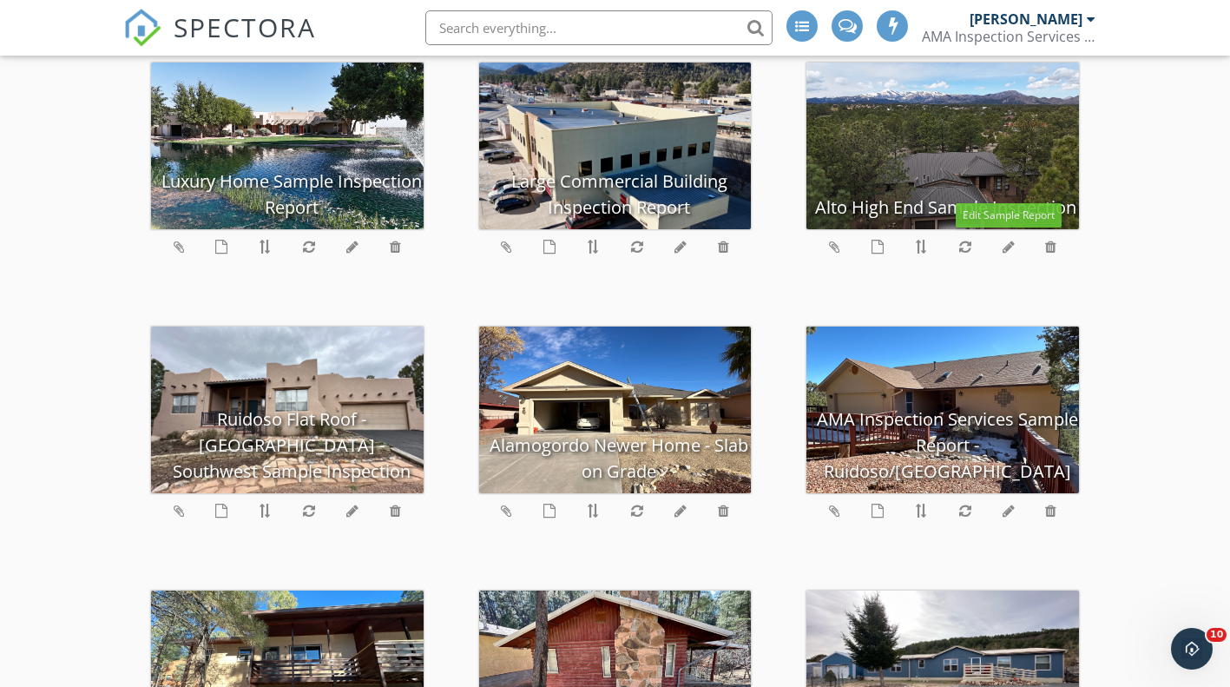
click at [1005, 249] on icon at bounding box center [1009, 247] width 12 height 14
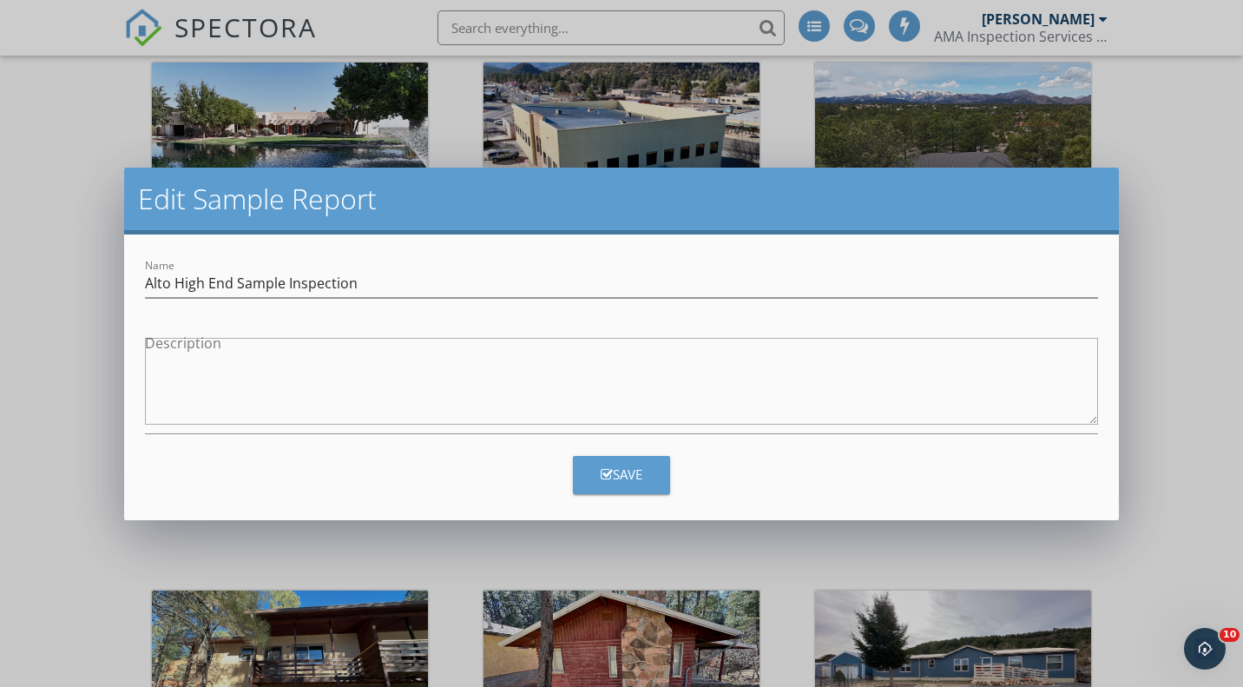
click at [442, 367] on textarea "Description" at bounding box center [621, 381] width 953 height 87
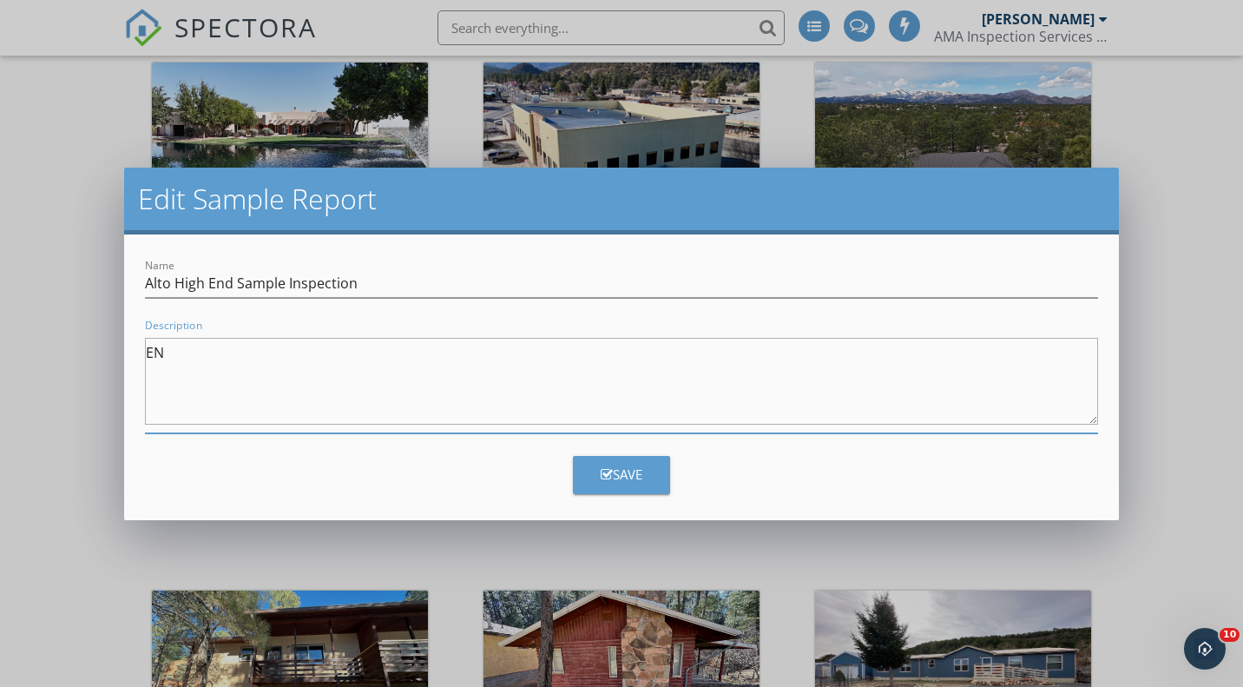
type textarea "E"
type textarea "This sample inspection is of a luxury home with exquisite detail at every turn."
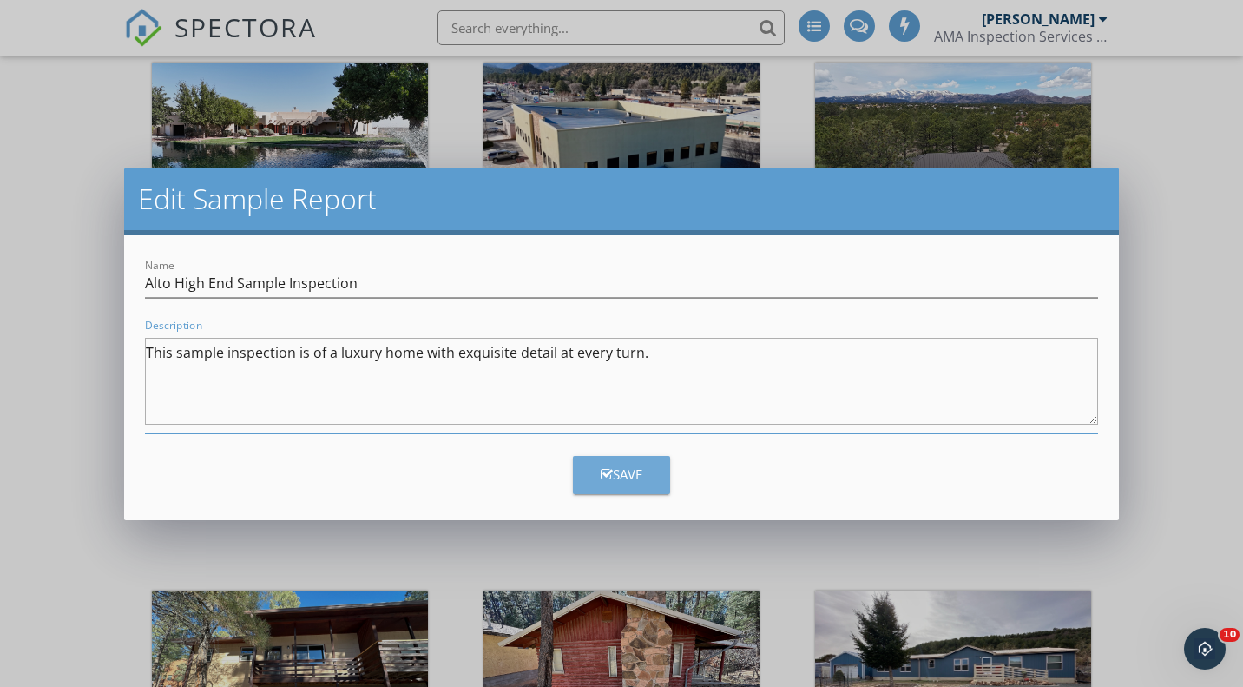
click at [640, 480] on div "Save" at bounding box center [622, 474] width 42 height 20
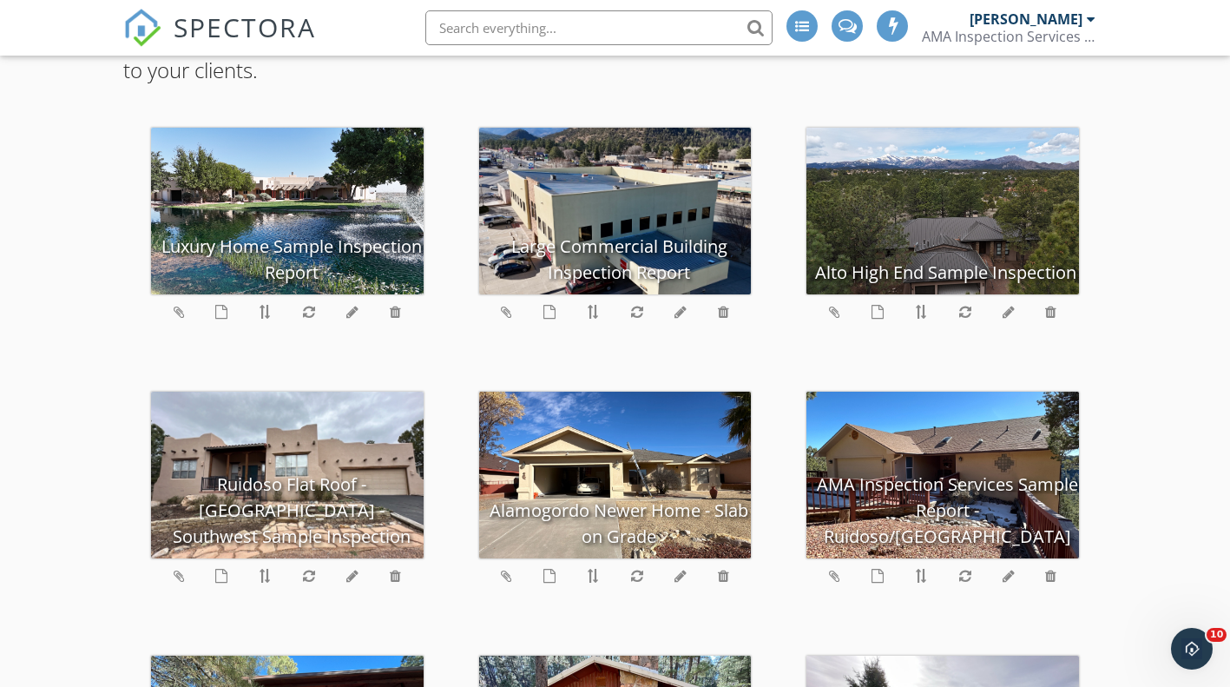
scroll to position [194, 0]
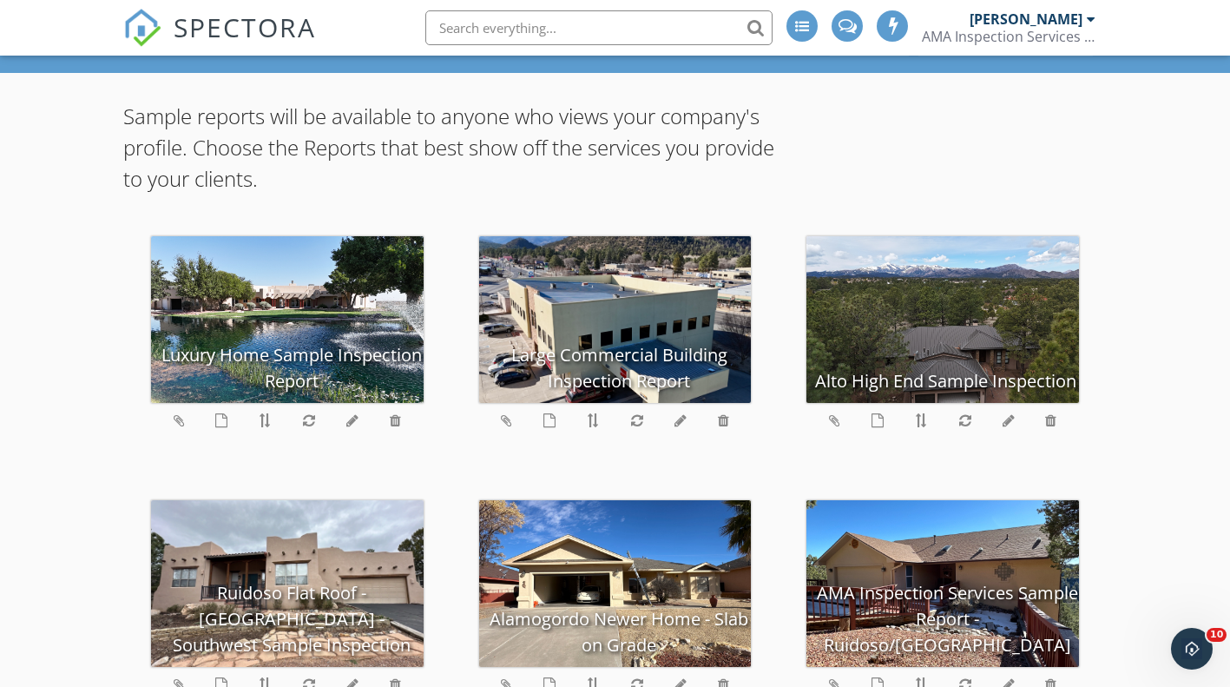
click at [876, 416] on icon at bounding box center [878, 420] width 12 height 14
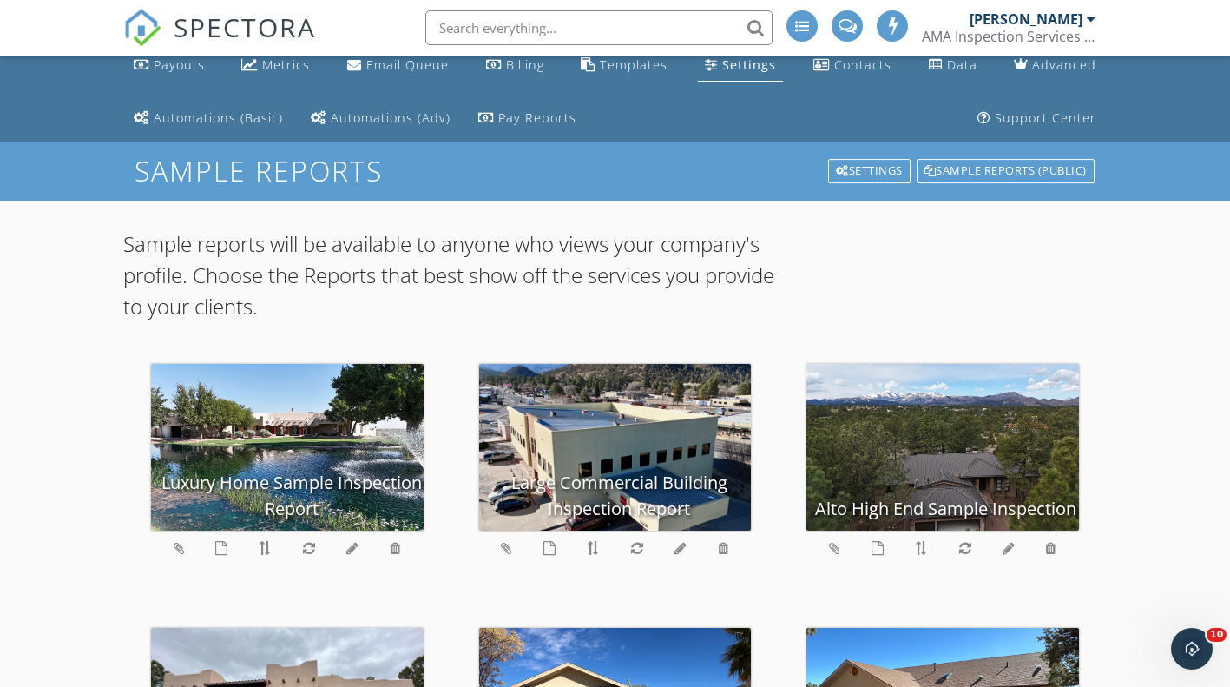
scroll to position [0, 0]
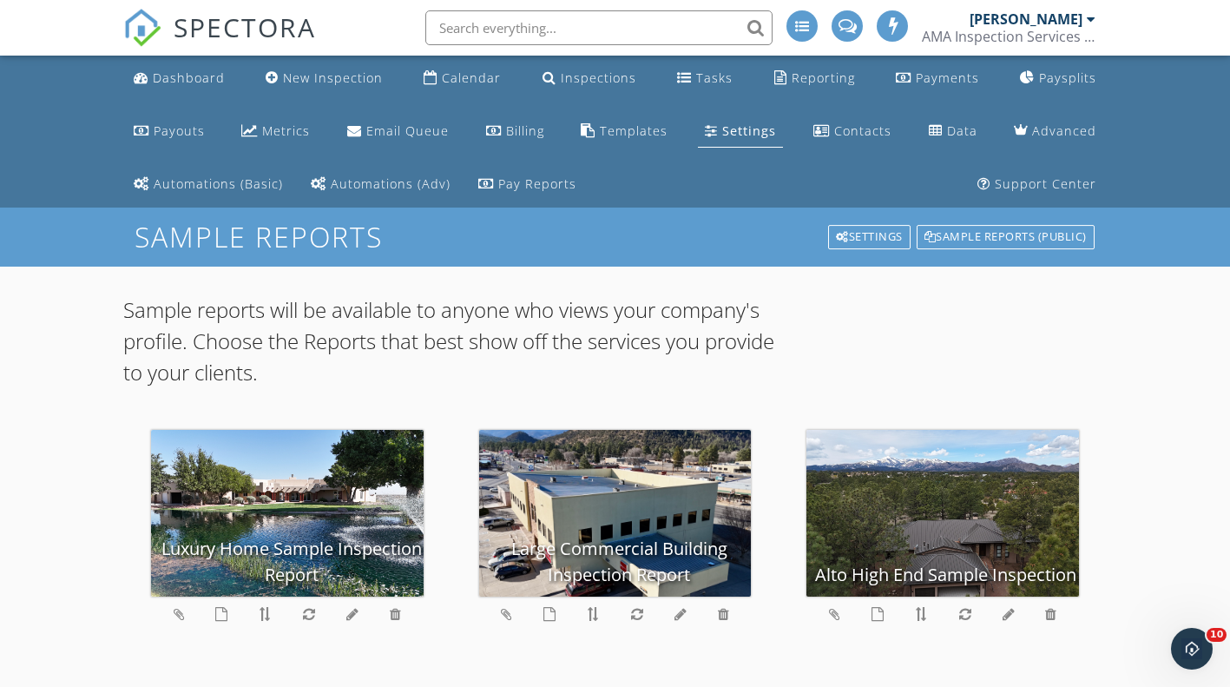
click at [162, 85] on div "Dashboard" at bounding box center [189, 77] width 72 height 16
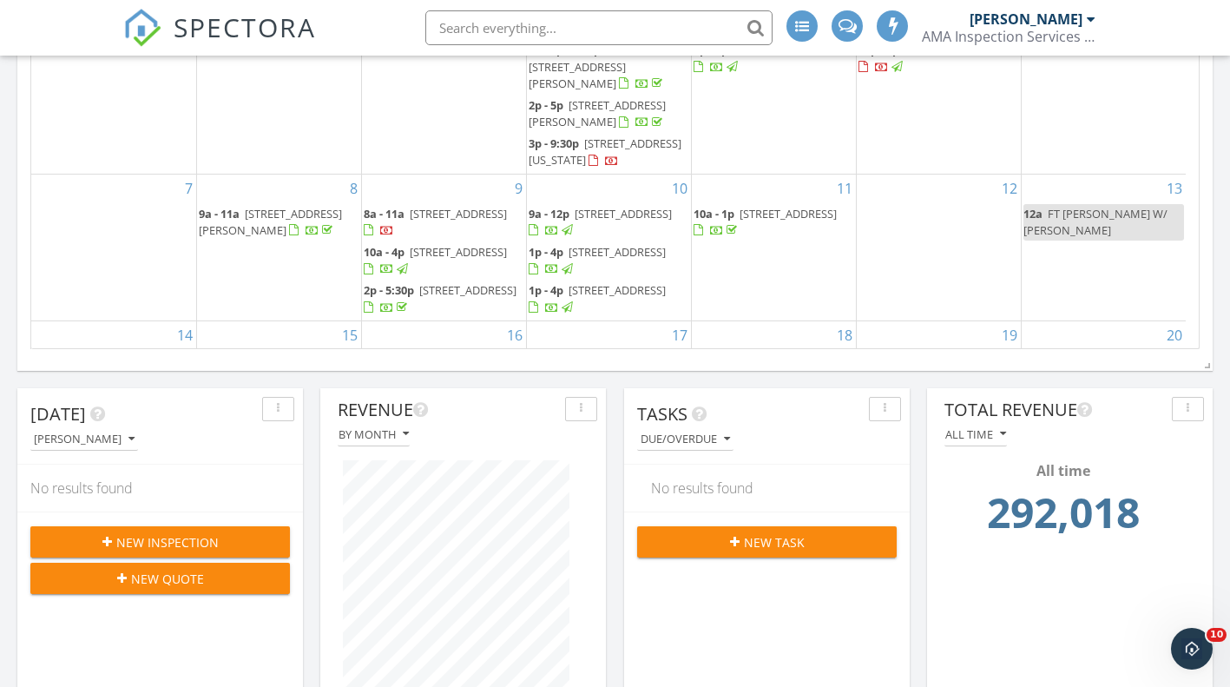
scroll to position [608, 0]
